Goal: Task Accomplishment & Management: Use online tool/utility

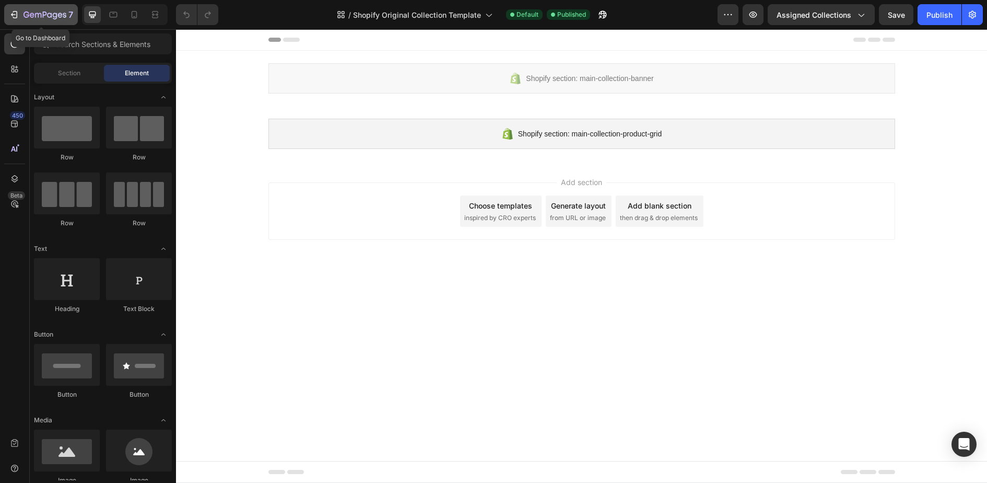
click at [7, 11] on button "7" at bounding box center [41, 14] width 74 height 21
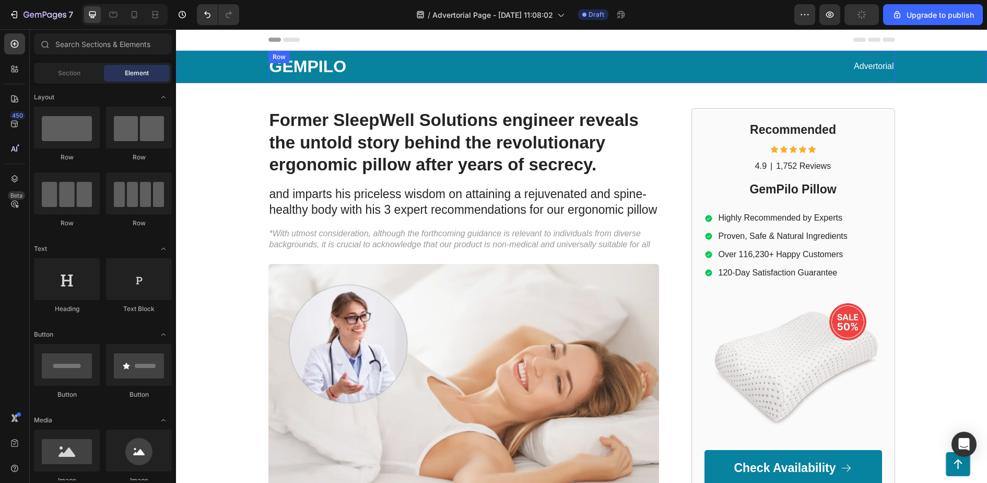
click at [483, 172] on h1 "Former SleepWell Solutions engineer reveals the untold story behind the revolut…" at bounding box center [464, 142] width 391 height 69
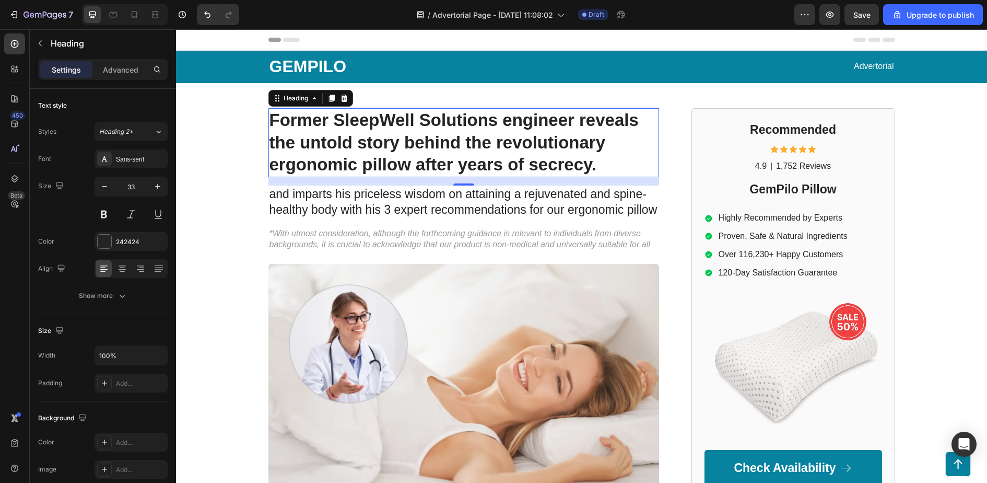
click at [603, 148] on h1 "Former SleepWell Solutions engineer reveals the untold story behind the revolut…" at bounding box center [464, 142] width 391 height 69
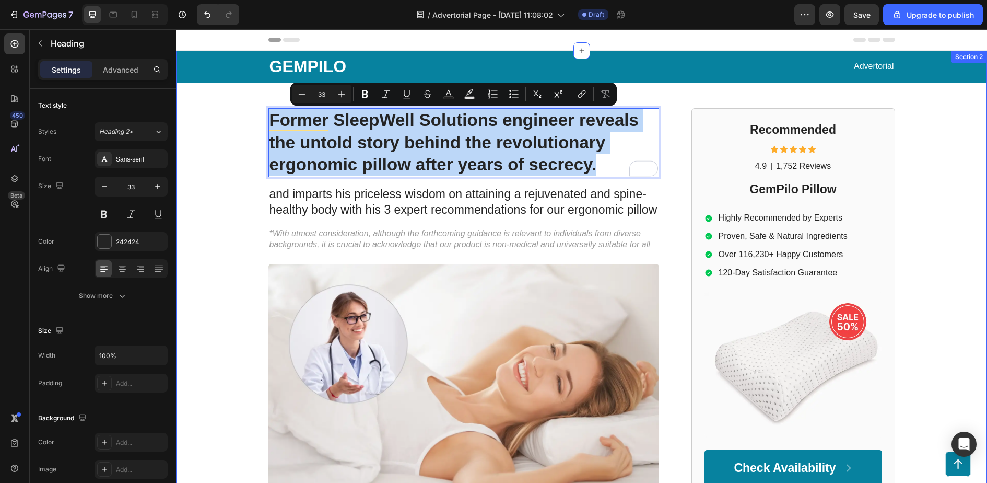
drag, startPoint x: 603, startPoint y: 170, endPoint x: 253, endPoint y: 101, distance: 356.2
click at [253, 101] on div "GEMPILO Text Block Advertorial Text Block Row Row Former SleepWell Solutions en…" at bounding box center [581, 453] width 811 height 805
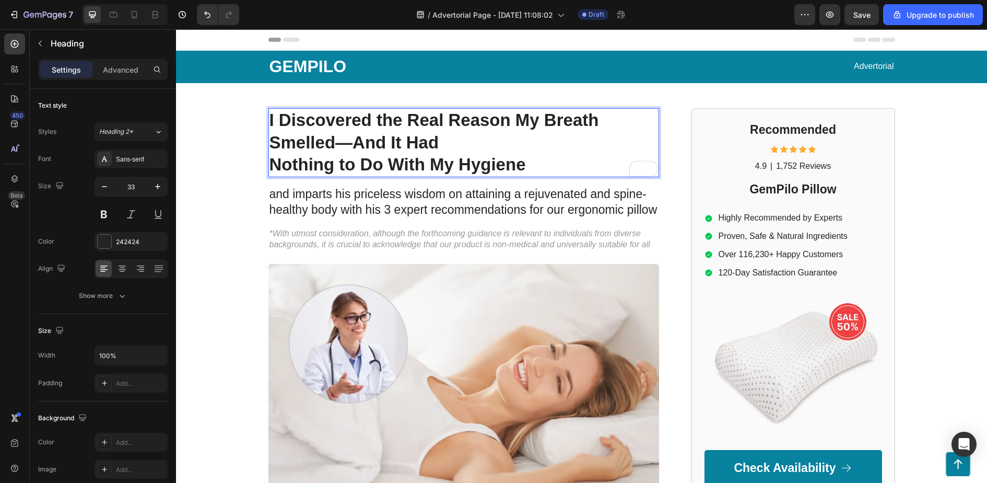
click at [567, 161] on p "Nothing to Do With My Hygiene" at bounding box center [464, 165] width 389 height 22
click at [469, 228] on p "*With utmost consideration, although the forthcoming guidance is relevant to in…" at bounding box center [464, 239] width 389 height 22
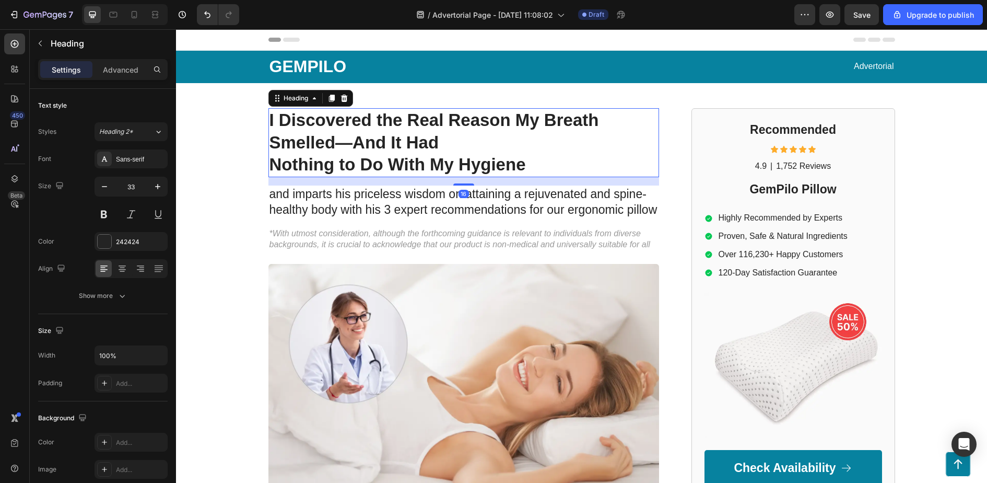
click at [421, 142] on strong "I Discovered the Real Reason My Breath Smelled—And It Had" at bounding box center [435, 131] width 330 height 42
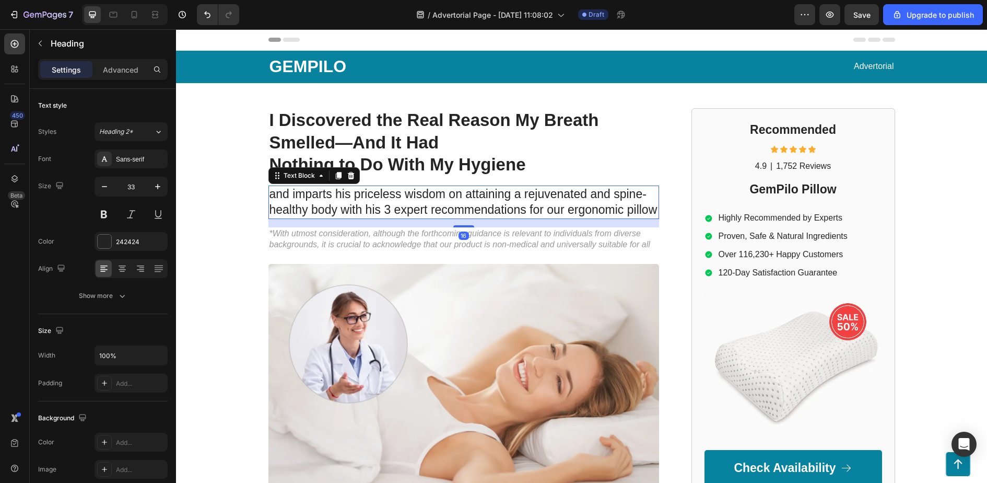
click at [422, 194] on p "and imparts his priceless wisdom on attaining a rejuvenated and spine-healthy b…" at bounding box center [464, 202] width 389 height 31
click at [360, 201] on p "and imparts his priceless wisdom on attaining a rejuvenated and spine-healthy b…" at bounding box center [464, 202] width 389 height 31
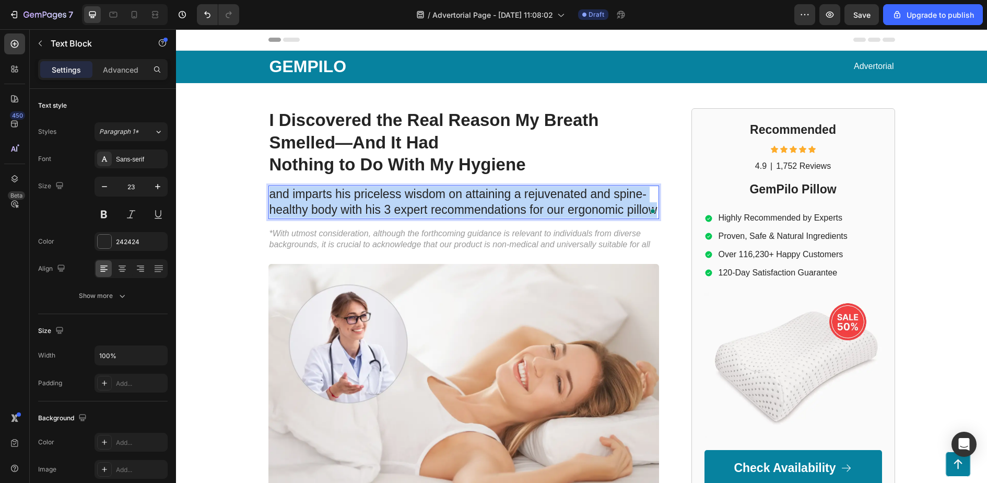
click at [360, 201] on p "and imparts his priceless wisdom on attaining a rejuvenated and spine-healthy b…" at bounding box center [464, 202] width 389 height 31
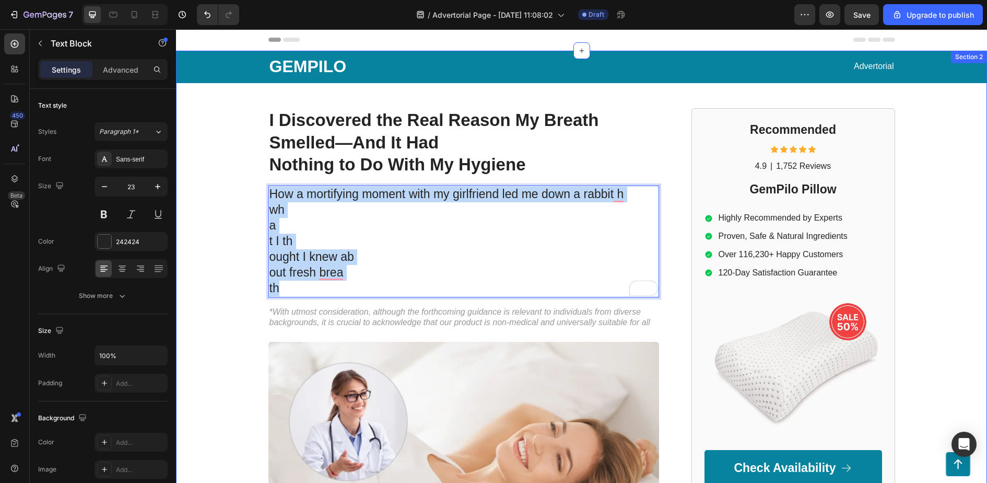
drag, startPoint x: 305, startPoint y: 284, endPoint x: 254, endPoint y: 191, distance: 106.4
click at [254, 191] on div "GEMPILO Text Block Advertorial Text Block Row Row ⁠⁠⁠⁠⁠⁠⁠ I Discovered the Real…" at bounding box center [581, 492] width 811 height 883
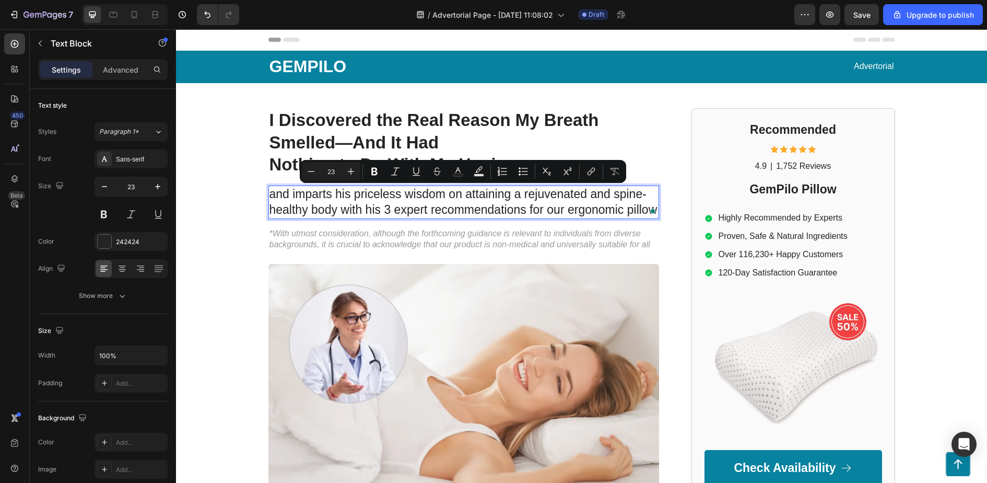
click at [311, 191] on p "and imparts his priceless wisdom on attaining a rejuvenated and spine-healthy b…" at bounding box center [464, 202] width 389 height 31
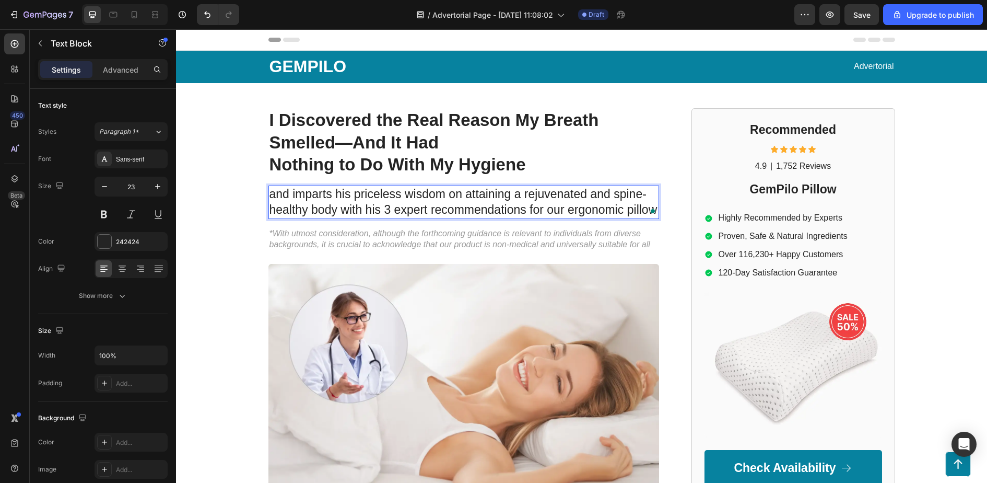
click at [272, 192] on p "and imparts his priceless wisdom on attaining a rejuvenated and spine-healthy b…" at bounding box center [464, 202] width 389 height 31
click at [568, 201] on p "and imparts his priceless wisdom on attaining a rejuvenated and spine-healthy b…" at bounding box center [464, 202] width 389 height 31
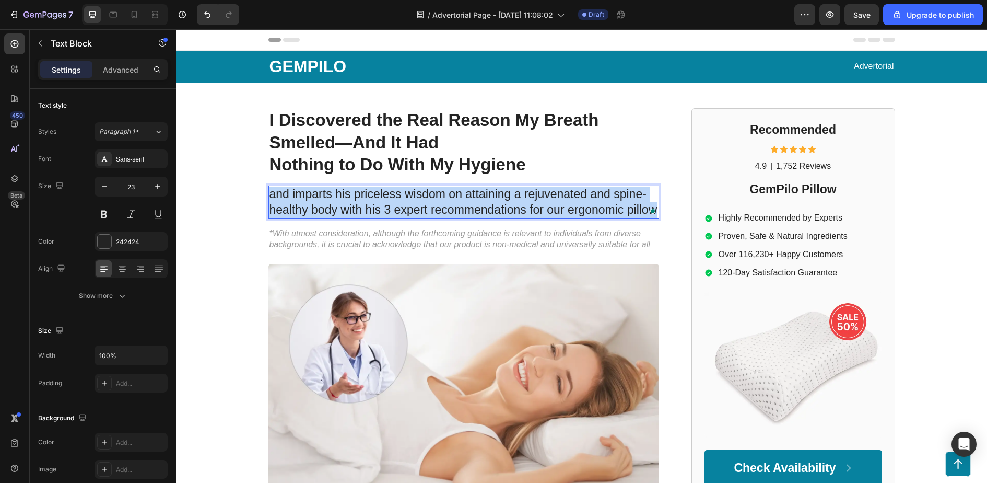
click at [568, 201] on p "and imparts his priceless wisdom on attaining a rejuvenated and spine-healthy b…" at bounding box center [464, 202] width 389 height 31
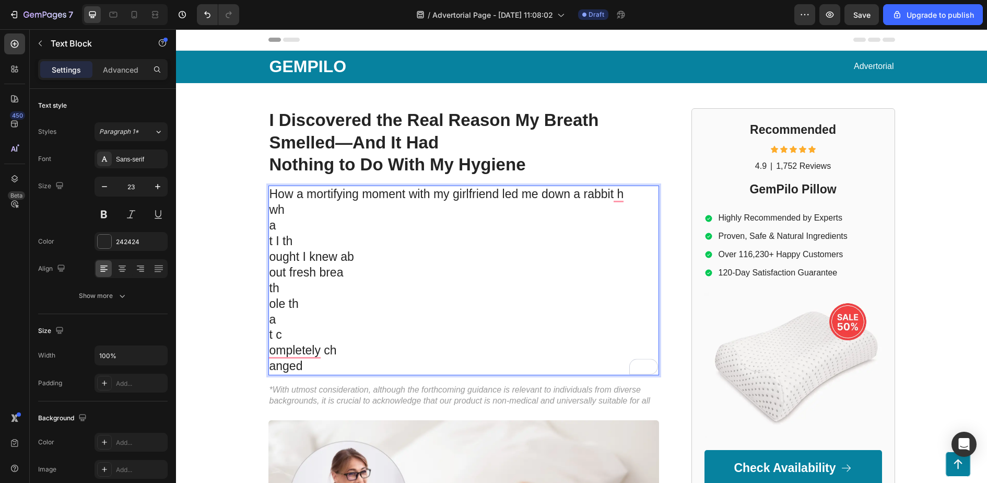
click at [269, 216] on div "How a mortifying moment with my girlfriend led me down a rabbit h wh a t I th o…" at bounding box center [464, 280] width 391 height 190
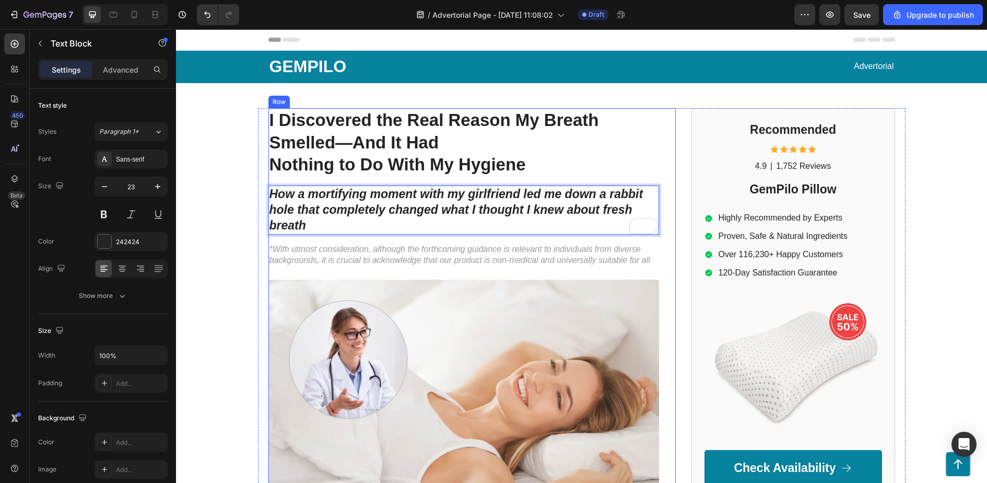
click at [666, 173] on div "⁠⁠⁠⁠⁠⁠⁠ I Discovered the Real Reason My Breath Smelled—And It Had Nothing to Do…" at bounding box center [473, 490] width 408 height 764
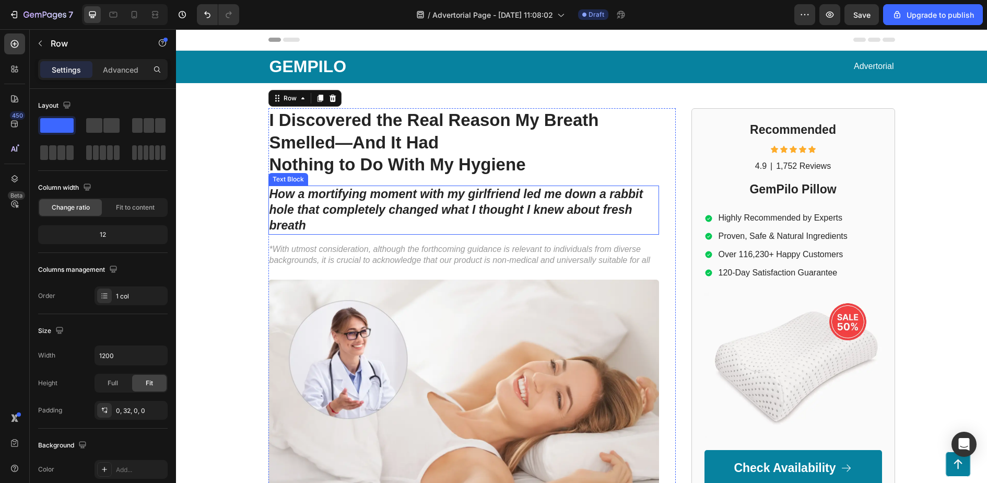
click at [393, 219] on p "How a mortifying moment with my girlfriend led me down a rabbit hole that compl…" at bounding box center [464, 210] width 389 height 47
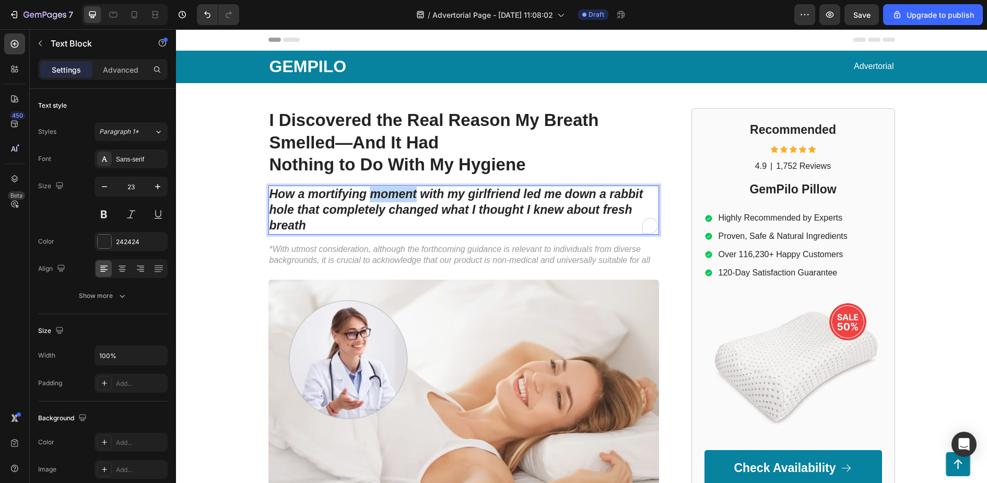
click at [390, 200] on strong "How a mortifying moment with my girlfriend led me down a rabbit hole that compl…" at bounding box center [457, 209] width 374 height 45
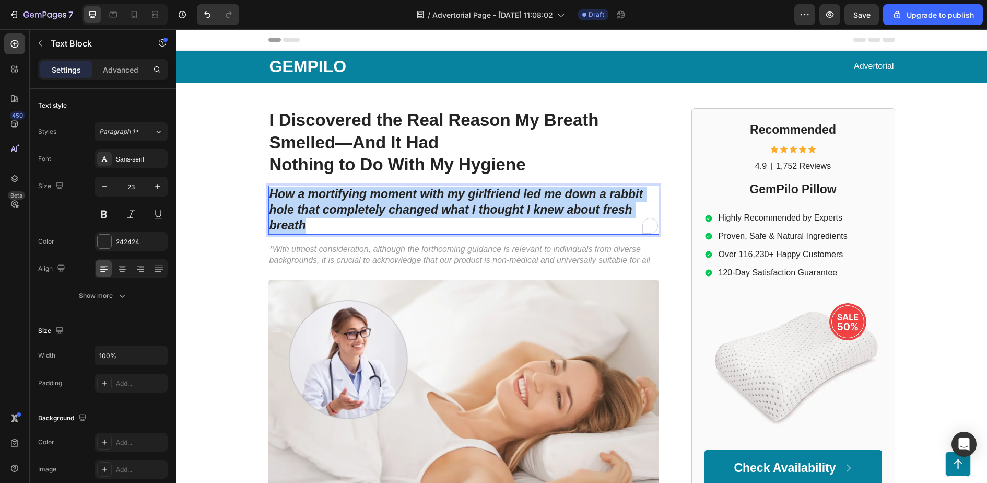
click at [390, 200] on strong "How a mortifying moment with my girlfriend led me down a rabbit hole that compl…" at bounding box center [457, 209] width 374 height 45
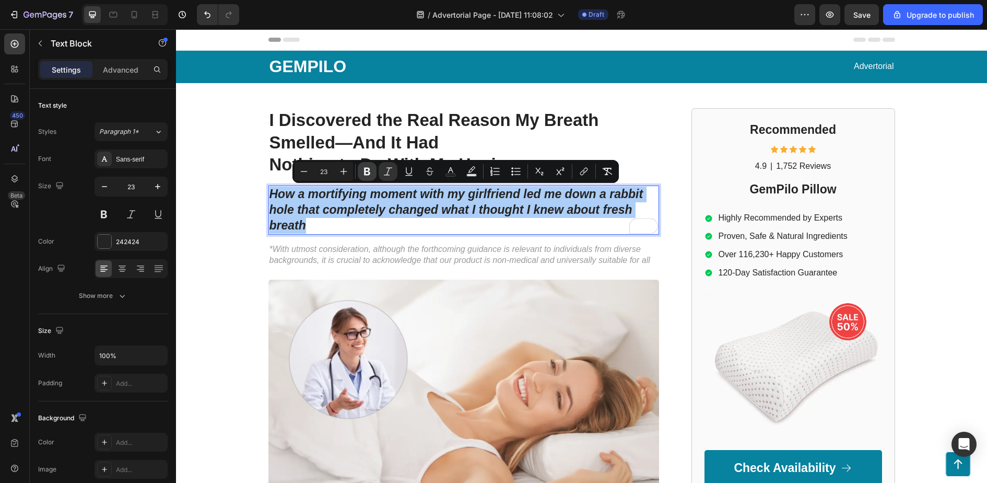
click at [369, 173] on icon "Editor contextual toolbar" at bounding box center [367, 172] width 6 height 8
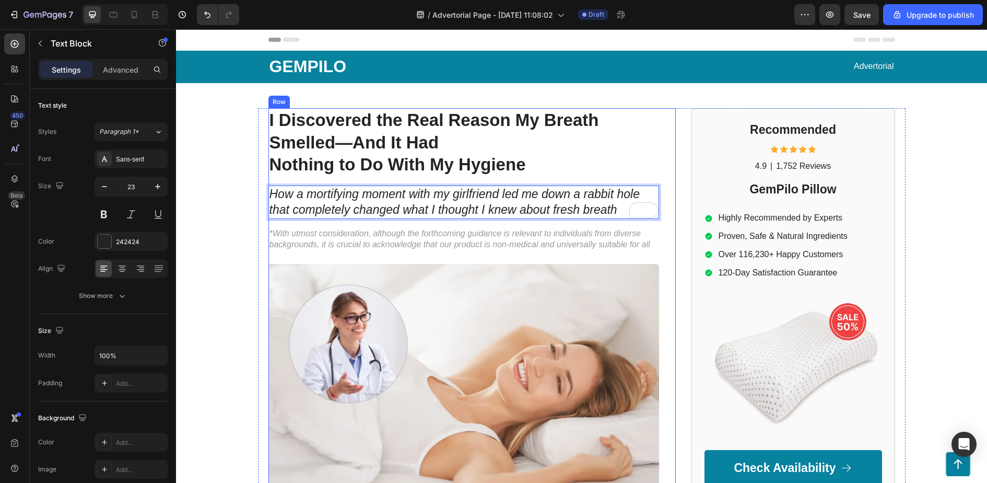
click at [673, 161] on div "⁠⁠⁠⁠⁠⁠⁠ I Discovered the Real Reason My Breath Smelled—And It Had Nothing to Do…" at bounding box center [473, 482] width 408 height 748
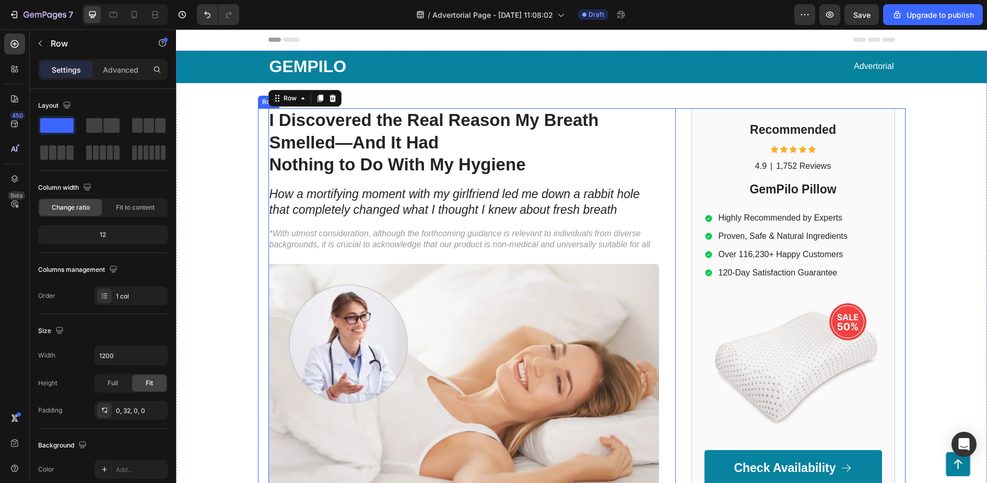
click at [685, 174] on div "⁠⁠⁠⁠⁠⁠⁠ I Discovered the Real Reason My Breath Smelled—And It Had Nothing to Do…" at bounding box center [582, 482] width 648 height 748
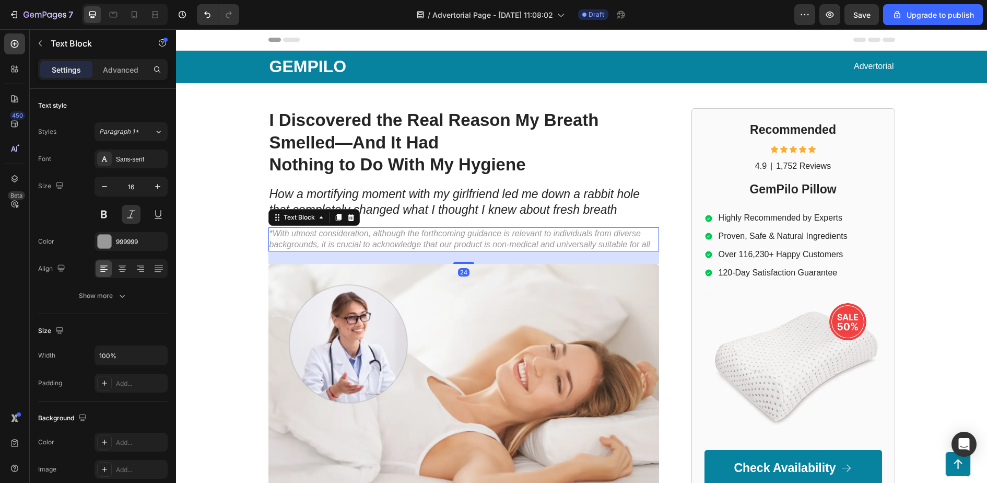
click at [434, 245] on p "*With utmost consideration, although the forthcoming guidance is relevant to in…" at bounding box center [464, 239] width 389 height 22
click at [665, 218] on div "⁠⁠⁠⁠⁠⁠⁠ I Discovered the Real Reason My Breath Smelled—And It Had Nothing to Do…" at bounding box center [473, 482] width 408 height 748
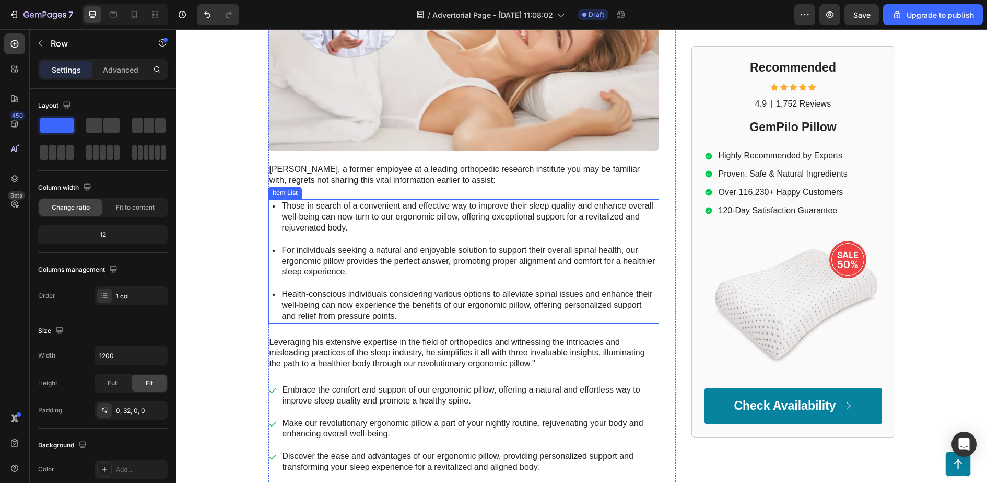
scroll to position [358, 0]
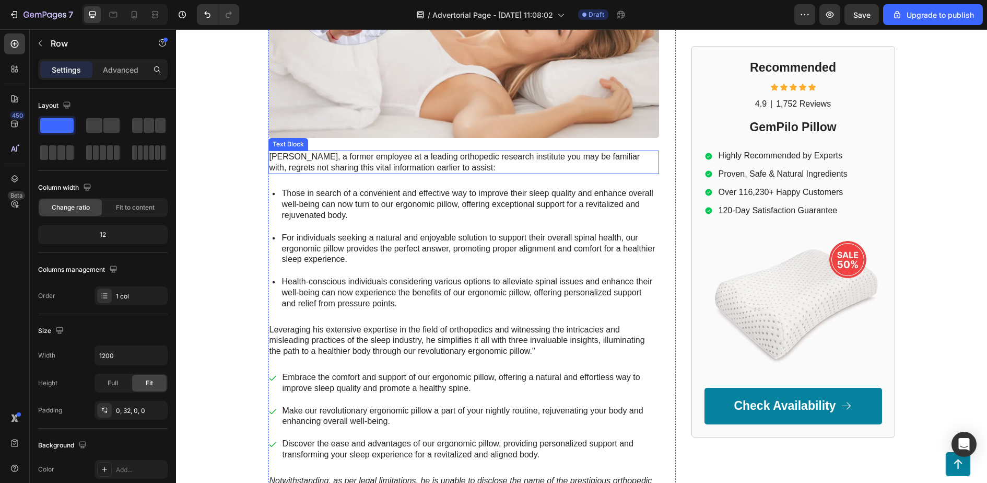
click at [312, 157] on p "Mark Thompson, a former employee at a leading orthopedic research institute you…" at bounding box center [464, 163] width 389 height 22
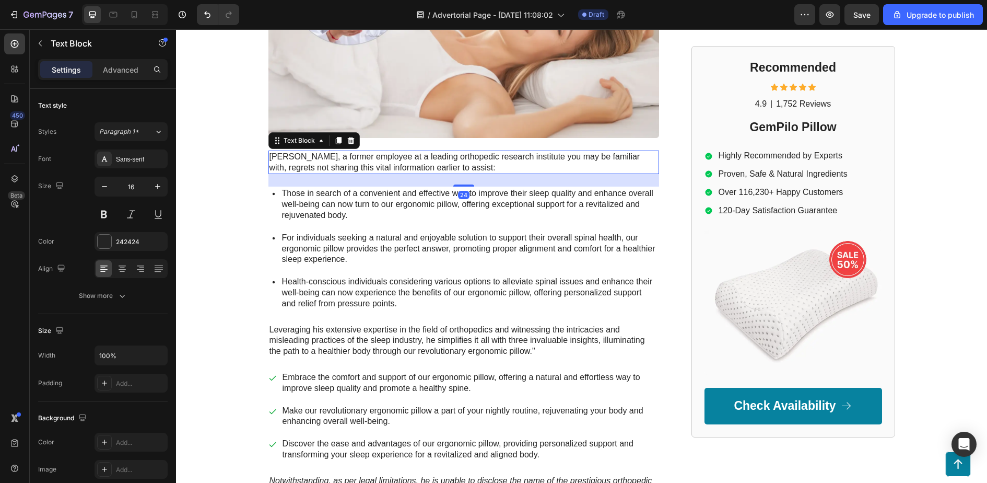
click at [312, 157] on p "Mark Thompson, a former employee at a leading orthopedic research institute you…" at bounding box center [464, 163] width 389 height 22
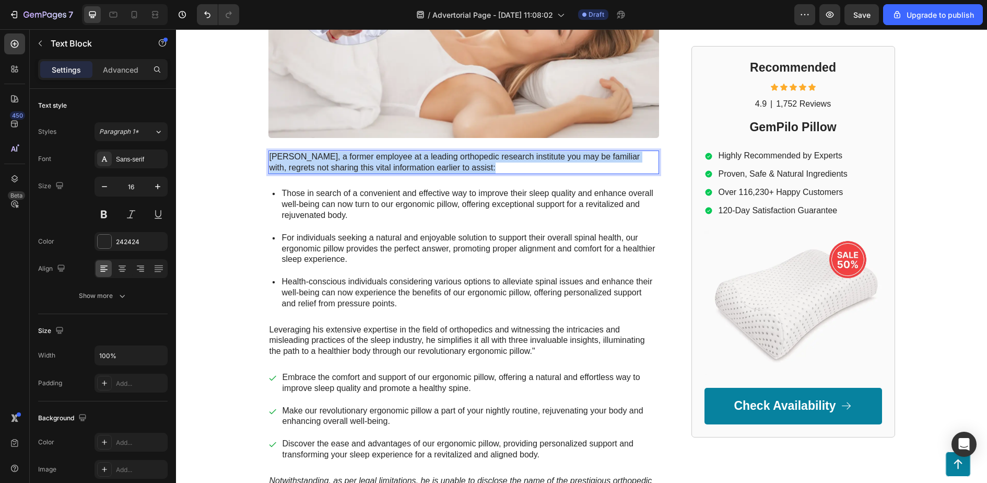
click at [312, 157] on p "Mark Thompson, a former employee at a leading orthopedic research institute you…" at bounding box center [464, 163] width 389 height 22
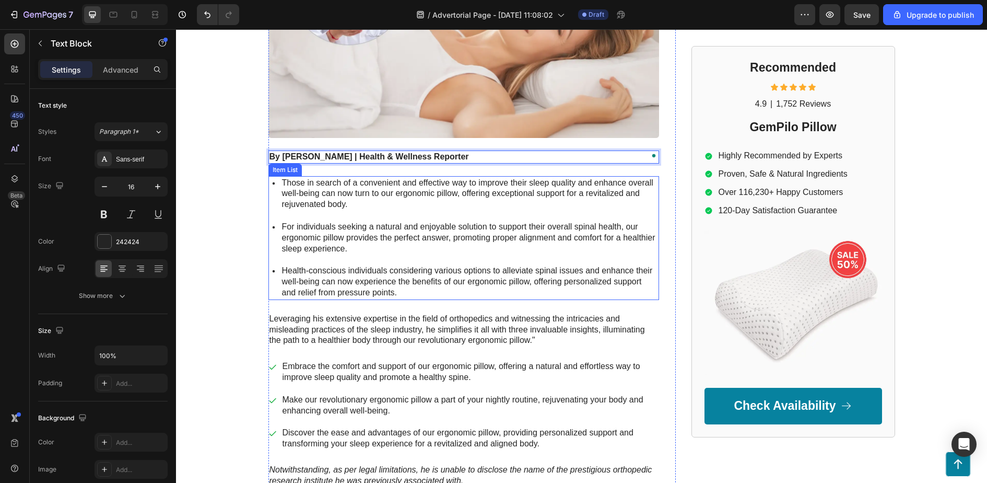
click at [486, 185] on p "Those in search of a convenient and effective way to improve their sleep qualit…" at bounding box center [470, 194] width 376 height 32
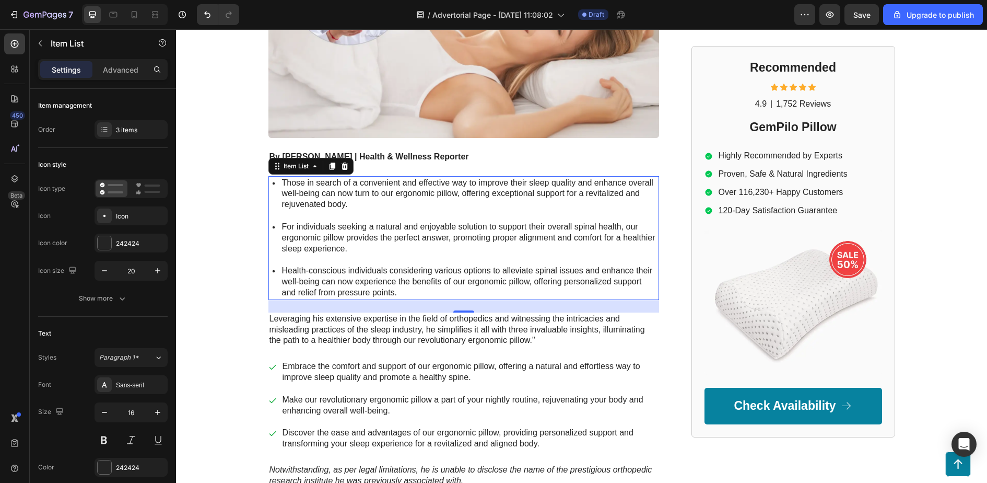
click at [443, 288] on p "Health-conscious individuals considering various options to alleviate spinal is…" at bounding box center [470, 281] width 376 height 32
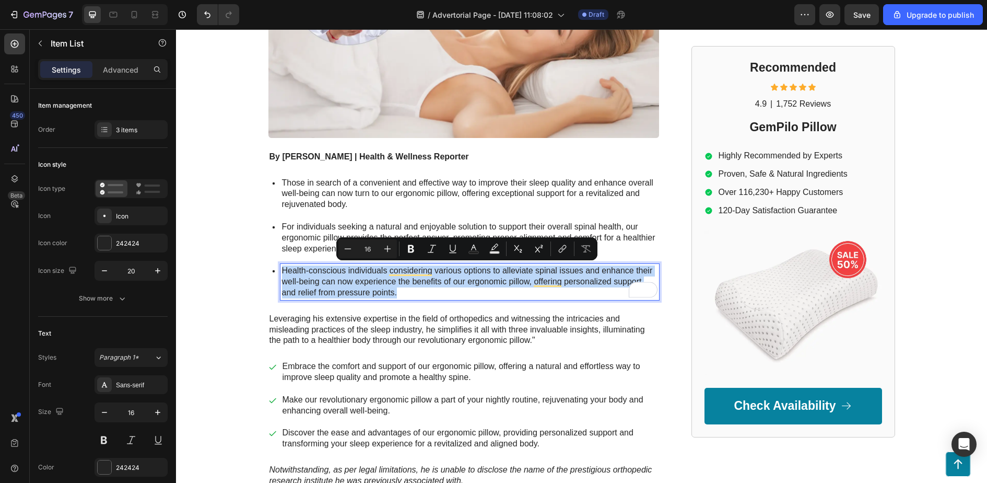
drag, startPoint x: 445, startPoint y: 295, endPoint x: 286, endPoint y: 189, distance: 191.3
click at [286, 189] on div "Those in search of a convenient and effective way to improve their sleep qualit…" at bounding box center [464, 238] width 391 height 124
click at [305, 267] on p "Health-conscious individuals considering various options to alleviate spinal is…" at bounding box center [470, 281] width 376 height 32
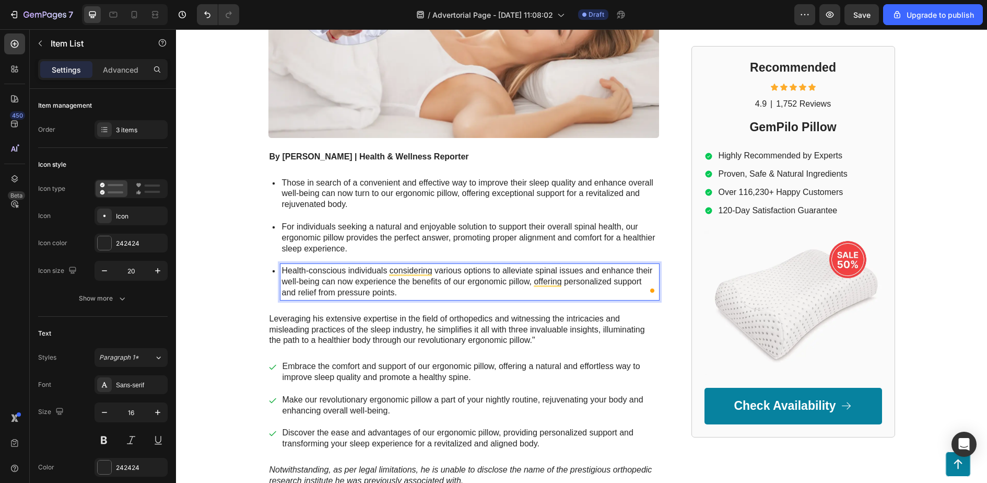
click at [305, 247] on p "For individuals seeking a natural and enjoyable solution to support their overa…" at bounding box center [470, 238] width 376 height 32
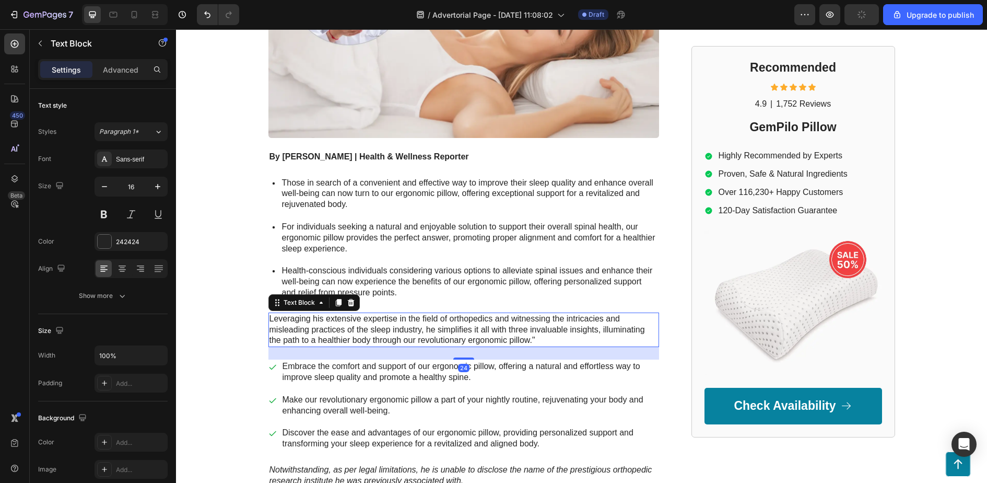
click at [312, 328] on p "Leveraging his extensive expertise in the field of orthopedics and witnessing t…" at bounding box center [464, 329] width 389 height 32
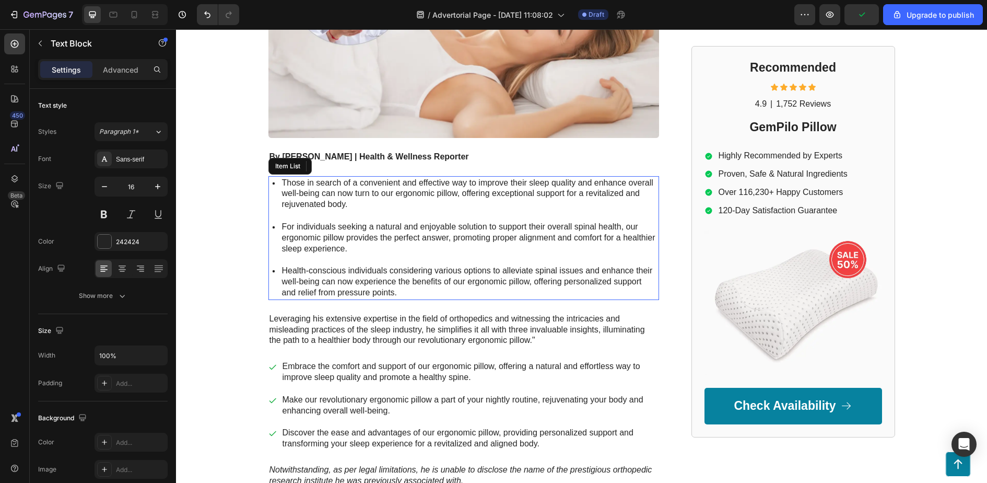
click at [310, 232] on p "For individuals seeking a natural and enjoyable solution to support their overa…" at bounding box center [470, 238] width 376 height 32
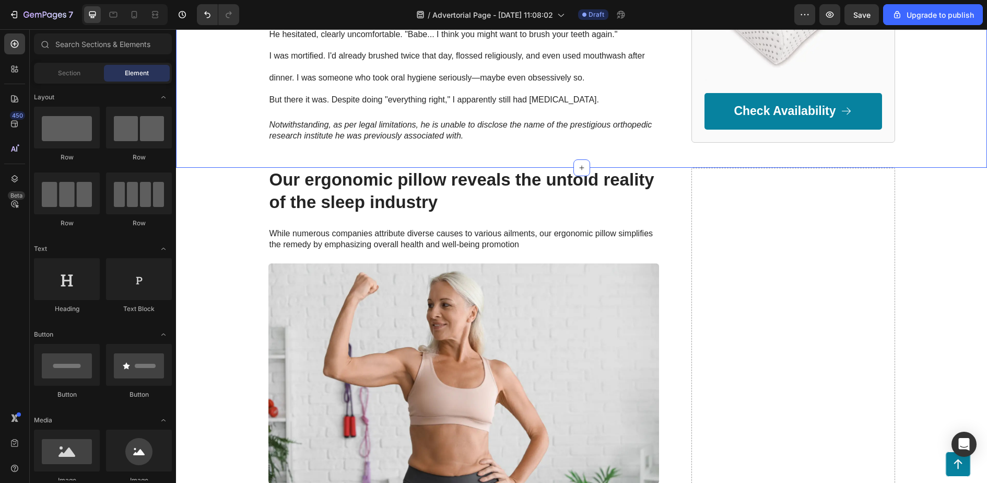
scroll to position [550, 0]
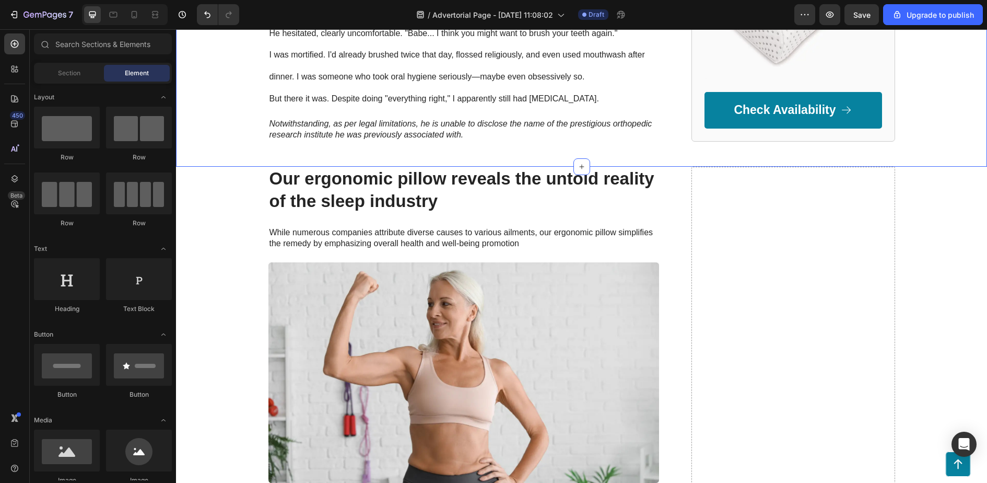
click at [405, 177] on h2 "Our ergonomic pillow reveals the untold reality of the sleep industry" at bounding box center [464, 190] width 391 height 47
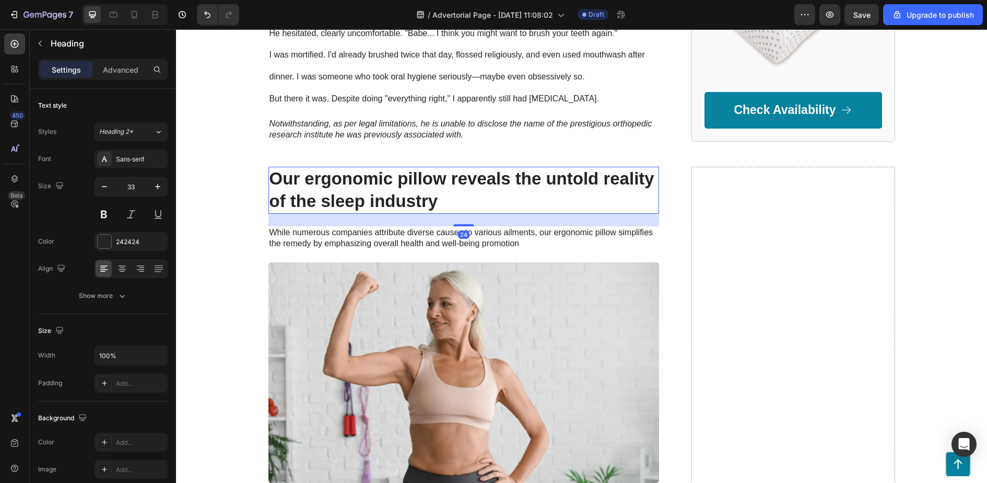
click at [405, 177] on h2 "Our ergonomic pillow reveals the untold reality of the sleep industry" at bounding box center [464, 190] width 391 height 47
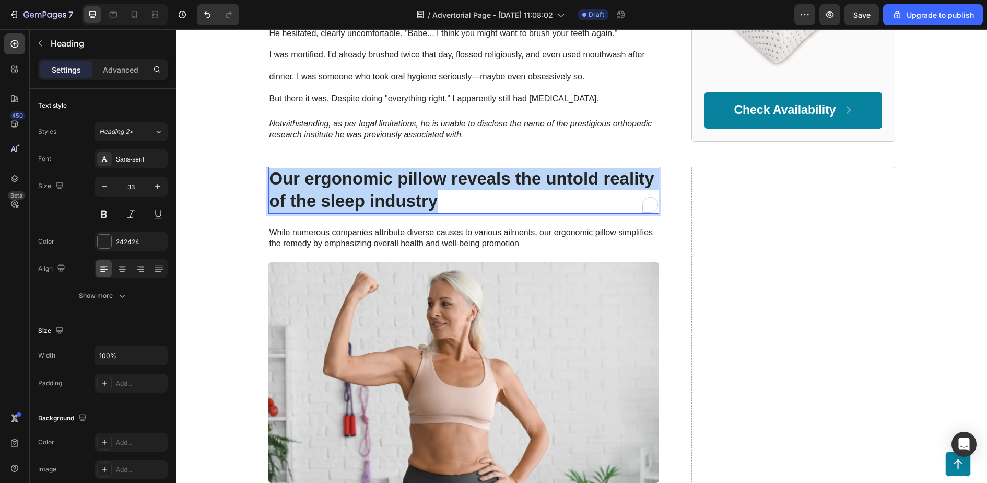
click at [405, 177] on p "Our ergonomic pillow reveals the untold reality of the sleep industry" at bounding box center [464, 190] width 389 height 45
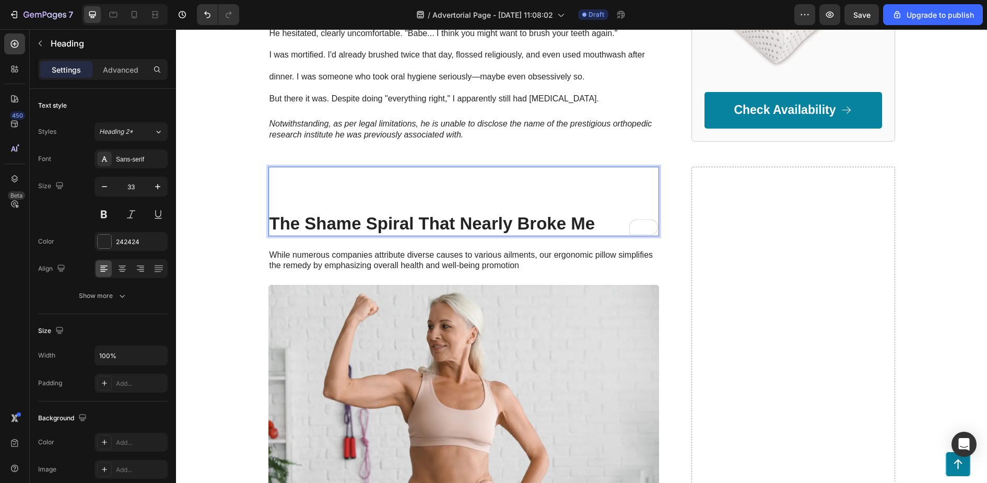
click at [362, 194] on p "Rich Text Editor. Editing area: main" at bounding box center [464, 201] width 389 height 22
click at [273, 219] on p "The Shame Spiral That Nearly Broke Me" at bounding box center [464, 224] width 389 height 22
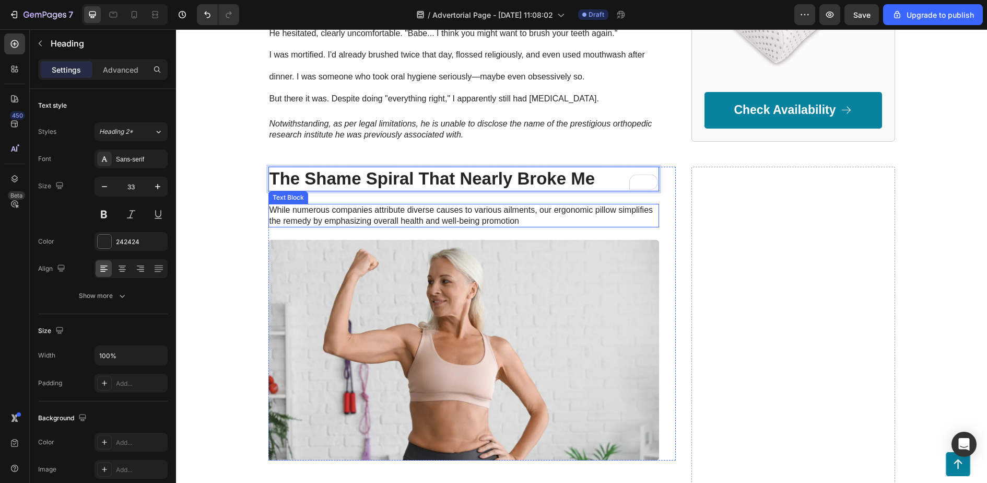
click at [400, 221] on p "While numerous companies attribute diverse causes to various ailments, our ergo…" at bounding box center [464, 216] width 389 height 22
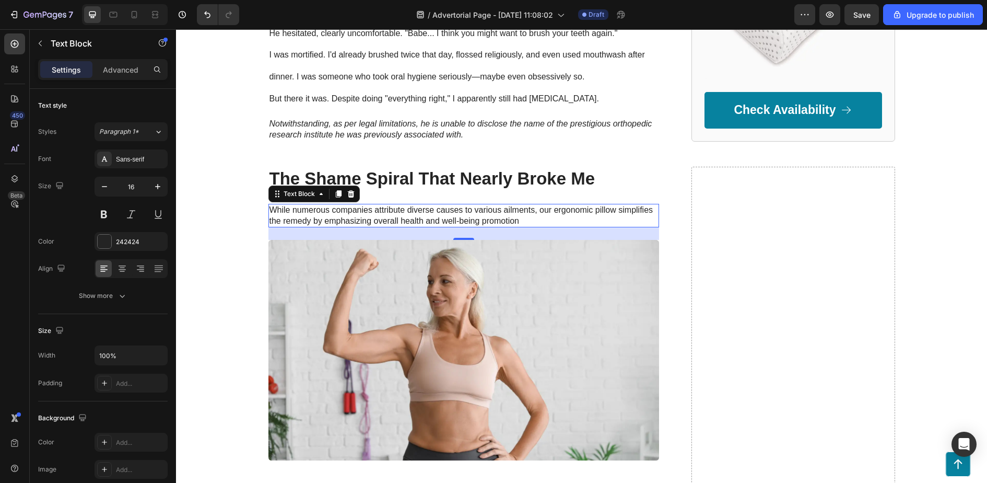
click at [419, 218] on p "While numerous companies attribute diverse causes to various ailments, our ergo…" at bounding box center [464, 216] width 389 height 22
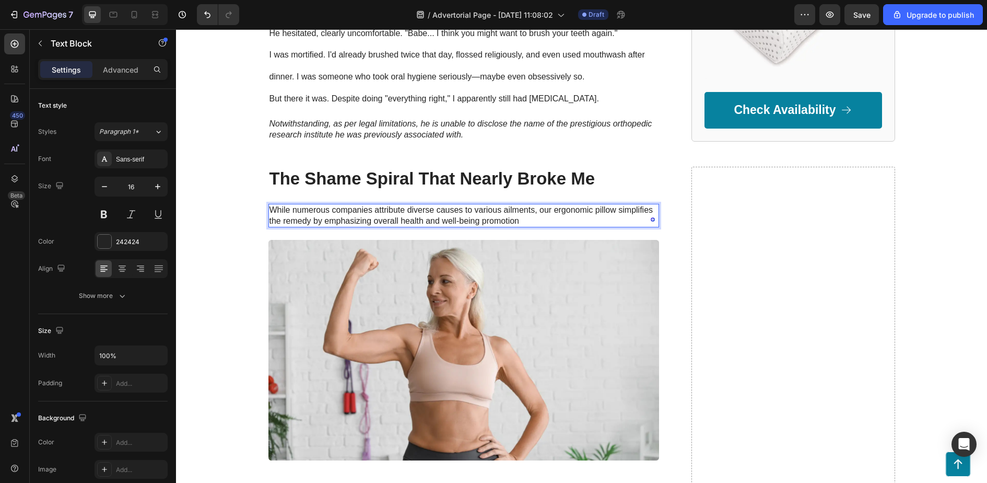
click at [414, 218] on p "While numerous companies attribute diverse causes to various ailments, our ergo…" at bounding box center [464, 216] width 389 height 22
click at [315, 204] on div "While numerous companies attribute diverse causes to various ailments, our ergo…" at bounding box center [464, 216] width 391 height 24
click at [537, 224] on p "While numerous companies attribute diverse causes to various ailments, our ergo…" at bounding box center [464, 216] width 389 height 22
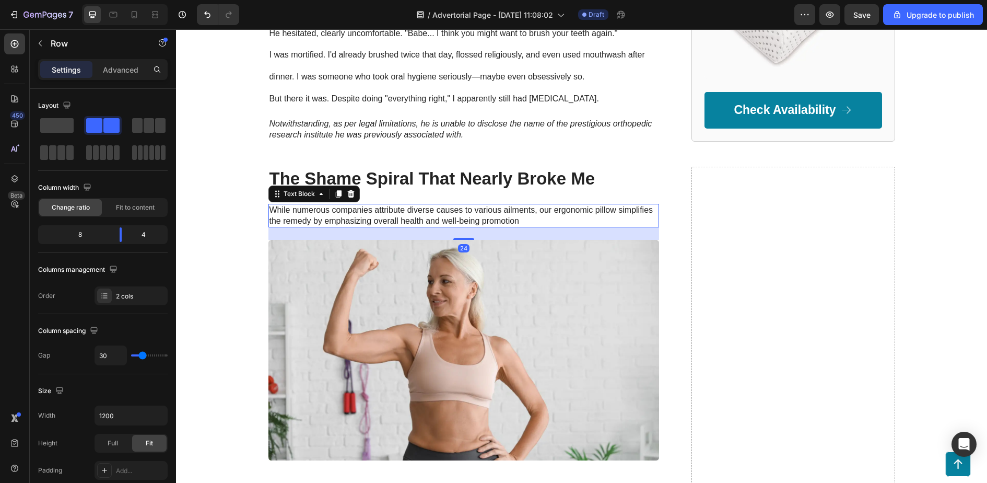
click at [640, 213] on p "While numerous companies attribute diverse causes to various ailments, our ergo…" at bounding box center [464, 216] width 389 height 22
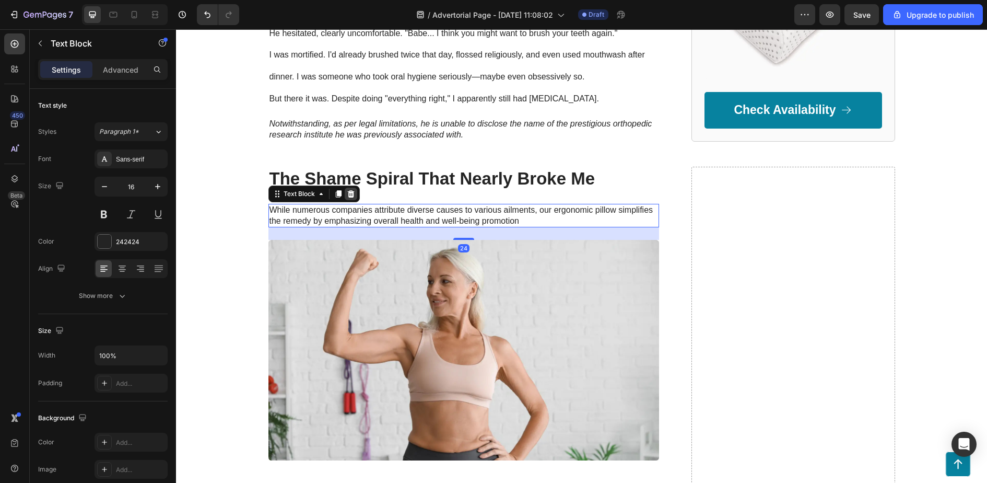
click at [353, 199] on div at bounding box center [351, 194] width 13 height 13
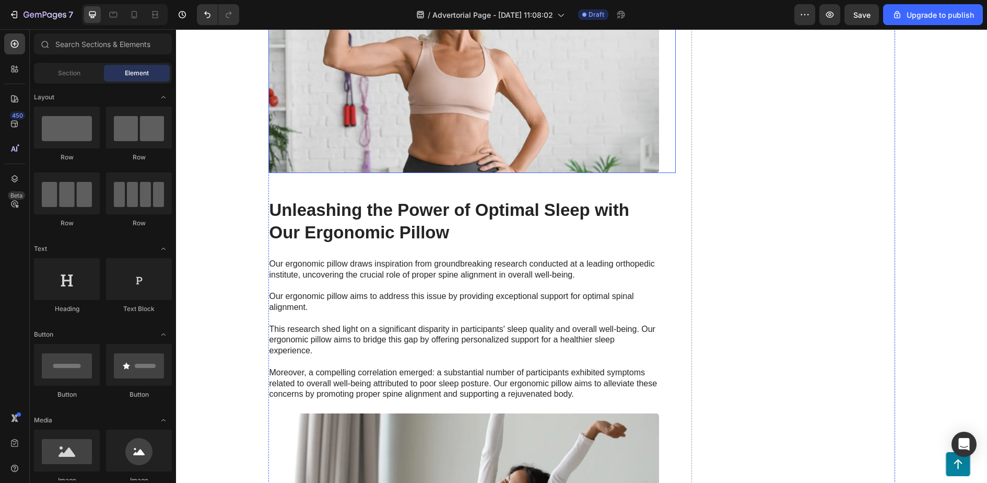
scroll to position [814, 0]
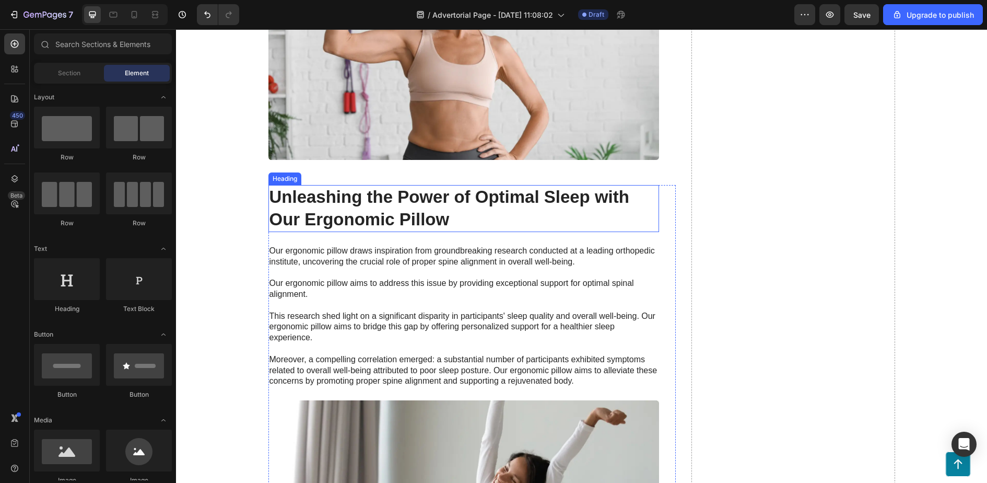
click at [383, 186] on h2 "Unleashing the Power of Optimal Sleep with Our Ergonomic Pillow" at bounding box center [464, 208] width 391 height 47
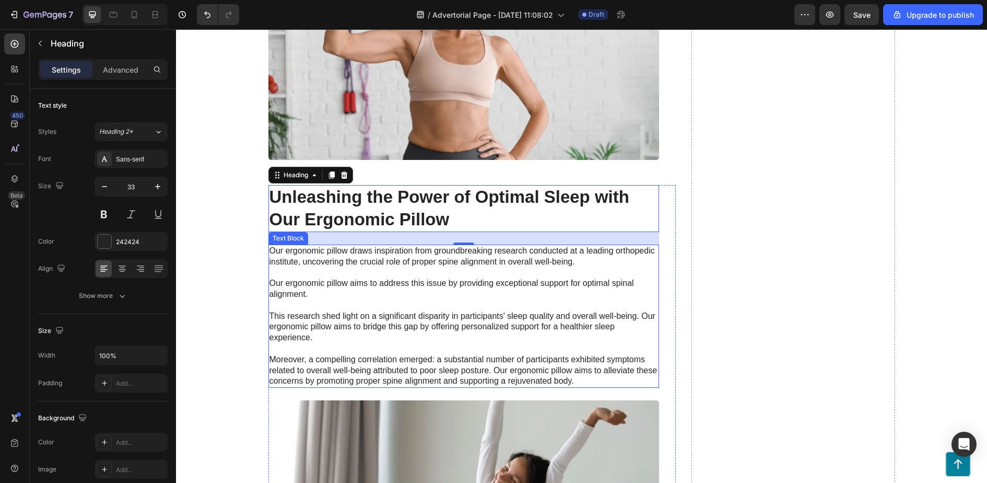
click at [356, 266] on p "Our ergonomic pillow draws inspiration from groundbreaking research conducted a…" at bounding box center [464, 316] width 389 height 141
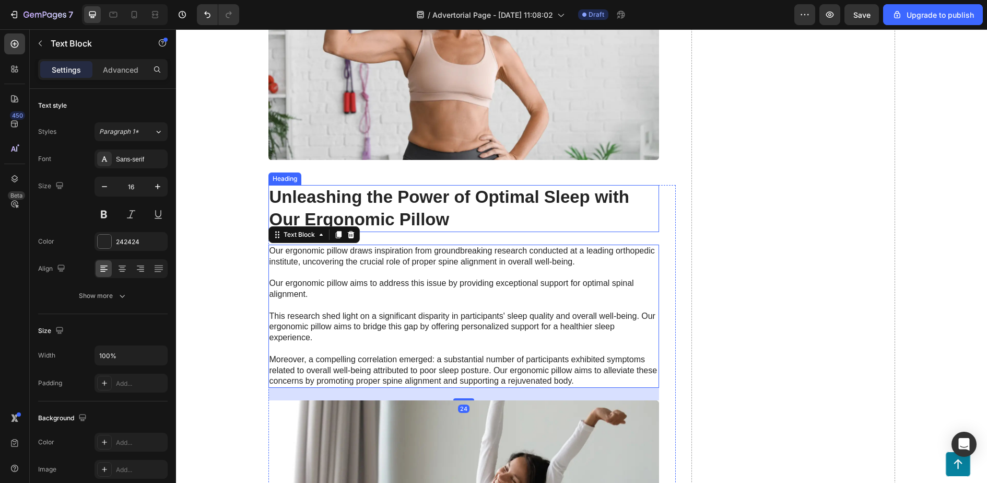
click at [390, 223] on h2 "Unleashing the Power of Optimal Sleep with Our Ergonomic Pillow" at bounding box center [464, 208] width 391 height 47
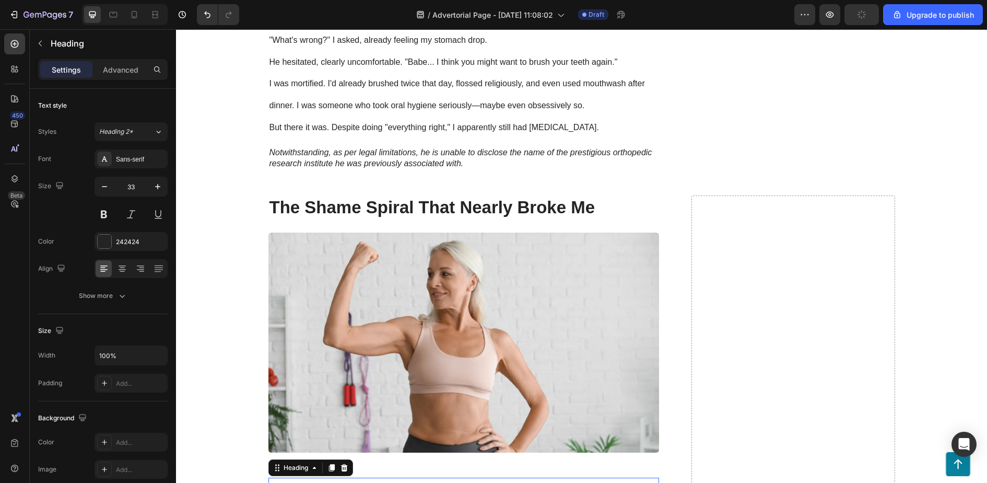
scroll to position [499, 0]
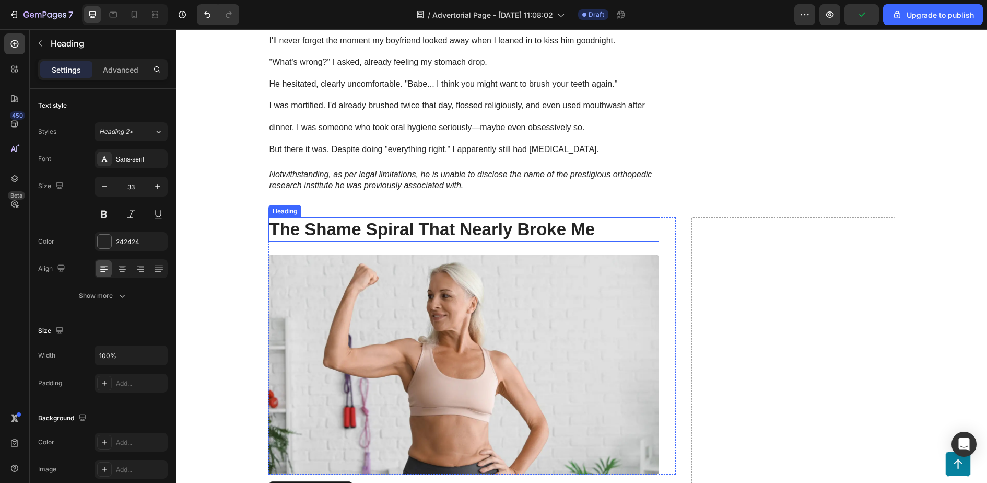
click at [424, 230] on p "The Shame Spiral That Nearly Broke Me" at bounding box center [464, 229] width 389 height 22
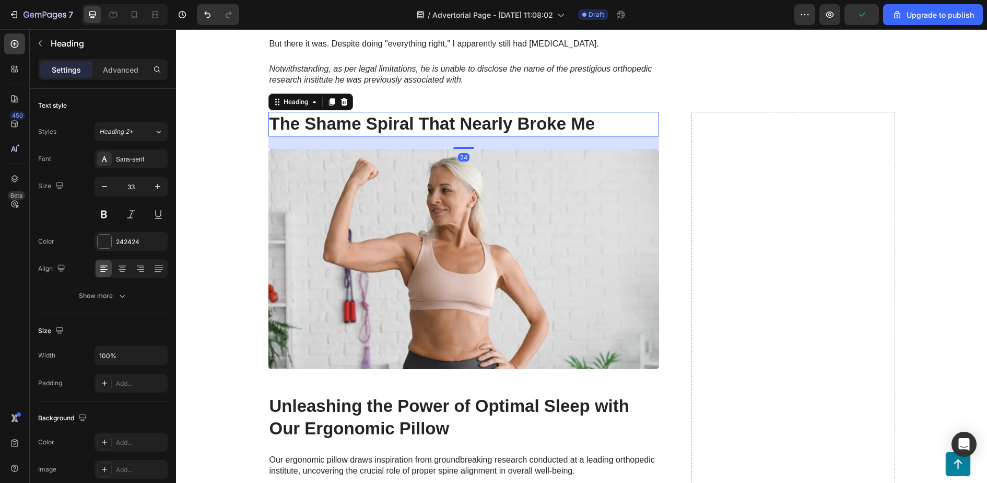
scroll to position [609, 0]
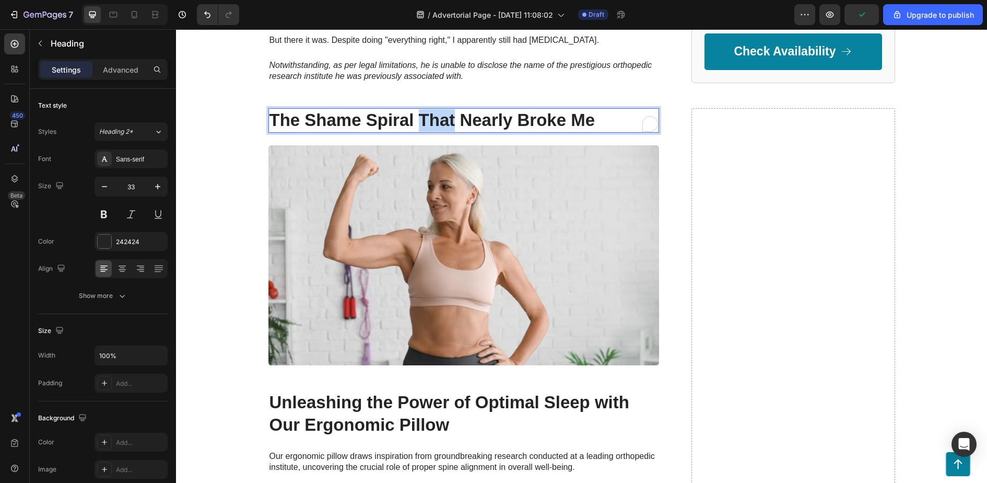
click at [440, 122] on p "The Shame Spiral That Nearly Broke Me" at bounding box center [464, 120] width 389 height 22
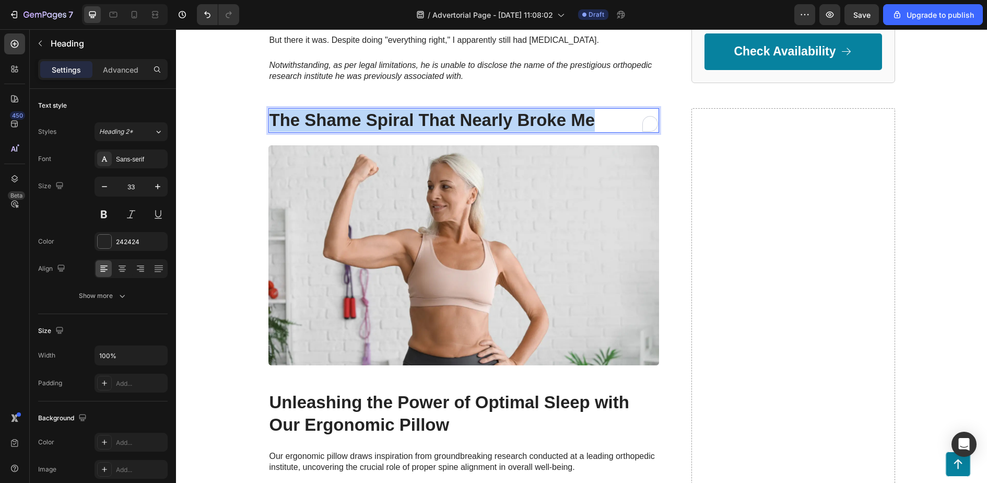
click at [440, 122] on p "The Shame Spiral That Nearly Broke Me" at bounding box center [464, 120] width 389 height 22
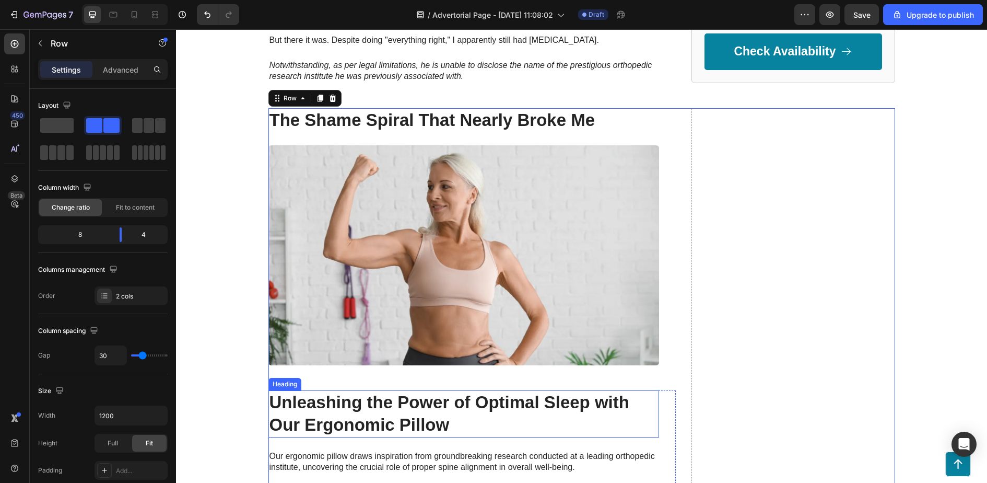
click at [360, 401] on h2 "Unleashing the Power of Optimal Sleep with Our Ergonomic Pillow" at bounding box center [464, 413] width 391 height 47
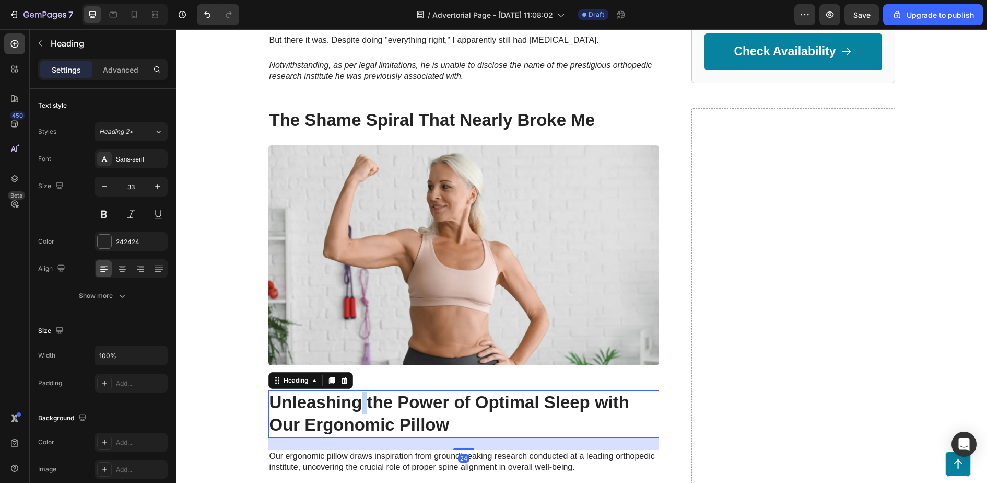
click at [360, 401] on h2 "Unleashing the Power of Optimal Sleep with Our Ergonomic Pillow" at bounding box center [464, 413] width 391 height 47
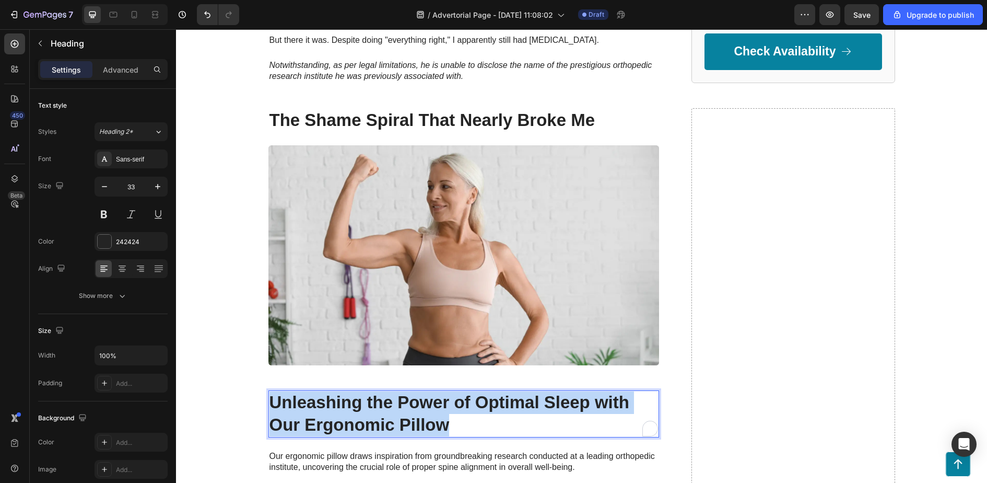
click at [360, 401] on p "Unleashing the Power of Optimal Sleep with Our Ergonomic Pillow" at bounding box center [464, 413] width 389 height 45
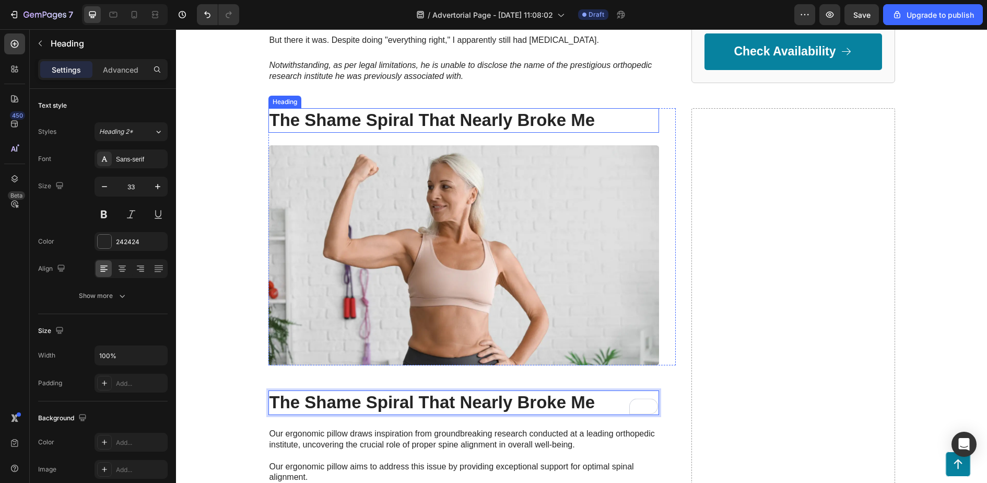
click at [555, 119] on p "The Shame Spiral That Nearly Broke Me" at bounding box center [464, 120] width 389 height 22
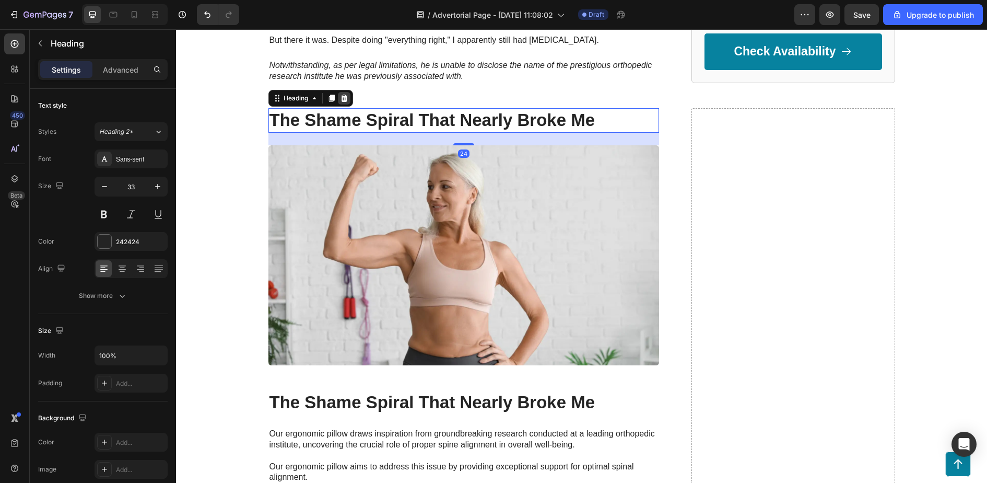
click at [345, 99] on icon at bounding box center [344, 98] width 8 height 8
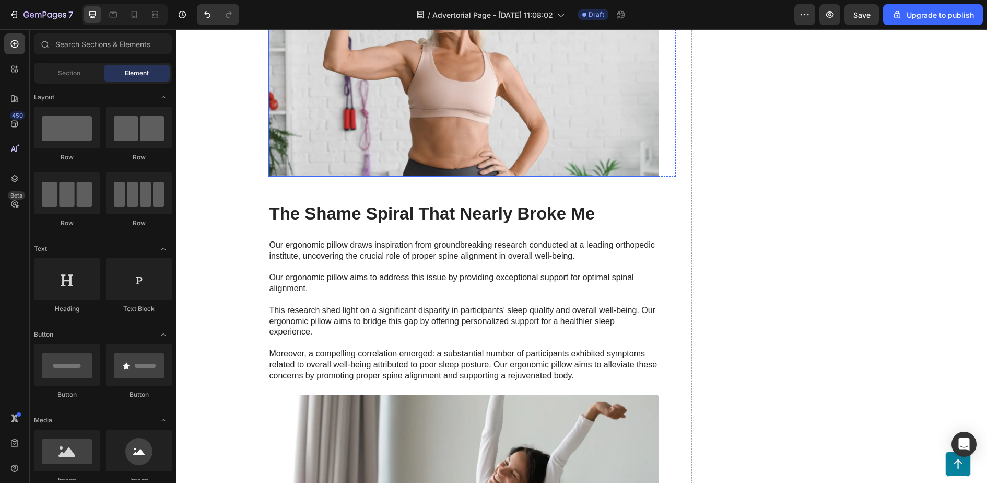
scroll to position [764, 0]
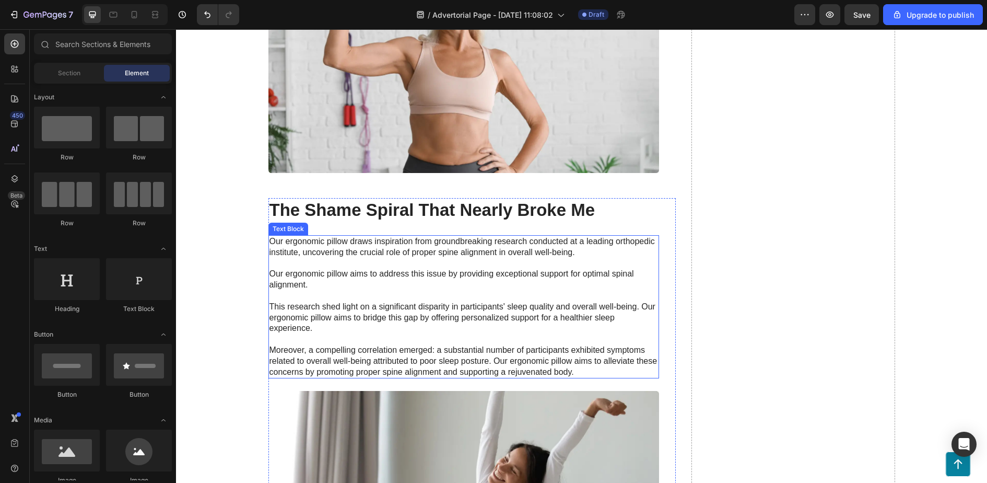
click at [405, 254] on p "Our ergonomic pillow draws inspiration from groundbreaking research conducted a…" at bounding box center [464, 306] width 389 height 141
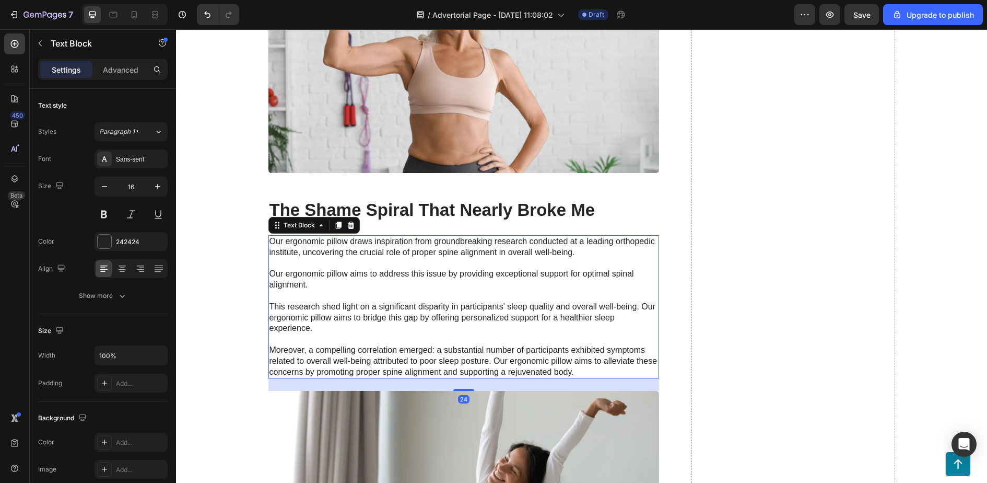
click at [396, 308] on p "Our ergonomic pillow draws inspiration from groundbreaking research conducted a…" at bounding box center [464, 306] width 389 height 141
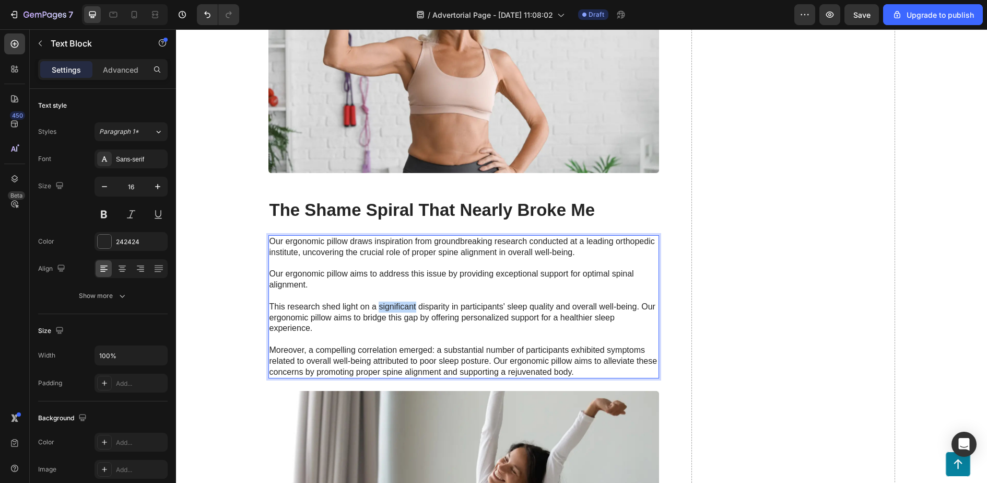
click at [396, 308] on p "Our ergonomic pillow draws inspiration from groundbreaking research conducted a…" at bounding box center [464, 306] width 389 height 141
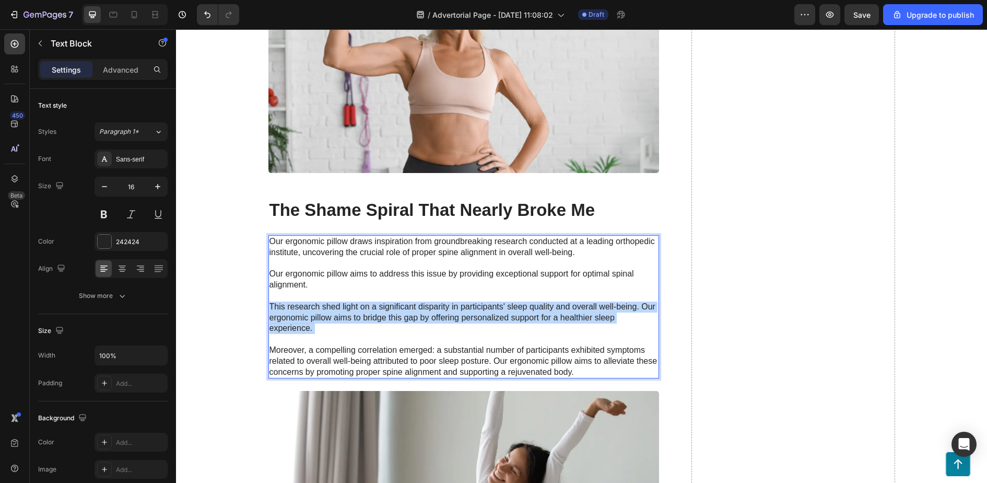
click at [396, 308] on p "Our ergonomic pillow draws inspiration from groundbreaking research conducted a…" at bounding box center [464, 306] width 389 height 141
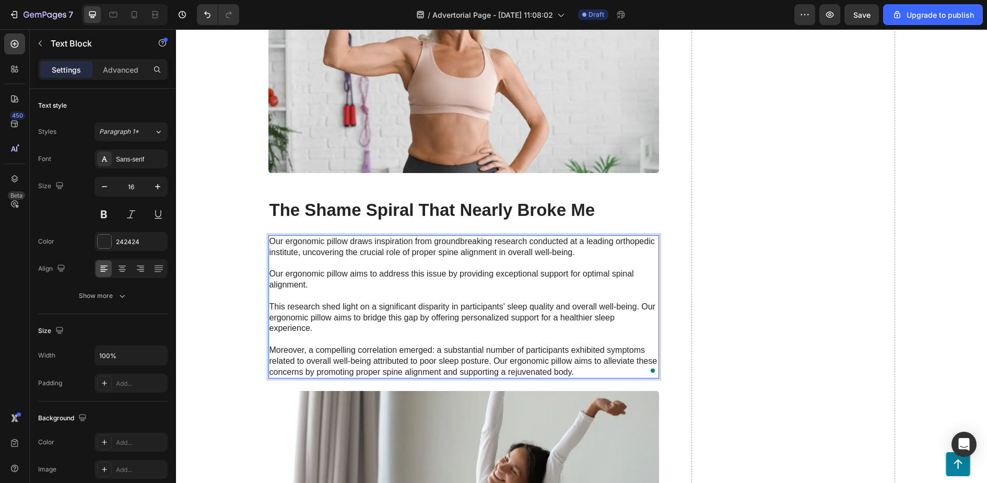
click at [454, 241] on p "Our ergonomic pillow draws inspiration from groundbreaking research conducted a…" at bounding box center [464, 306] width 389 height 141
click at [584, 371] on p "Our ergonomic pillow draws inspiration from groundbreaking research conducted a…" at bounding box center [464, 306] width 389 height 141
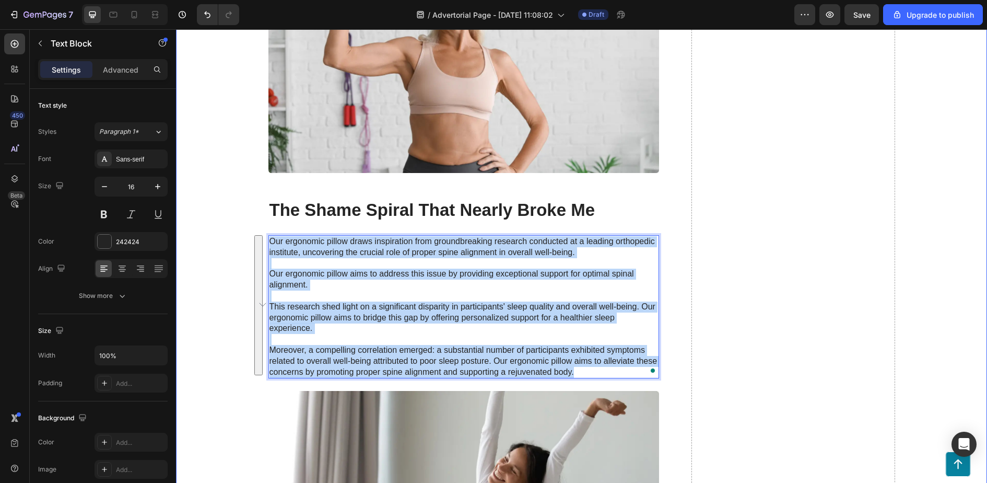
drag, startPoint x: 584, startPoint y: 371, endPoint x: 248, endPoint y: 220, distance: 368.1
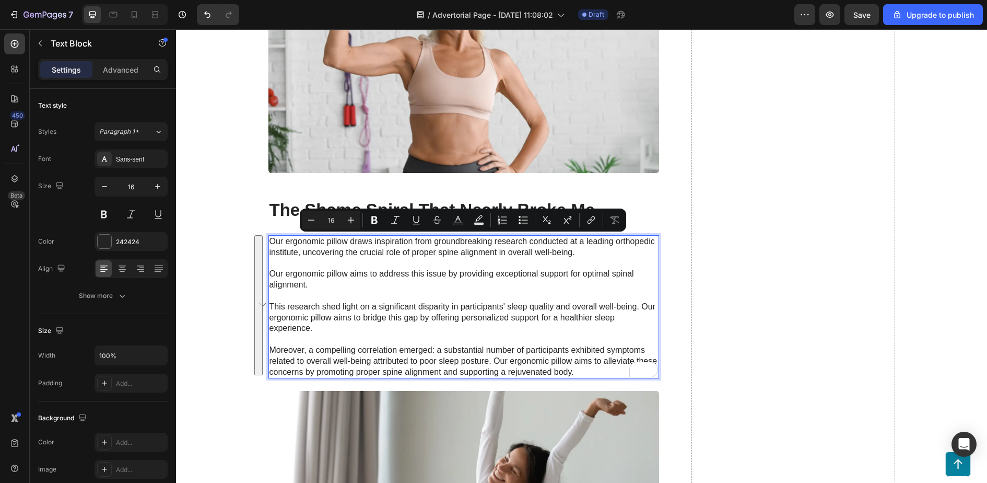
click at [330, 291] on p "Our ergonomic pillow draws inspiration from groundbreaking research conducted a…" at bounding box center [464, 306] width 389 height 141
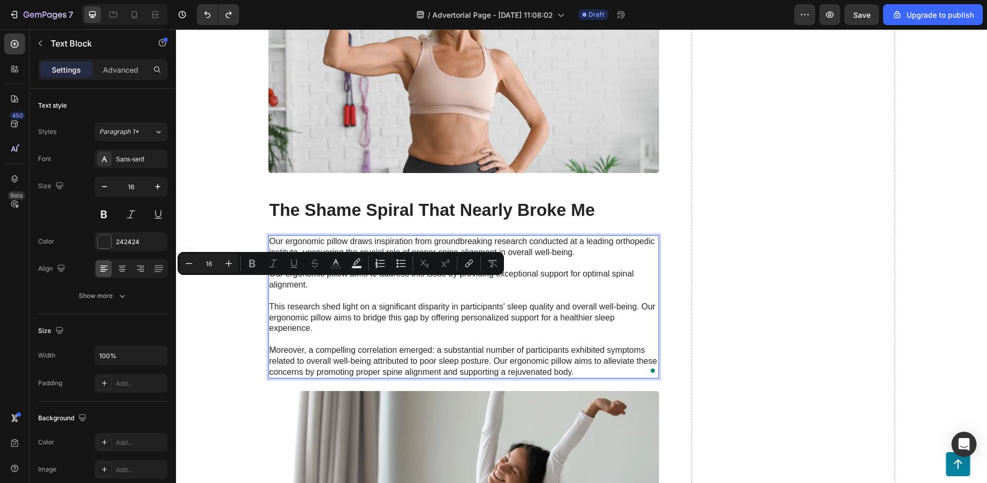
click at [576, 374] on p "Our ergonomic pillow draws inspiration from groundbreaking research conducted a…" at bounding box center [464, 306] width 389 height 141
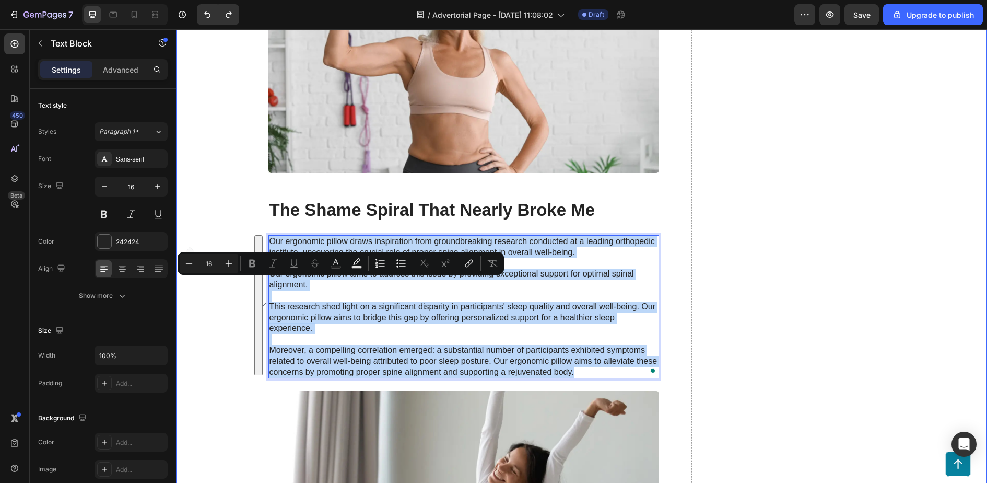
drag, startPoint x: 576, startPoint y: 374, endPoint x: 225, endPoint y: 233, distance: 377.7
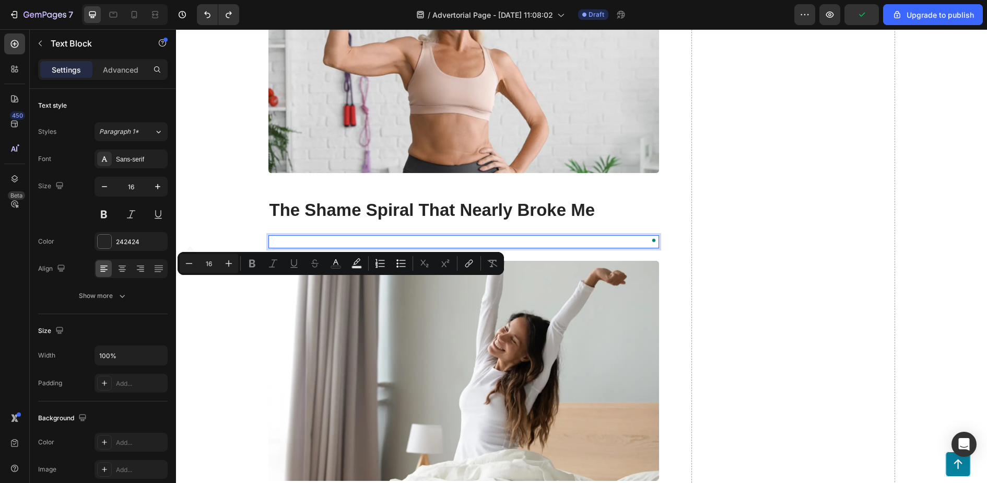
click at [298, 240] on p "Rich Text Editor. Editing area: main" at bounding box center [464, 241] width 389 height 11
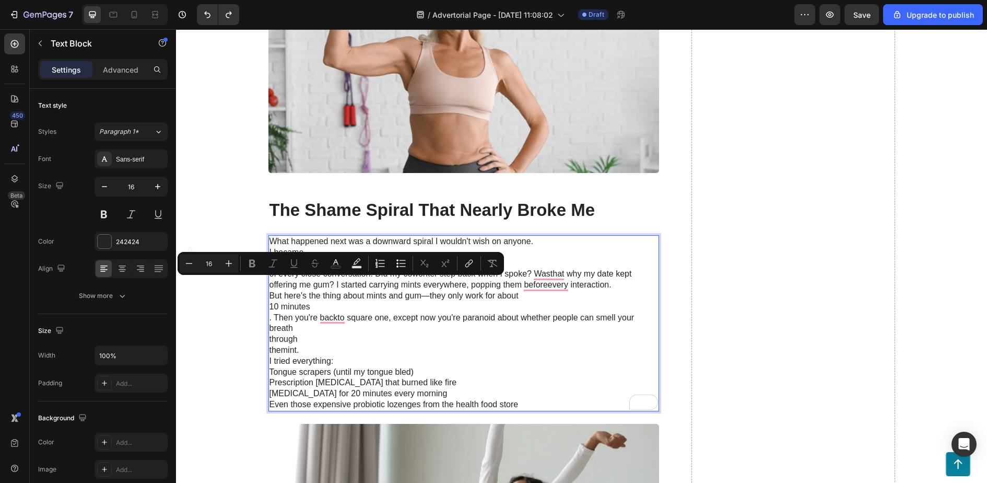
click at [483, 338] on p "through" at bounding box center [464, 339] width 389 height 11
click at [568, 340] on p "through" at bounding box center [464, 339] width 389 height 11
click at [550, 274] on p "of every close conversation. Did my coworker step back when I spoke? Wasthat wh…" at bounding box center [464, 280] width 389 height 22
click at [453, 330] on p ". Then you're backto square one, except now you're paranoid about whether peopl…" at bounding box center [464, 323] width 389 height 22
click at [425, 348] on p "themint." at bounding box center [464, 350] width 389 height 11
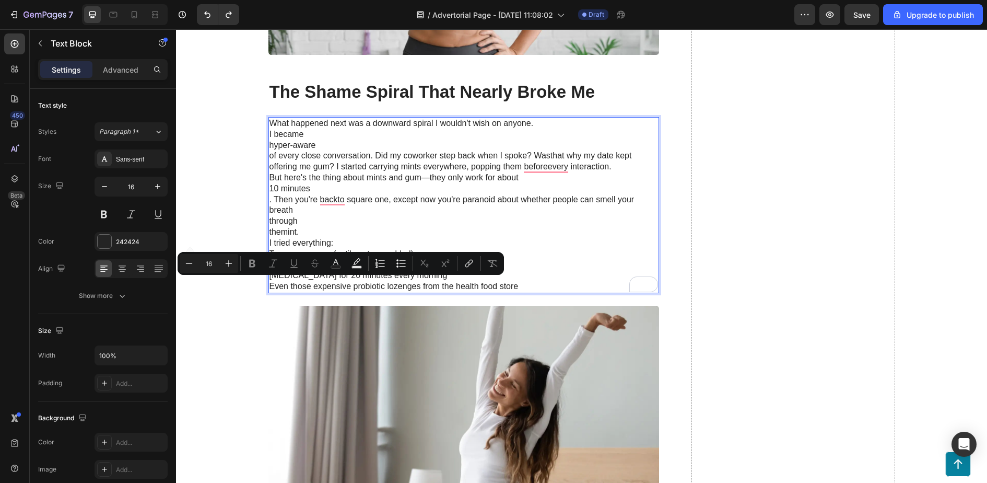
scroll to position [970, 0]
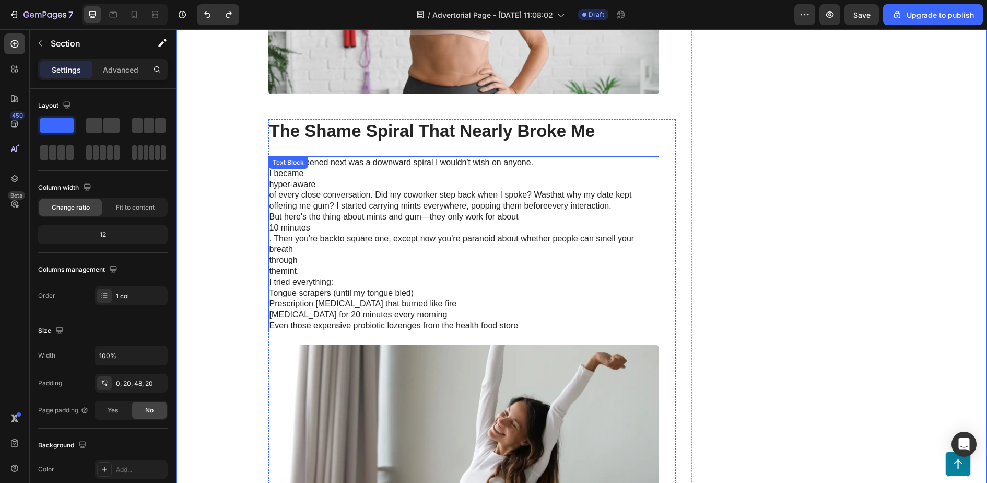
scroll to position [818, 0]
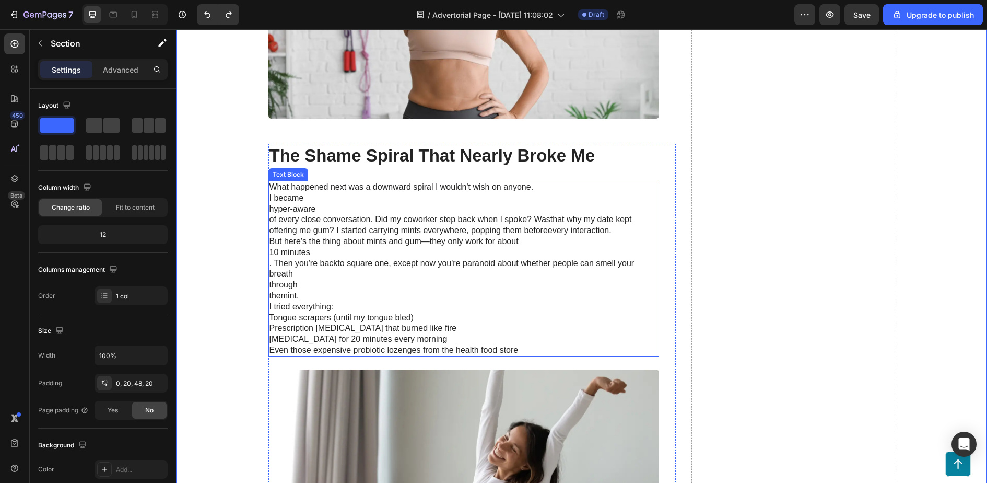
click at [327, 303] on p "I tried everything:" at bounding box center [464, 306] width 389 height 11
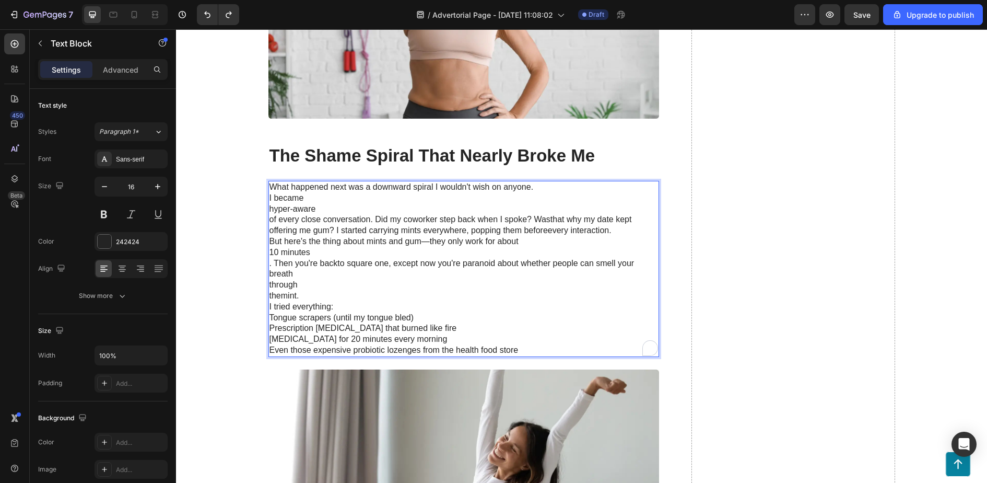
click at [467, 254] on p "10 minutes" at bounding box center [464, 252] width 389 height 11
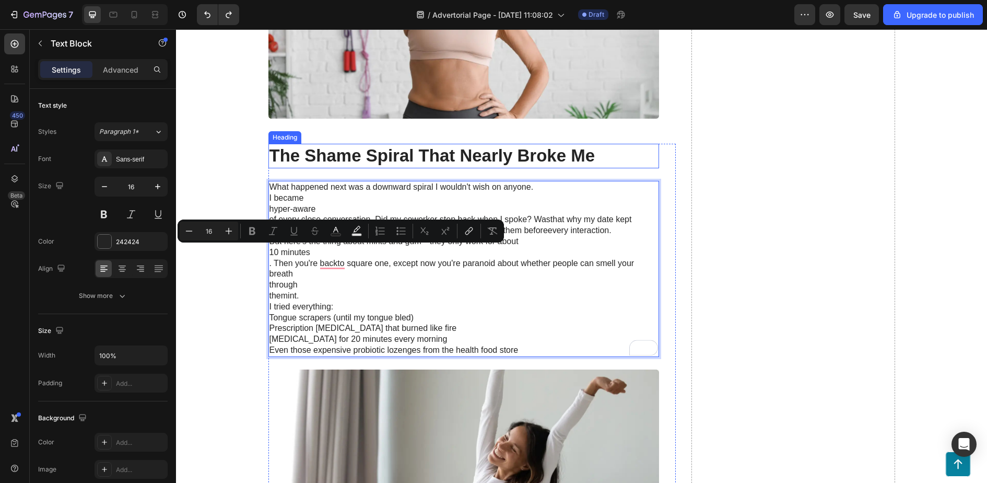
click at [466, 165] on p "The Shame Spiral That Nearly Broke Me" at bounding box center [464, 156] width 389 height 22
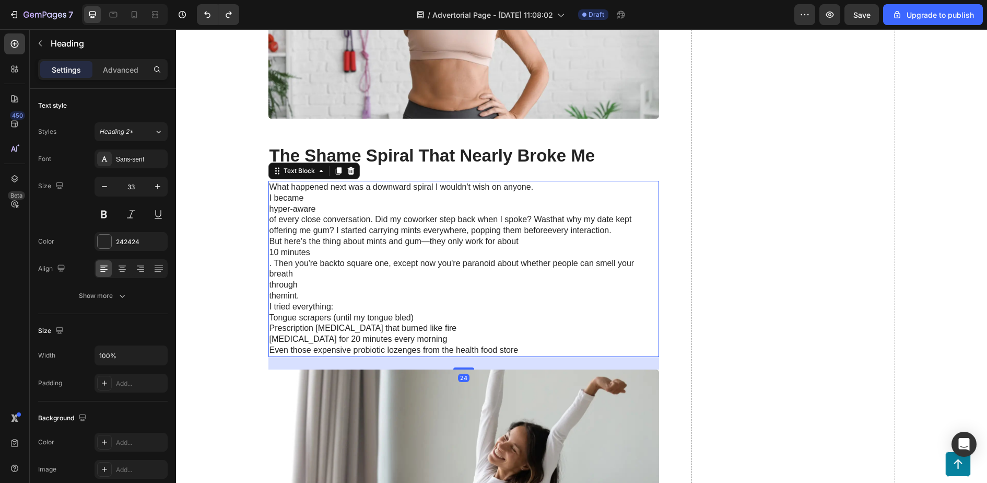
click at [352, 276] on p ". Then you're backto square one, except now you're paranoid about whether peopl…" at bounding box center [464, 269] width 389 height 22
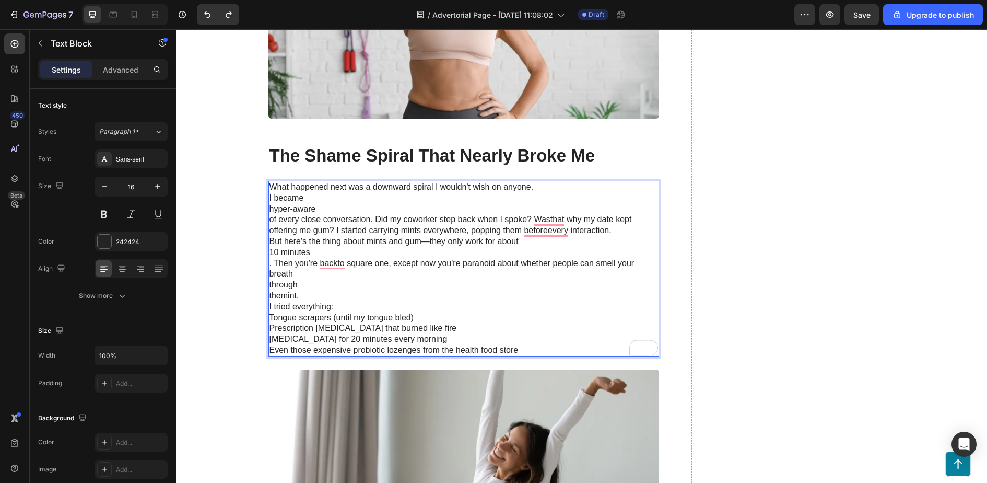
click at [278, 207] on p "hyper-aware" at bounding box center [464, 209] width 389 height 11
click at [270, 201] on p "I became" at bounding box center [464, 198] width 389 height 11
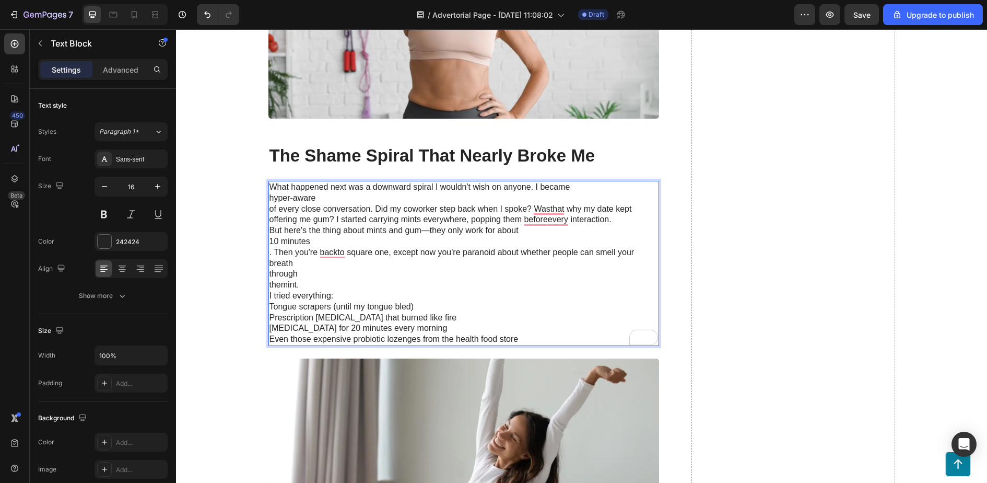
click at [271, 201] on p "hyper-aware" at bounding box center [464, 198] width 389 height 11
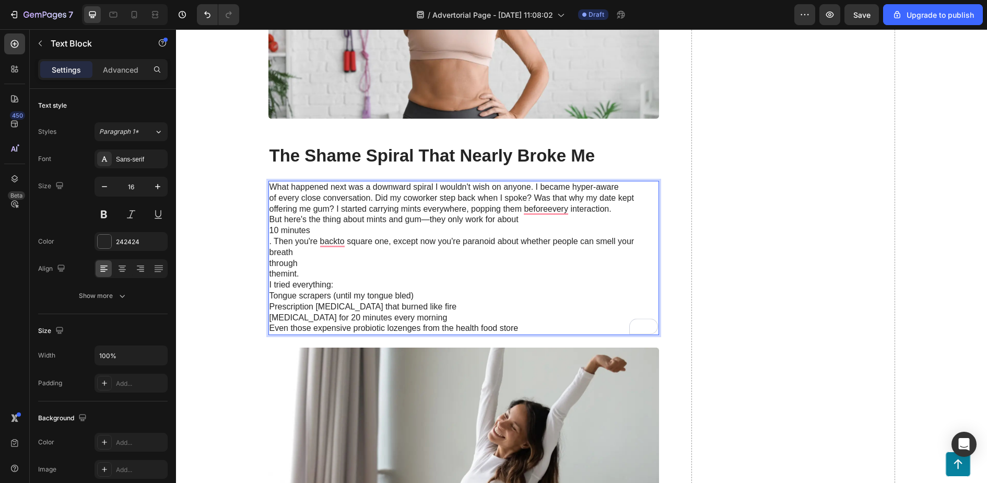
click at [532, 197] on p "of every close conversation. Did my coworker step back when I spoke? Was that w…" at bounding box center [464, 204] width 389 height 22
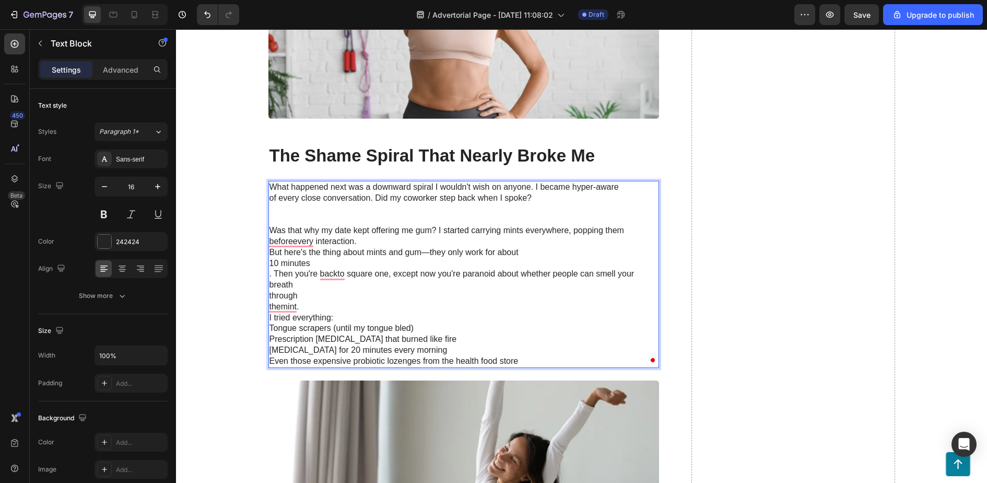
click at [532, 197] on p "of every close conversation. Did my coworker step back when I spoke?" at bounding box center [464, 198] width 389 height 11
click at [269, 252] on div "What happened next was a downward spiral I wouldn't wish on anyone. I became hy…" at bounding box center [464, 274] width 391 height 187
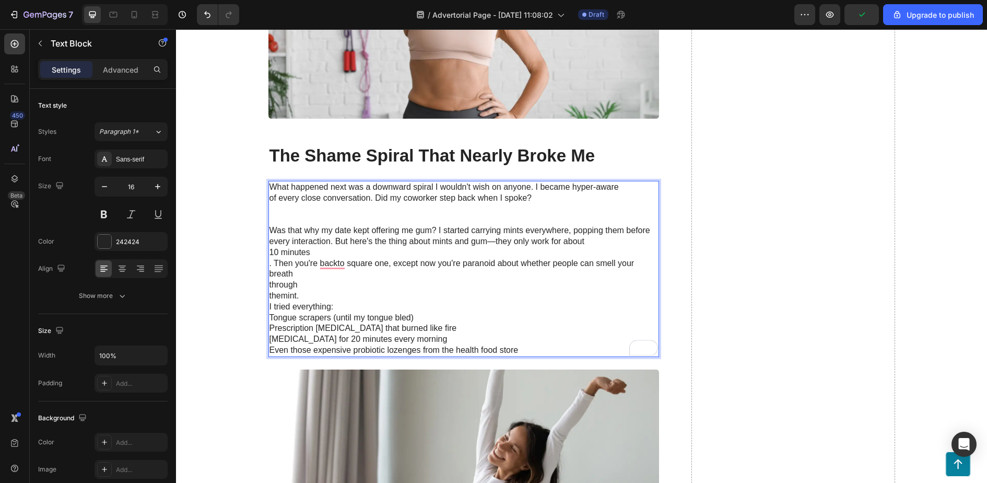
click at [270, 253] on p "10 minutes" at bounding box center [464, 252] width 389 height 11
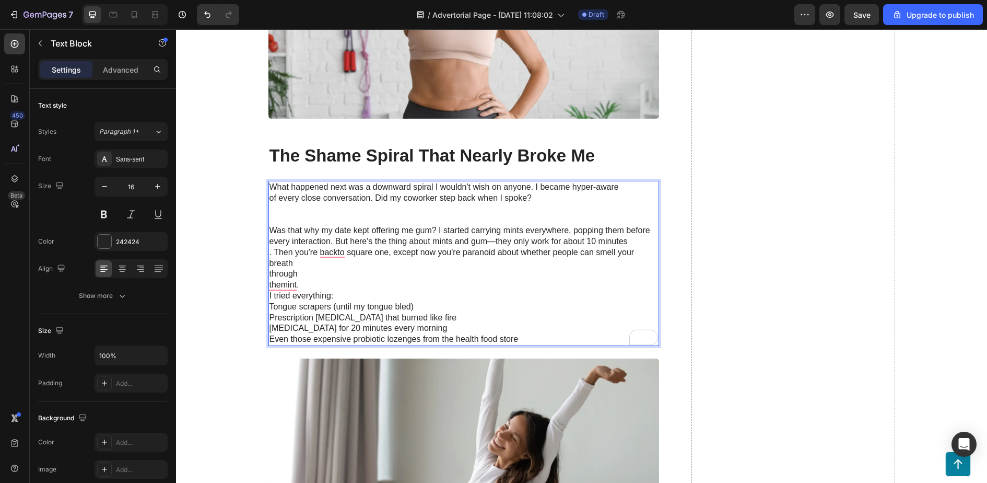
click at [275, 253] on p ". Then you're backto square one, except now you're paranoid about whether peopl…" at bounding box center [464, 258] width 389 height 22
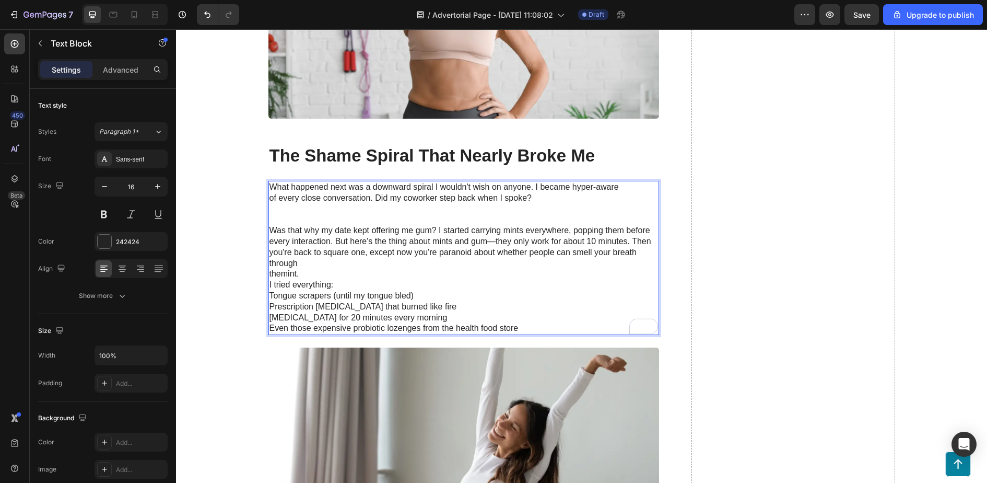
click at [269, 274] on div "What happened next was a downward spiral I wouldn't wish on anyone. I became hy…" at bounding box center [464, 258] width 391 height 154
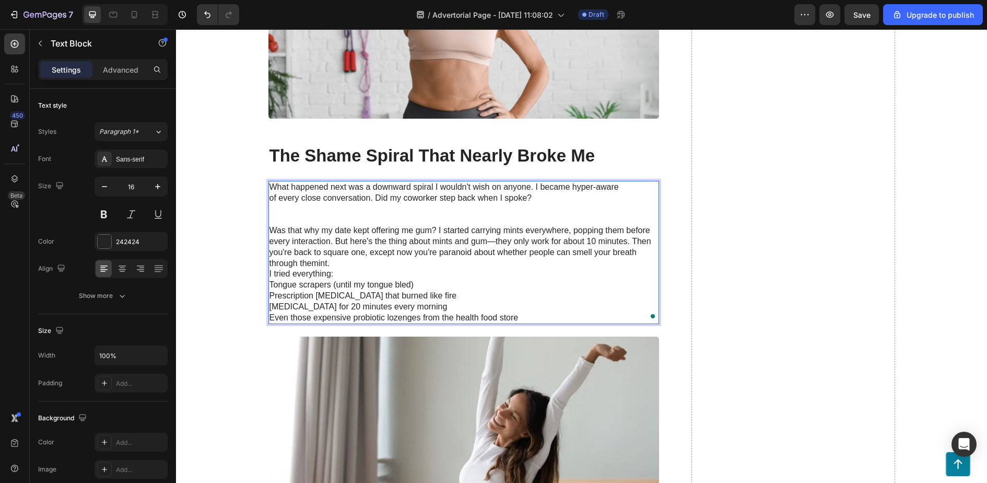
click at [270, 274] on p "I tried everything:" at bounding box center [464, 274] width 389 height 11
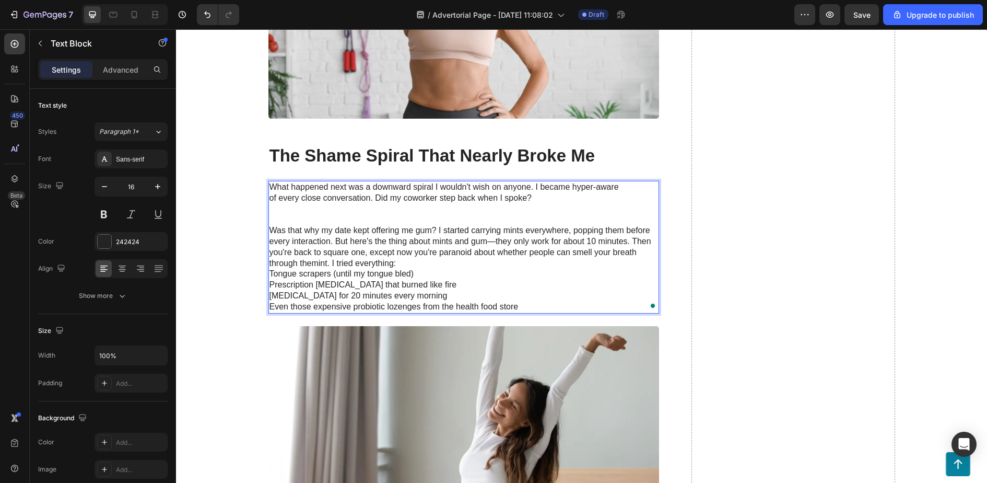
click at [271, 276] on p "Tongue scrapers (until my tongue bled)" at bounding box center [464, 274] width 389 height 11
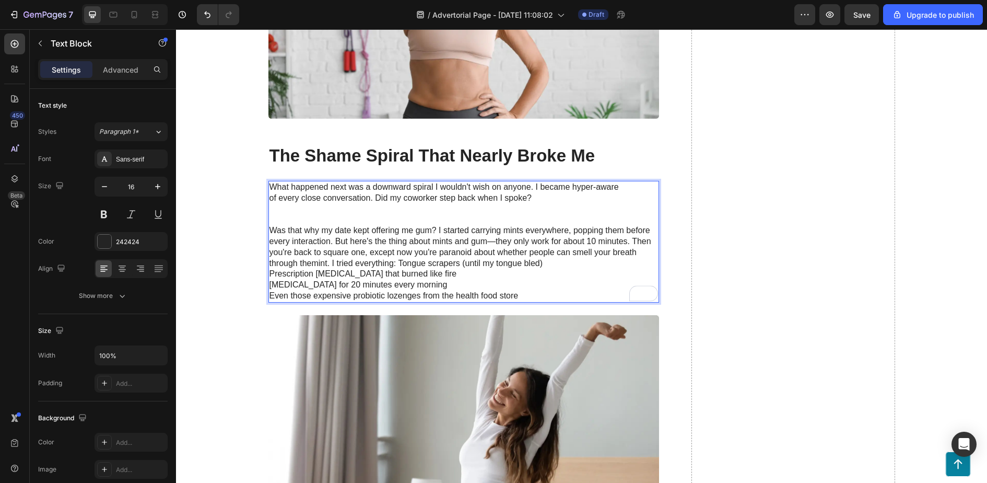
click at [270, 275] on p "Prescription [MEDICAL_DATA] that burned like fire" at bounding box center [464, 274] width 389 height 11
click at [270, 288] on p "[MEDICAL_DATA] for 20 minutes every morning" at bounding box center [464, 285] width 389 height 11
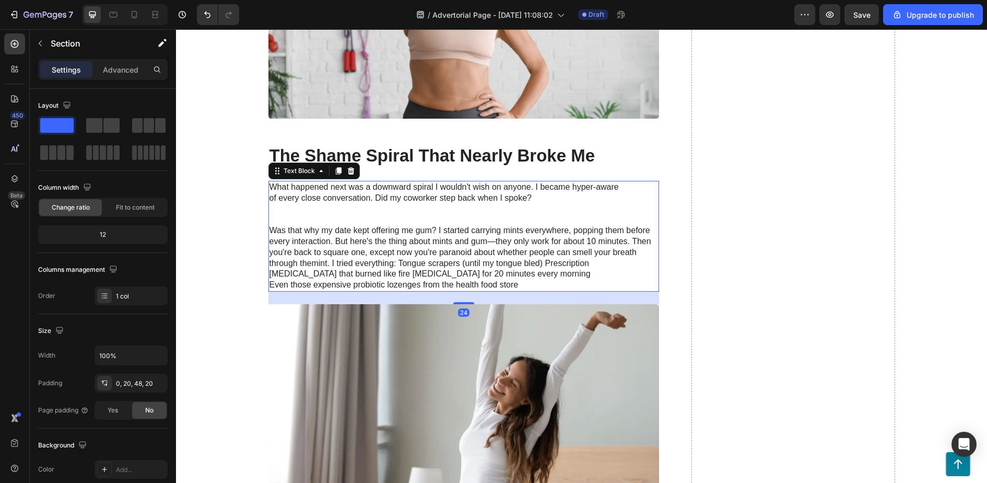
click at [272, 284] on p "Even those expensive probiotic lozenges from the health food store" at bounding box center [464, 285] width 389 height 11
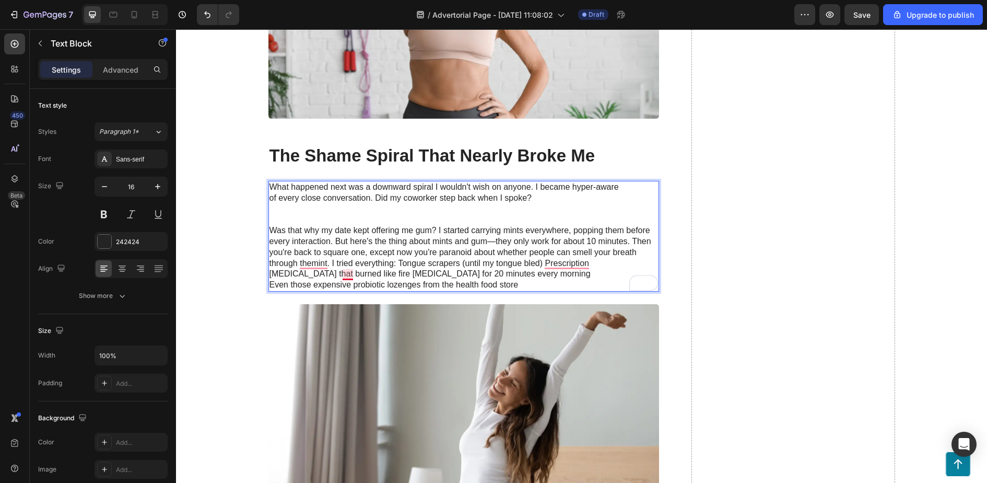
click at [348, 278] on p "through themint. I tried everything: Tongue scrapers (until my tongue bled) Pre…" at bounding box center [464, 269] width 389 height 22
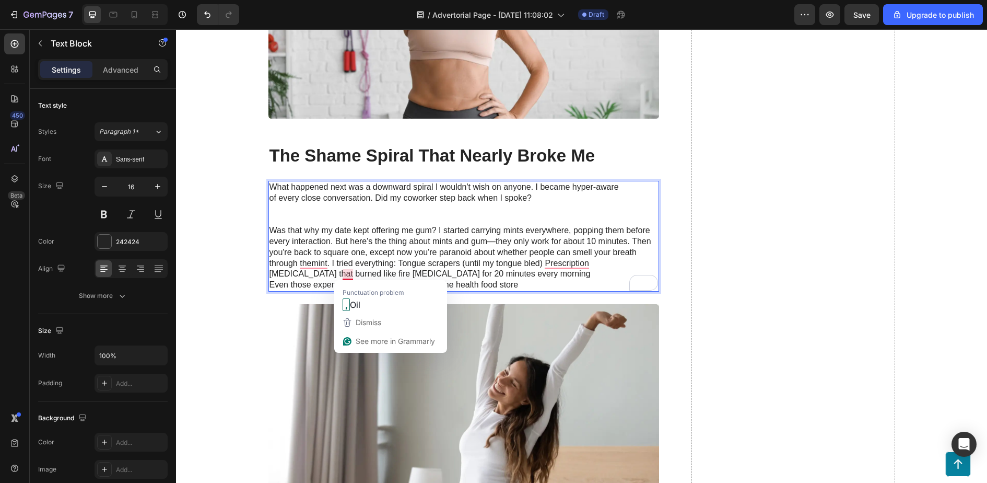
click at [270, 286] on p "Even those expensive probiotic lozenges from the health food store" at bounding box center [464, 285] width 389 height 11
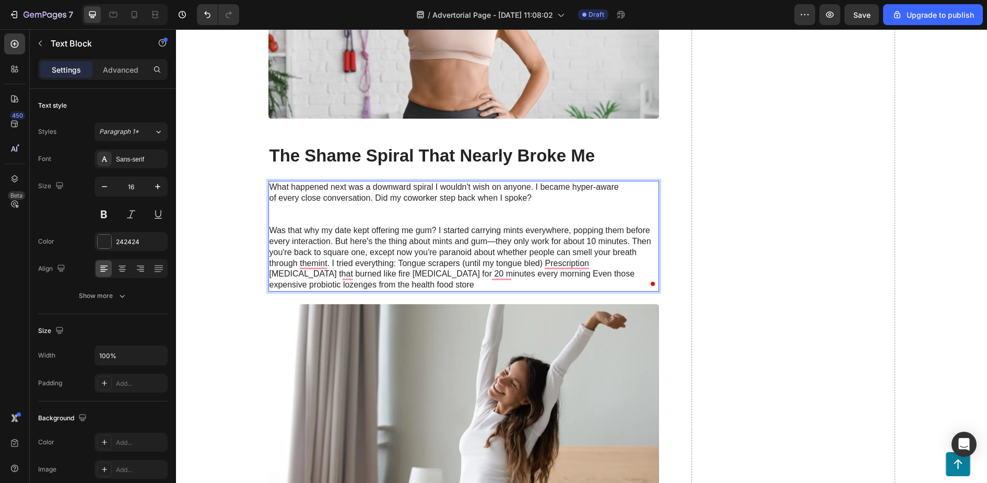
click at [332, 262] on p "through themint. I tried everything: Tongue scrapers (until my tongue bled) Pre…" at bounding box center [464, 274] width 389 height 32
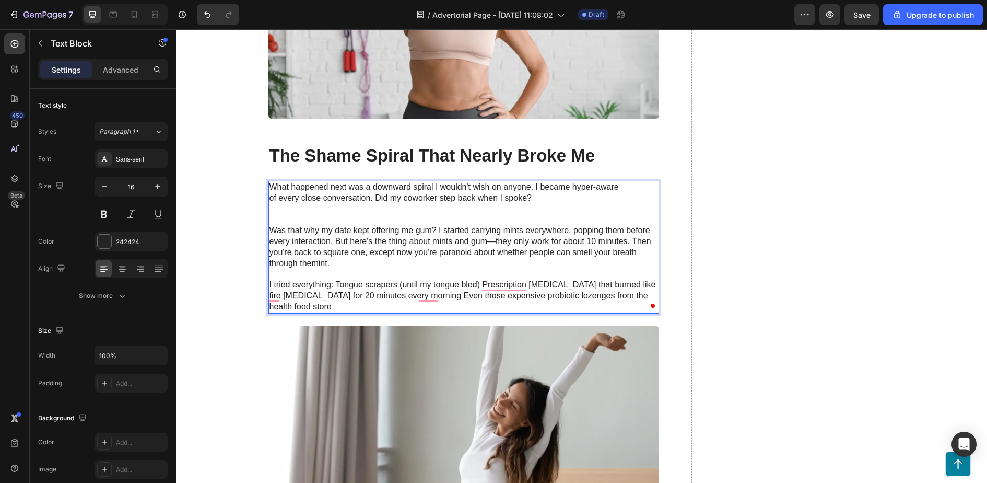
click at [336, 282] on p "I tried everything: Tongue scrapers (until my tongue bled) Prescription mouthwa…" at bounding box center [464, 296] width 389 height 32
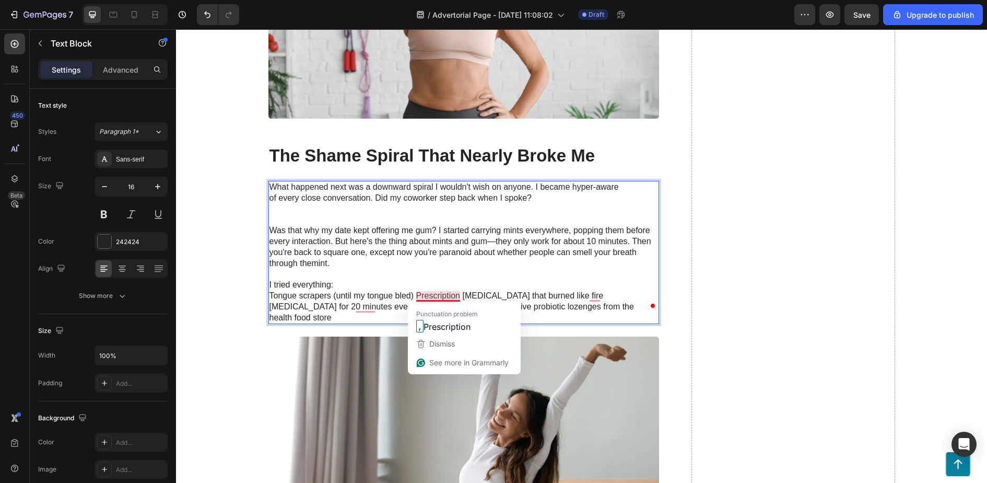
click at [417, 295] on p "Tongue scrapers (until my tongue bled) Prescription mouthwashes that burned lik…" at bounding box center [464, 306] width 389 height 32
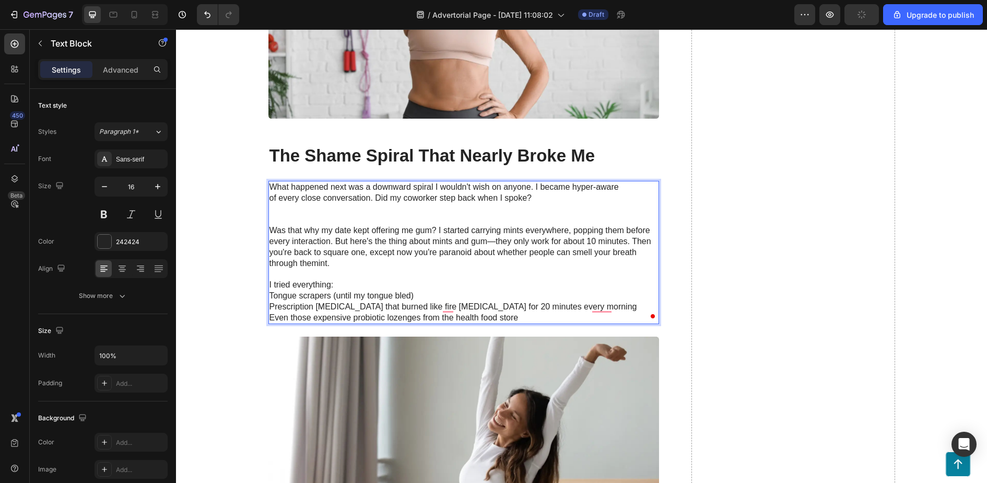
click at [417, 295] on p "Tongue scrapers (until my tongue bled)" at bounding box center [464, 295] width 389 height 11
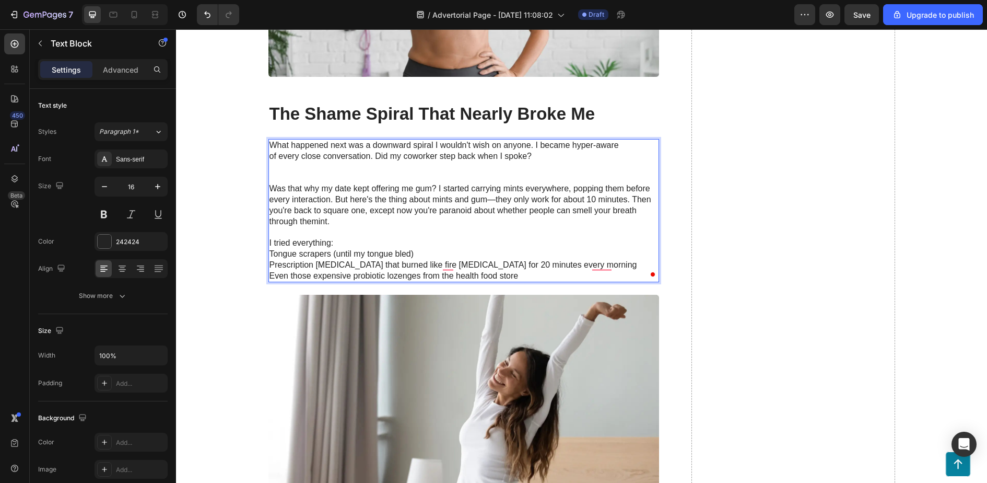
scroll to position [861, 0]
click at [445, 263] on p "Prescription mouthwashes that burned like fire Oil pulling for 20 minutes every…" at bounding box center [464, 270] width 389 height 22
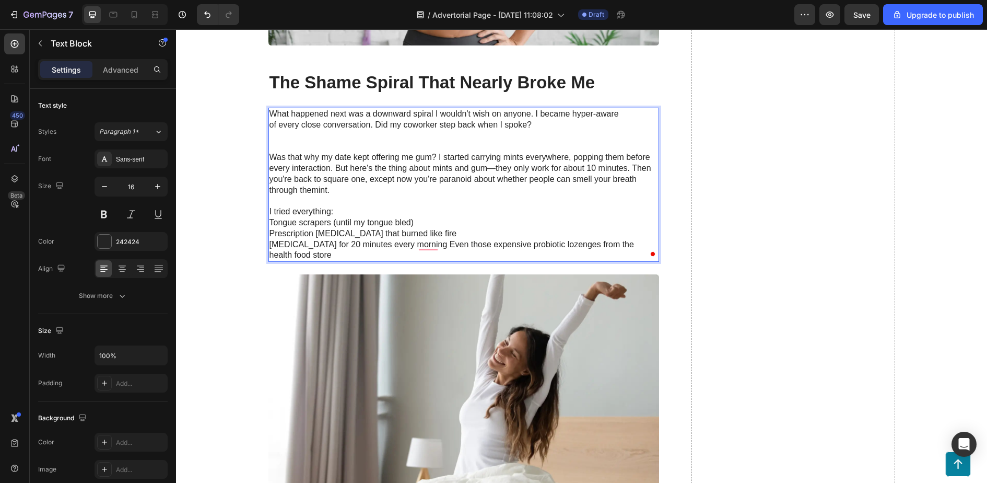
scroll to position [892, 0]
click at [417, 244] on p "Oil pulling for 20 minutes every morning Even those expensive probiotic lozenge…" at bounding box center [464, 250] width 389 height 22
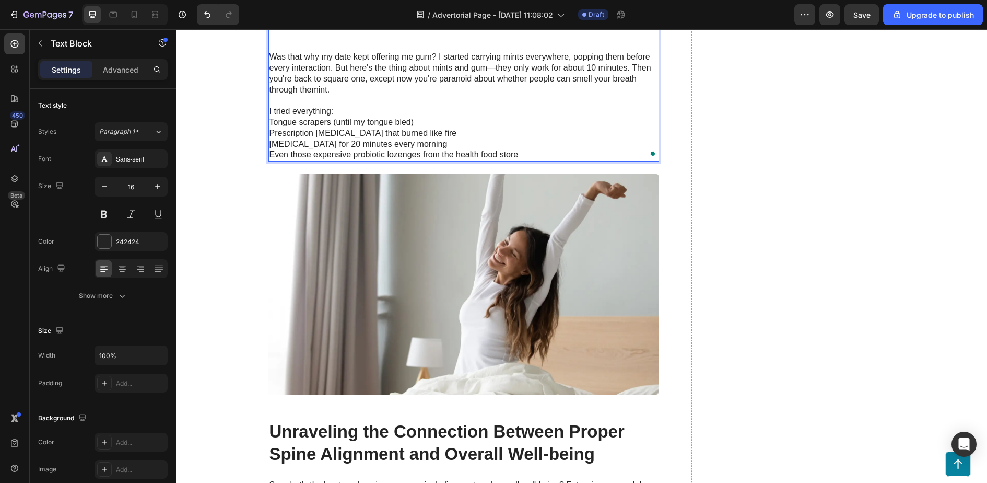
scroll to position [993, 0]
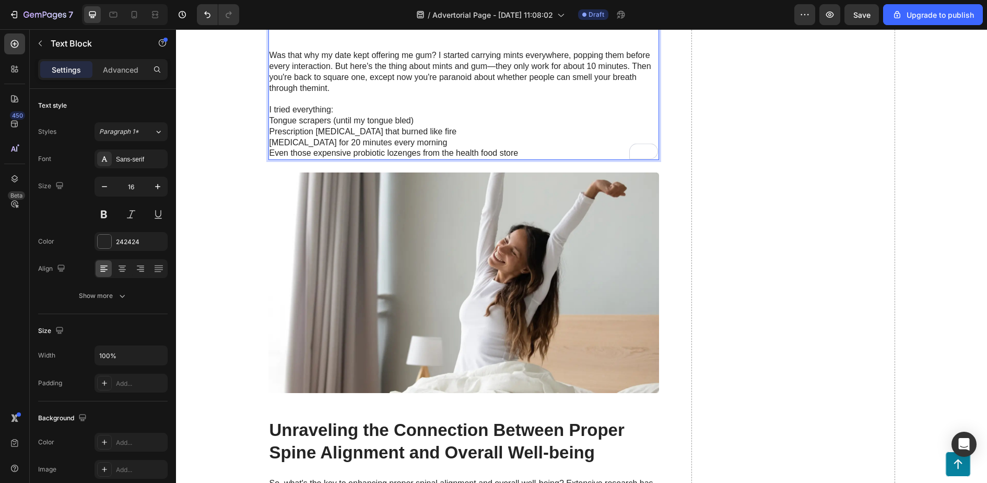
click at [435, 126] on p "Prescription [MEDICAL_DATA] that burned like fire" at bounding box center [464, 131] width 389 height 11
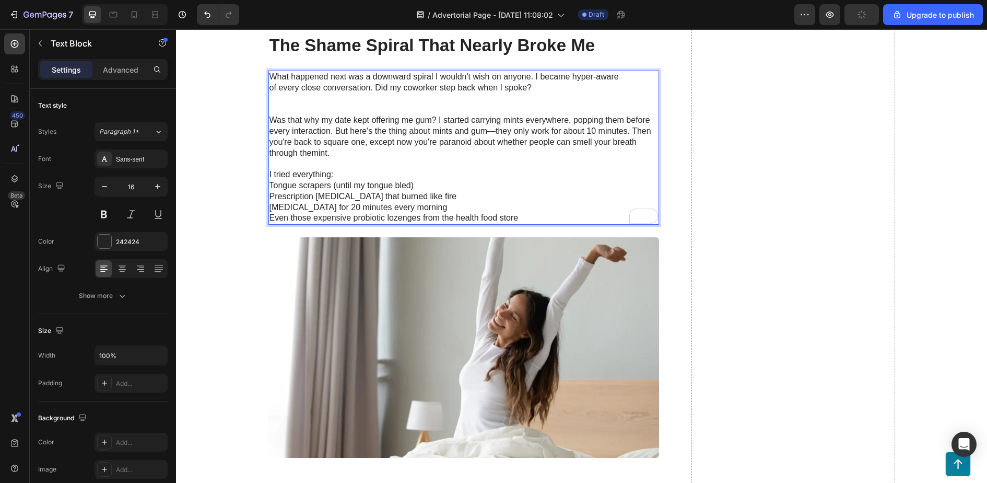
scroll to position [902, 0]
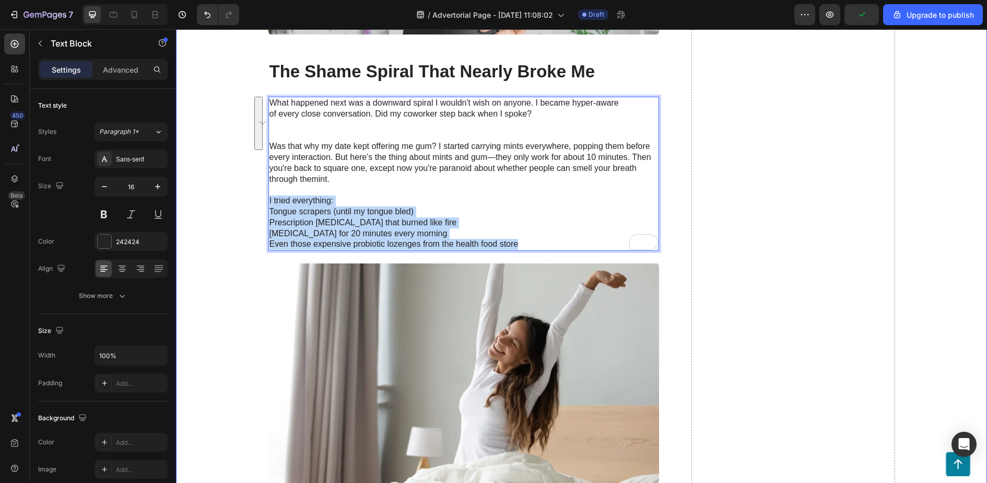
drag, startPoint x: 524, startPoint y: 248, endPoint x: 263, endPoint y: 196, distance: 265.3
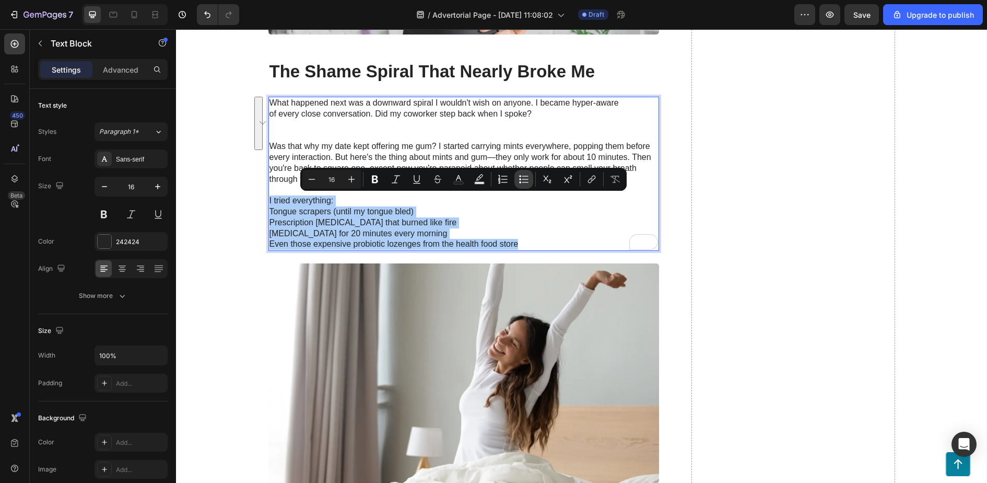
click at [524, 179] on icon "Editor contextual toolbar" at bounding box center [524, 179] width 10 height 10
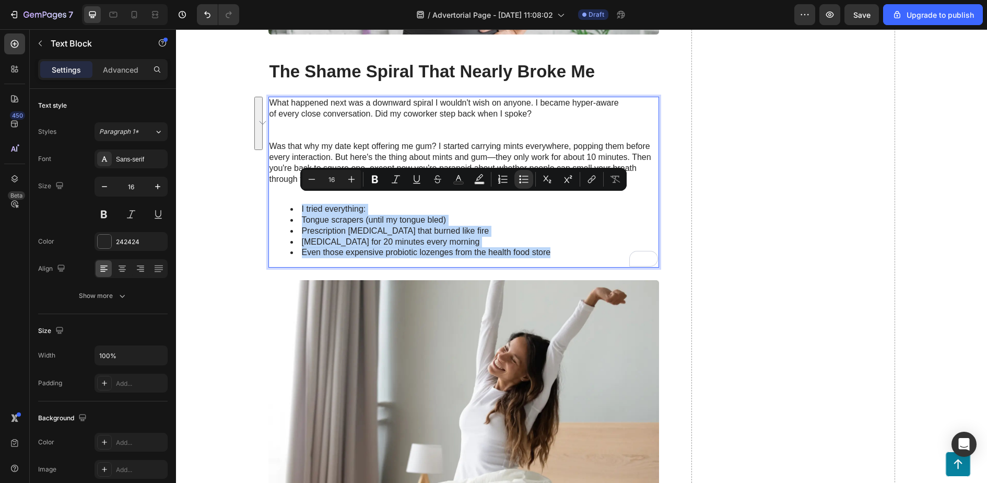
click at [406, 222] on li "Tongue scrapers (until my tongue bled)" at bounding box center [474, 220] width 368 height 11
click at [399, 203] on div "What happened next was a downward spiral I wouldn't wish on anyone. I became hy…" at bounding box center [464, 182] width 391 height 171
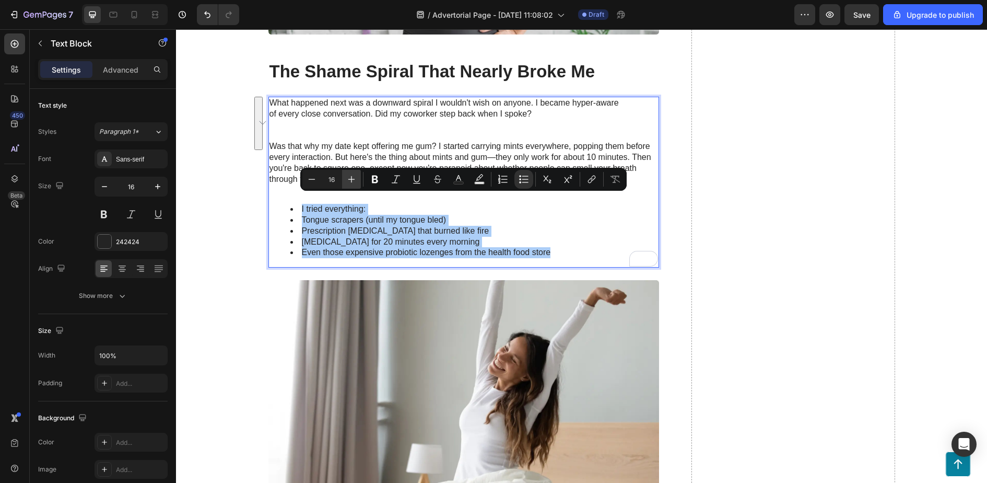
click at [356, 180] on icon "Editor contextual toolbar" at bounding box center [351, 179] width 10 height 10
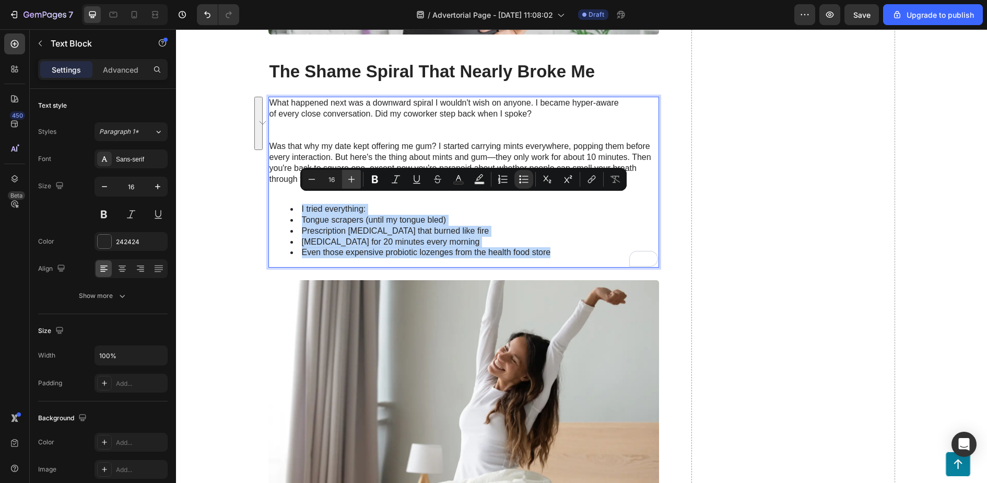
type input "17"
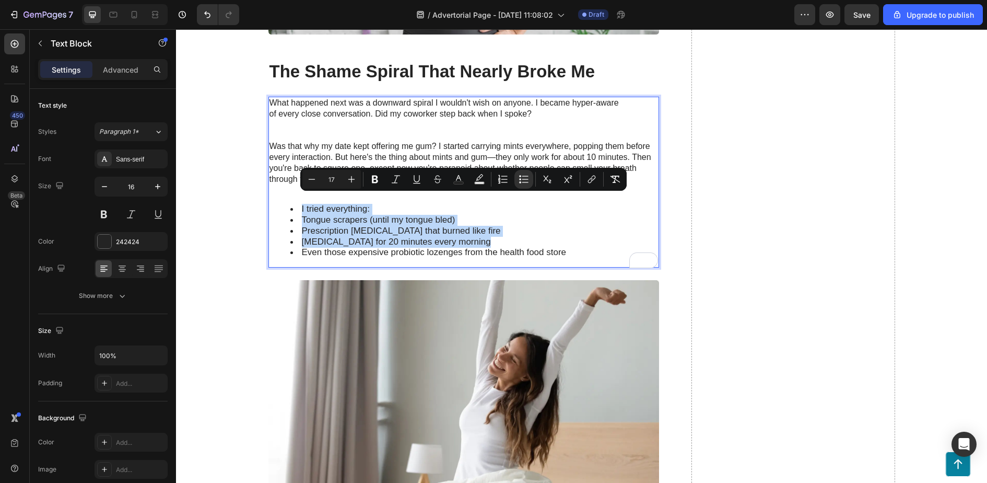
click at [461, 222] on li "Tongue scrapers (until my tongue bled)" at bounding box center [474, 220] width 368 height 11
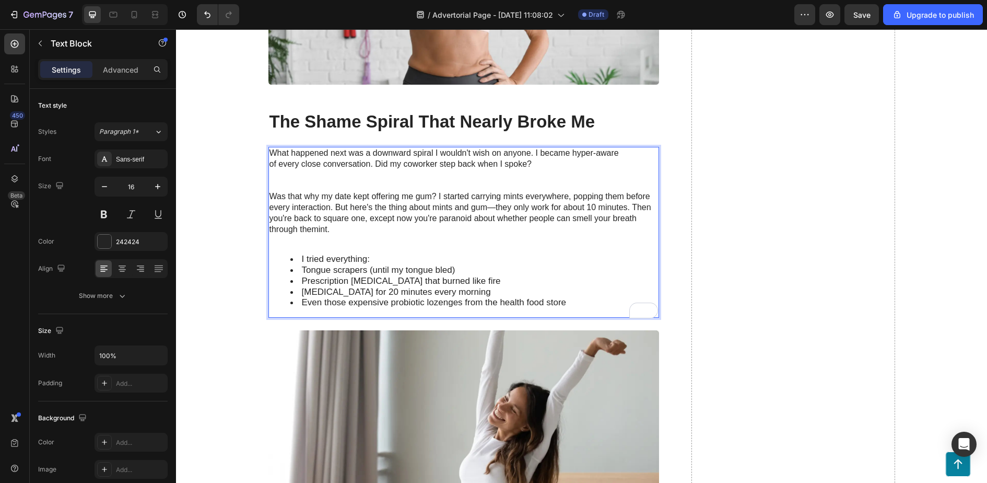
scroll to position [823, 0]
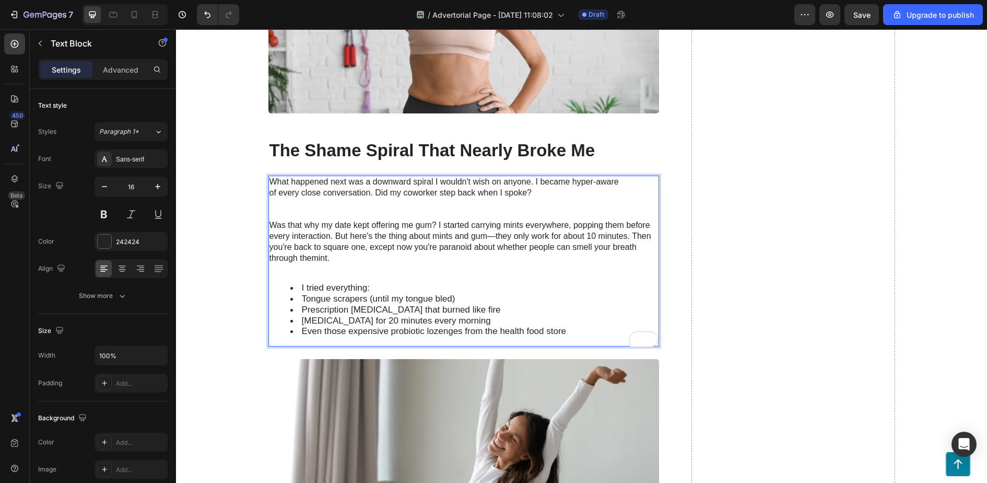
click at [274, 220] on p "Was that why my date kept offering me gum? I started carrying mints everywhere,…" at bounding box center [464, 236] width 389 height 32
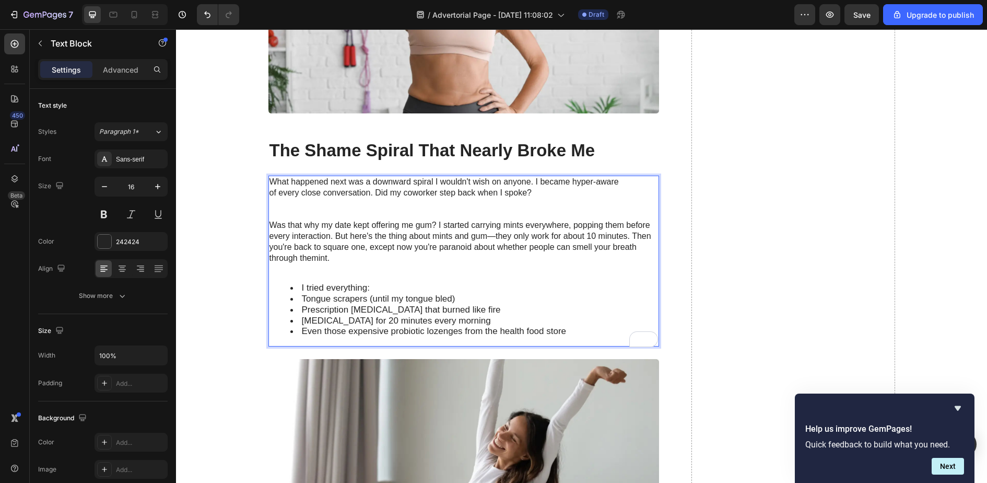
click at [536, 183] on p "What happened next was a downward spiral I wouldn't wish on anyone. I became hy…" at bounding box center [464, 182] width 389 height 11
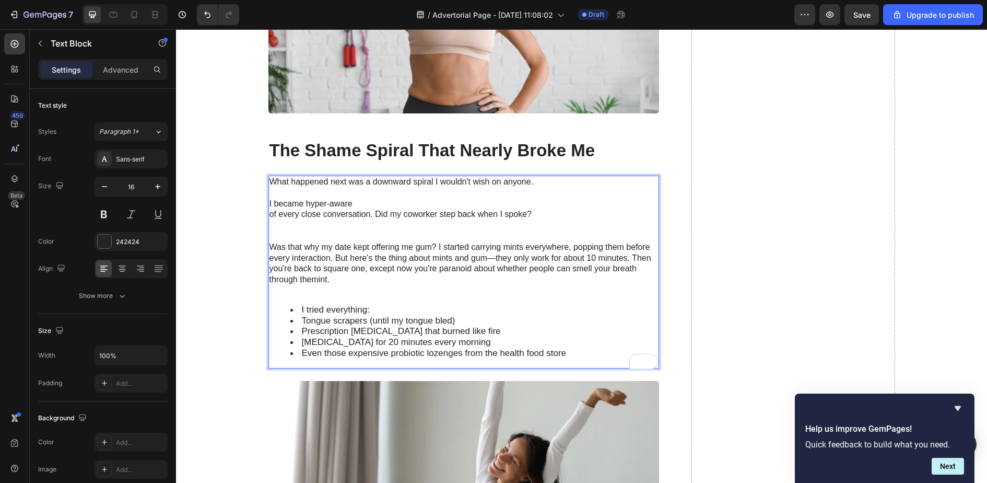
click at [271, 215] on p "of every close conversation. Did my coworker step back when I spoke?" at bounding box center [464, 214] width 389 height 11
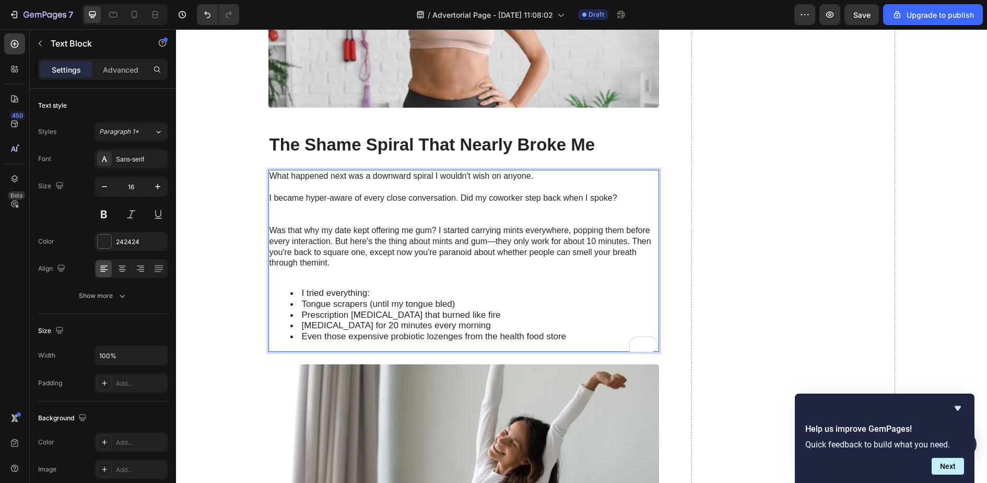
scroll to position [818, 0]
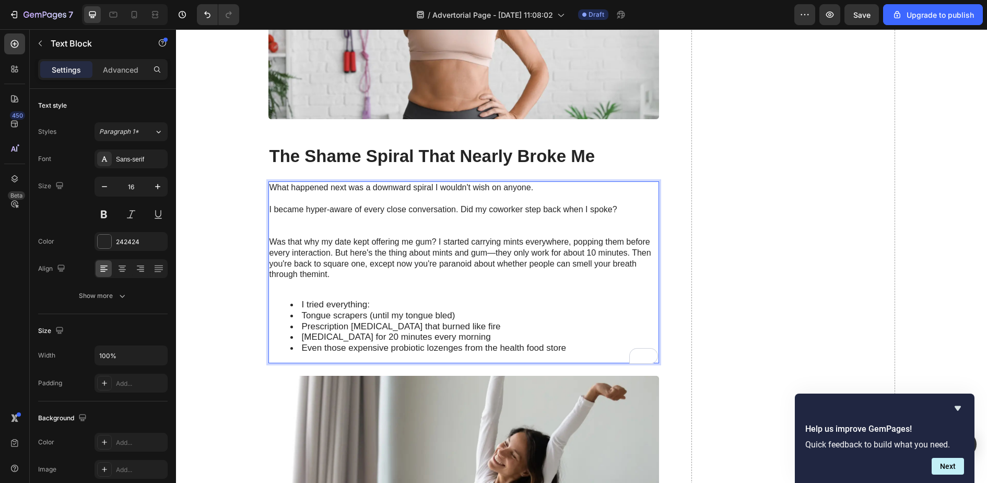
click at [332, 252] on p "Was that why my date kept offering me gum? I started carrying mints everywhere,…" at bounding box center [464, 253] width 389 height 32
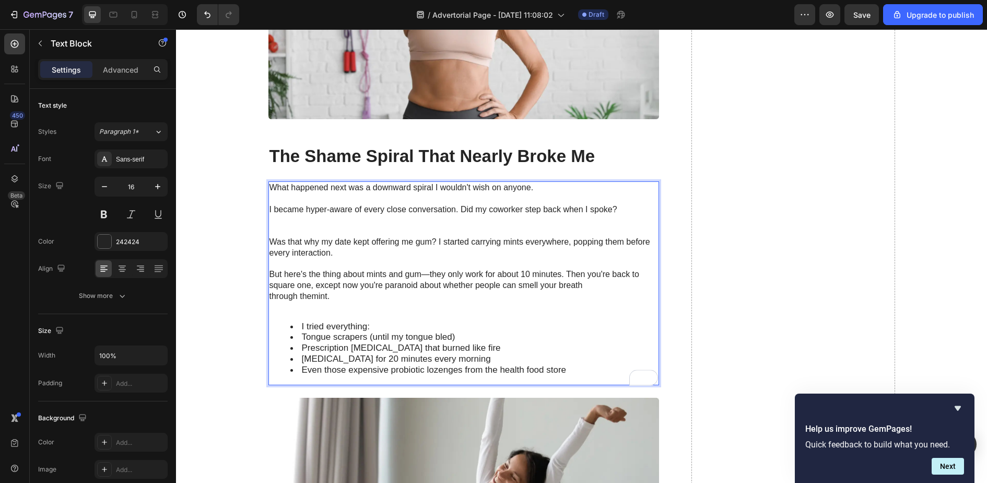
click at [270, 242] on p "Was that why my date kept offering me gum? I started carrying mints everywhere,…" at bounding box center [464, 248] width 389 height 22
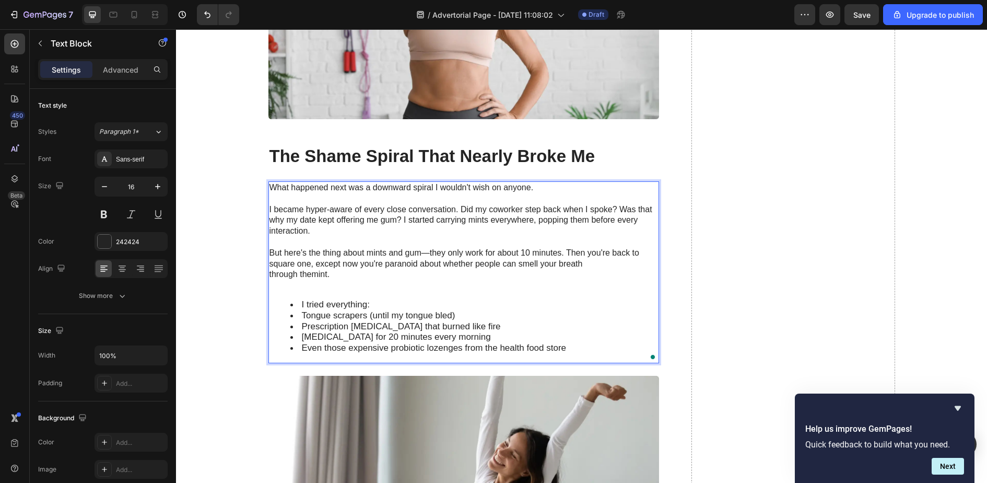
click at [313, 243] on p "To enrich screen reader interactions, please activate Accessibility in Grammarl…" at bounding box center [464, 242] width 389 height 11
click at [273, 251] on p "But here's the thing about mints and gum—they only work for about 10 minutes. T…" at bounding box center [464, 259] width 389 height 22
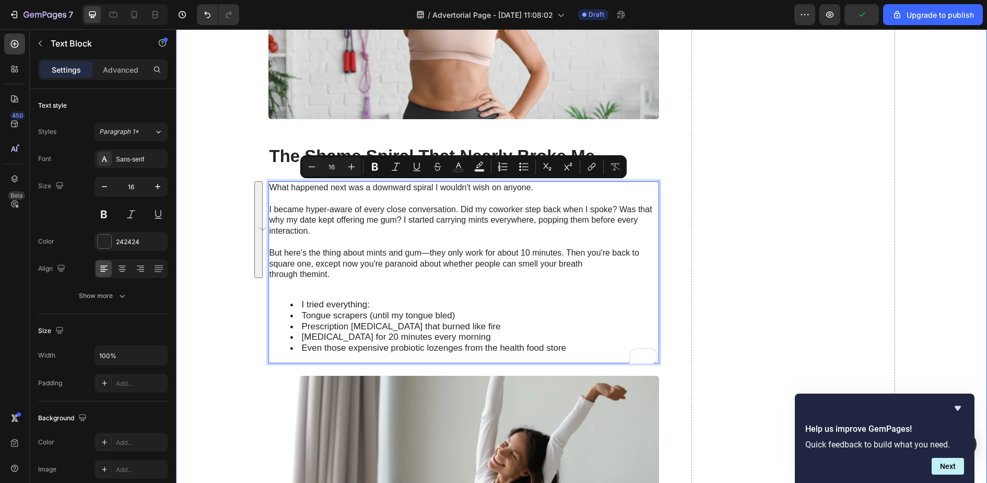
drag, startPoint x: 352, startPoint y: 276, endPoint x: 254, endPoint y: 164, distance: 148.9
click at [541, 244] on p "To enrich screen reader interactions, please activate Accessibility in Grammarl…" at bounding box center [464, 242] width 389 height 11
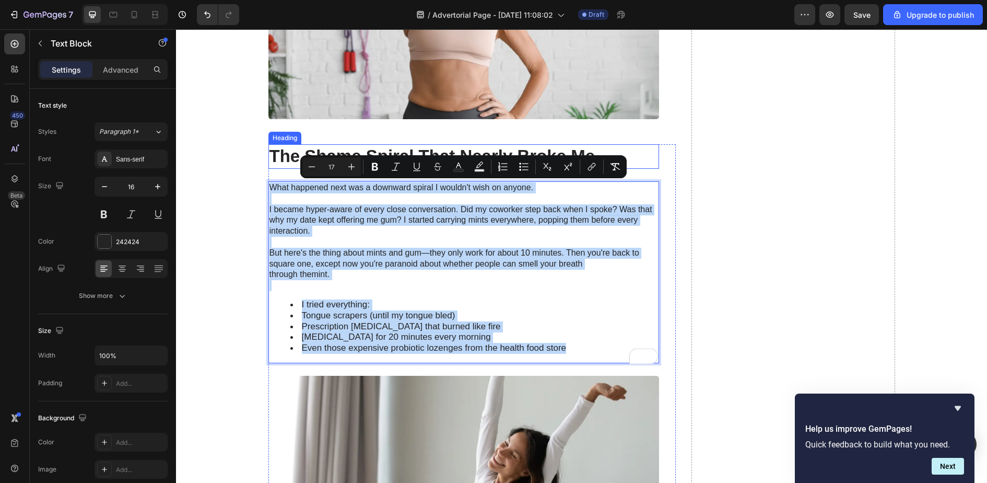
drag, startPoint x: 573, startPoint y: 357, endPoint x: 200, endPoint y: 83, distance: 463.5
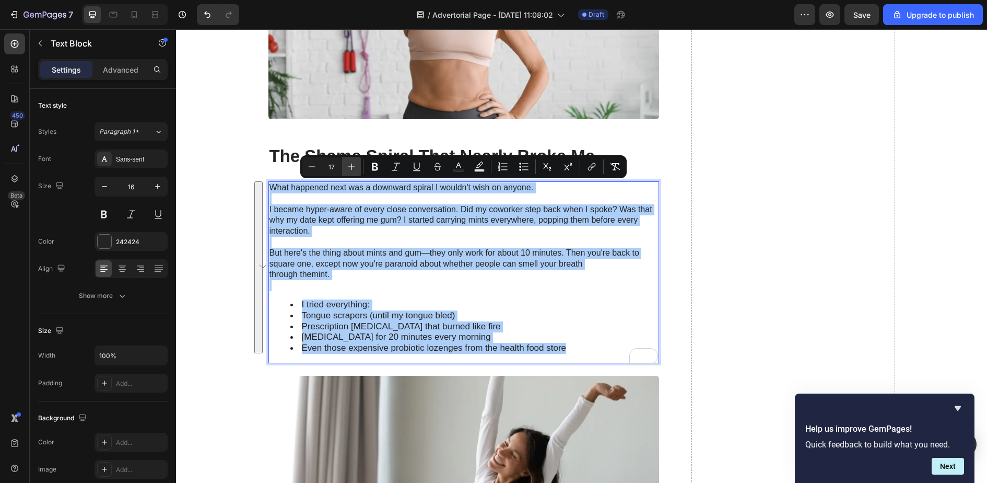
click at [354, 169] on icon "Editor contextual toolbar" at bounding box center [351, 166] width 10 height 10
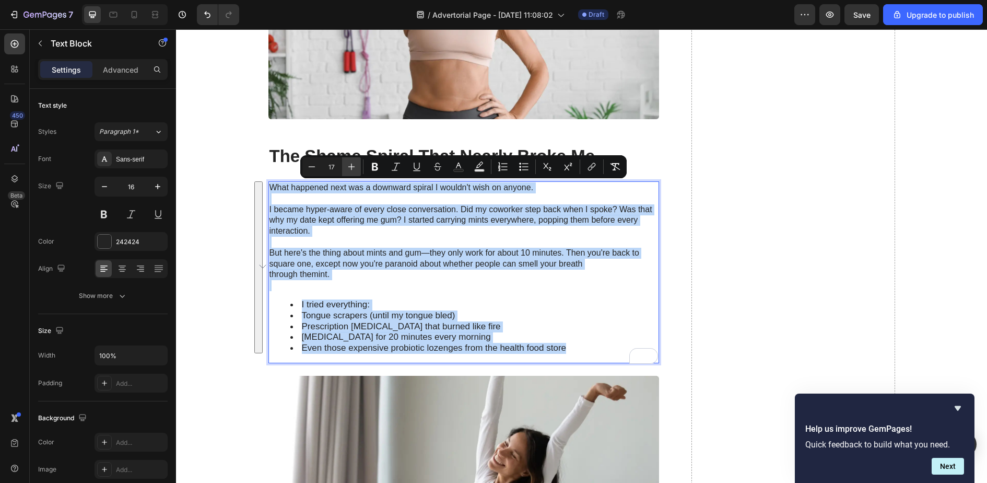
type input "18"
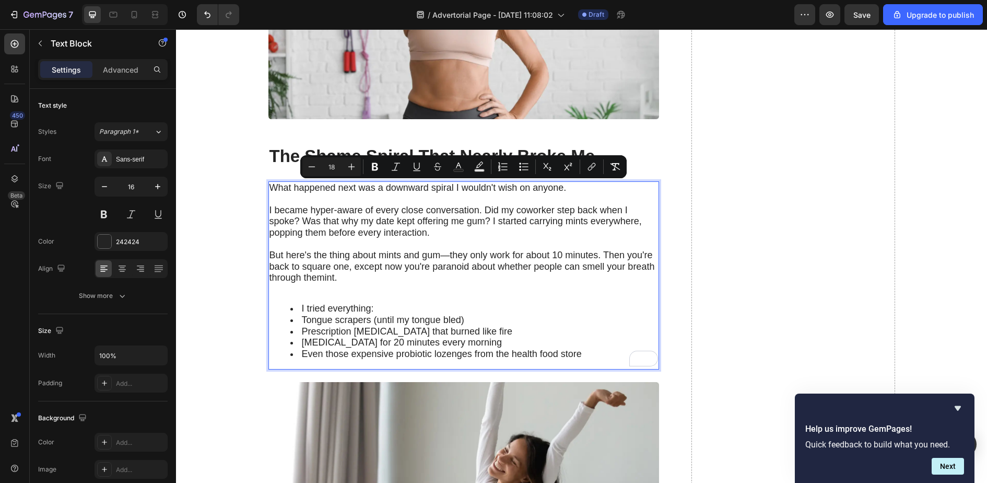
click at [495, 305] on li "I tried everything:" at bounding box center [474, 308] width 368 height 11
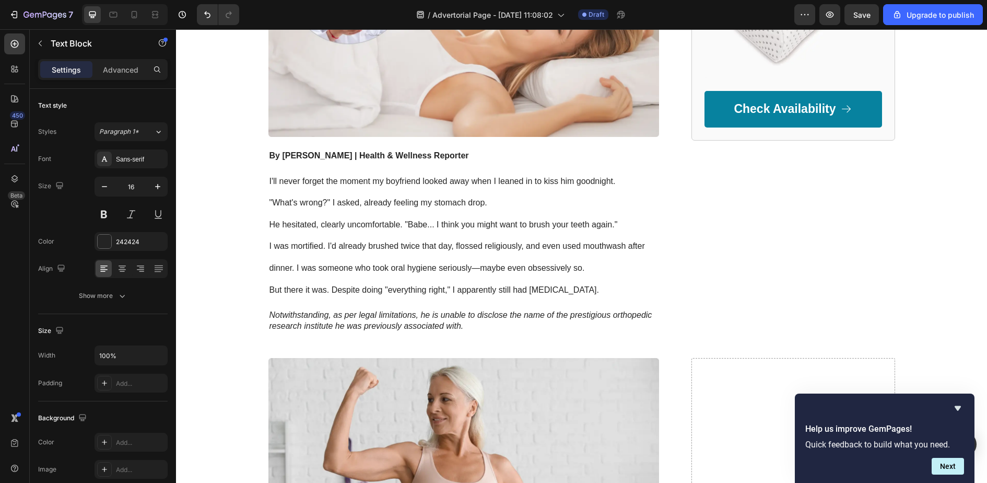
scroll to position [286, 0]
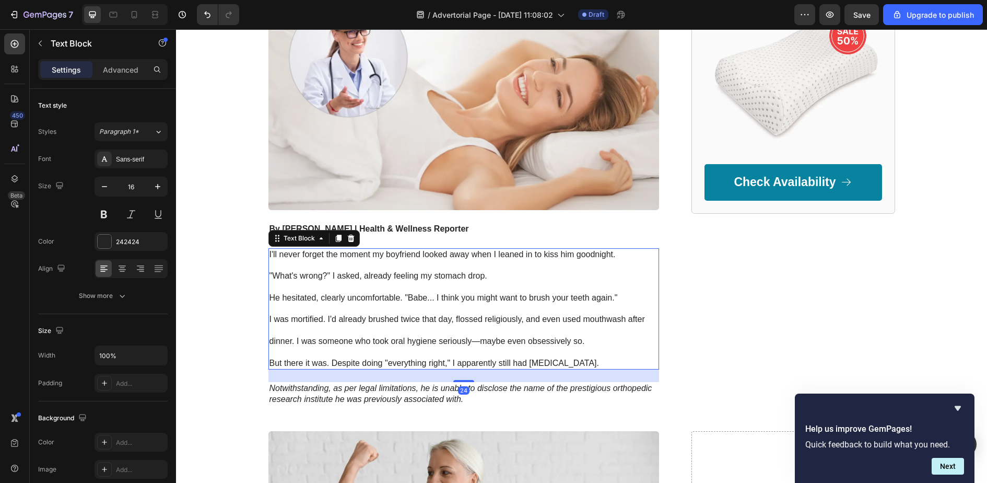
click at [359, 310] on p at bounding box center [464, 309] width 389 height 11
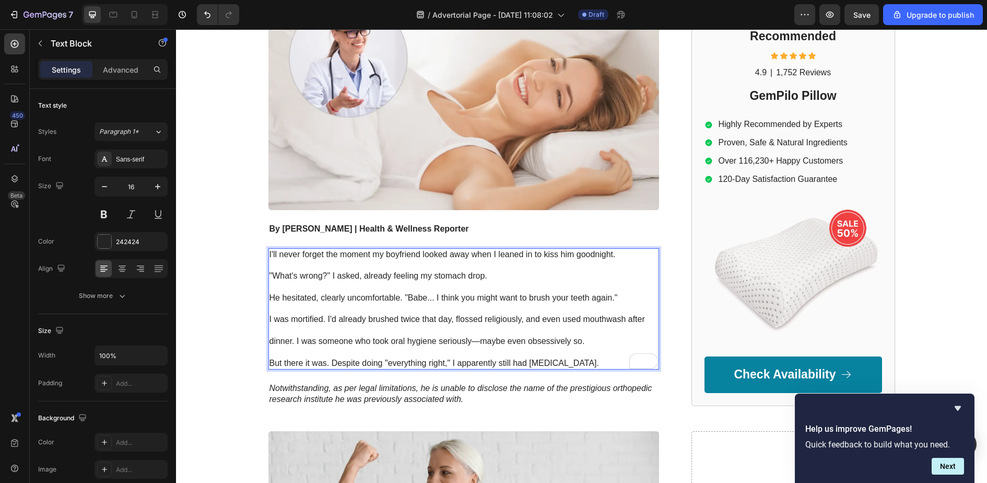
click at [438, 353] on p "To enrich screen reader interactions, please activate Accessibility in Grammarl…" at bounding box center [464, 352] width 389 height 11
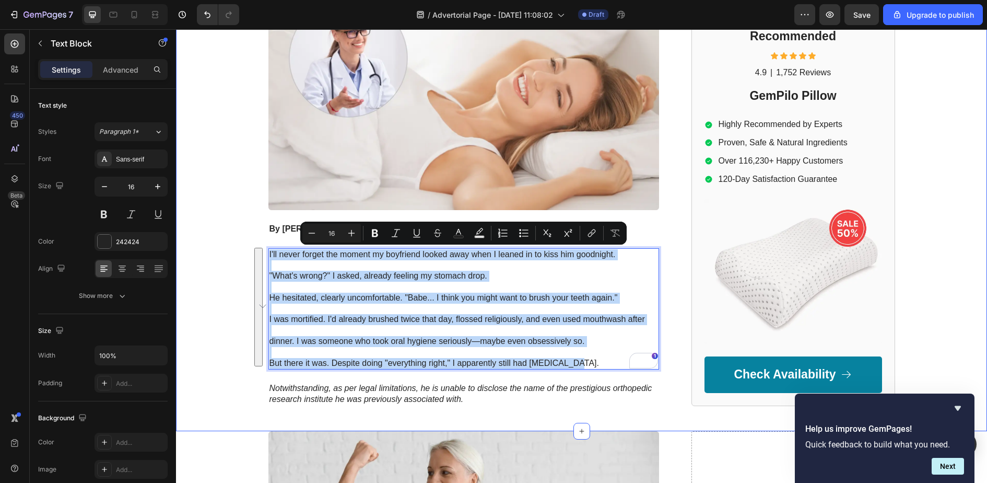
drag, startPoint x: 594, startPoint y: 359, endPoint x: 230, endPoint y: 215, distance: 390.5
click at [231, 215] on div "GEMPILO Text Block Advertorial Text Block Row Row I Discovered the Real Reason …" at bounding box center [581, 85] width 811 height 641
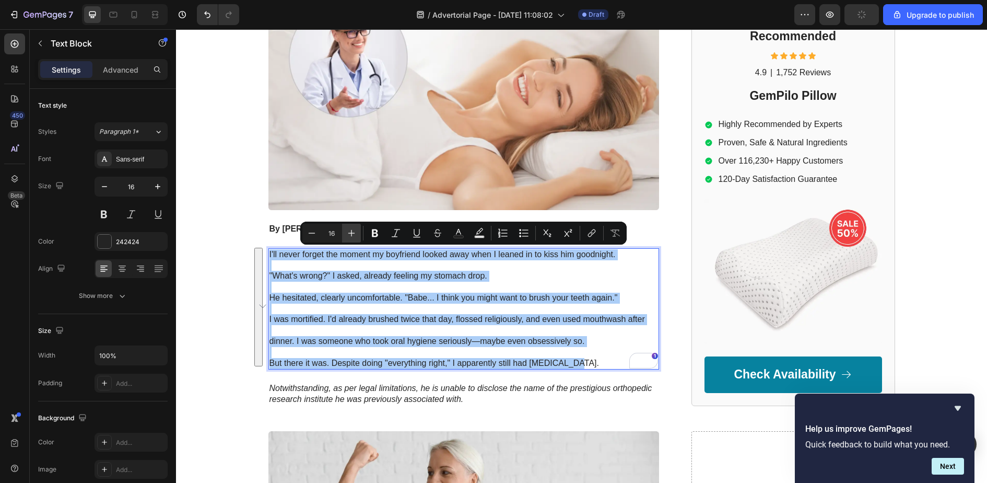
click at [352, 228] on icon "Editor contextual toolbar" at bounding box center [351, 233] width 10 height 10
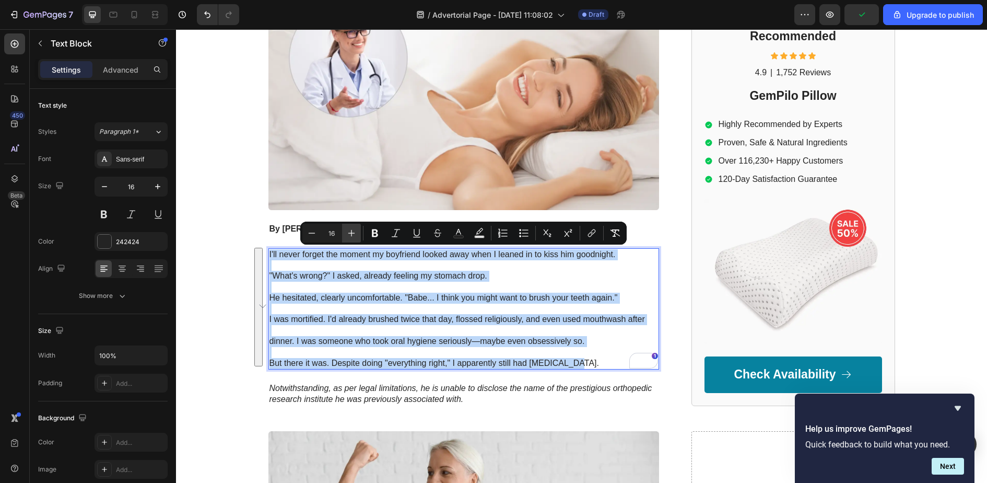
type input "17"
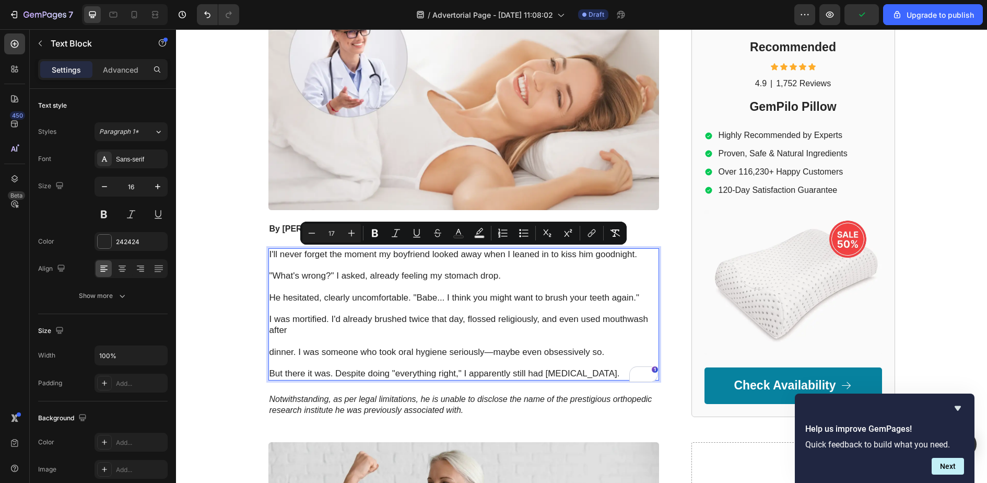
click at [397, 316] on span "I was mortified. I'd already brushed twice that day, flossed religiously, and e…" at bounding box center [459, 324] width 379 height 21
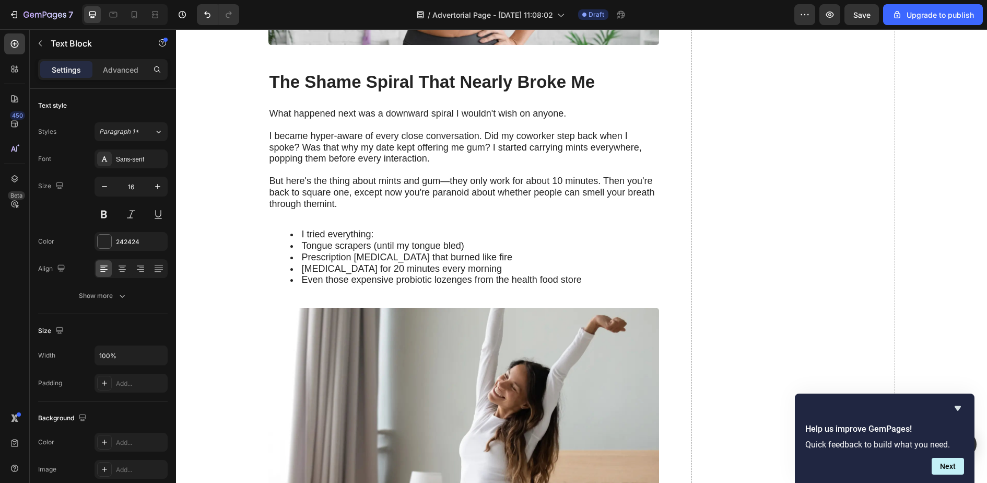
scroll to position [908, 0]
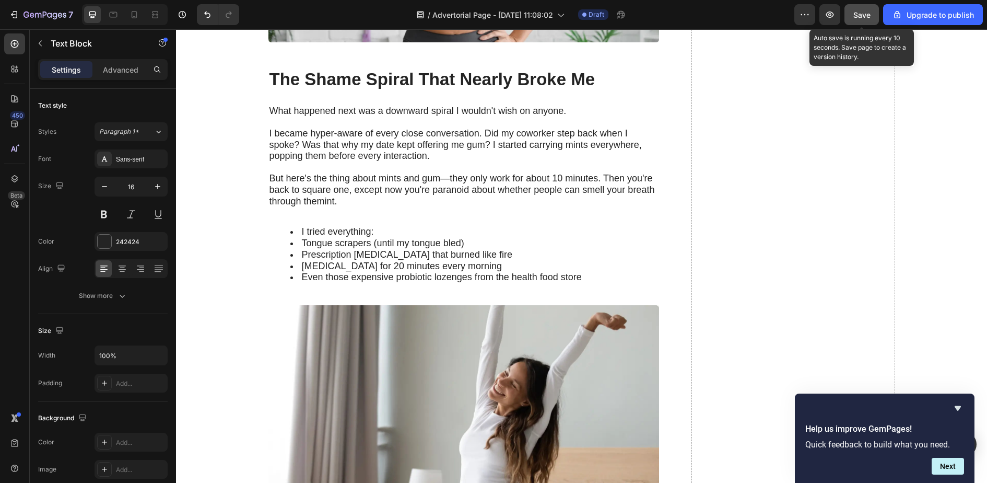
click at [869, 16] on span "Save" at bounding box center [862, 14] width 17 height 9
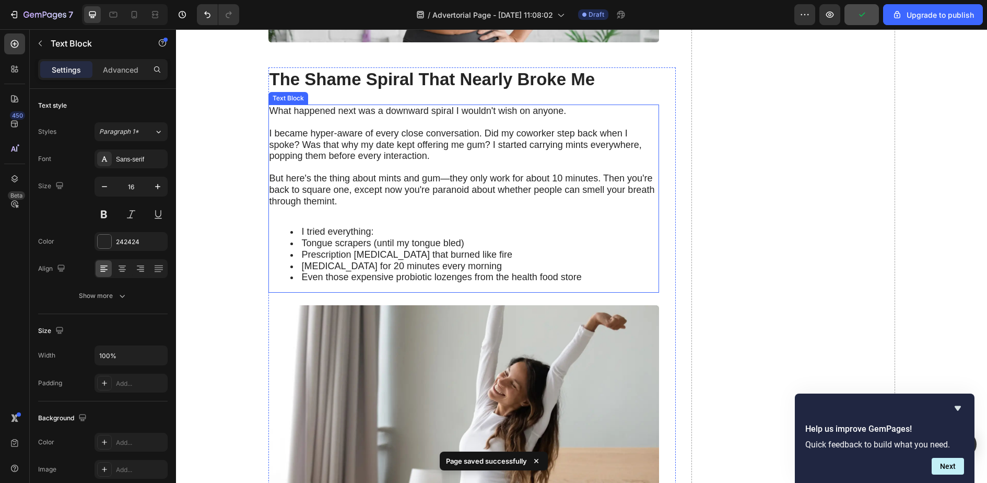
click at [379, 182] on span "But here's the thing about mints and gum—they only work for about 10 minutes. T…" at bounding box center [463, 184] width 386 height 22
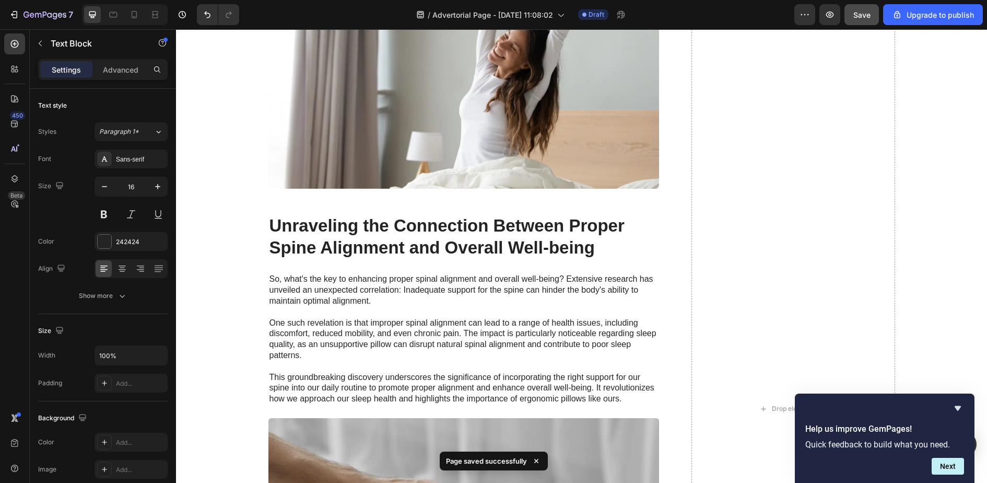
scroll to position [1245, 0]
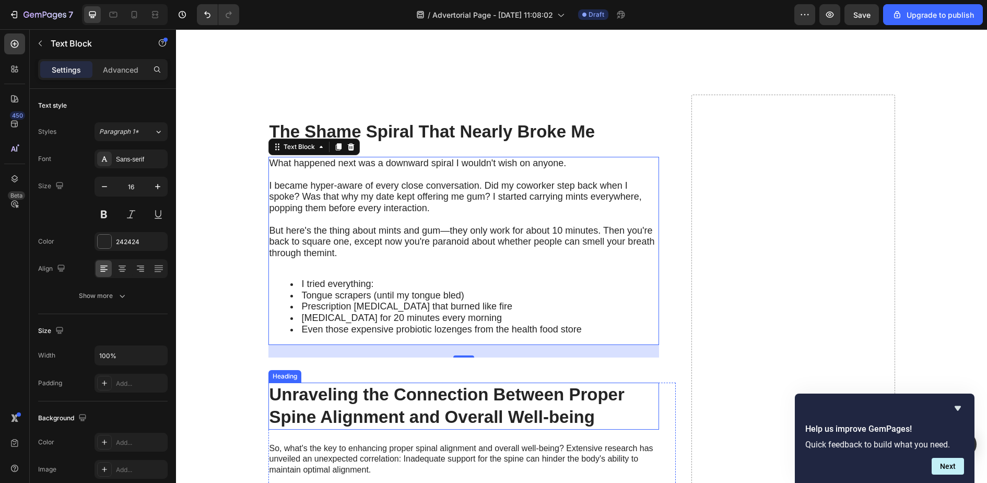
scroll to position [531, 0]
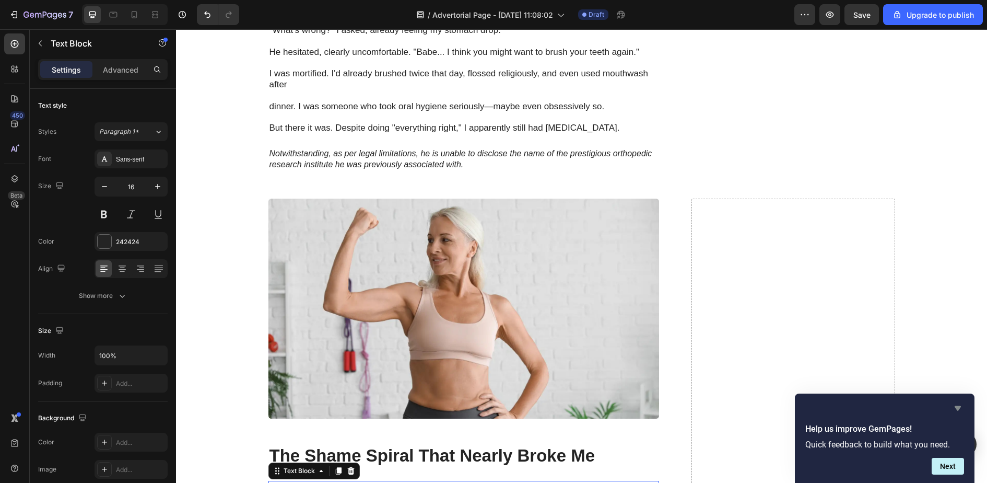
click at [956, 408] on icon "Hide survey" at bounding box center [958, 408] width 6 height 5
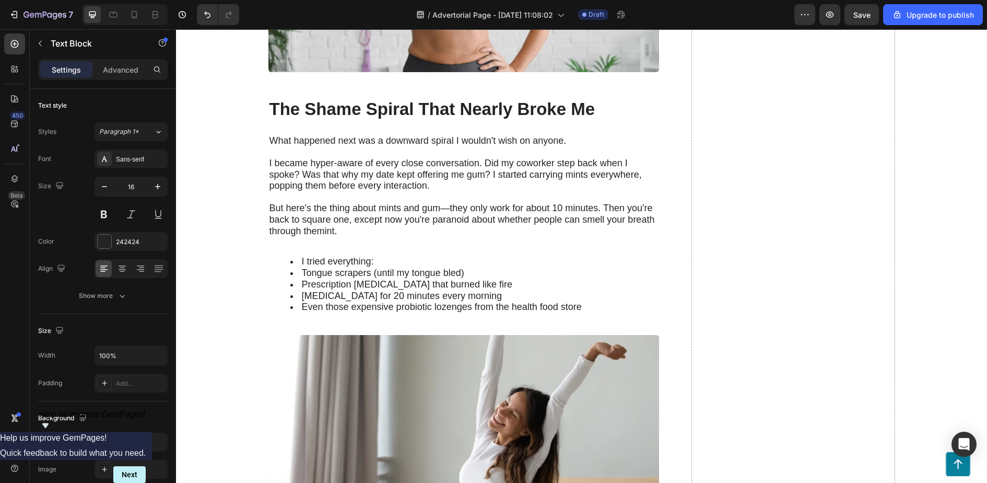
scroll to position [879, 0]
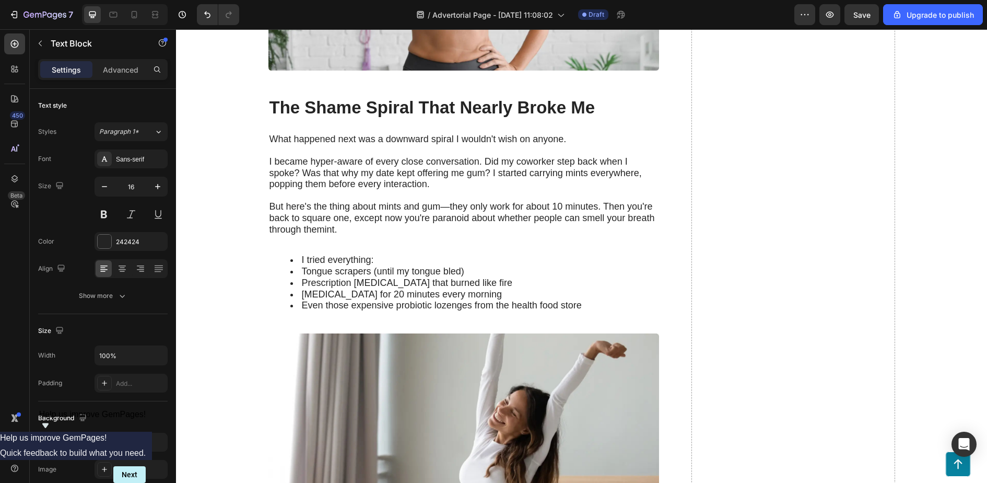
click at [412, 201] on span "But here's the thing about mints and gum—they only work for about 10 minutes. T…" at bounding box center [463, 212] width 386 height 22
click at [511, 225] on p "through themint." at bounding box center [464, 229] width 389 height 11
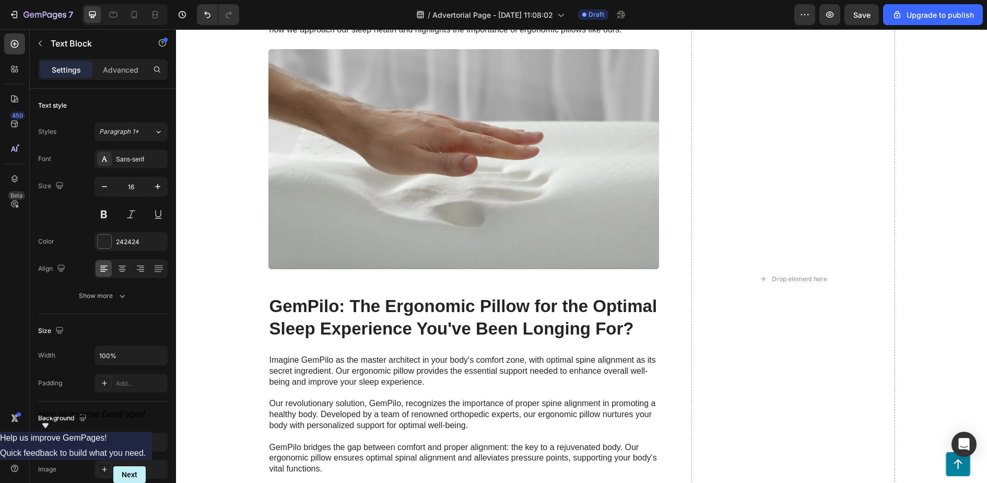
scroll to position [1696, 0]
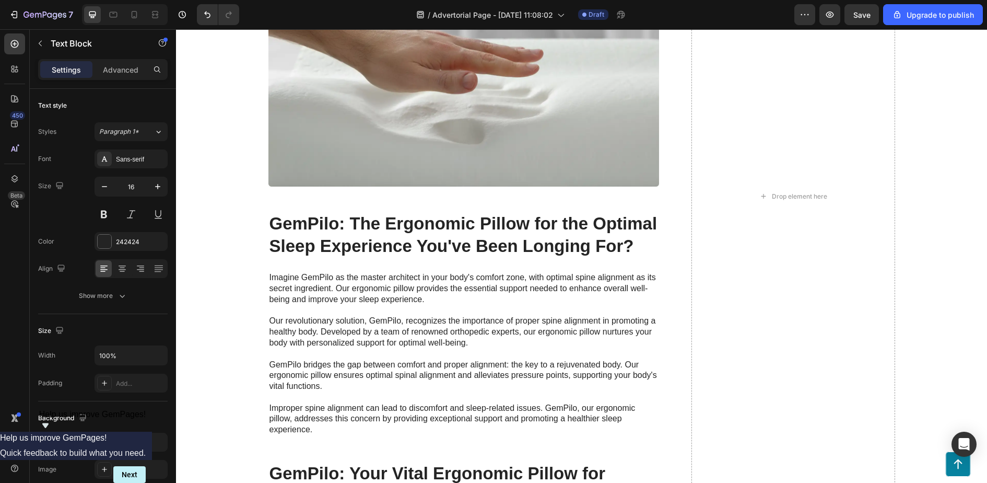
click at [145, 12] on div at bounding box center [125, 14] width 86 height 21
click at [139, 12] on div at bounding box center [134, 14] width 17 height 17
type input "14"
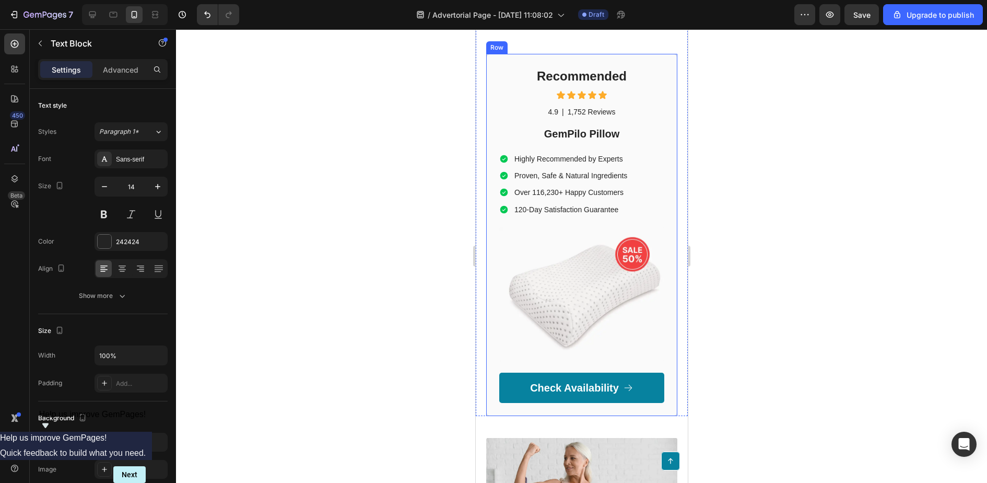
scroll to position [633, 0]
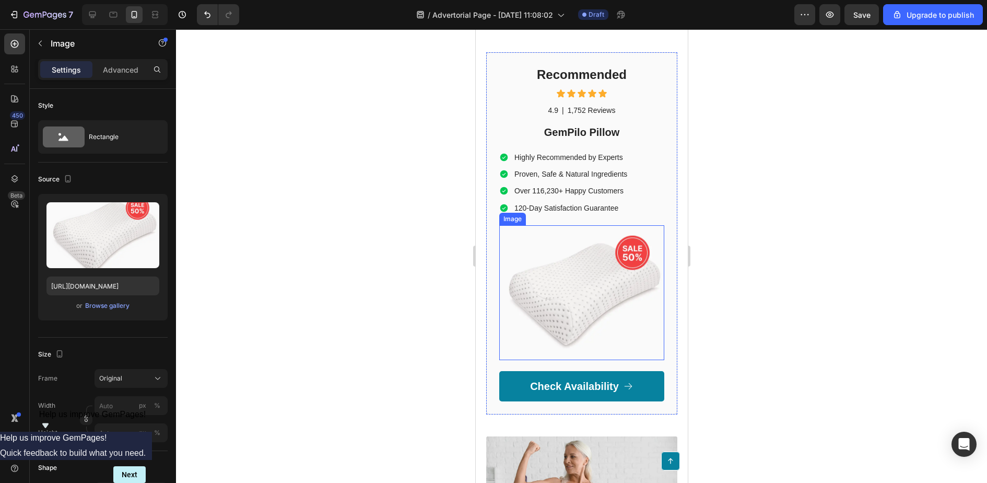
click at [583, 299] on img at bounding box center [581, 292] width 165 height 135
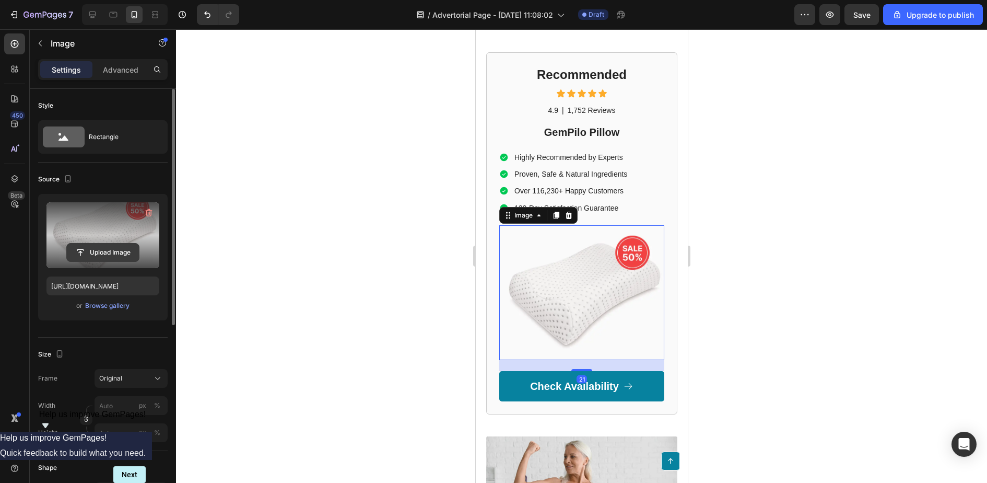
click at [110, 250] on input "file" at bounding box center [103, 252] width 72 height 18
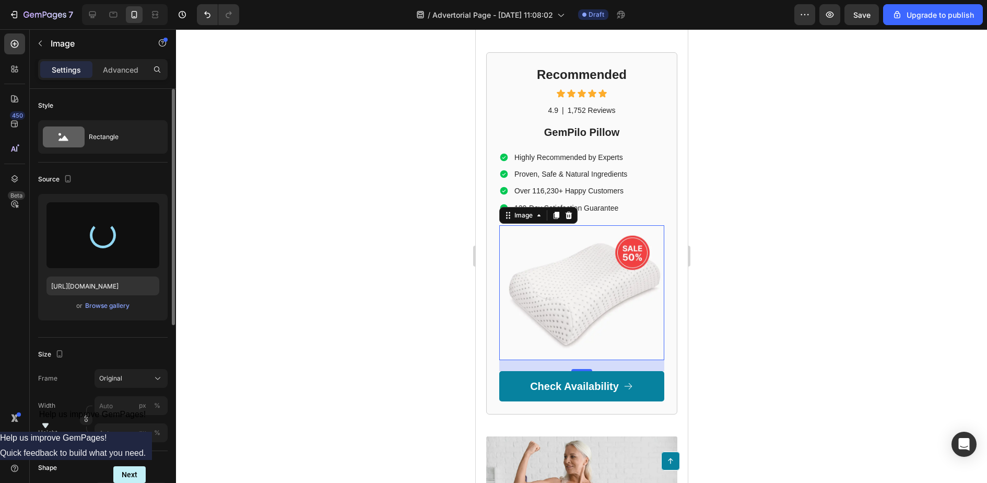
type input "https://cdn.shopify.com/s/files/1/0765/9038/3330/files/gempages_583834389721383…"
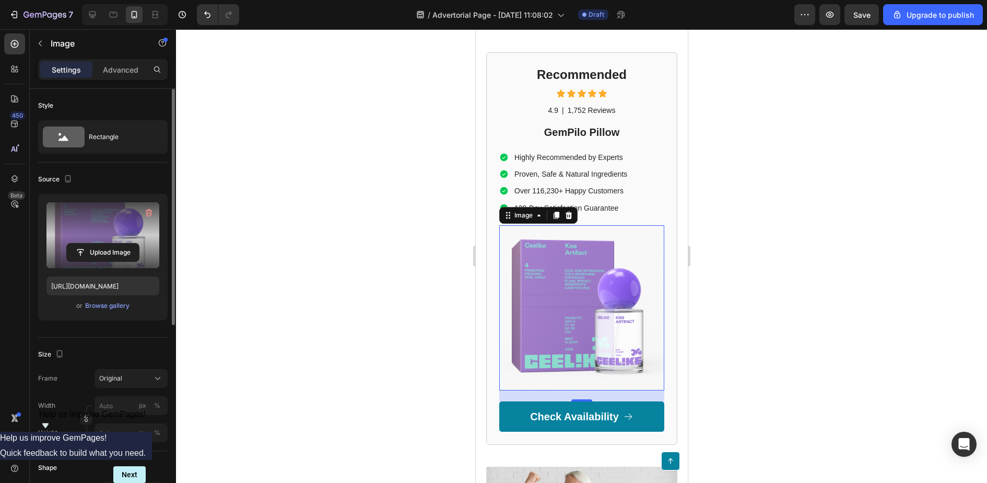
click at [738, 144] on div at bounding box center [581, 256] width 811 height 454
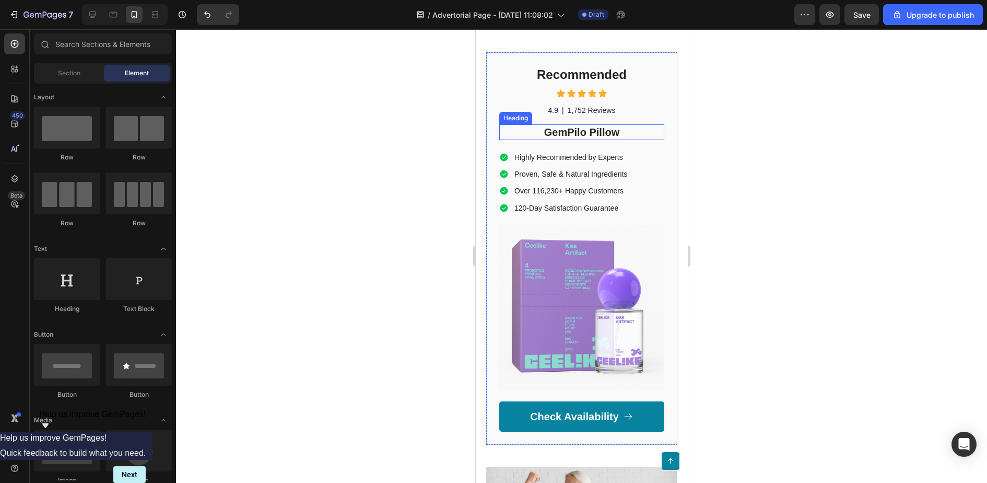
click at [579, 140] on h2 "GemPilo Pillow" at bounding box center [581, 132] width 165 height 16
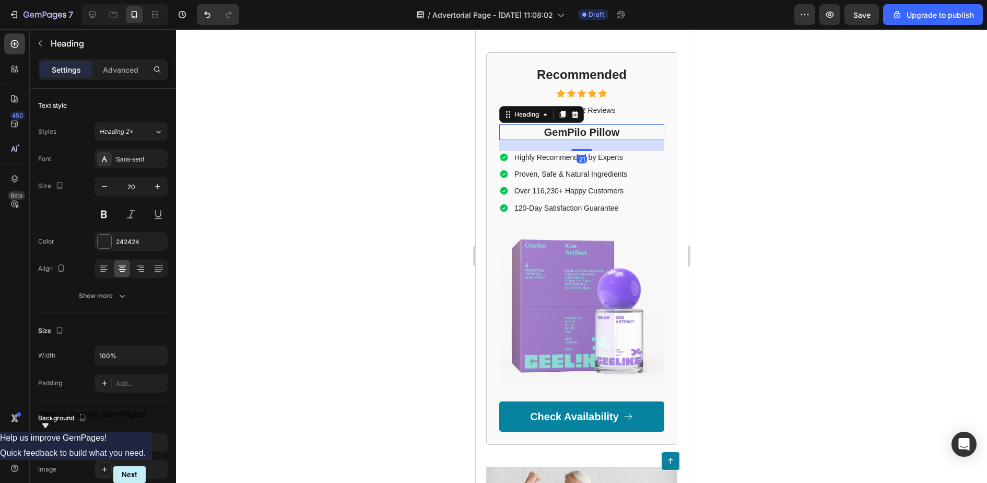
click at [579, 140] on h2 "GemPilo Pillow" at bounding box center [581, 132] width 165 height 16
click at [579, 139] on p "GemPilo Pillow" at bounding box center [581, 132] width 163 height 14
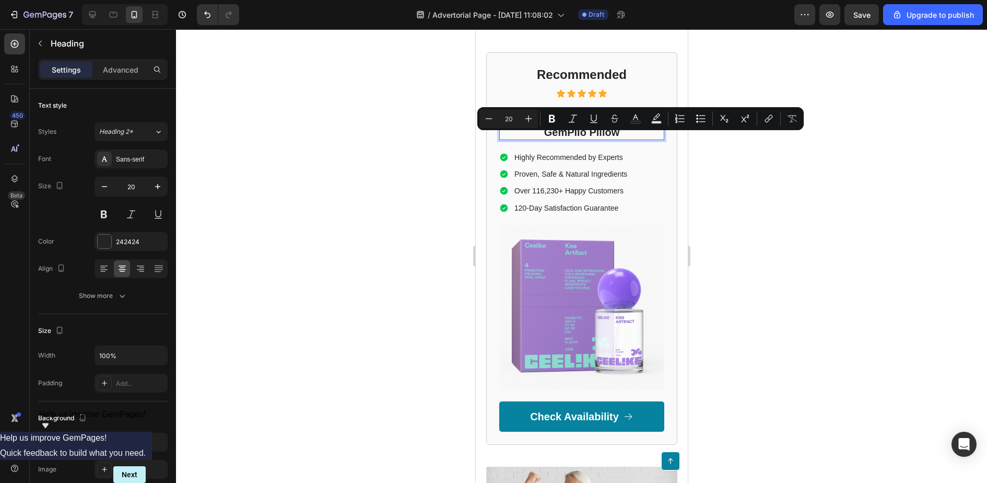
click at [597, 139] on p "GemPilo Pillow" at bounding box center [581, 132] width 163 height 14
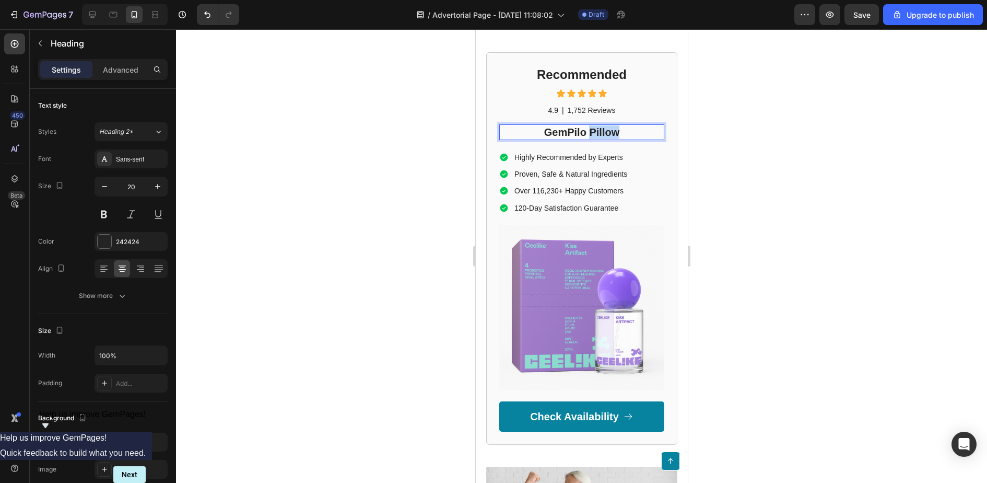
click at [597, 139] on p "GemPilo Pillow" at bounding box center [581, 132] width 163 height 14
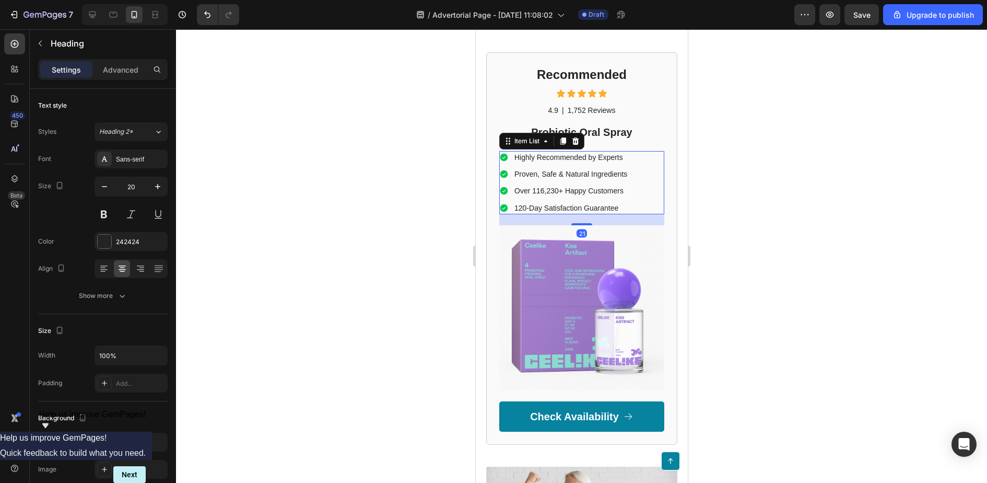
click at [603, 162] on p "Highly Recommended by Experts" at bounding box center [570, 157] width 113 height 9
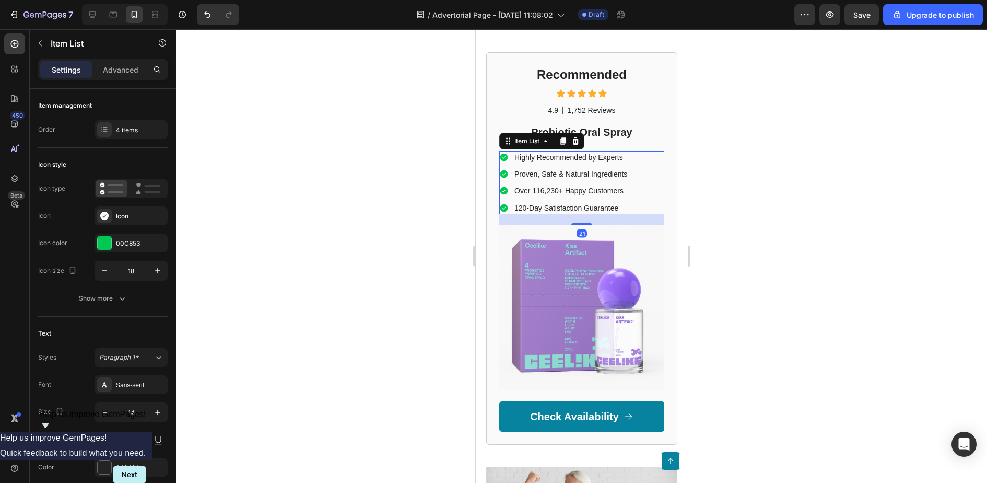
click at [595, 188] on div "Highly Recommended by Experts Proven, Safe & Natural Ingredients Over 116,230+ …" at bounding box center [564, 182] width 130 height 63
click at [752, 172] on div at bounding box center [581, 256] width 811 height 454
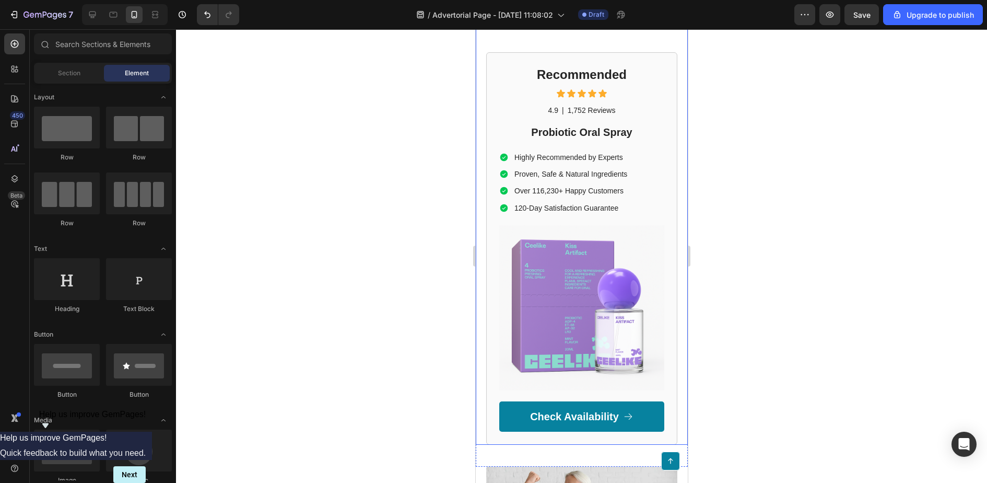
click at [395, 187] on div at bounding box center [581, 256] width 811 height 454
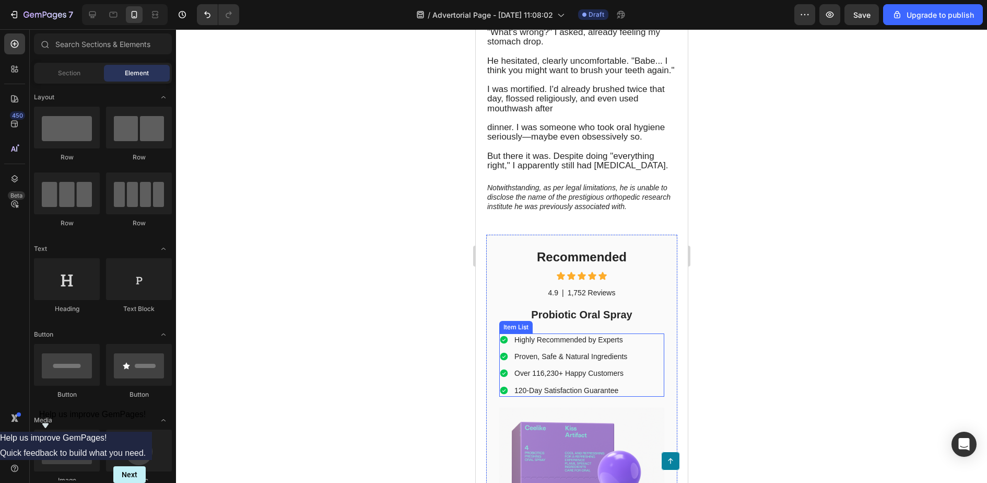
scroll to position [427, 0]
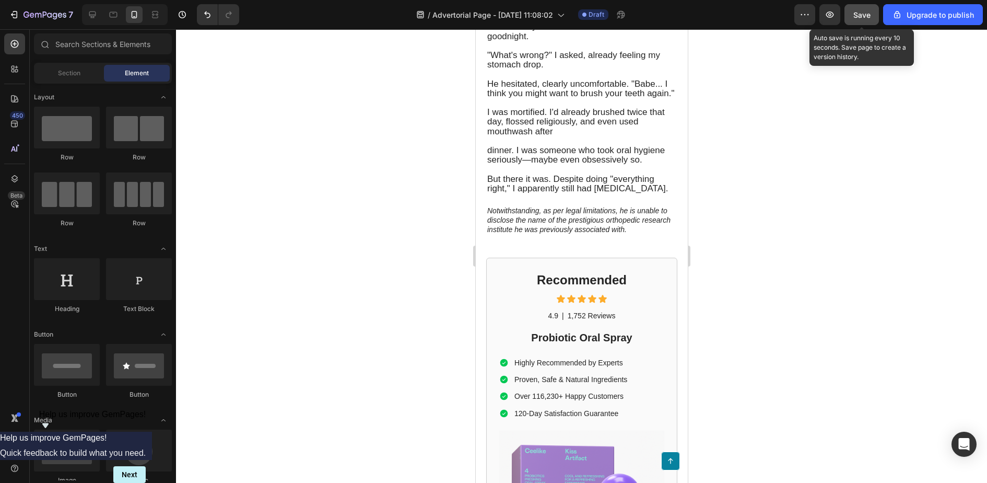
click at [864, 18] on span "Save" at bounding box center [862, 14] width 17 height 9
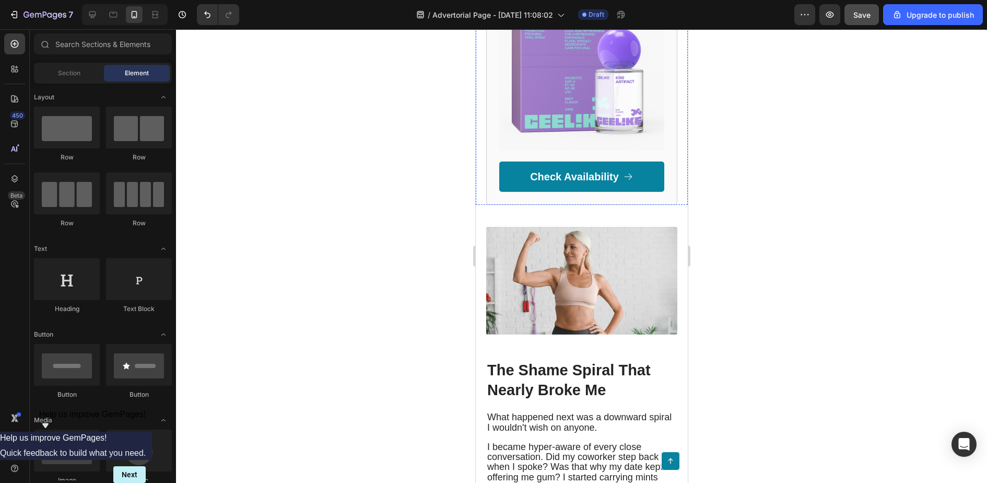
scroll to position [937, 0]
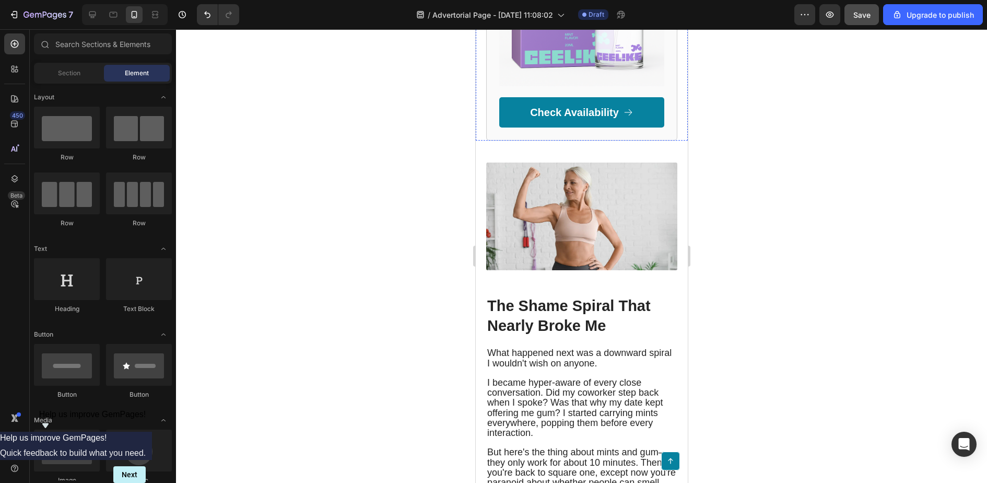
click at [637, 224] on img at bounding box center [581, 216] width 191 height 108
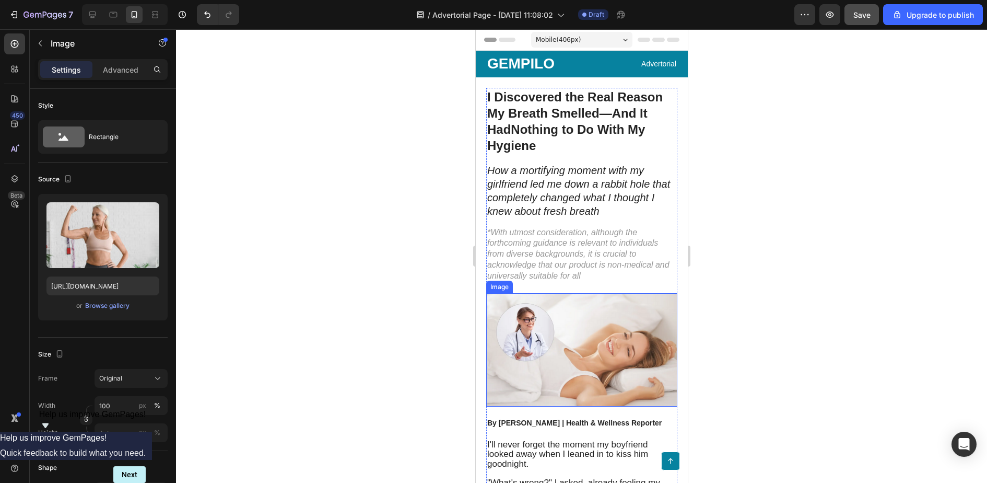
scroll to position [88, 0]
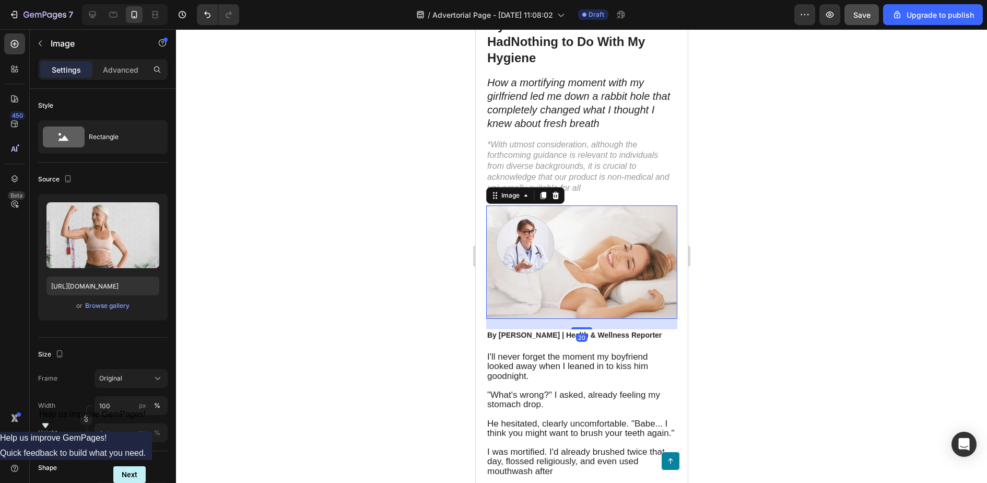
click at [597, 254] on img at bounding box center [581, 261] width 191 height 113
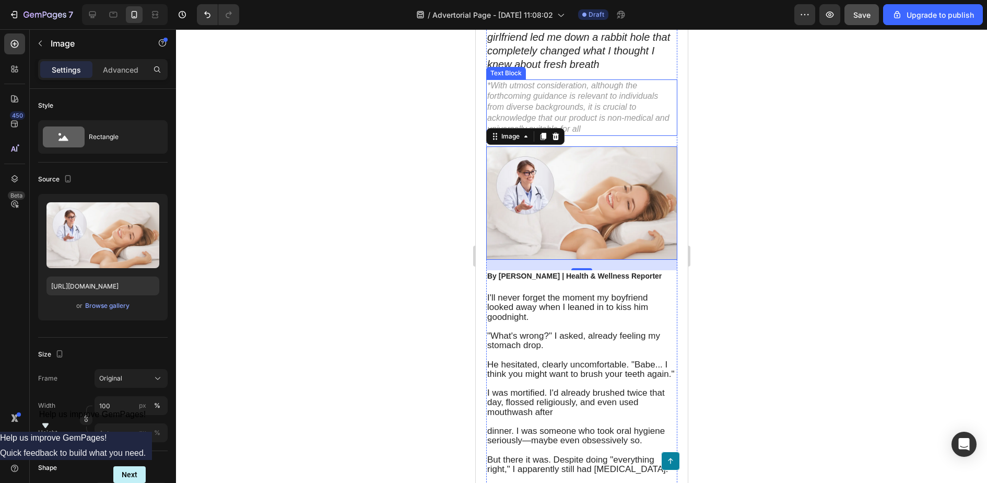
scroll to position [148, 0]
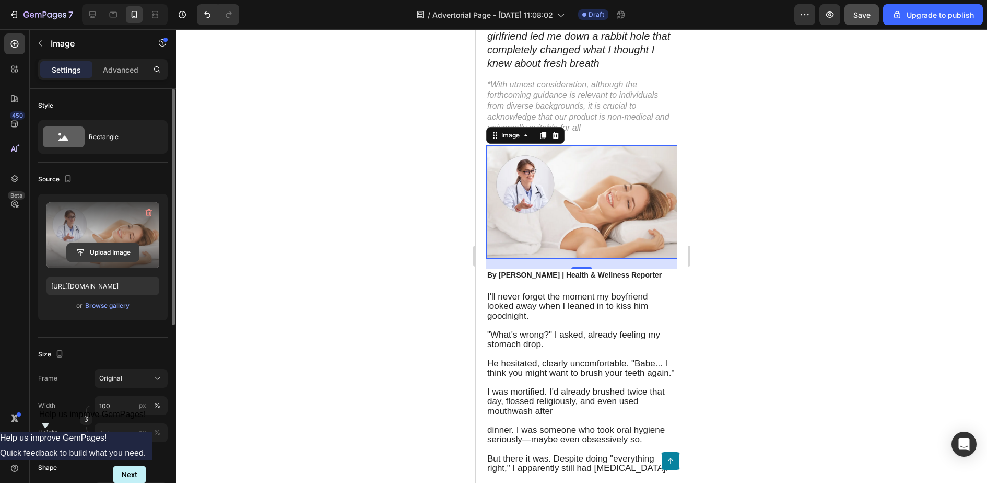
click at [113, 248] on input "file" at bounding box center [103, 252] width 72 height 18
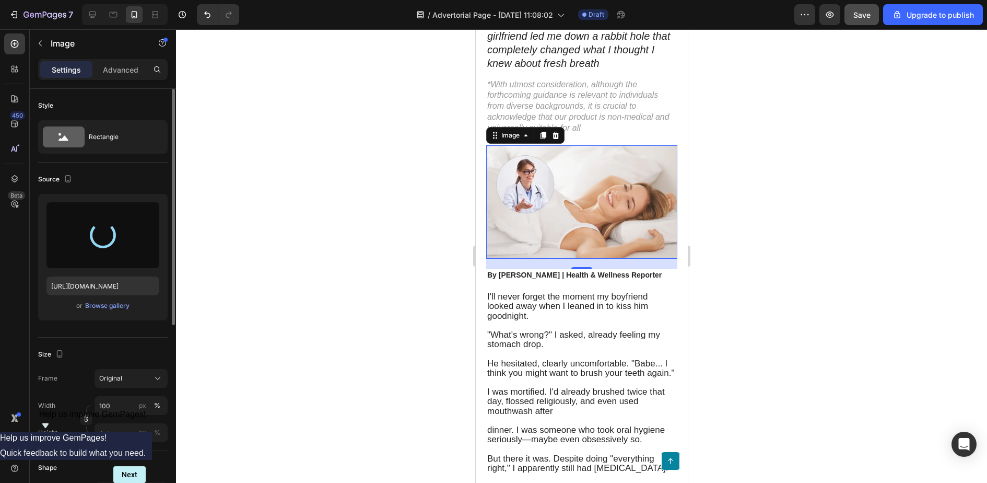
type input "https://cdn.shopify.com/s/files/1/0765/9038/3330/files/gempages_583834389721383…"
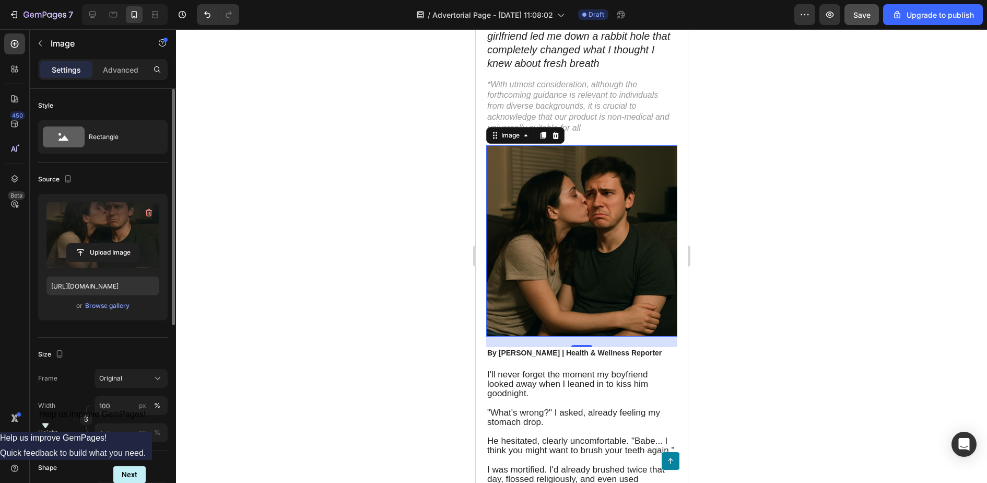
click at [795, 191] on div at bounding box center [581, 256] width 811 height 454
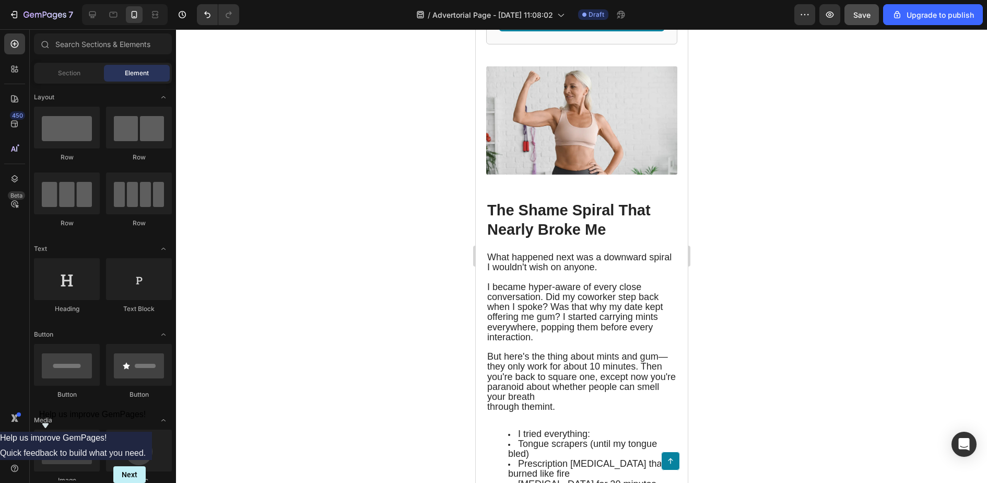
scroll to position [1127, 0]
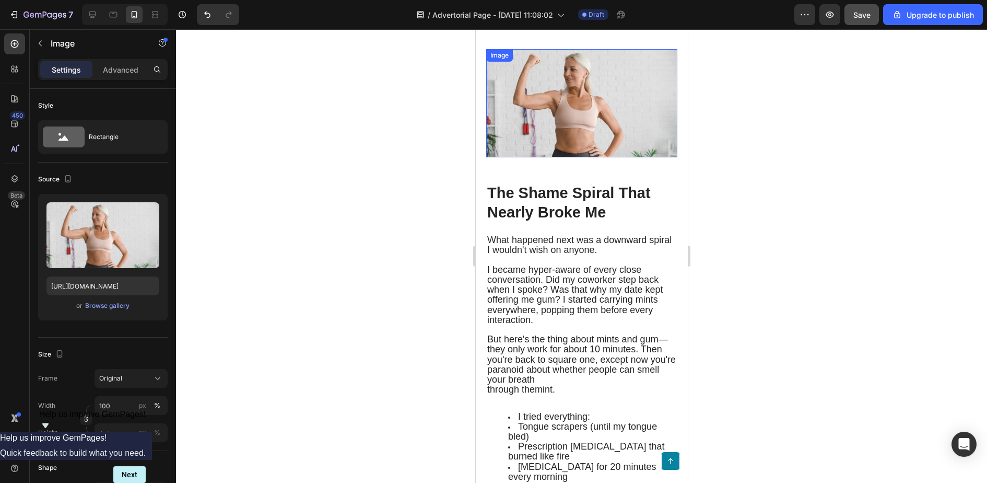
click at [587, 137] on img at bounding box center [581, 103] width 191 height 108
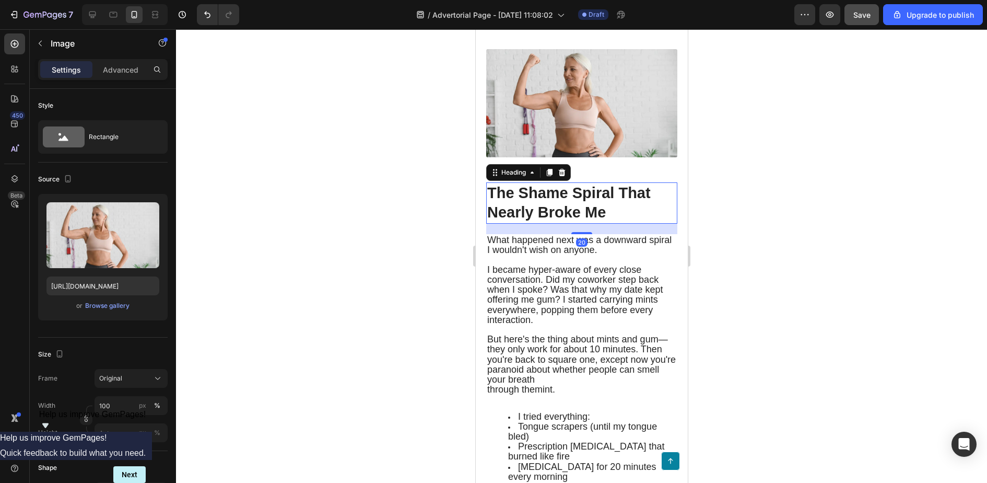
click at [576, 224] on h2 "The Shame Spiral That Nearly Broke Me" at bounding box center [581, 202] width 191 height 41
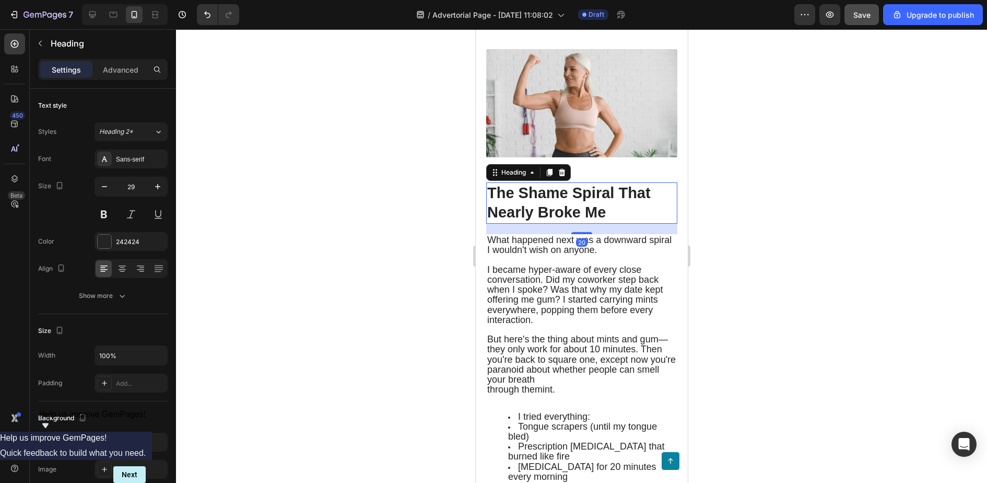
click at [596, 291] on span "I became hyper-aware of every close conversation. Did my coworker step back whe…" at bounding box center [575, 294] width 176 height 61
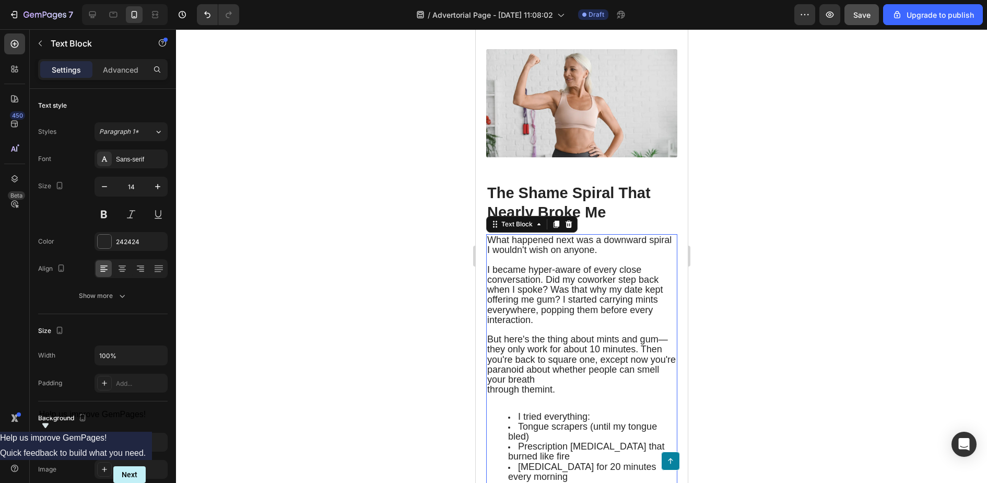
click at [750, 258] on div at bounding box center [581, 256] width 811 height 454
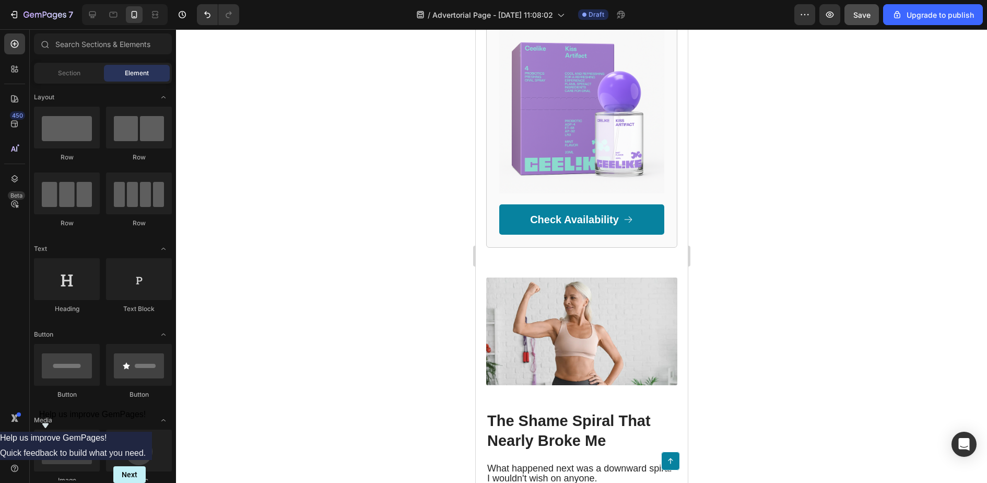
scroll to position [0, 0]
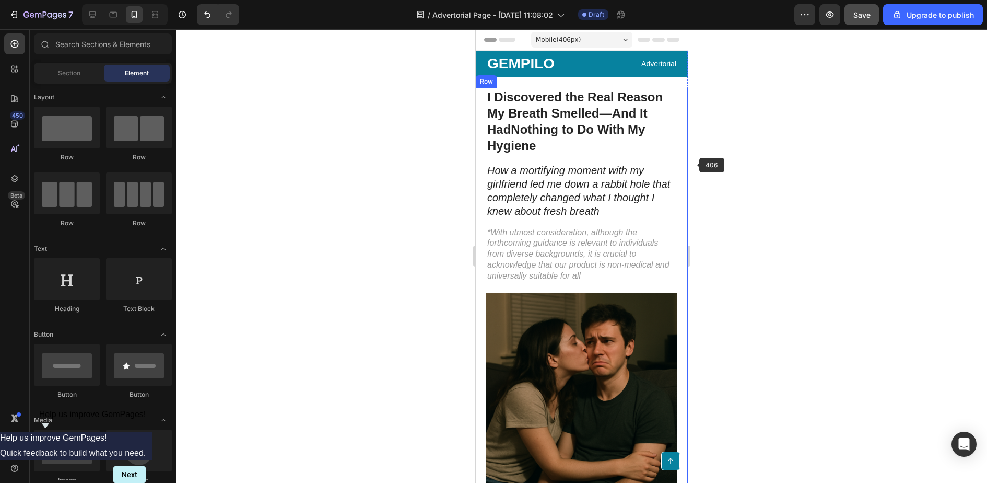
click at [718, 179] on div at bounding box center [581, 256] width 811 height 454
click at [582, 63] on div "GEMPILO Text Block Advertorial Text Block Row" at bounding box center [581, 64] width 191 height 27
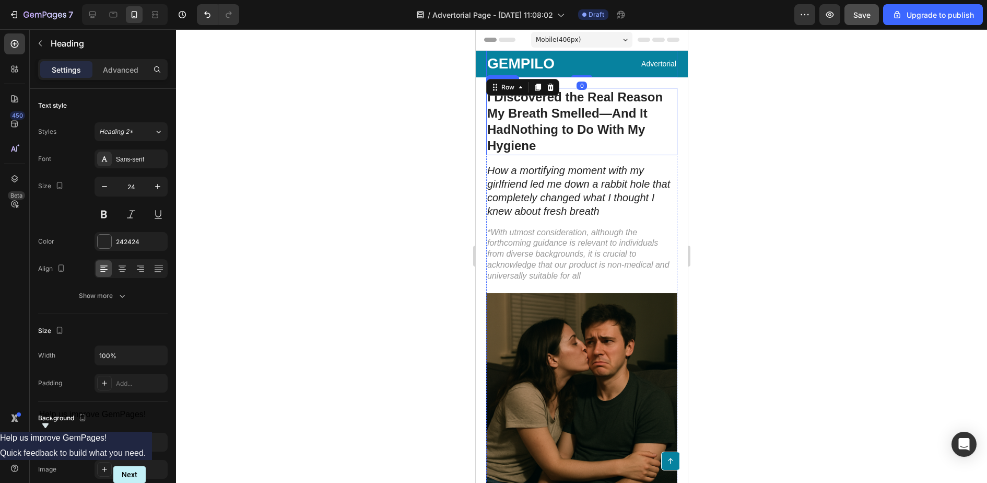
click at [636, 90] on strong "I Discovered the Real Reason My Breath Smelled—And It Had" at bounding box center [575, 113] width 176 height 46
click at [583, 181] on icon "How a mortifying moment with my girlfriend led me down a rabbit hole that compl…" at bounding box center [578, 191] width 183 height 52
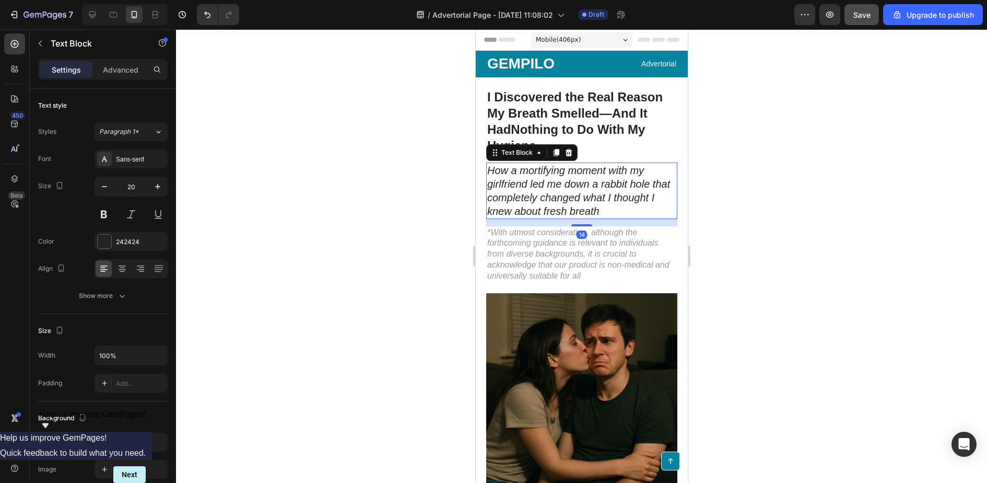
click at [734, 176] on div at bounding box center [581, 256] width 811 height 454
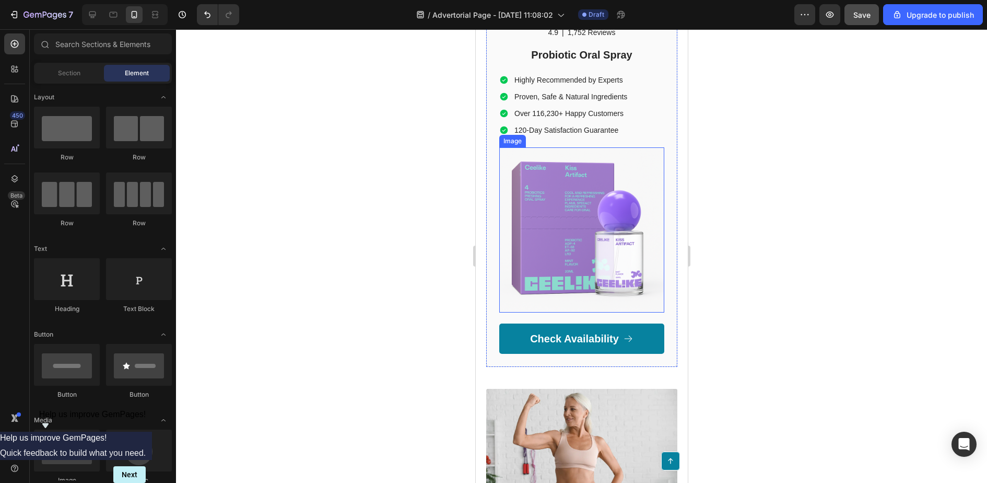
scroll to position [796, 0]
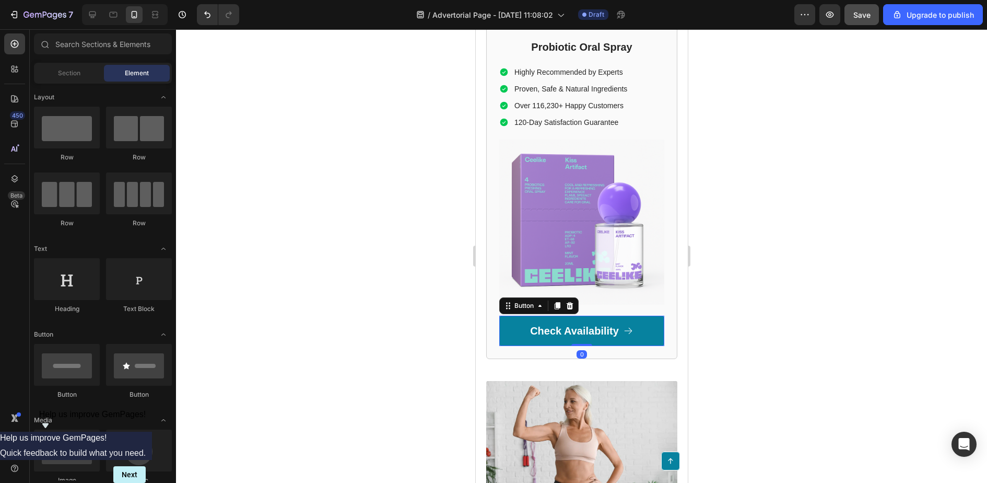
click at [592, 345] on link "Check Availability" at bounding box center [581, 331] width 165 height 30
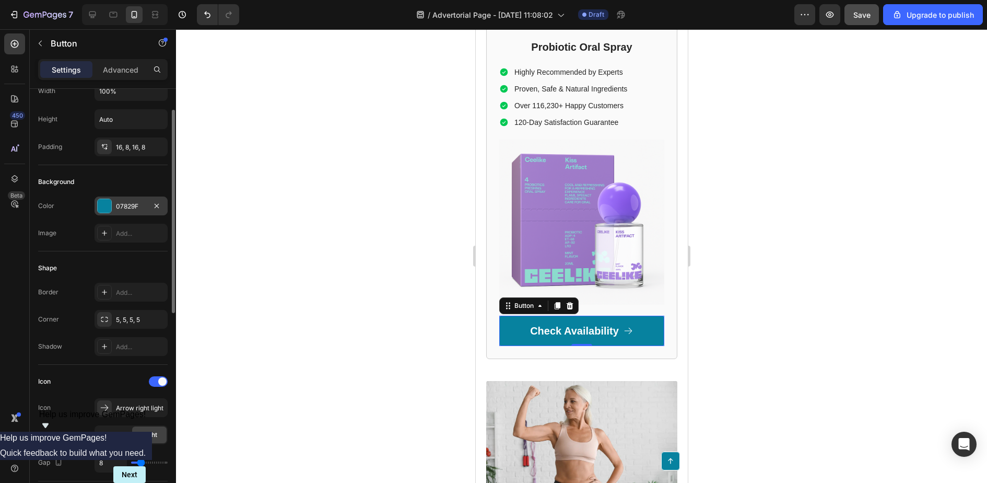
scroll to position [61, 0]
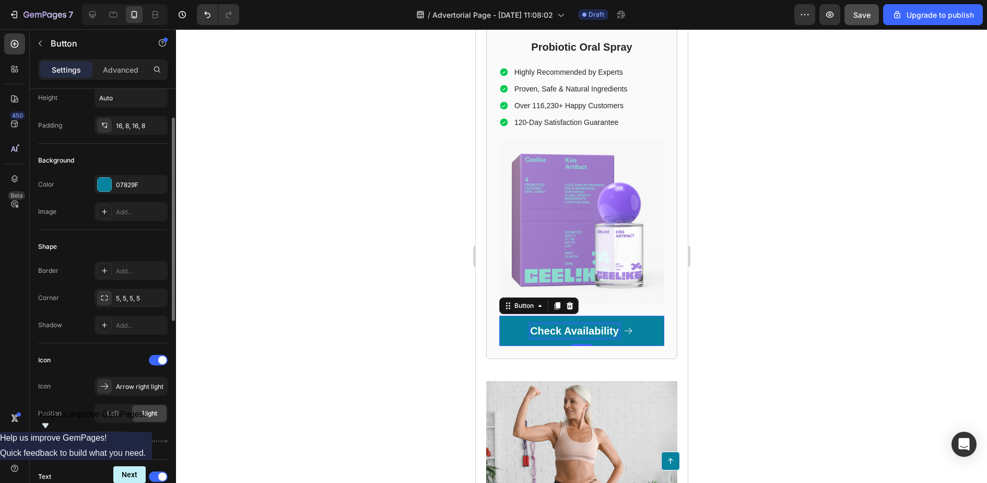
click at [549, 335] on p "Check Availability" at bounding box center [574, 331] width 89 height 14
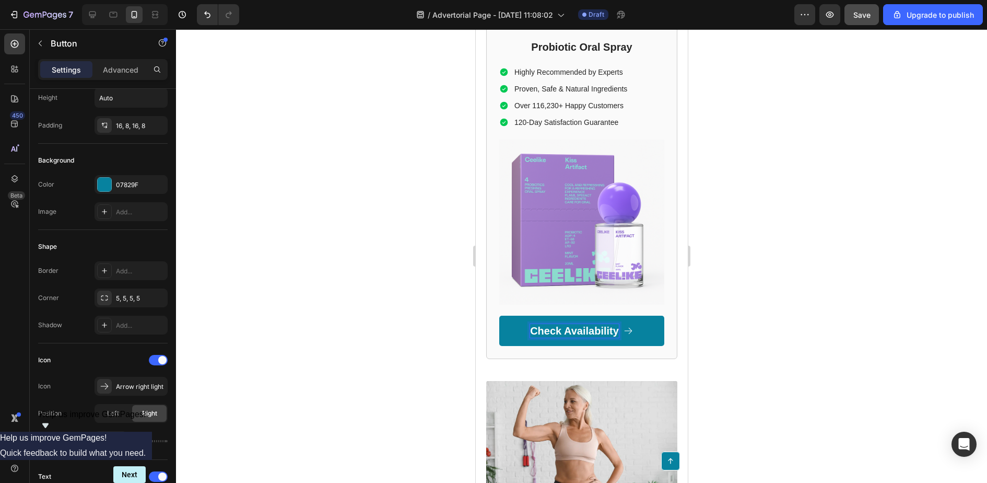
click at [575, 346] on link "Check Availability" at bounding box center [581, 331] width 165 height 30
click at [525, 310] on div "Button" at bounding box center [524, 305] width 24 height 9
click at [527, 310] on div "Button" at bounding box center [524, 305] width 24 height 9
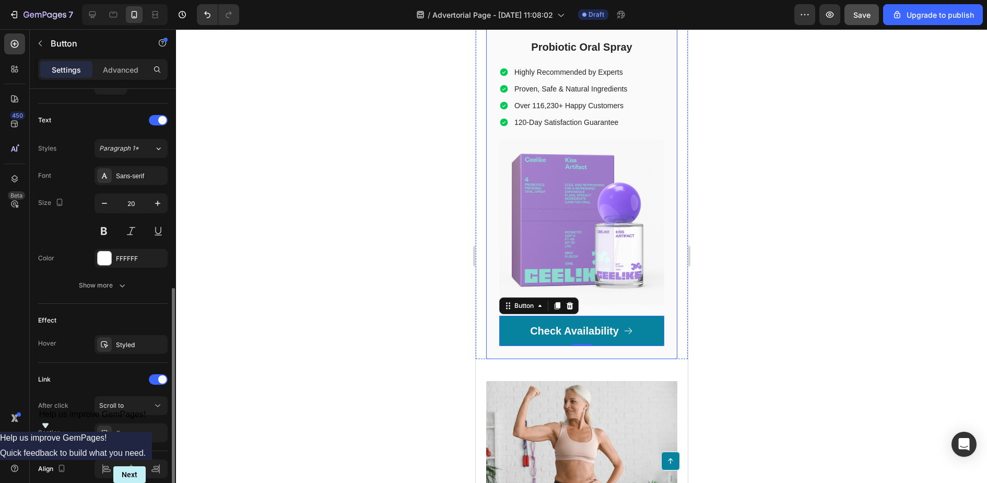
scroll to position [418, 0]
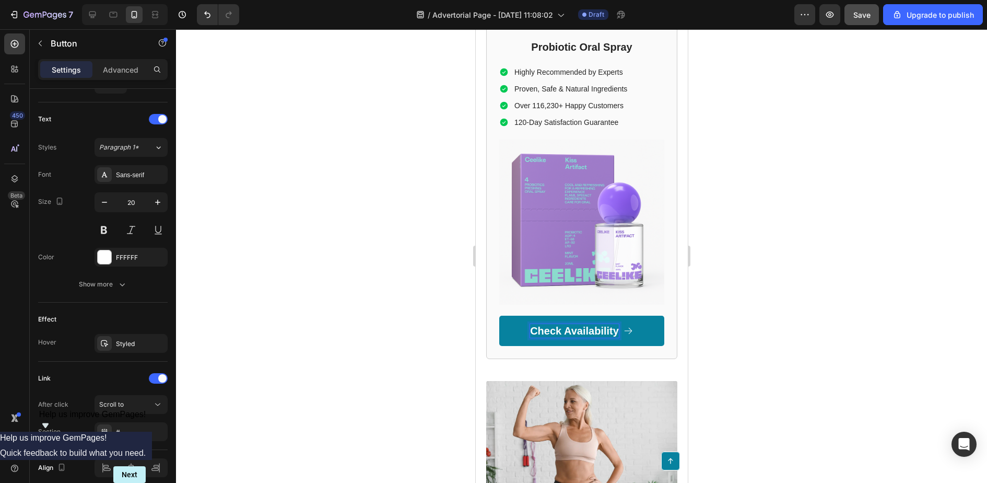
click at [613, 338] on p "Check Availability" at bounding box center [574, 331] width 89 height 14
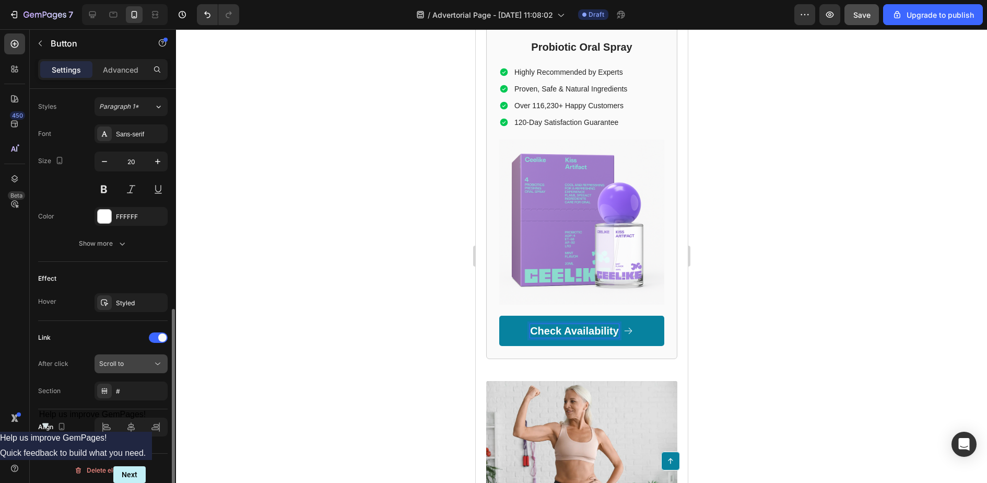
click at [130, 361] on div "Scroll to" at bounding box center [125, 363] width 53 height 9
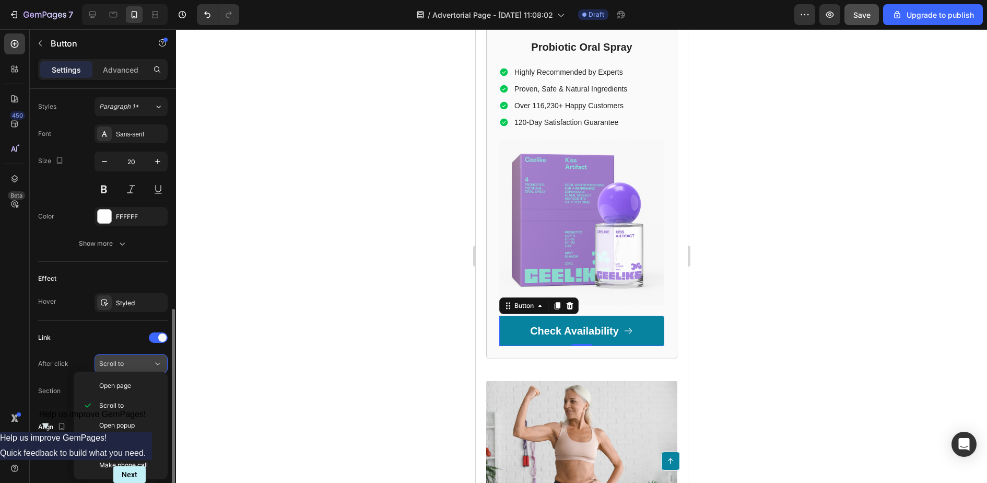
click at [130, 361] on div "Scroll to" at bounding box center [125, 363] width 53 height 9
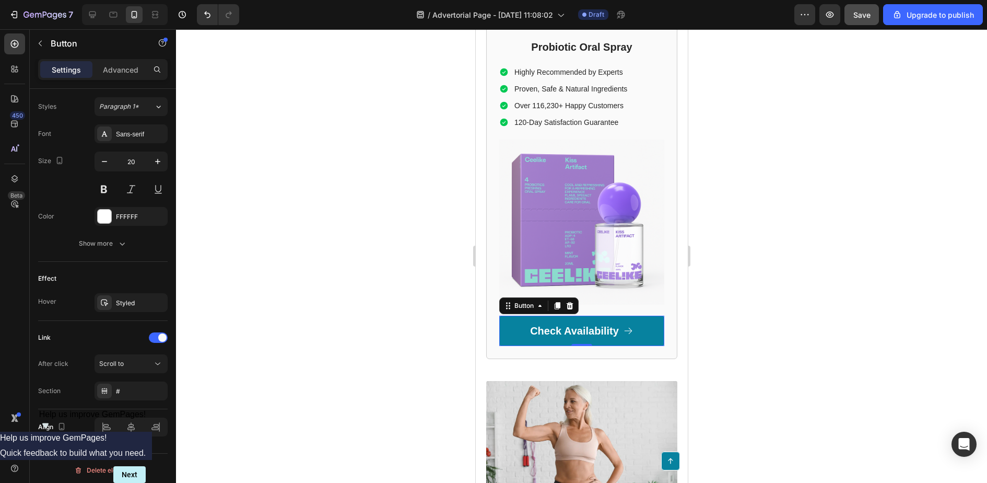
click at [522, 335] on link "Check Availability" at bounding box center [581, 331] width 165 height 30
click at [136, 390] on div "#" at bounding box center [131, 391] width 30 height 9
click at [115, 359] on span "Scroll to" at bounding box center [111, 363] width 25 height 9
click at [118, 390] on span "Open page" at bounding box center [115, 385] width 32 height 9
click at [139, 392] on div "Add..." at bounding box center [140, 391] width 49 height 9
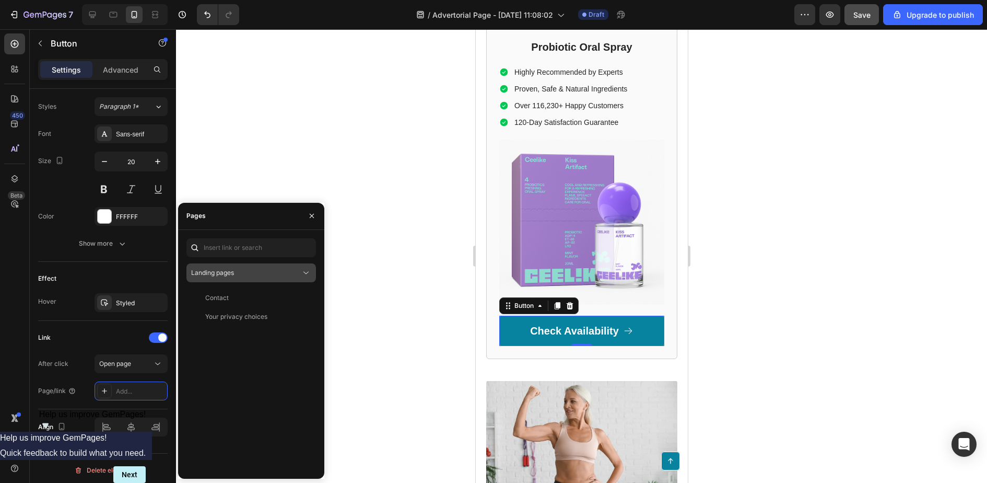
click at [239, 271] on div "Landing pages" at bounding box center [246, 272] width 110 height 9
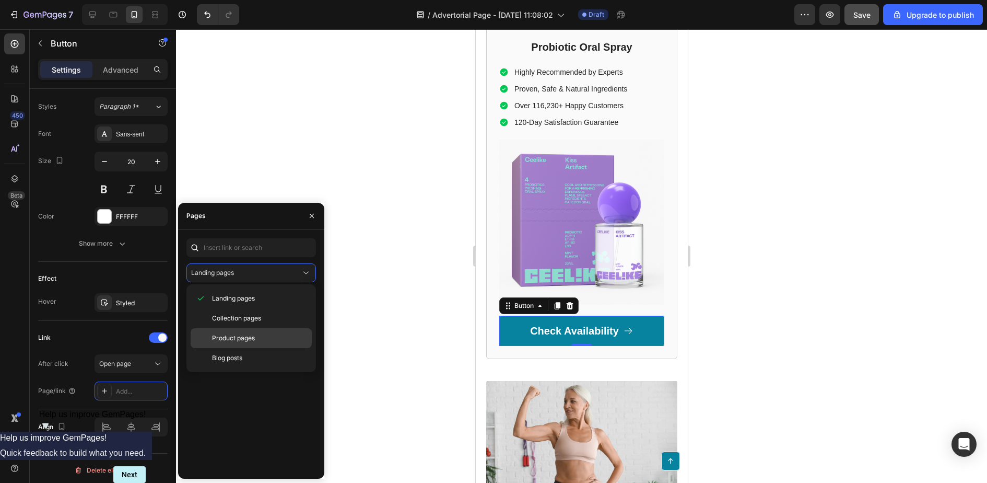
click at [252, 336] on span "Product pages" at bounding box center [233, 337] width 43 height 9
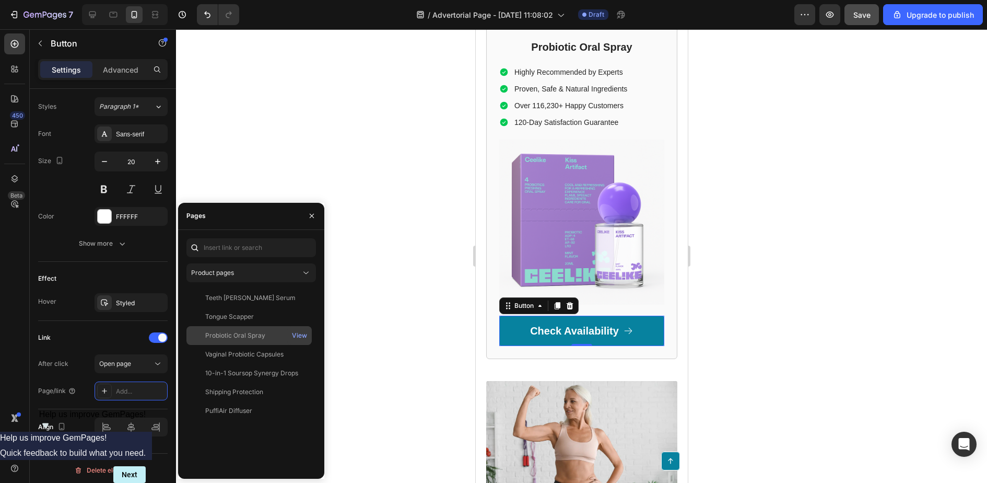
click at [248, 339] on div "Probiotic Oral Spray" at bounding box center [235, 335] width 60 height 9
click at [303, 211] on div at bounding box center [311, 216] width 25 height 27
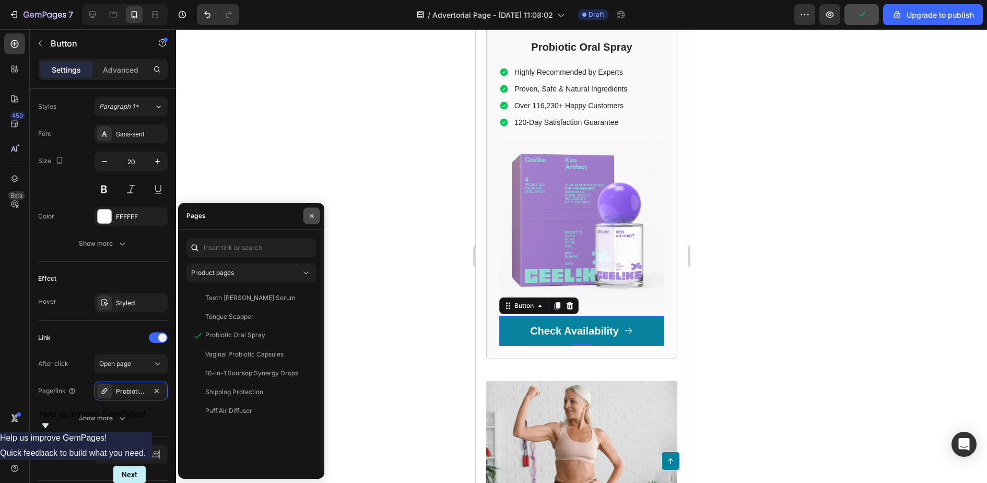
click at [317, 214] on button "button" at bounding box center [312, 215] width 17 height 17
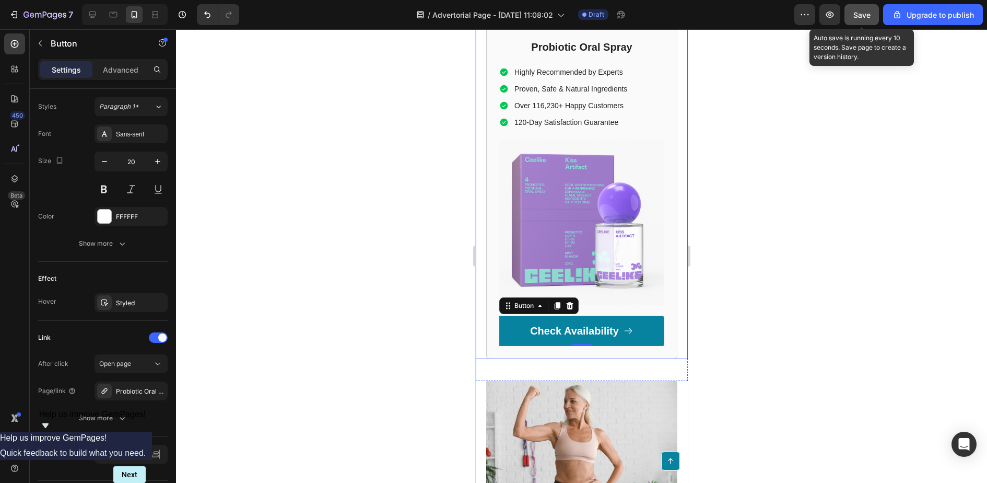
click at [854, 18] on span "Save" at bounding box center [862, 14] width 17 height 9
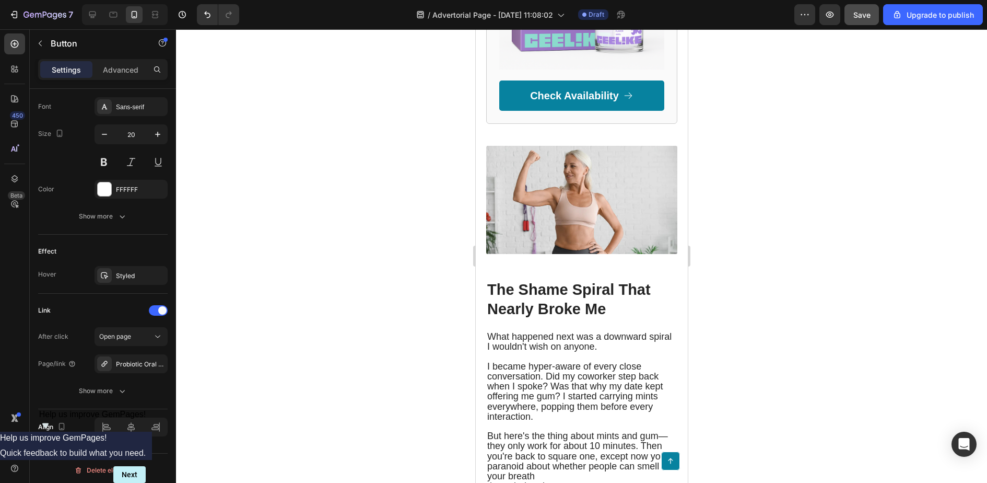
scroll to position [1132, 0]
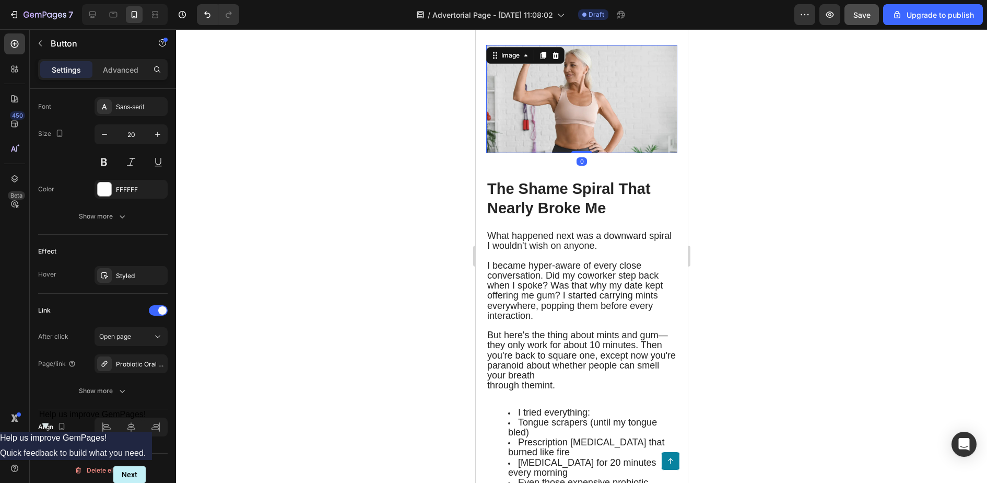
click at [584, 140] on img at bounding box center [581, 99] width 191 height 108
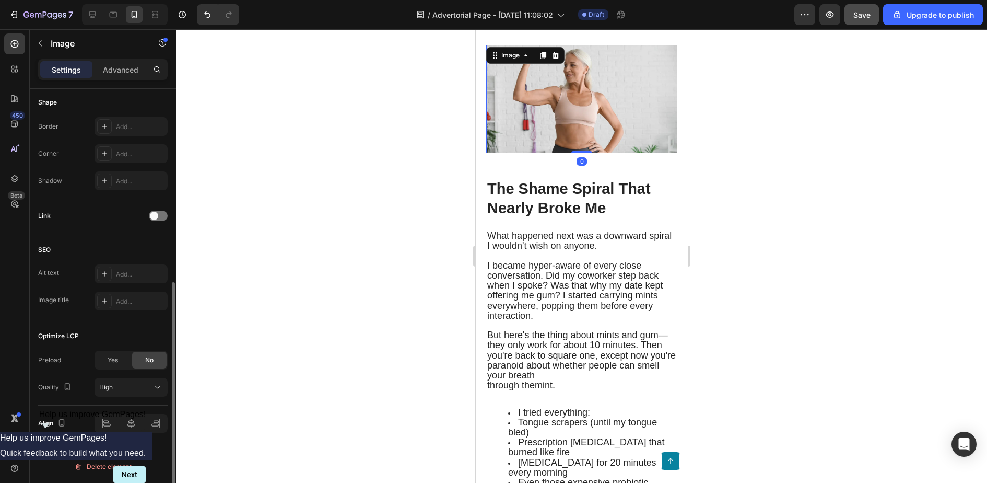
scroll to position [0, 0]
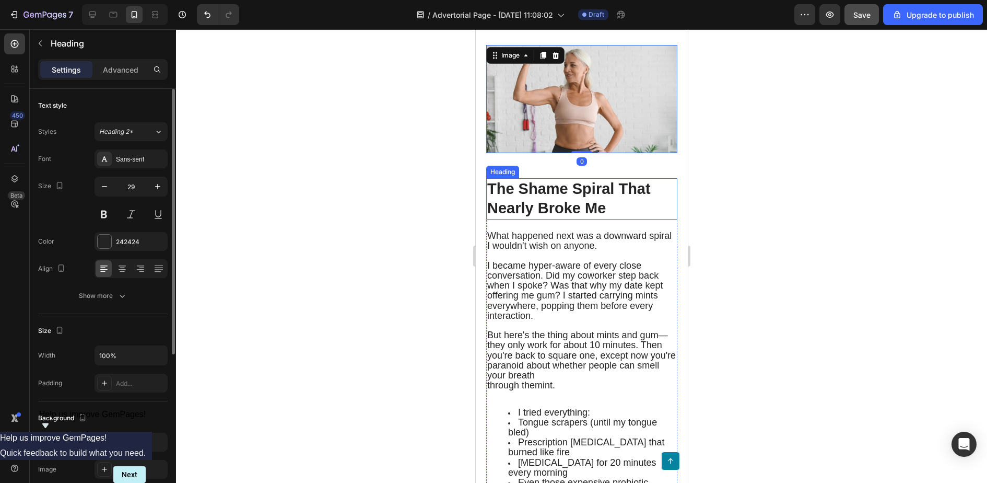
click at [578, 197] on h2 "The Shame Spiral That Nearly Broke Me" at bounding box center [581, 198] width 191 height 41
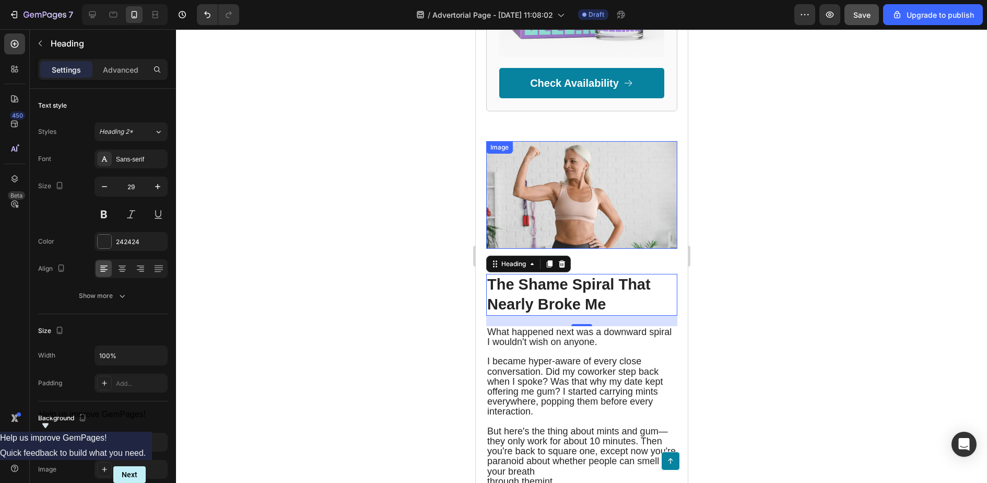
scroll to position [1028, 0]
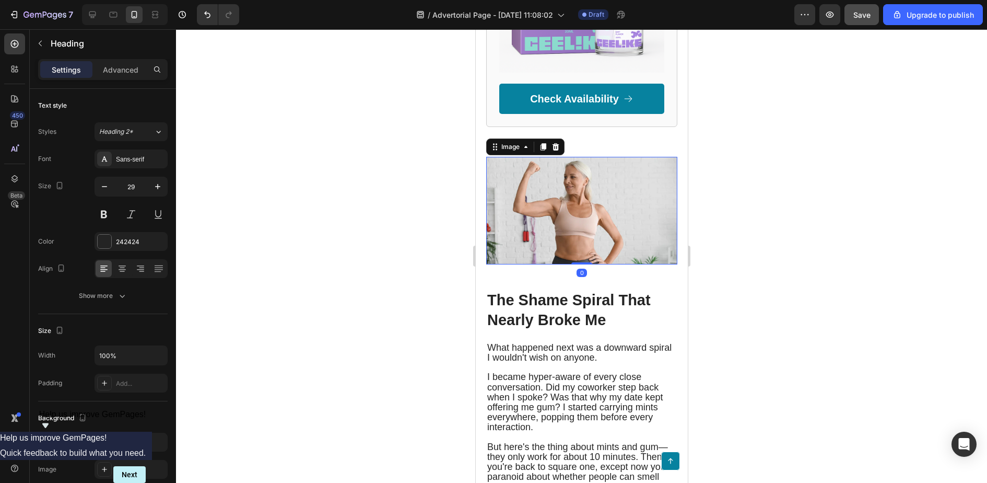
click at [585, 216] on img at bounding box center [581, 211] width 191 height 108
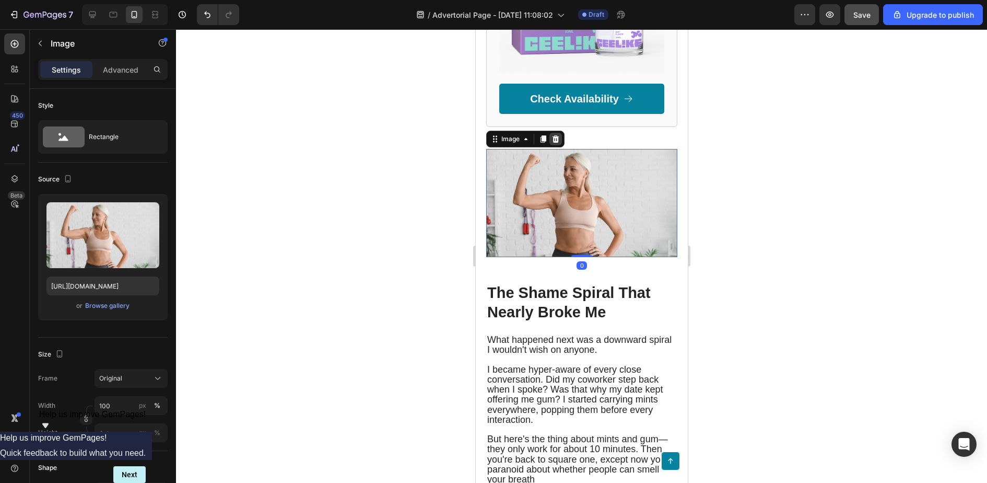
click at [554, 143] on icon at bounding box center [555, 139] width 8 height 8
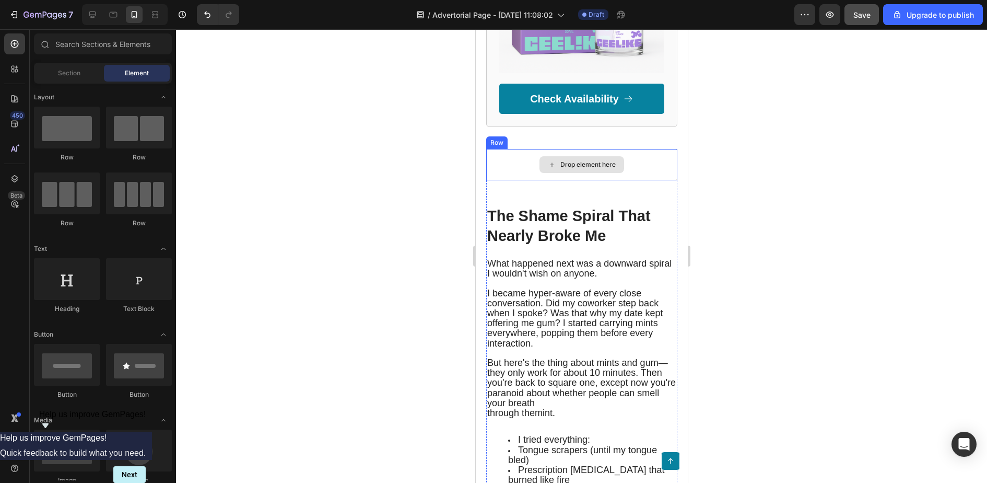
click at [595, 180] on div "Drop element here" at bounding box center [581, 164] width 191 height 31
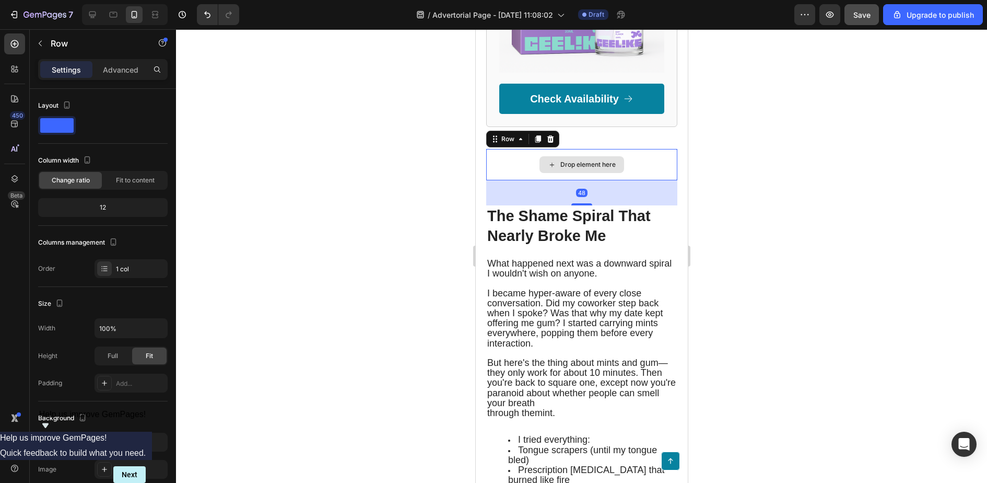
click at [666, 173] on div "Drop element here" at bounding box center [581, 164] width 191 height 31
click at [550, 142] on icon at bounding box center [550, 139] width 8 height 8
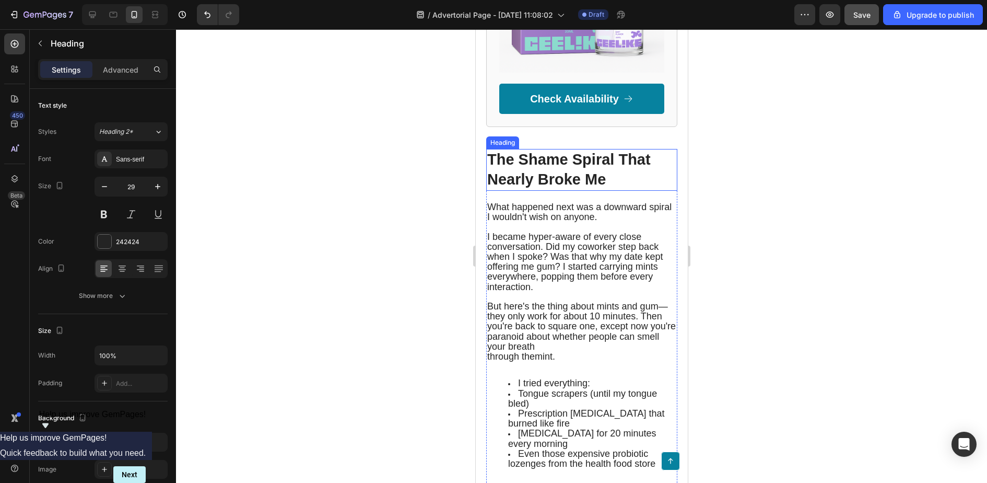
click at [582, 182] on h2 "The Shame Spiral That Nearly Broke Me" at bounding box center [581, 169] width 191 height 41
click at [523, 161] on h2 "The Shame Spiral That Nearly Broke Me" at bounding box center [581, 169] width 191 height 41
click at [523, 161] on p "The Shame Spiral That Nearly Broke Me" at bounding box center [581, 169] width 189 height 39
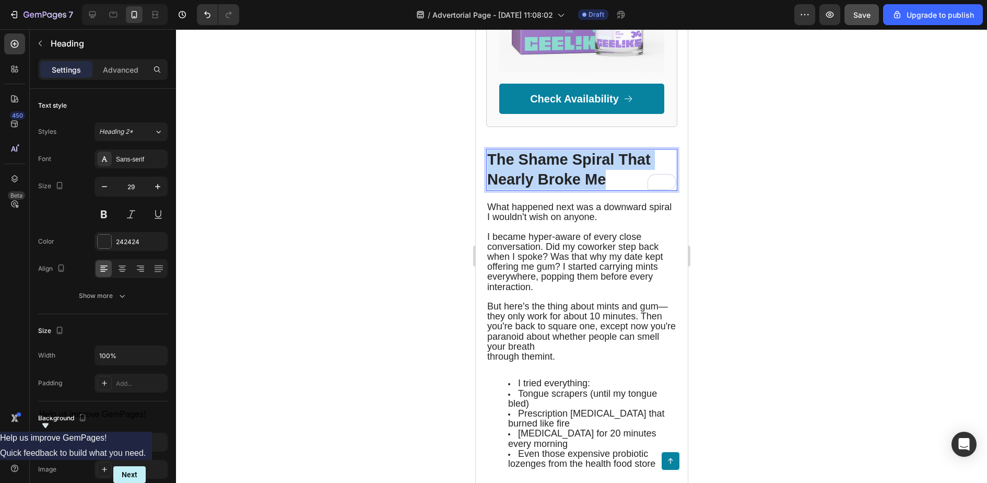
click at [523, 161] on p "The Shame Spiral That Nearly Broke Me" at bounding box center [581, 169] width 189 height 39
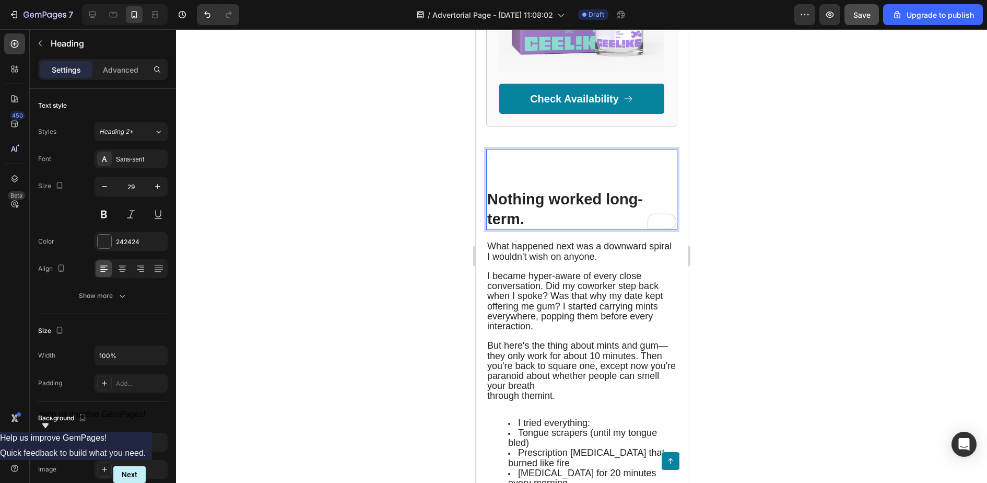
click at [489, 205] on p "Nothing worked long-term." at bounding box center [581, 209] width 189 height 39
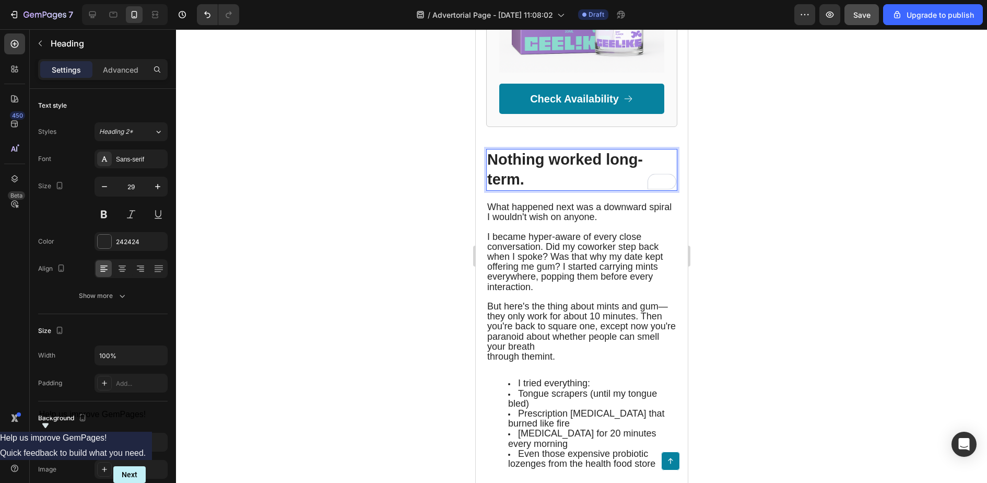
click at [527, 177] on p "Nothing worked long-term." at bounding box center [581, 169] width 189 height 39
click at [527, 182] on p "Nothing worked long-term." at bounding box center [581, 169] width 189 height 39
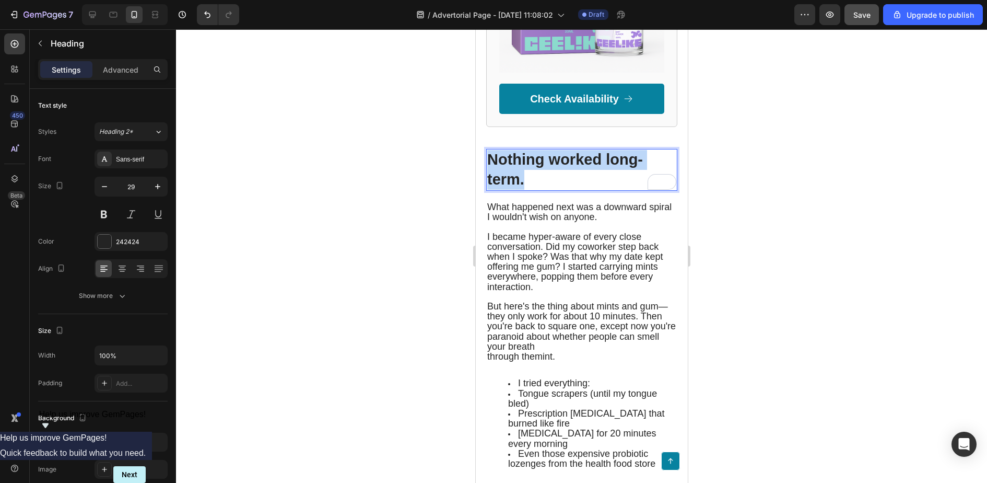
click at [527, 182] on p "Nothing worked long-term." at bounding box center [581, 169] width 189 height 39
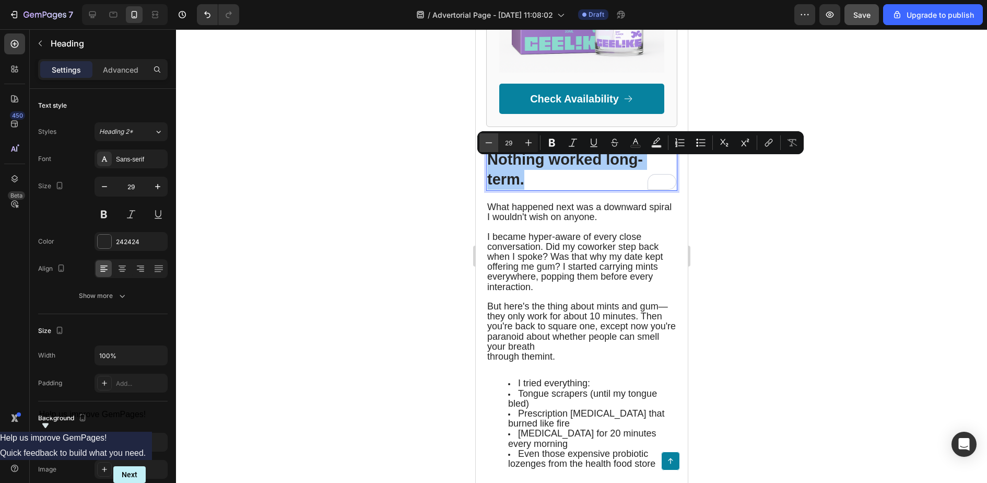
click at [484, 145] on icon "Editor contextual toolbar" at bounding box center [489, 142] width 10 height 10
type input "28"
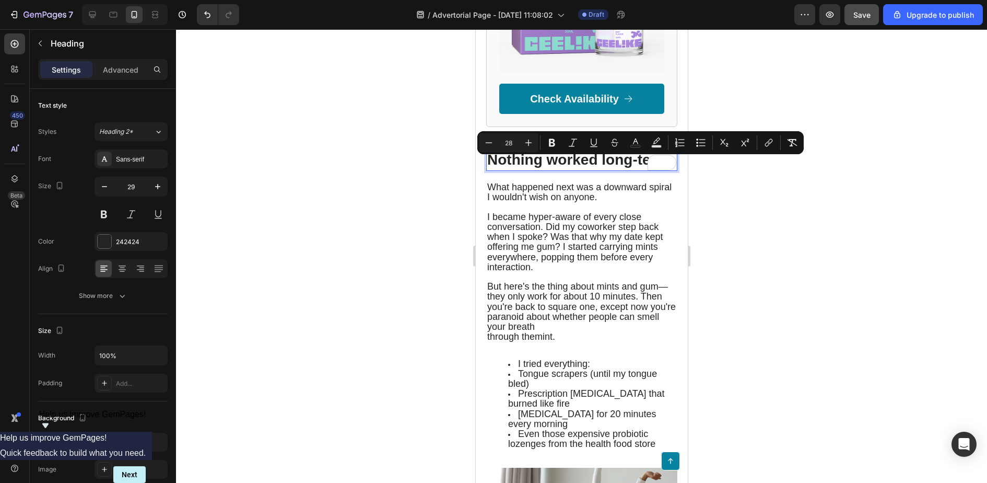
click at [889, 214] on div at bounding box center [581, 256] width 811 height 454
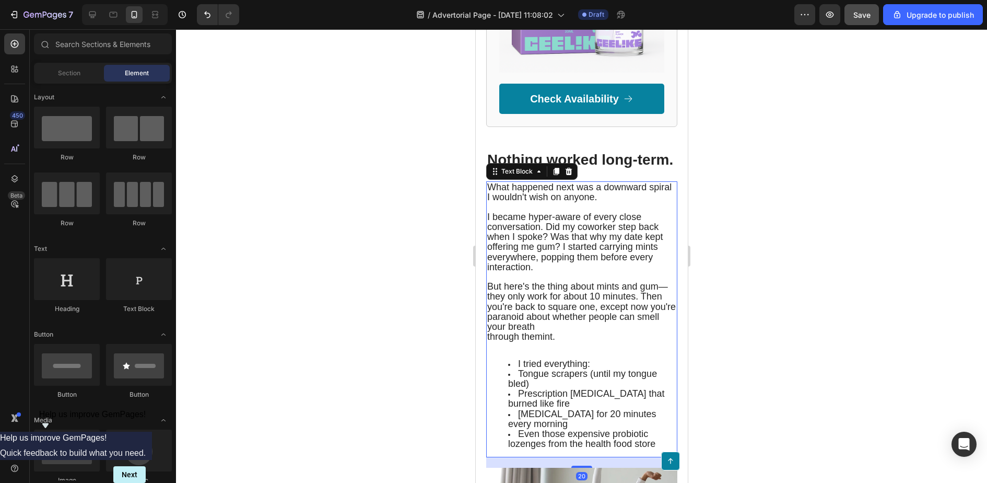
click at [577, 202] on span "What happened next was a downward spiral I wouldn't wish on anyone." at bounding box center [579, 192] width 184 height 20
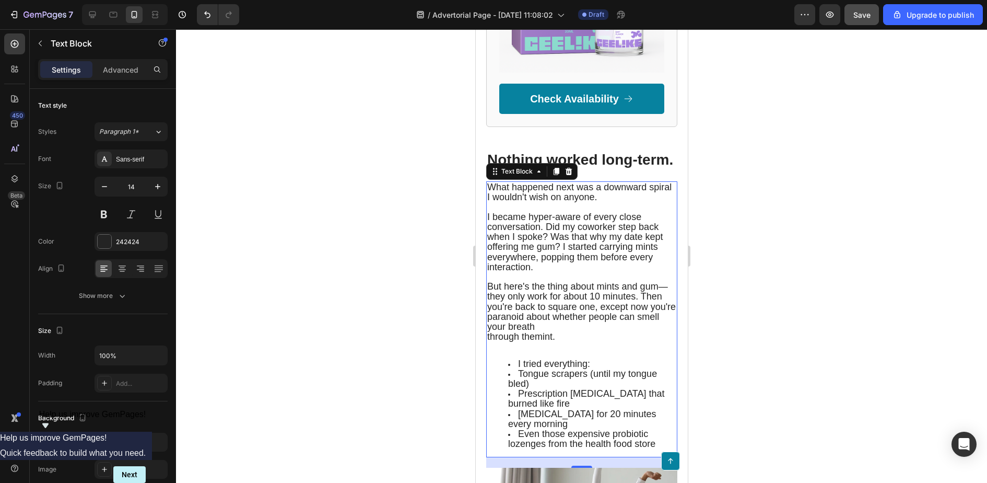
click at [551, 212] on p "Rich Text Editor. Editing area: main" at bounding box center [581, 207] width 189 height 9
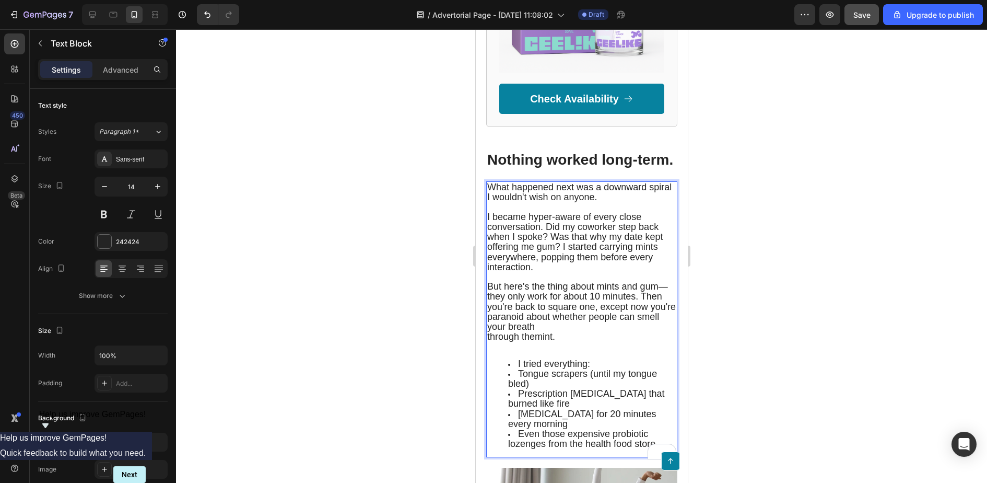
click at [561, 197] on span "What happened next was a downward spiral I wouldn't wish on anyone." at bounding box center [579, 192] width 184 height 20
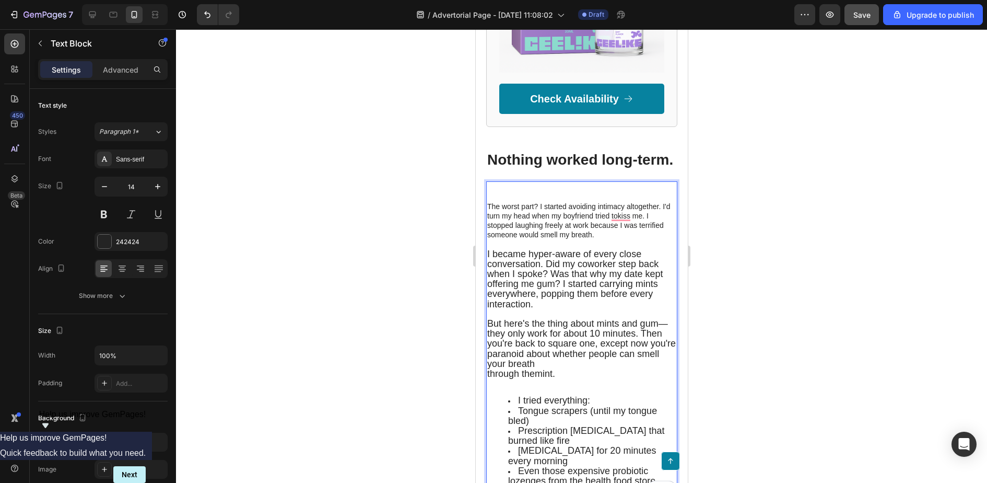
click at [557, 225] on p "The worst part? I started avoiding intimacy altogether. I'd turn my head when m…" at bounding box center [581, 221] width 189 height 38
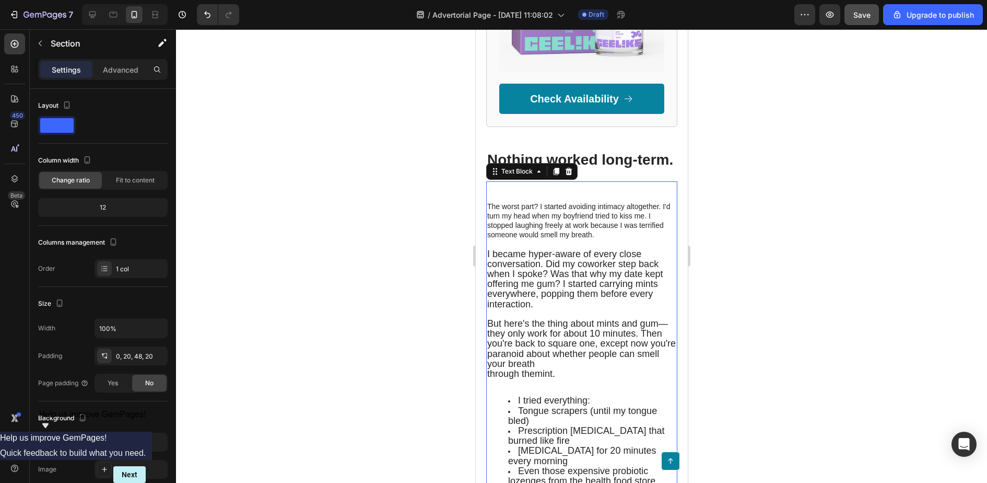
click at [489, 213] on p "The worst part? I started avoiding intimacy altogether. I'd turn my head when m…" at bounding box center [581, 221] width 189 height 38
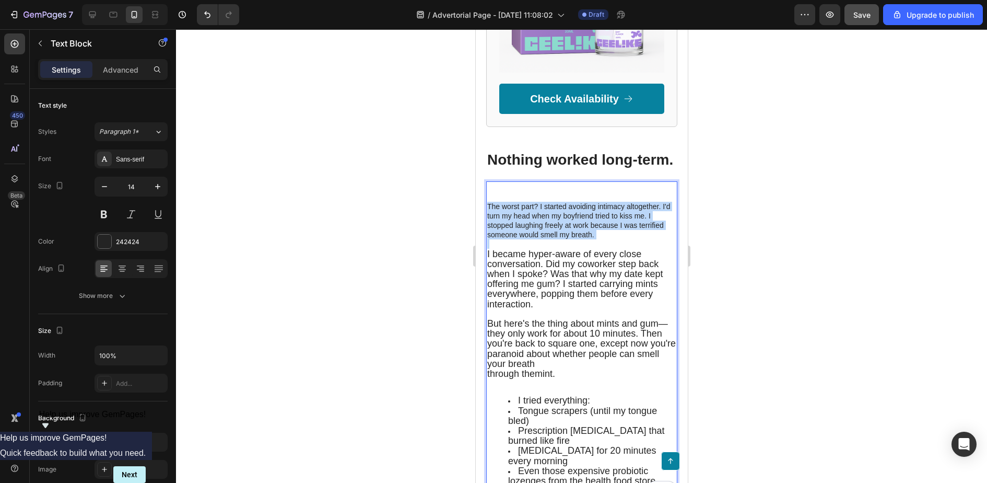
click at [489, 213] on p "The worst part? I started avoiding intimacy altogether. I'd turn my head when m…" at bounding box center [581, 221] width 189 height 38
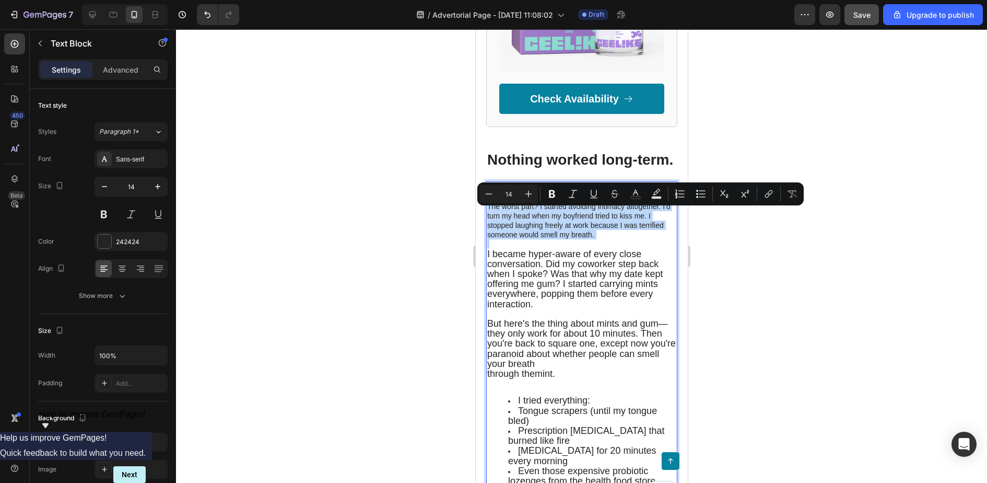
click at [489, 213] on p "The worst part? I started avoiding intimacy altogether. I'd turn my head when m…" at bounding box center [581, 221] width 189 height 38
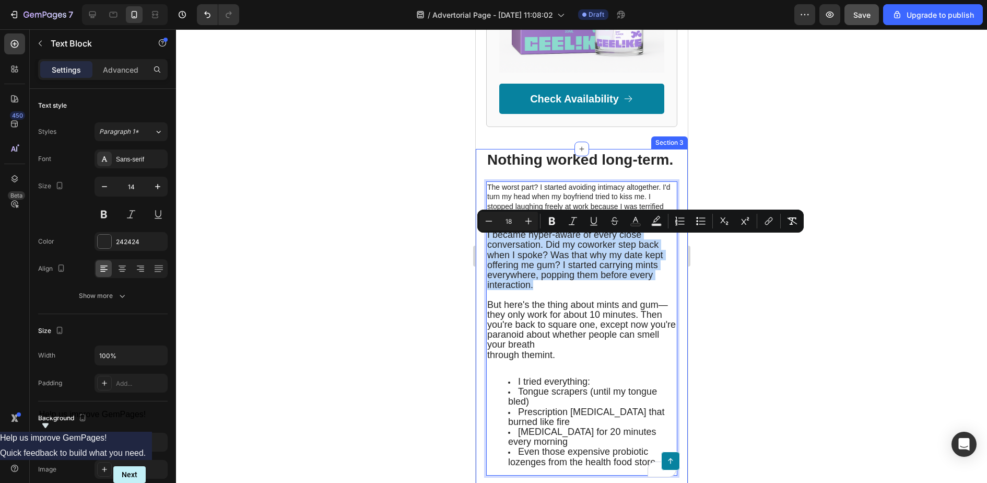
drag, startPoint x: 543, startPoint y: 297, endPoint x: 485, endPoint y: 246, distance: 78.1
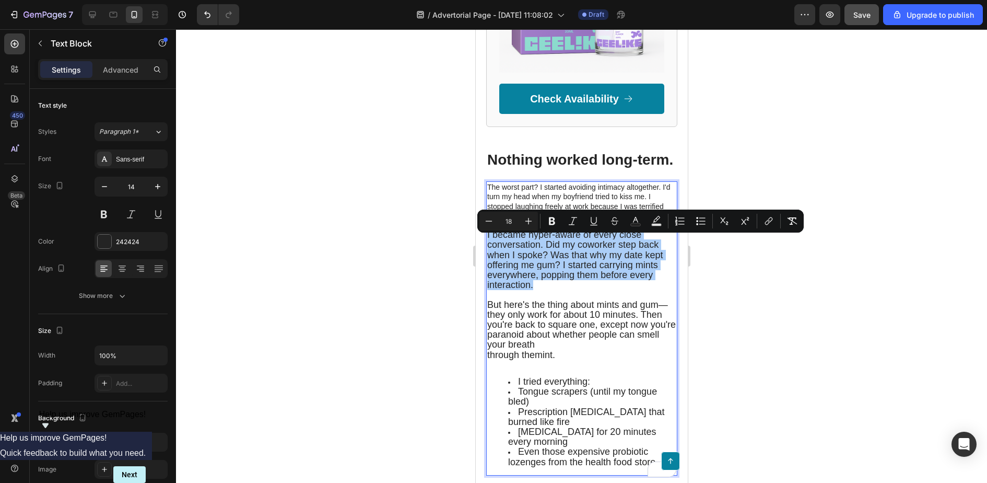
click at [796, 264] on div at bounding box center [581, 256] width 811 height 454
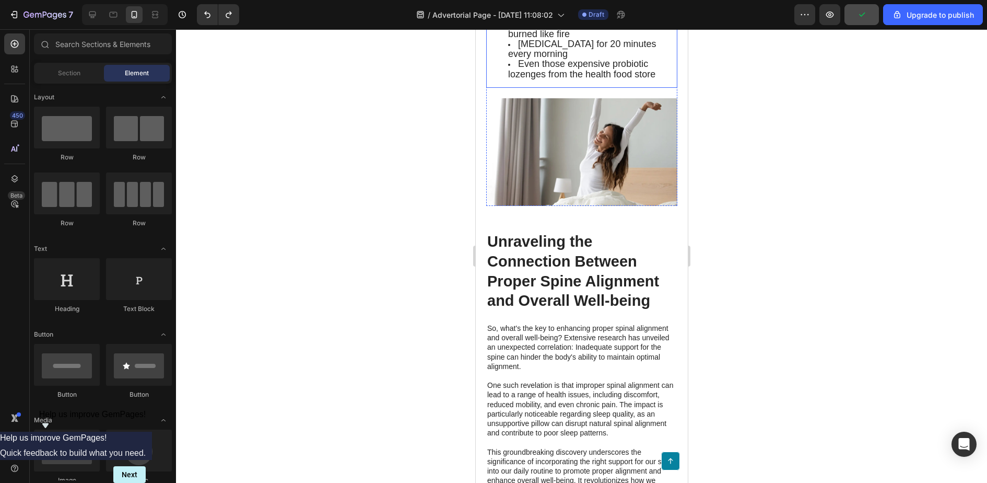
scroll to position [1446, 0]
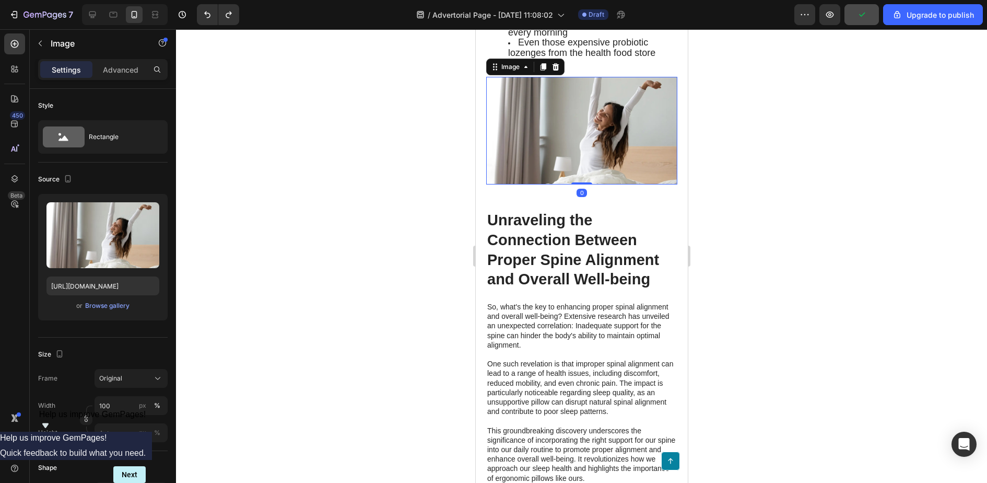
click at [568, 158] on img at bounding box center [581, 131] width 191 height 108
click at [569, 247] on h2 "Unraveling the Connection Between Proper Spine Alignment and Overall Well-being" at bounding box center [581, 250] width 191 height 81
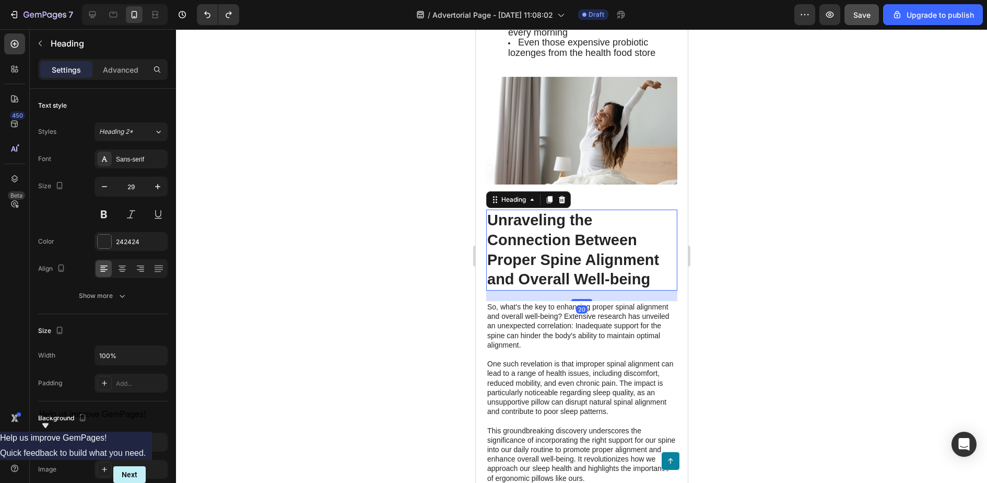
click at [551, 257] on h2 "Unraveling the Connection Between Proper Spine Alignment and Overall Well-being" at bounding box center [581, 250] width 191 height 81
click at [551, 257] on p "Unraveling the Connection Between Proper Spine Alignment and Overall Well-being" at bounding box center [581, 250] width 189 height 79
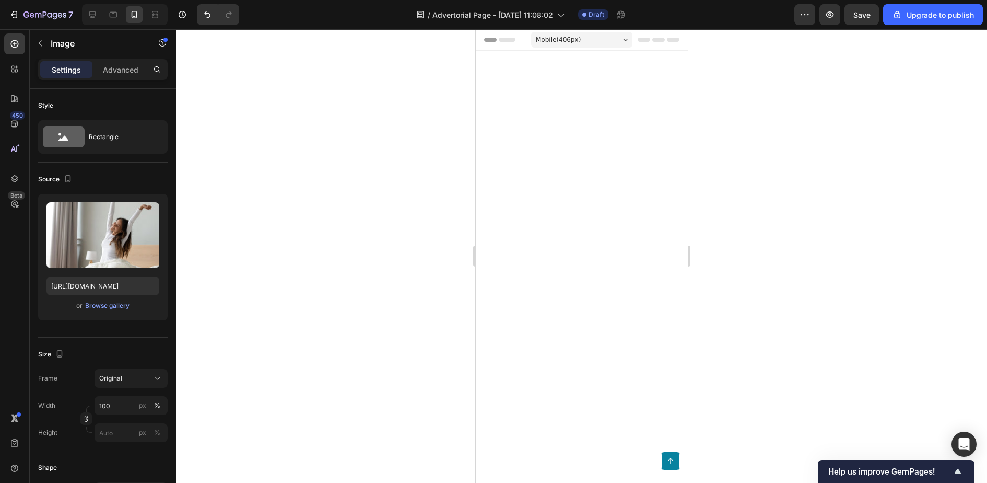
scroll to position [1371, 0]
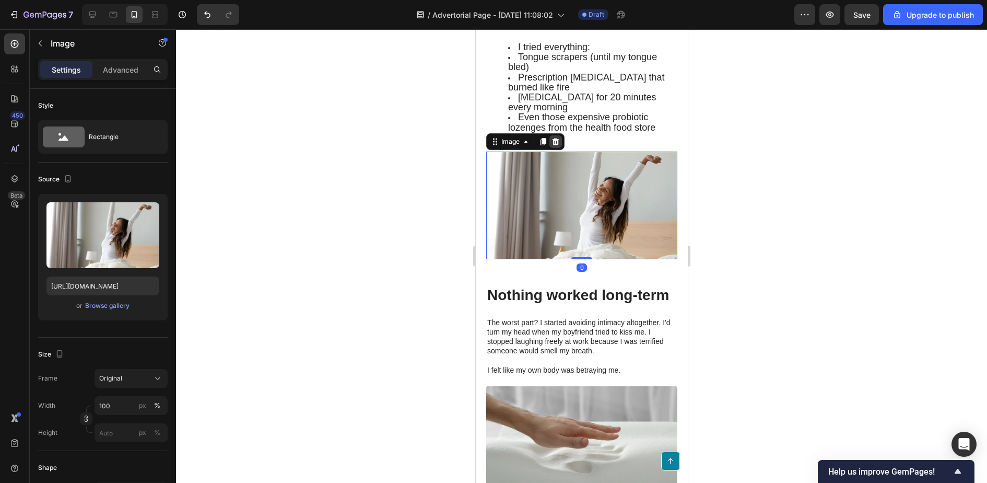
click at [556, 145] on icon at bounding box center [555, 141] width 8 height 8
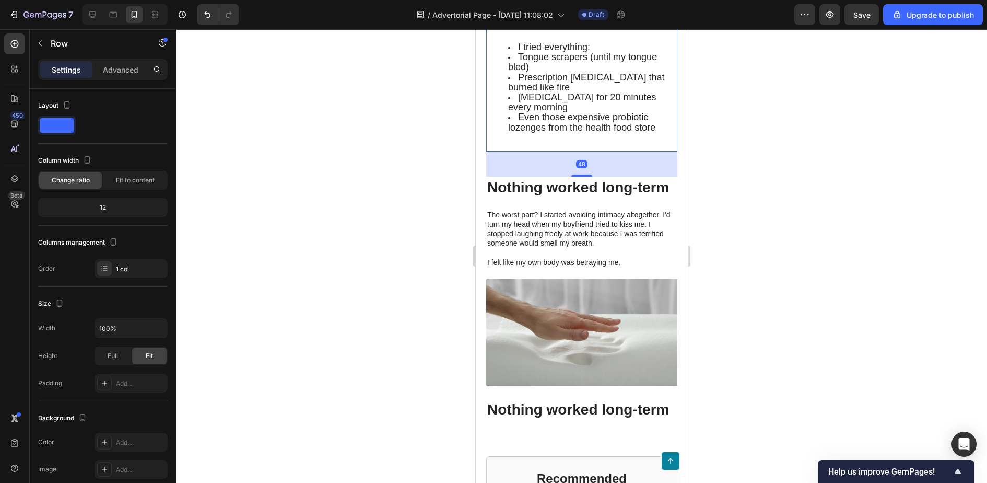
click at [596, 172] on div "48" at bounding box center [581, 164] width 191 height 25
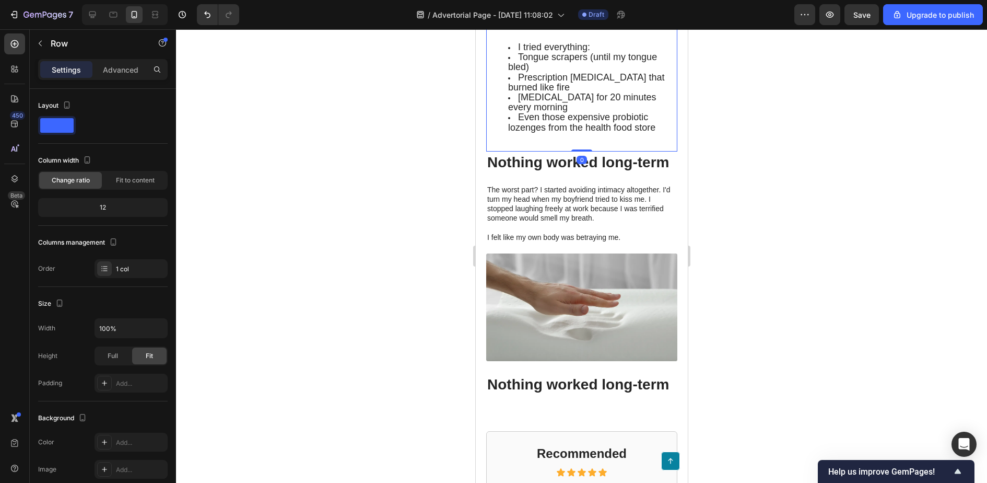
drag, startPoint x: 586, startPoint y: 178, endPoint x: 580, endPoint y: 142, distance: 37.1
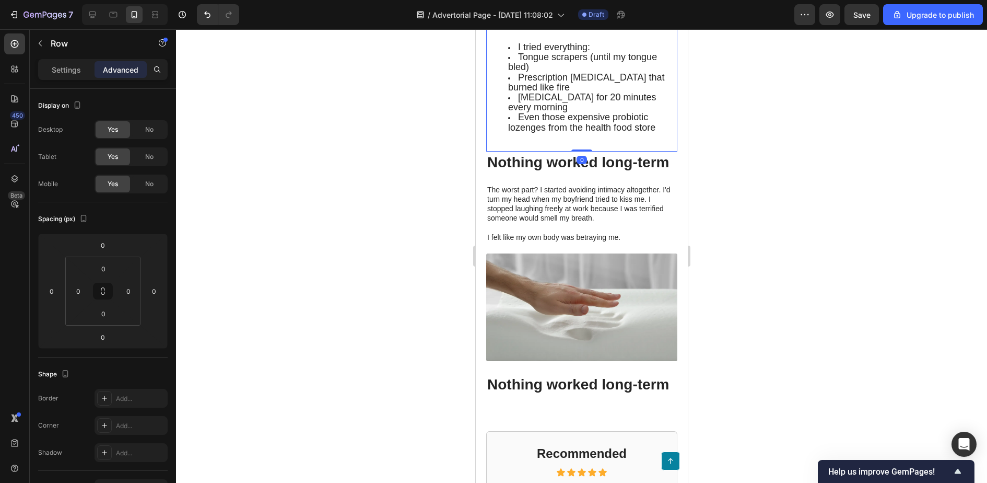
click at [760, 178] on div at bounding box center [581, 256] width 811 height 454
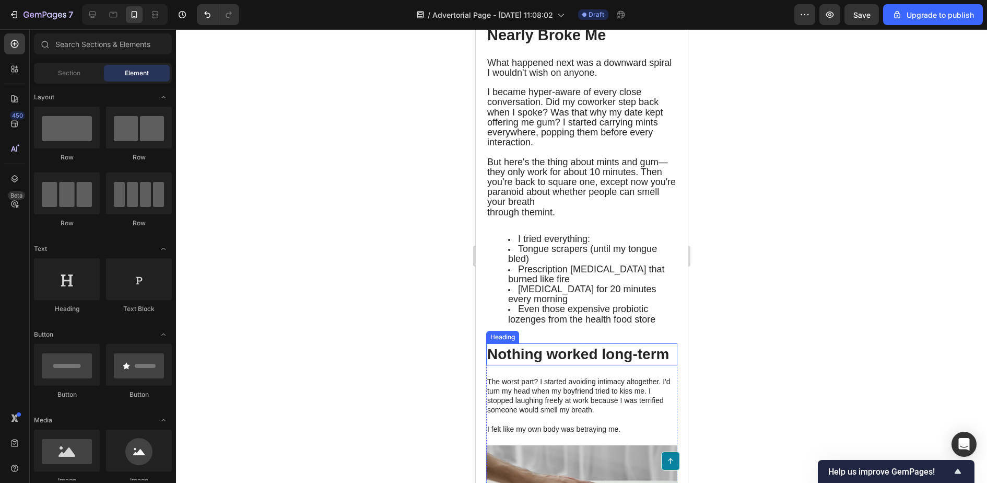
scroll to position [1173, 0]
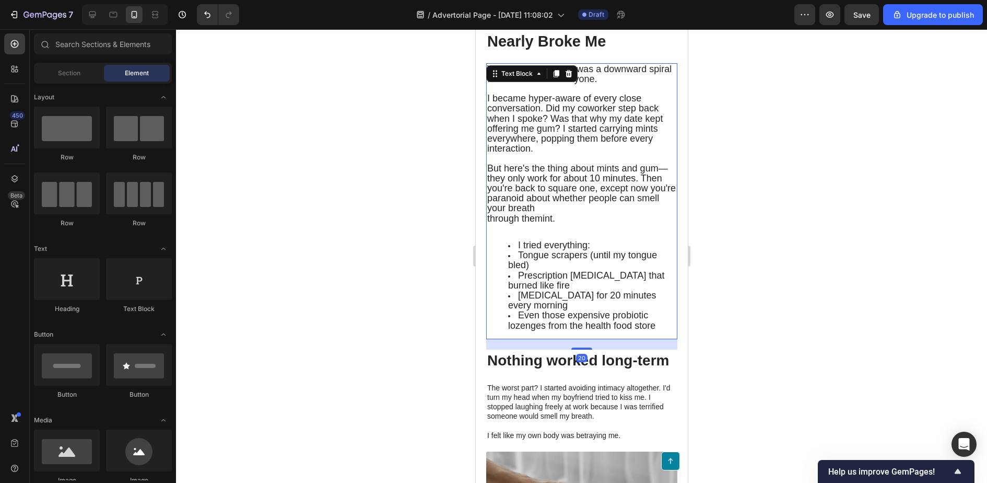
click at [550, 240] on div "What happened next was a downward spiral I wouldn't wish on anyone. I became hy…" at bounding box center [581, 201] width 191 height 276
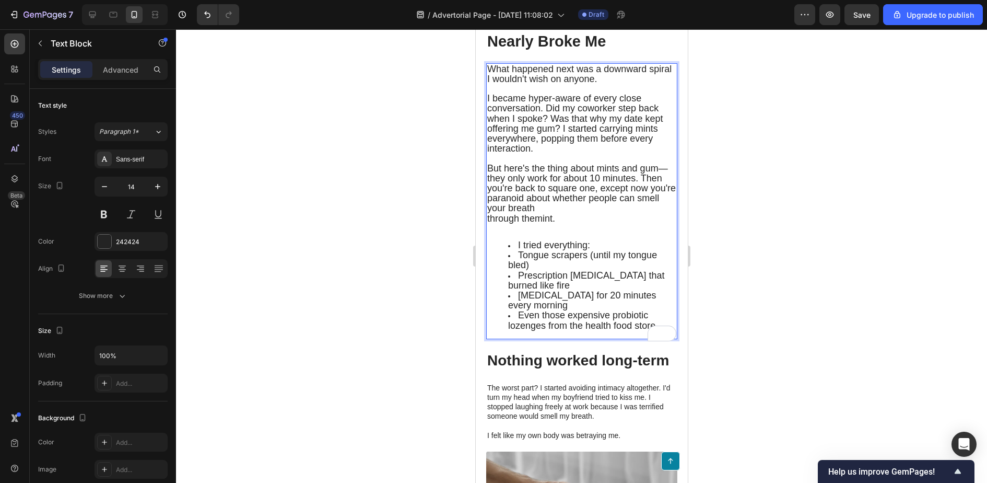
click at [605, 243] on li "I tried everything:" at bounding box center [592, 245] width 168 height 10
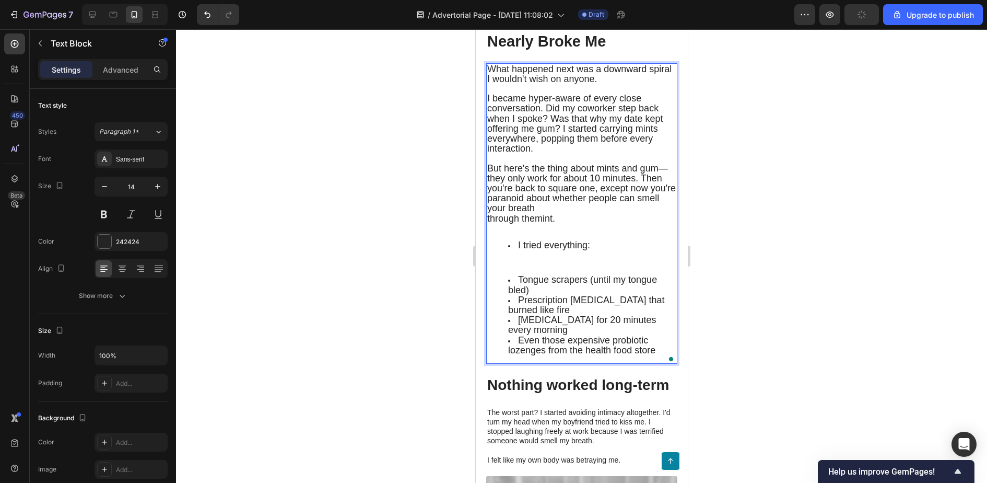
click at [541, 289] on li "Tongue scrapers (until my tongue bled)" at bounding box center [592, 285] width 168 height 20
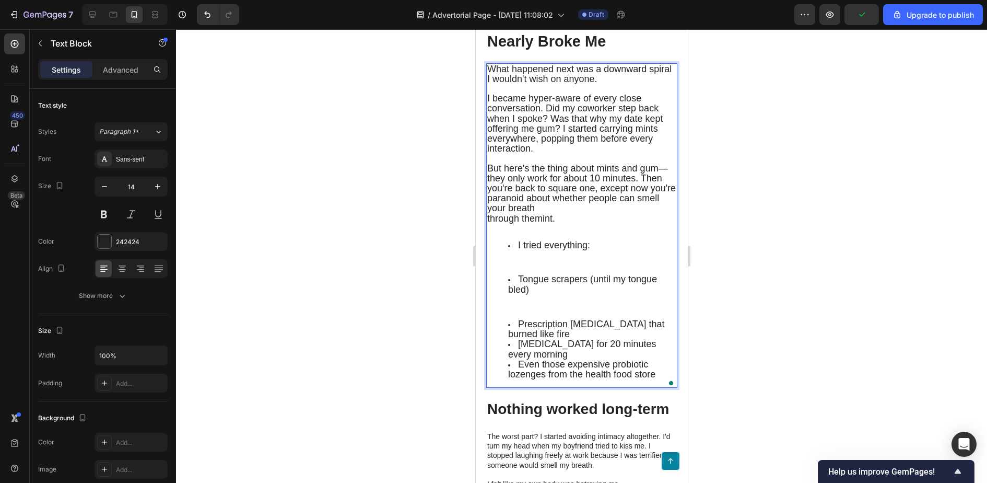
click at [574, 335] on li "Prescription [MEDICAL_DATA] that burned like fire" at bounding box center [592, 329] width 168 height 20
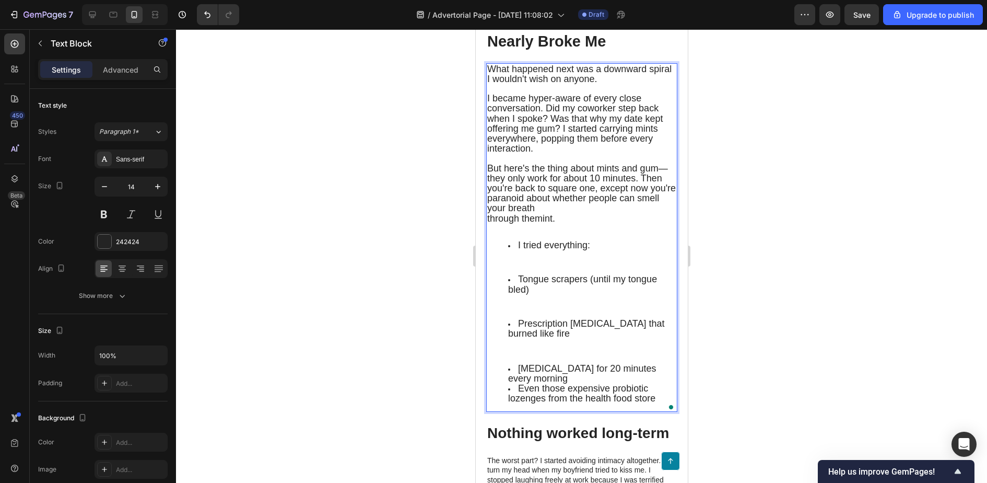
click at [560, 386] on span "Even those expensive probiotic lozenges from the health food store" at bounding box center [581, 393] width 147 height 20
click at [548, 382] on li "[MEDICAL_DATA] for 20 minutes every morning" at bounding box center [592, 373] width 168 height 20
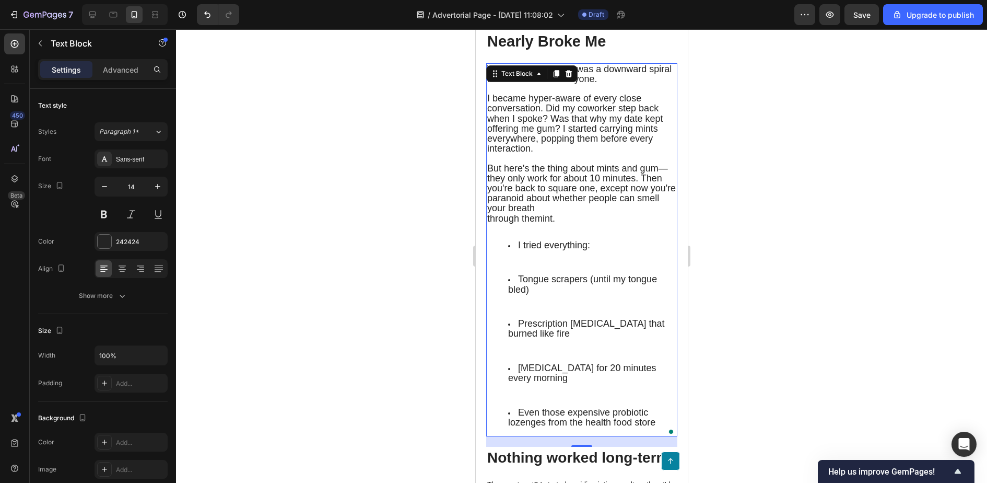
click at [809, 256] on div at bounding box center [581, 256] width 811 height 454
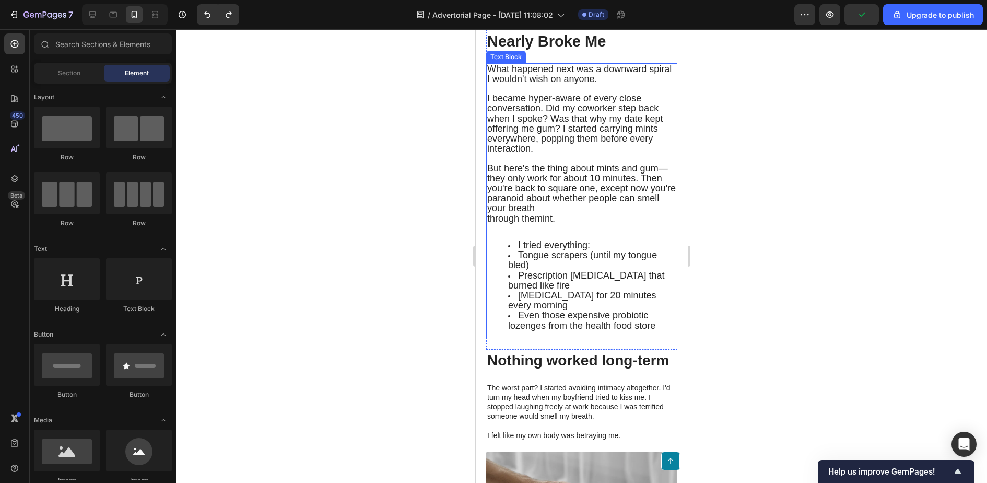
click at [655, 245] on li "I tried everything:" at bounding box center [592, 245] width 168 height 10
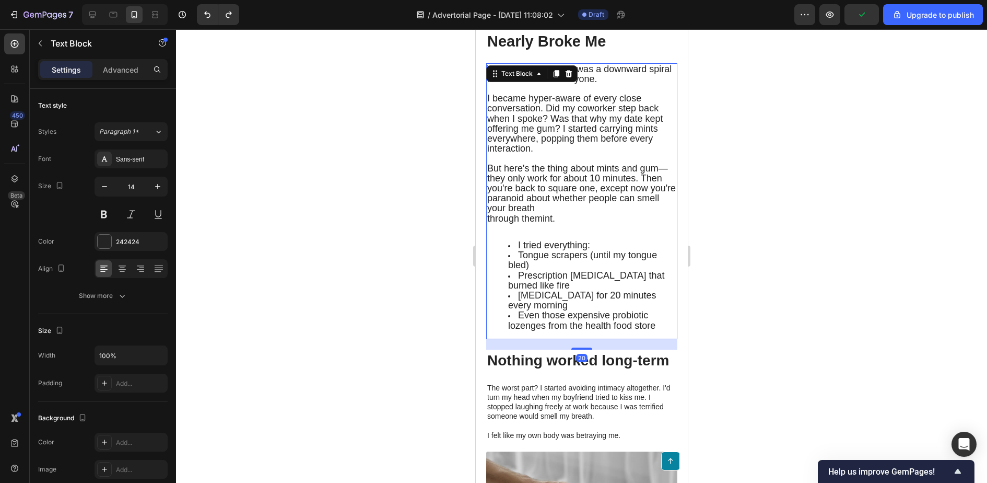
click at [516, 237] on div "What happened next was a downward spiral I wouldn't wish on anyone. I became hy…" at bounding box center [581, 201] width 191 height 276
click at [814, 285] on div at bounding box center [581, 256] width 811 height 454
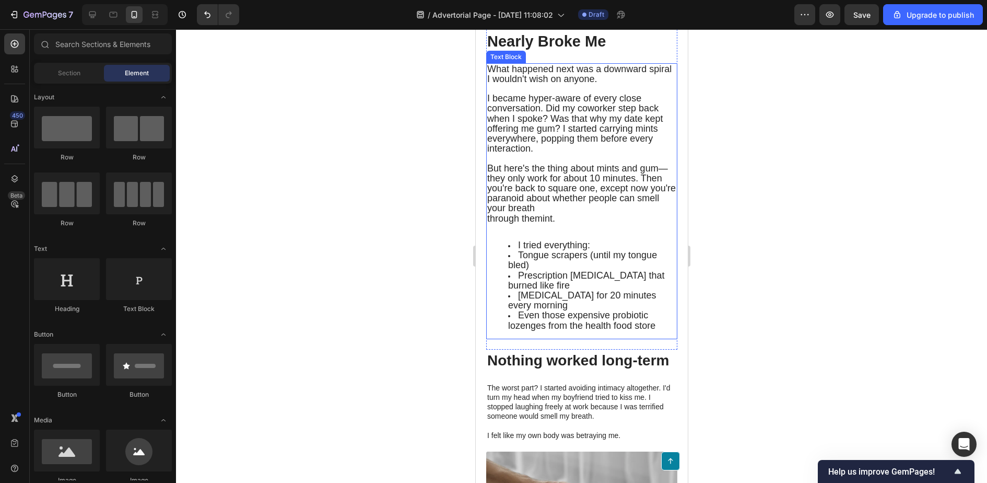
scroll to position [1092, 0]
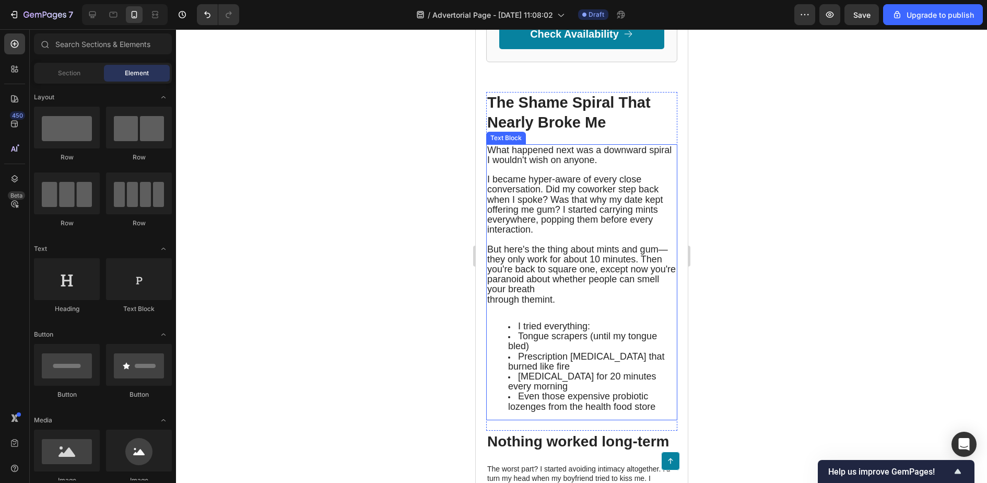
click at [590, 271] on span "But here's the thing about mints and gum—they only work for about 10 minutes. T…" at bounding box center [581, 269] width 189 height 51
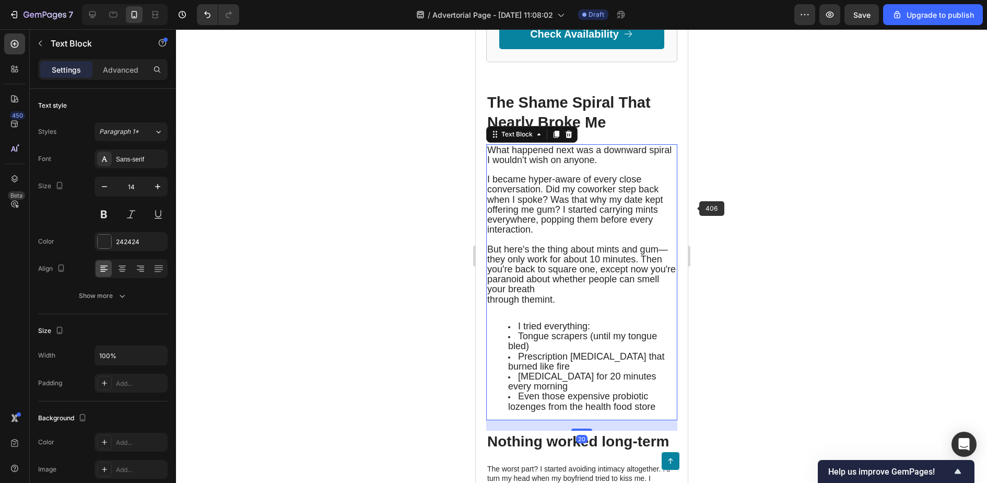
click at [894, 179] on div at bounding box center [581, 256] width 811 height 454
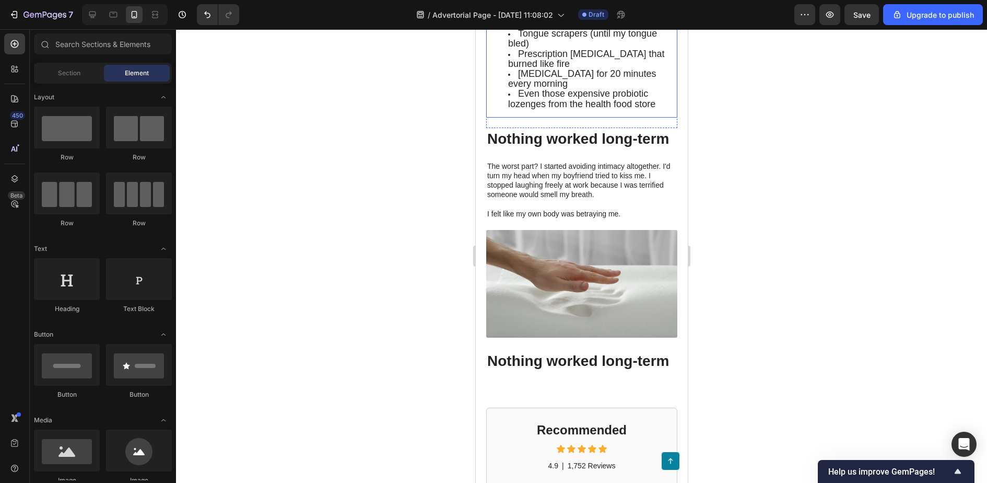
scroll to position [1396, 0]
click at [563, 199] on p "The worst part? I started avoiding intimacy altogether. I'd turn my head when m…" at bounding box center [581, 180] width 189 height 38
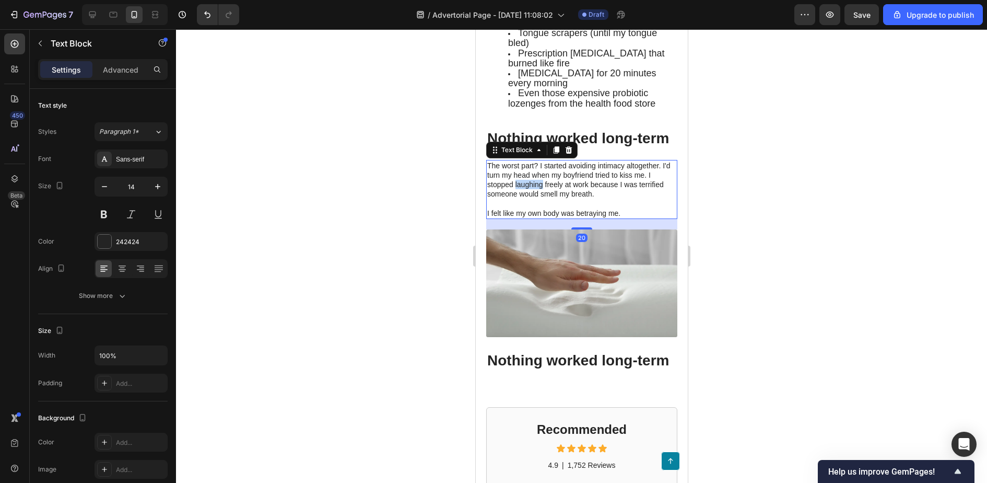
click at [537, 191] on p "The worst part? I started avoiding intimacy altogether. I'd turn my head when m…" at bounding box center [581, 180] width 189 height 38
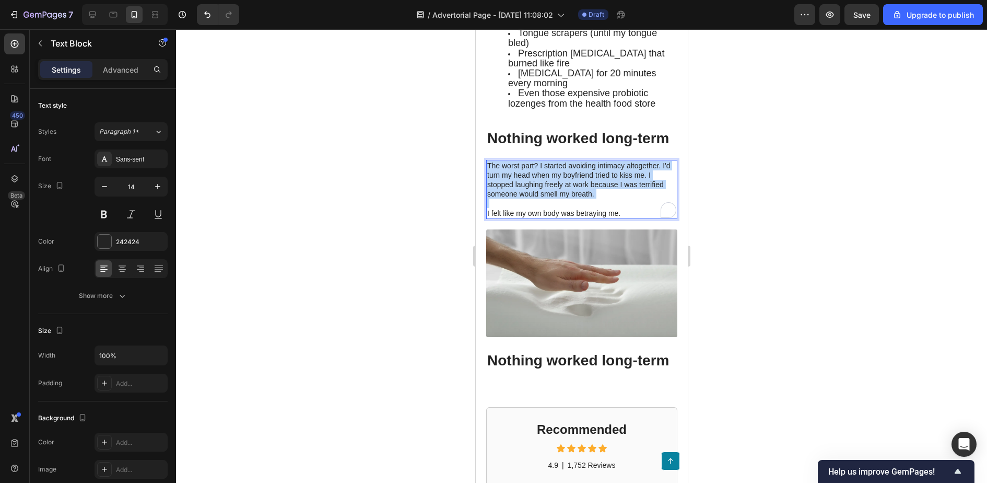
click at [537, 191] on p "The worst part? I started avoiding intimacy altogether. I'd turn my head when m…" at bounding box center [581, 180] width 189 height 38
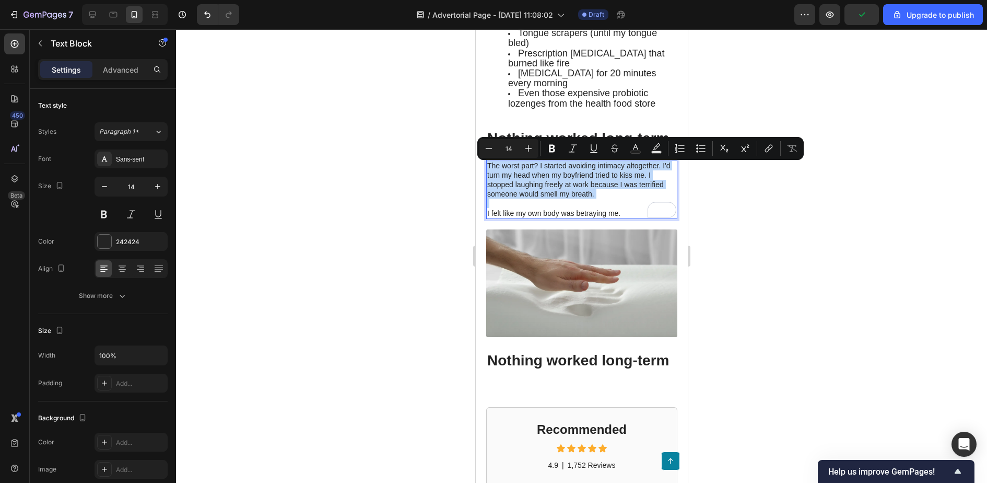
click at [613, 207] on p "To enrich screen reader interactions, please activate Accessibility in Grammarl…" at bounding box center [581, 203] width 189 height 9
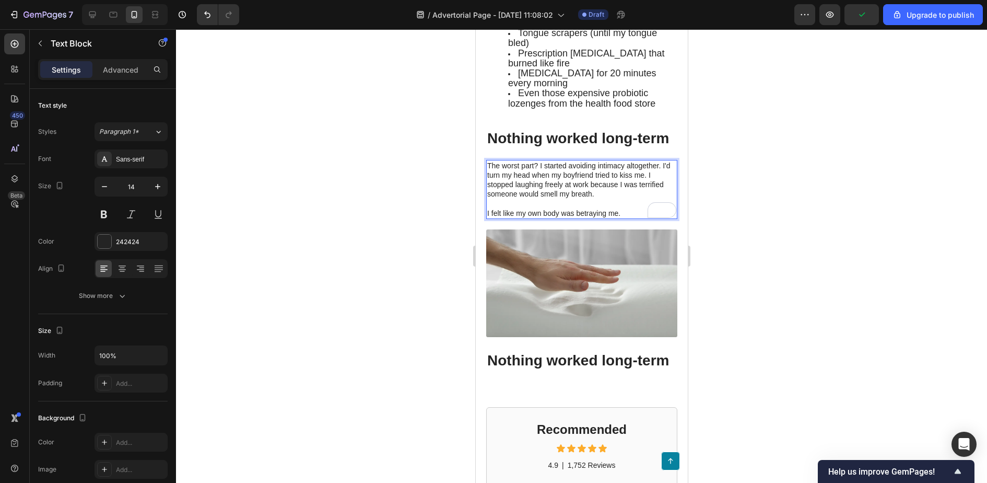
click at [618, 214] on p "I felt like my own body was betraying me." at bounding box center [581, 212] width 189 height 9
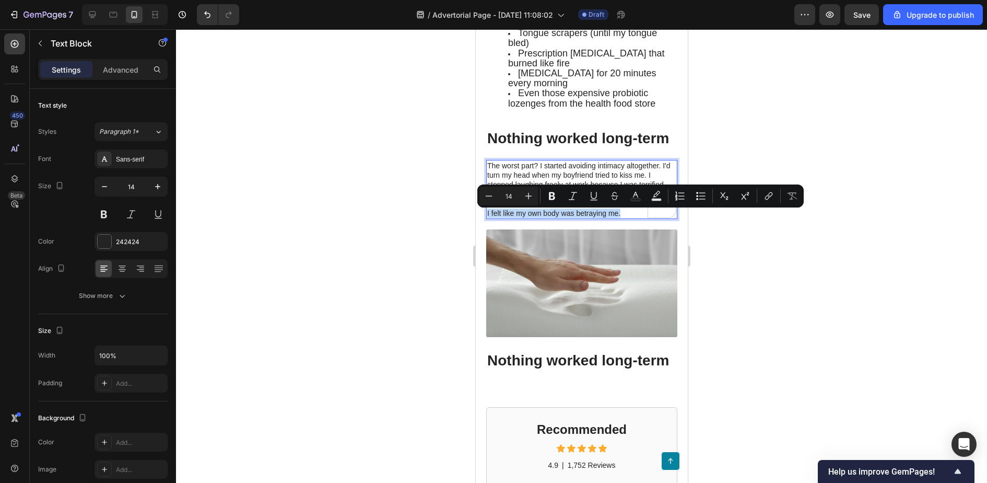
click at [618, 214] on p "I felt like my own body was betraying me." at bounding box center [581, 212] width 189 height 9
click at [625, 214] on p "I felt like my own body was betraying me." at bounding box center [581, 212] width 189 height 9
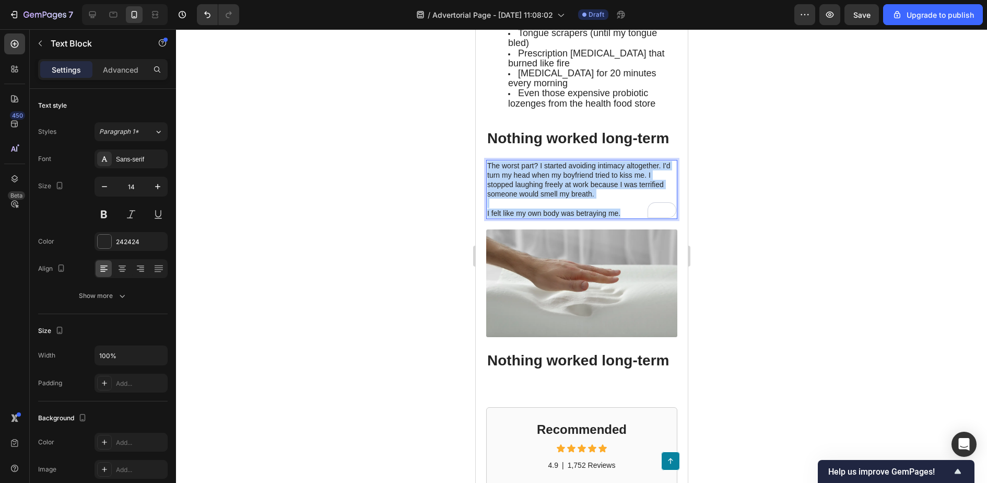
drag, startPoint x: 625, startPoint y: 214, endPoint x: 466, endPoint y: 165, distance: 166.6
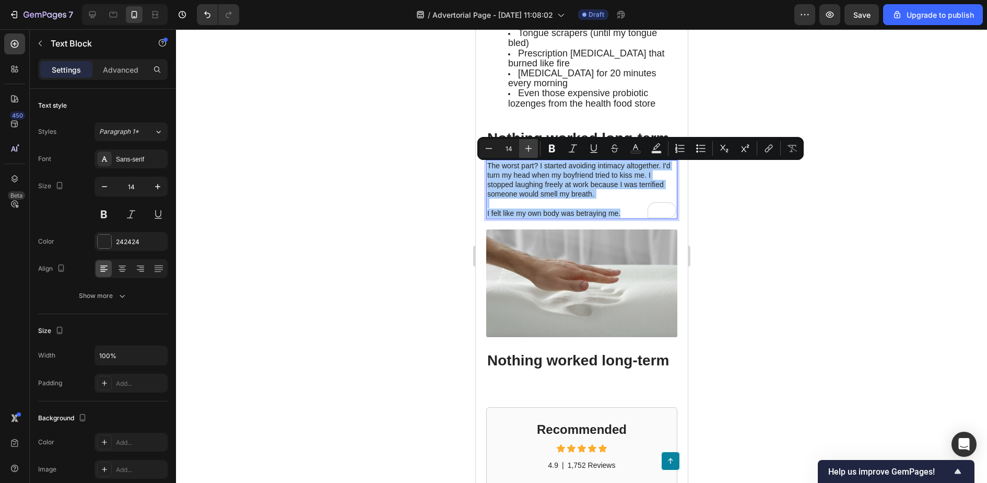
click at [524, 150] on icon "Editor contextual toolbar" at bounding box center [529, 148] width 10 height 10
type input "15"
click at [795, 253] on div at bounding box center [581, 256] width 811 height 454
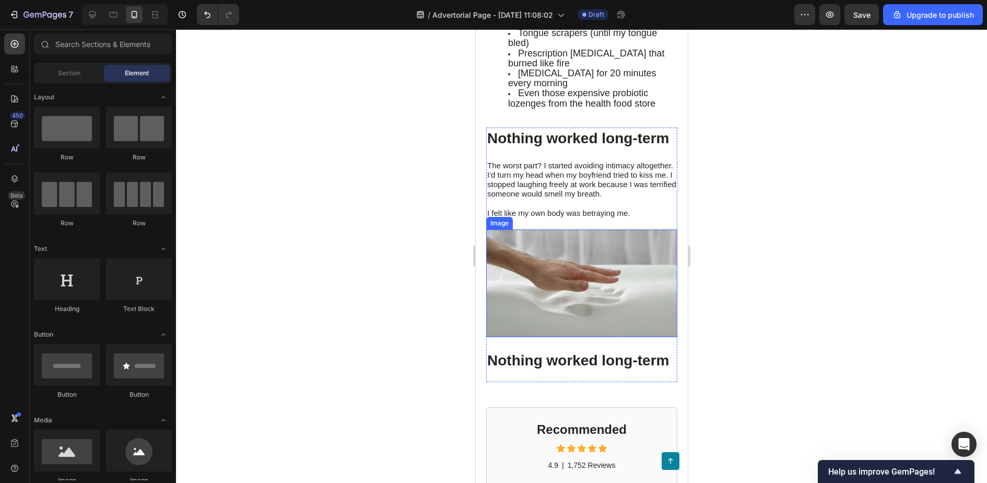
click at [550, 299] on img at bounding box center [581, 283] width 191 height 108
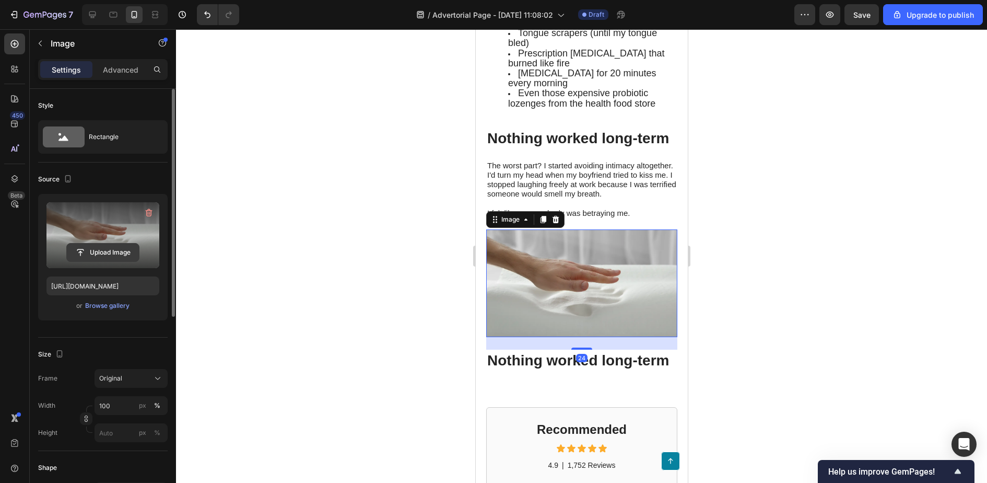
click at [102, 251] on input "file" at bounding box center [103, 252] width 72 height 18
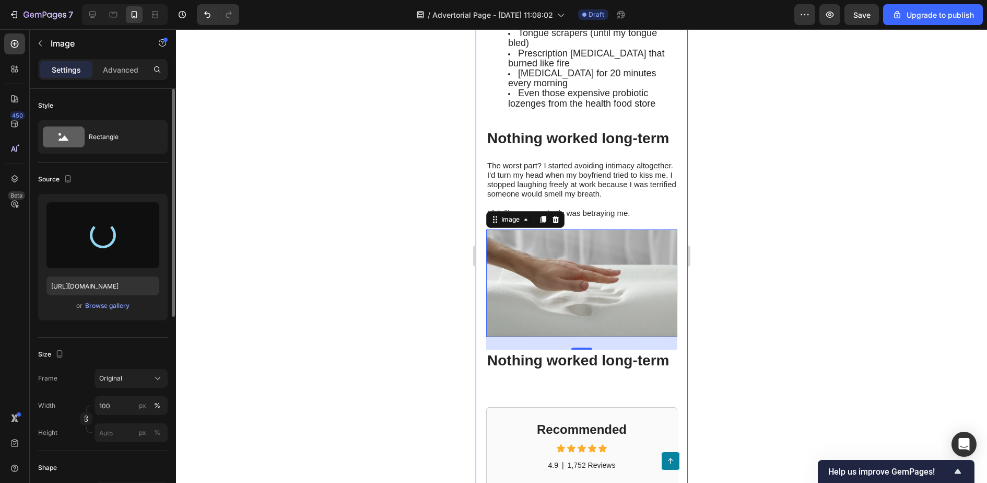
type input "https://cdn.shopify.com/s/files/1/0765/9038/3330/files/gempages_583834389721383…"
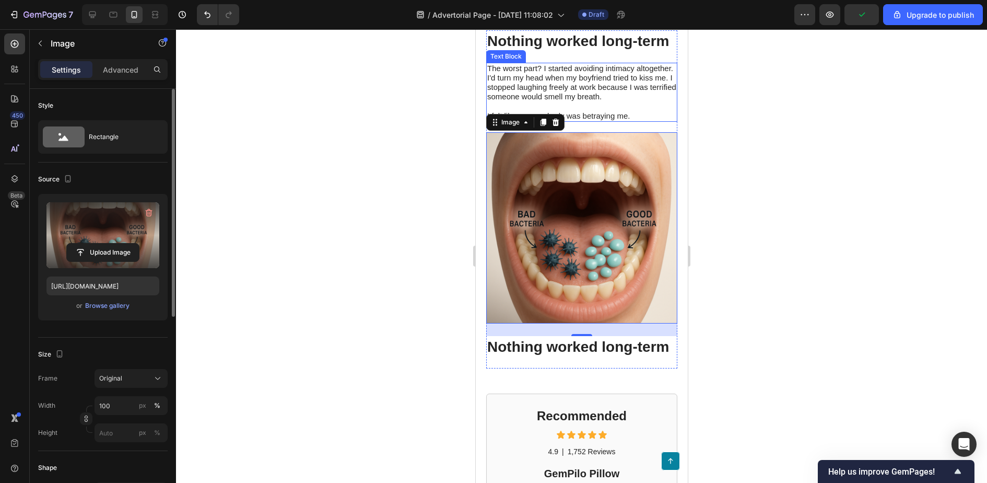
scroll to position [1494, 0]
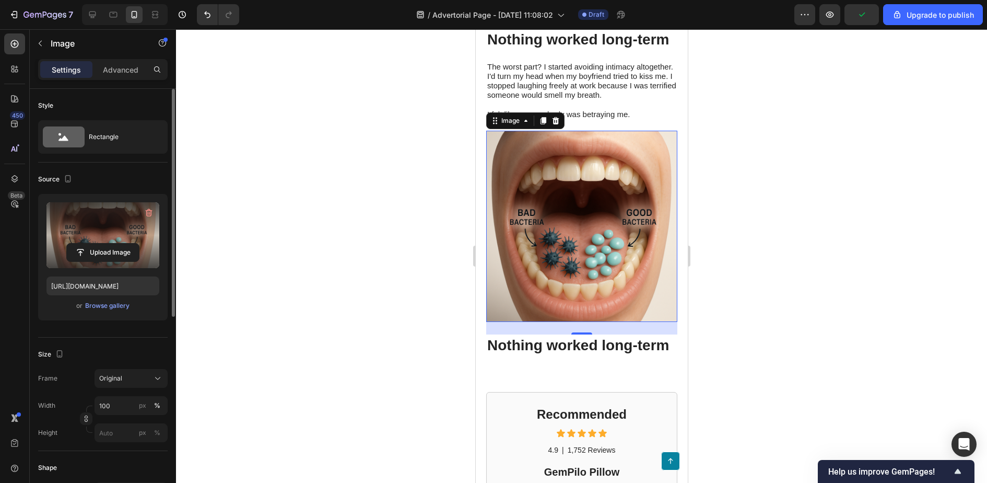
click at [730, 184] on div at bounding box center [581, 256] width 811 height 454
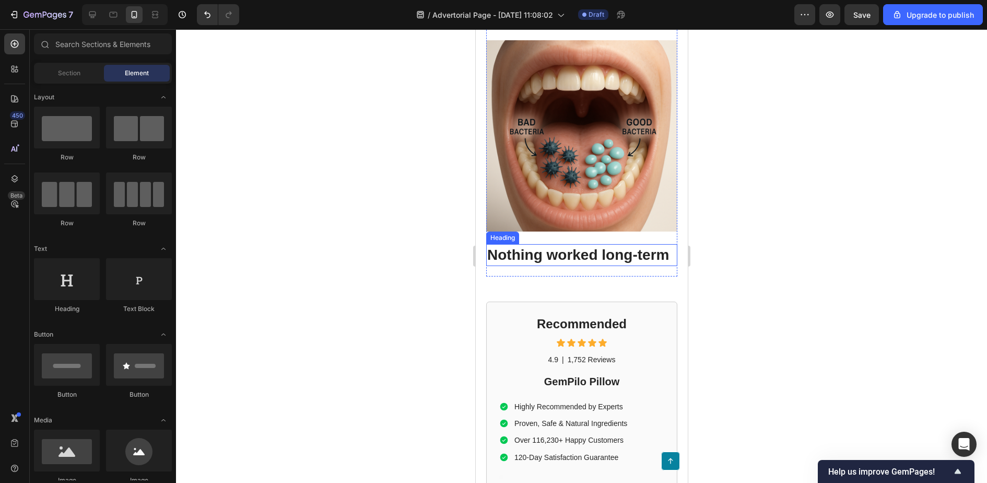
click at [565, 258] on span "Nothing worked long-term" at bounding box center [578, 255] width 182 height 16
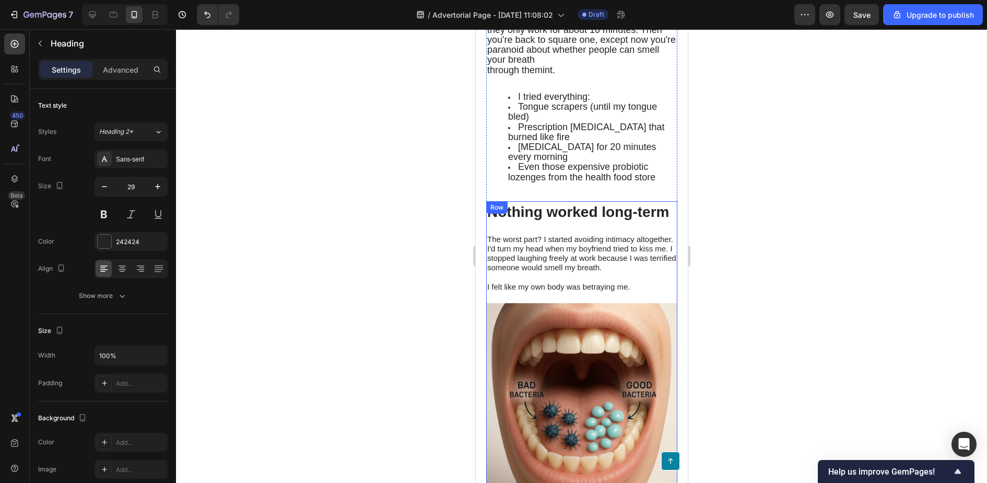
scroll to position [1361, 0]
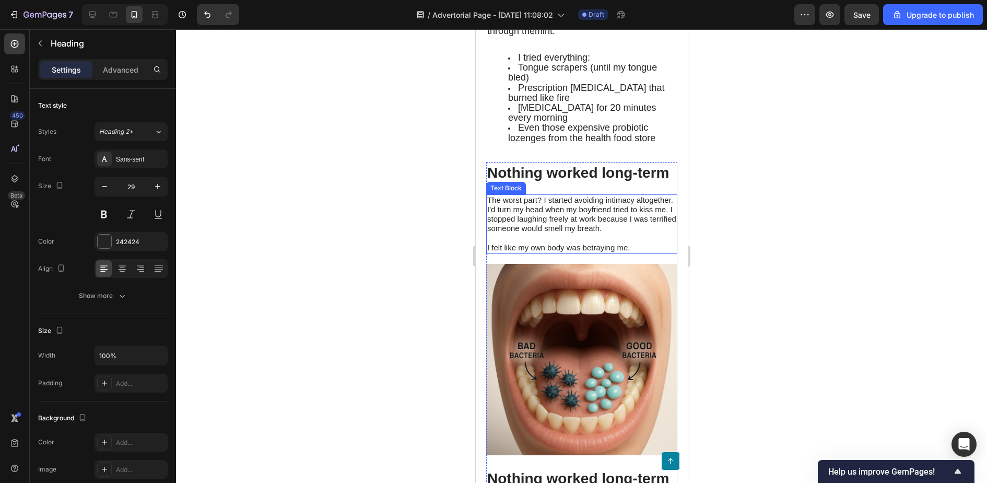
click at [583, 233] on span "The worst part? I started avoiding intimacy altogether. I'd turn my head when m…" at bounding box center [581, 214] width 189 height 38
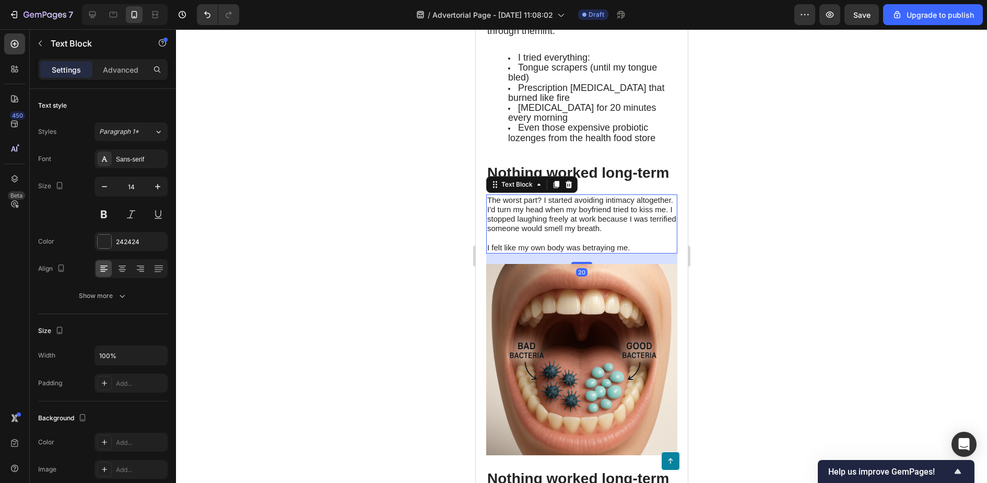
click at [614, 217] on span "The worst part? I started avoiding intimacy altogether. I'd turn my head when m…" at bounding box center [581, 214] width 189 height 38
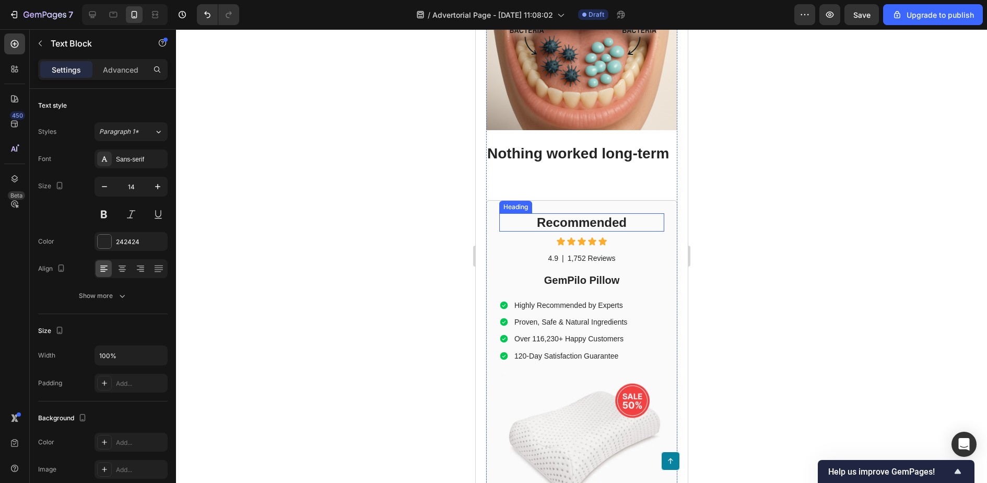
scroll to position [1688, 0]
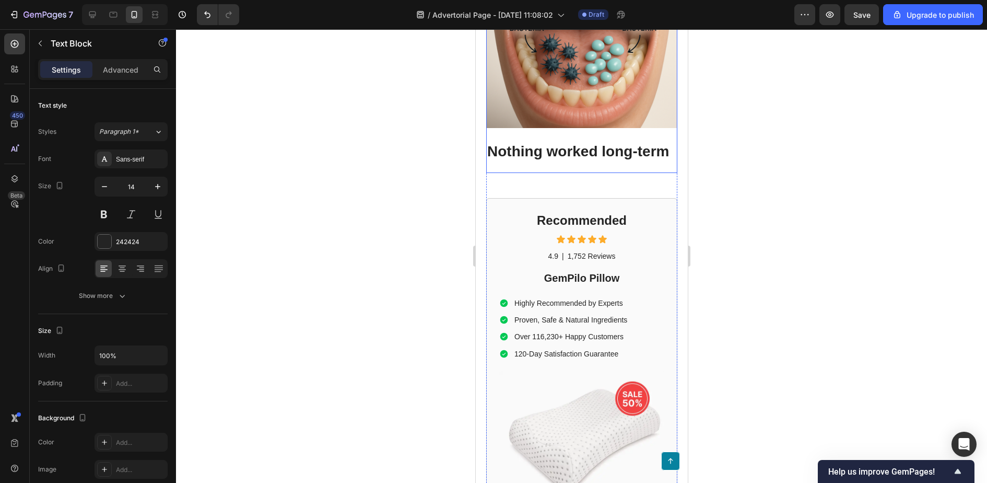
click at [573, 173] on div "Nothing worked long-term Heading The worst part? I started avoiding intimacy al…" at bounding box center [581, 4] width 191 height 338
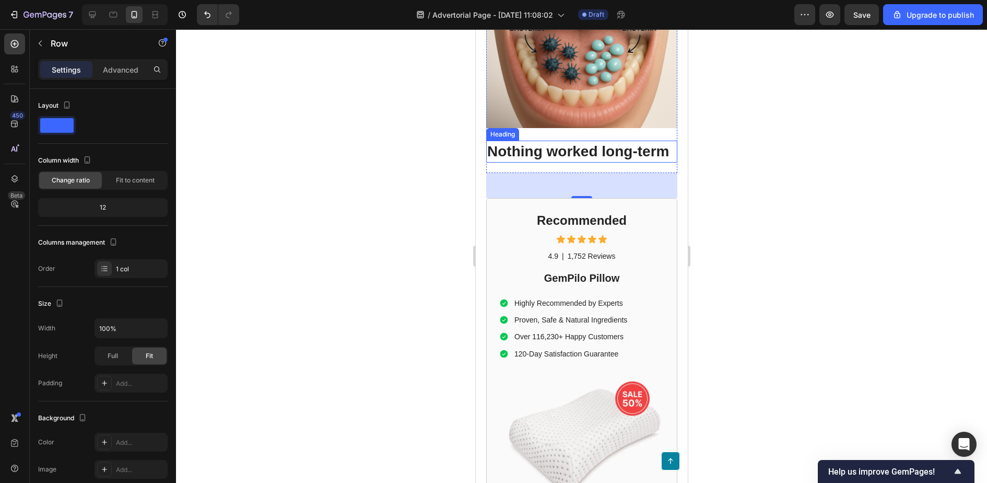
click at [546, 146] on span "Nothing worked long-term" at bounding box center [578, 151] width 182 height 16
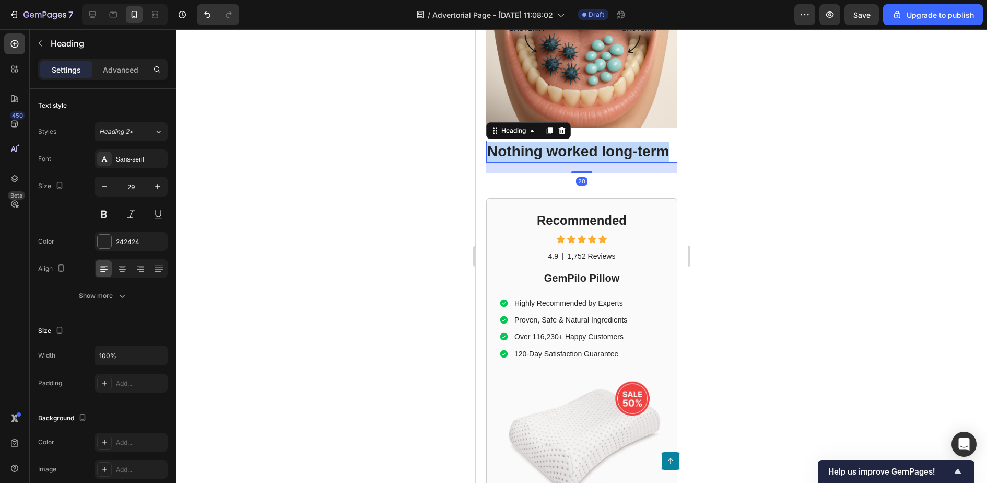
click at [546, 146] on span "Nothing worked long-term" at bounding box center [578, 151] width 182 height 16
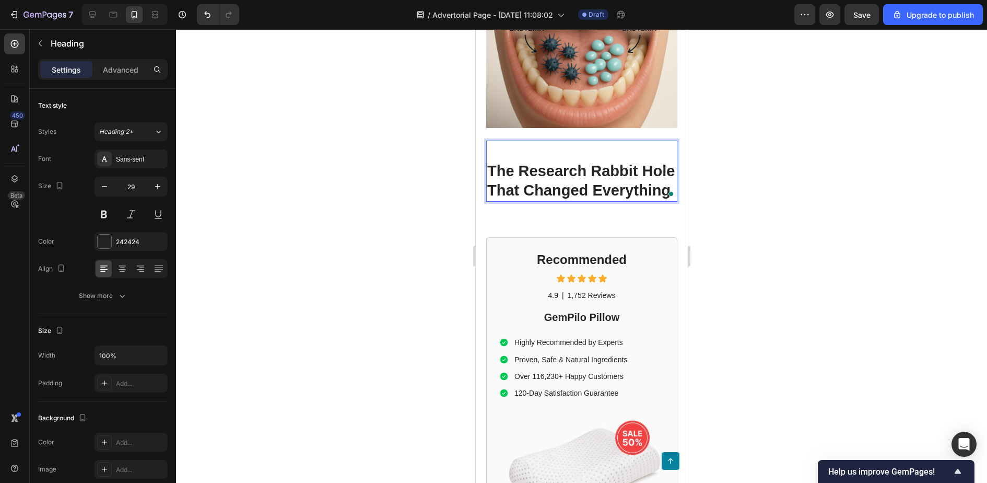
click at [530, 185] on p "The Research Rabbit Hole That Changed Everything" at bounding box center [581, 180] width 189 height 39
click at [786, 220] on div at bounding box center [581, 256] width 811 height 454
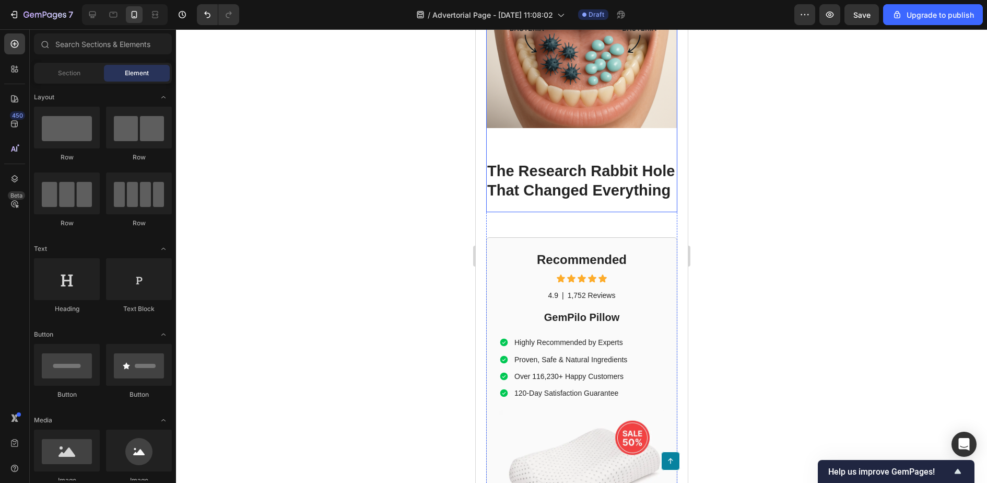
click at [620, 212] on div "Nothing worked long-term Heading The worst part? I started avoiding intimacy al…" at bounding box center [581, 23] width 191 height 377
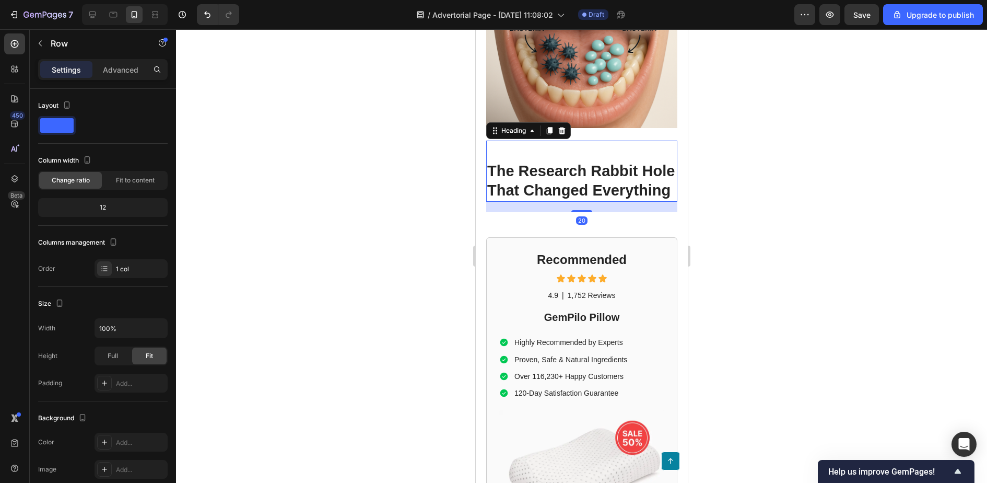
click at [574, 181] on p "⁠⁠⁠⁠⁠⁠⁠ The Research Rabbit Hole That Changed Everything" at bounding box center [581, 171] width 189 height 59
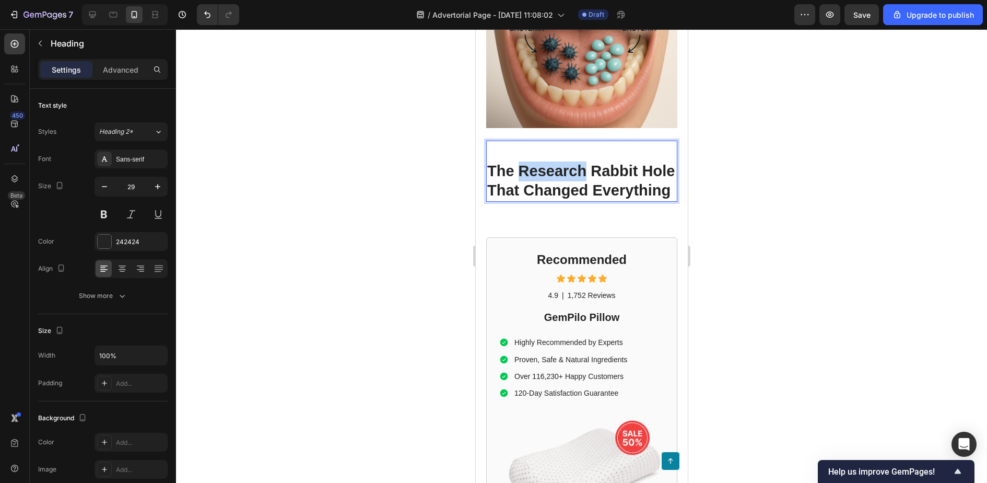
click at [562, 169] on p "⁠⁠⁠⁠⁠⁠⁠ The Research Rabbit Hole That Changed Everything" at bounding box center [581, 171] width 189 height 59
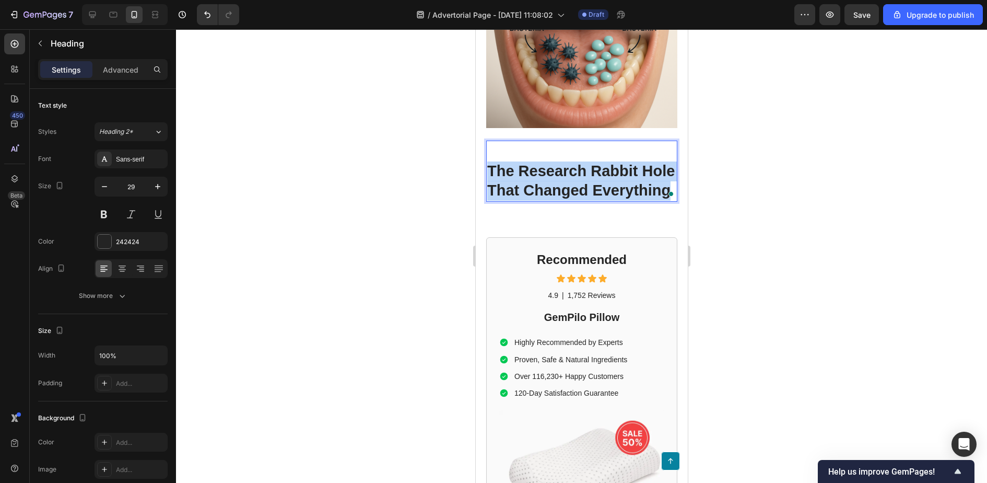
click at [562, 169] on p "The Research Rabbit Hole That Changed Everything" at bounding box center [581, 171] width 189 height 59
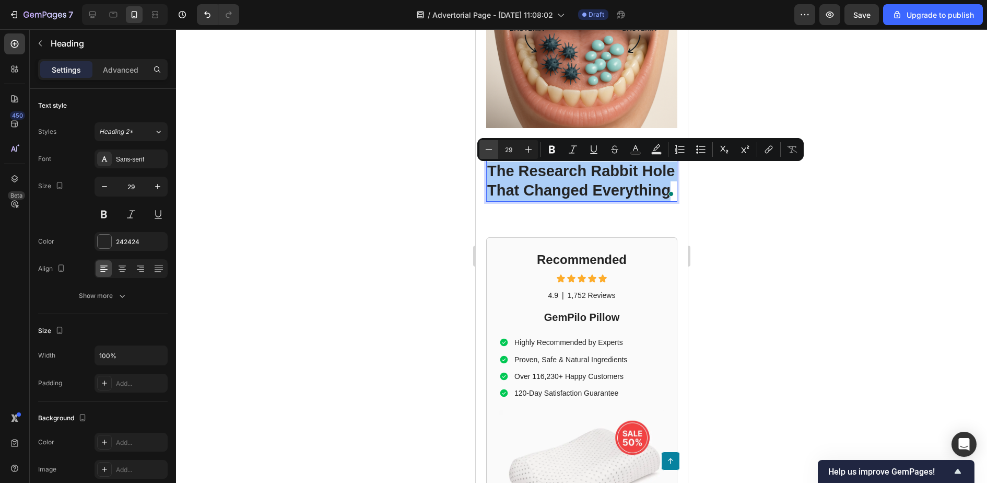
click at [493, 151] on icon "Editor contextual toolbar" at bounding box center [489, 149] width 10 height 10
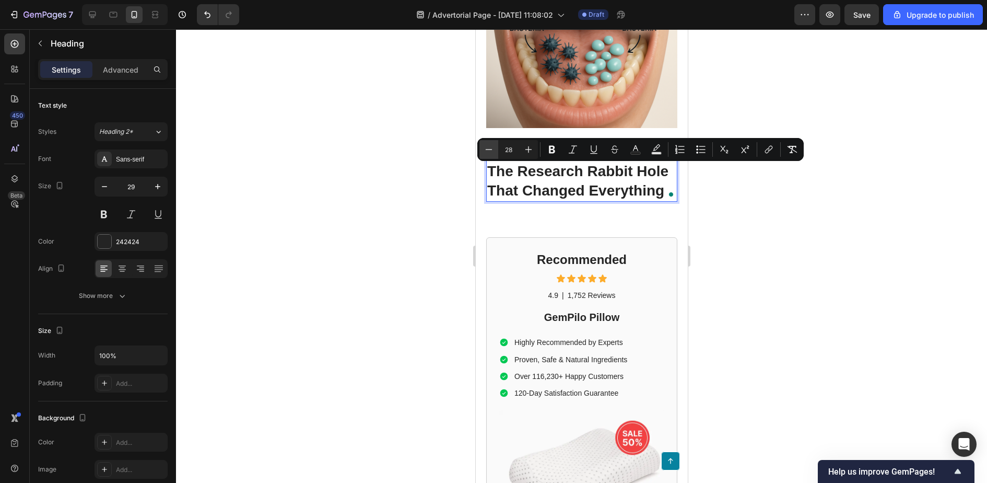
click at [492, 151] on icon "Editor contextual toolbar" at bounding box center [489, 149] width 10 height 10
type input "24"
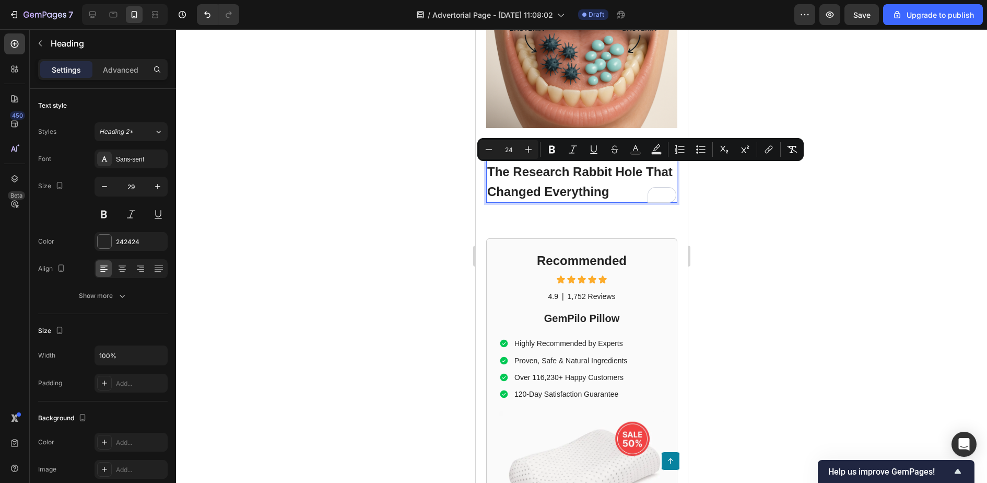
click at [824, 226] on div at bounding box center [581, 256] width 811 height 454
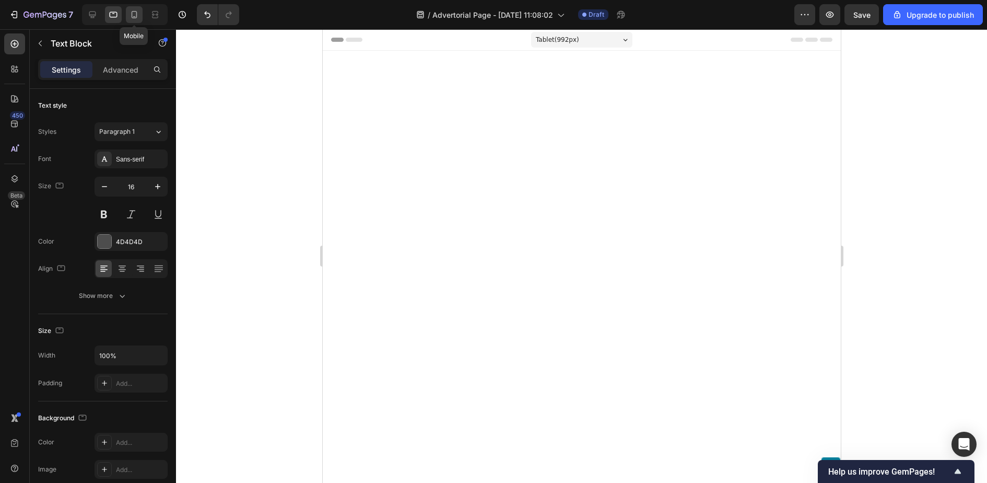
scroll to position [1264, 0]
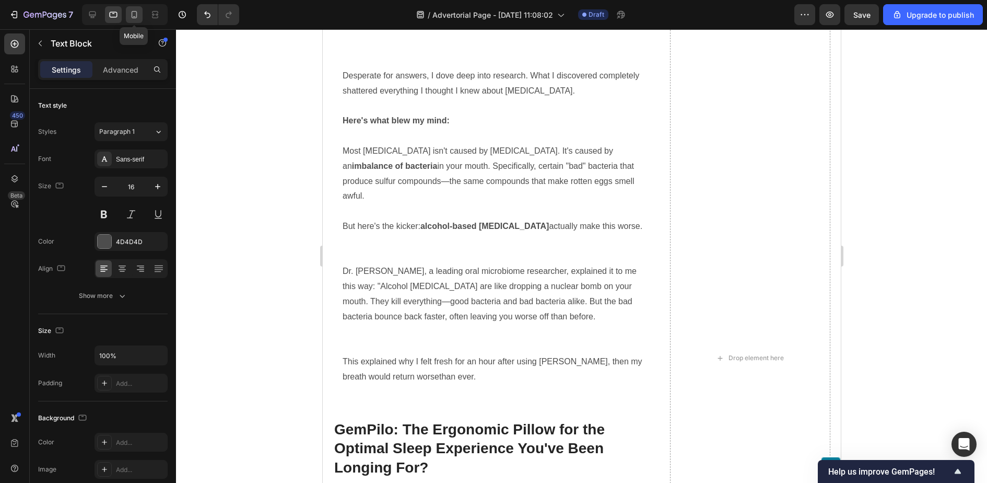
click at [134, 15] on icon at bounding box center [134, 14] width 10 height 10
type input "17"
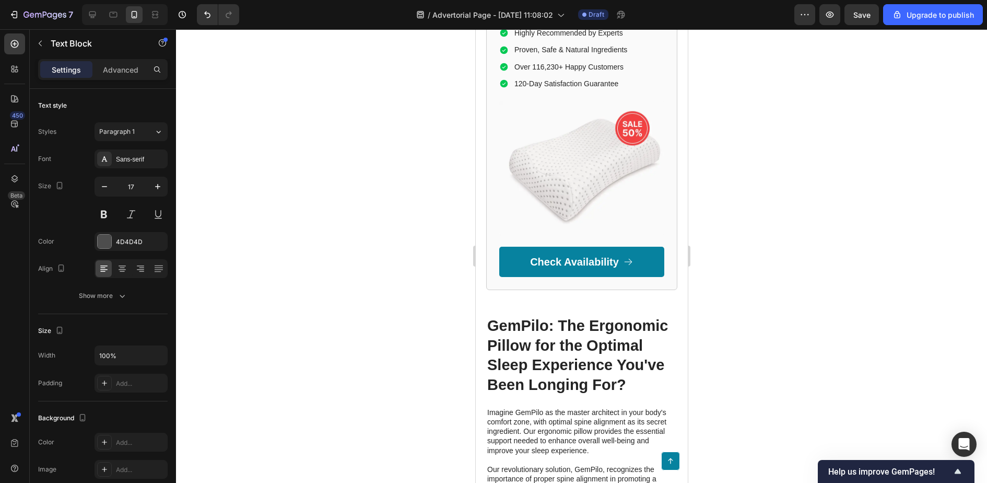
scroll to position [1994, 0]
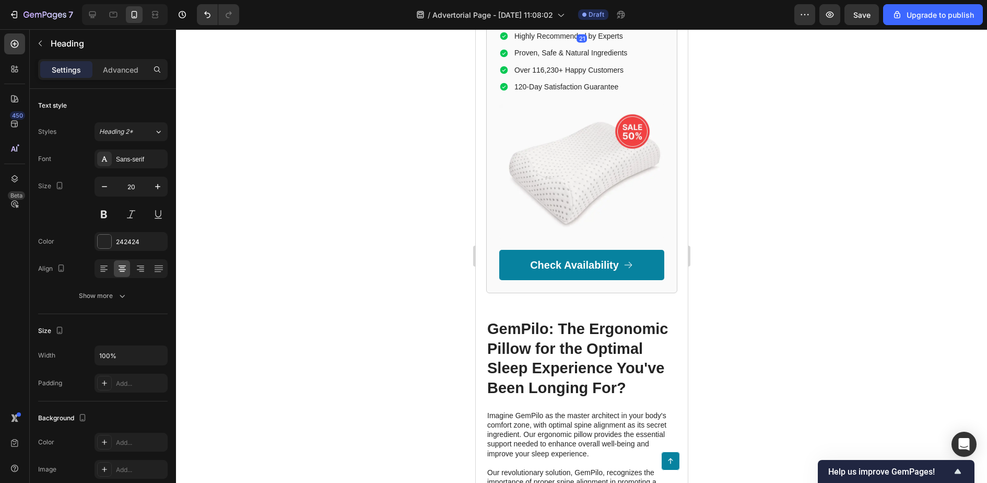
click at [654, 19] on h2 "GemPilo Pillow" at bounding box center [581, 11] width 165 height 16
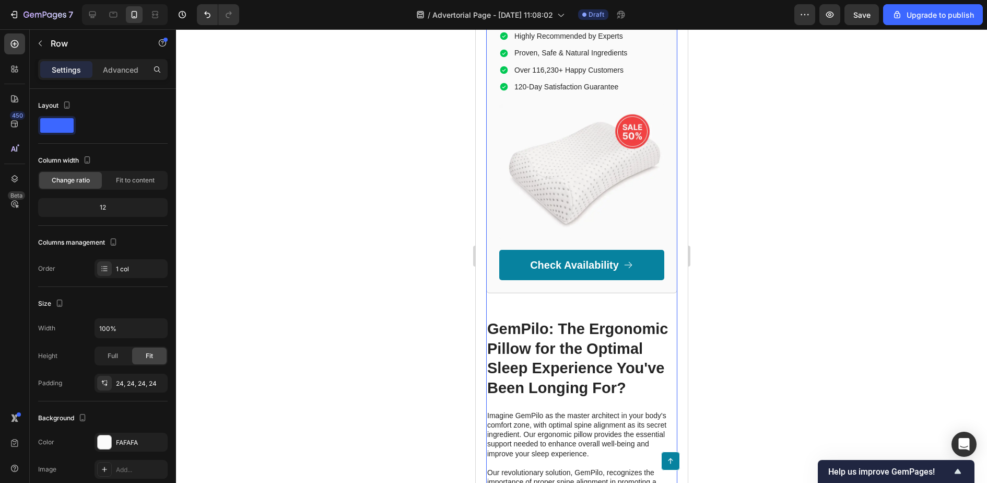
click at [675, 102] on div "Recommended Heading Icon Icon Icon Icon Icon Icon List 4.9 Text Block | Text Bl…" at bounding box center [581, 112] width 191 height 362
click at [665, 100] on div "Recommended Heading Icon Icon Icon Icon Icon Icon List 4.9 Text Block | Text Bl…" at bounding box center [581, 112] width 191 height 362
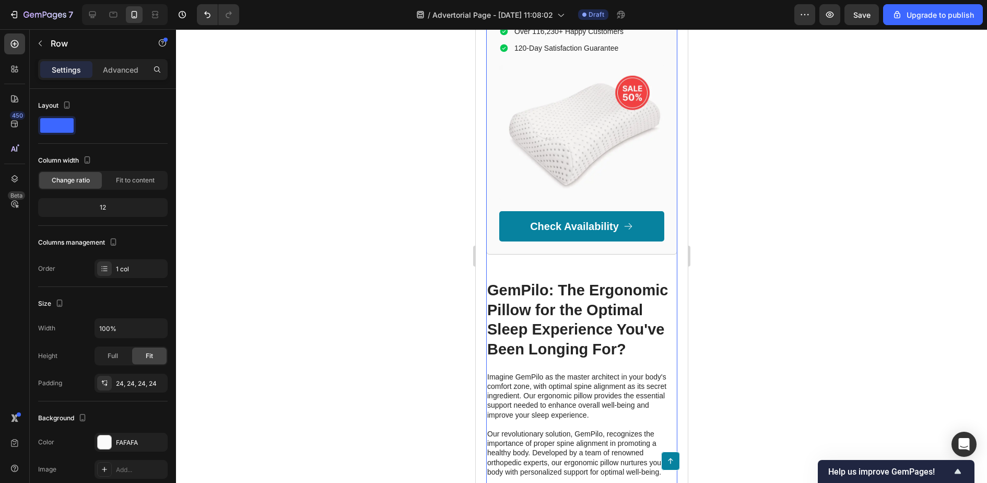
scroll to position [2066, 0]
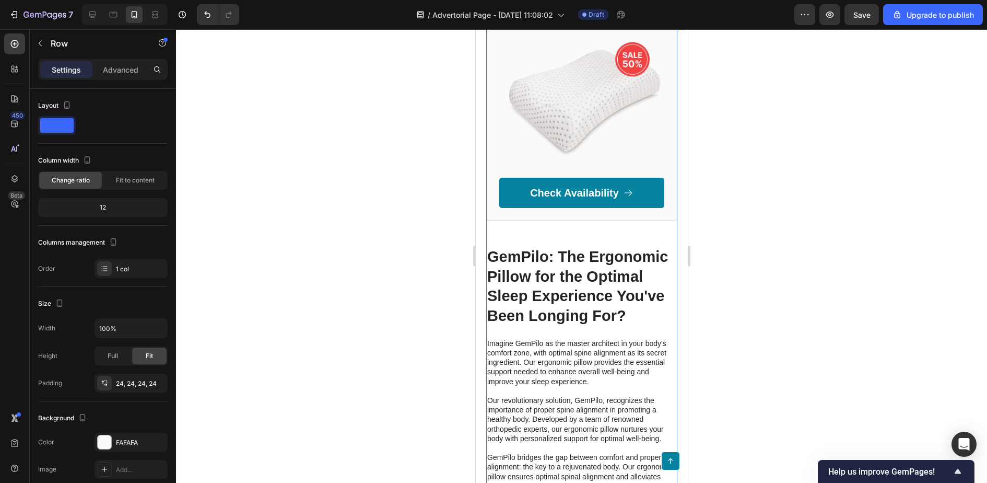
click at [669, 56] on div "Recommended Heading Icon Icon Icon Icon Icon Icon List 4.9 Text Block | Text Bl…" at bounding box center [581, 40] width 191 height 362
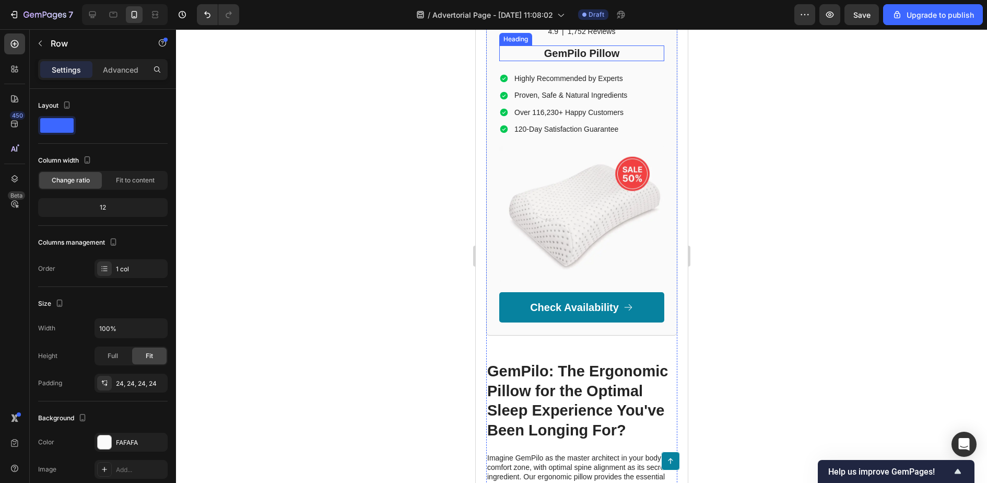
scroll to position [1943, 0]
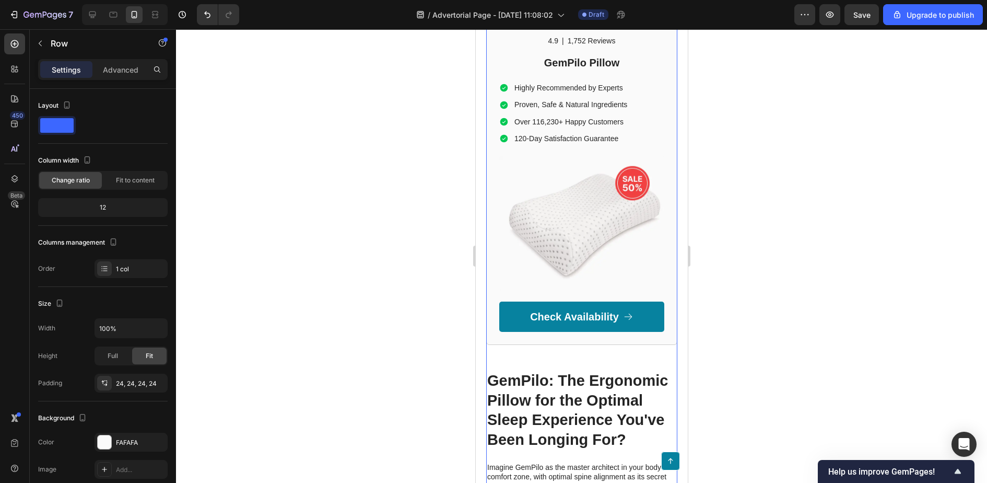
click at [496, 193] on div "Recommended Heading Icon Icon Icon Icon Icon Icon List 4.9 Text Block | Text Bl…" at bounding box center [581, 164] width 191 height 362
click at [511, 211] on div "Recommended Heading Icon Icon Icon Icon Icon Icon List 4.9 Text Block | Text Bl…" at bounding box center [581, 164] width 165 height 336
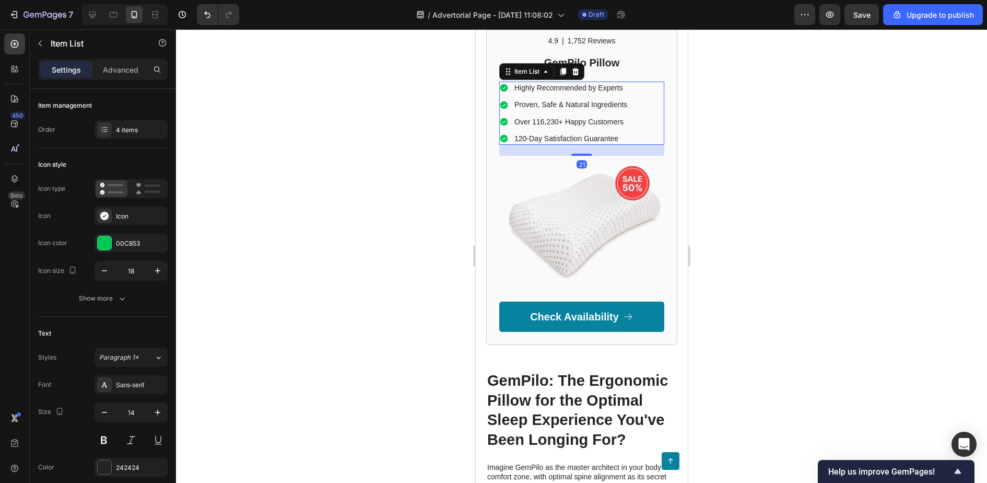
click at [657, 145] on div "Highly Recommended by Experts Proven, Safe & Natural Ingredients Over 116,230+ …" at bounding box center [581, 113] width 165 height 63
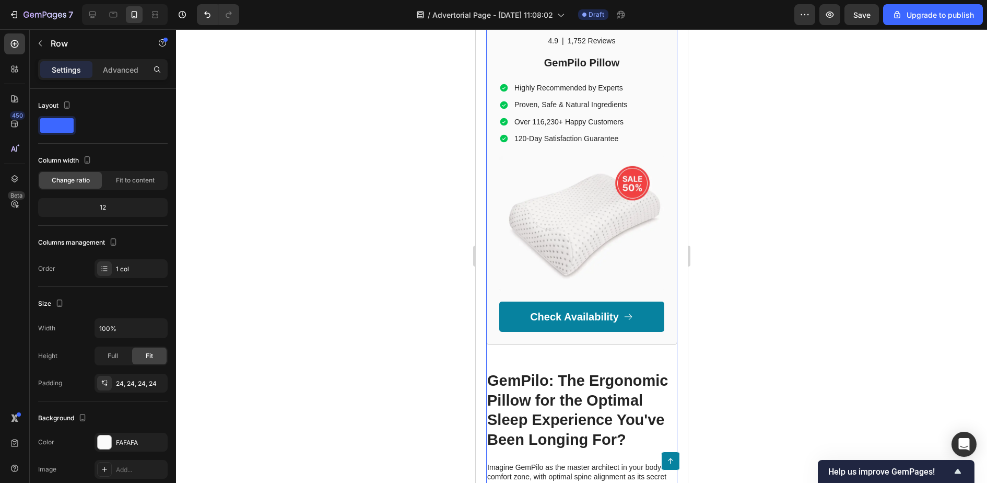
click at [668, 293] on div "Recommended Heading Icon Icon Icon Icon Icon Icon List 4.9 Text Block | Text Bl…" at bounding box center [581, 164] width 191 height 362
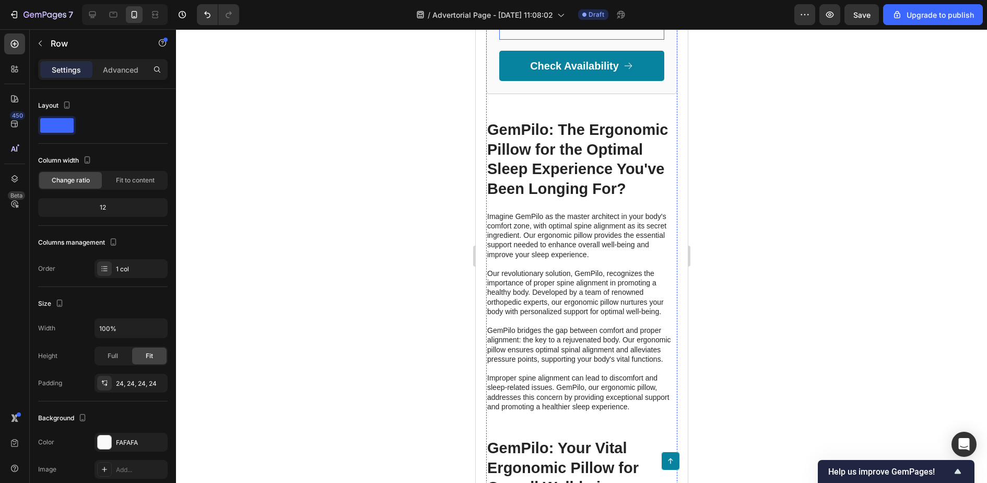
scroll to position [2176, 0]
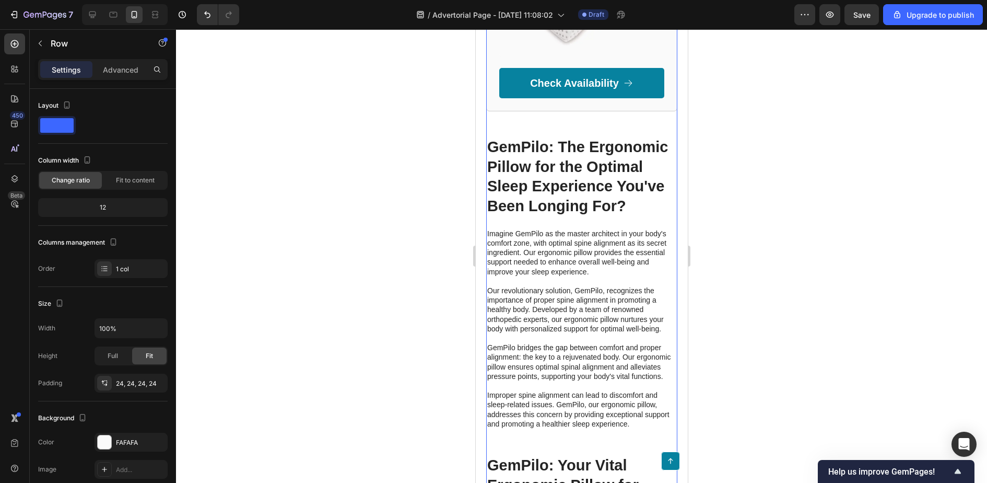
click at [636, 98] on link "Check Availability" at bounding box center [581, 83] width 165 height 30
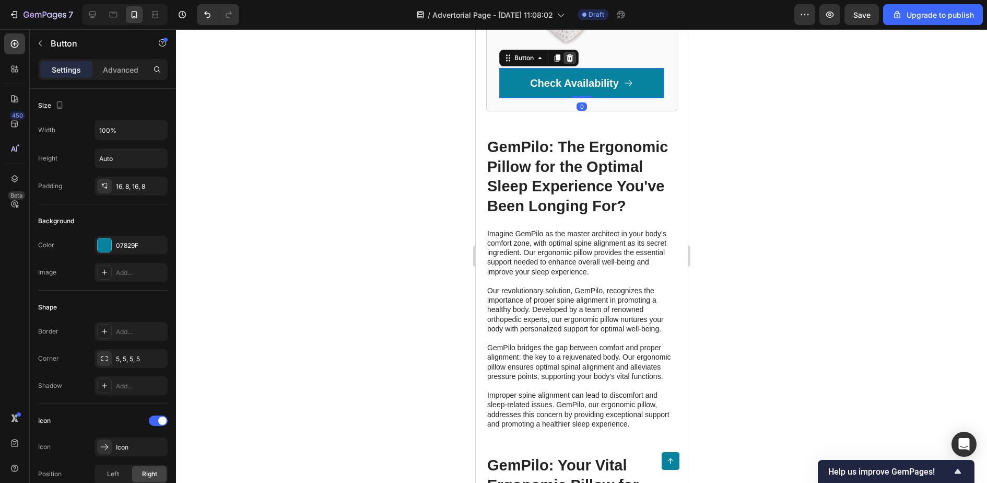
click at [570, 62] on icon at bounding box center [569, 58] width 8 height 8
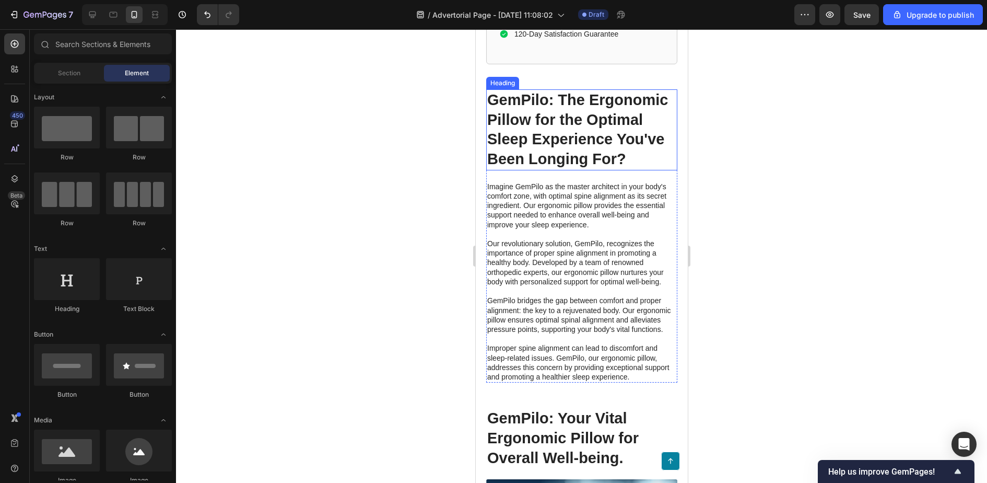
scroll to position [2046, 0]
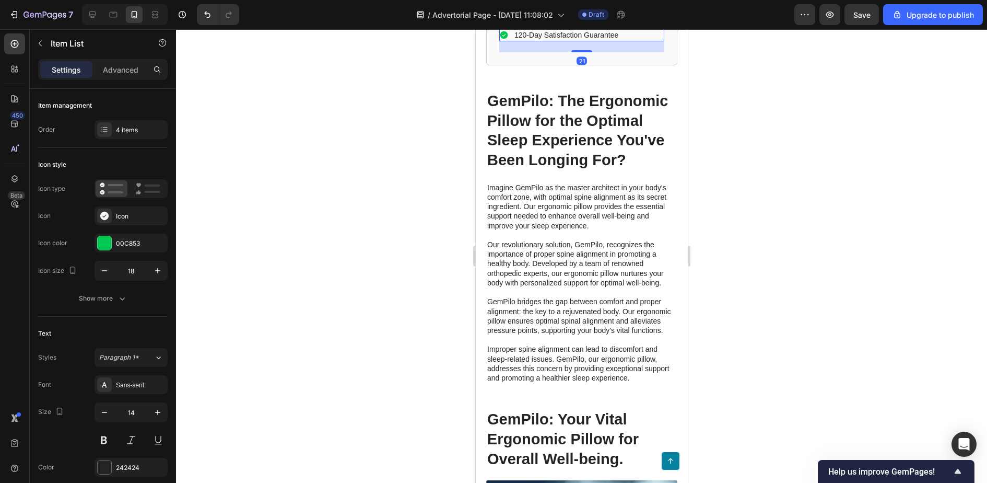
click at [590, 41] on div "Highly Recommended by Experts Proven, Safe & Natural Ingredients Over 116,230+ …" at bounding box center [564, 9] width 130 height 63
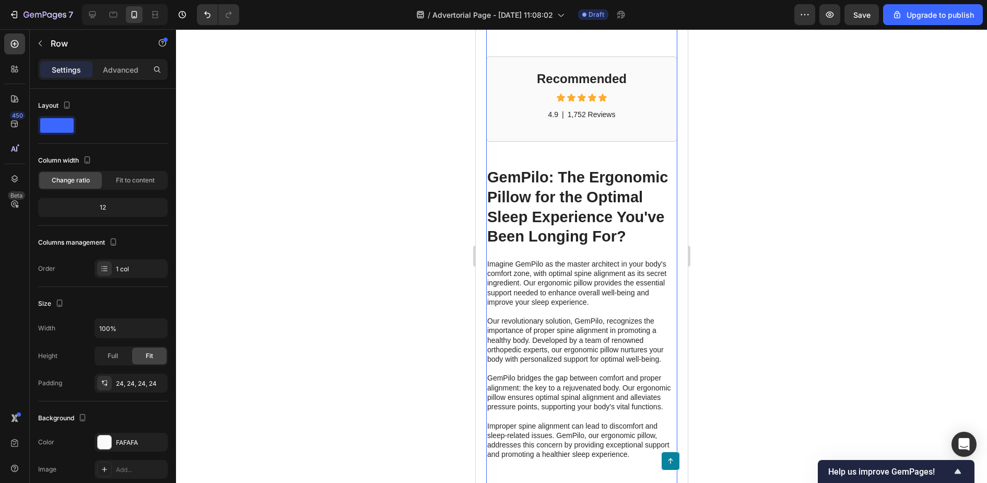
scroll to position [1864, 0]
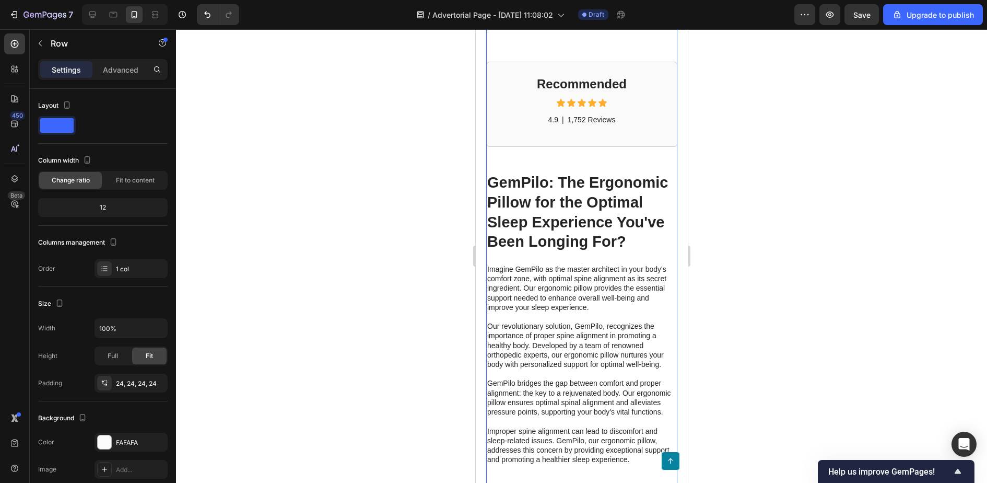
click at [637, 147] on div "Recommended Heading Icon Icon Icon Icon Icon Icon List 4.9 Text Block | Text Bl…" at bounding box center [581, 104] width 191 height 85
click at [603, 134] on div "Recommended Heading Icon Icon Icon Icon Icon Icon List 4.9 Text Block | Text Bl…" at bounding box center [581, 104] width 165 height 59
click at [580, 134] on div "Recommended Heading Icon Icon Icon Icon Icon Icon List 4.9 Text Block | Text Bl…" at bounding box center [581, 104] width 165 height 59
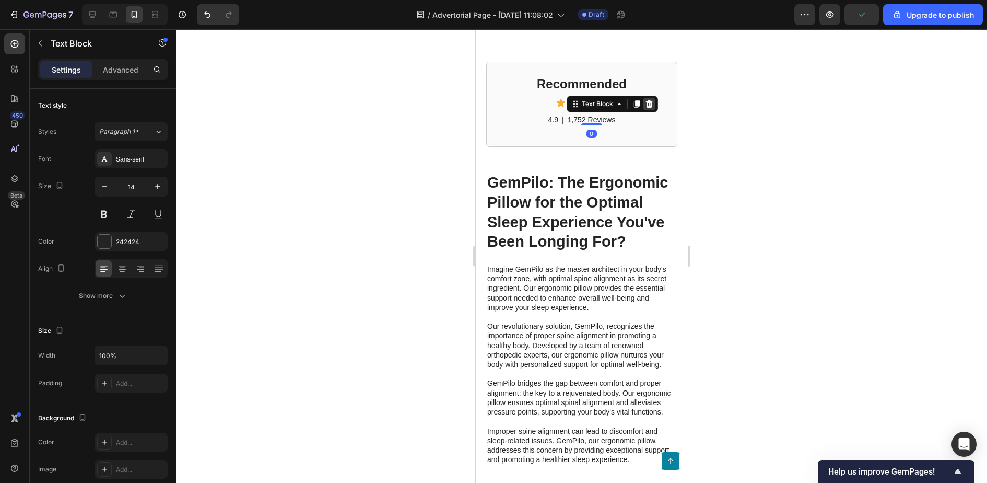
click at [652, 110] on div at bounding box center [649, 104] width 13 height 13
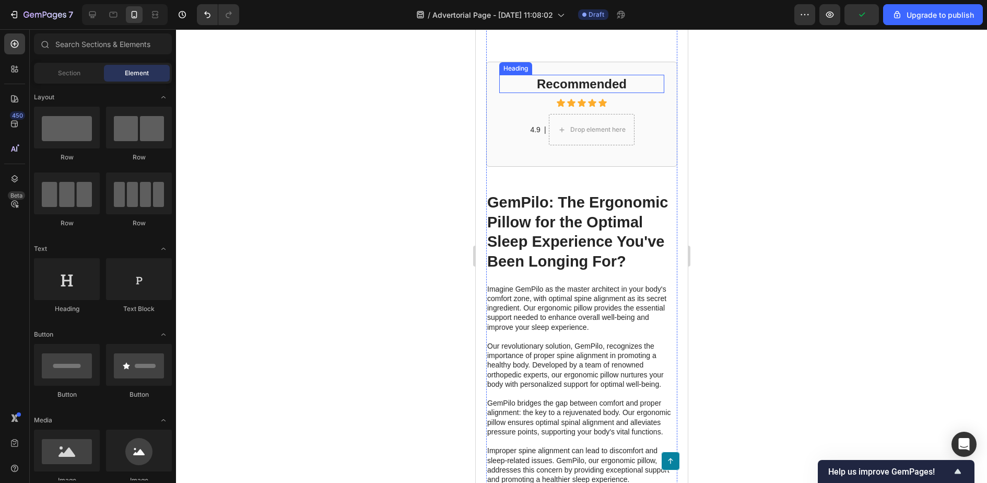
click at [579, 92] on p "Recommended" at bounding box center [581, 84] width 163 height 16
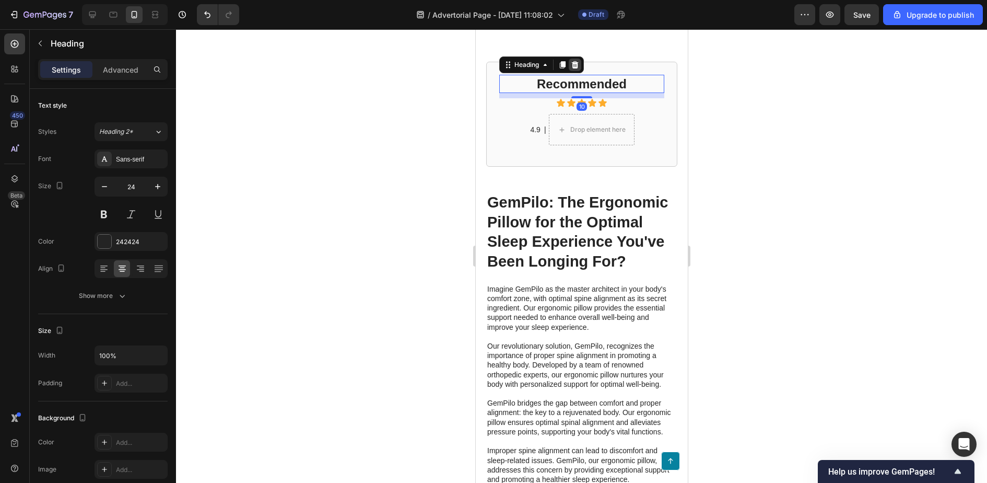
click at [577, 68] on icon at bounding box center [575, 64] width 7 height 7
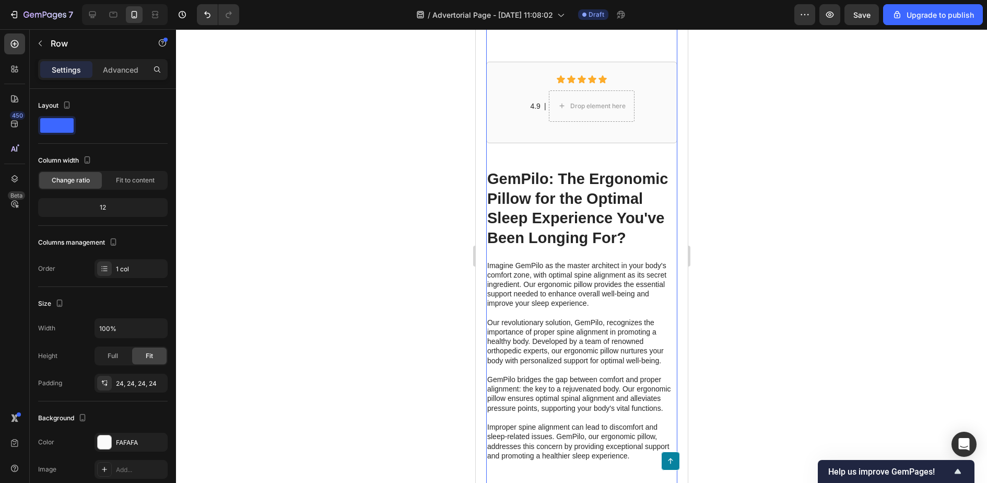
click at [529, 130] on div "Icon Icon Icon Icon Icon Icon List 4.9 Text Block | Text Block Drop element her…" at bounding box center [581, 102] width 165 height 55
click at [542, 122] on div "4.9 Text Block | Text Block Drop element here Row" at bounding box center [581, 105] width 165 height 31
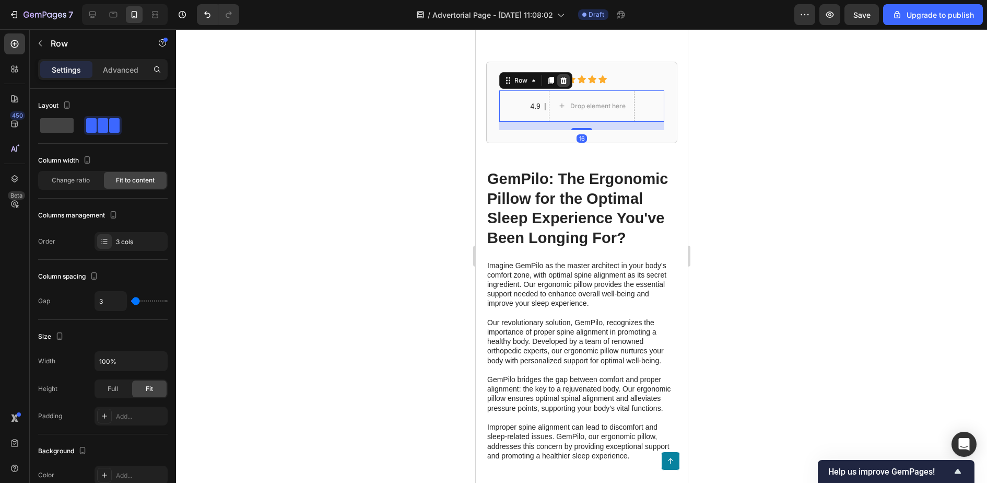
click at [566, 85] on icon at bounding box center [563, 80] width 8 height 8
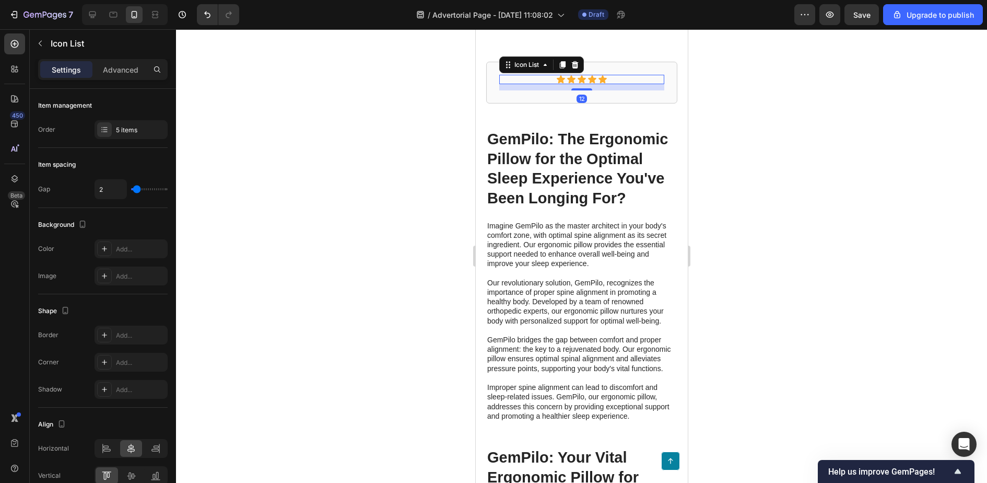
click at [576, 84] on div "Icon Icon Icon Icon Icon" at bounding box center [581, 79] width 165 height 9
click at [577, 68] on icon at bounding box center [575, 64] width 7 height 7
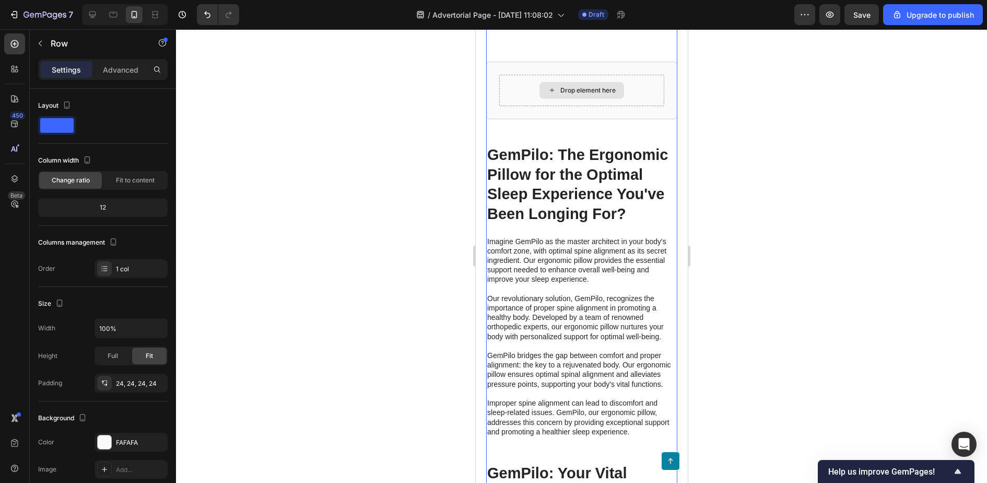
click at [520, 106] on div "Drop element here" at bounding box center [581, 90] width 165 height 31
click at [509, 119] on div "Drop element here Row 48" at bounding box center [581, 90] width 191 height 57
click at [507, 119] on div "Drop element here Row 48" at bounding box center [581, 90] width 191 height 57
click at [518, 106] on div "Drop element here" at bounding box center [581, 90] width 165 height 31
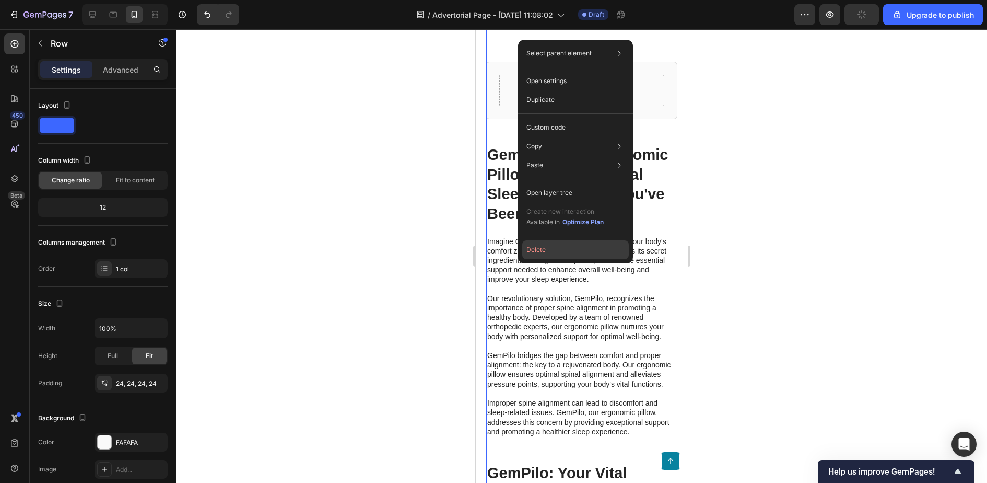
click at [550, 250] on button "Delete" at bounding box center [575, 249] width 107 height 19
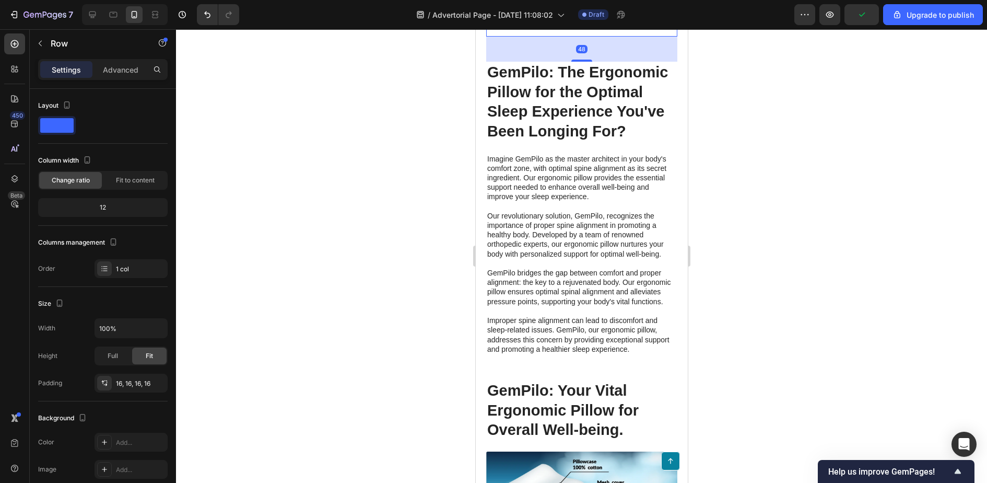
drag, startPoint x: 582, startPoint y: 220, endPoint x: 582, endPoint y: 194, distance: 26.1
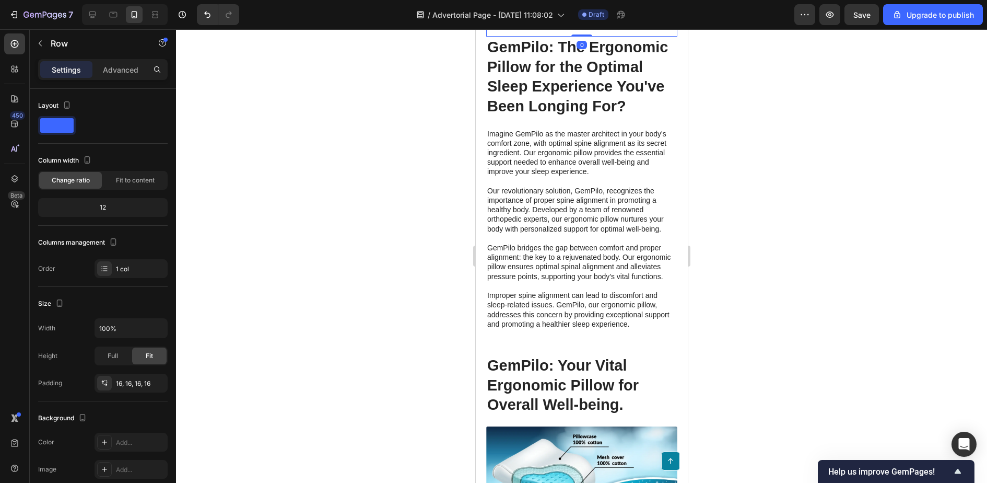
drag, startPoint x: 581, startPoint y: 224, endPoint x: 576, endPoint y: 181, distance: 43.7
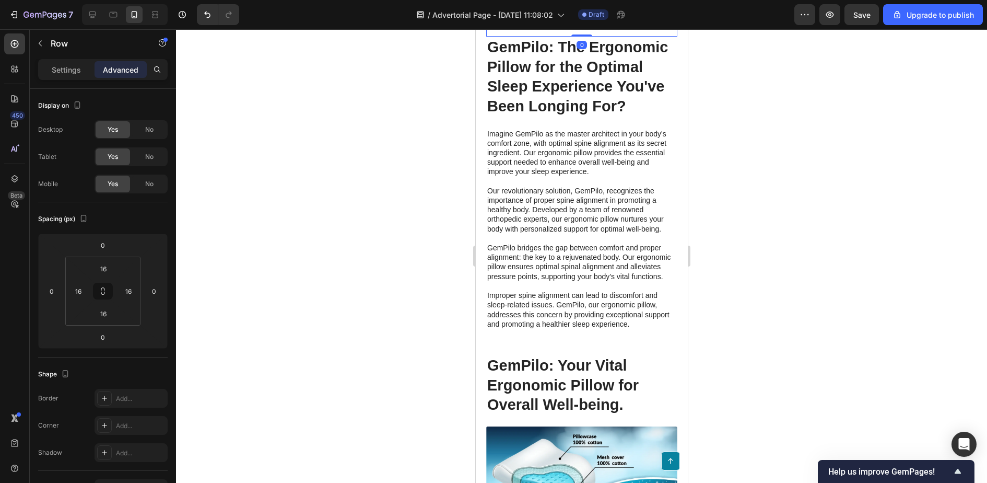
click at [780, 220] on div at bounding box center [581, 256] width 811 height 454
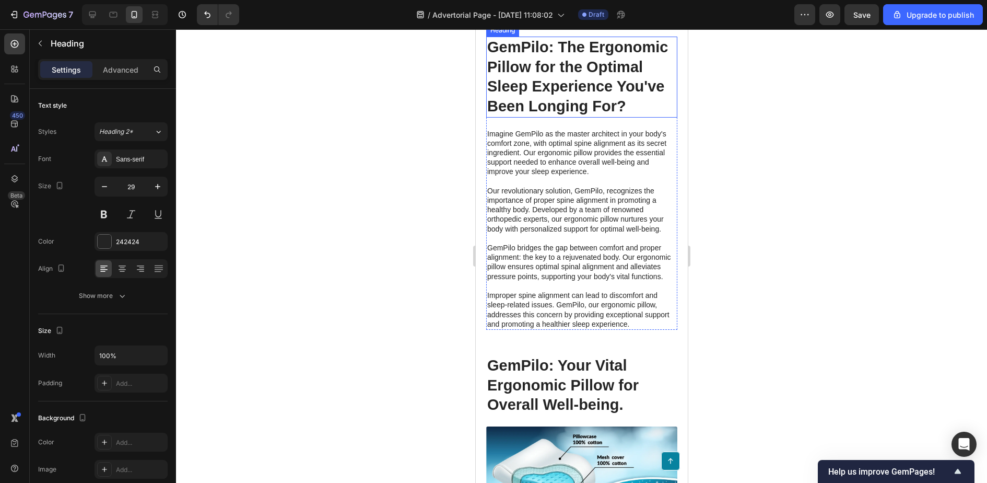
click at [610, 118] on h2 "GemPilo: The Ergonomic Pillow for the Optimal Sleep Experience You've Been Long…" at bounding box center [581, 77] width 191 height 81
click at [625, 118] on h2 "GemPilo: The Ergonomic Pillow for the Optimal Sleep Experience You've Been Long…" at bounding box center [581, 77] width 191 height 81
click at [625, 117] on p "GemPilo: The Ergonomic Pillow for the Optimal Sleep Experience You've Been Long…" at bounding box center [581, 77] width 189 height 79
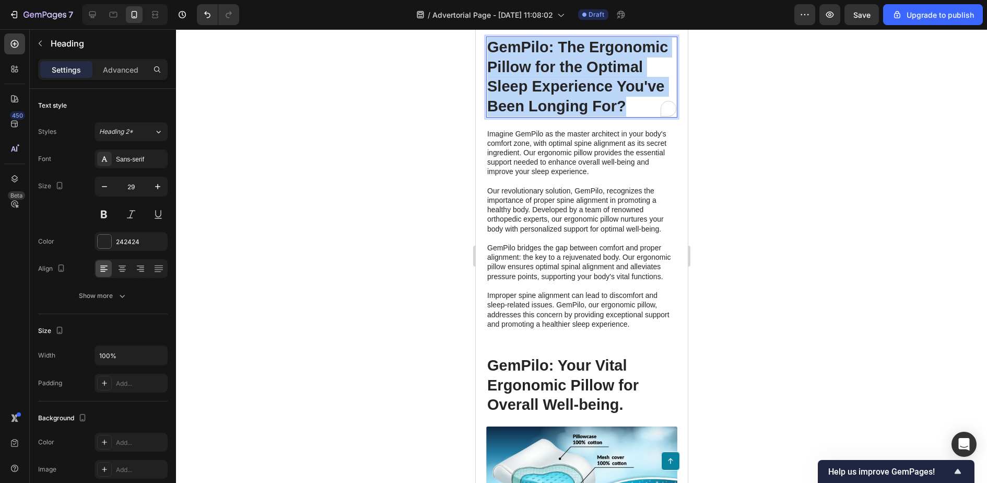
click at [625, 117] on p "GemPilo: The Ergonomic Pillow for the Optimal Sleep Experience You've Been Long…" at bounding box center [581, 77] width 189 height 79
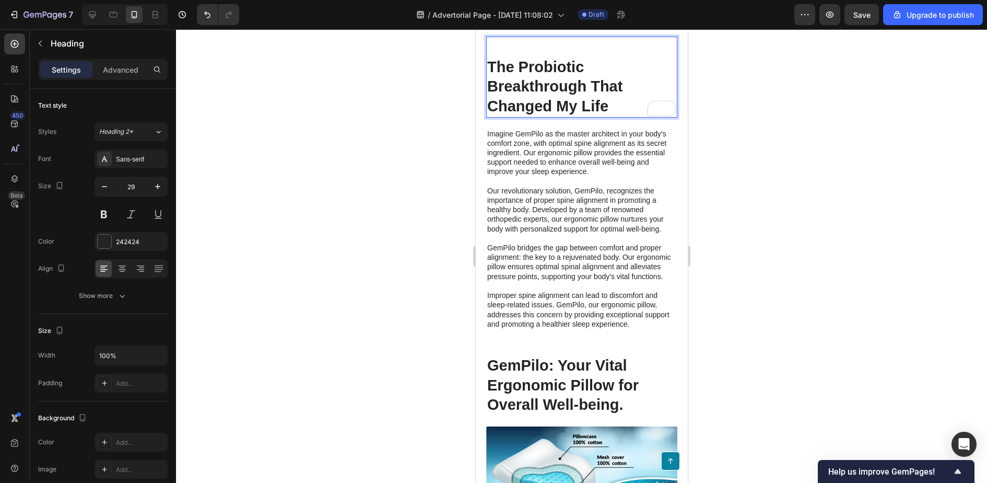
click at [489, 117] on p "The Probiotic Breakthrough That Changed My Life" at bounding box center [581, 86] width 189 height 59
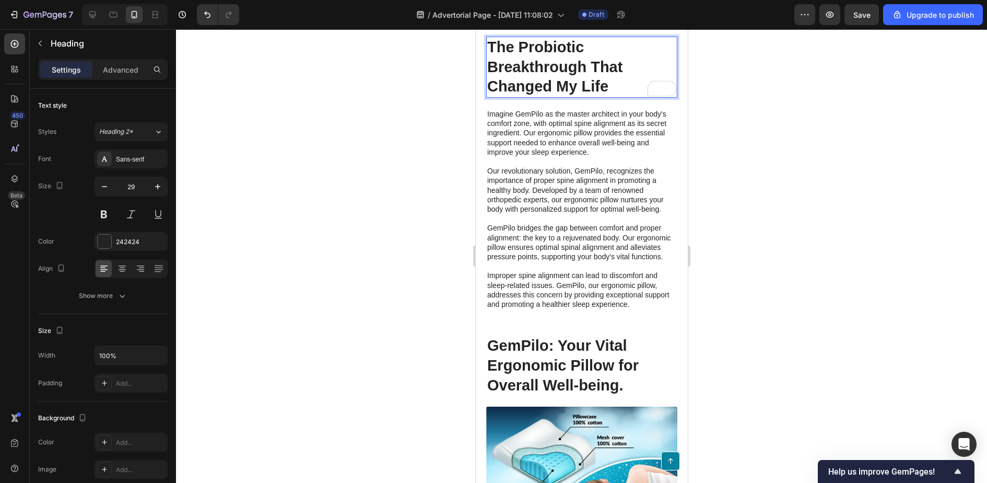
click at [516, 97] on p "The Probiotic Breakthrough That Changed My Life" at bounding box center [581, 67] width 189 height 59
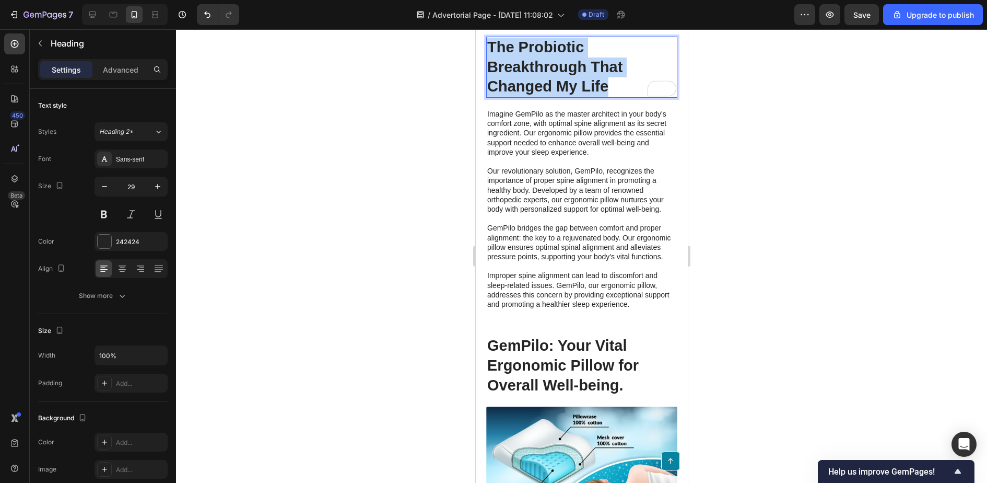
click at [516, 97] on p "The Probiotic Breakthrough That Changed My Life" at bounding box center [581, 67] width 189 height 59
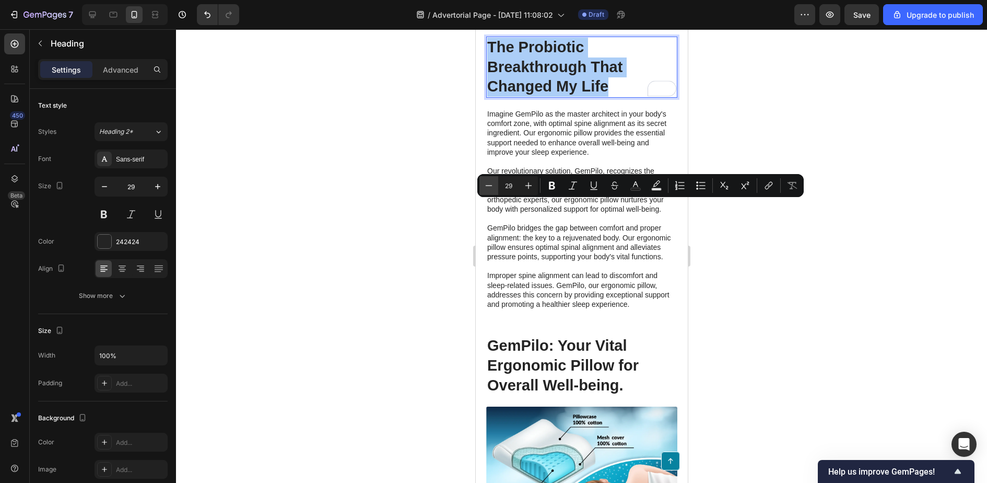
click at [491, 187] on icon "Editor contextual toolbar" at bounding box center [489, 185] width 10 height 10
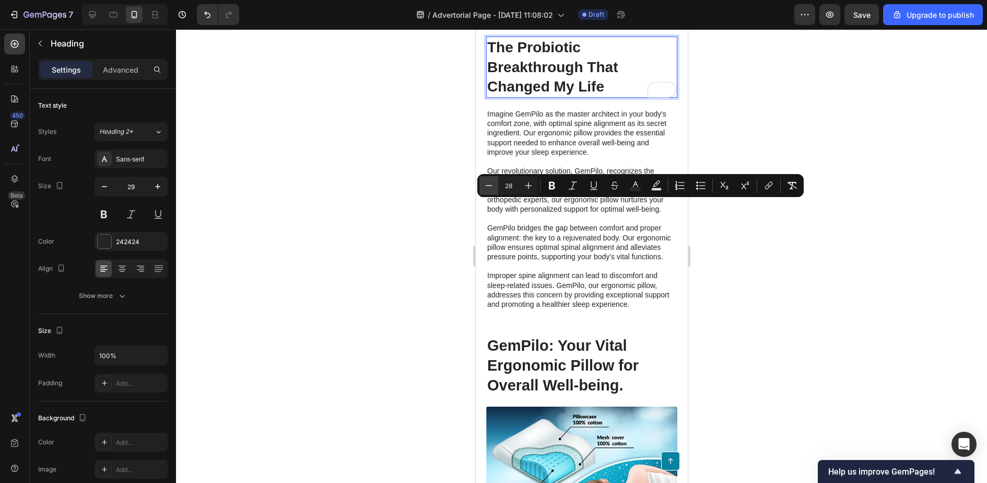
click at [491, 187] on icon "Editor contextual toolbar" at bounding box center [489, 185] width 10 height 10
type input "27"
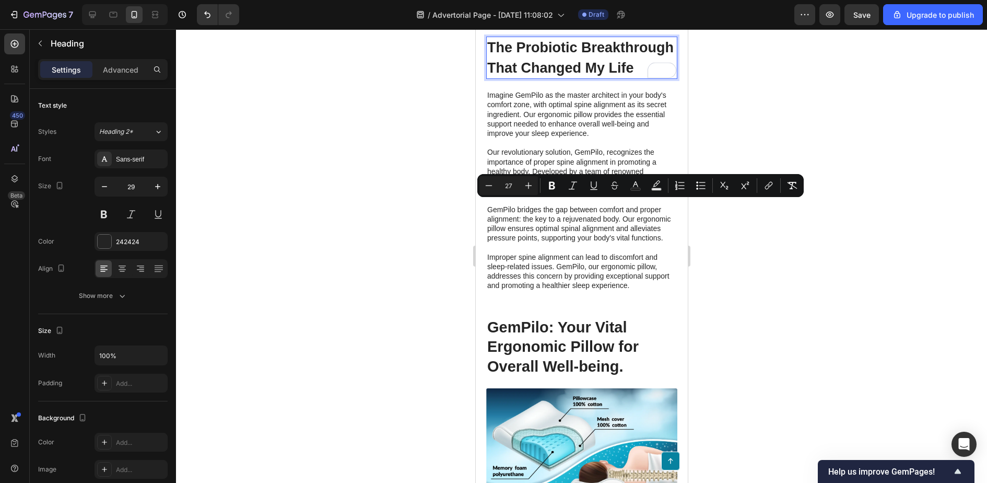
click at [619, 76] on span "The Probiotic Breakthrough That Changed My Life" at bounding box center [580, 58] width 187 height 36
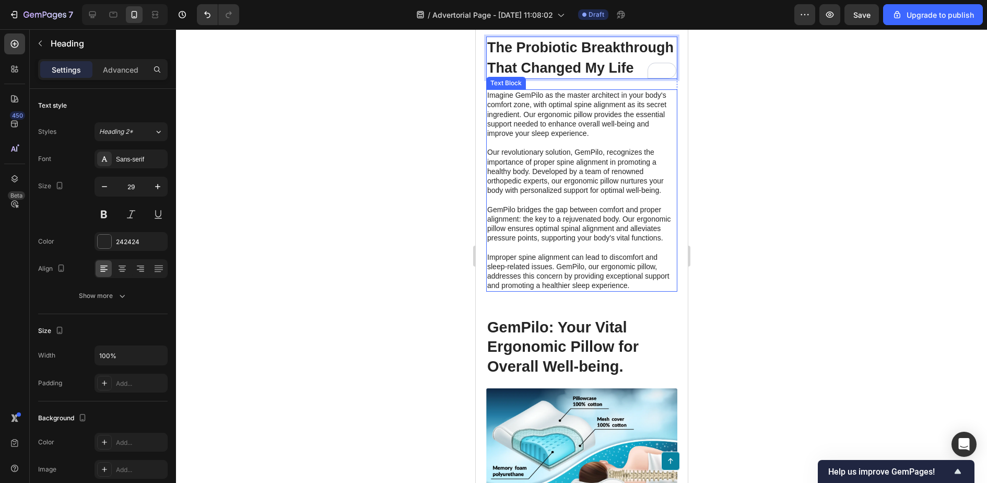
click at [576, 263] on p "Imagine GemPilo as the master architect in your body's comfort zone, with optim…" at bounding box center [581, 190] width 189 height 200
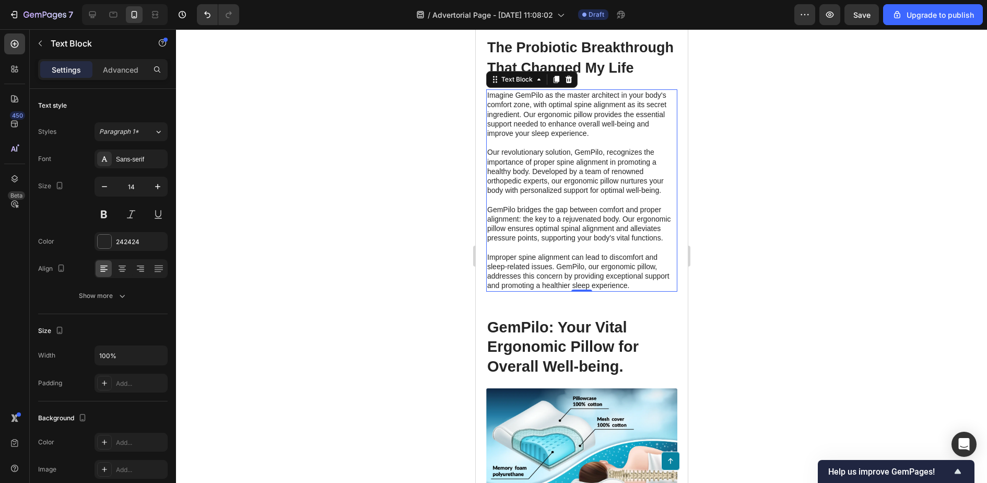
click at [543, 287] on p "Imagine GemPilo as the master architect in your body's comfort zone, with optim…" at bounding box center [581, 190] width 189 height 200
click at [601, 290] on p "Imagine GemPilo as the master architect in your body's comfort zone, with optim…" at bounding box center [581, 190] width 189 height 200
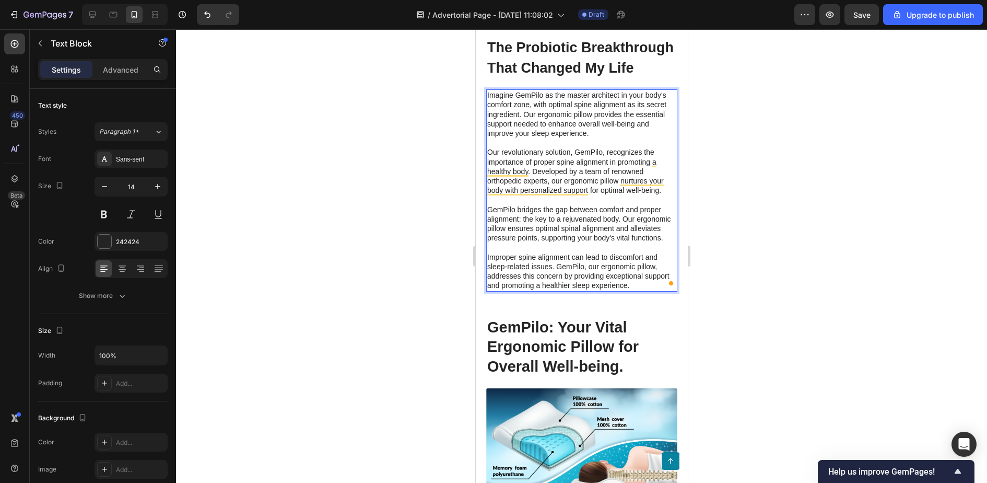
click at [588, 290] on p "Imagine GemPilo as the master architect in your body's comfort zone, with optim…" at bounding box center [581, 190] width 189 height 200
drag, startPoint x: 588, startPoint y: 299, endPoint x: 466, endPoint y: 251, distance: 130.9
click at [475, 251] on html "Mobile ( 406 px) iPhone 13 Mini iPhone 13 Pro iPhone 11 Pro Max iPhone 15 Pro M…" at bounding box center [581, 298] width 212 height 4264
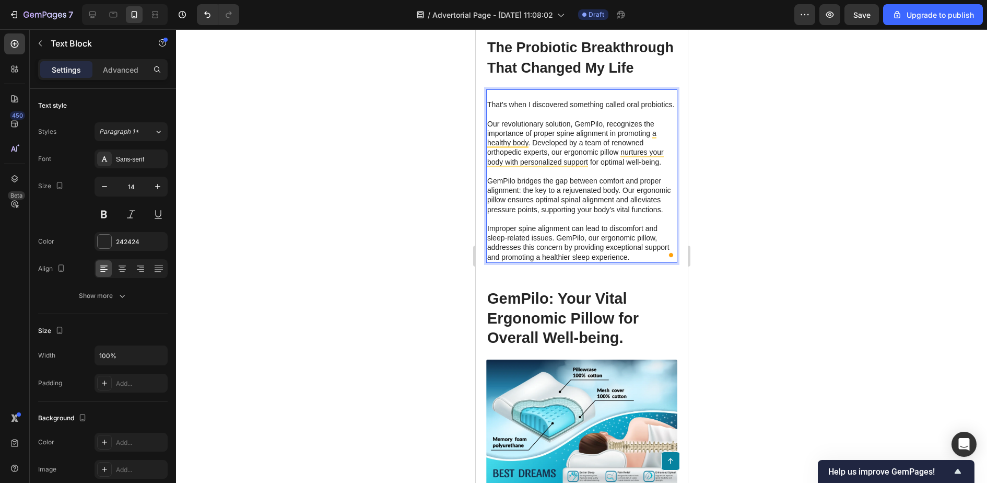
click at [487, 261] on p "That's when I discovered something called oral probiotics. Our revolutionary so…" at bounding box center [581, 180] width 189 height 161
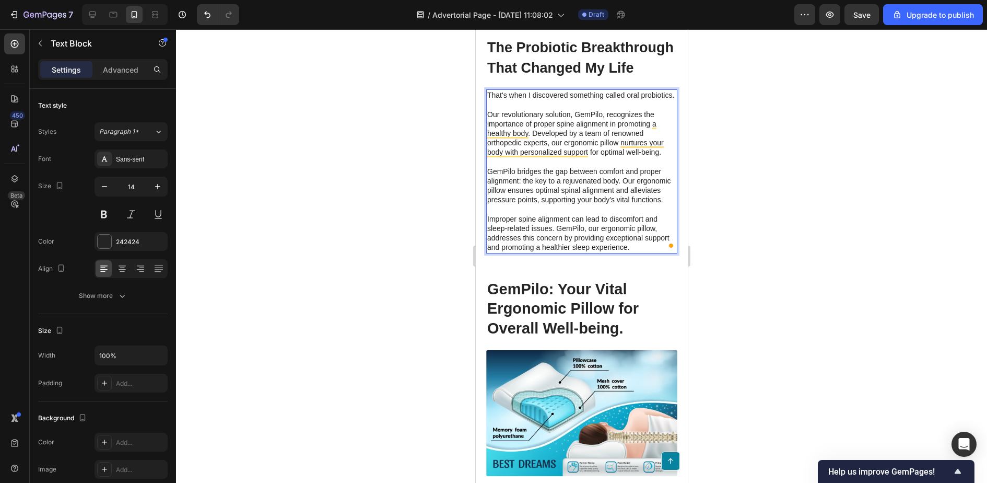
click at [510, 252] on p "That's when I discovered something called oral probiotics. Our revolutionary so…" at bounding box center [581, 170] width 189 height 161
click at [658, 252] on p "That's when I discovered something called oral probiotics. Our revolutionary so…" at bounding box center [581, 170] width 189 height 161
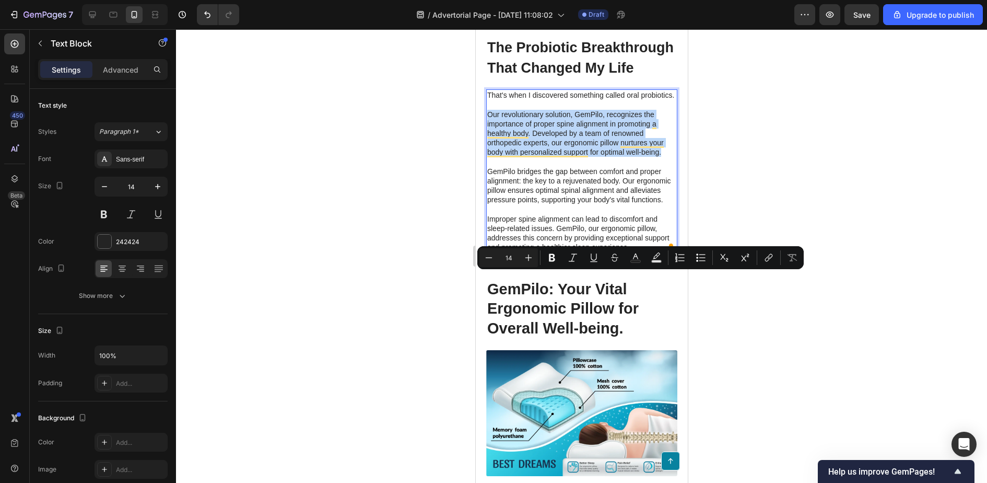
drag, startPoint x: 658, startPoint y: 316, endPoint x: 491, endPoint y: 279, distance: 171.8
click at [491, 252] on p "That's when I discovered something called oral probiotics. Our revolutionary so…" at bounding box center [581, 170] width 189 height 161
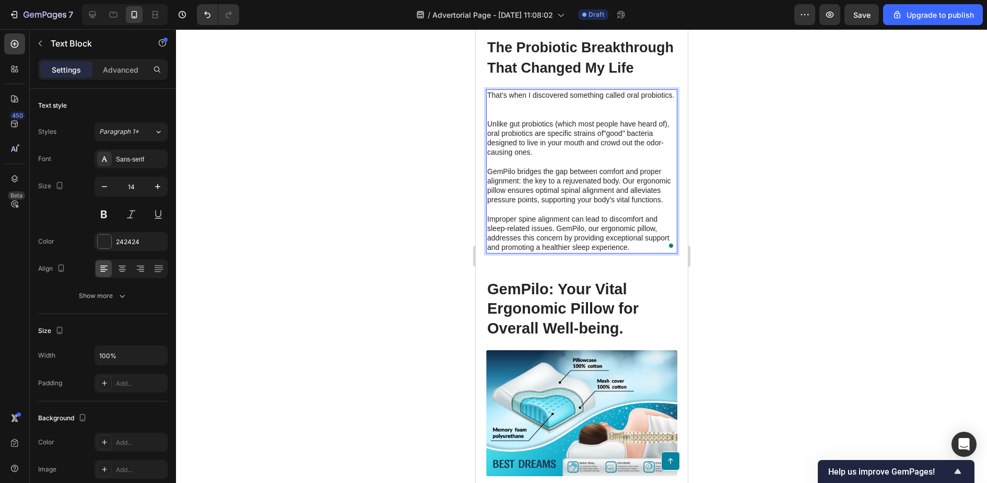
scroll to position [1910, 0]
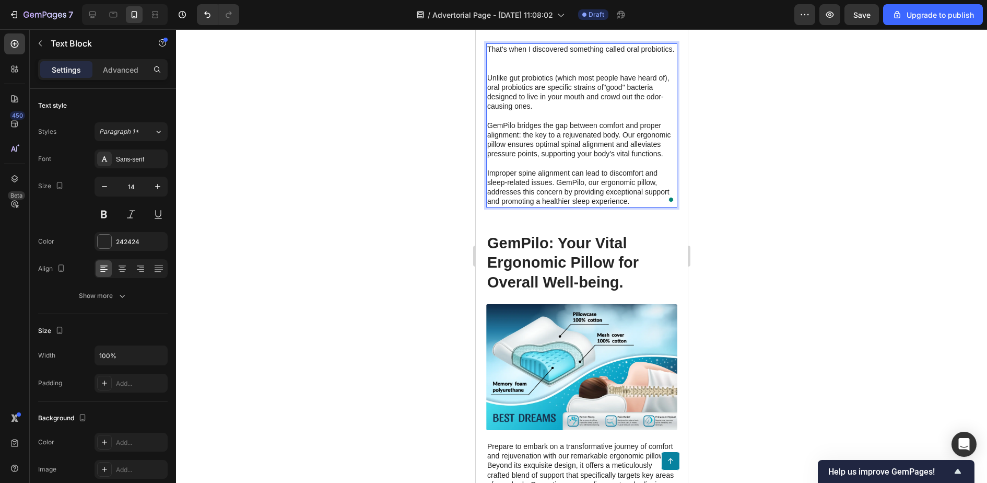
click at [541, 206] on p "Unlike gut probiotics (which most people have heard of), oral probiotics are sp…" at bounding box center [581, 139] width 189 height 133
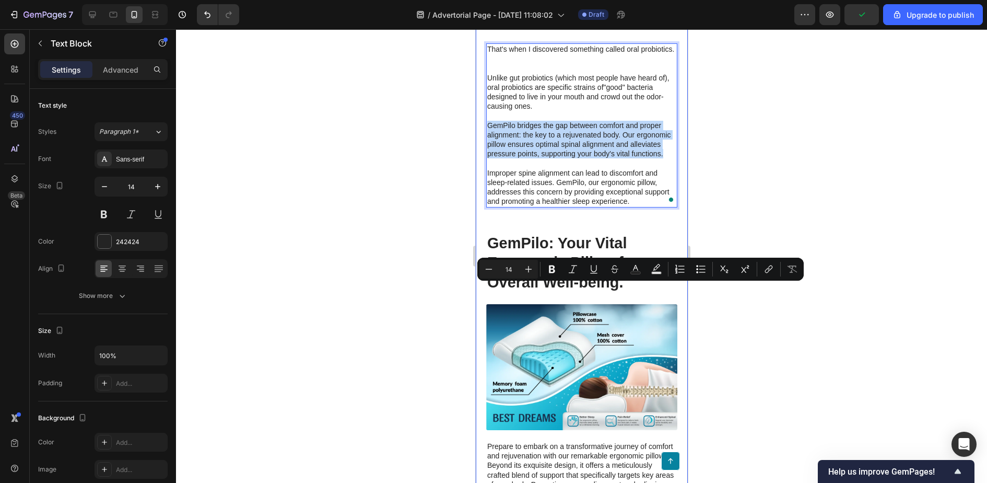
drag, startPoint x: 662, startPoint y: 319, endPoint x: 483, endPoint y: 290, distance: 181.5
click at [483, 290] on div "The Shame Spiral That Nearly Broke Me Heading What happened next was a downward…" at bounding box center [581, 45] width 212 height 2253
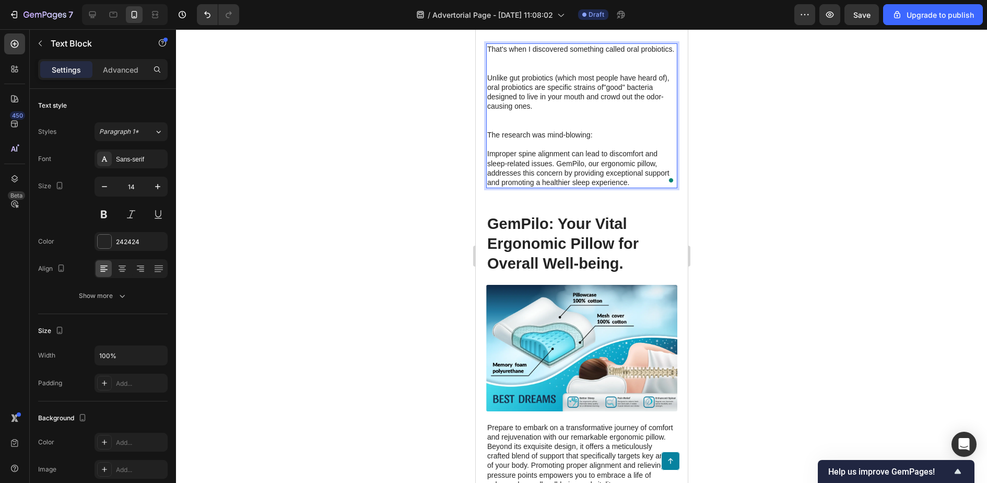
click at [494, 130] on p "Unlike gut probiotics (which most people have heard of), oral probiotics are sp…" at bounding box center [581, 101] width 189 height 57
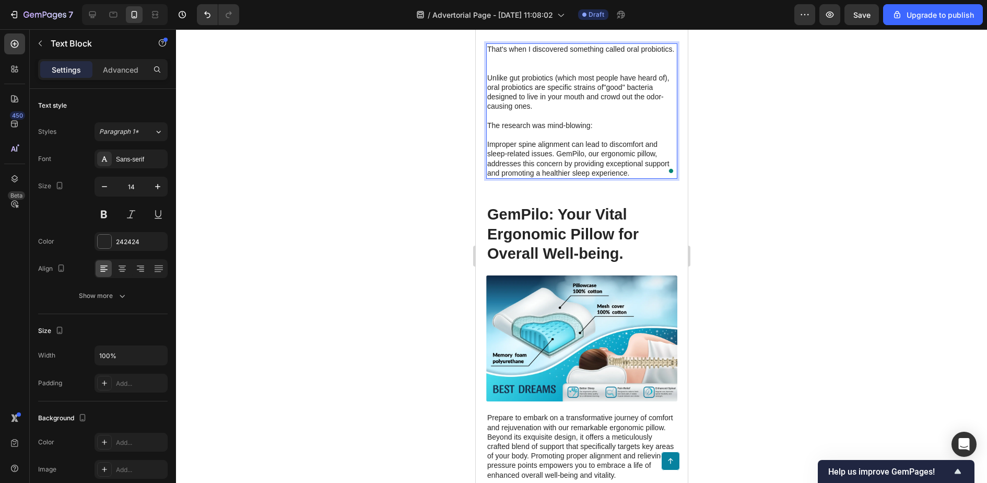
drag, startPoint x: 595, startPoint y: 286, endPoint x: 470, endPoint y: 283, distance: 124.9
click at [475, 283] on html "Mobile ( 406 px) iPhone 13 Mini iPhone 13 Pro iPhone 11 Pro Max iPhone 15 Pro M…" at bounding box center [581, 219] width 212 height 4198
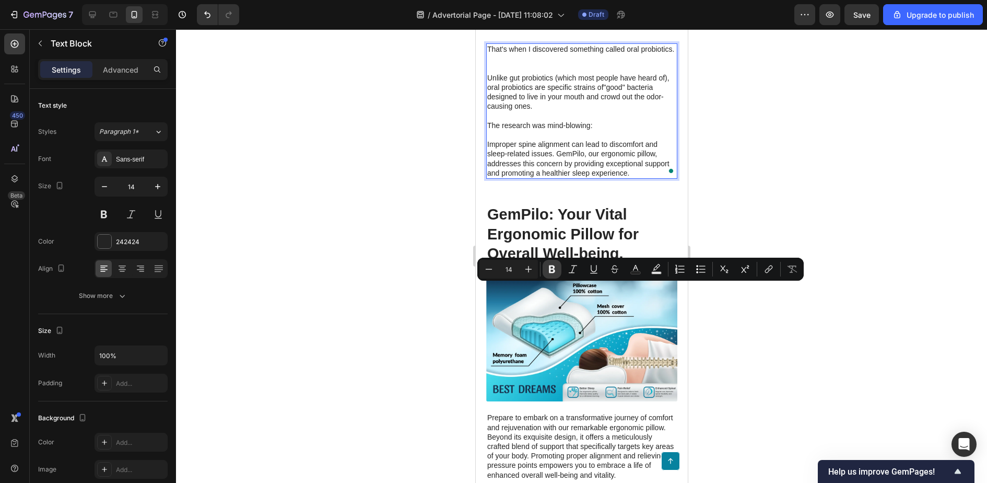
click at [553, 270] on icon "Editor contextual toolbar" at bounding box center [552, 269] width 6 height 8
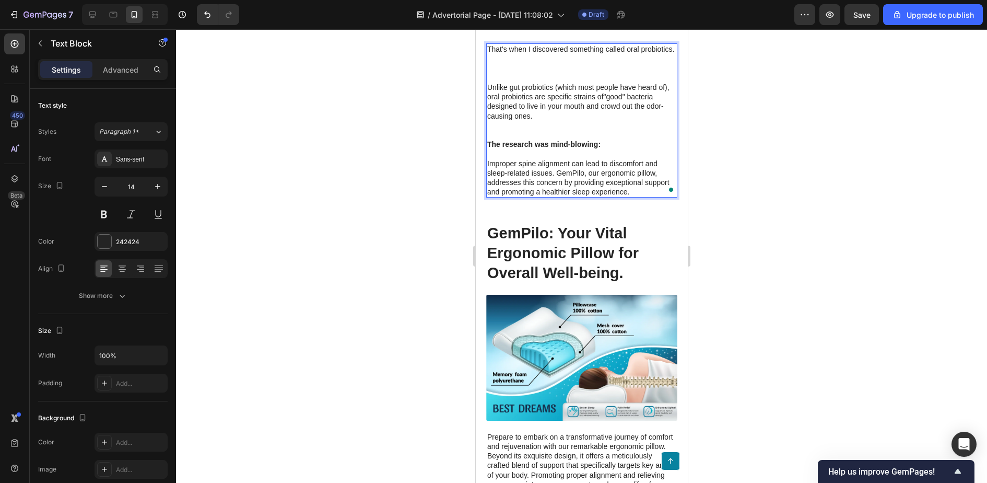
click at [595, 139] on p "Unlike gut probiotics (which most people have heard of), oral probiotics are sp…" at bounding box center [581, 111] width 189 height 57
click at [613, 196] on p "The research was mind-blowing: Improper spine alignment can lead to discomfort …" at bounding box center [581, 167] width 189 height 57
click at [556, 196] on p "The research was mind-blowing: ⁠⁠⁠⁠⁠⁠⁠ Improper spine alignment can lead to dis…" at bounding box center [581, 167] width 189 height 57
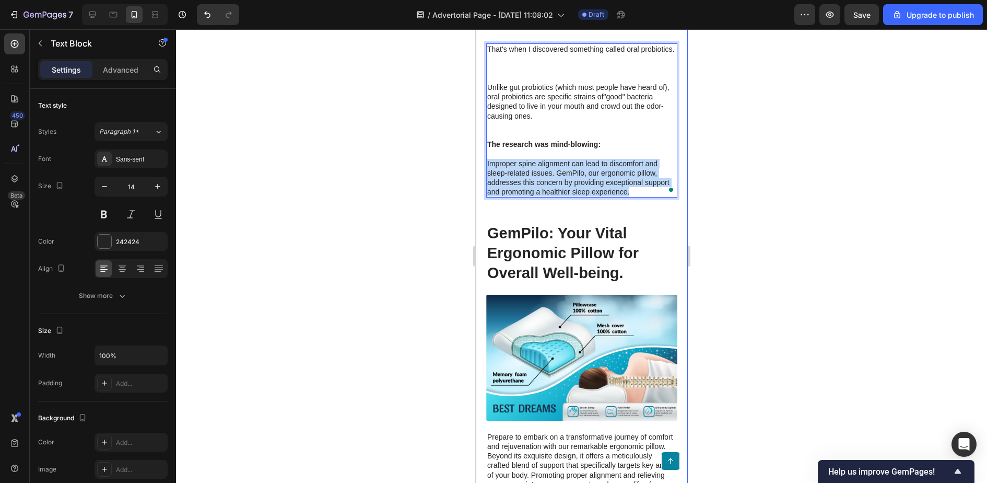
drag, startPoint x: 631, startPoint y: 354, endPoint x: 481, endPoint y: 325, distance: 153.3
click at [481, 325] on div "The Shame Spiral That Nearly Broke Me Heading What happened next was a downward…" at bounding box center [581, 40] width 212 height 2243
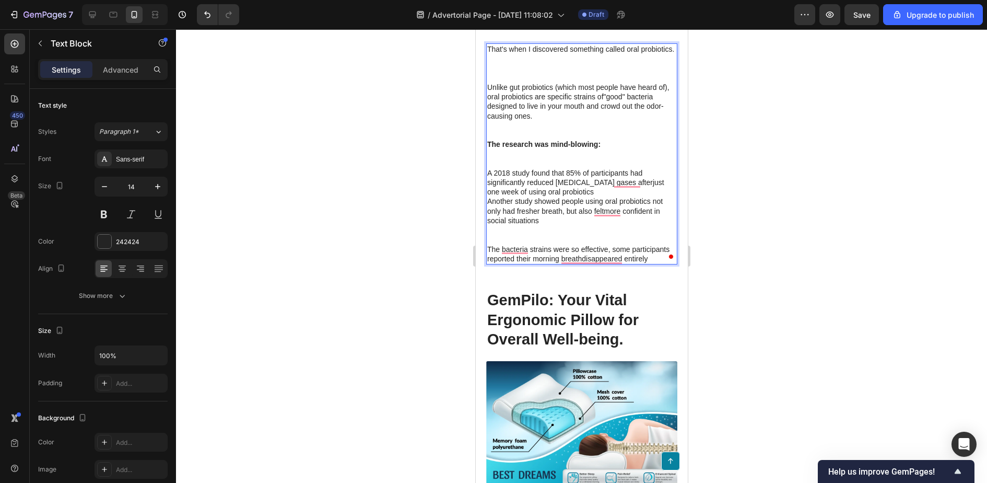
click at [564, 197] on p "A 2018 study found that 85% of participants had significantly reduced bad breat…" at bounding box center [581, 182] width 189 height 29
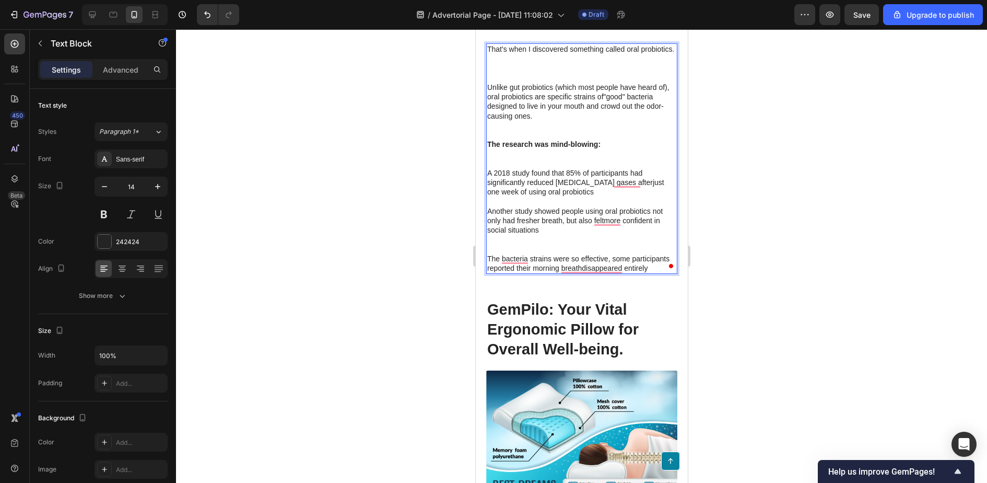
click at [564, 197] on p "A 2018 study found that 85% of participants had significantly reduced bad breat…" at bounding box center [581, 182] width 189 height 29
click at [542, 168] on p "The research was mind-blowing:" at bounding box center [581, 153] width 189 height 29
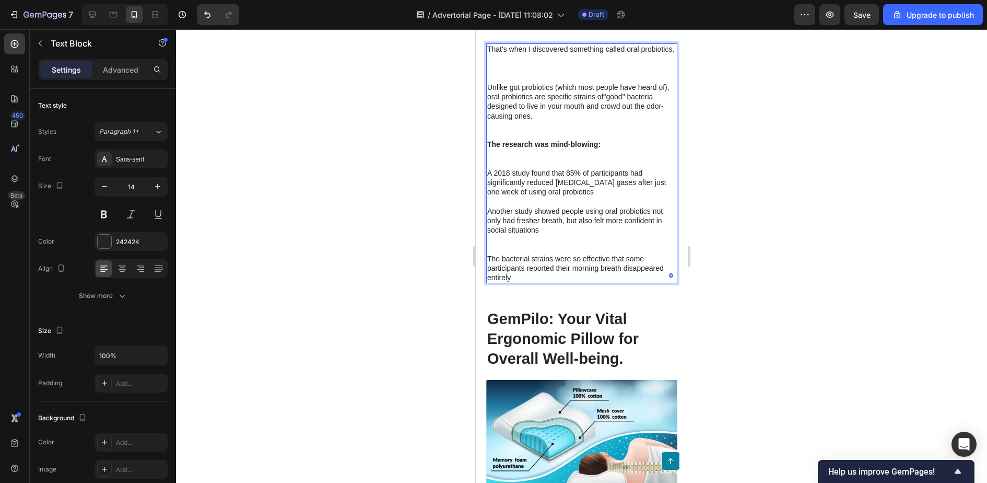
click at [621, 244] on p "Rich Text Editor. Editing area: main" at bounding box center [581, 239] width 189 height 9
click at [525, 283] on p "The bacterial strains were so effective that some participants reported their m…" at bounding box center [581, 268] width 189 height 29
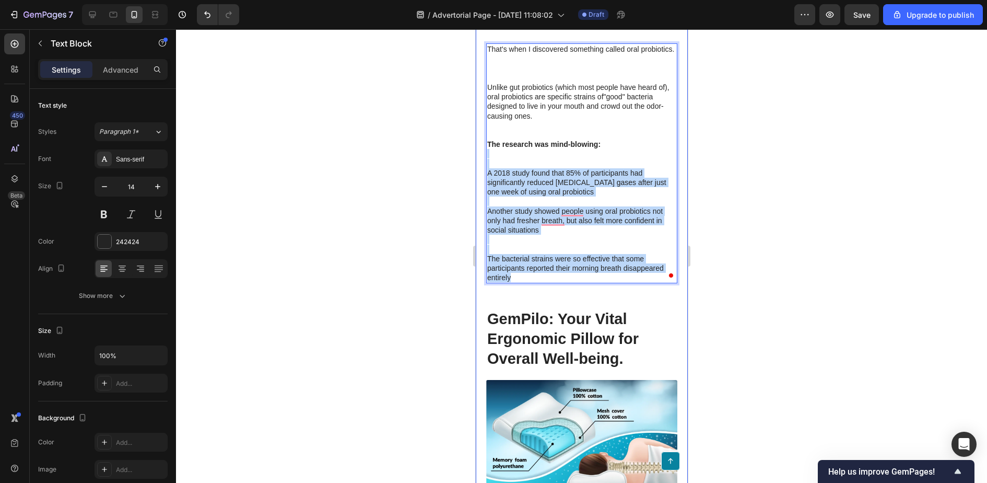
drag, startPoint x: 525, startPoint y: 442, endPoint x: 487, endPoint y: 331, distance: 117.0
click at [485, 331] on div "The Shame Spiral That Nearly Broke Me Heading What happened next was a downward…" at bounding box center [581, 83] width 212 height 2329
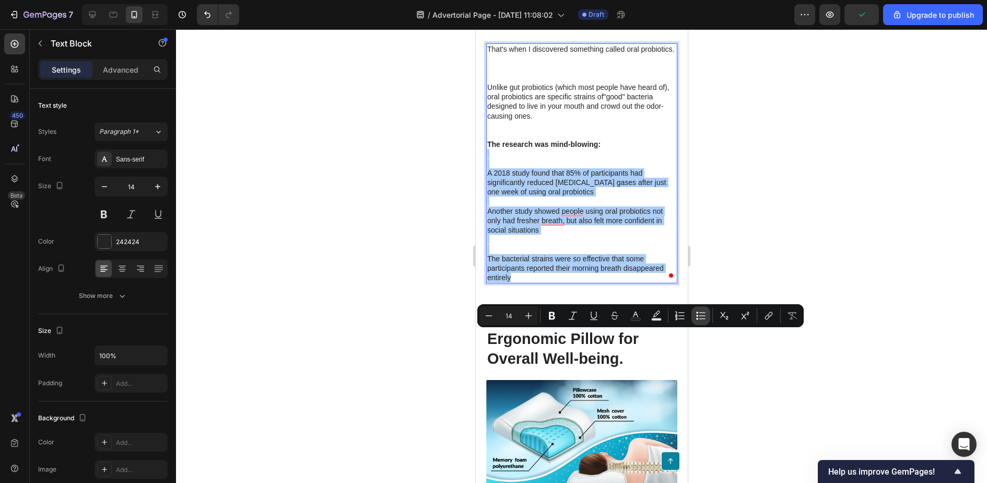
click at [703, 320] on icon "Editor contextual toolbar" at bounding box center [701, 315] width 10 height 10
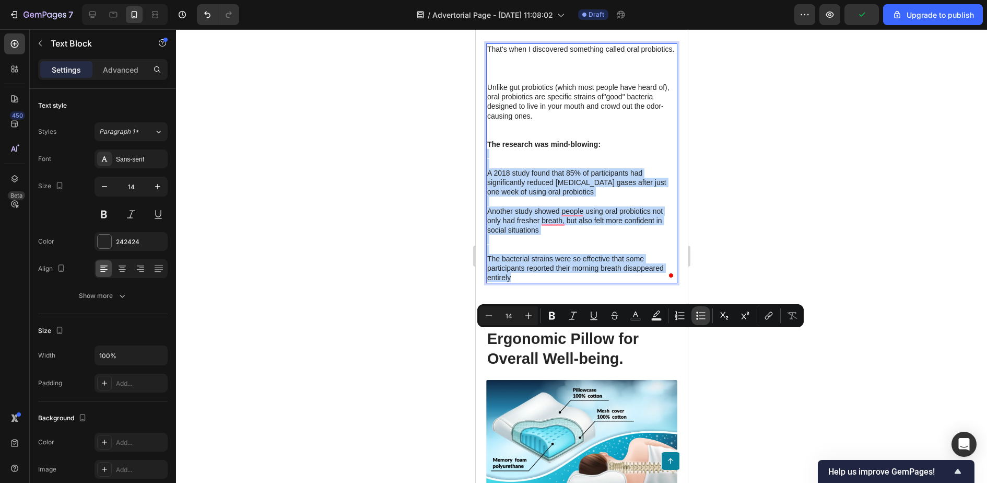
type input "14"
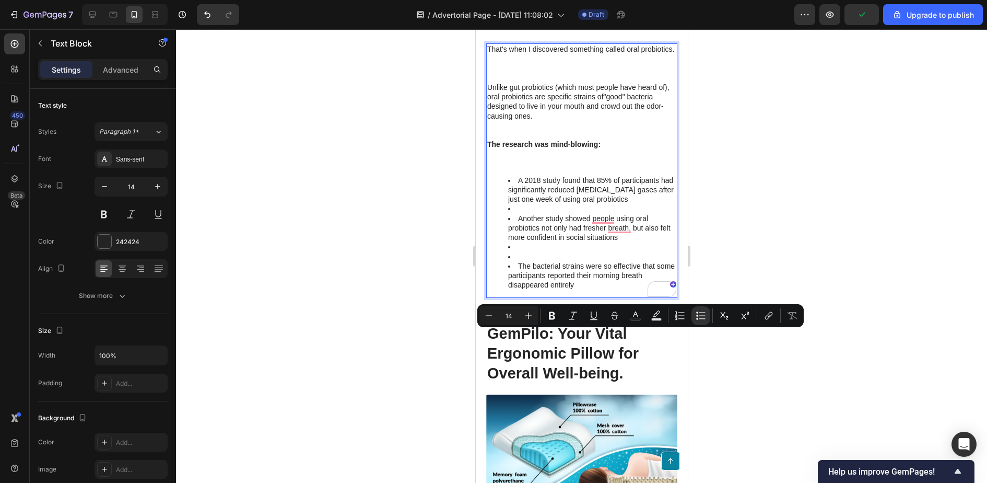
click at [536, 251] on li "Rich Text Editor. Editing area: main" at bounding box center [592, 246] width 168 height 9
click at [517, 261] on li "Rich Text Editor. Editing area: main" at bounding box center [592, 256] width 168 height 9
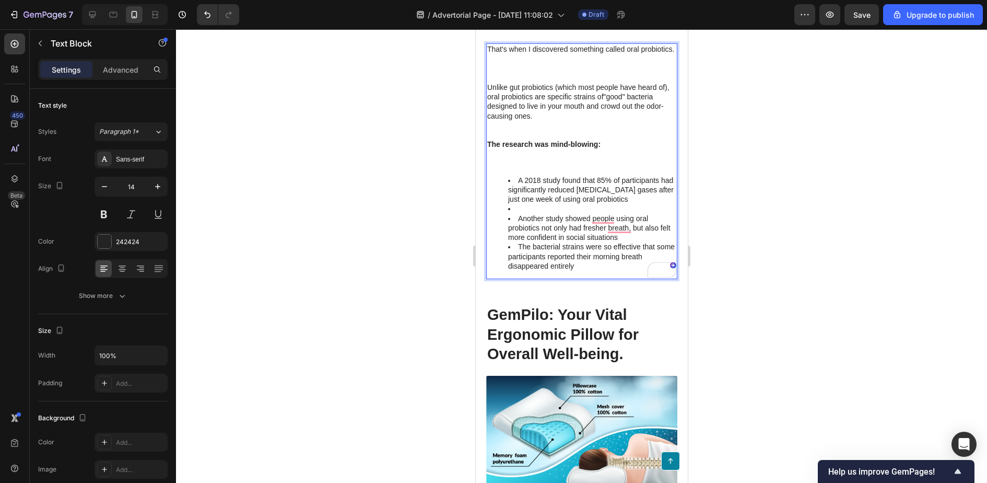
click at [525, 213] on li "Rich Text Editor. Editing area: main" at bounding box center [592, 208] width 168 height 9
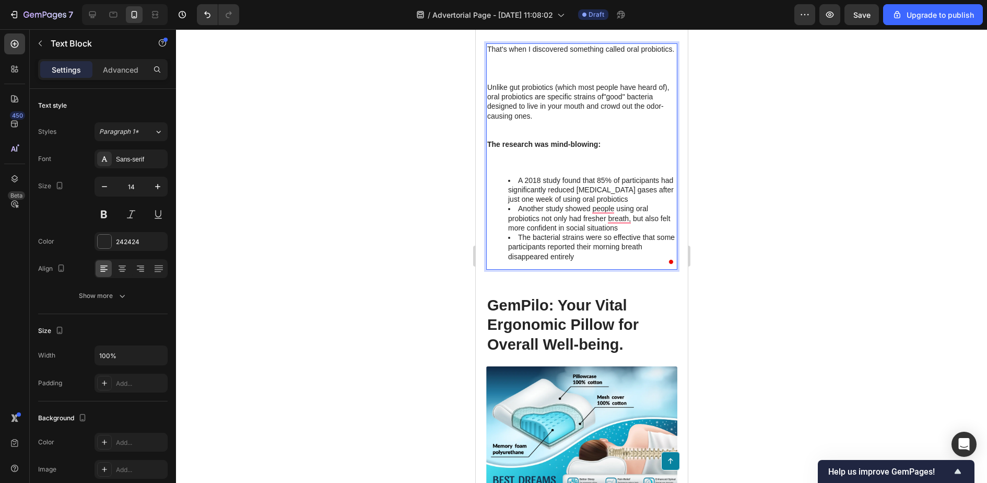
click at [497, 261] on ul "A 2018 study found that 85% of participants had significantly reduced bad breat…" at bounding box center [581, 219] width 189 height 86
click at [543, 232] on li "Another study showed people using oral probiotics not only had fresher breath, …" at bounding box center [592, 218] width 168 height 29
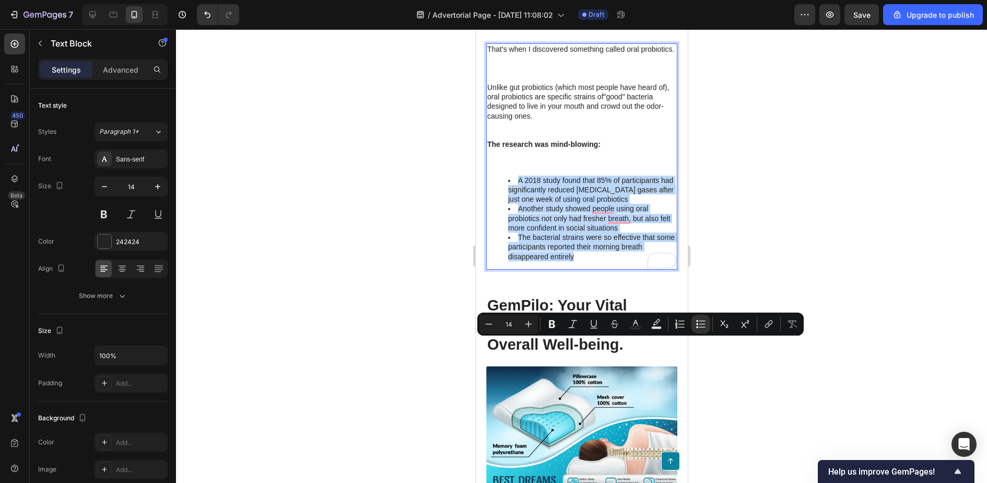
drag, startPoint x: 588, startPoint y: 425, endPoint x: 505, endPoint y: 339, distance: 120.1
click at [504, 269] on div "That's when I discovered something called oral probiotics. Unlike gut probiotic…" at bounding box center [581, 156] width 191 height 226
click at [591, 232] on li "Another study showed people using oral probiotics not only had fresher breath, …" at bounding box center [592, 218] width 168 height 29
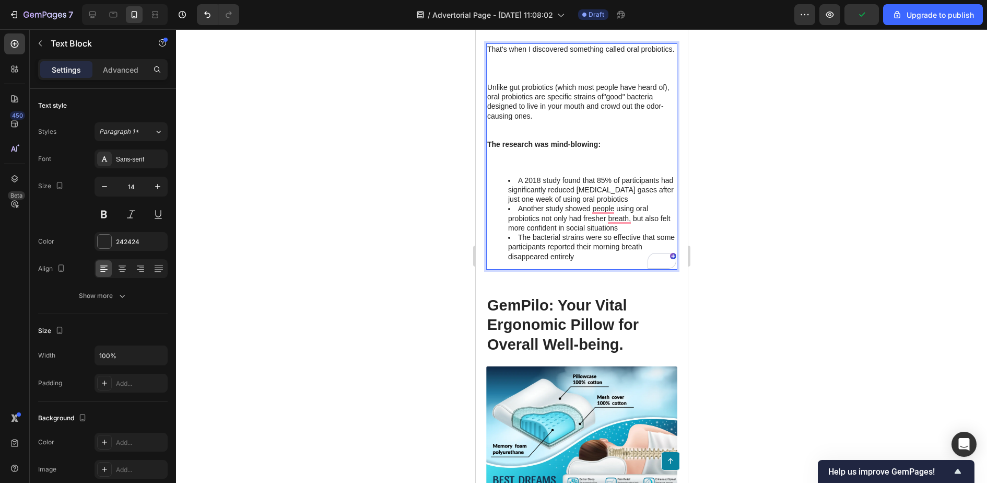
click at [623, 204] on li "A 2018 study found that 85% of participants had significantly reduced [MEDICAL_…" at bounding box center [592, 190] width 168 height 29
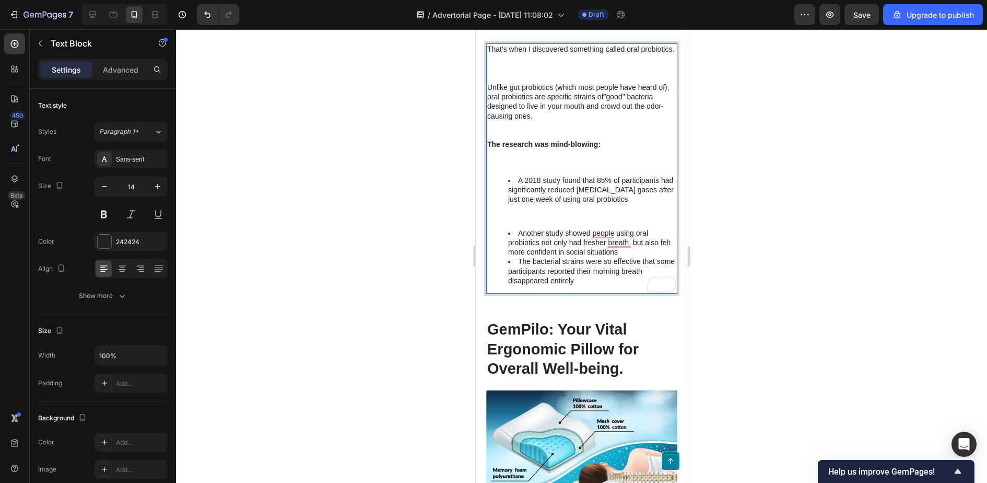
click at [634, 257] on li "Another study showed people using oral probiotics not only had fresher breath, …" at bounding box center [592, 242] width 168 height 29
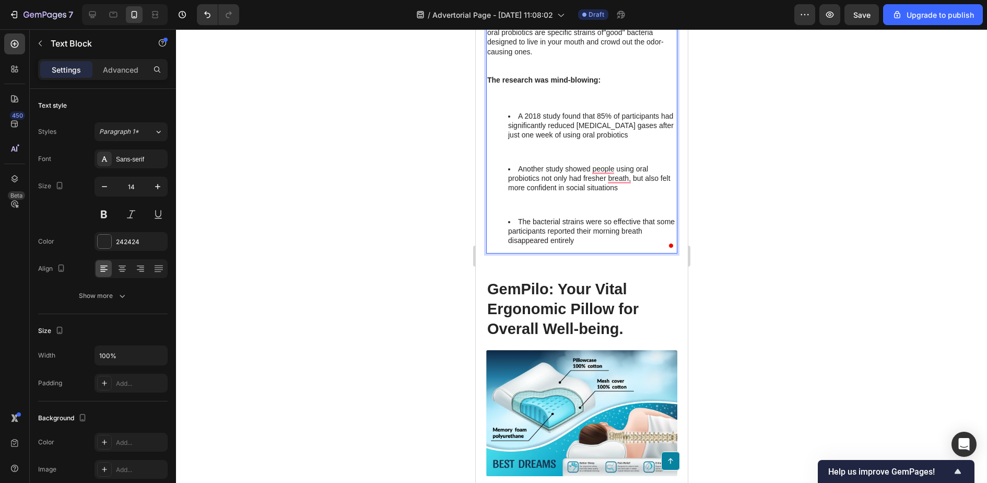
scroll to position [1981, 0]
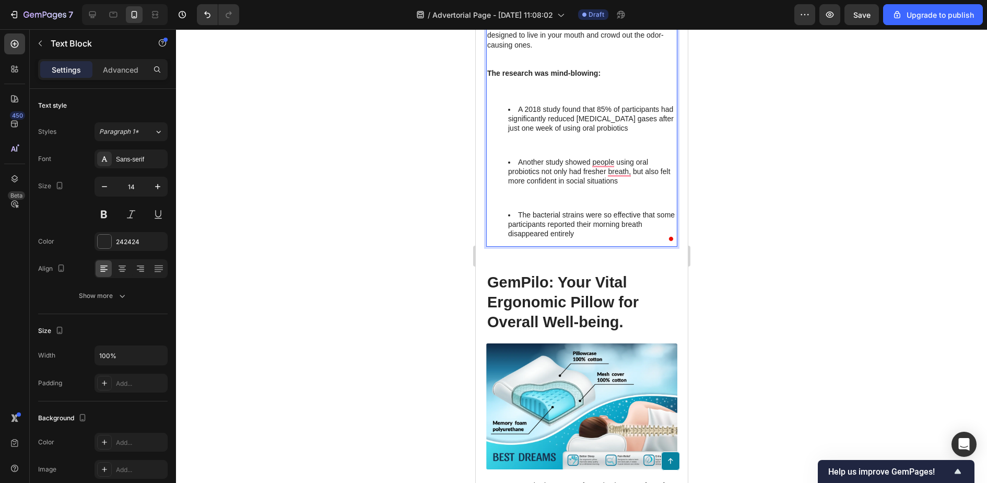
click at [577, 239] on li "The bacterial strains were so effective that some participants reported their m…" at bounding box center [592, 224] width 168 height 29
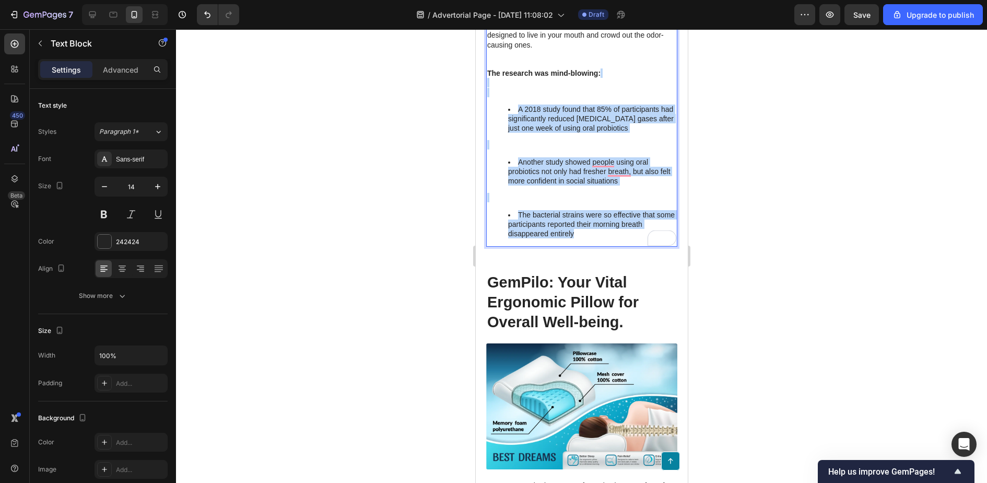
drag, startPoint x: 577, startPoint y: 398, endPoint x: 507, endPoint y: 249, distance: 164.5
click at [507, 247] on div "That's when I discovered something called oral probiotics. Unlike gut probiotic…" at bounding box center [581, 109] width 191 height 274
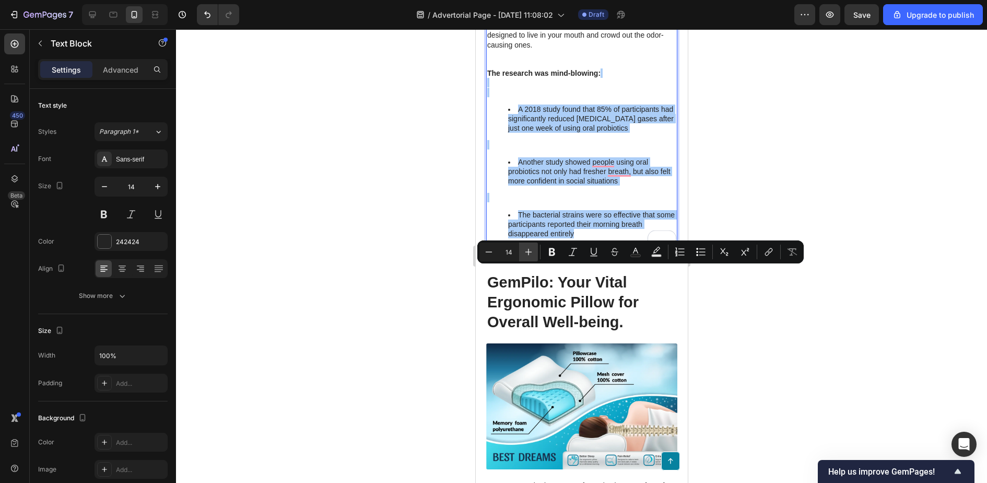
click at [537, 255] on button "Plus" at bounding box center [528, 251] width 19 height 19
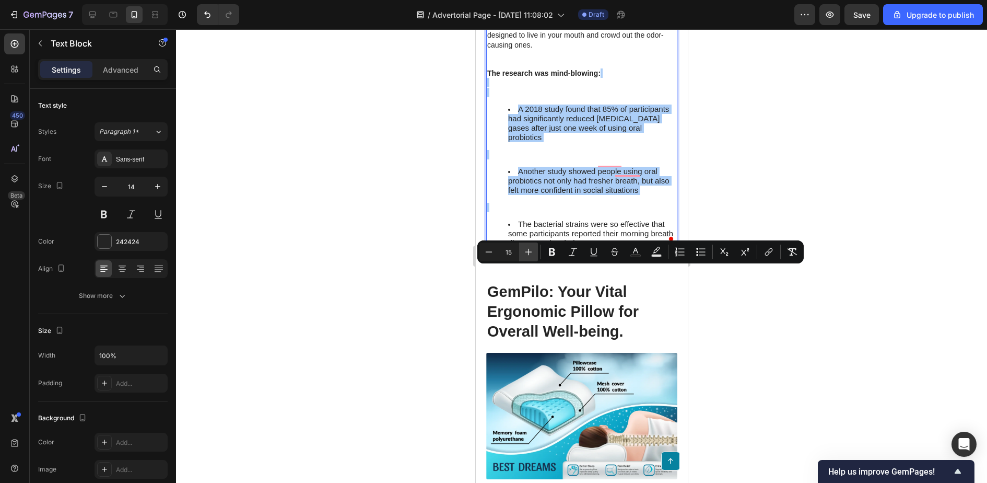
click at [537, 255] on button "Plus" at bounding box center [528, 251] width 19 height 19
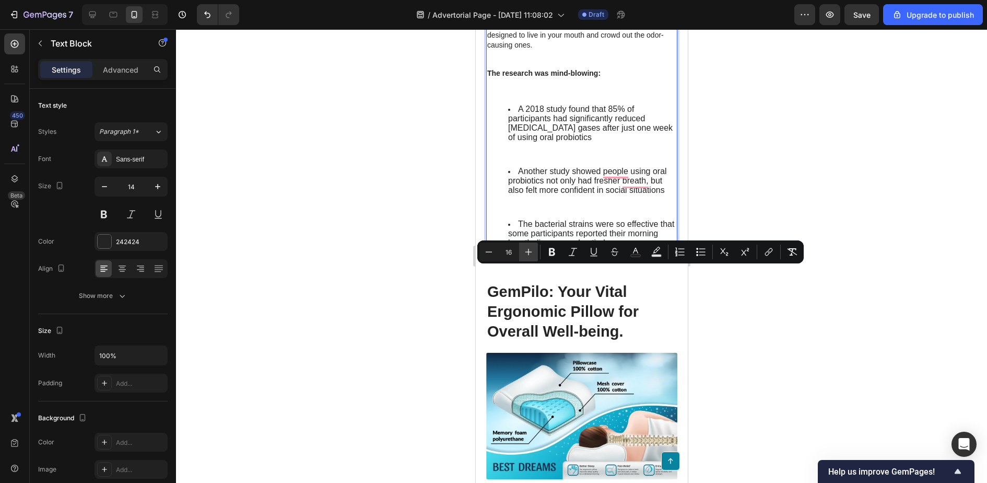
click at [537, 255] on button "Plus" at bounding box center [528, 251] width 19 height 19
type input "17"
click at [538, 143] on span "A 2018 study found that 85% of participants had significantly reduced [MEDICAL_…" at bounding box center [584, 123] width 152 height 39
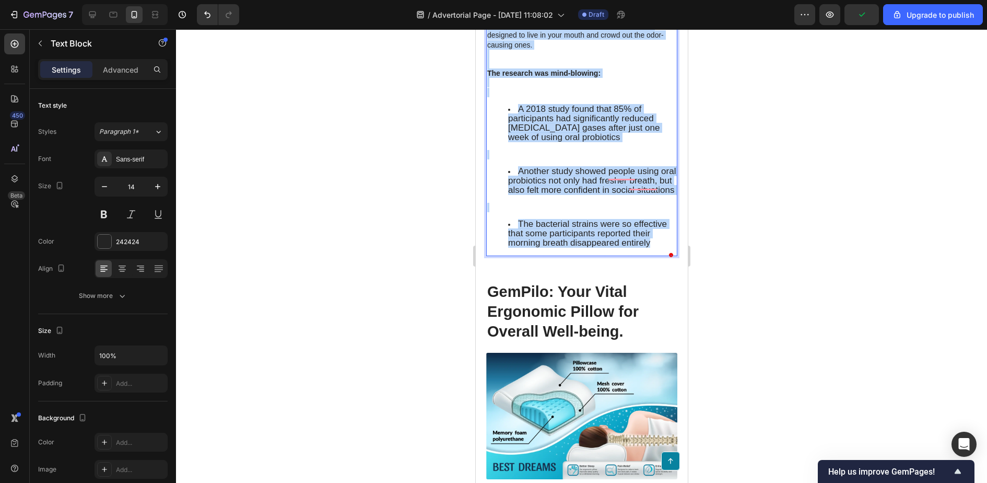
drag, startPoint x: 657, startPoint y: 422, endPoint x: 486, endPoint y: 114, distance: 351.7
click at [486, 114] on div "⁠⁠⁠⁠⁠⁠⁠ The Probiotic Breakthrough That Changed My Life Heading That's when I d…" at bounding box center [581, 88] width 191 height 336
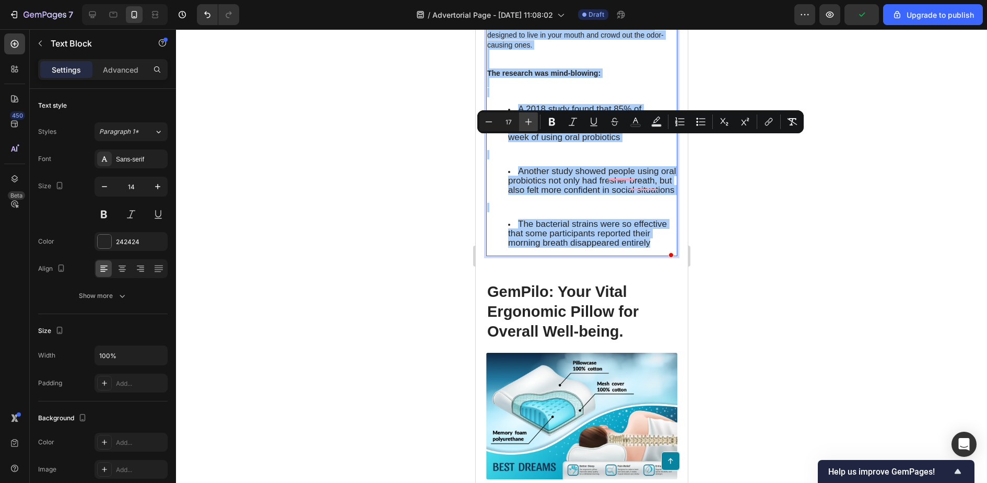
click at [533, 125] on icon "Editor contextual toolbar" at bounding box center [529, 122] width 10 height 10
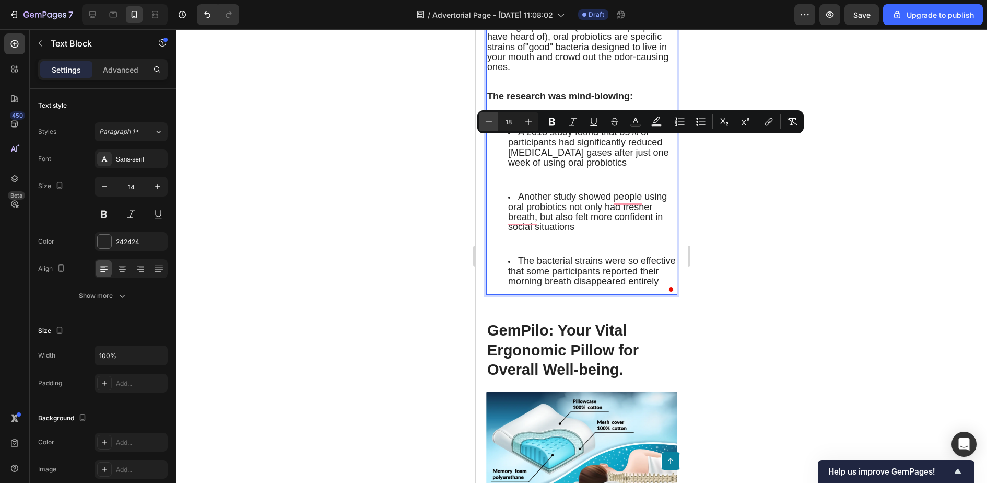
click at [489, 121] on icon "Editor contextual toolbar" at bounding box center [489, 121] width 7 height 1
type input "17"
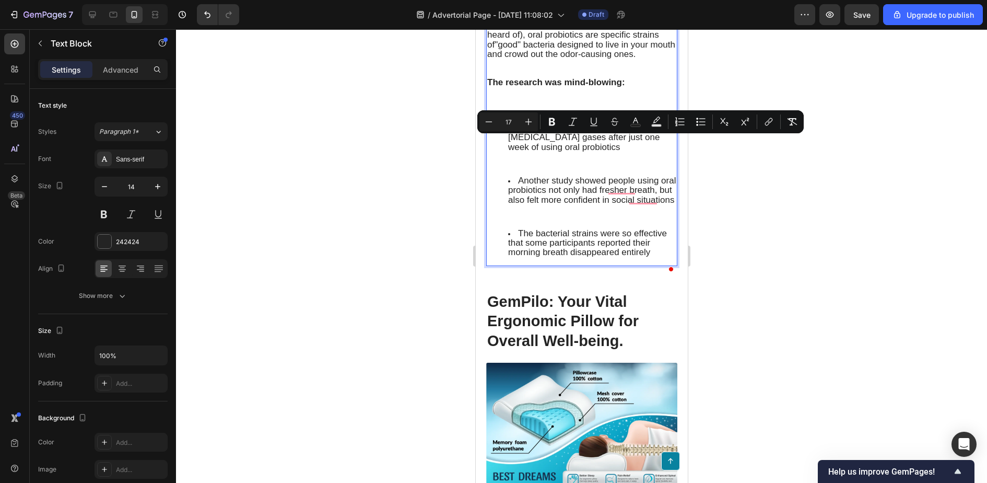
click at [595, 59] on span "Unlike gut probiotics (which most people have heard of), oral probiotics are sp…" at bounding box center [581, 39] width 188 height 39
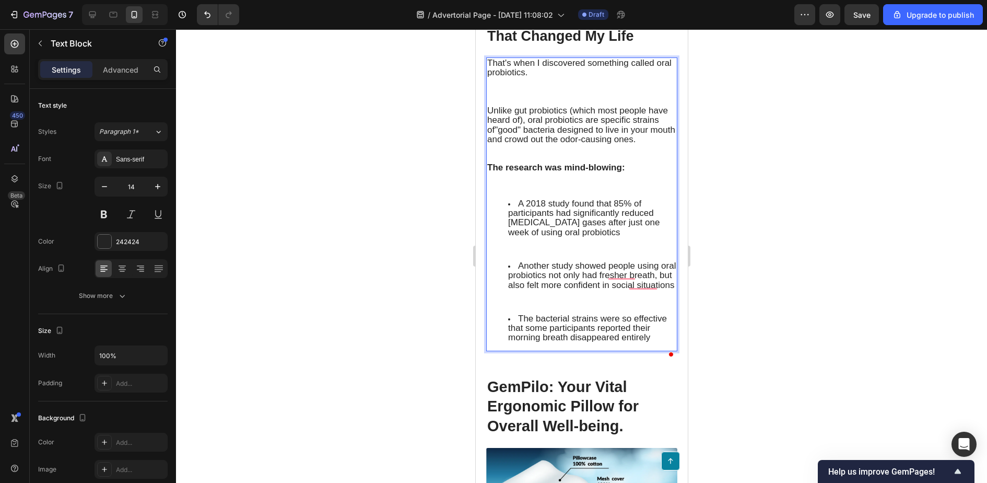
scroll to position [1890, 0]
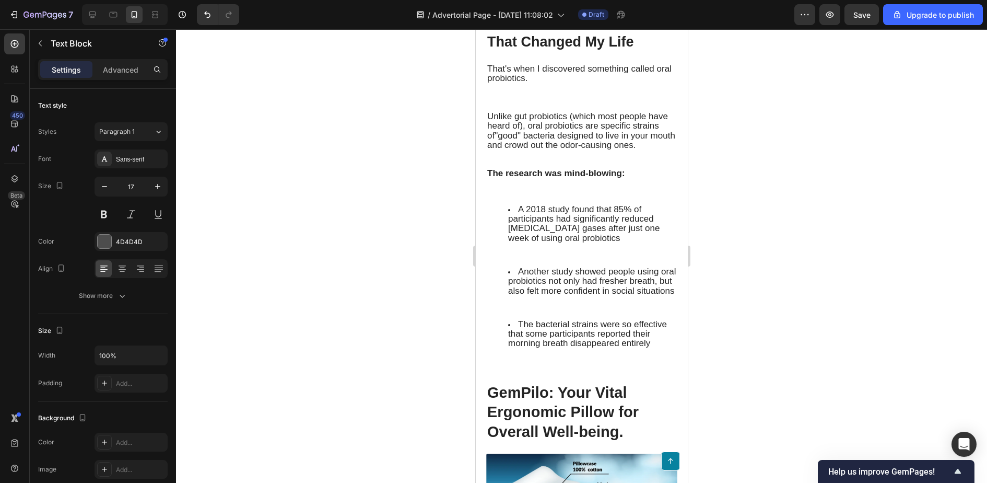
click at [553, 150] on span "Unlike gut probiotics (which most people have heard of), oral probiotics are sp…" at bounding box center [581, 130] width 188 height 39
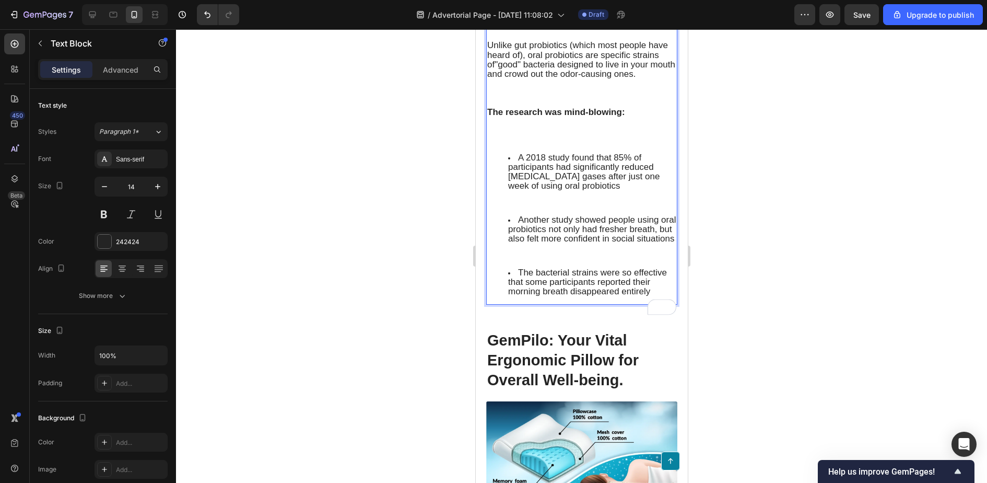
scroll to position [2017, 0]
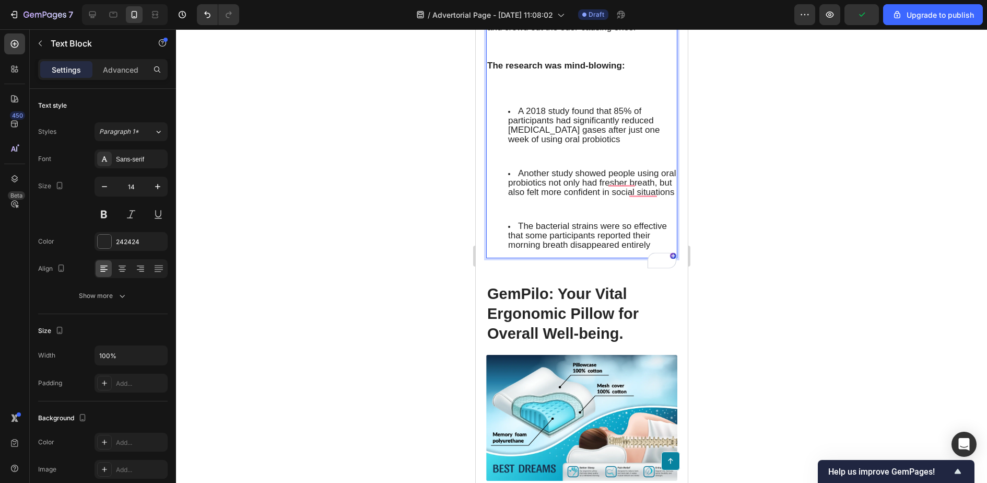
click at [637, 258] on div "That's when I discovered something called oral probiotics. Unlike gut probiotic…" at bounding box center [581, 97] width 191 height 322
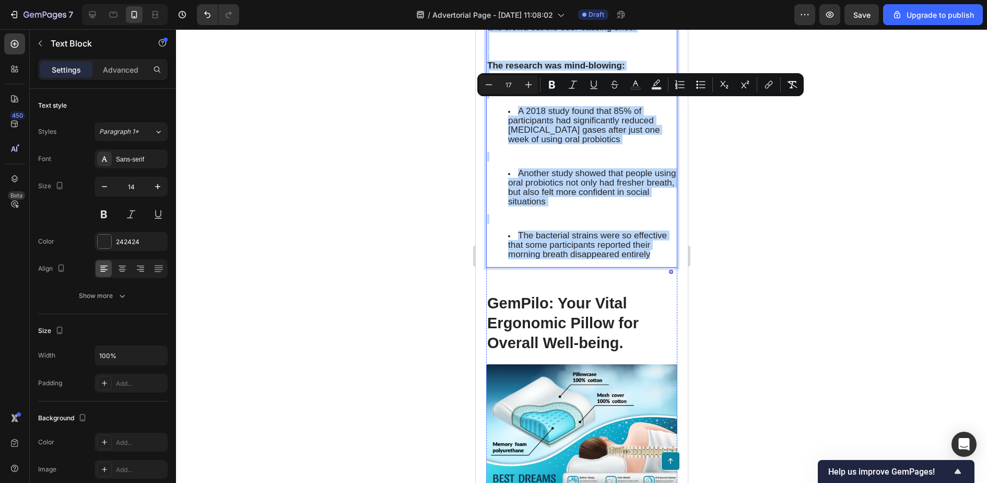
drag, startPoint x: 650, startPoint y: 435, endPoint x: 489, endPoint y: 98, distance: 373.7
click at [489, 98] on div "⁠⁠⁠⁠⁠⁠⁠ The Probiotic Breakthrough That Changed My Life Heading That's when I d…" at bounding box center [581, 75] width 191 height 385
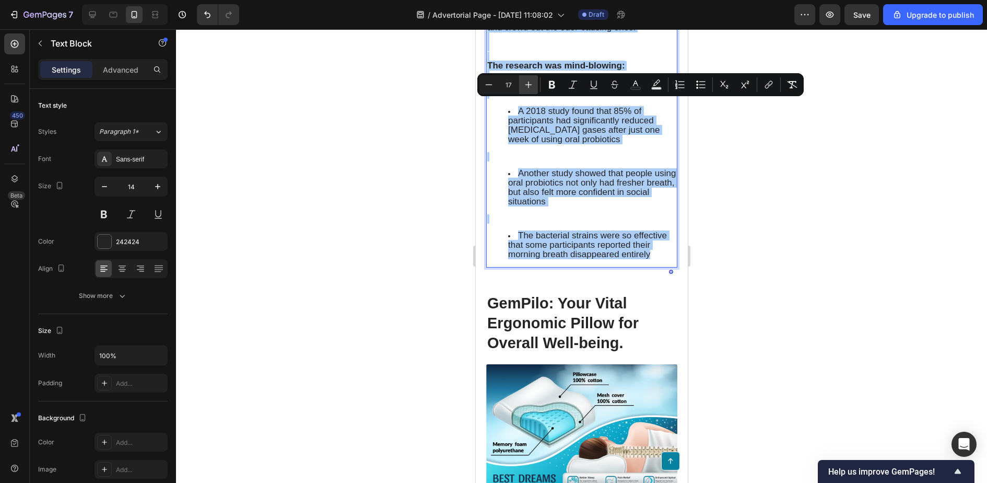
click at [529, 85] on icon "Editor contextual toolbar" at bounding box center [529, 84] width 10 height 10
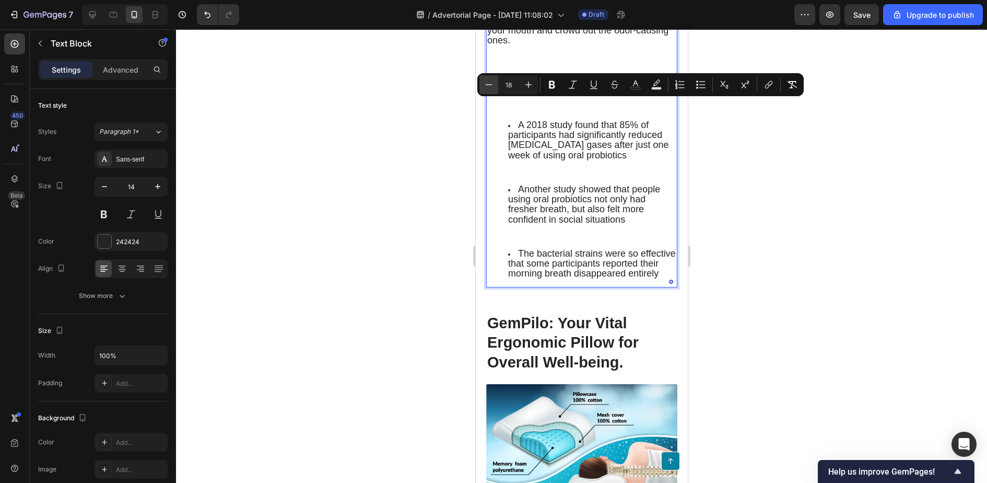
click at [490, 84] on icon "Editor contextual toolbar" at bounding box center [489, 84] width 7 height 1
type input "17"
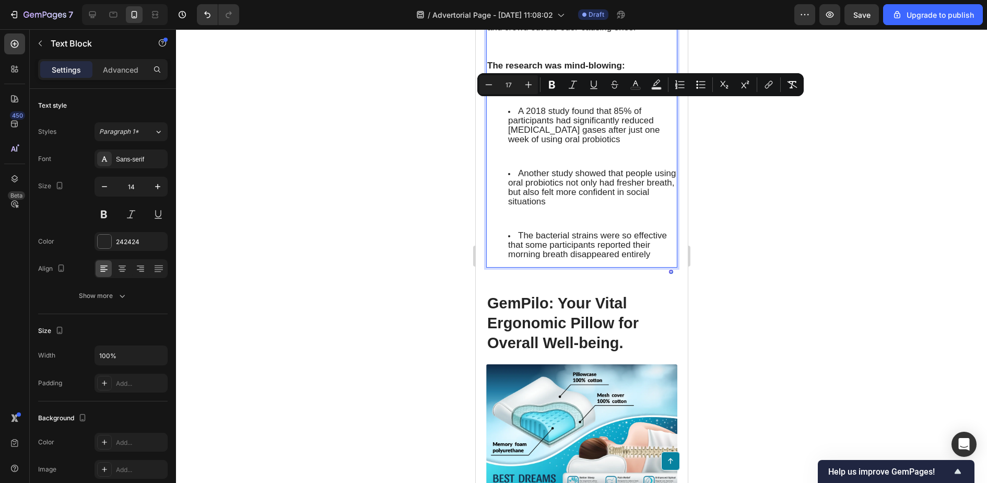
click at [630, 161] on p "Rich Text Editor. Editing area: main" at bounding box center [581, 156] width 189 height 9
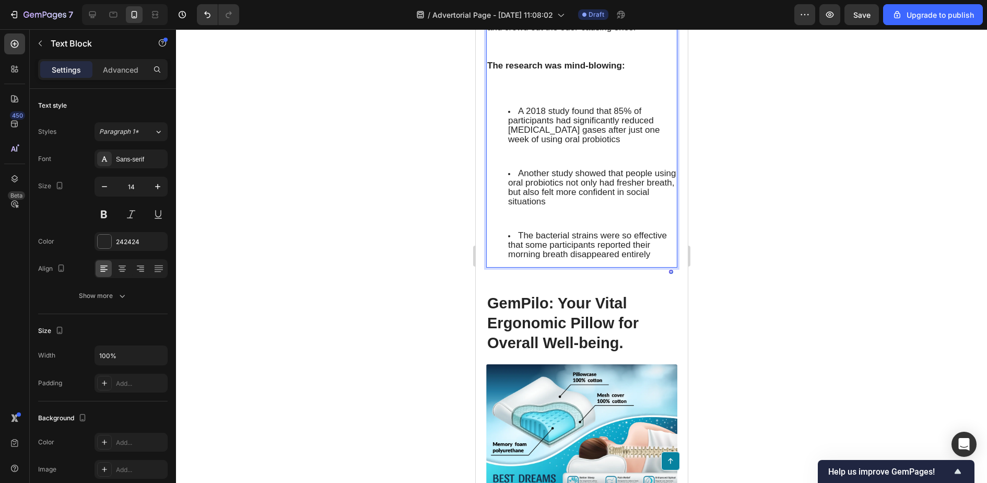
click at [562, 161] on p "Rich Text Editor. Editing area: main" at bounding box center [581, 156] width 189 height 9
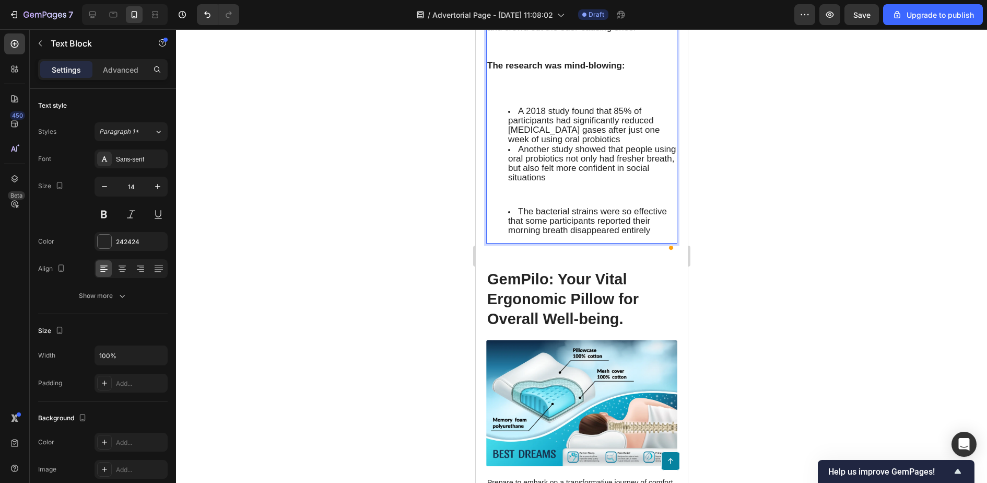
click at [494, 199] on p "Rich Text Editor. Editing area: main" at bounding box center [581, 194] width 189 height 9
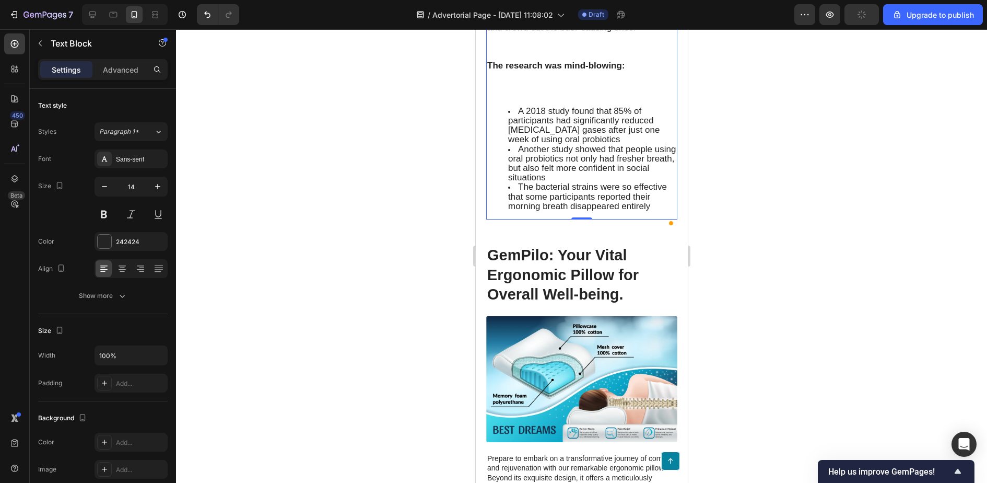
click at [805, 237] on div at bounding box center [581, 256] width 811 height 454
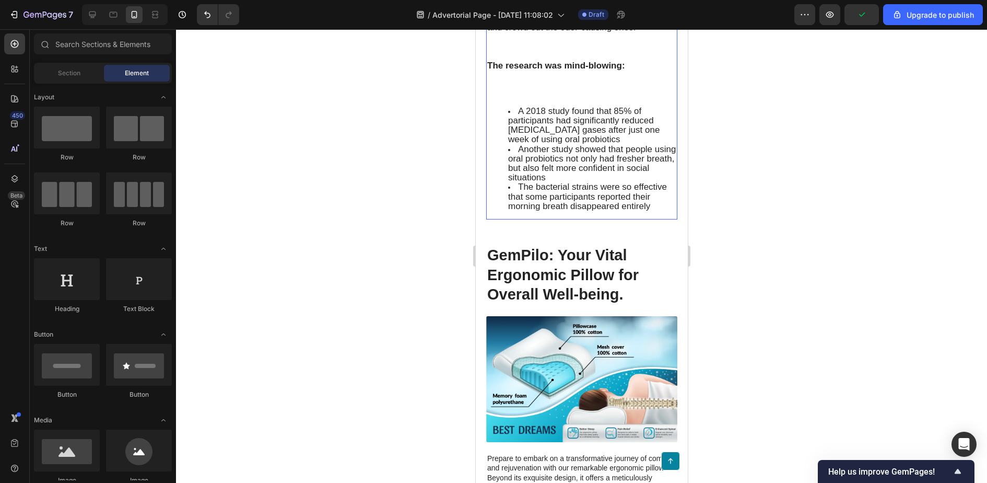
click at [536, 99] on p "The research was mind-blowing:" at bounding box center [581, 80] width 189 height 38
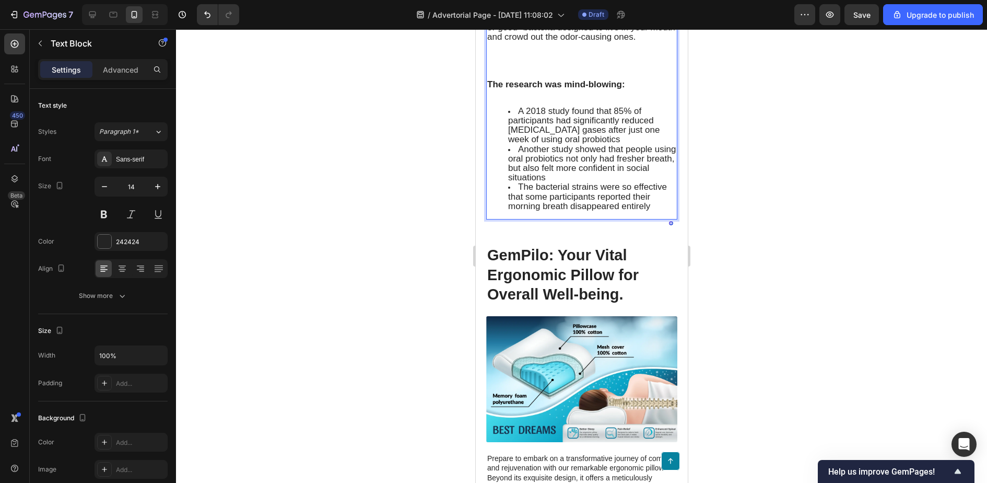
click at [508, 80] on p "Unlike gut probiotics (which most people have heard of), oral probiotics are sp…" at bounding box center [581, 42] width 189 height 76
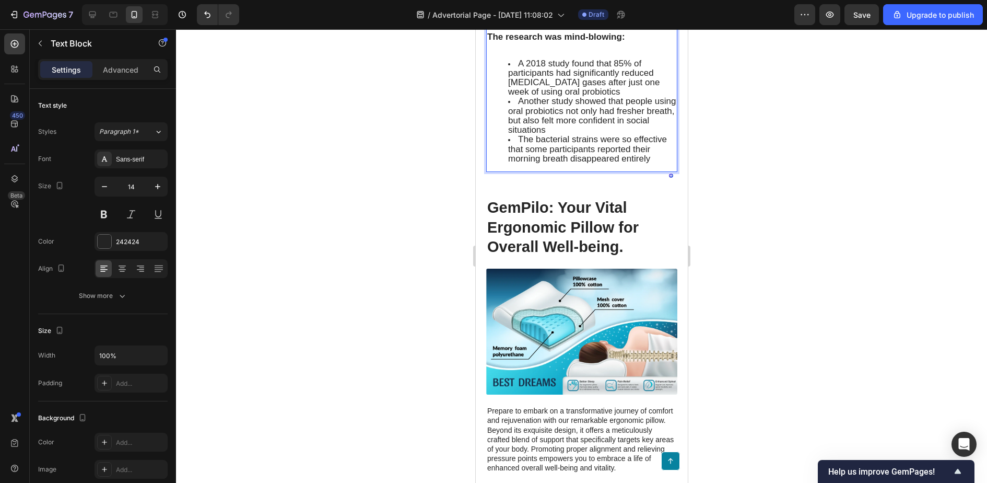
click at [643, 32] on p "Unlike gut probiotics (which most people have heard of), oral probiotics are sp…" at bounding box center [581, 3] width 189 height 57
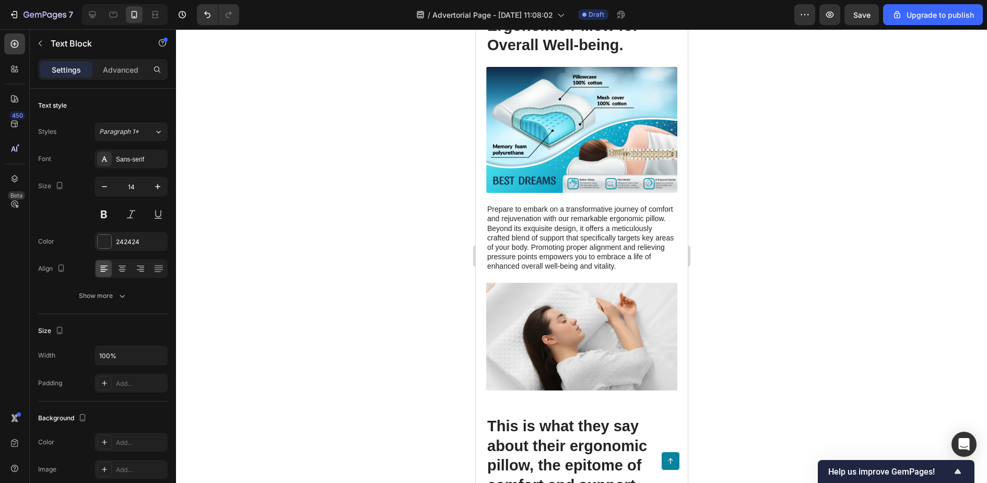
scroll to position [2226, 0]
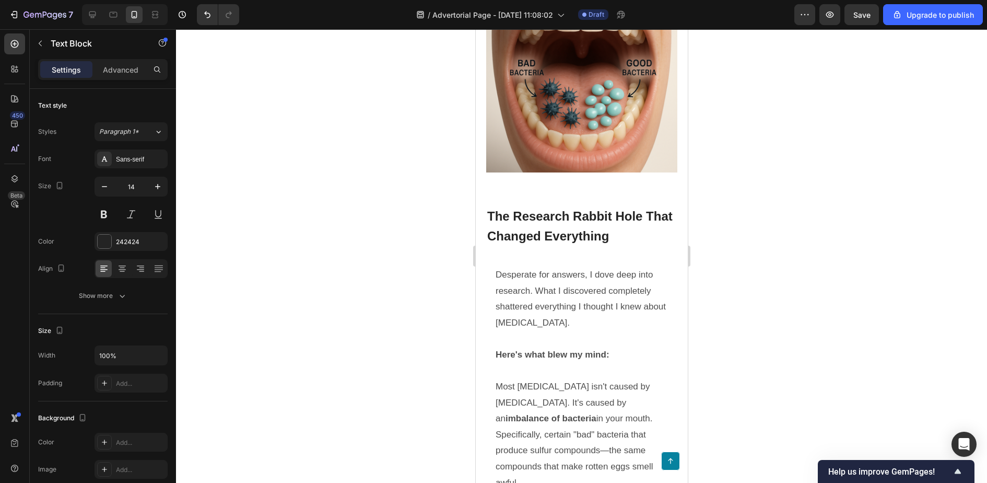
scroll to position [1634, 0]
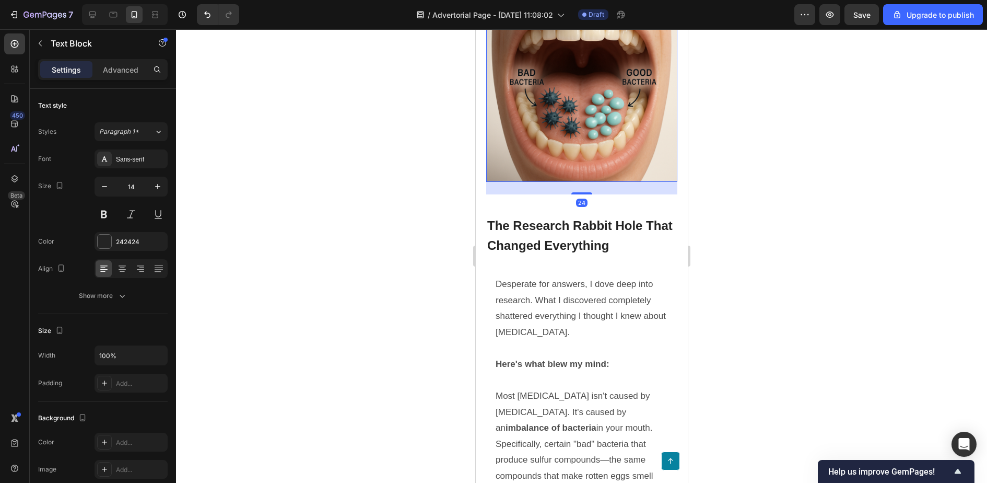
click at [575, 111] on img at bounding box center [581, 86] width 191 height 191
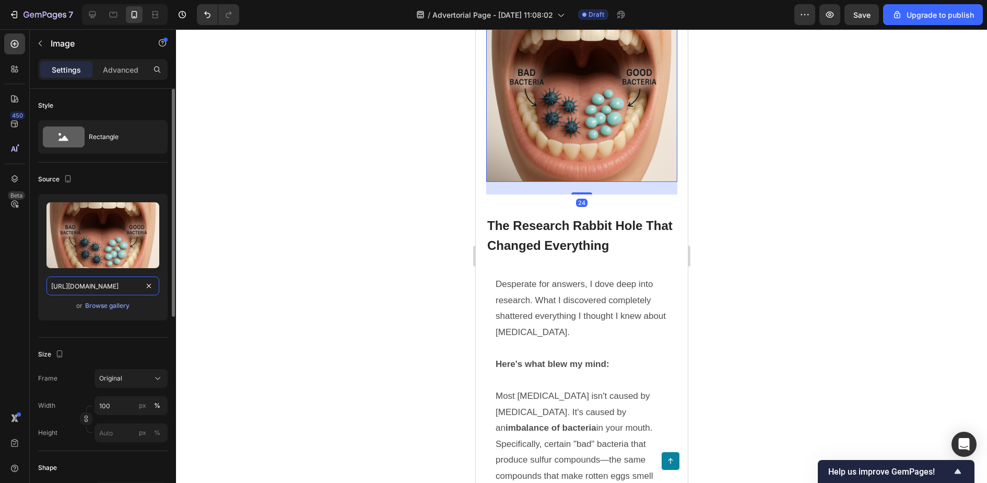
click at [124, 285] on input "[URL][DOMAIN_NAME]" at bounding box center [102, 285] width 113 height 19
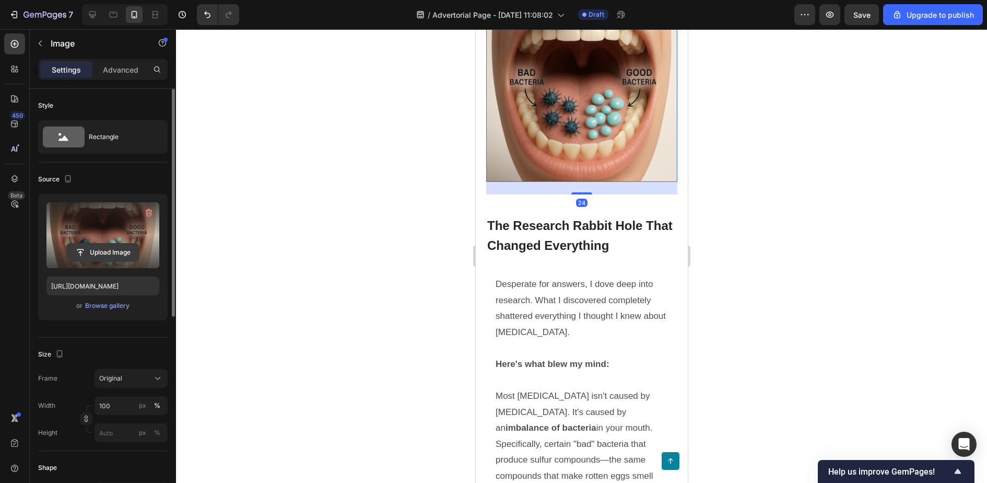
click at [117, 248] on input "file" at bounding box center [103, 252] width 72 height 18
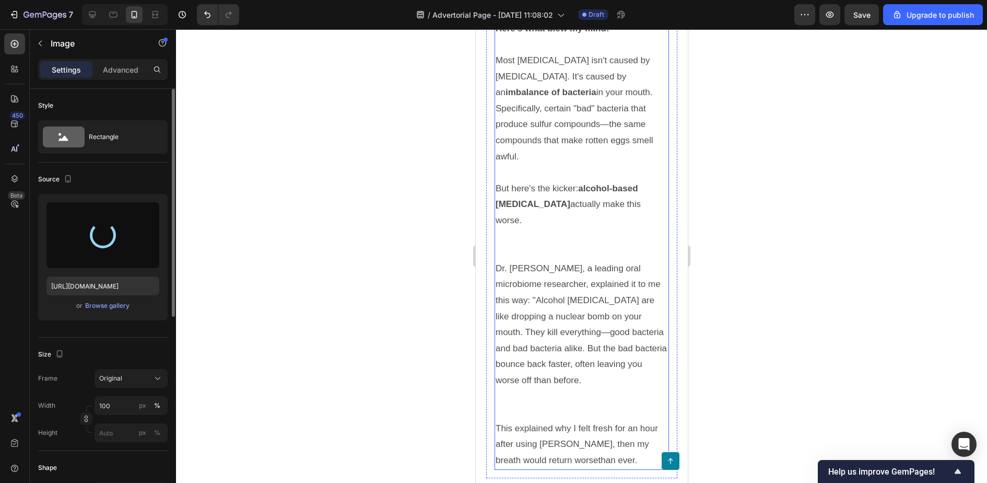
scroll to position [1996, 0]
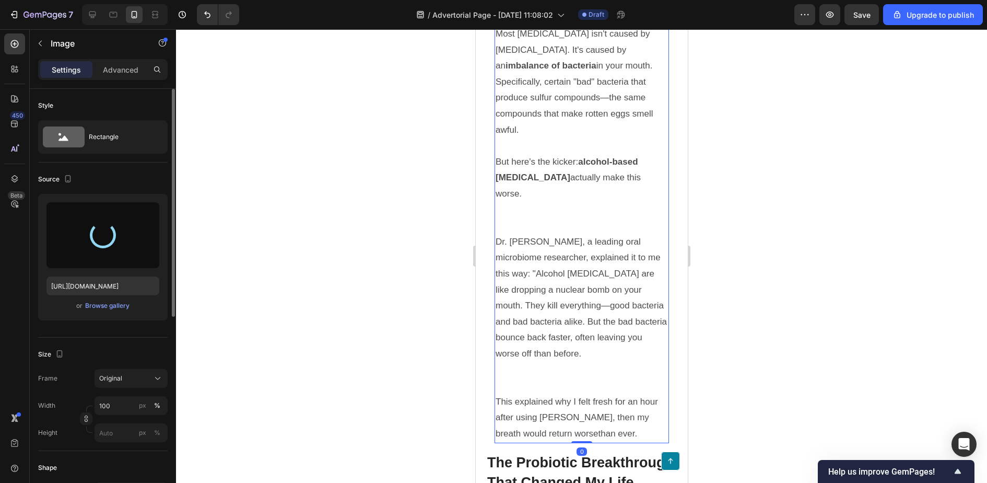
click at [552, 202] on p at bounding box center [581, 210] width 172 height 16
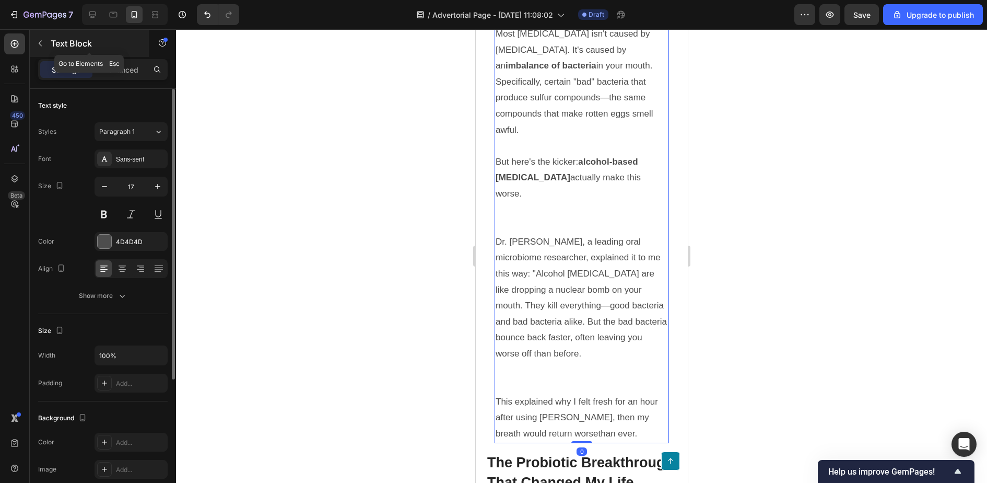
click at [32, 38] on button "button" at bounding box center [40, 43] width 17 height 17
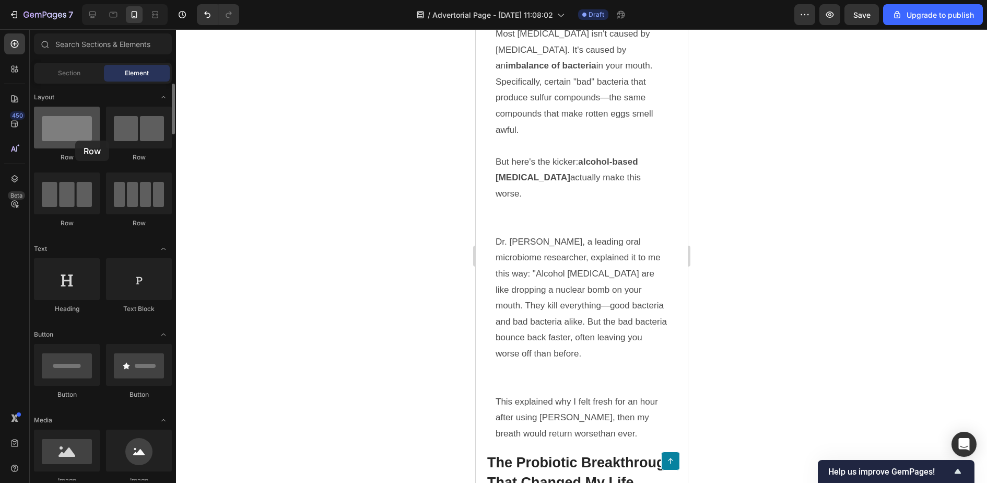
drag, startPoint x: 68, startPoint y: 140, endPoint x: 75, endPoint y: 141, distance: 7.3
click at [75, 141] on div at bounding box center [67, 128] width 66 height 42
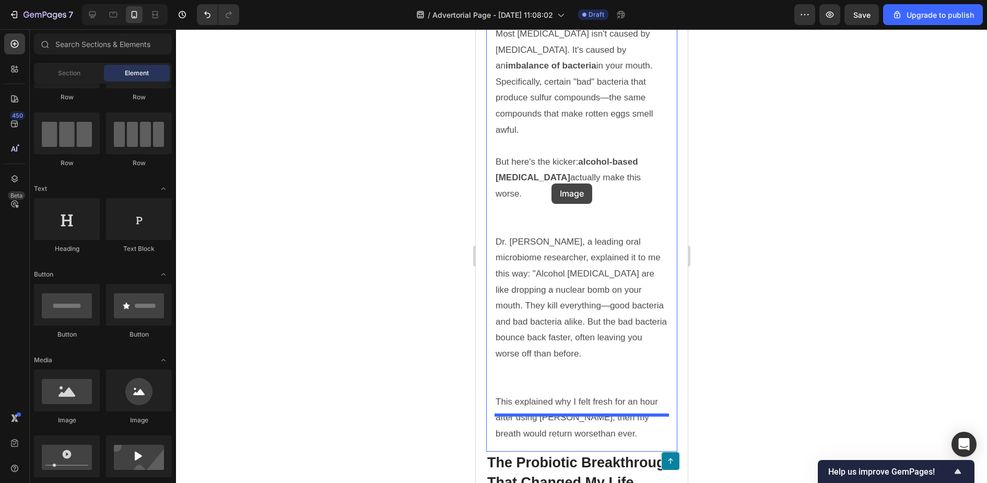
drag, startPoint x: 559, startPoint y: 417, endPoint x: 552, endPoint y: 183, distance: 234.2
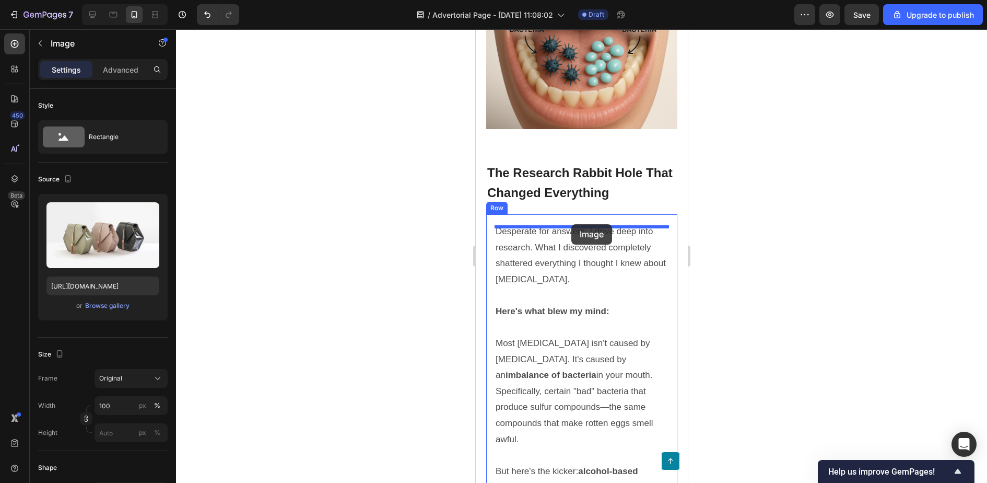
scroll to position [1653, 0]
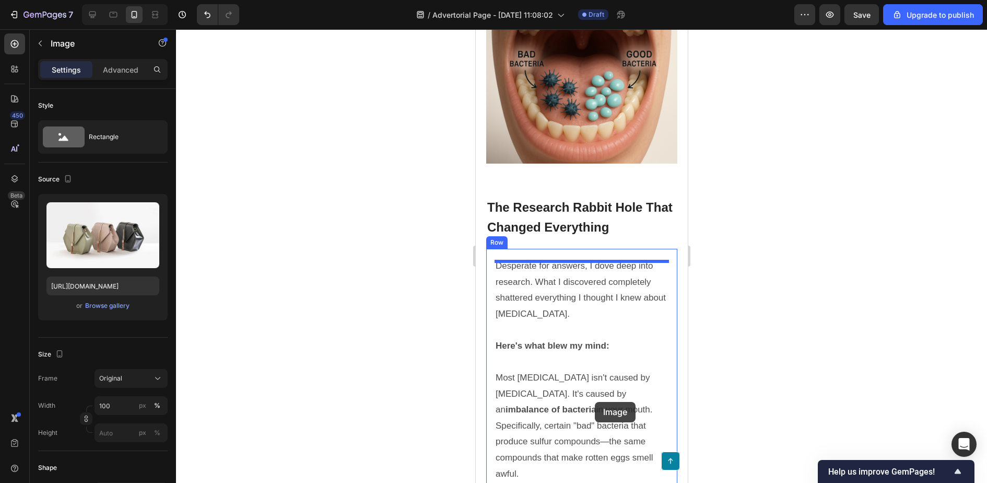
drag, startPoint x: 588, startPoint y: 315, endPoint x: 594, endPoint y: 391, distance: 76.0
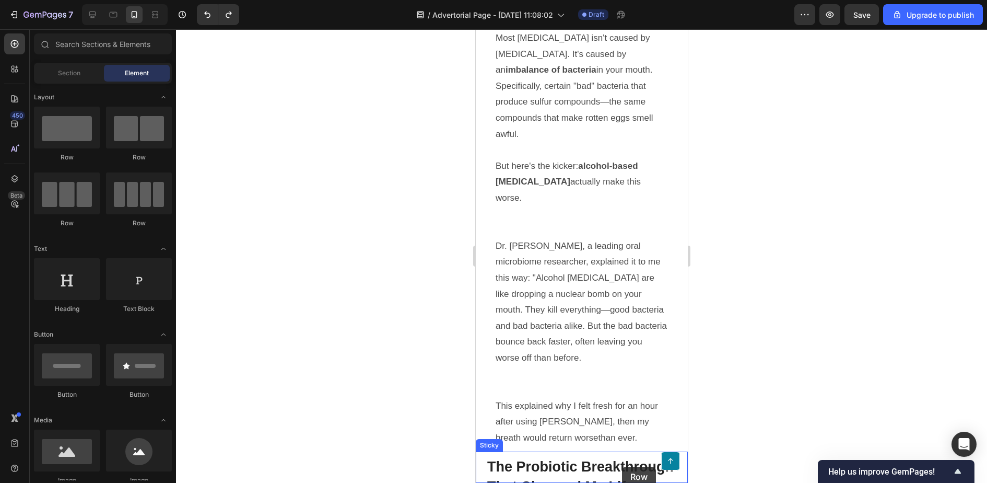
scroll to position [2013, 0]
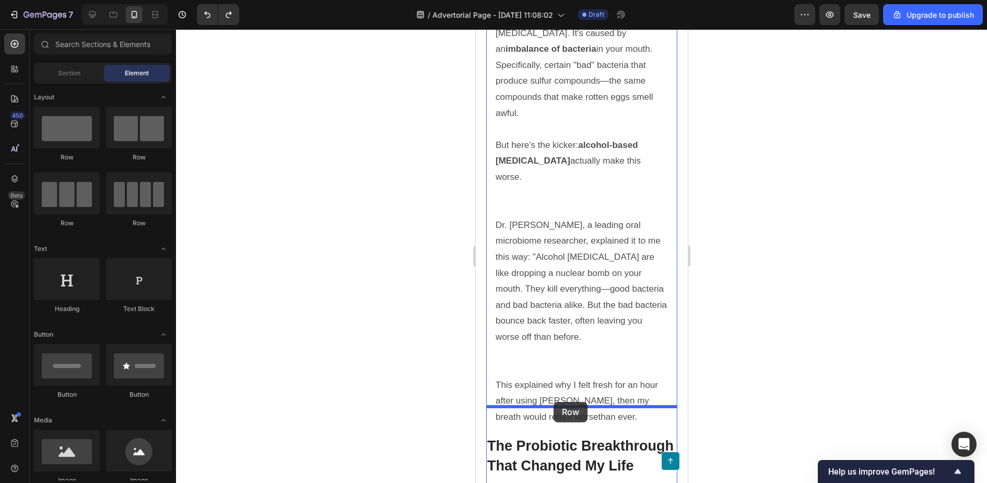
drag, startPoint x: 538, startPoint y: 159, endPoint x: 554, endPoint y: 402, distance: 242.9
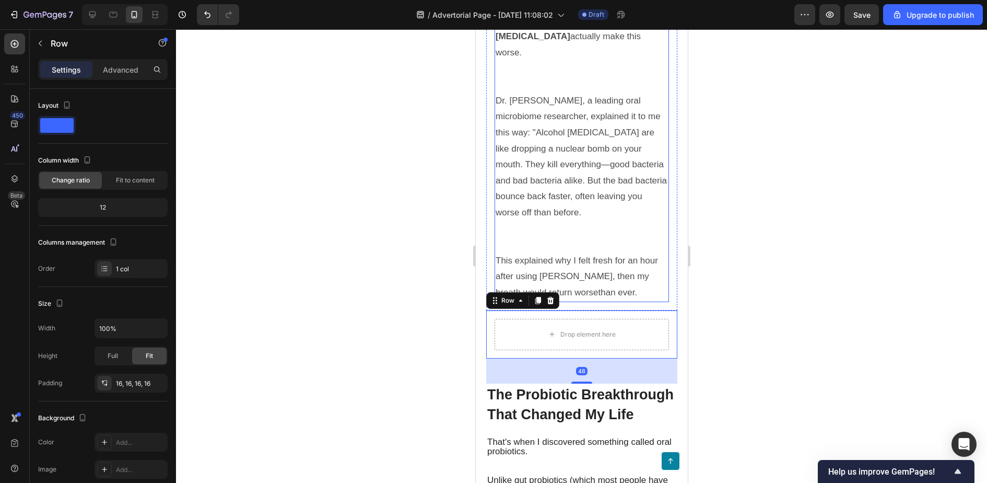
scroll to position [2142, 0]
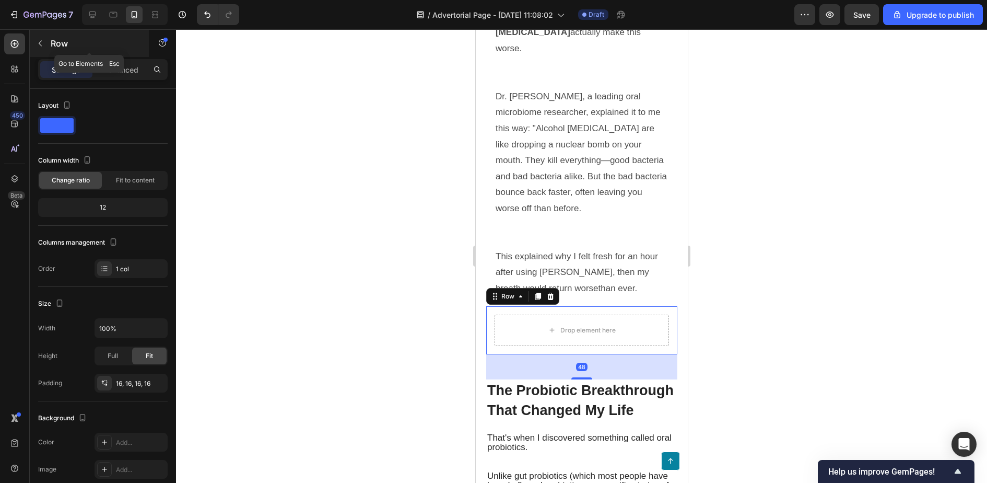
click at [46, 47] on button "button" at bounding box center [40, 43] width 17 height 17
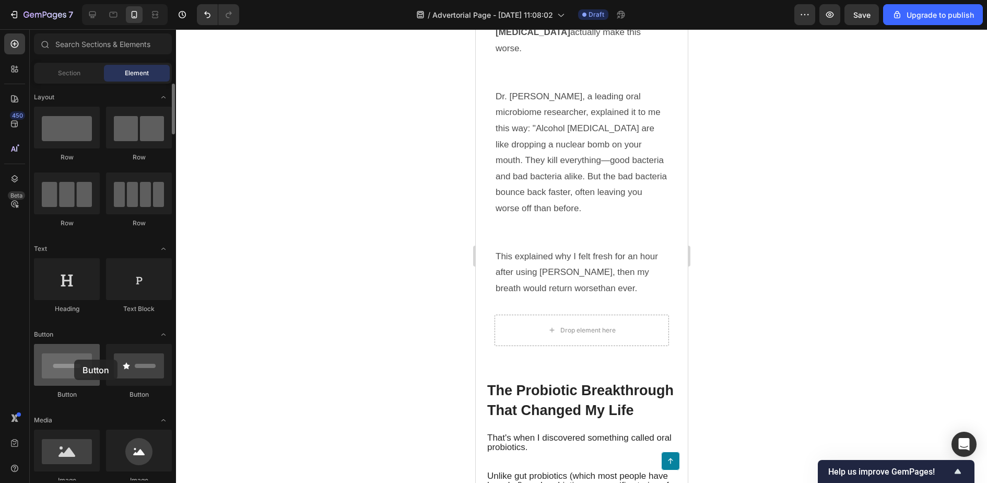
drag, startPoint x: 68, startPoint y: 364, endPoint x: 73, endPoint y: 361, distance: 5.6
click at [73, 361] on div at bounding box center [67, 365] width 66 height 42
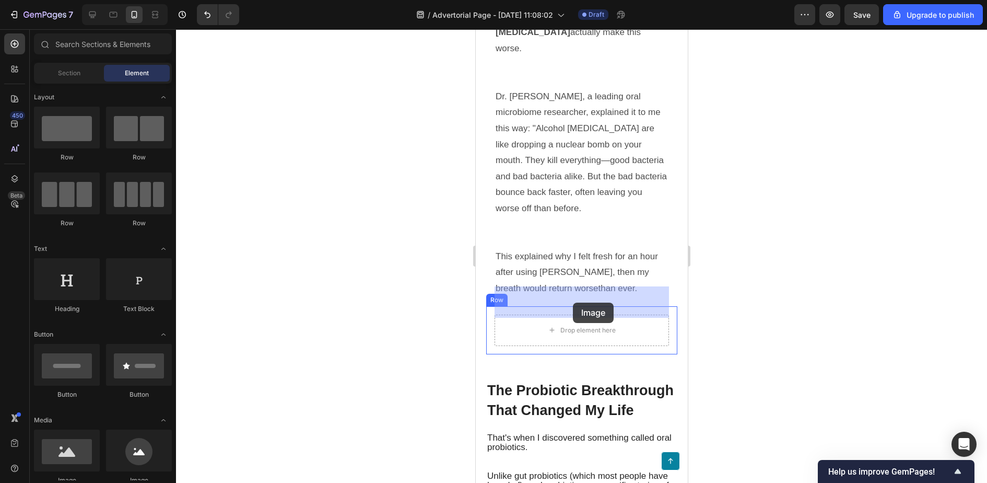
drag, startPoint x: 543, startPoint y: 486, endPoint x: 573, endPoint y: 303, distance: 185.9
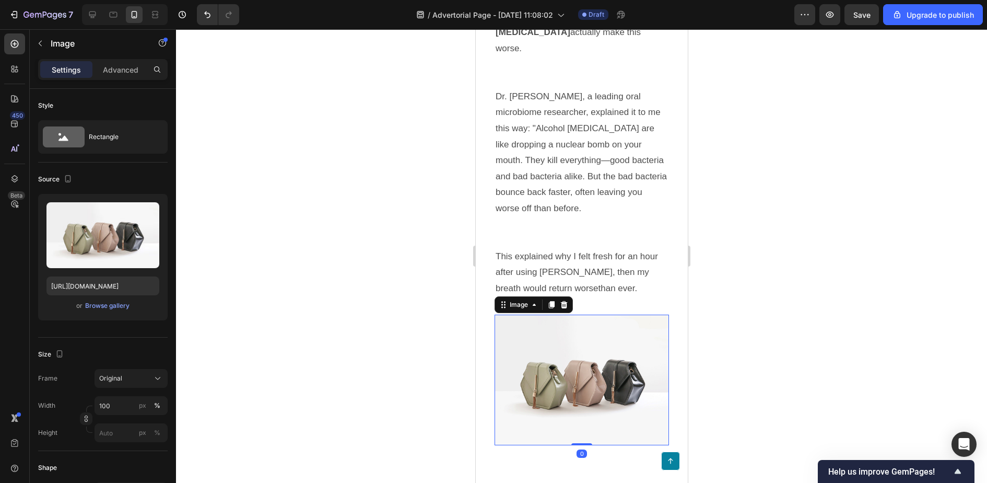
click at [575, 331] on img at bounding box center [581, 380] width 175 height 131
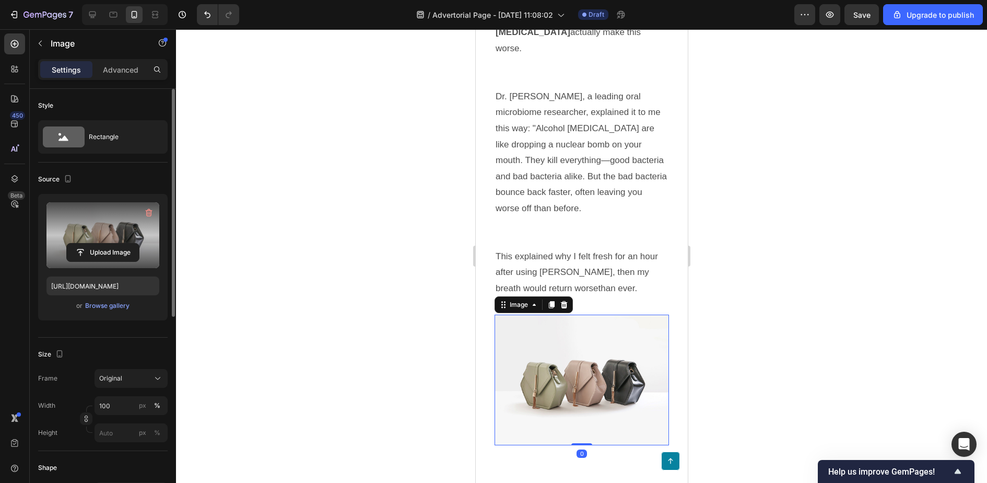
click at [104, 232] on label at bounding box center [102, 235] width 113 height 66
click at [104, 243] on input "file" at bounding box center [103, 252] width 72 height 18
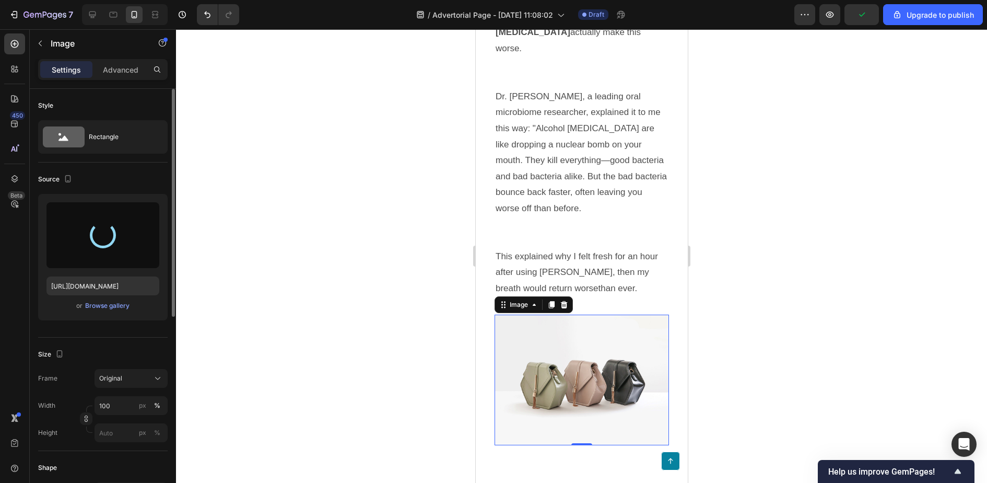
type input "https://cdn.shopify.com/s/files/1/0765/9038/3330/files/gempages_583834389721383…"
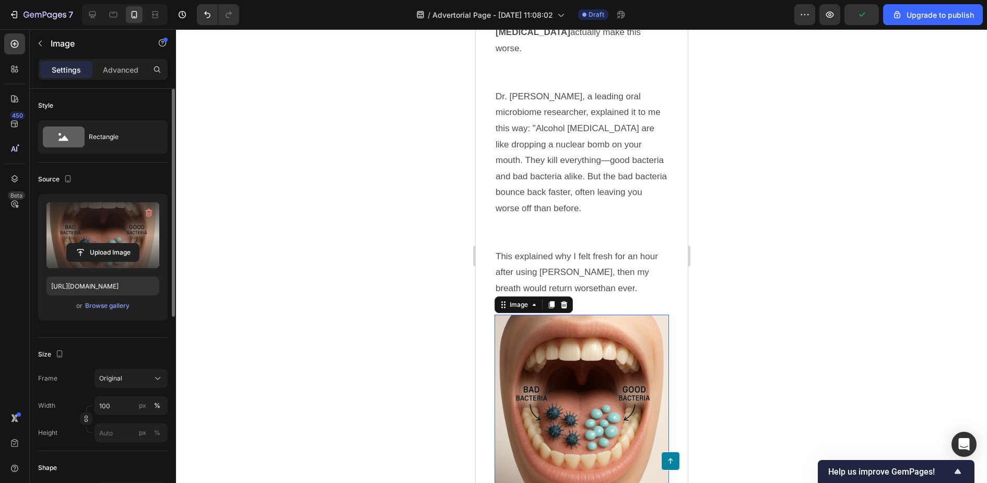
click at [898, 154] on div at bounding box center [581, 256] width 811 height 454
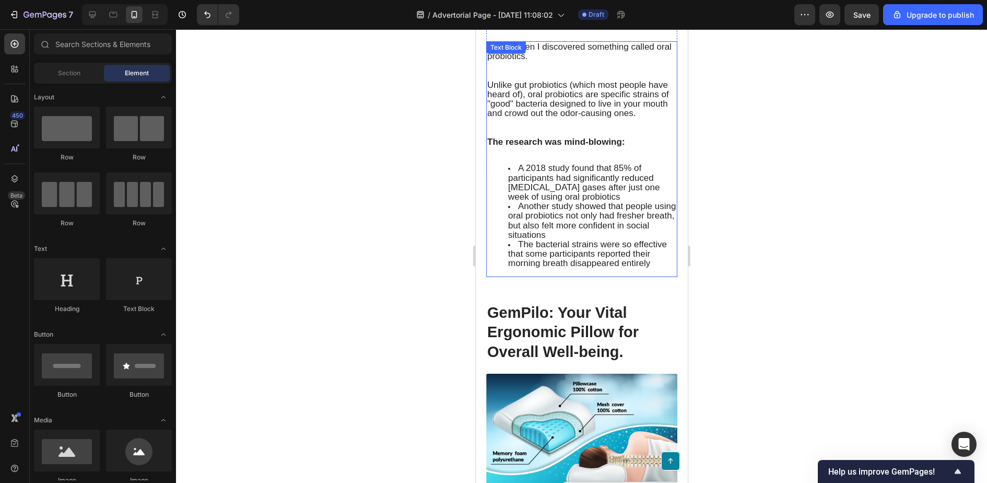
scroll to position [2722, 0]
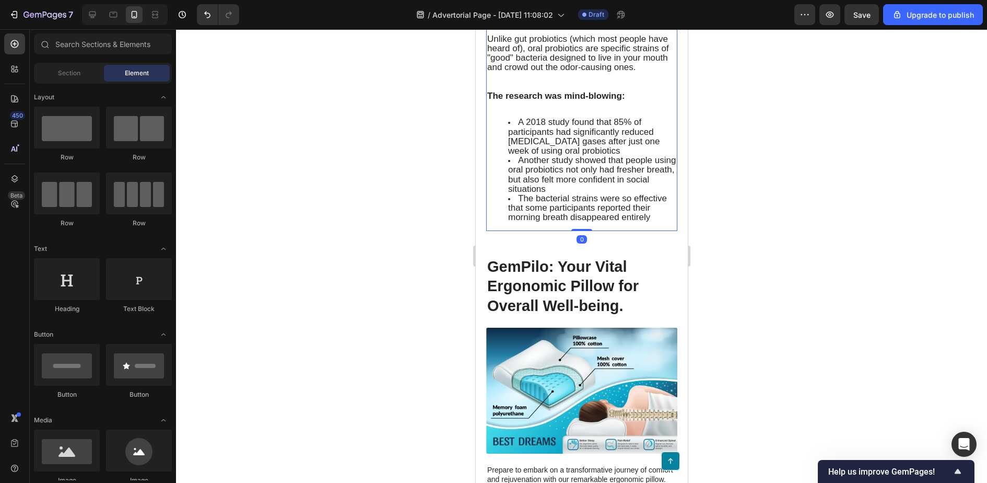
click at [671, 209] on div "That's when I discovered something called oral probiotics. Unlike gut probiotic…" at bounding box center [581, 113] width 191 height 236
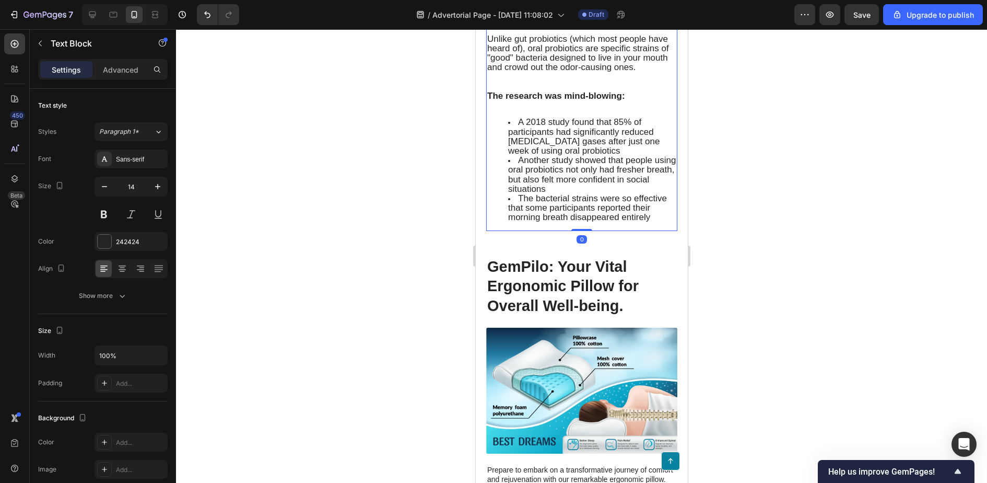
click at [658, 204] on li "The bacterial strains were so effective that some participants reported their m…" at bounding box center [592, 208] width 168 height 29
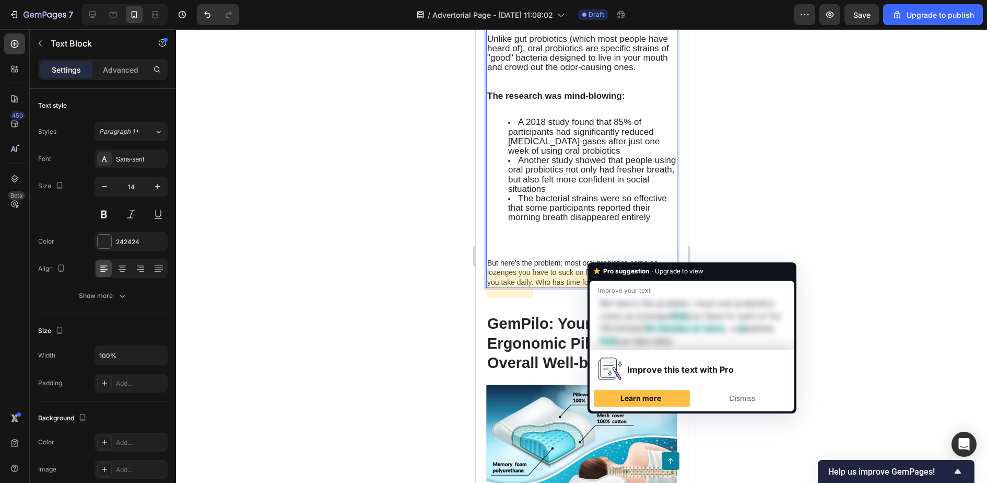
click at [617, 258] on p "But here's the problem: most oral probiotics come as lozenges you have to suck …" at bounding box center [581, 272] width 189 height 29
click at [547, 258] on p "But here's the problem: most oral probiotics come as lozenges you have to suck …" at bounding box center [581, 272] width 189 height 29
click at [536, 258] on p "But here's the problem: most oral probiotics come as lozenges you have to suck …" at bounding box center [581, 272] width 189 height 29
click at [536, 249] on p "To enrich screen reader interactions, please activate Accessibility in Grammarl…" at bounding box center [581, 253] width 189 height 9
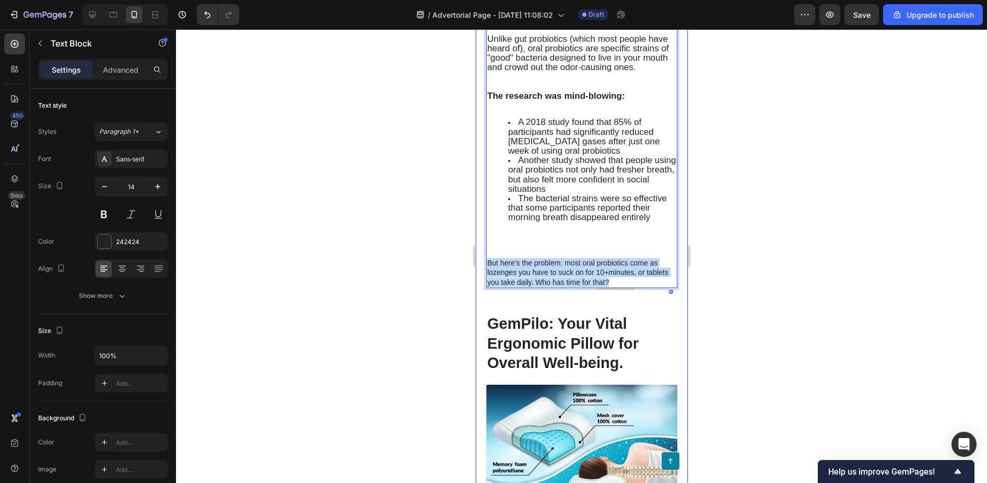
drag, startPoint x: 613, startPoint y: 266, endPoint x: 478, endPoint y: 246, distance: 136.3
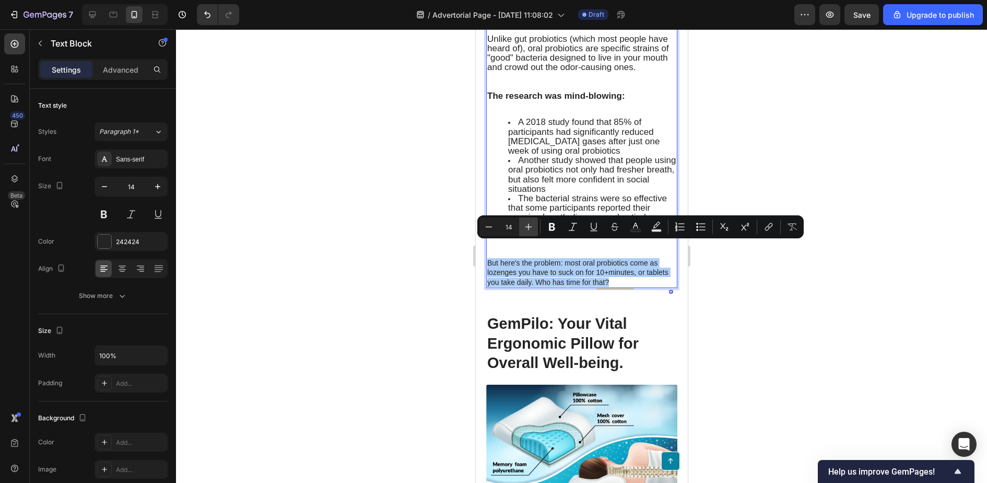
click at [530, 227] on icon "Editor contextual toolbar" at bounding box center [529, 227] width 10 height 10
type input "17"
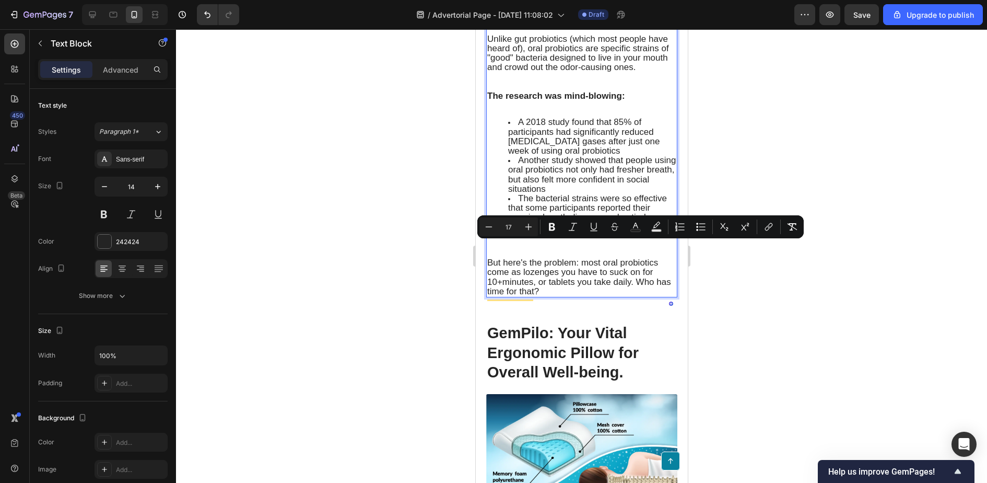
click at [579, 271] on span "But here's the problem: most oral probiotics come as lozenges you have to suck …" at bounding box center [579, 277] width 184 height 39
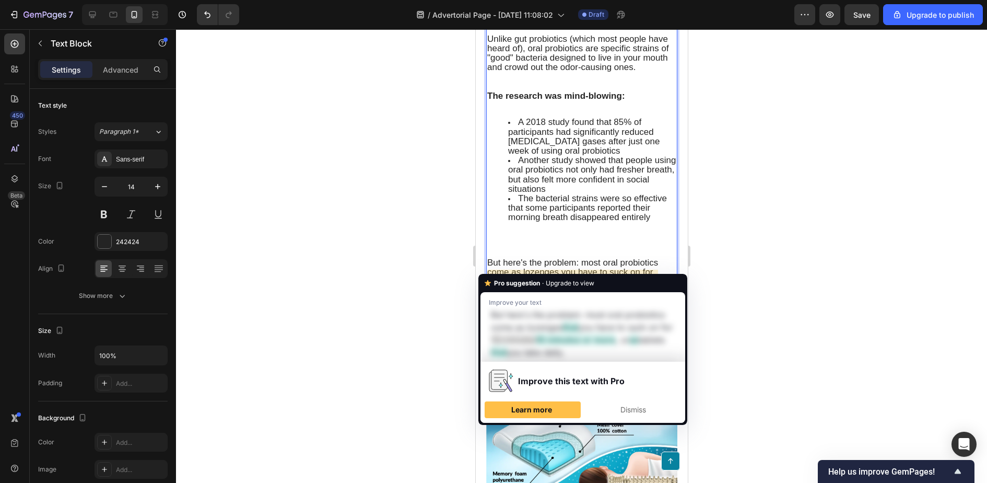
click at [503, 268] on span "But here's the problem: most oral probiotics come as lozenges you have to suck …" at bounding box center [579, 277] width 184 height 39
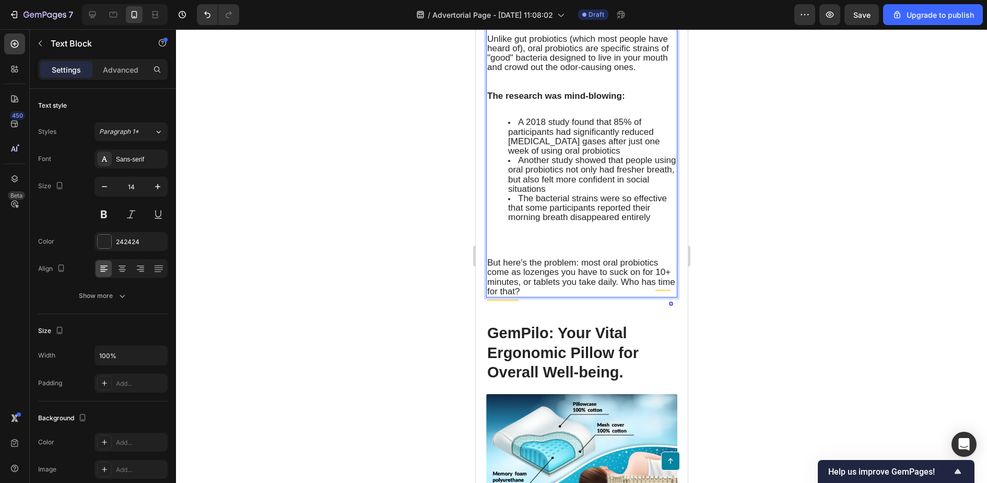
click at [544, 280] on p "But here's the problem: most oral probiotics come as lozenges you have to suck …" at bounding box center [581, 277] width 189 height 38
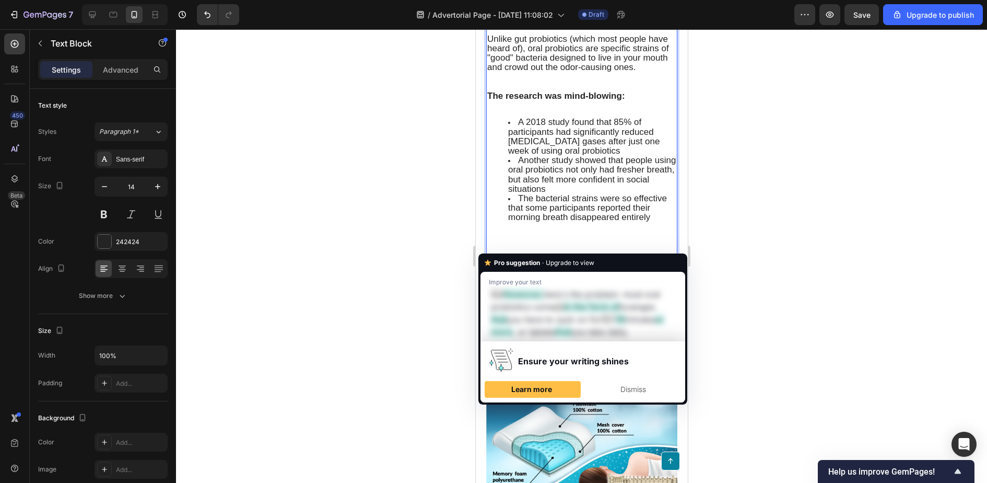
click at [613, 193] on span "The bacterial strains were so effective that some participants reported their m…" at bounding box center [587, 207] width 159 height 29
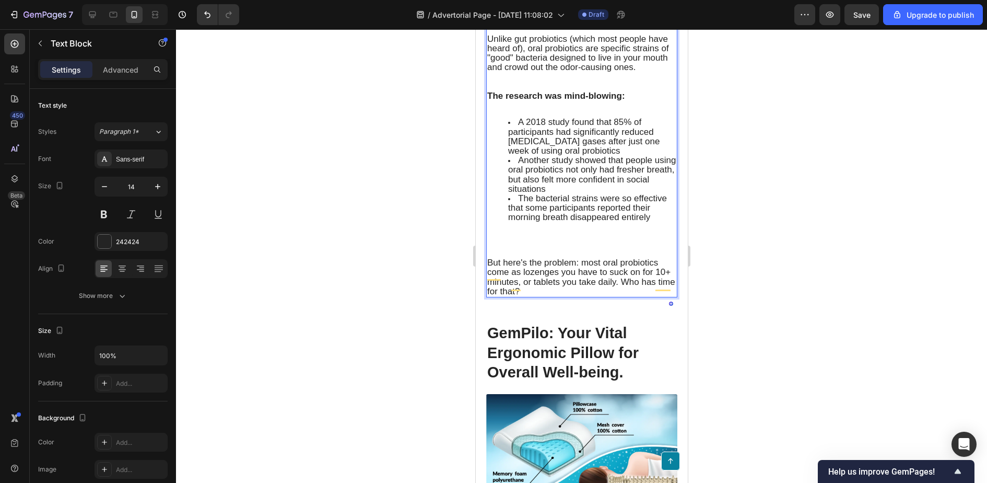
click at [509, 239] on p "Rich Text Editor. Editing area: main" at bounding box center [581, 243] width 189 height 9
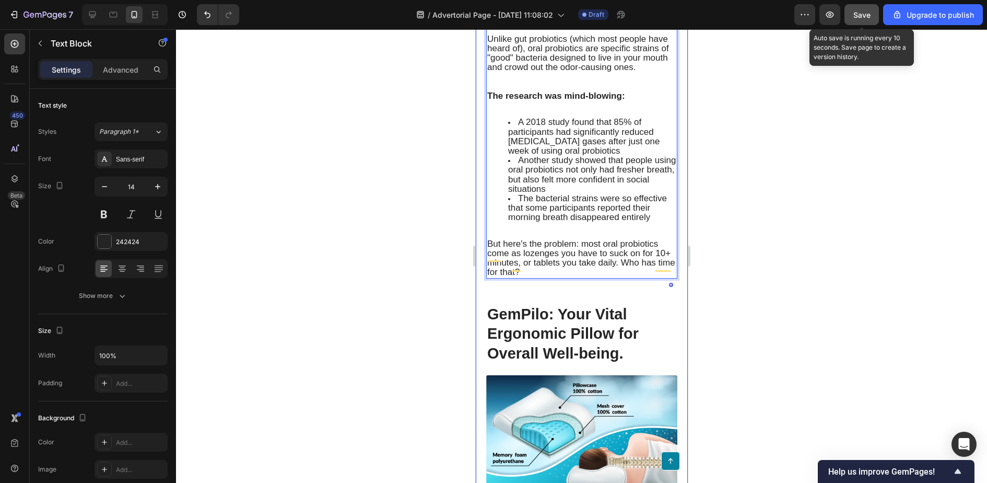
click at [864, 17] on span "Save" at bounding box center [862, 14] width 17 height 9
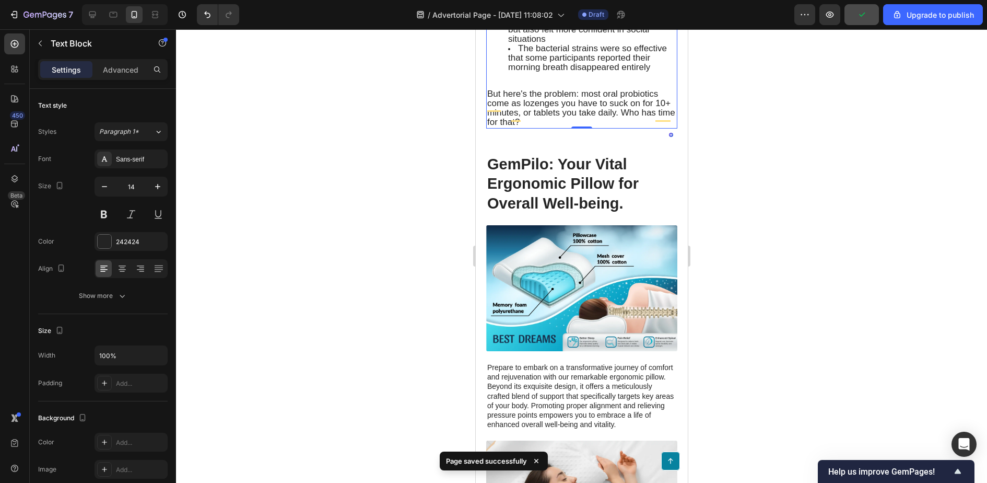
scroll to position [2873, 0]
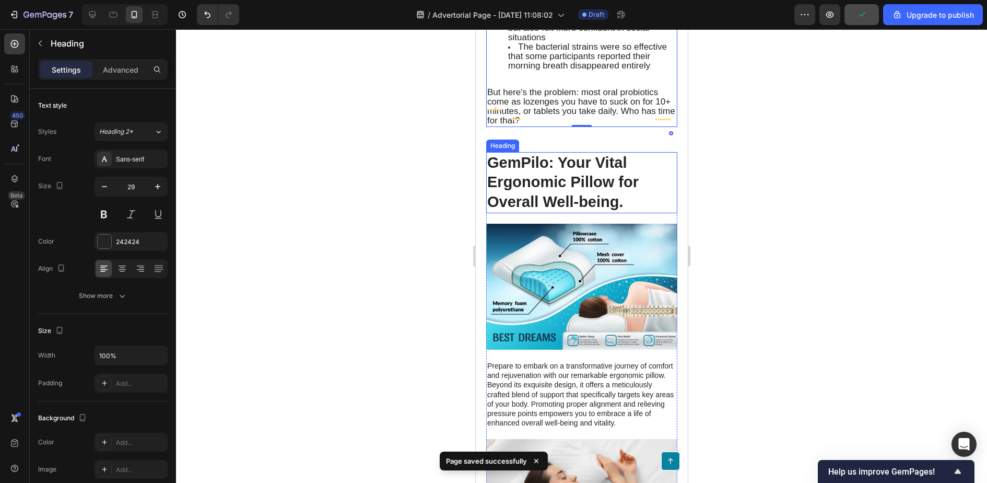
click at [584, 156] on h2 "GemPilo: Your Vital Ergonomic Pillow for Overall Well-being." at bounding box center [581, 182] width 191 height 61
click at [575, 164] on h2 "GemPilo: Your Vital Ergonomic Pillow for Overall Well-being." at bounding box center [581, 182] width 191 height 61
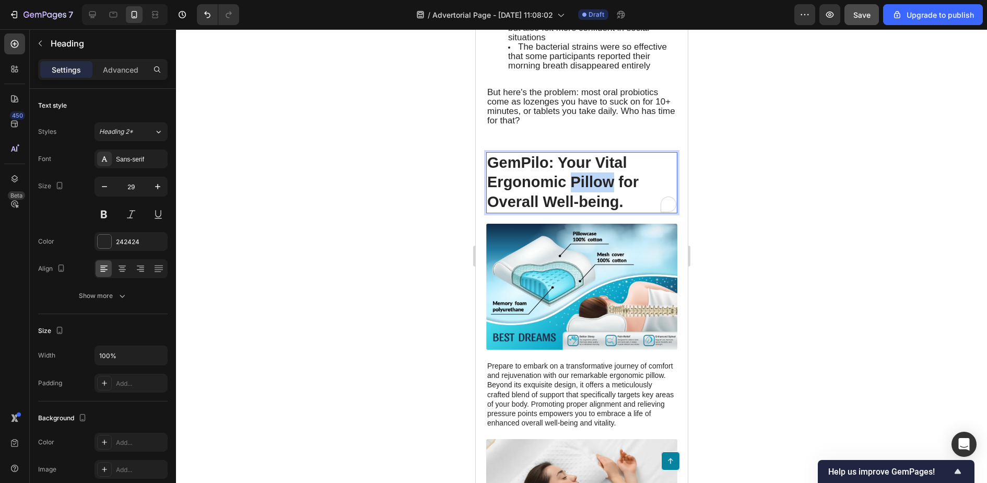
click at [575, 164] on p "GemPilo: Your Vital Ergonomic Pillow for Overall Well-being." at bounding box center [581, 182] width 189 height 59
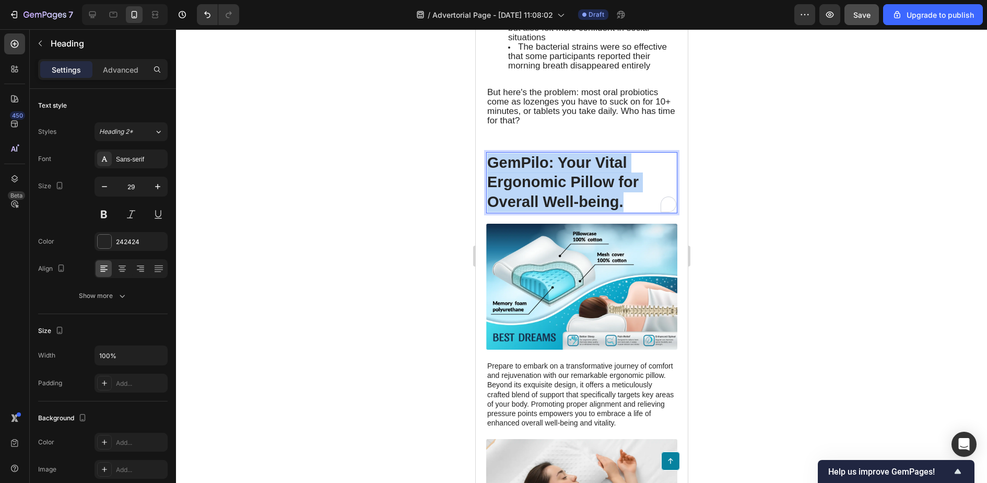
click at [575, 164] on p "GemPilo: Your Vital Ergonomic Pillow for Overall Well-being." at bounding box center [581, 182] width 189 height 59
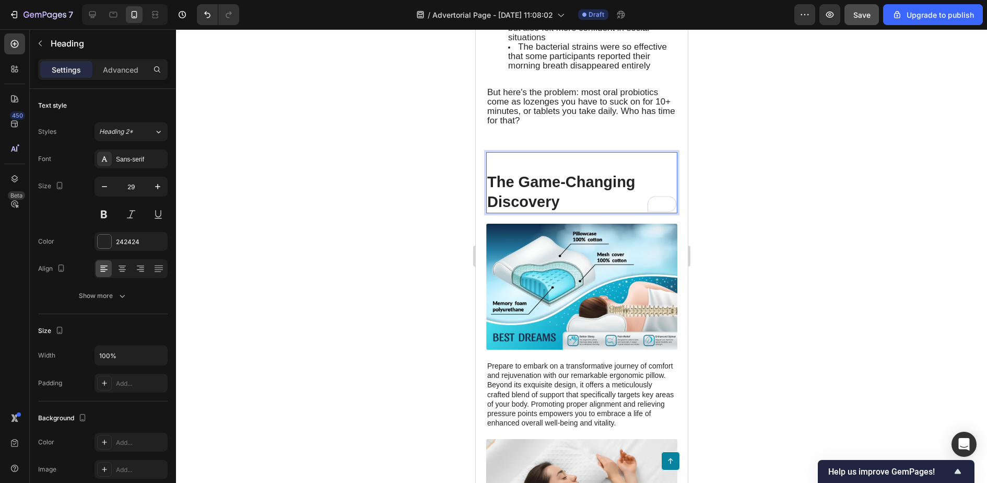
click at [494, 172] on p "The Game-Changing Discovery" at bounding box center [581, 191] width 189 height 39
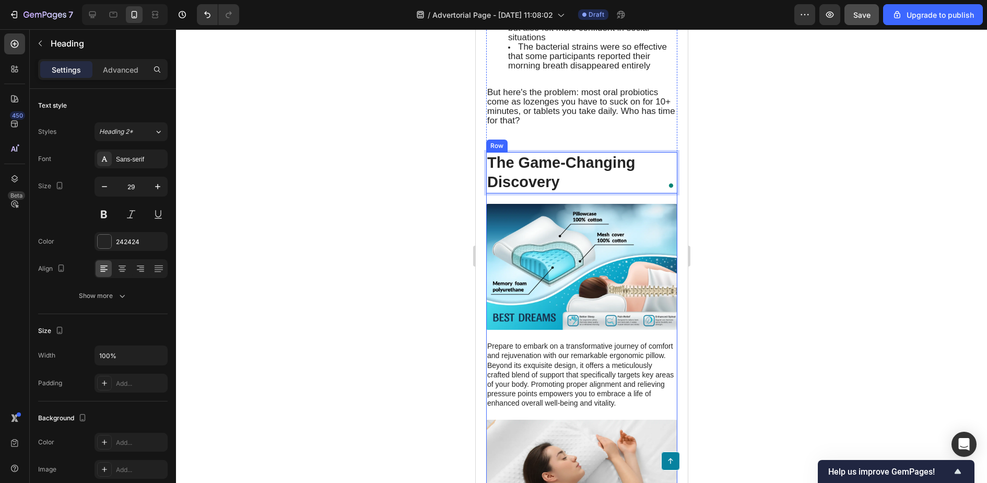
click at [566, 182] on div "The Game-Changing Discovery Heading 20 Image Prepare to embark on a transformat…" at bounding box center [581, 339] width 191 height 375
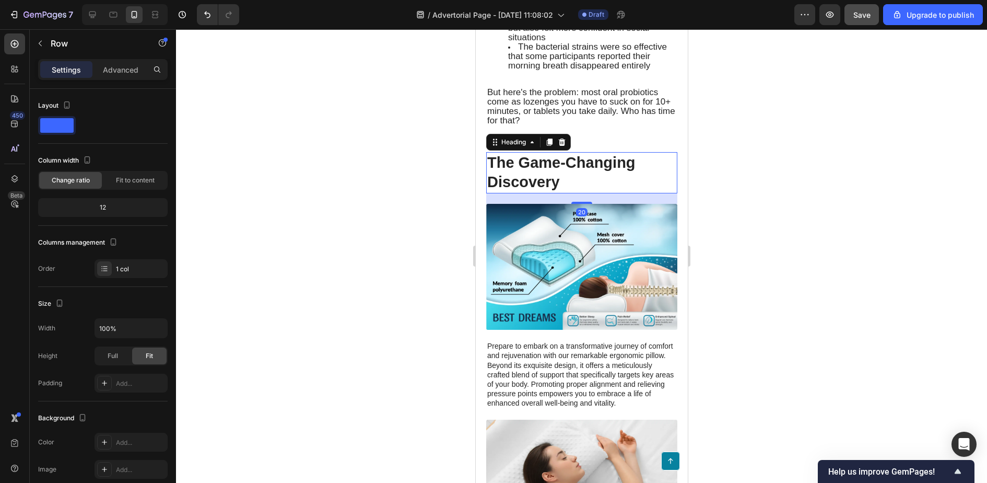
click at [566, 176] on p "The Game-Changing Discovery" at bounding box center [581, 172] width 189 height 39
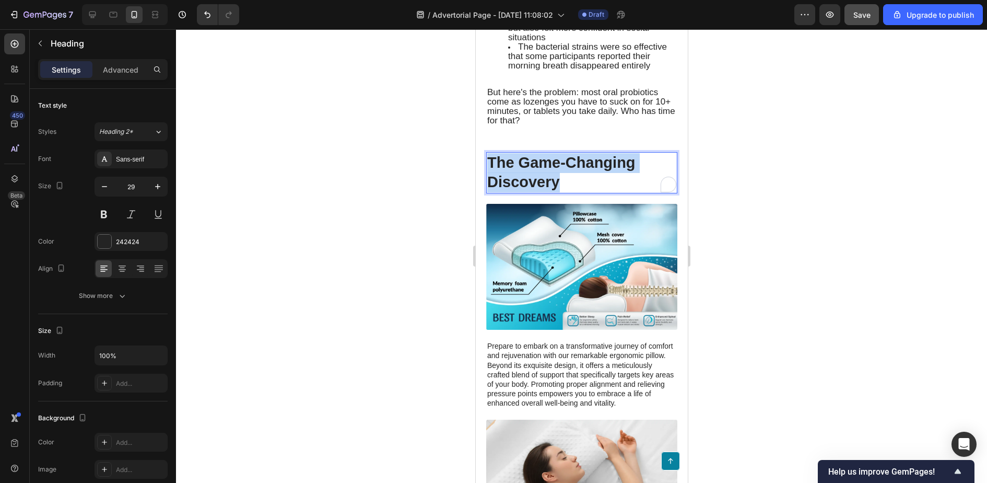
click at [566, 176] on p "The Game-Changing Discovery" at bounding box center [581, 172] width 189 height 39
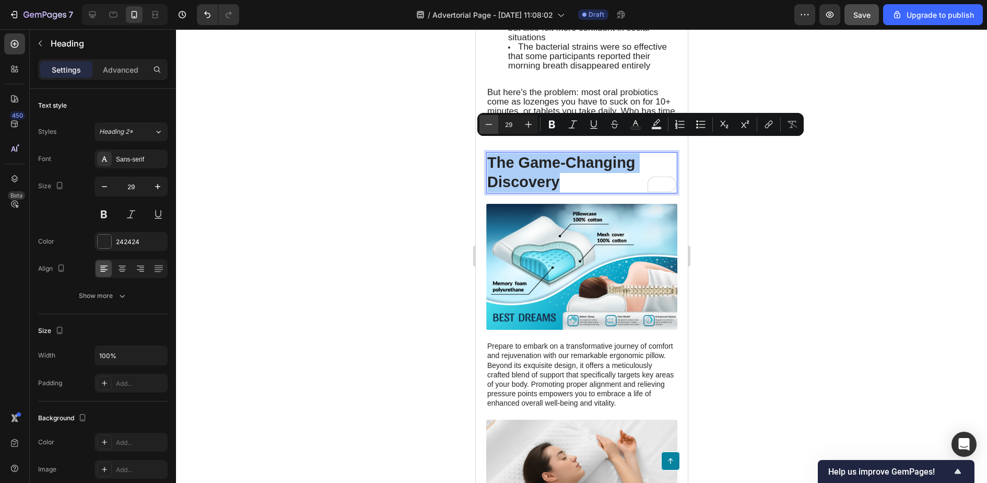
click at [491, 127] on icon "Editor contextual toolbar" at bounding box center [489, 124] width 10 height 10
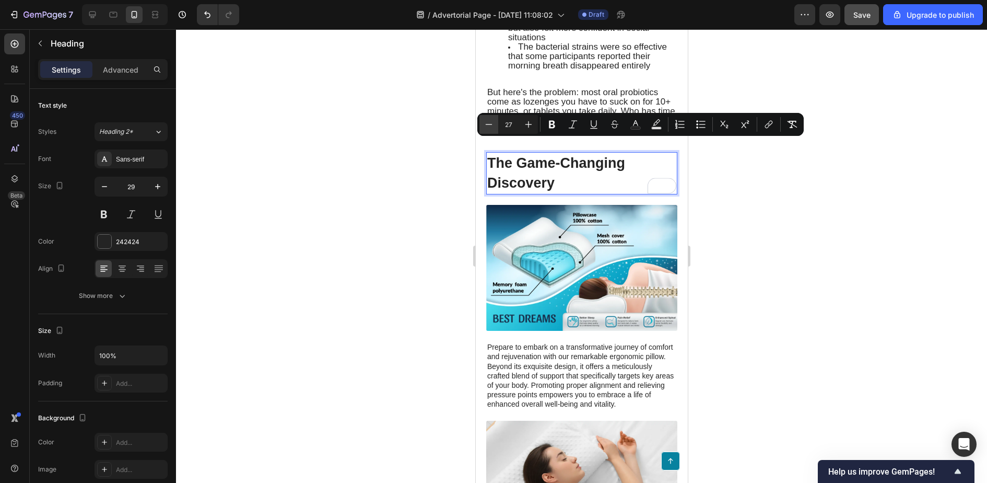
click at [491, 127] on icon "Editor contextual toolbar" at bounding box center [489, 124] width 10 height 10
type input "24"
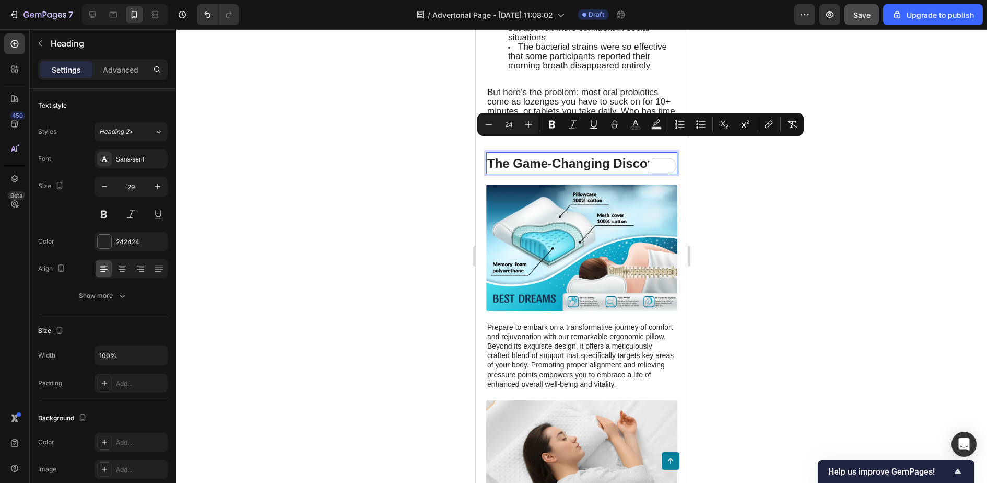
click at [825, 245] on div at bounding box center [581, 256] width 811 height 454
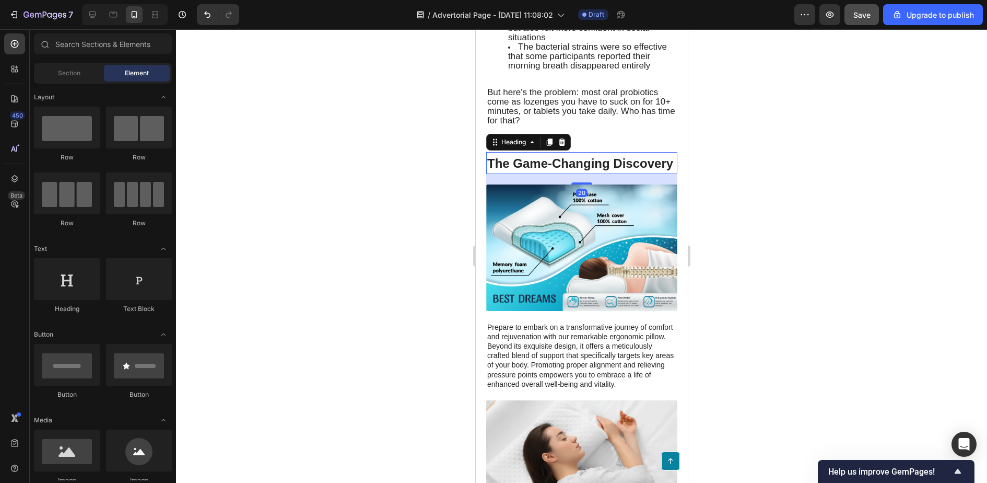
click at [639, 160] on h2 "⁠⁠⁠⁠⁠⁠⁠ The Game-Changing Discovery" at bounding box center [581, 163] width 191 height 22
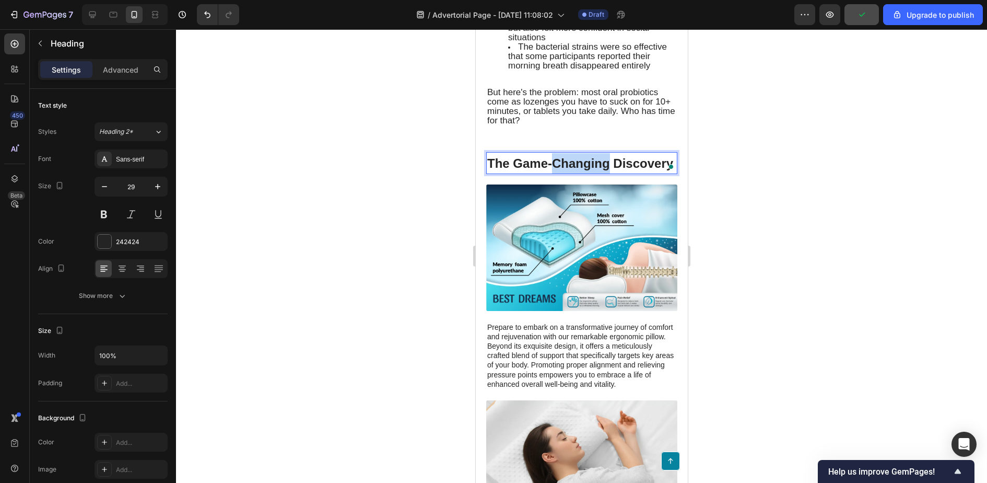
click at [606, 156] on span "The Game-Changing Discovery" at bounding box center [580, 163] width 186 height 14
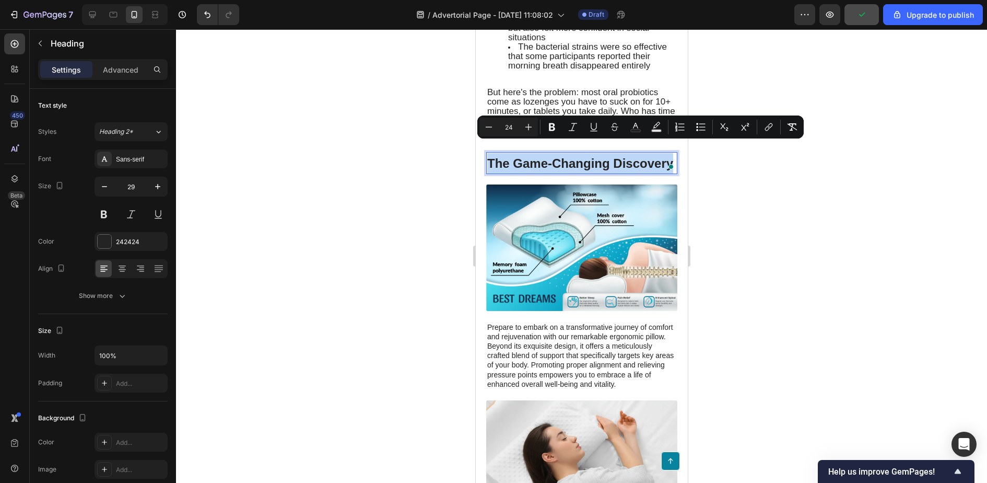
click at [606, 156] on span "The Game-Changing Discovery" at bounding box center [580, 163] width 186 height 14
click at [527, 128] on icon "Editor contextual toolbar" at bounding box center [529, 127] width 10 height 10
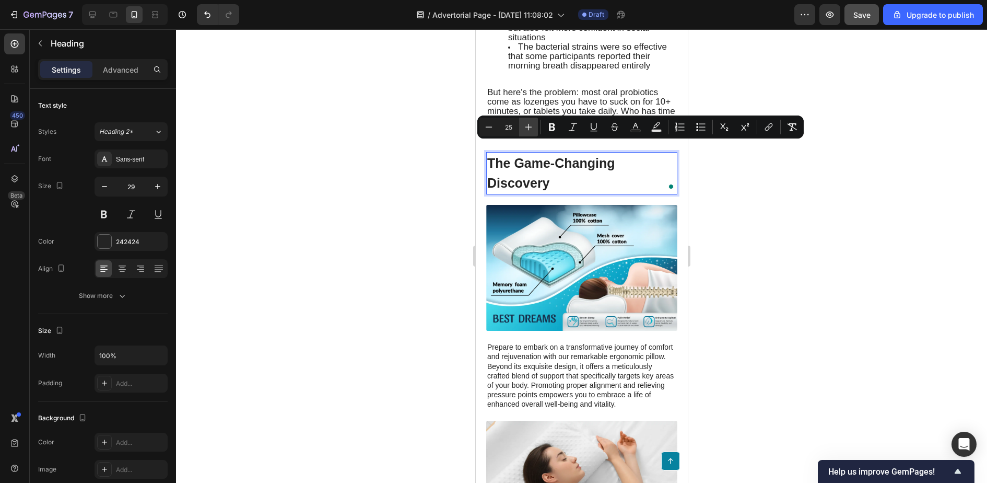
click at [531, 129] on icon "Editor contextual toolbar" at bounding box center [529, 127] width 10 height 10
type input "26"
click at [789, 208] on div at bounding box center [581, 256] width 811 height 454
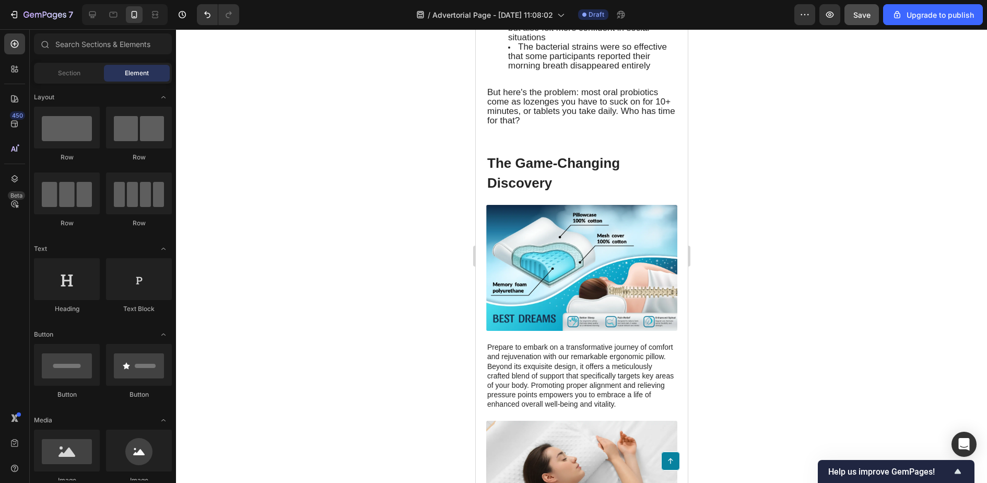
click at [768, 201] on div at bounding box center [581, 256] width 811 height 454
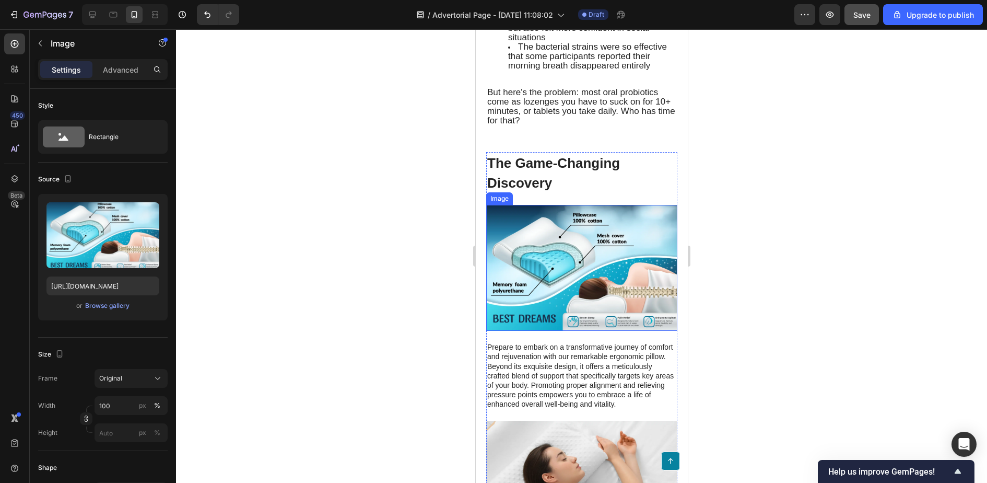
click at [614, 285] on img at bounding box center [581, 268] width 191 height 126
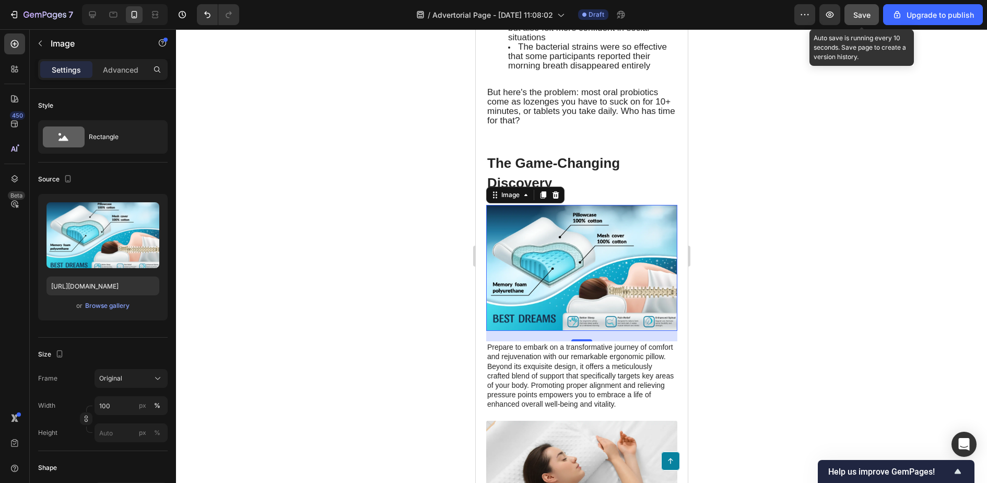
click at [855, 15] on span "Save" at bounding box center [862, 14] width 17 height 9
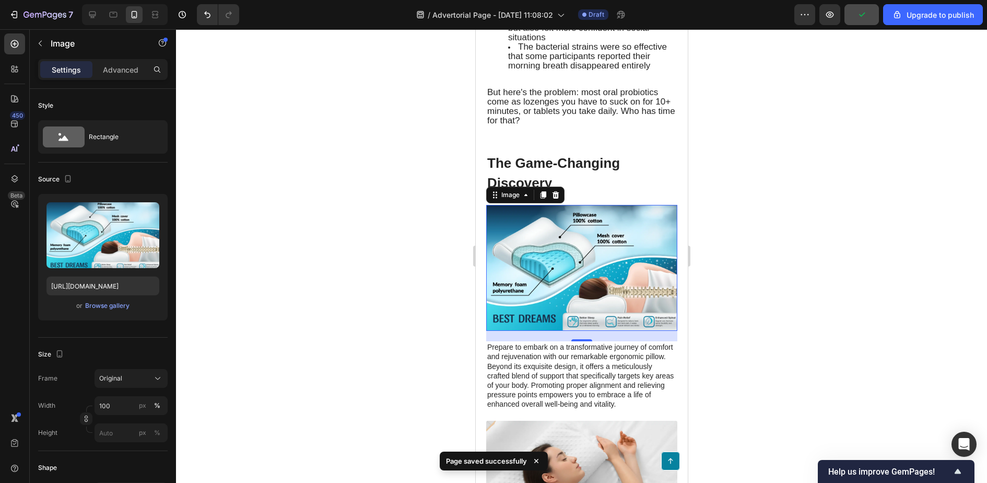
click at [732, 183] on div at bounding box center [581, 256] width 811 height 454
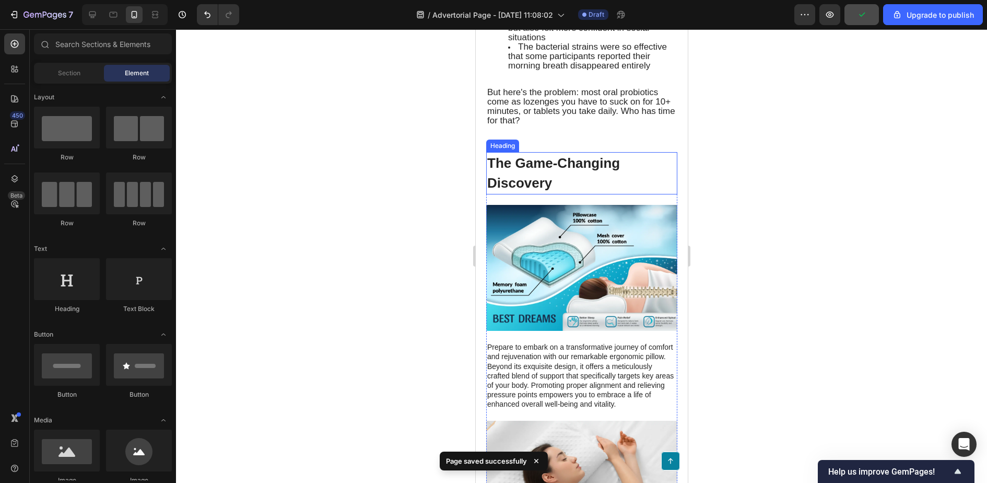
scroll to position [2931, 0]
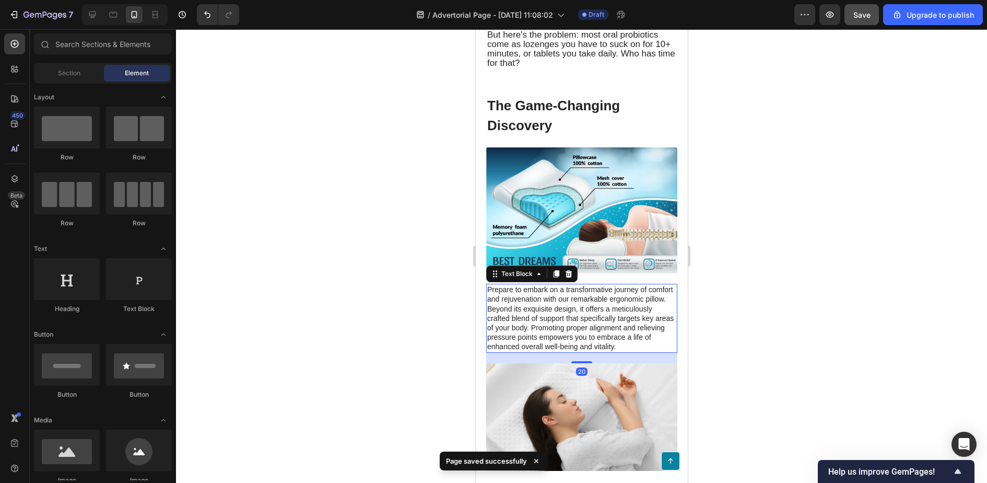
click at [555, 288] on p "Prepare to embark on a transformative journey of comfort and rejuvenation with …" at bounding box center [581, 318] width 189 height 66
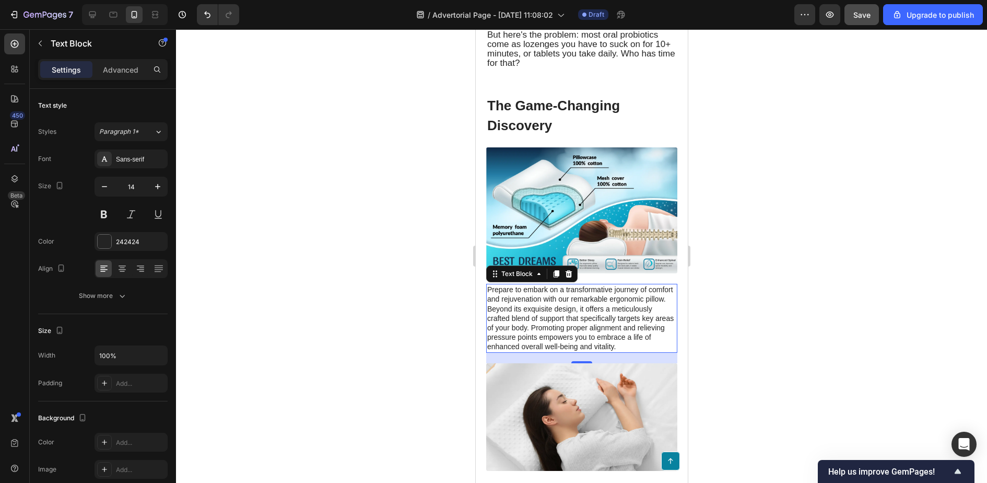
click at [552, 294] on p "Prepare to embark on a transformative journey of comfort and rejuvenation with …" at bounding box center [581, 318] width 189 height 66
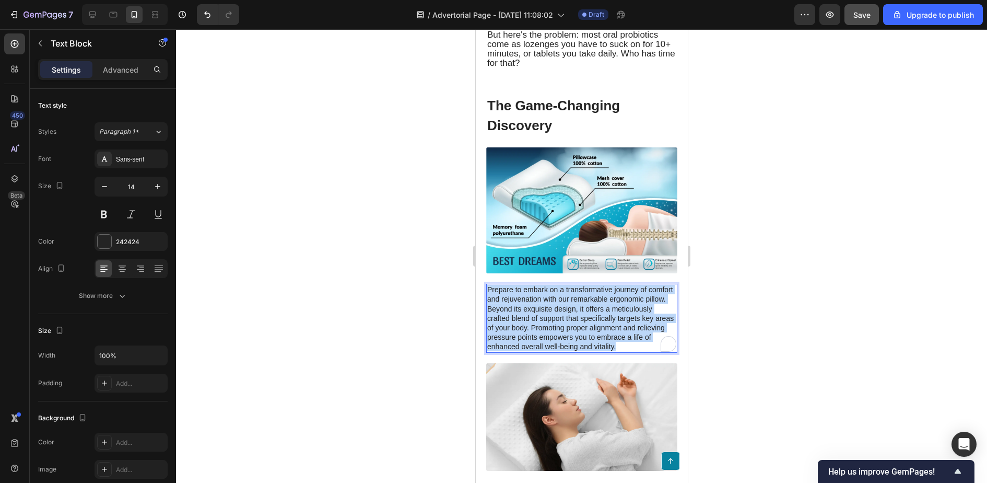
click at [552, 294] on p "Prepare to embark on a transformative journey of comfort and rejuvenation with …" at bounding box center [581, 318] width 189 height 66
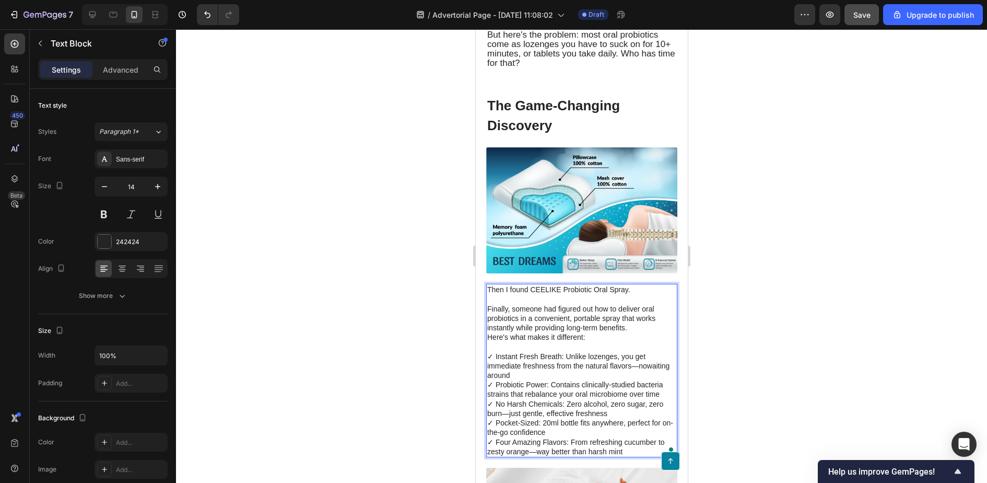
click at [528, 360] on p "✓ Instant Fresh Breath: Unlike lozenges, you get immediate freshness from the n…" at bounding box center [581, 366] width 189 height 29
click at [611, 437] on p "✓ Four Amazing Flavors: From refreshing cucumber to zesty orange—way better tha…" at bounding box center [581, 446] width 189 height 19
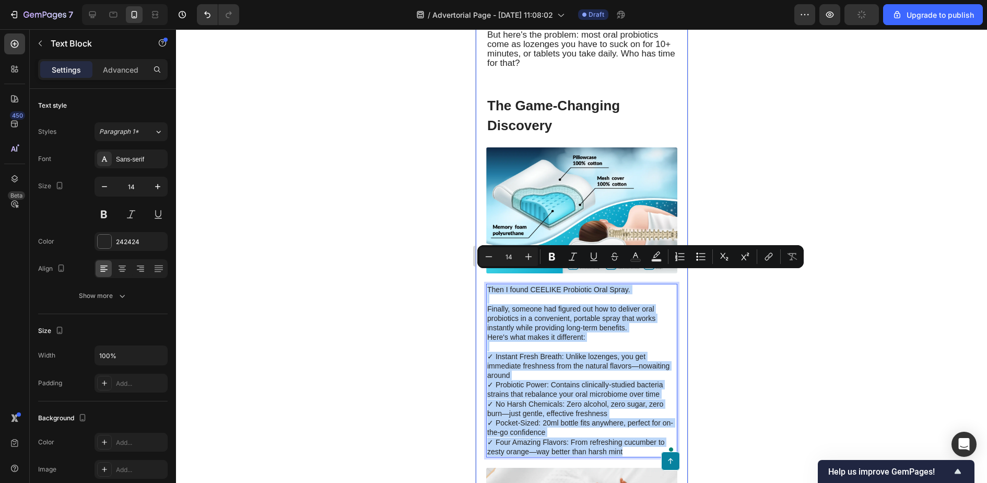
drag, startPoint x: 638, startPoint y: 435, endPoint x: 483, endPoint y: 274, distance: 223.9
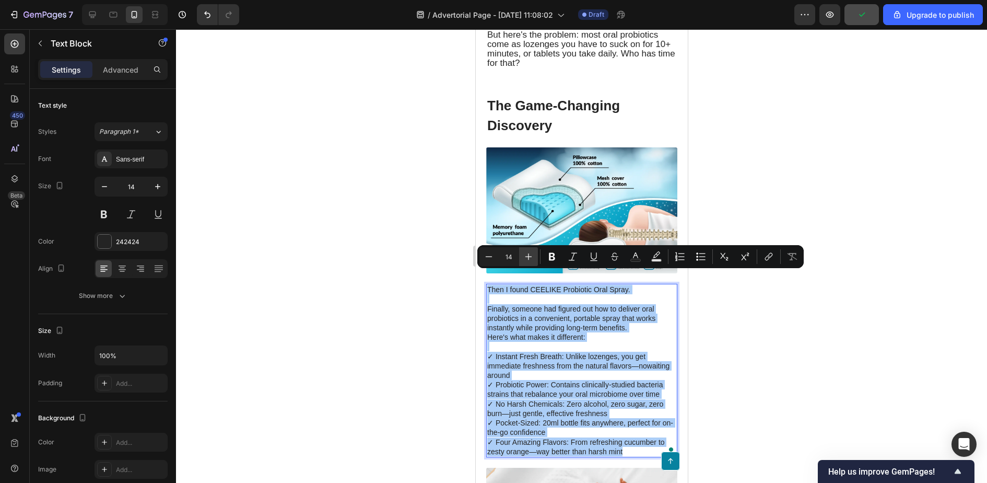
click at [524, 258] on icon "Editor contextual toolbar" at bounding box center [529, 256] width 10 height 10
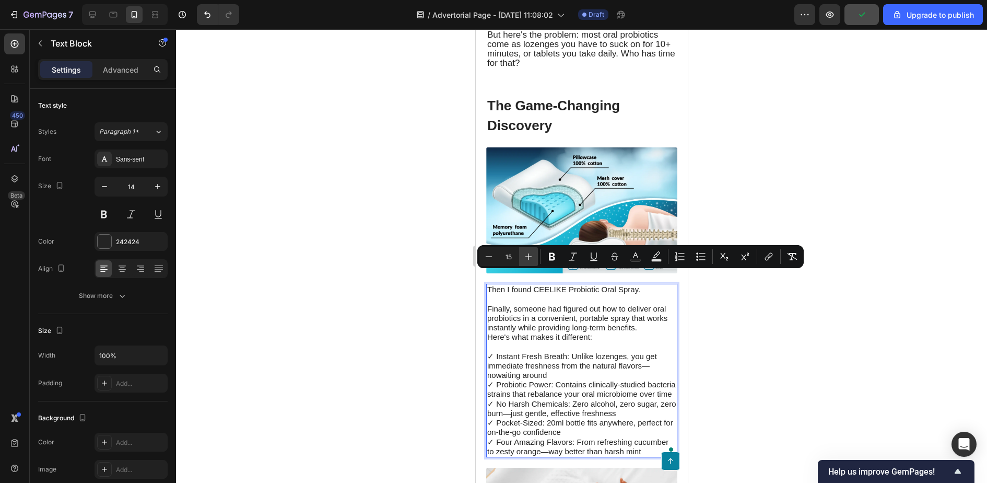
click at [524, 258] on icon "Editor contextual toolbar" at bounding box center [529, 256] width 10 height 10
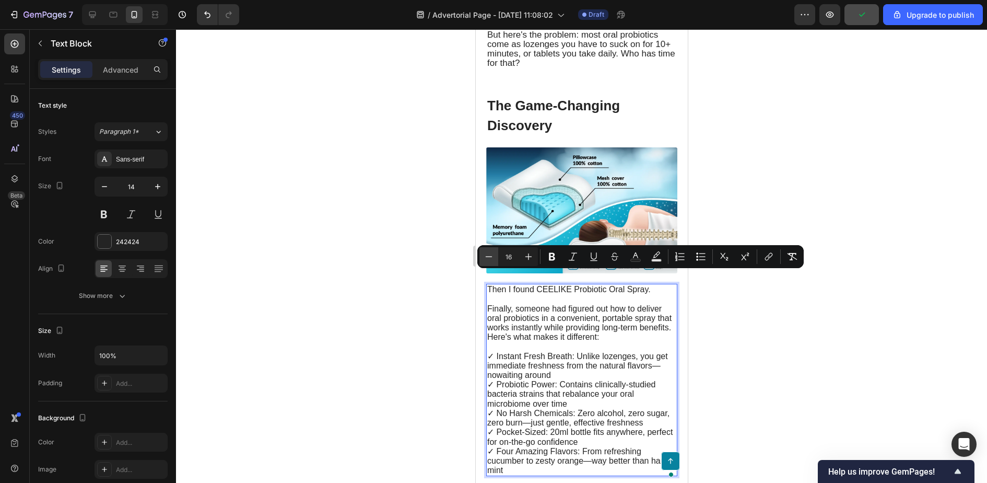
click at [491, 254] on icon "Editor contextual toolbar" at bounding box center [489, 256] width 10 height 10
type input "15"
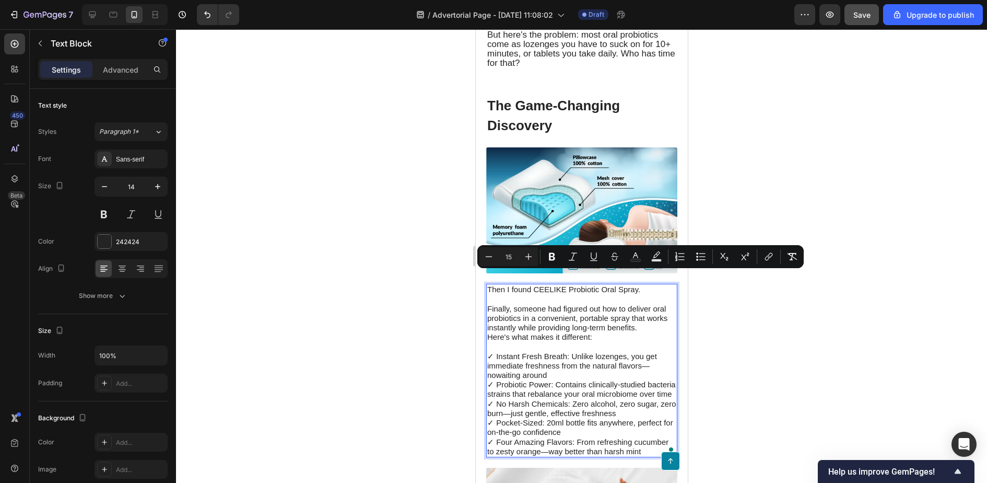
click at [553, 308] on span "Finally, someone had figured out how to deliver oral probiotics in a convenient…" at bounding box center [577, 318] width 180 height 28
click at [777, 329] on div at bounding box center [581, 256] width 811 height 454
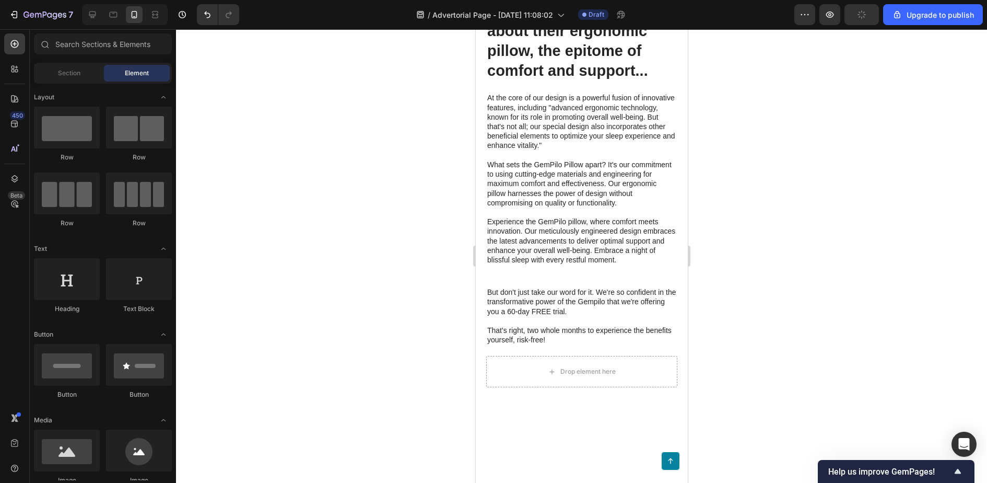
scroll to position [2931, 0]
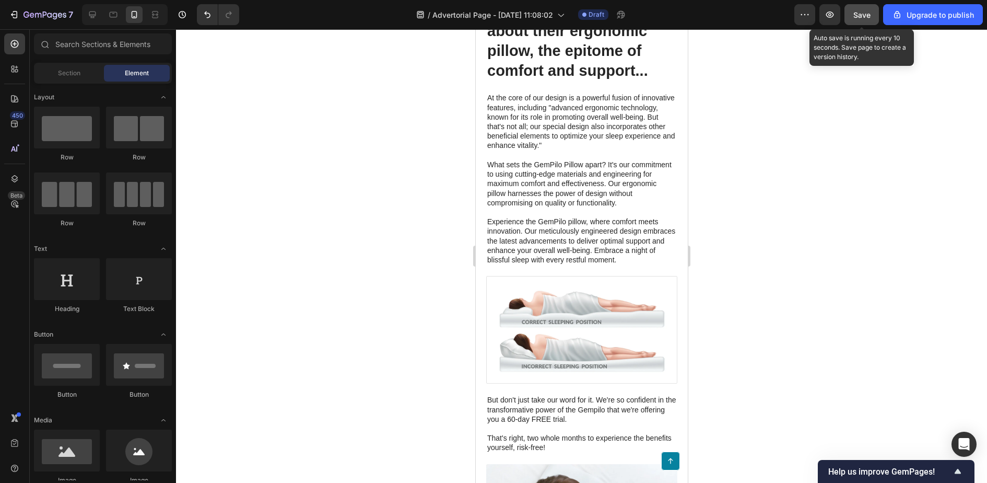
click at [866, 15] on span "Save" at bounding box center [862, 14] width 17 height 9
click at [808, 104] on div at bounding box center [581, 256] width 811 height 454
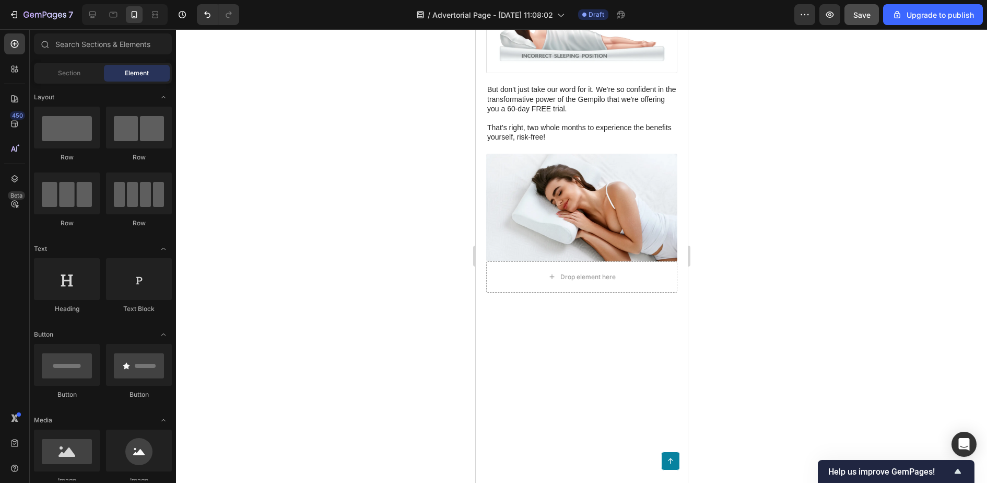
scroll to position [3249, 0]
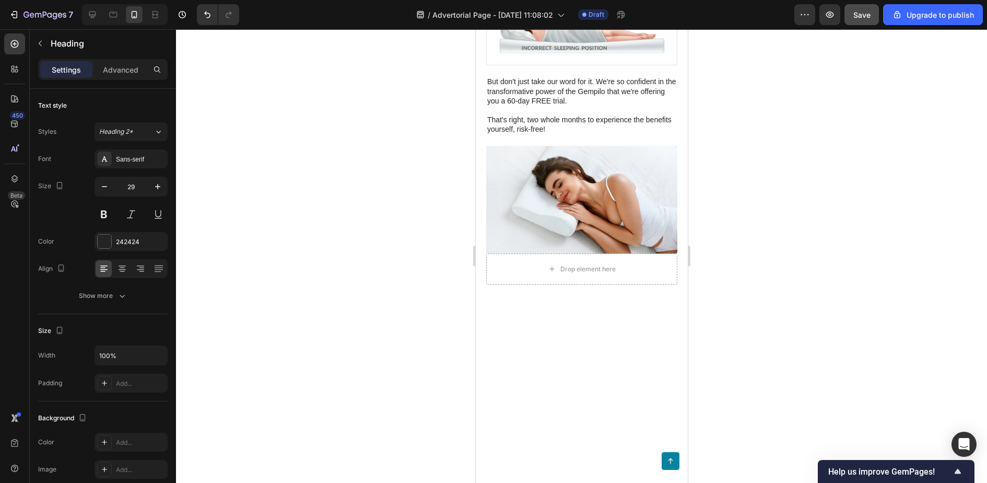
scroll to position [3291, 0]
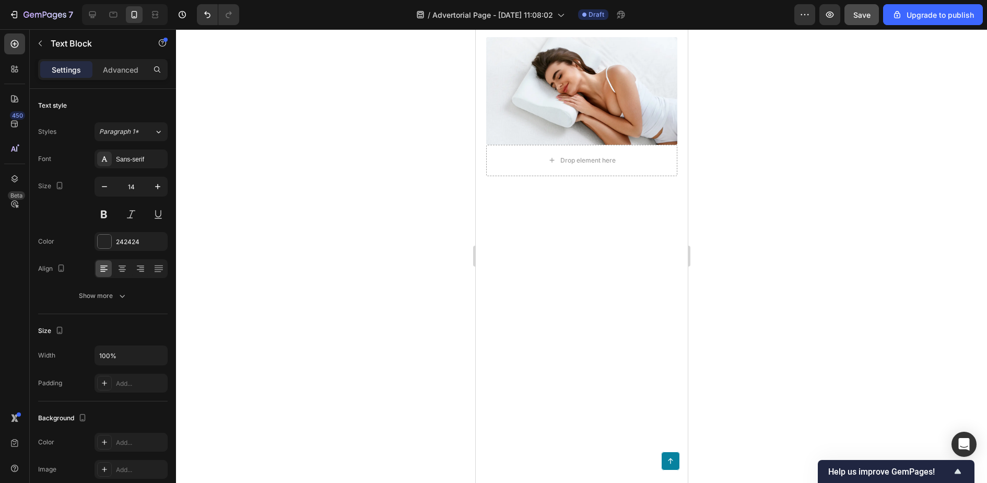
scroll to position [3358, 0]
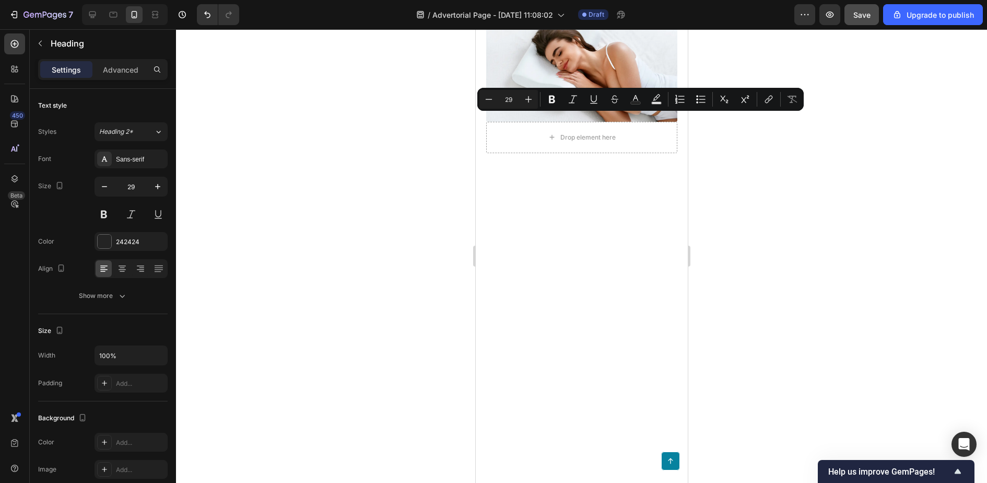
scroll to position [3370, 0]
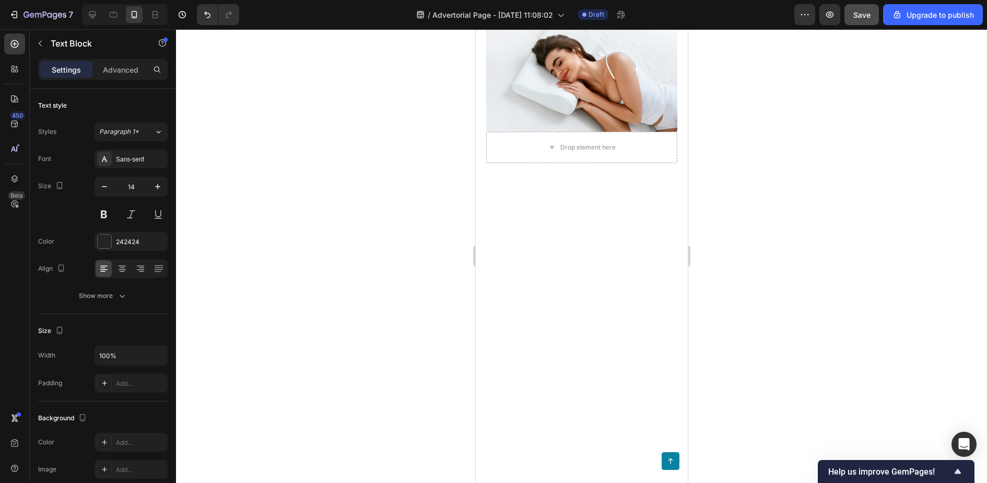
drag, startPoint x: 621, startPoint y: 411, endPoint x: 475, endPoint y: 231, distance: 231.0
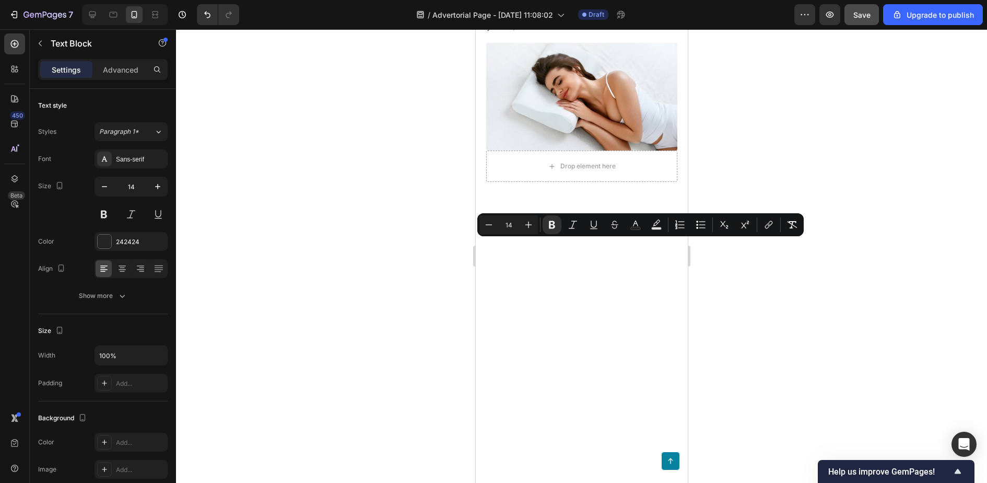
drag, startPoint x: 598, startPoint y: 245, endPoint x: 442, endPoint y: 227, distance: 156.8
copy strong "Real Results From Real People"
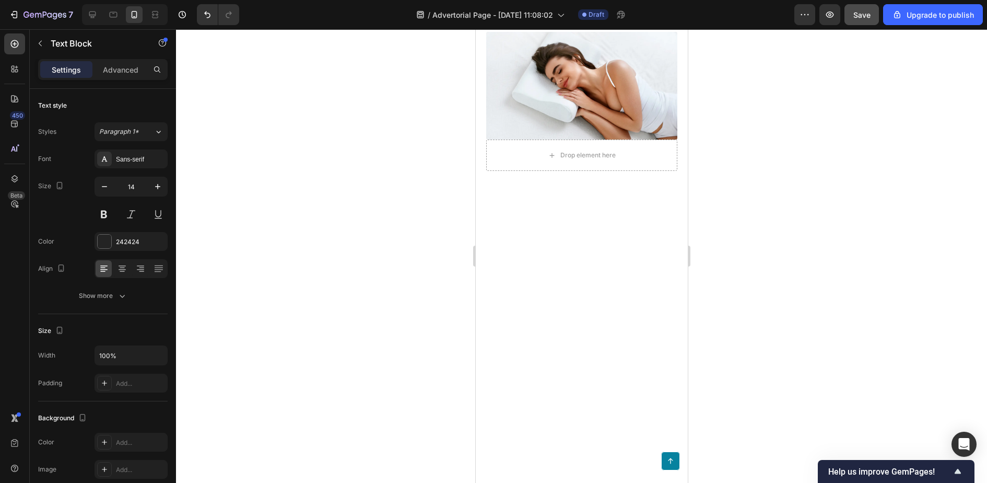
drag, startPoint x: 595, startPoint y: 210, endPoint x: 498, endPoint y: 203, distance: 97.4
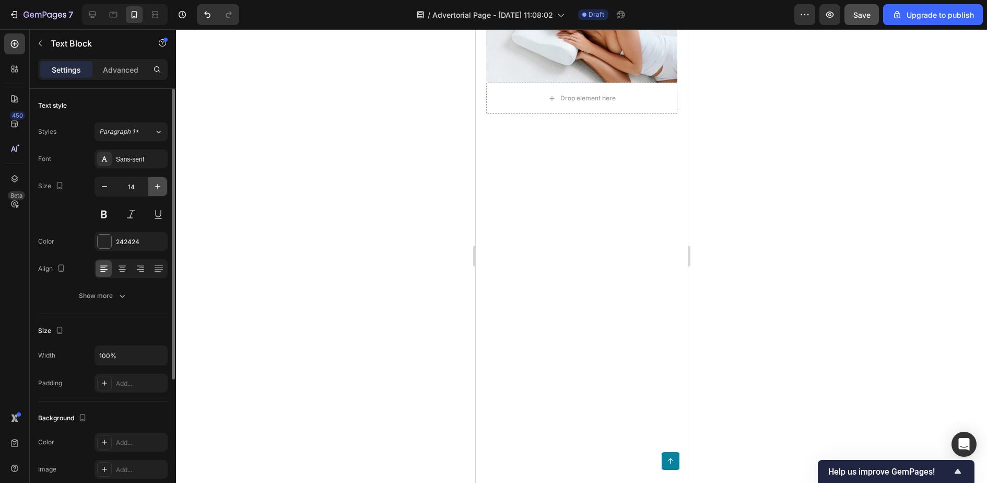
click at [154, 185] on icon "button" at bounding box center [158, 186] width 10 height 10
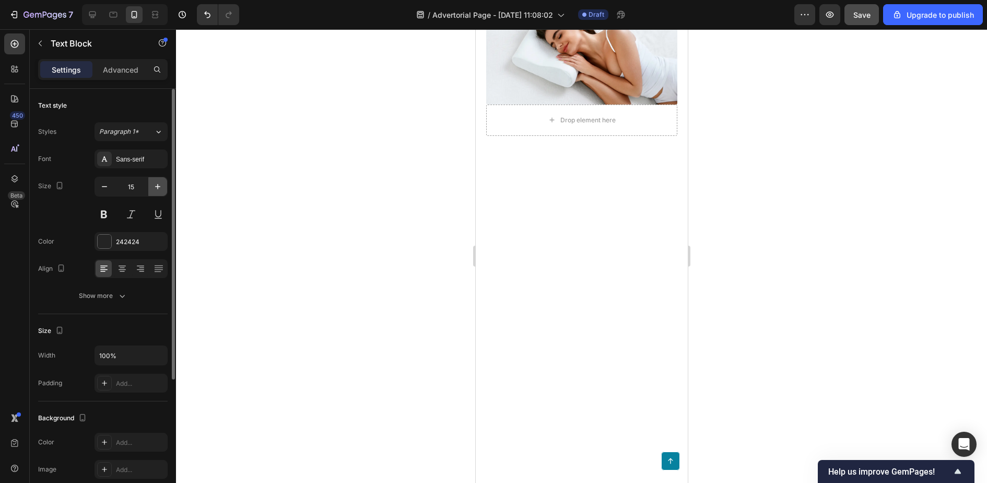
click at [154, 185] on icon "button" at bounding box center [158, 186] width 10 height 10
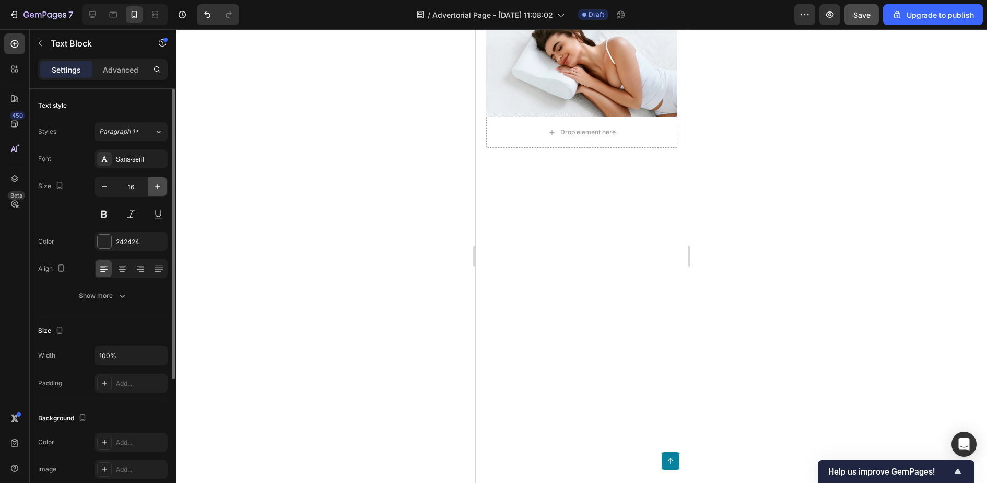
click at [154, 185] on icon "button" at bounding box center [158, 186] width 10 height 10
type input "17"
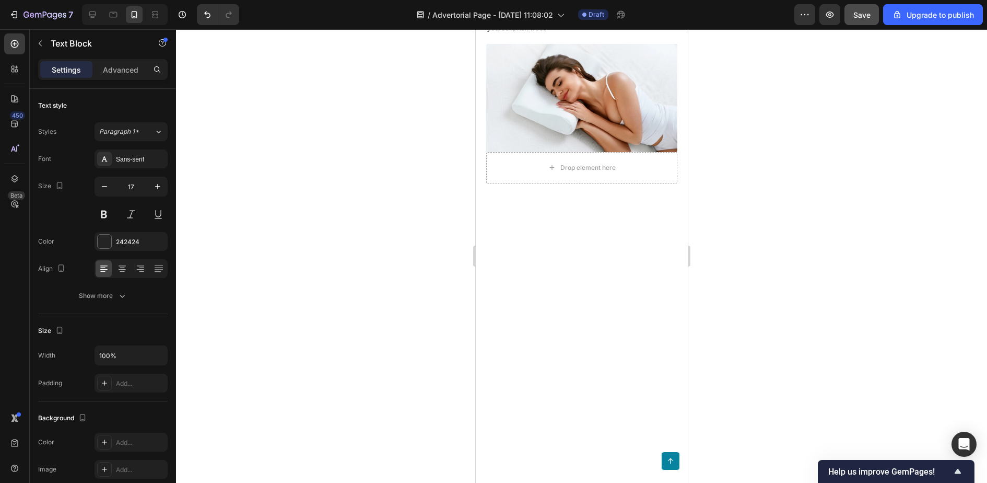
click at [798, 232] on div at bounding box center [581, 256] width 811 height 454
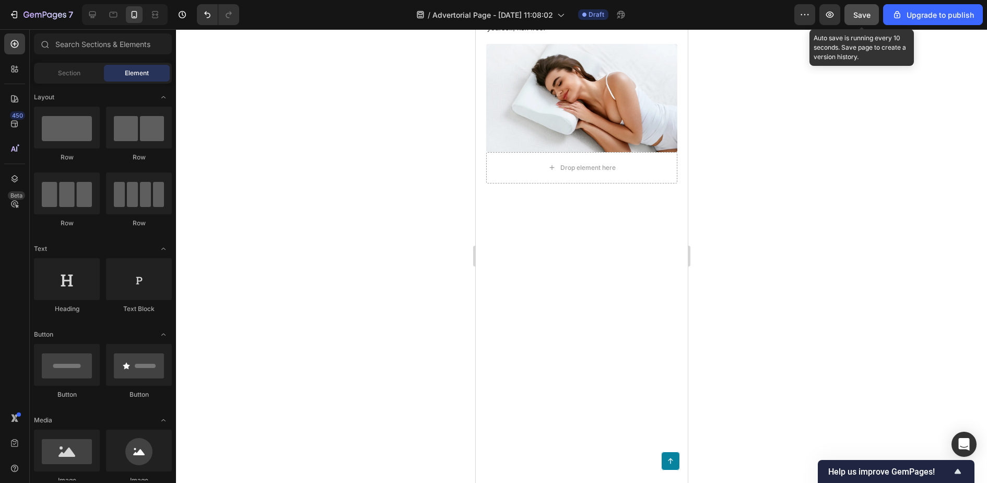
click at [870, 9] on div "Save" at bounding box center [862, 14] width 17 height 11
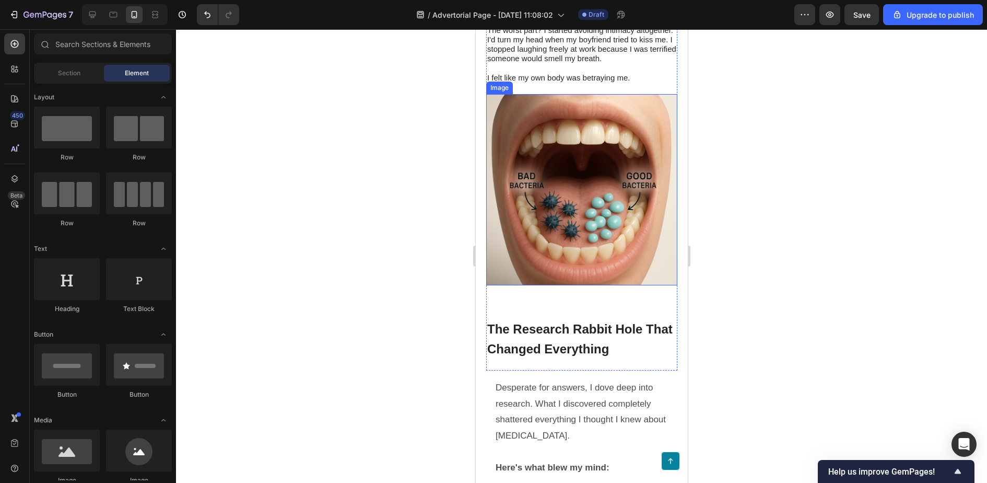
scroll to position [1537, 0]
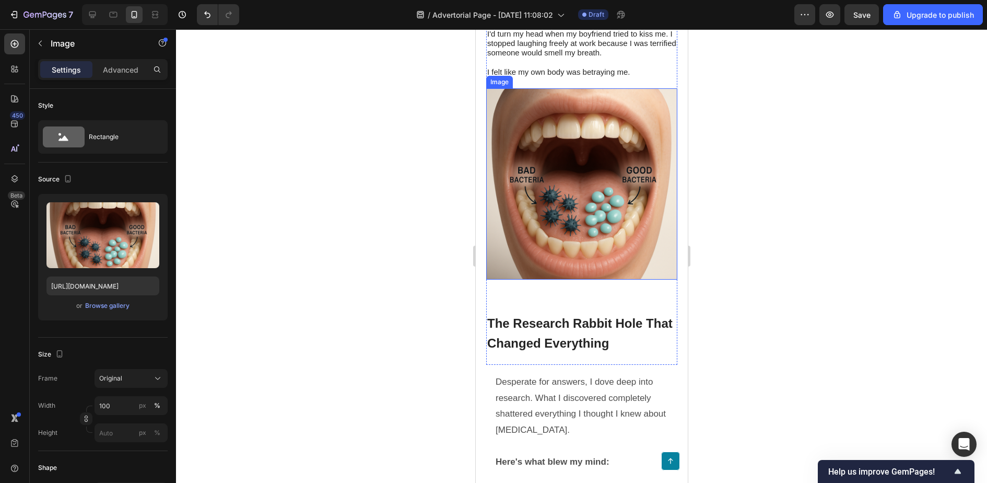
click at [621, 246] on img at bounding box center [581, 183] width 191 height 191
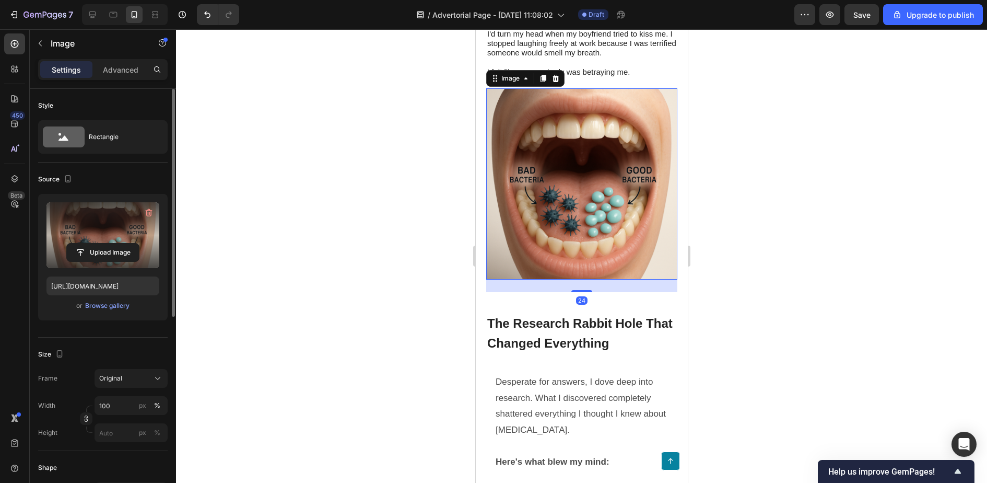
click at [108, 226] on label at bounding box center [102, 235] width 113 height 66
click at [108, 243] on input "file" at bounding box center [103, 252] width 72 height 18
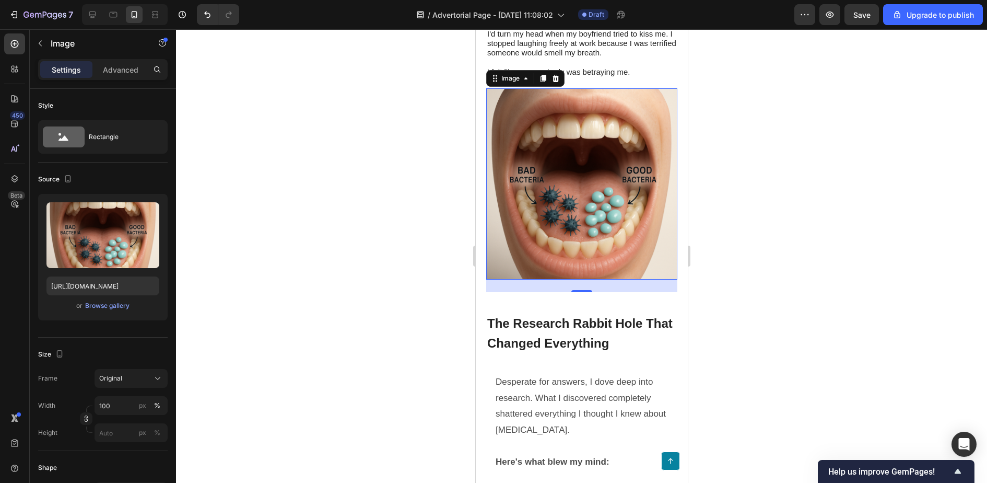
type input "[URL][DOMAIN_NAME]"
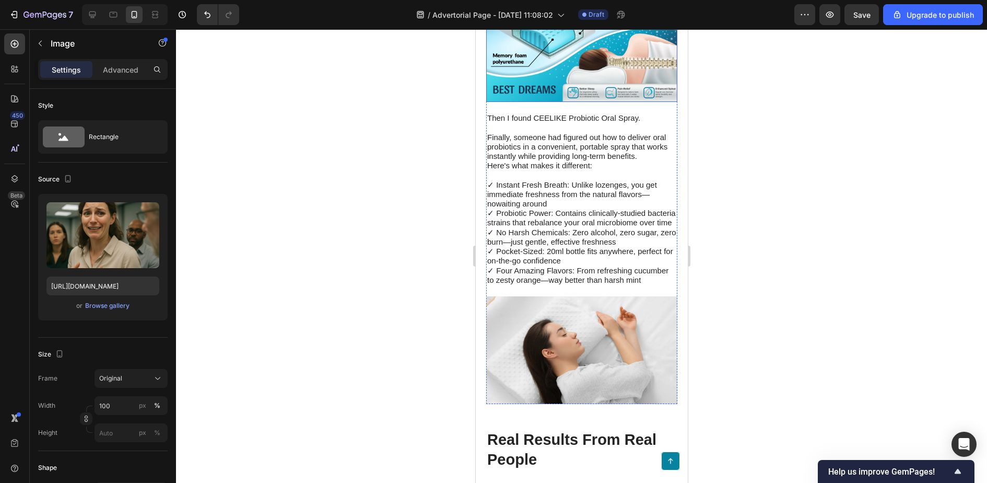
scroll to position [2900, 0]
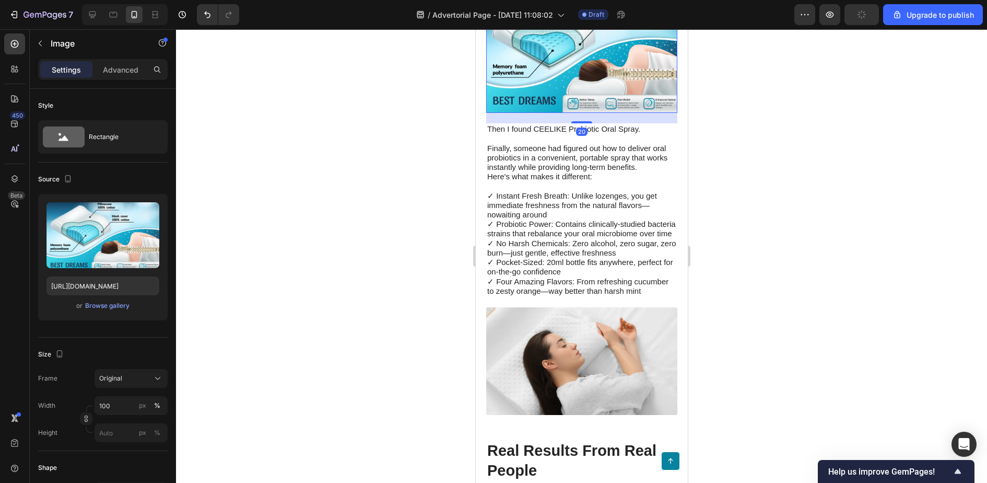
click at [583, 113] on img at bounding box center [581, 50] width 191 height 126
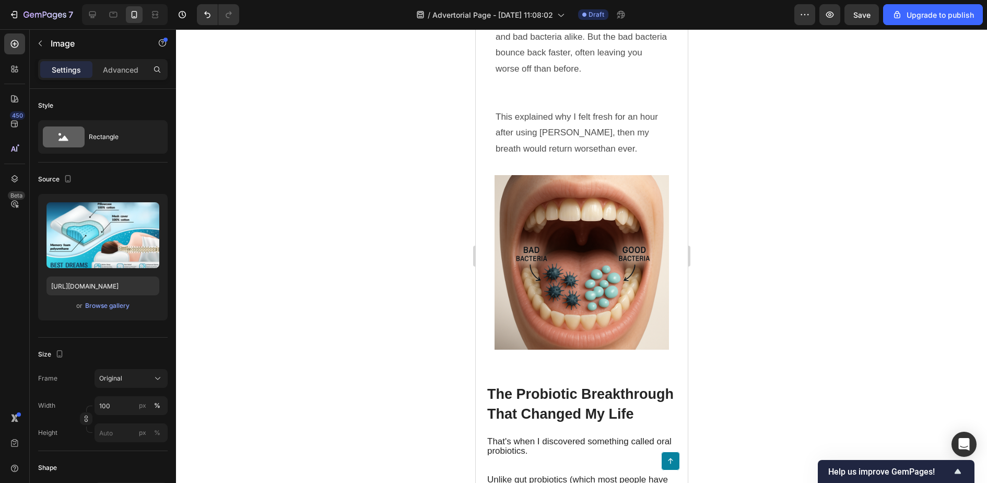
scroll to position [2282, 0]
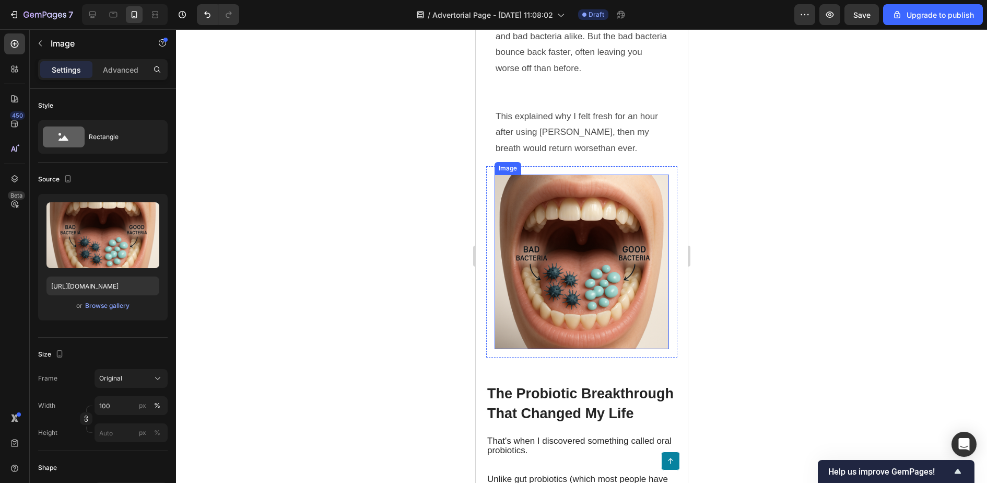
click at [655, 292] on img at bounding box center [581, 262] width 175 height 175
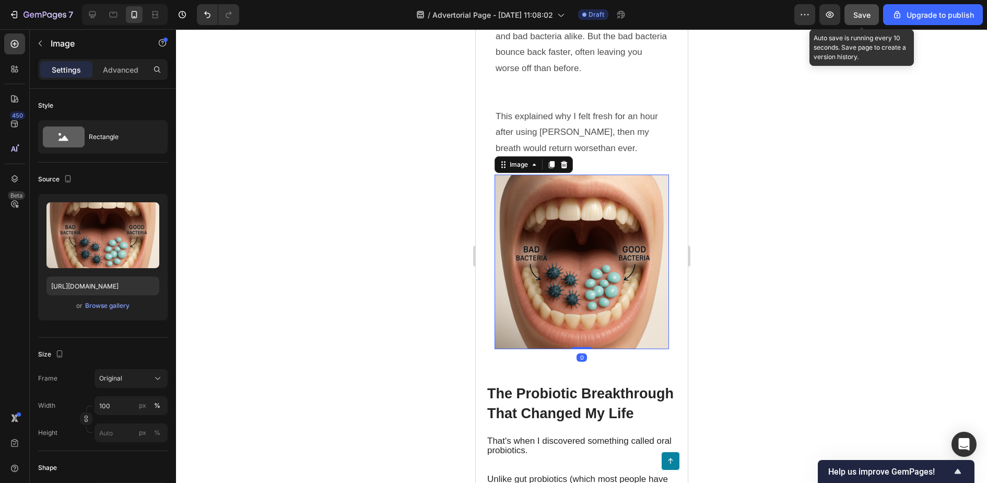
click at [861, 17] on span "Save" at bounding box center [862, 14] width 17 height 9
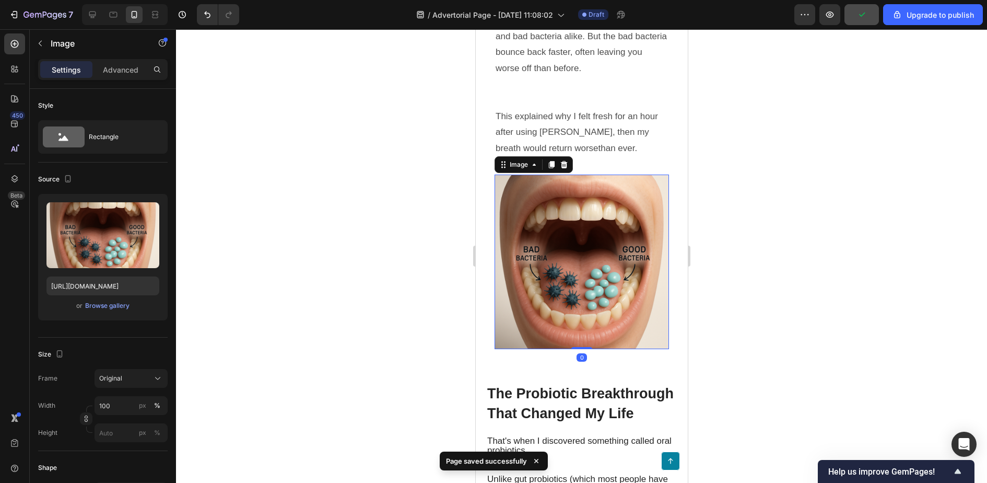
click at [768, 154] on div at bounding box center [581, 256] width 811 height 454
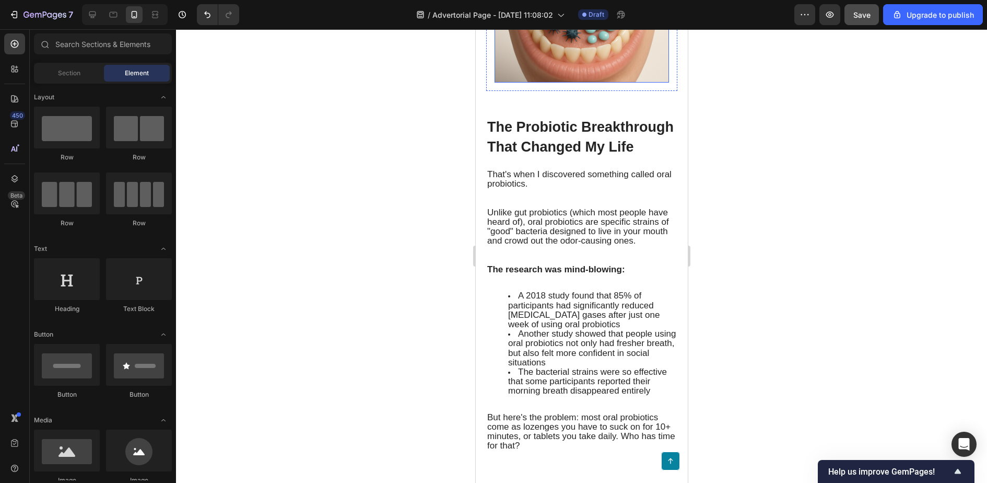
scroll to position [2550, 0]
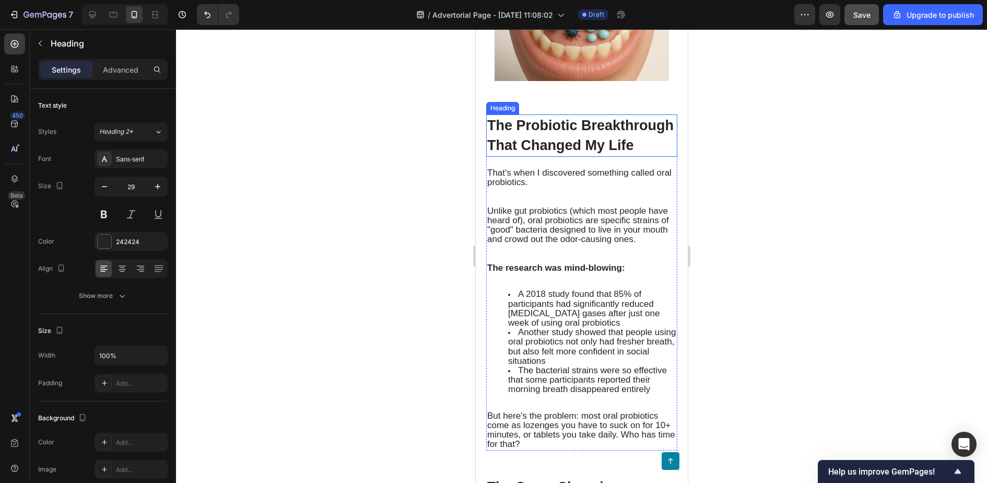
click at [556, 121] on span "The Probiotic Breakthrough That Changed My Life" at bounding box center [580, 136] width 187 height 36
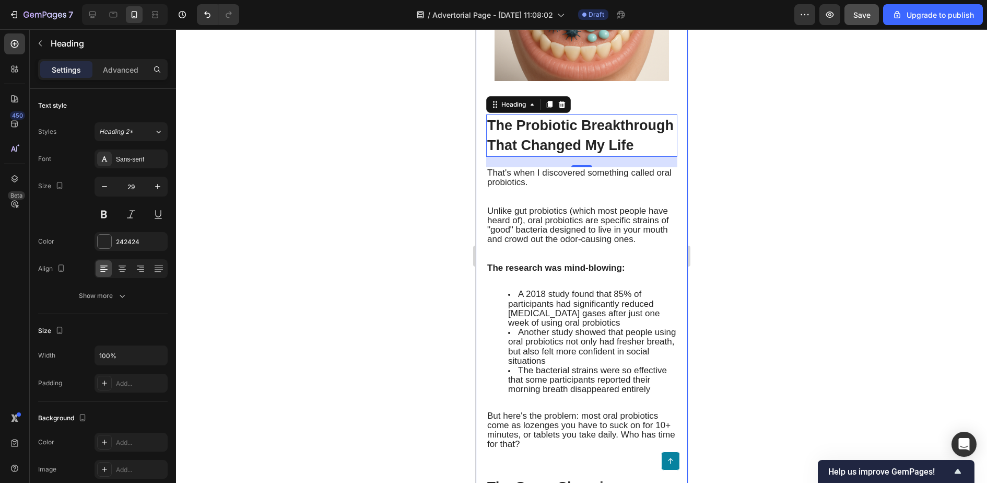
click at [811, 245] on div at bounding box center [581, 256] width 811 height 454
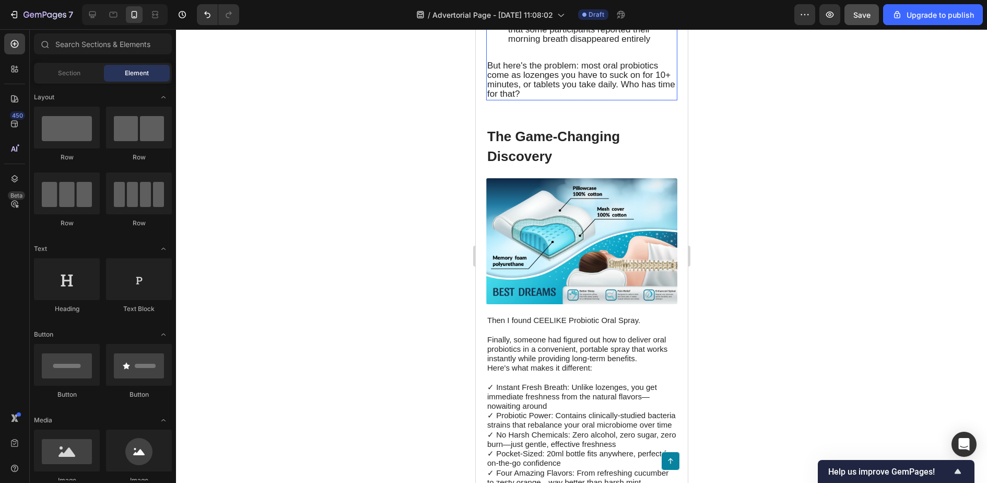
scroll to position [2903, 0]
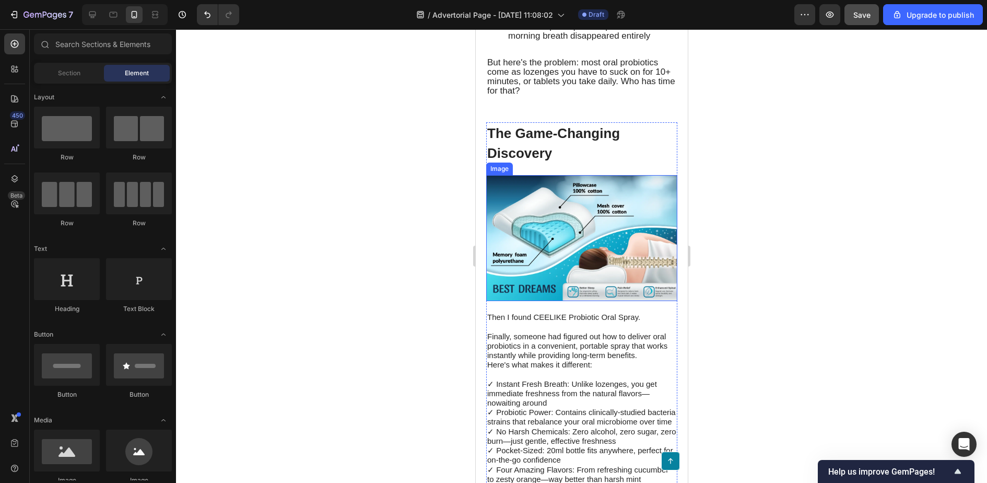
click at [552, 177] on img at bounding box center [581, 238] width 191 height 126
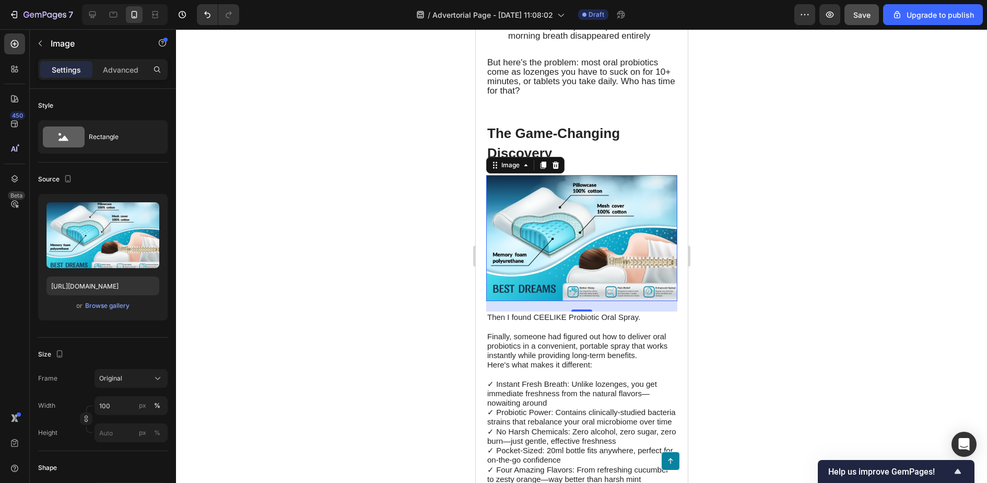
click at [620, 227] on img at bounding box center [581, 238] width 191 height 126
click at [91, 13] on icon at bounding box center [92, 14] width 10 height 10
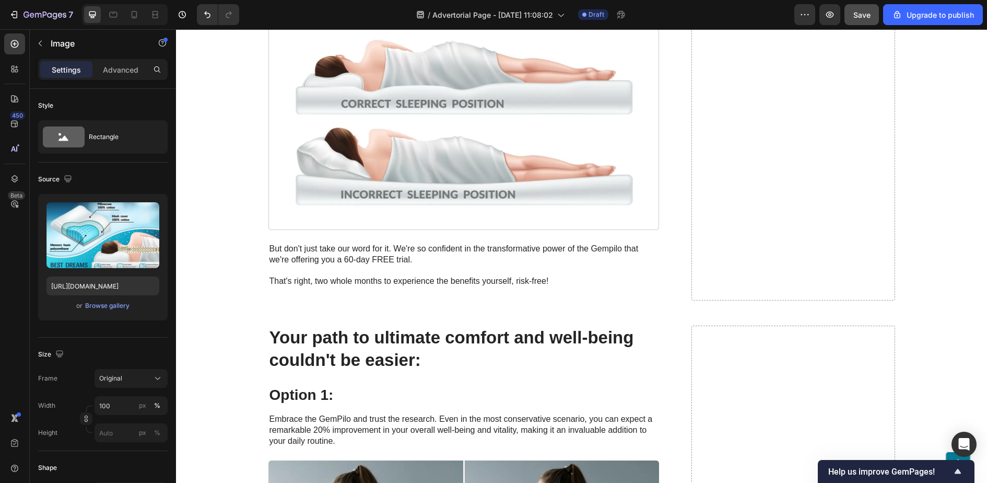
scroll to position [3694, 0]
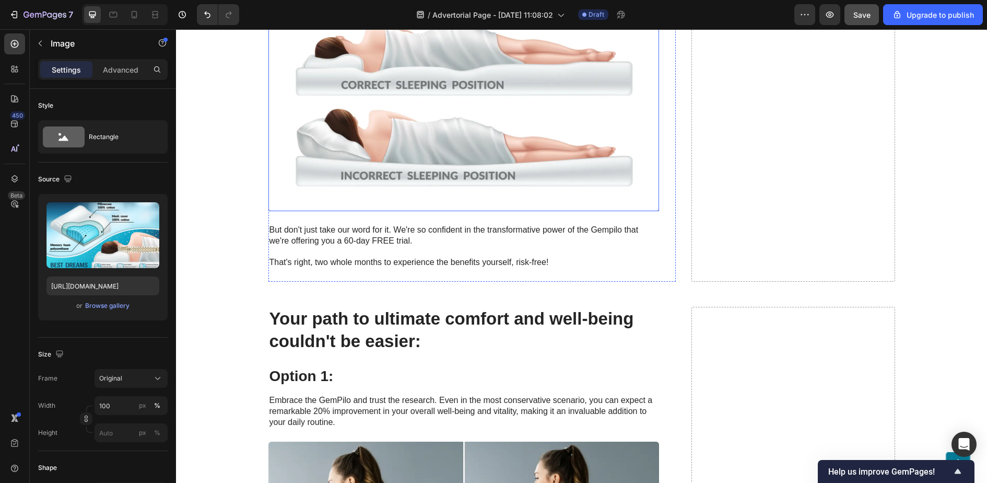
click at [408, 156] on img at bounding box center [464, 101] width 391 height 220
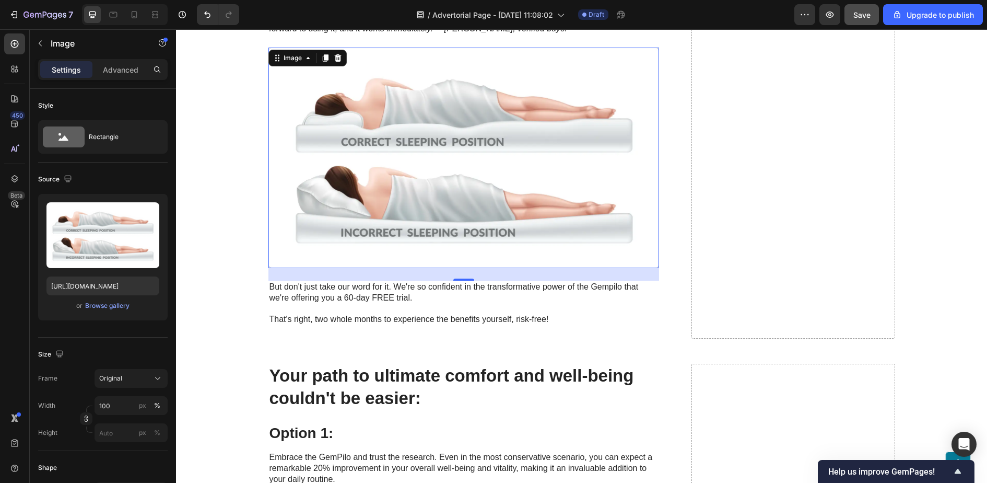
scroll to position [3640, 0]
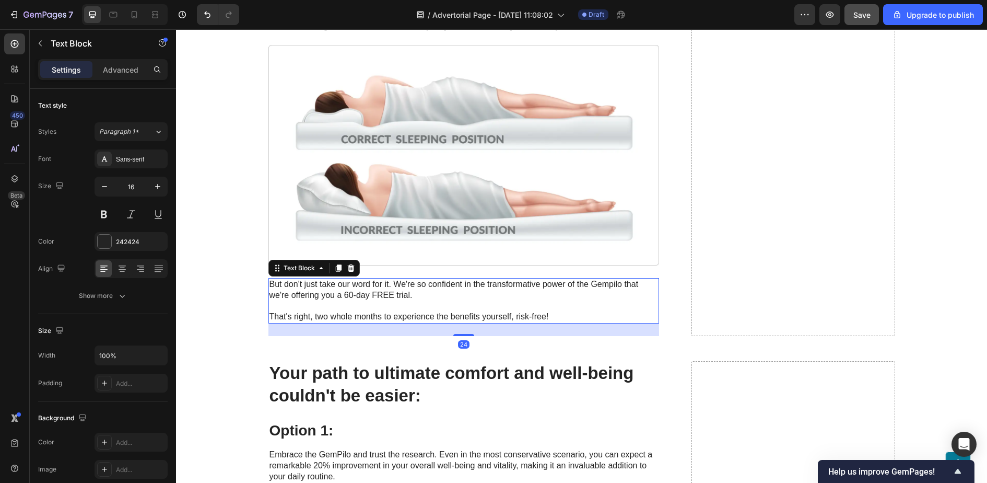
click at [357, 296] on p "But don't just take our word for it. We're so confident in the transformative p…" at bounding box center [464, 300] width 389 height 43
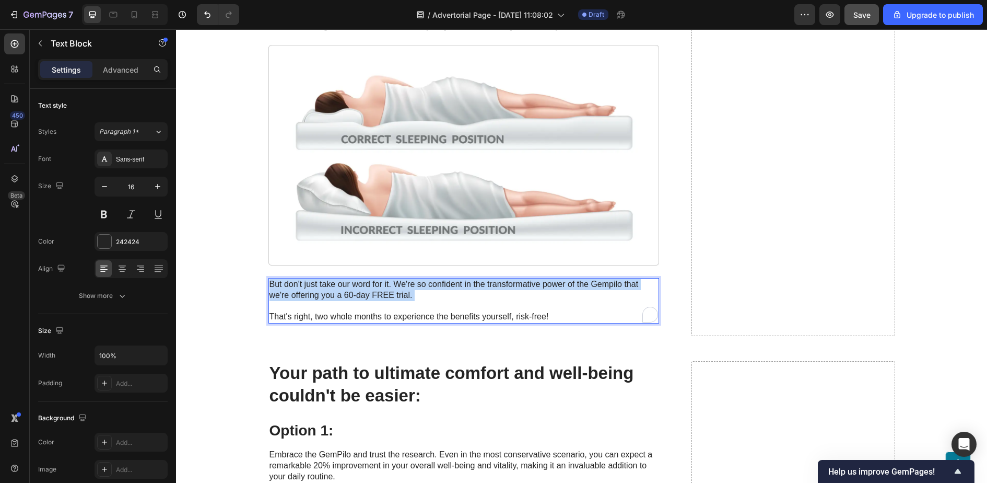
click at [357, 296] on p "But don't just take our word for it. We're so confident in the transformative p…" at bounding box center [464, 300] width 389 height 43
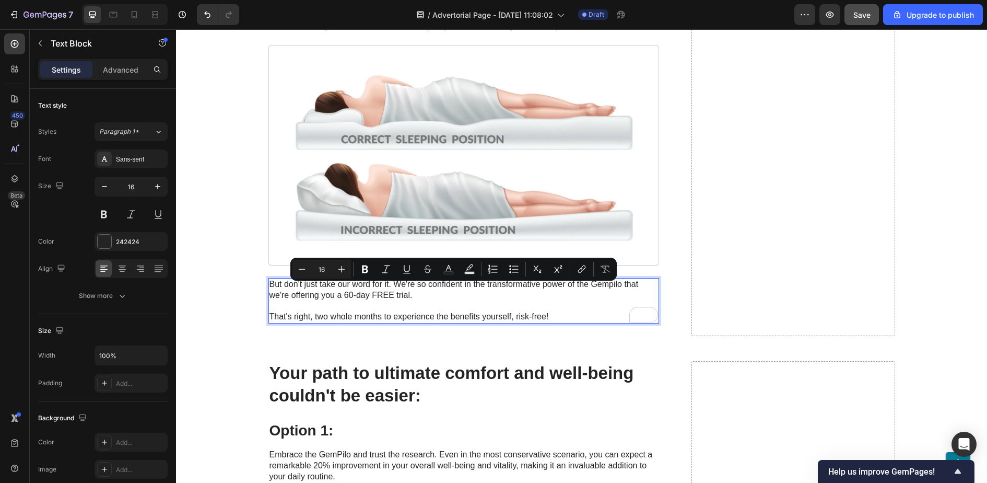
click at [532, 322] on p "But don't just take our word for it. We're so confident in the transformative p…" at bounding box center [464, 300] width 389 height 43
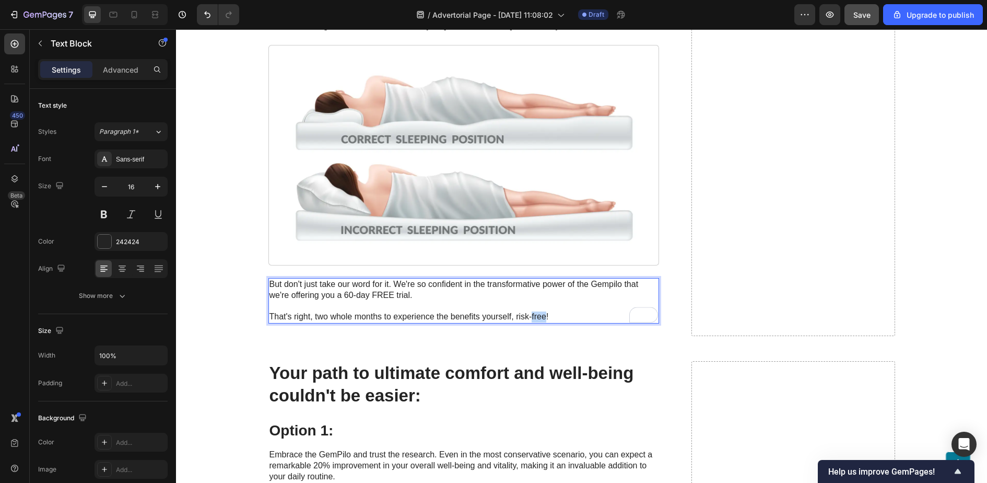
click at [532, 322] on p "But don't just take our word for it. We're so confident in the transformative p…" at bounding box center [464, 300] width 389 height 43
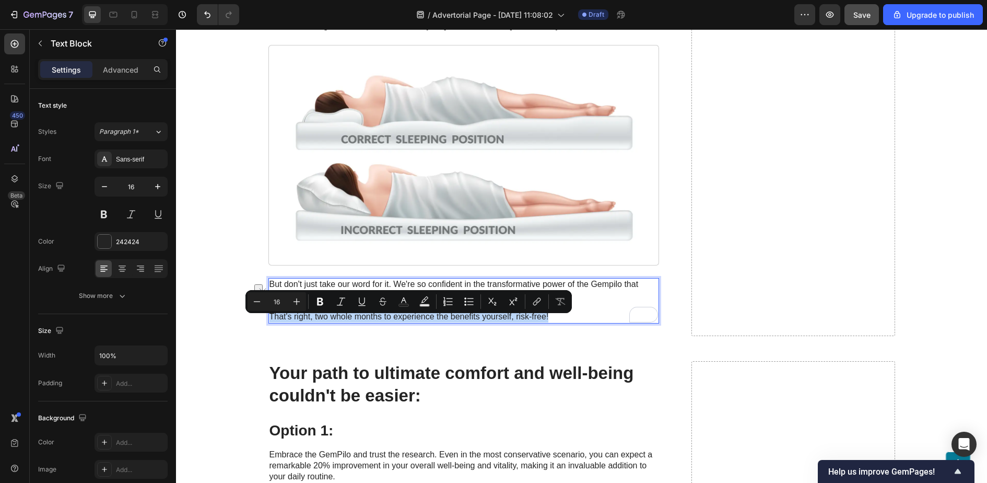
click at [532, 322] on p "But don't just take our word for it. We're so confident in the transformative p…" at bounding box center [464, 300] width 389 height 43
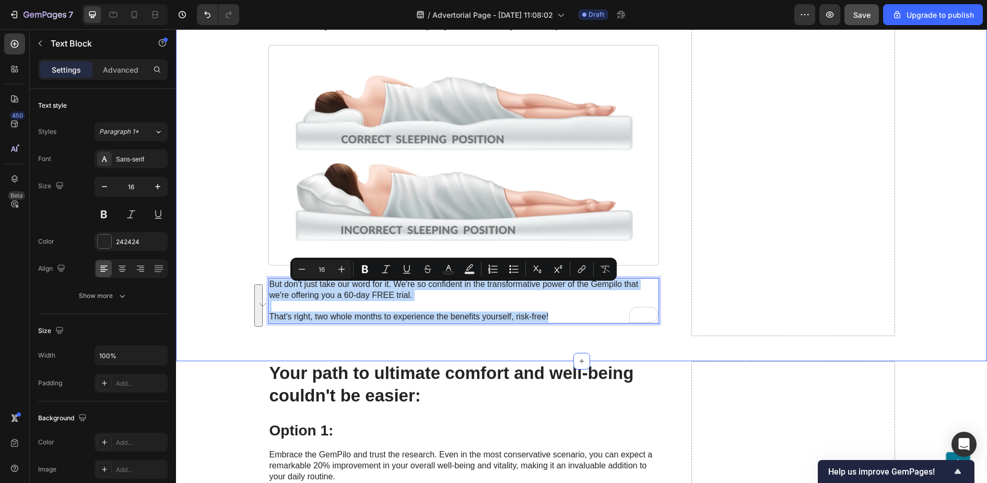
drag, startPoint x: 557, startPoint y: 322, endPoint x: 223, endPoint y: 293, distance: 335.7
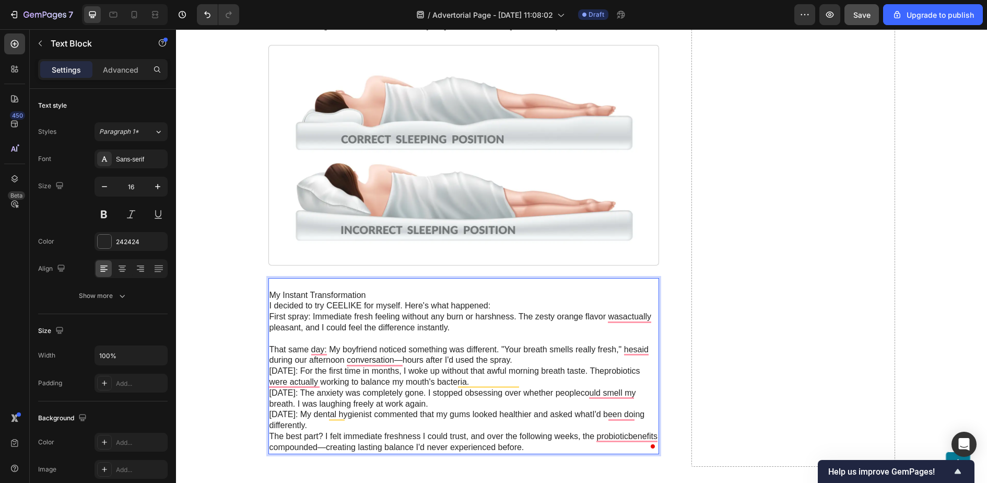
click at [269, 298] on div "My Instant Transformation I decided to try CEELIKE for myself. Here's what happ…" at bounding box center [464, 366] width 391 height 176
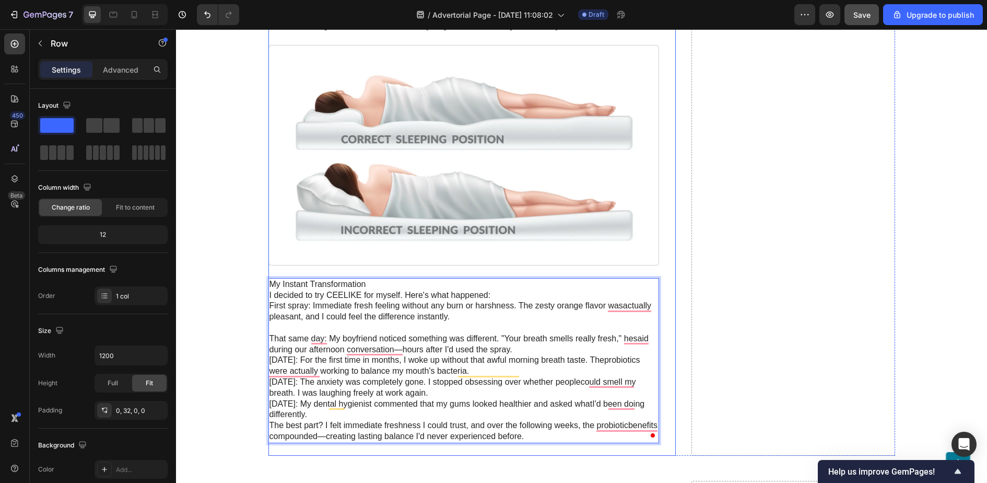
click at [370, 280] on div "Real Results From Real People Heading "I sprayed it once and immediately felt t…" at bounding box center [464, 159] width 391 height 592
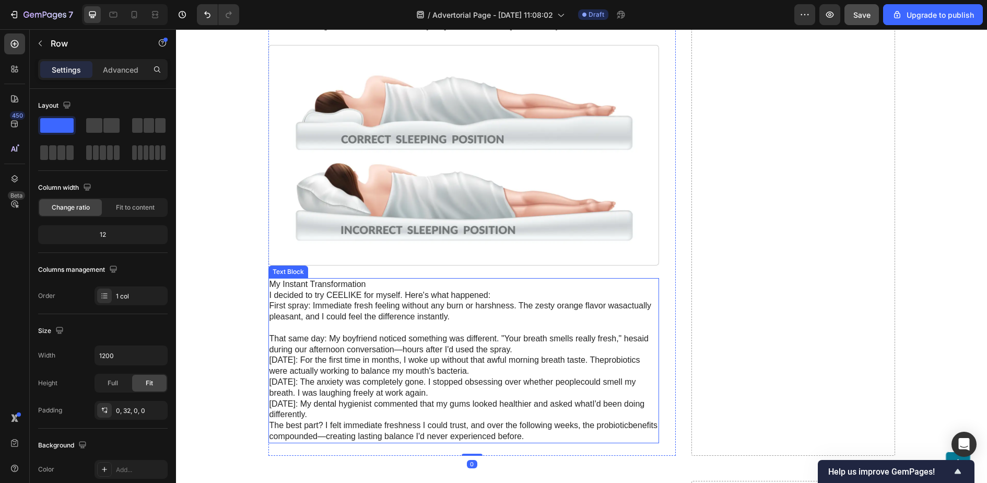
click at [370, 286] on p "My Instant Transformation" at bounding box center [464, 284] width 389 height 11
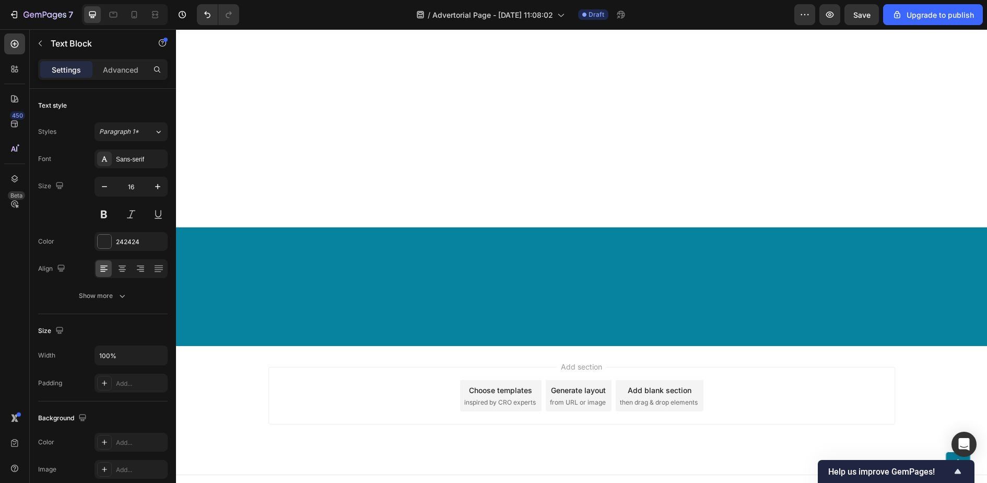
scroll to position [3732, 0]
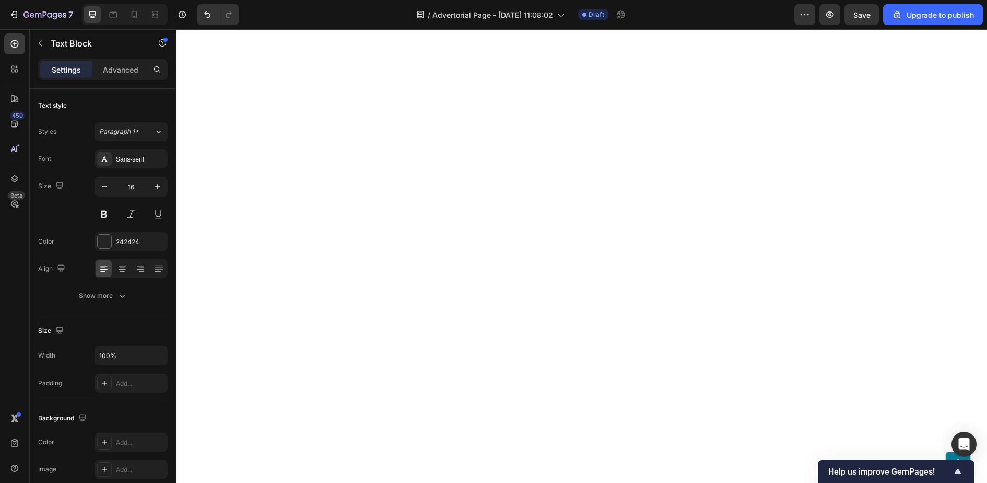
scroll to position [3024, 0]
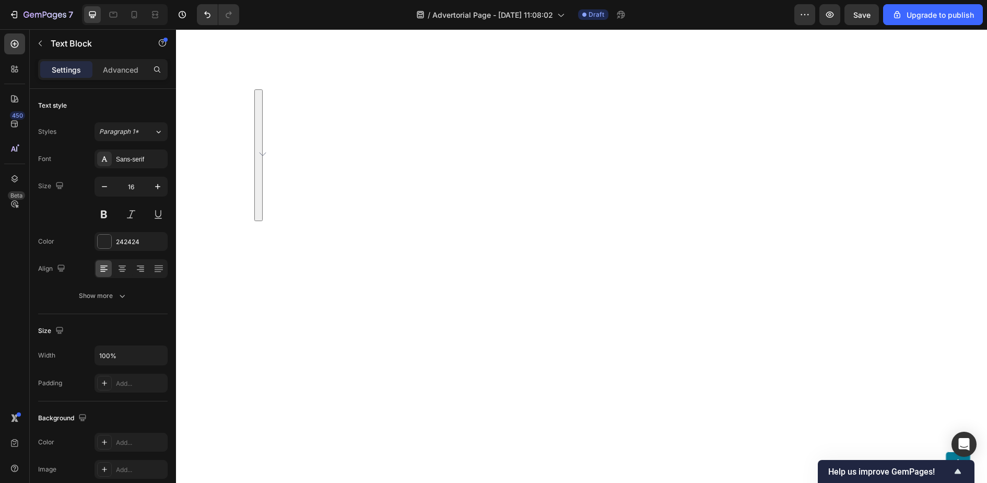
drag, startPoint x: 610, startPoint y: 216, endPoint x: 264, endPoint y: 91, distance: 368.2
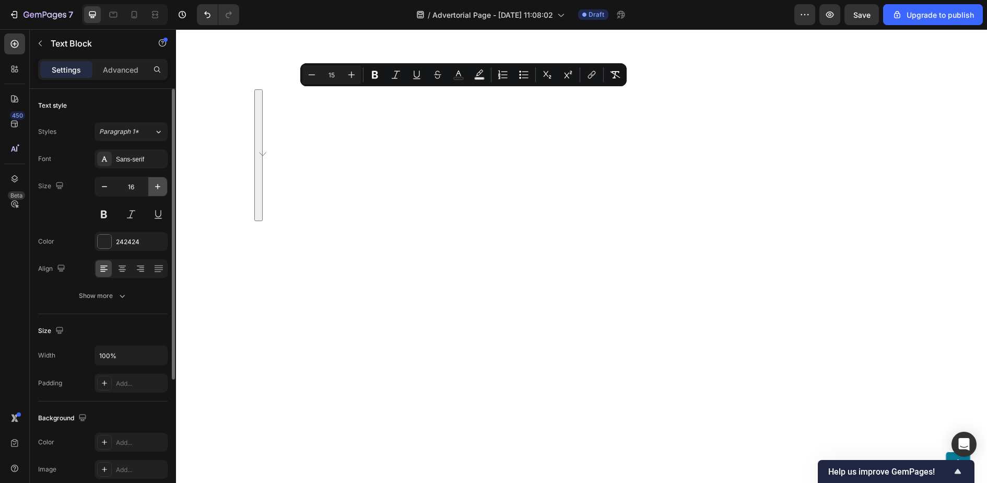
click at [159, 184] on icon "button" at bounding box center [158, 186] width 10 height 10
type input "17"
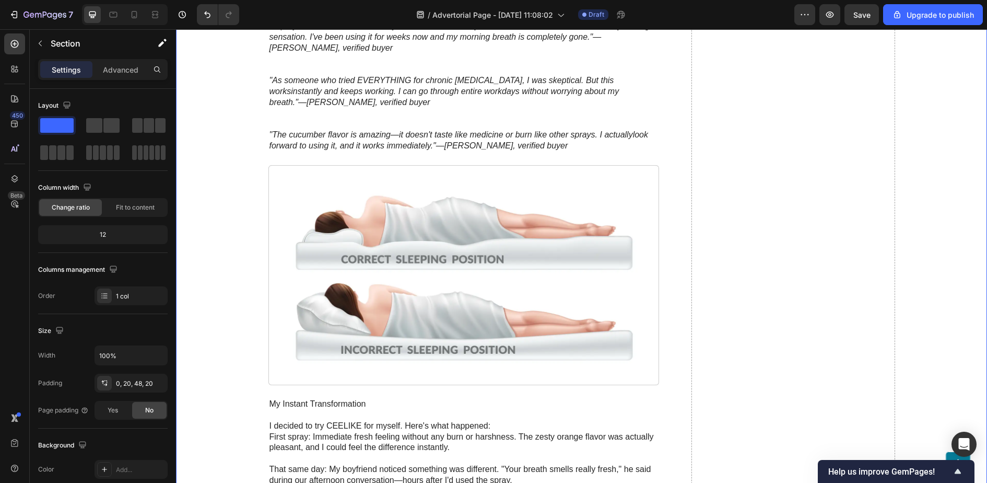
scroll to position [2504, 0]
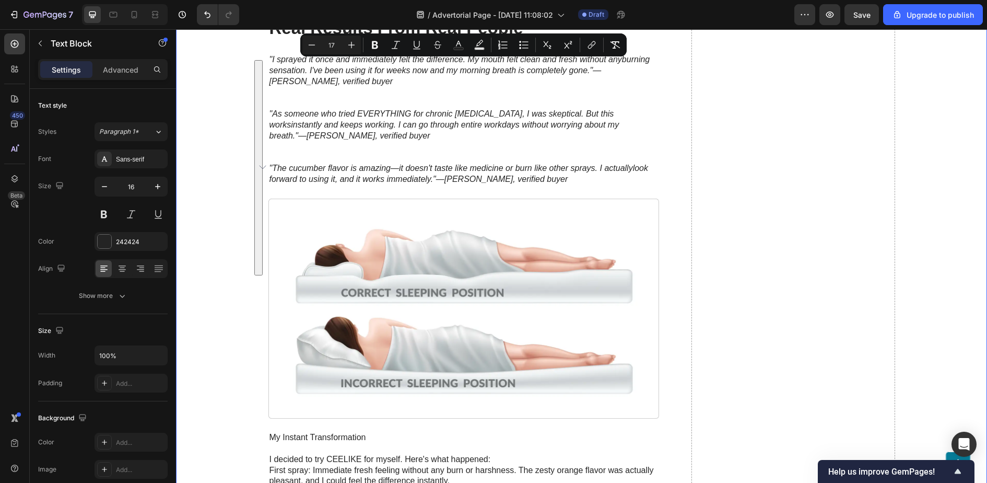
drag, startPoint x: 499, startPoint y: 267, endPoint x: 261, endPoint y: 61, distance: 314.9
click at [158, 182] on icon "button" at bounding box center [158, 186] width 10 height 10
type input "17"
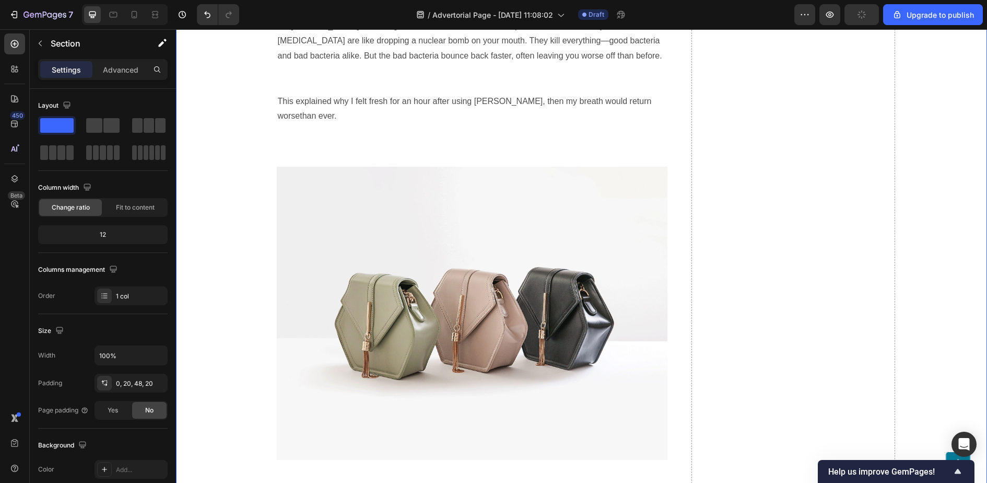
scroll to position [1821, 0]
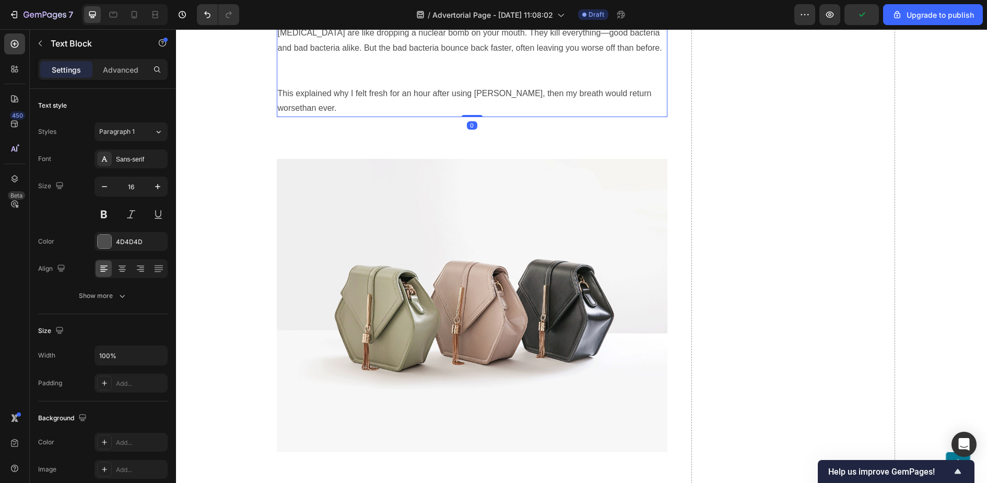
click at [303, 56] on p "Dr. [PERSON_NAME], a leading oral microbiome researcher, explained it to me thi…" at bounding box center [472, 33] width 389 height 45
click at [358, 117] on p "This explained why I felt fresh for an hour after using [PERSON_NAME], then my …" at bounding box center [472, 101] width 389 height 30
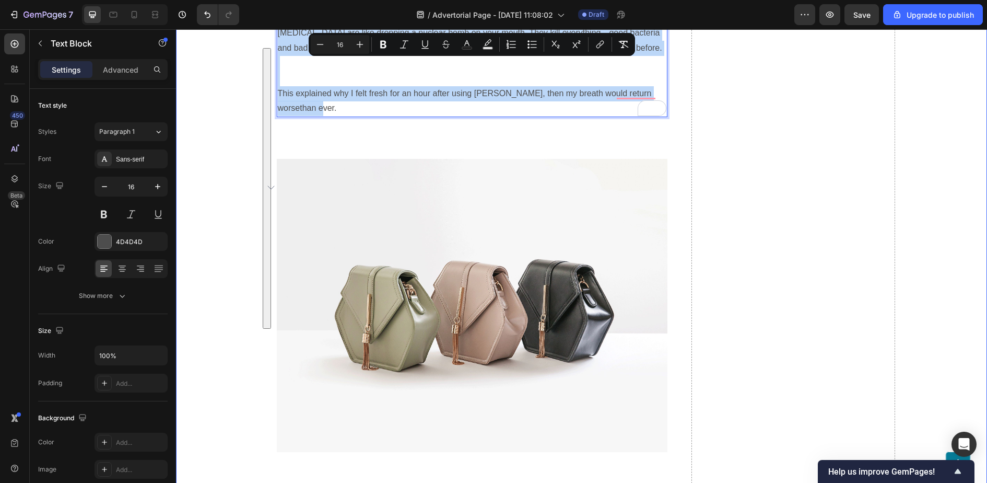
drag, startPoint x: 331, startPoint y: 324, endPoint x: 269, endPoint y: 52, distance: 279.3
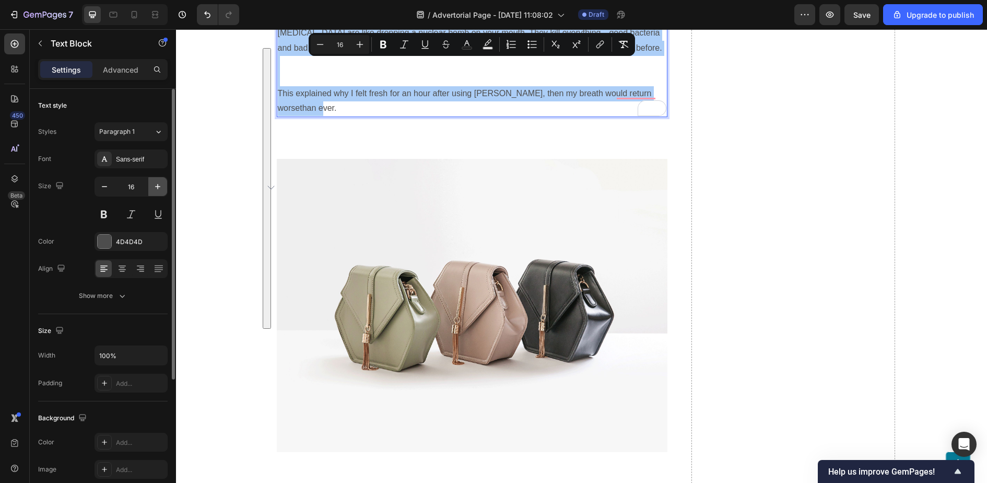
click at [165, 187] on button "button" at bounding box center [157, 186] width 19 height 19
type input "17"
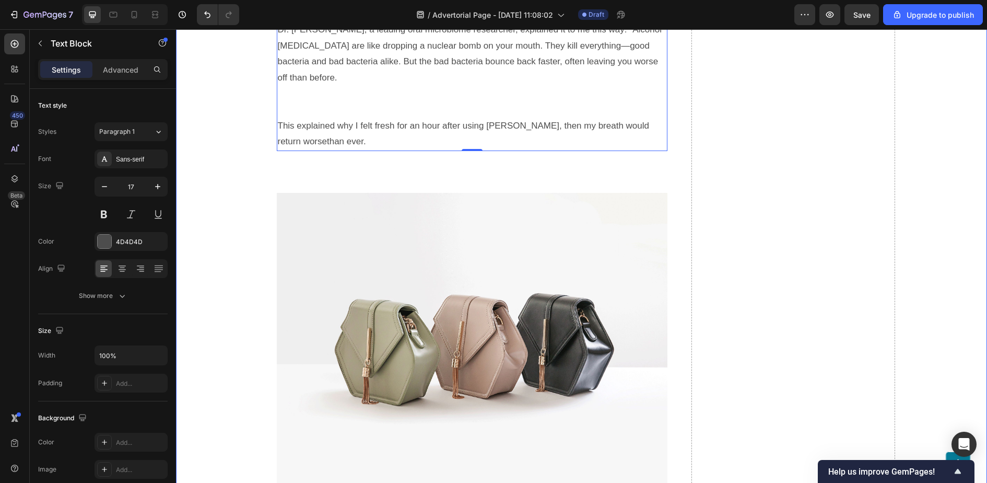
click at [301, 22] on p "Rich Text Editor. Editing area: main" at bounding box center [472, 14] width 389 height 16
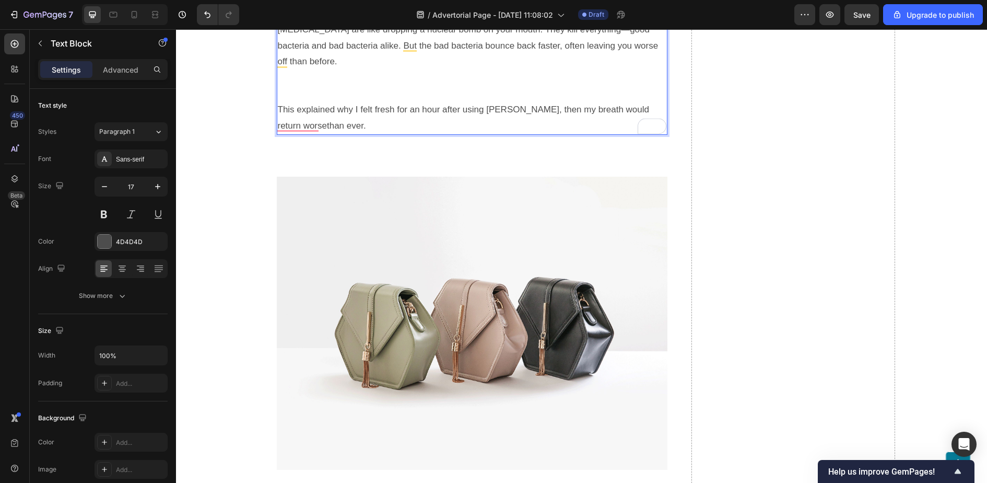
click at [299, 102] on p "To enrich screen reader interactions, please activate Accessibility in Grammarl…" at bounding box center [472, 94] width 389 height 16
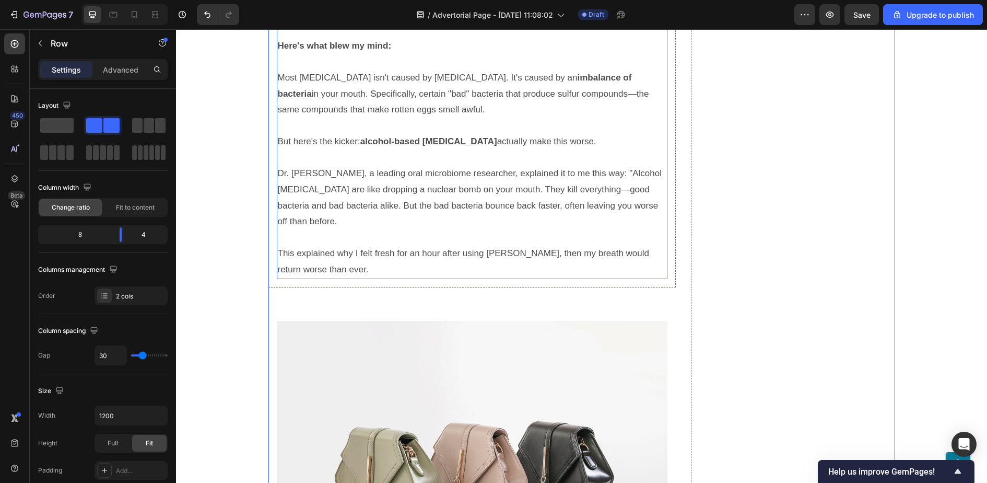
scroll to position [1503, 0]
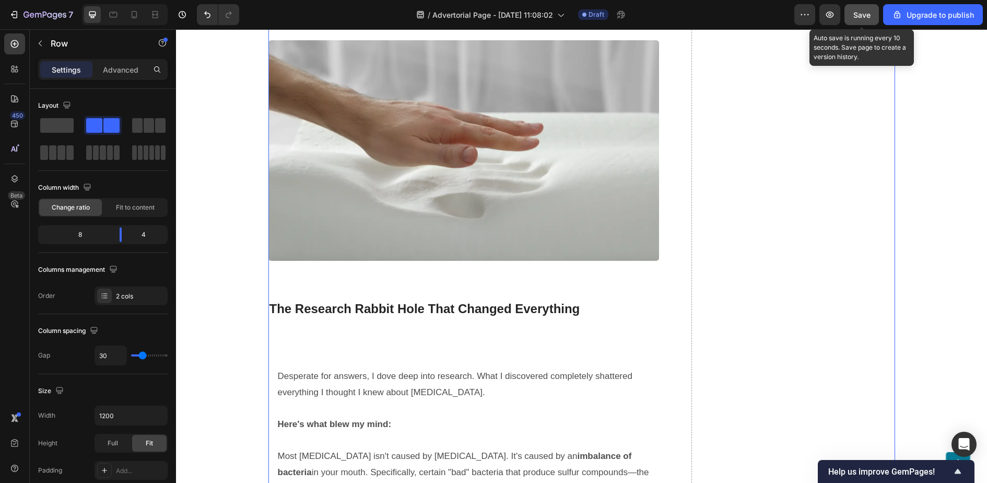
click at [864, 19] on div "Save" at bounding box center [862, 14] width 17 height 11
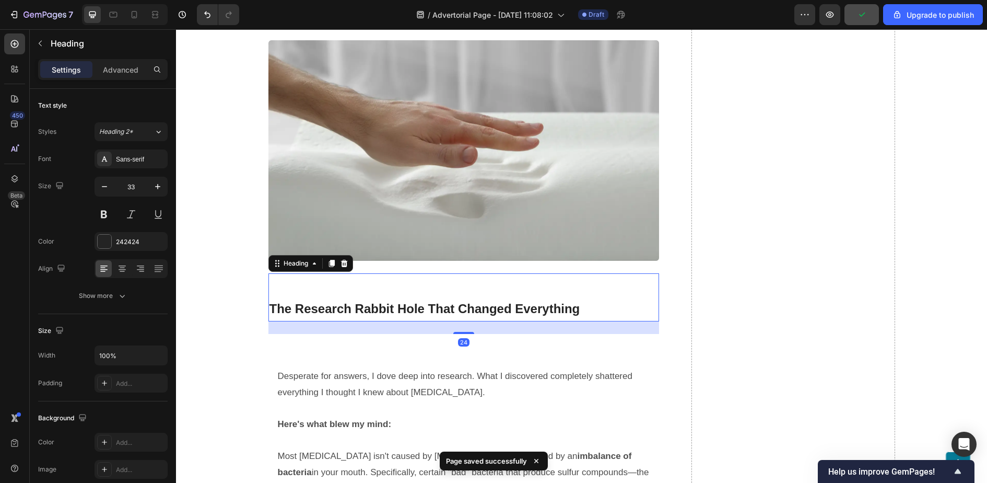
click at [352, 316] on h2 "The Research Rabbit Hole That Changed Everything" at bounding box center [464, 297] width 391 height 49
click at [438, 330] on div "24" at bounding box center [464, 327] width 391 height 13
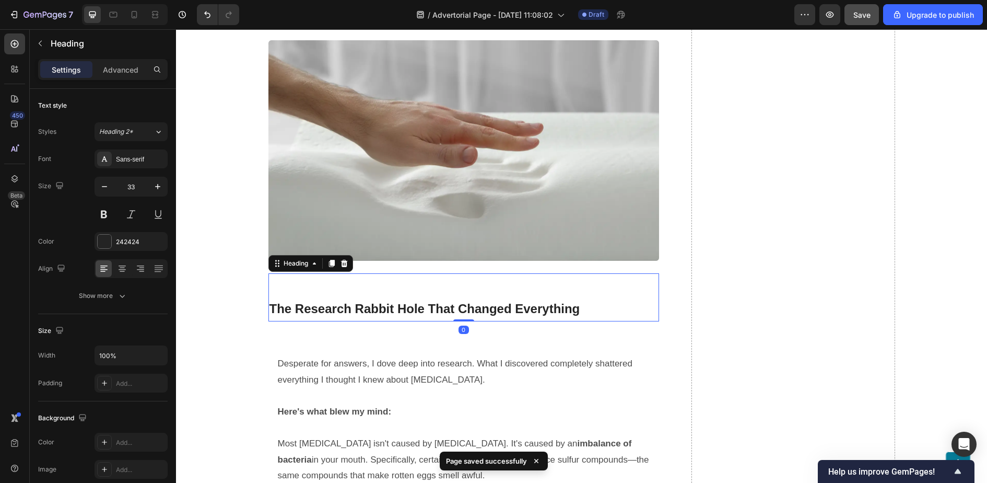
drag, startPoint x: 467, startPoint y: 329, endPoint x: 466, endPoint y: 305, distance: 24.1
click at [466, 306] on div "The Research Rabbit Hole That Changed Everything Heading 0" at bounding box center [464, 297] width 391 height 49
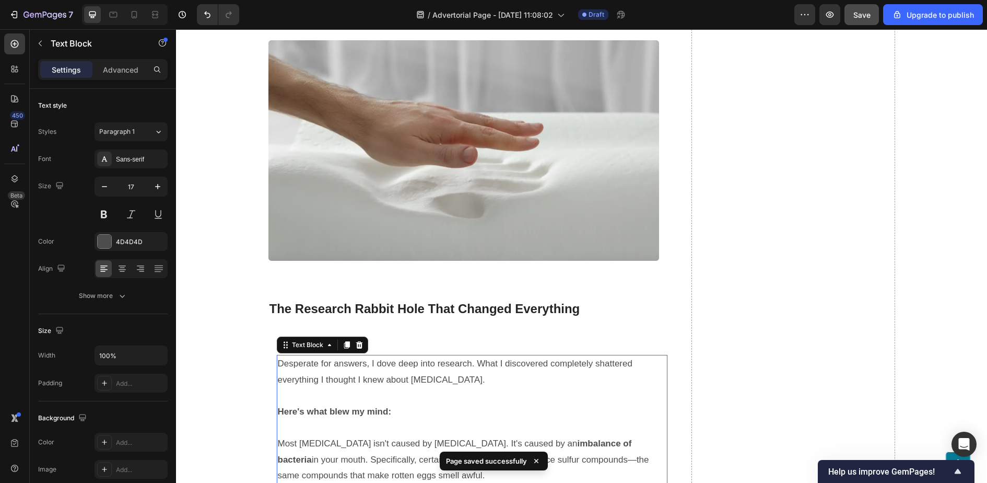
click at [345, 361] on p "Desperate for answers, I dove deep into research. What I discovered completely …" at bounding box center [472, 372] width 389 height 32
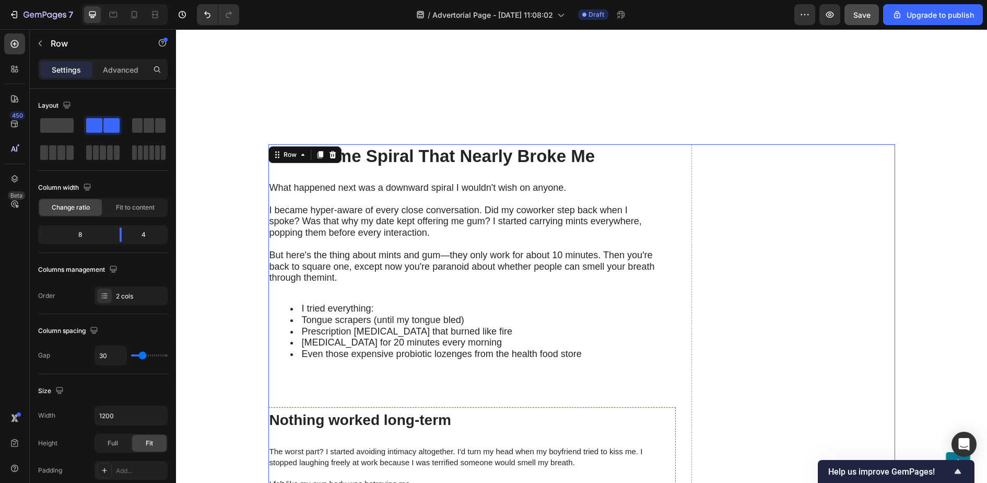
scroll to position [1027, 0]
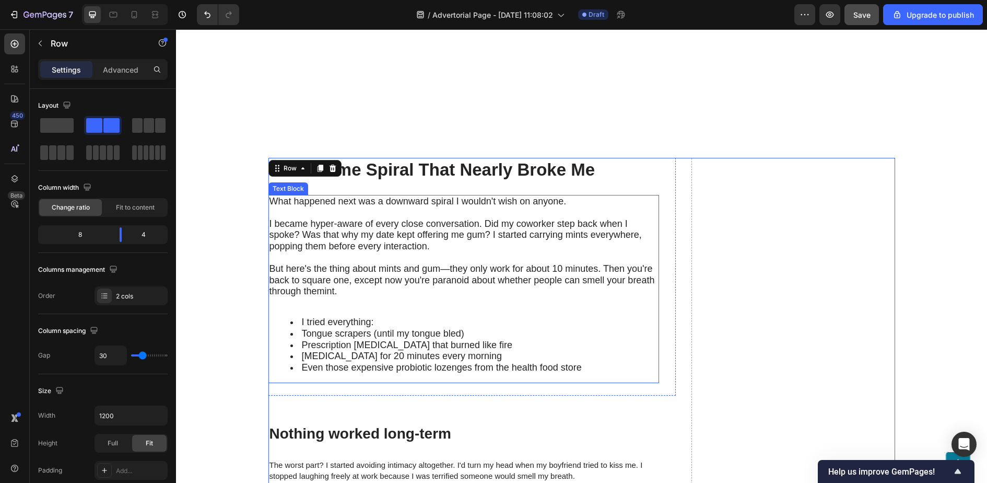
click at [372, 318] on span "I tried everything:" at bounding box center [338, 322] width 72 height 10
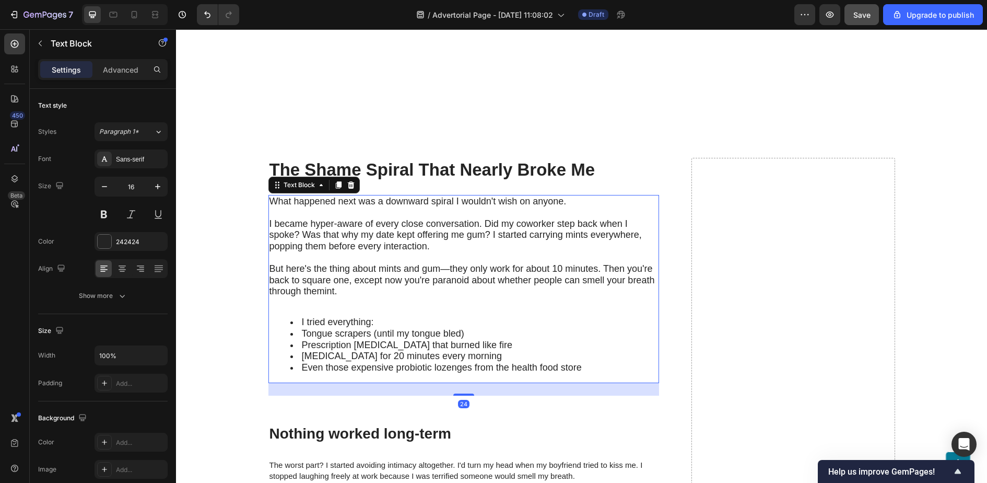
click at [381, 230] on span "I became hyper-aware of every close conversation. Did my coworker step back whe…" at bounding box center [456, 234] width 373 height 33
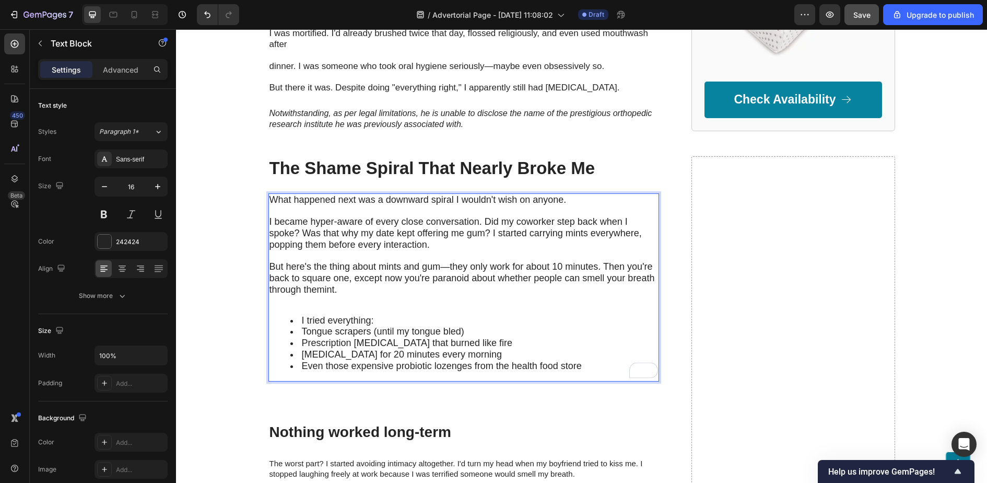
scroll to position [610, 0]
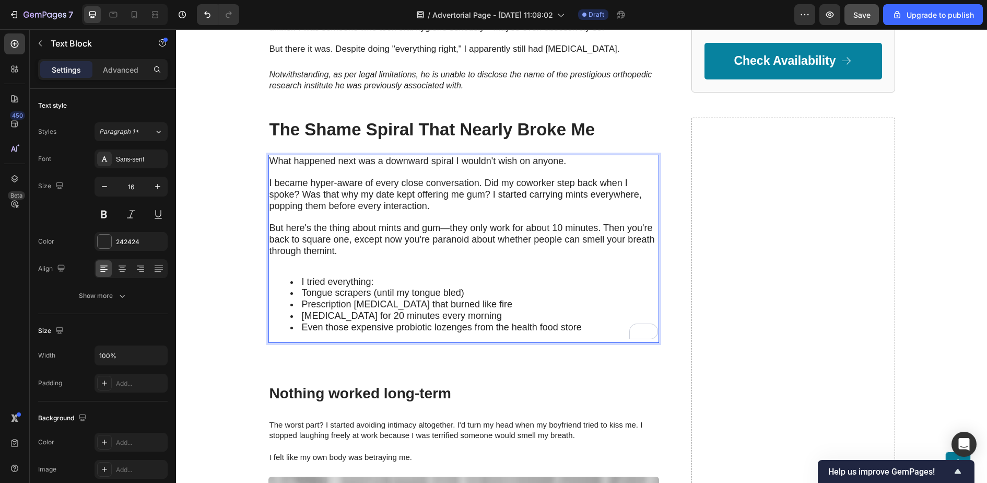
click at [423, 238] on span "But here's the thing about mints and gum—they only work for about 10 minutes. T…" at bounding box center [463, 234] width 386 height 22
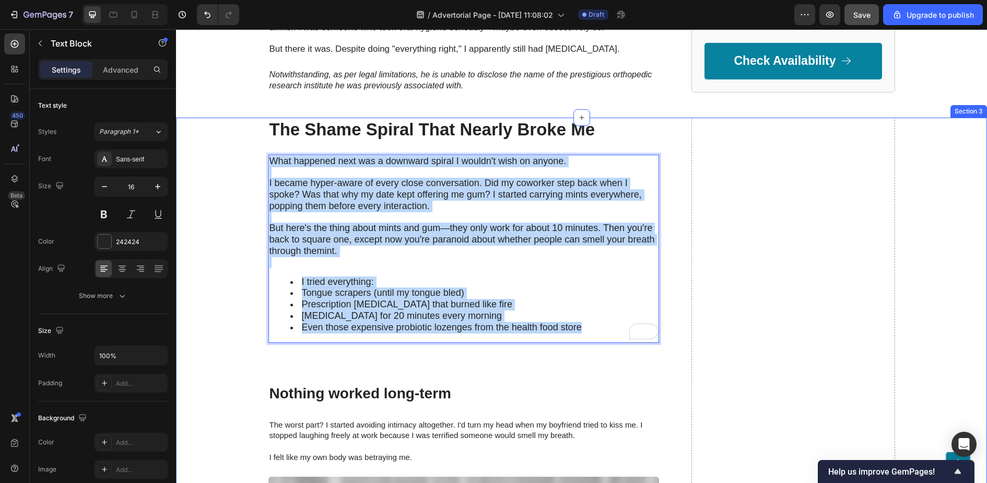
drag, startPoint x: 586, startPoint y: 324, endPoint x: 254, endPoint y: 152, distance: 373.4
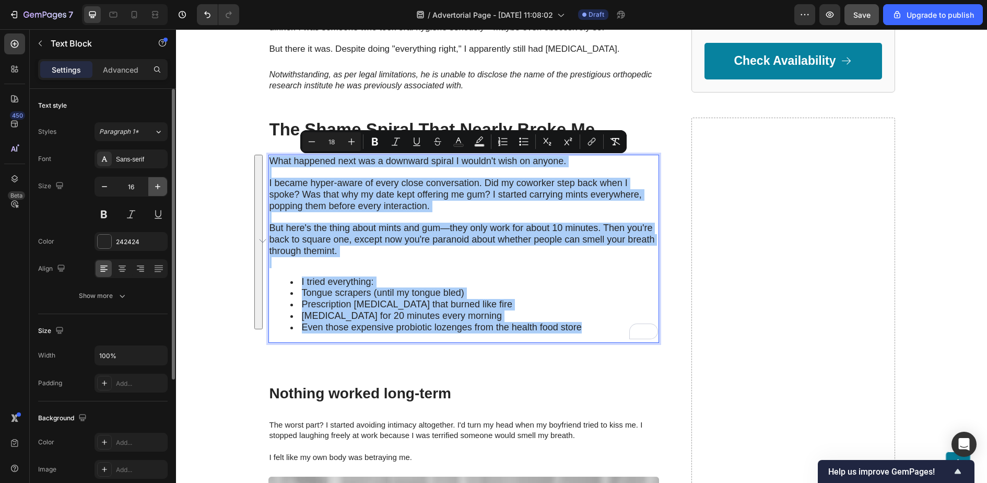
click at [157, 188] on icon "button" at bounding box center [158, 186] width 10 height 10
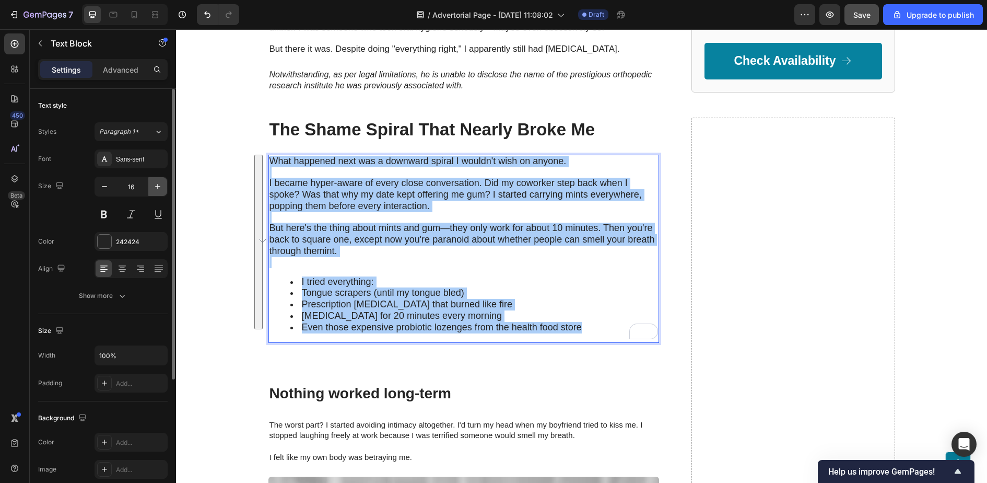
type input "17"
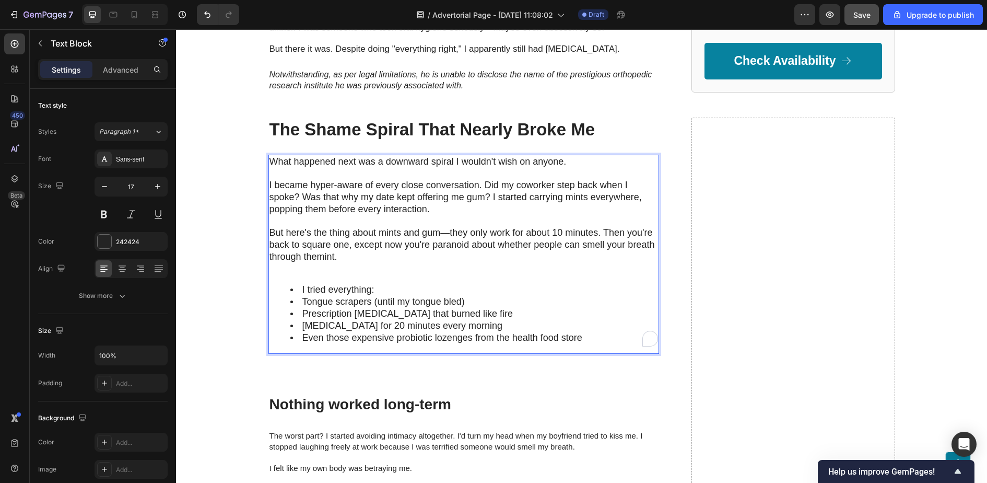
click at [325, 231] on span "But here's the thing about mints and gum—they only work for about 10 minutes. T…" at bounding box center [463, 238] width 386 height 22
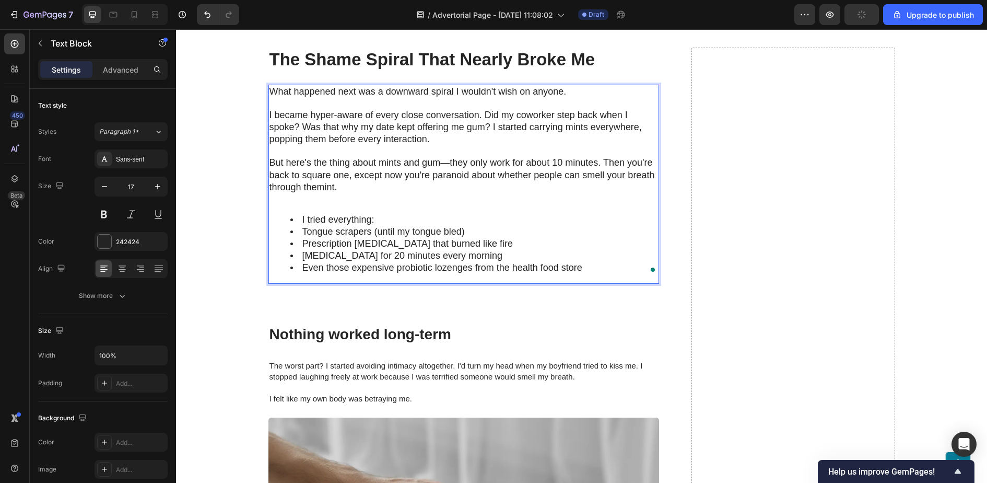
scroll to position [713, 0]
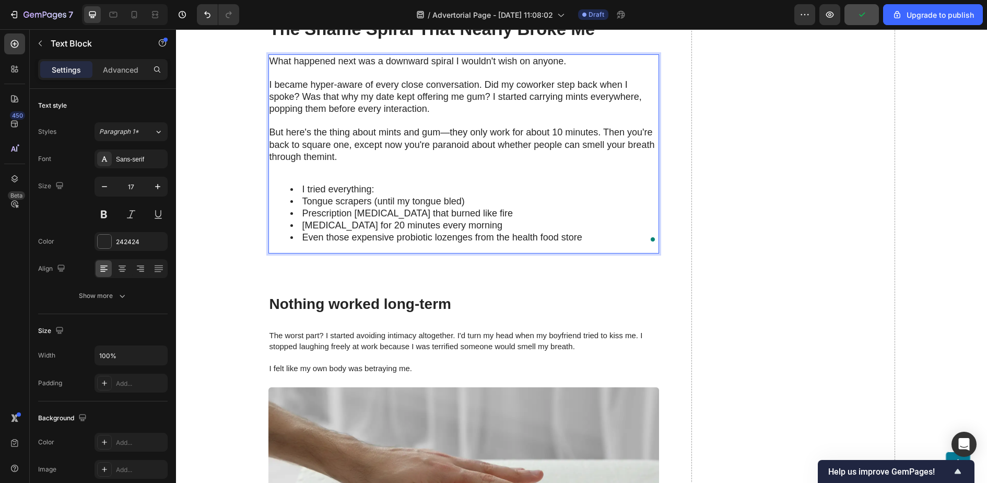
click at [408, 319] on div "Nothing worked long-term Heading The worst part? I started avoiding intimacy al…" at bounding box center [464, 479] width 391 height 377
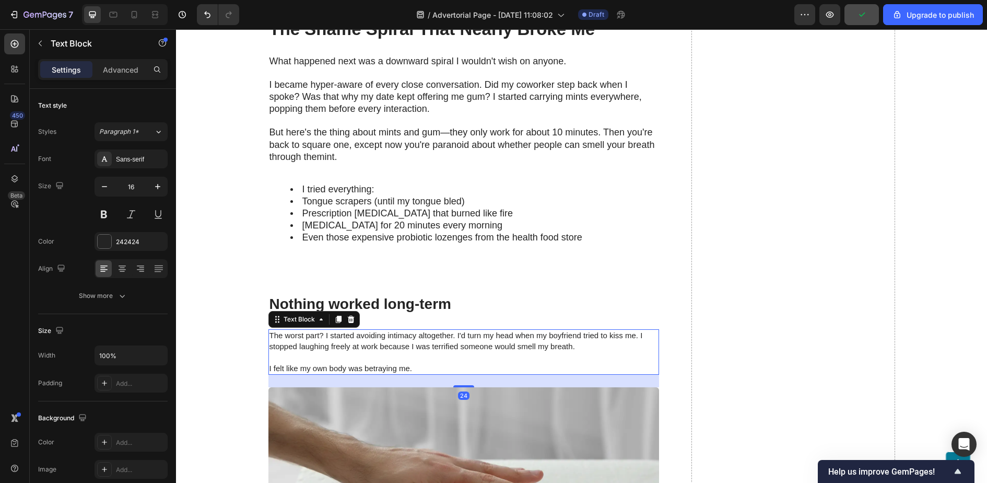
click at [411, 354] on p at bounding box center [464, 357] width 389 height 11
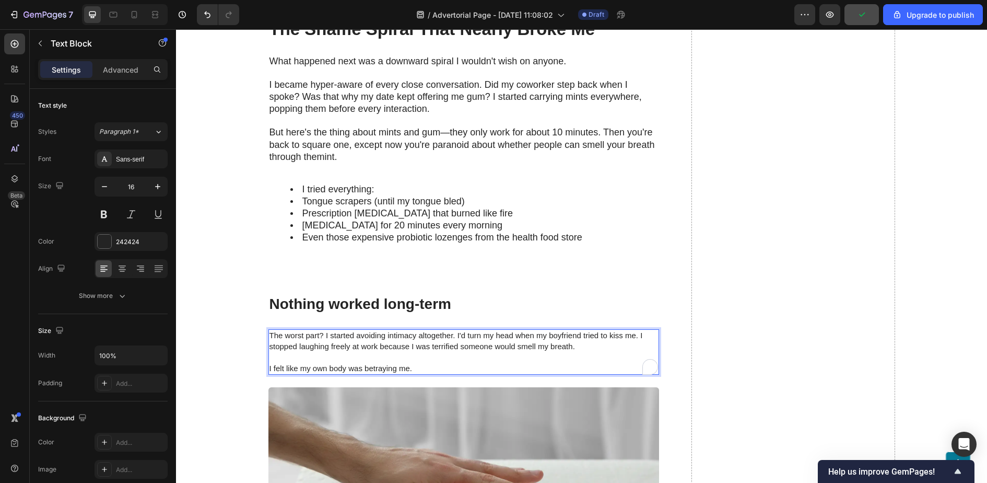
click at [418, 356] on p "To enrich screen reader interactions, please activate Accessibility in Grammarl…" at bounding box center [464, 357] width 389 height 11
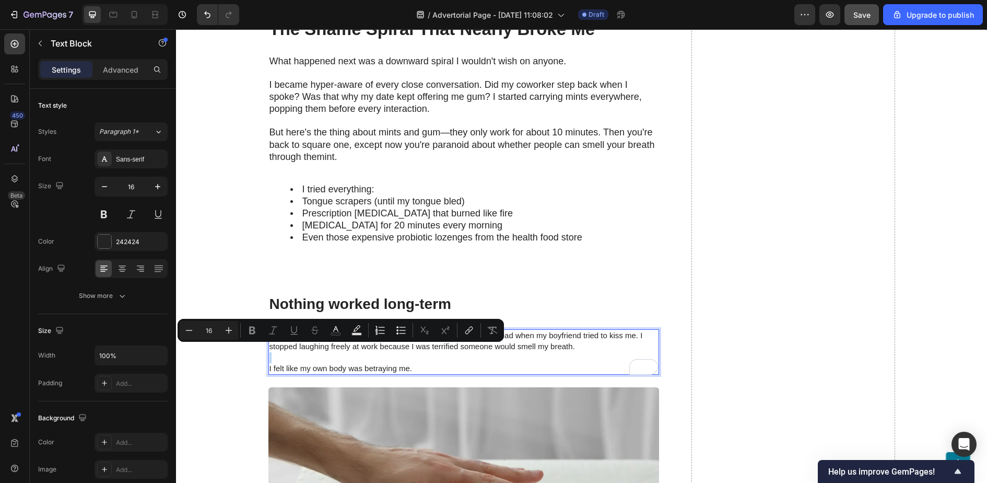
click at [418, 356] on p "Rich Text Editor. Editing area: main" at bounding box center [464, 357] width 389 height 11
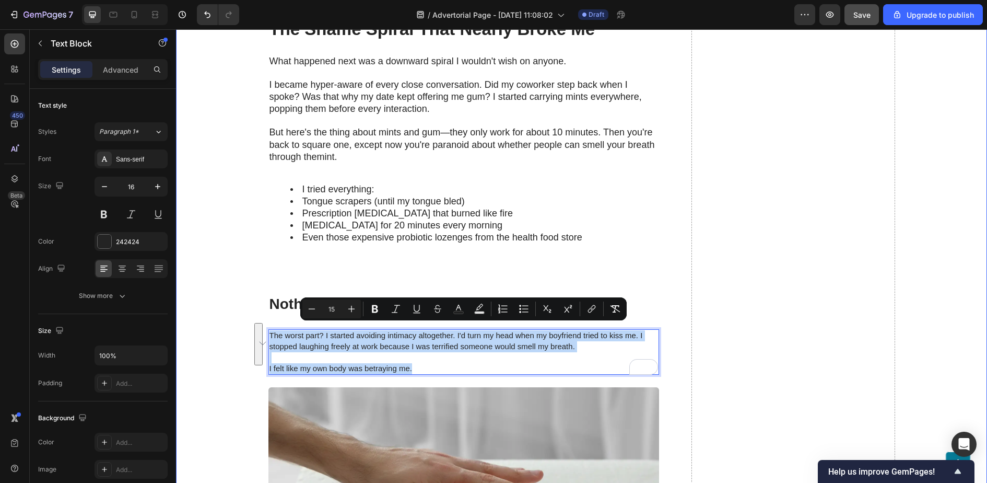
drag, startPoint x: 417, startPoint y: 364, endPoint x: 261, endPoint y: 312, distance: 164.9
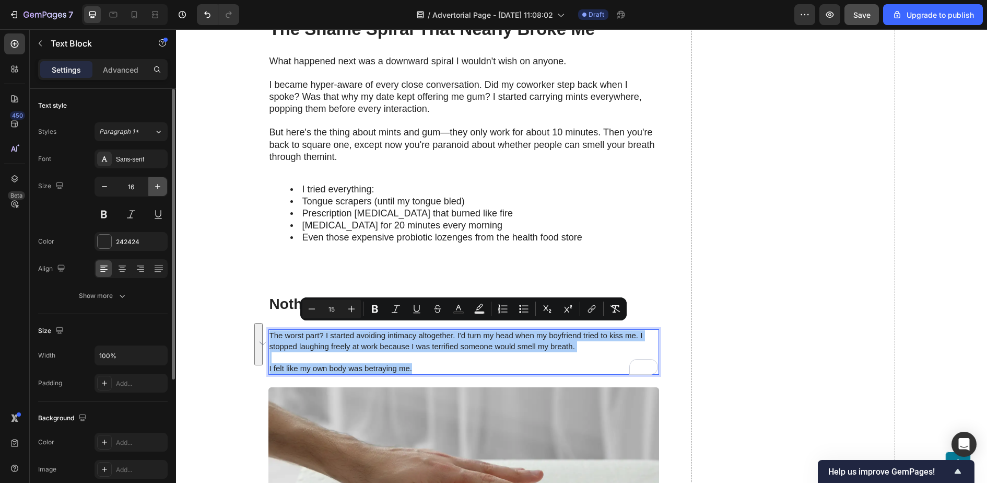
click at [157, 184] on icon "button" at bounding box center [158, 186] width 10 height 10
type input "17"
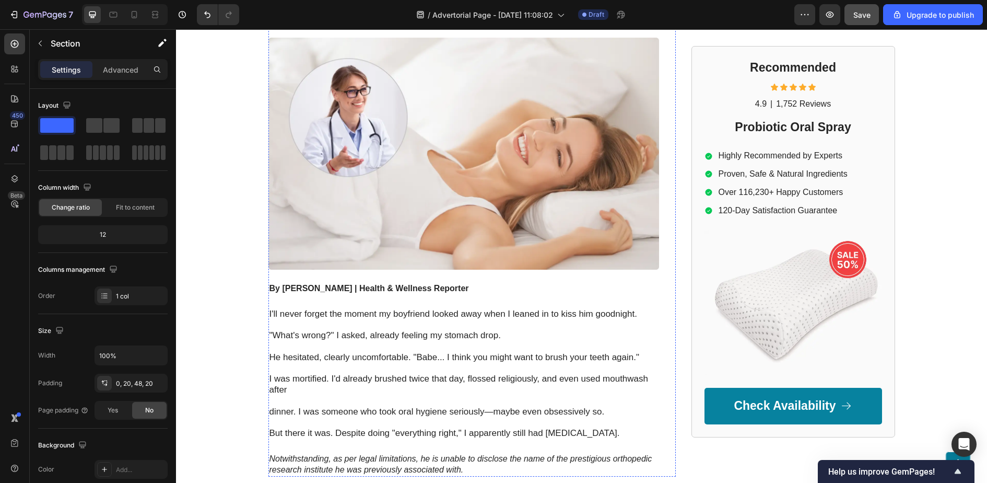
scroll to position [215, 0]
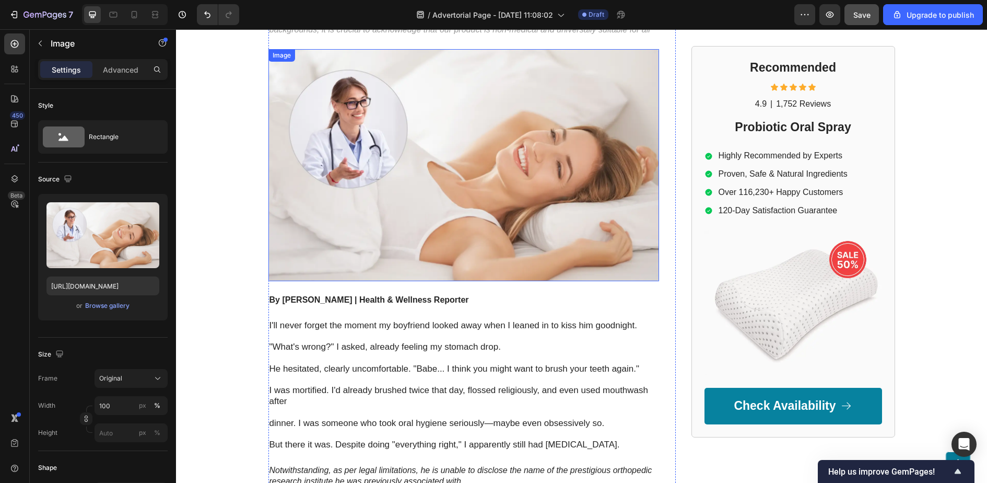
click at [463, 194] on img at bounding box center [464, 165] width 391 height 232
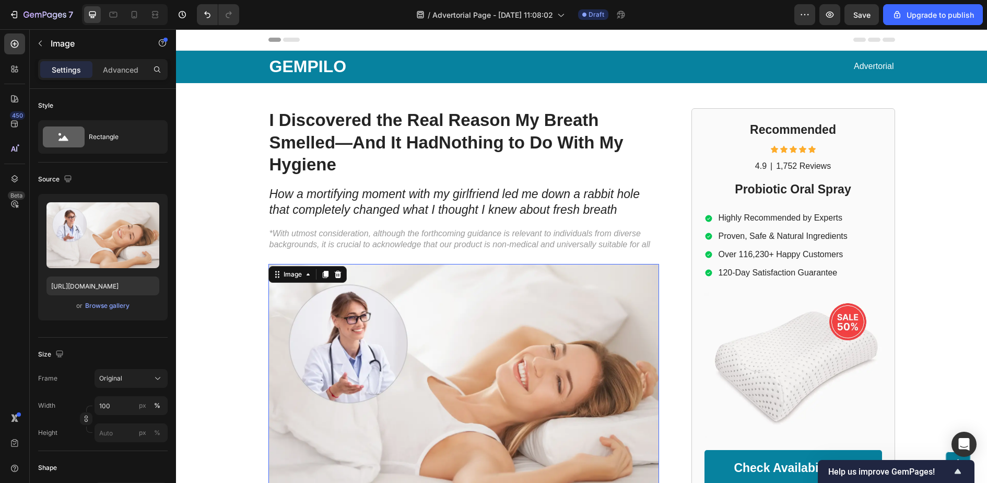
scroll to position [215, 0]
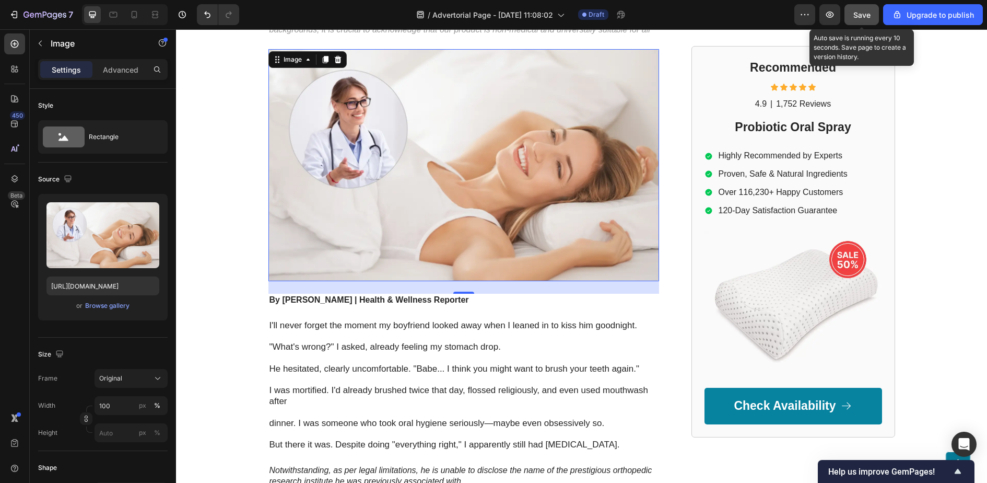
click at [869, 18] on span "Save" at bounding box center [862, 14] width 17 height 9
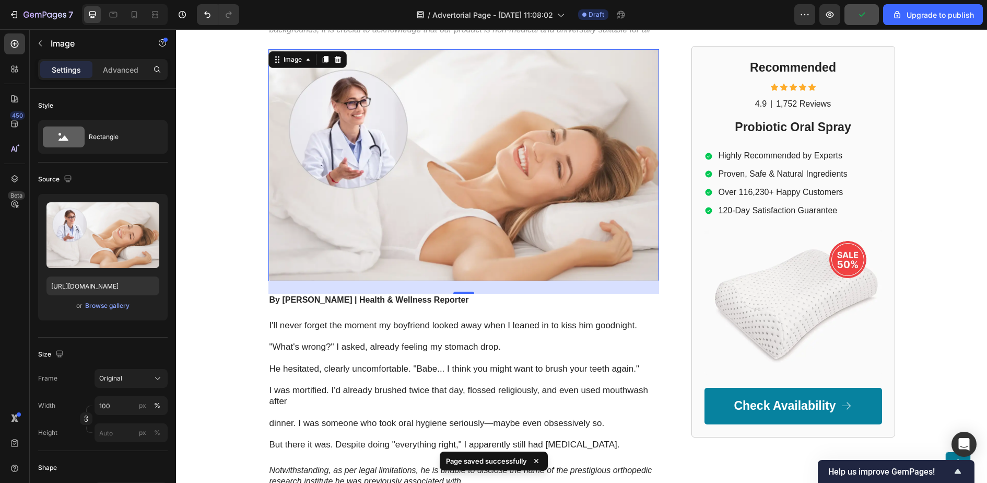
click at [481, 176] on img at bounding box center [464, 165] width 391 height 232
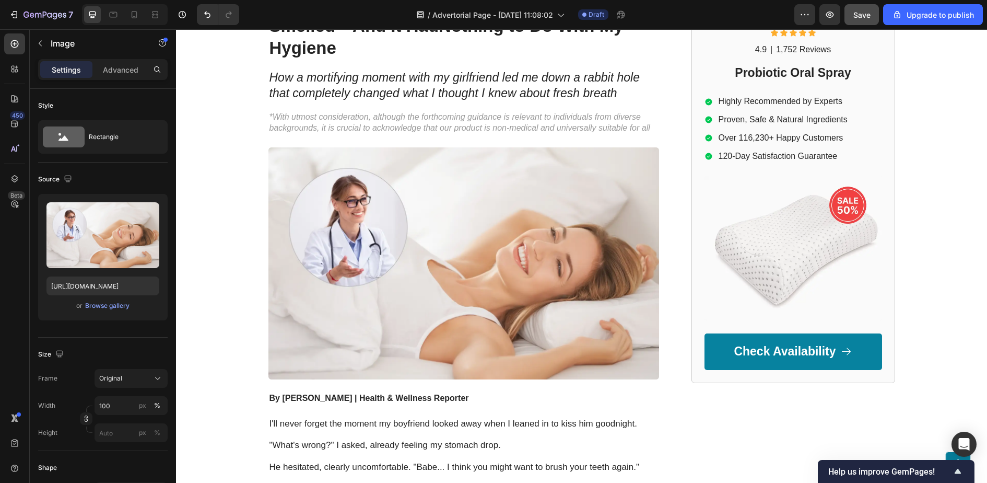
scroll to position [0, 0]
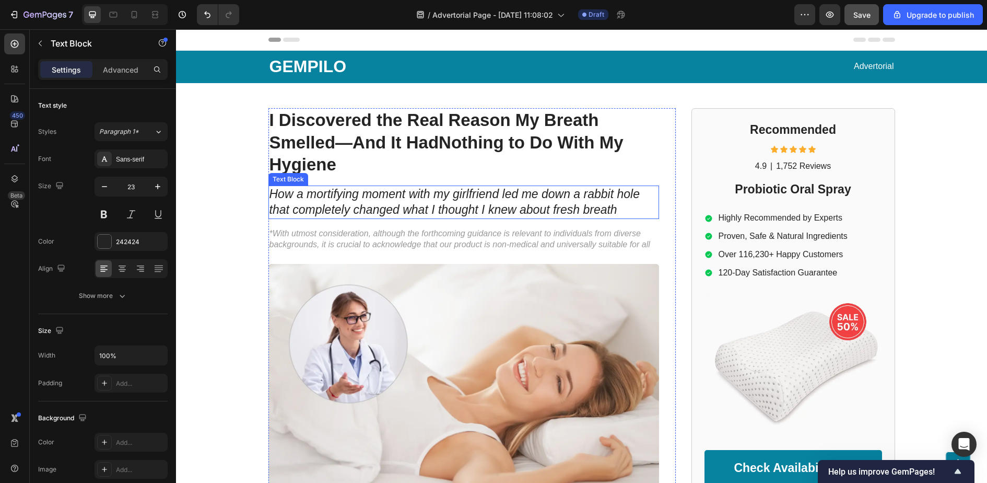
click at [480, 195] on icon "How a mortifying moment with my girlfriend led me down a rabbit hole that compl…" at bounding box center [455, 201] width 370 height 29
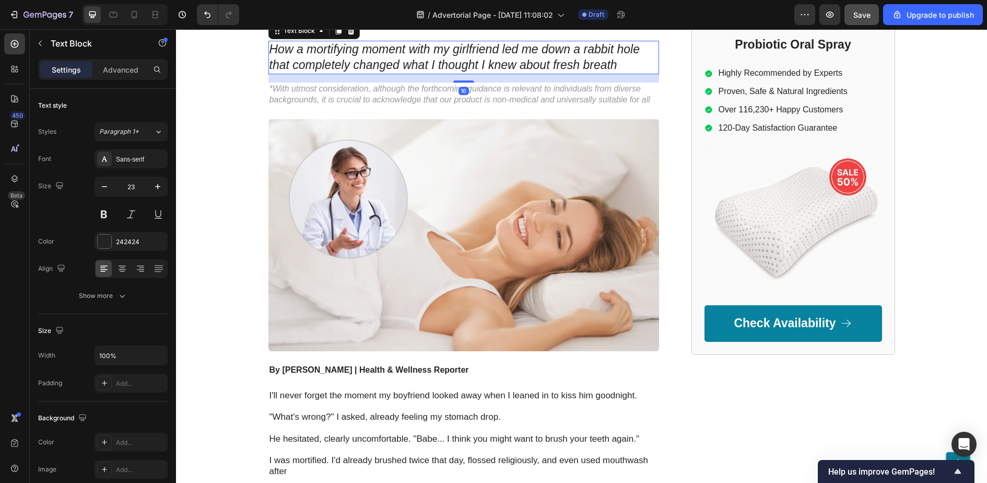
scroll to position [150, 0]
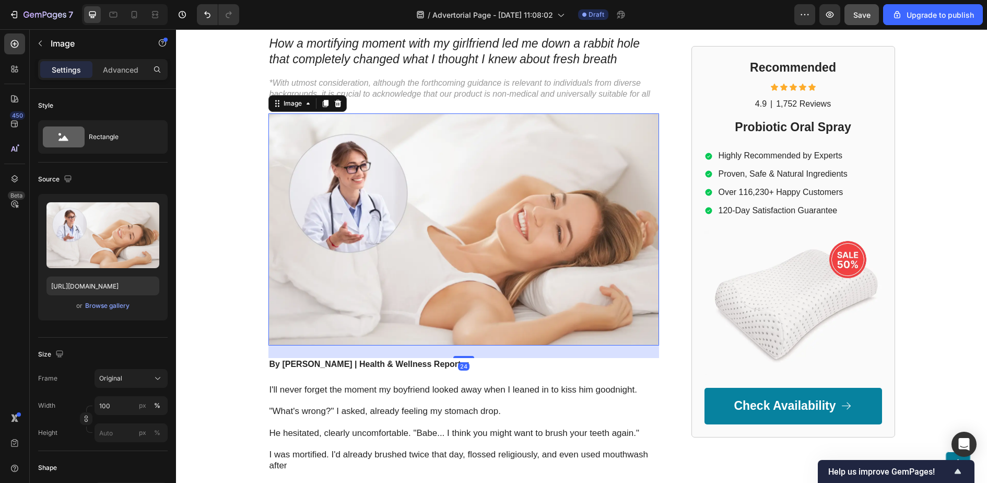
click at [480, 195] on img at bounding box center [464, 229] width 391 height 232
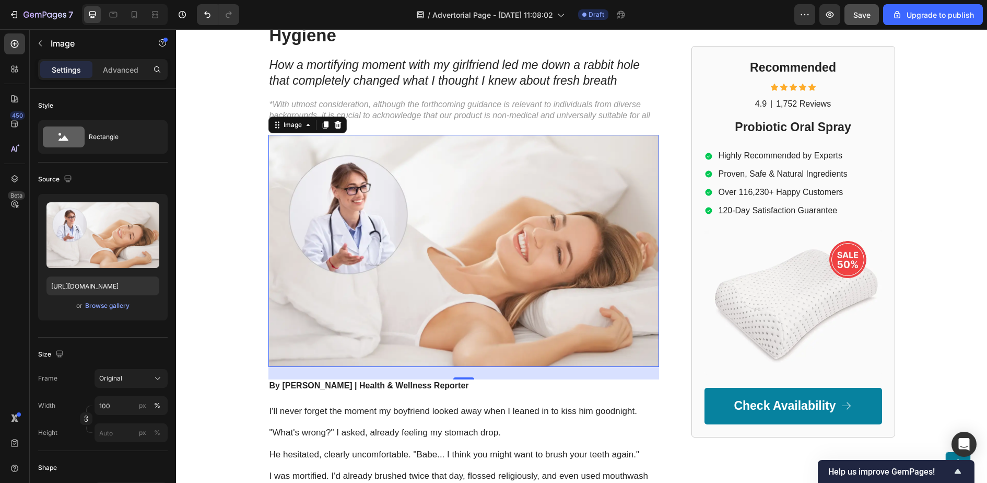
scroll to position [116, 0]
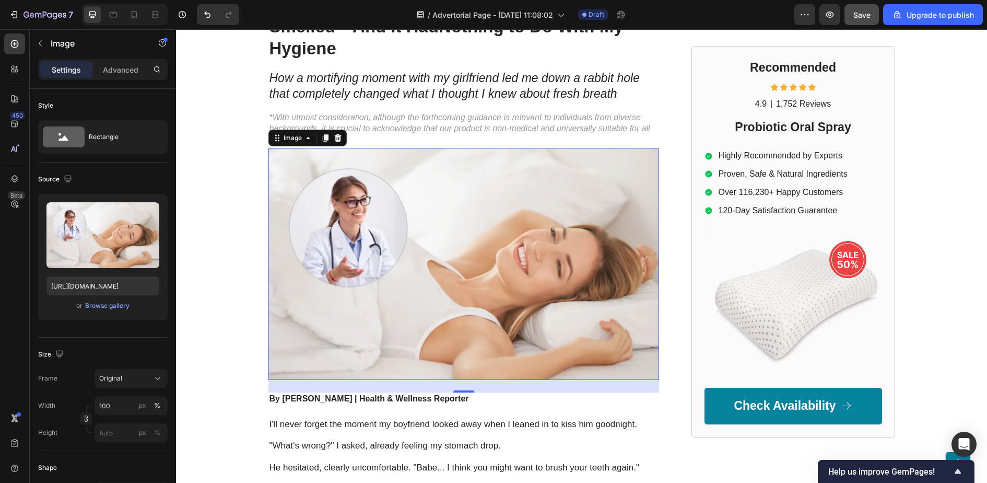
click at [468, 203] on img at bounding box center [464, 264] width 391 height 232
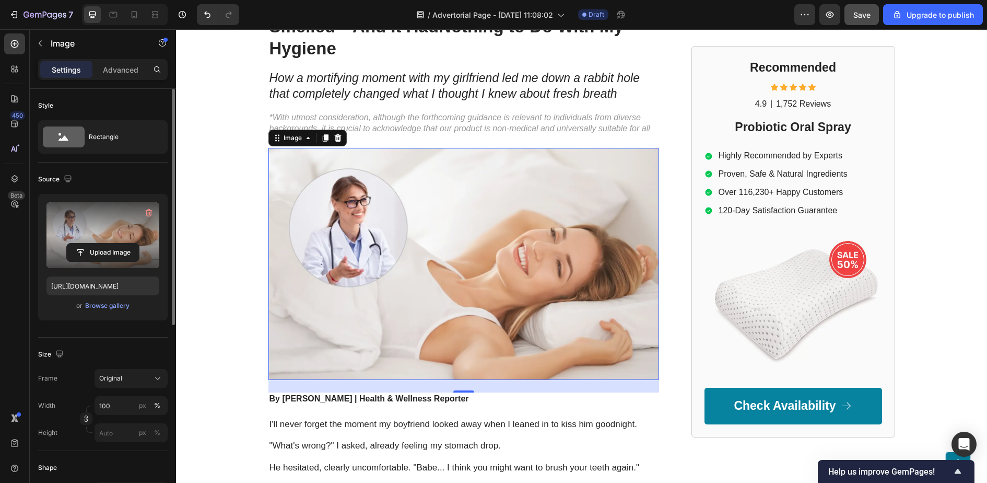
click at [129, 234] on label at bounding box center [102, 235] width 113 height 66
click at [129, 243] on input "file" at bounding box center [103, 252] width 72 height 18
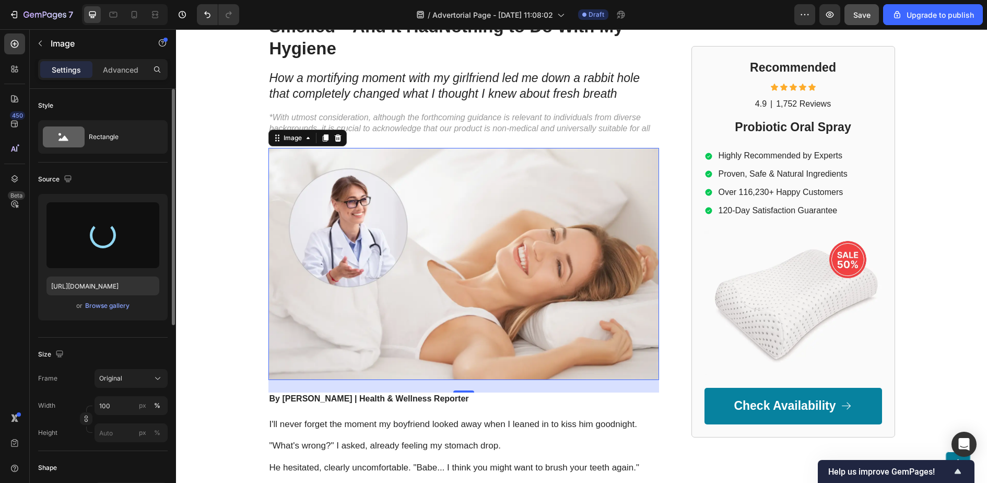
type input "[URL][DOMAIN_NAME]"
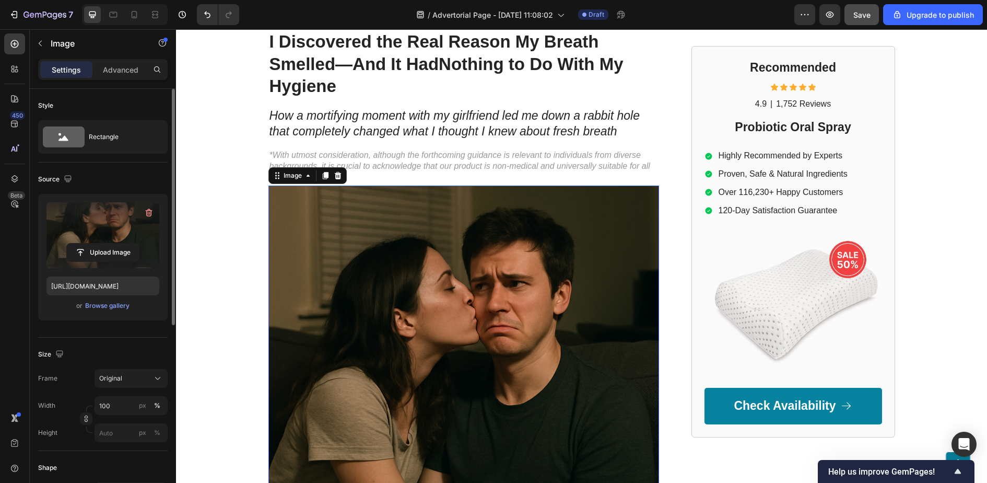
scroll to position [0, 0]
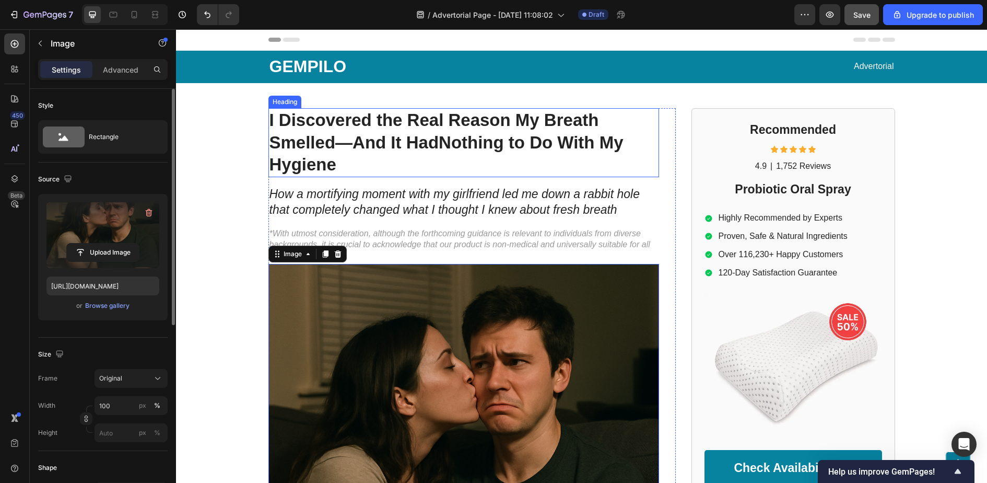
click at [435, 134] on strong "I Discovered the Real Reason My Breath Smelled—And It Had" at bounding box center [435, 131] width 330 height 42
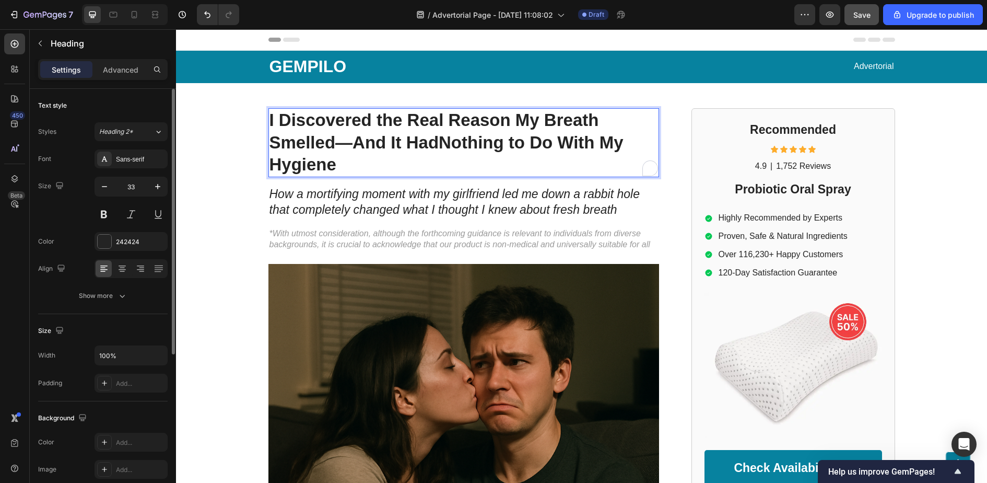
click at [440, 143] on strong "I Discovered the Real Reason My Breath Smelled—And It HadNothing to Do With My …" at bounding box center [447, 142] width 354 height 64
click at [387, 158] on p "I Discovered the Real Reason My Breath Smelled—And It Had Nothing to Do With My…" at bounding box center [464, 142] width 389 height 67
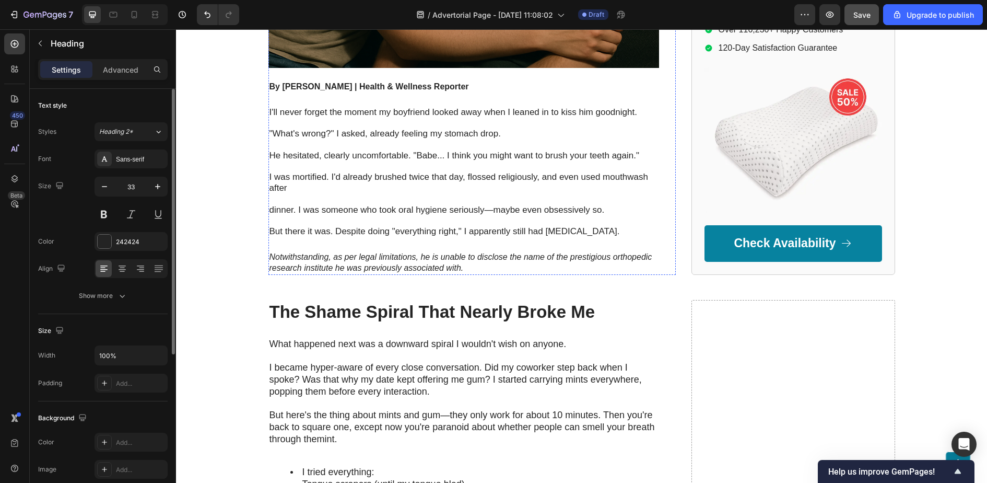
scroll to position [593, 0]
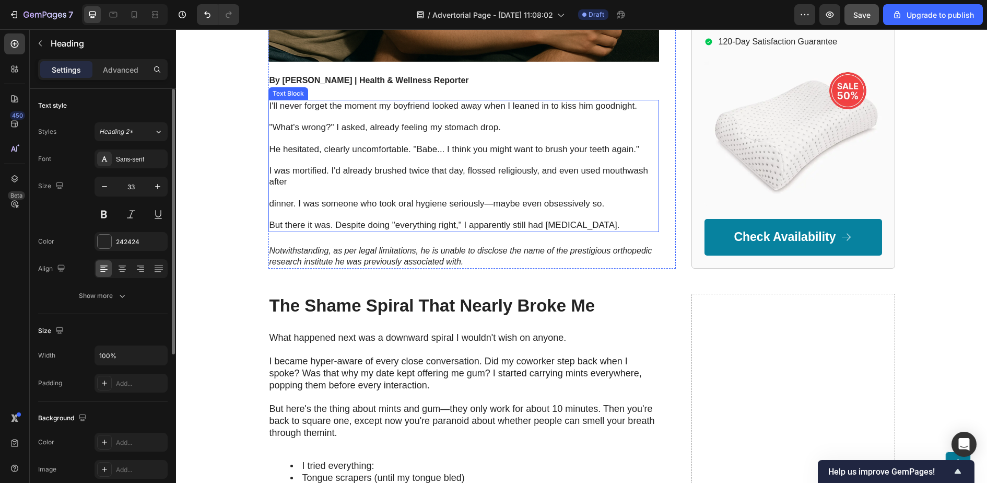
click at [404, 121] on p at bounding box center [464, 116] width 389 height 11
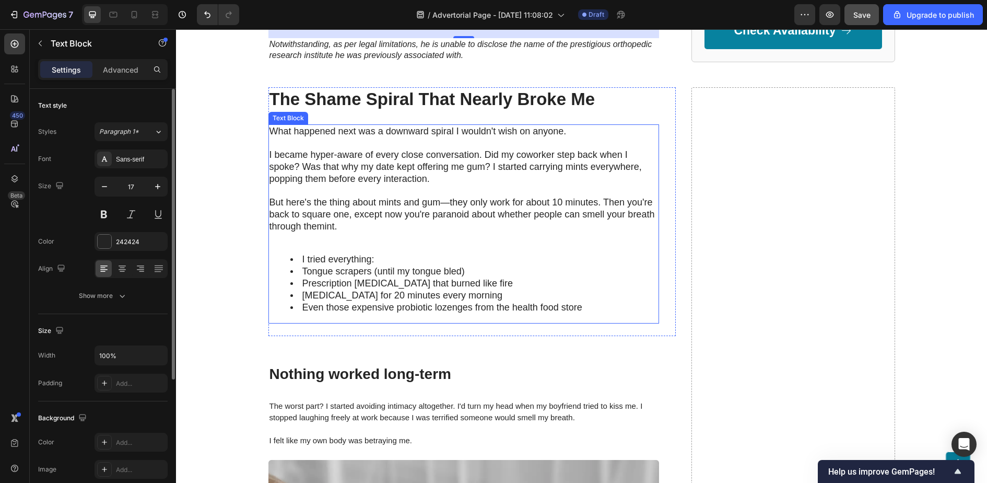
click at [400, 224] on p "through themint." at bounding box center [464, 226] width 389 height 12
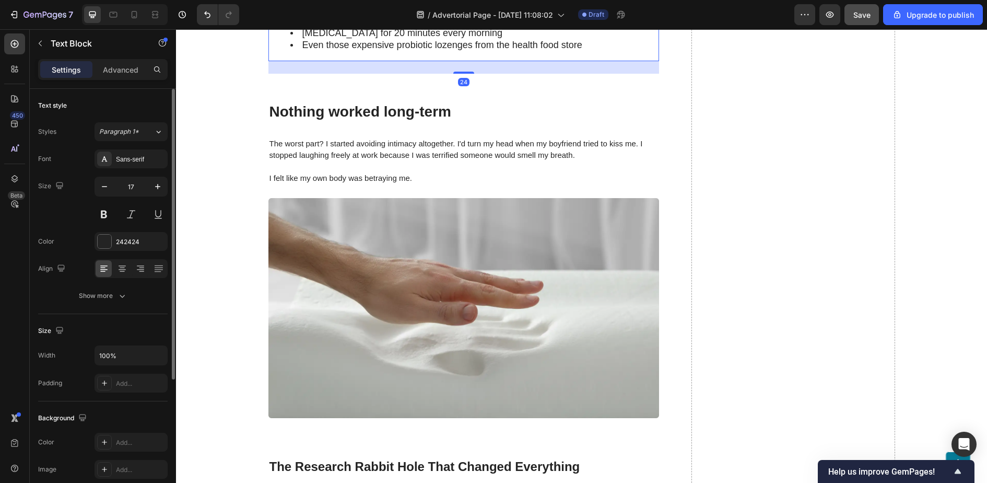
scroll to position [1082, 0]
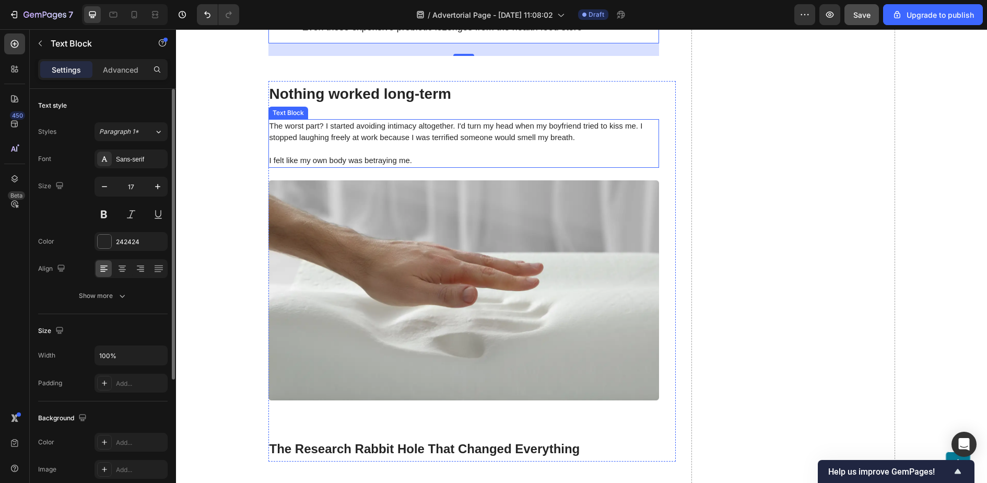
click at [401, 133] on span "The worst part? I started avoiding intimacy altogether. I'd turn my head when m…" at bounding box center [457, 131] width 374 height 20
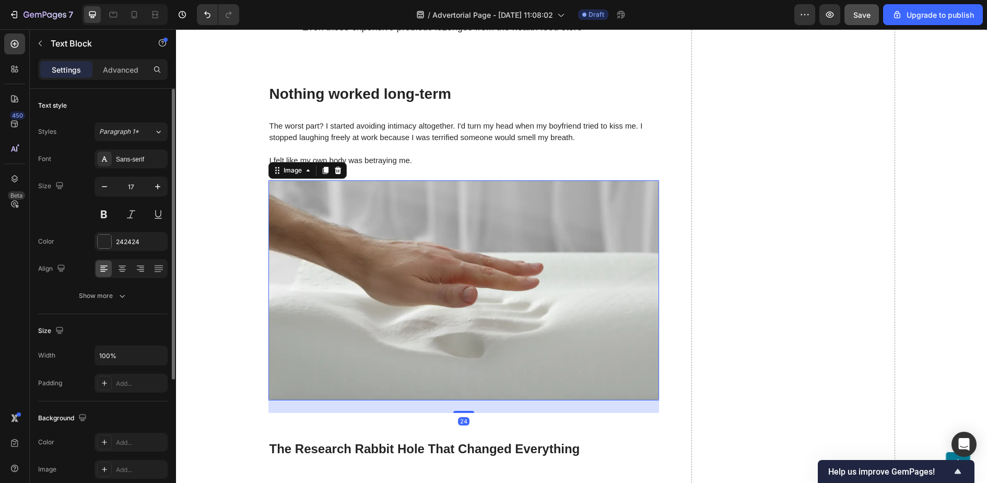
click at [429, 309] on img at bounding box center [464, 290] width 391 height 220
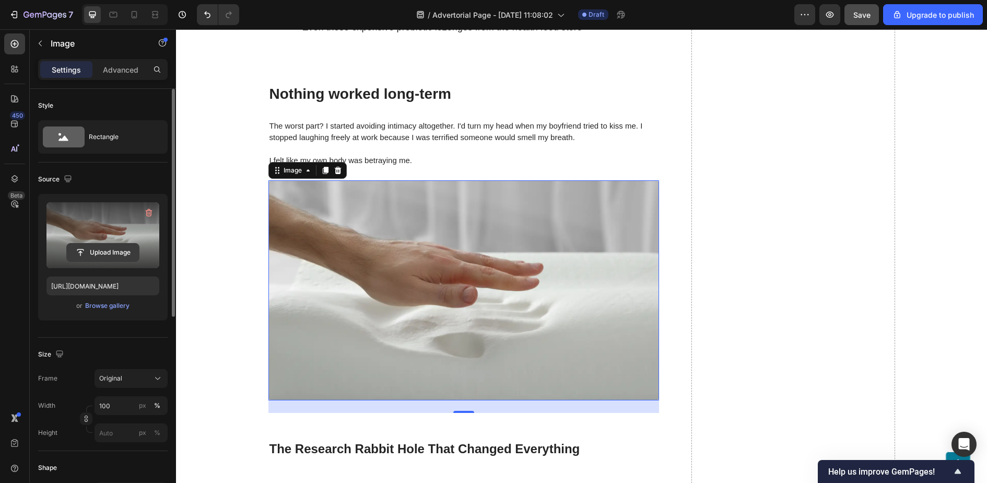
click at [100, 247] on input "file" at bounding box center [103, 252] width 72 height 18
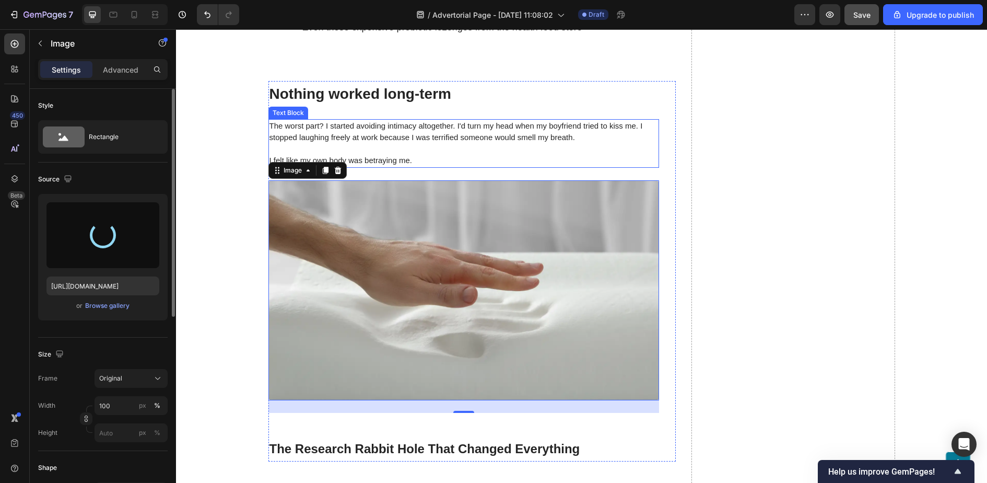
type input "https://cdn.shopify.com/s/files/1/0765/9038/3330/files/gempages_583834389721383…"
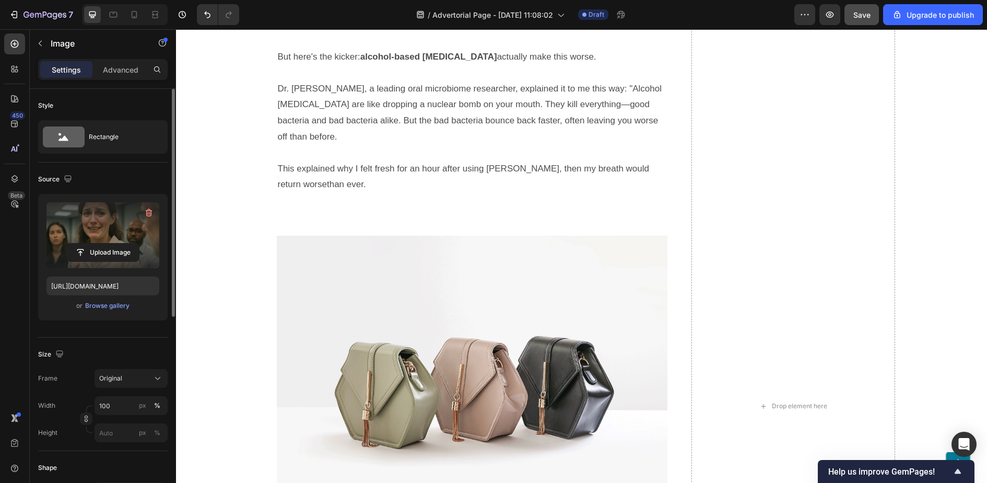
scroll to position [1861, 0]
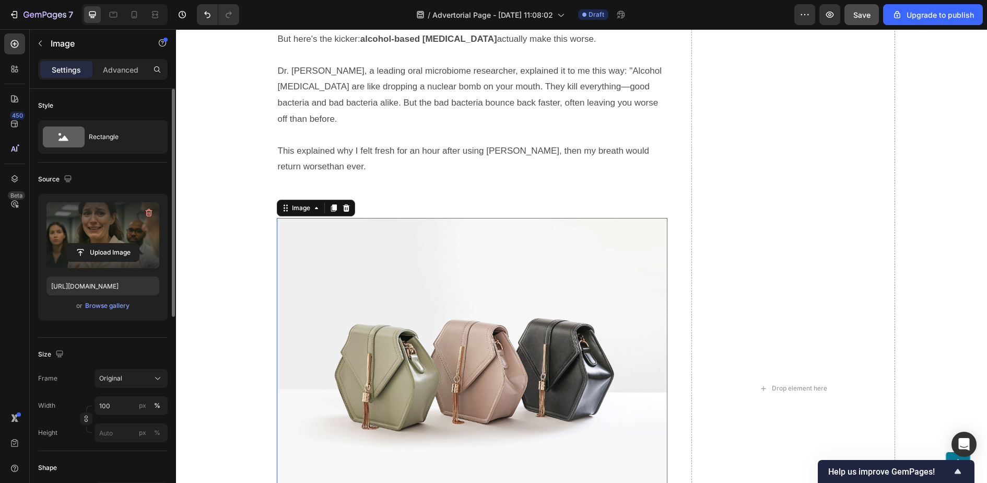
click at [461, 309] on img at bounding box center [472, 364] width 391 height 293
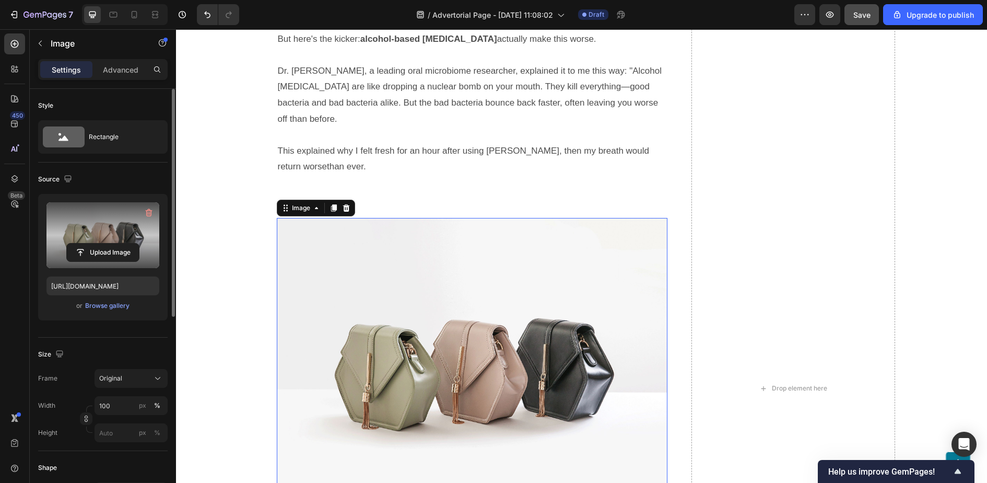
click at [123, 241] on label at bounding box center [102, 235] width 113 height 66
click at [123, 243] on input "file" at bounding box center [103, 252] width 72 height 18
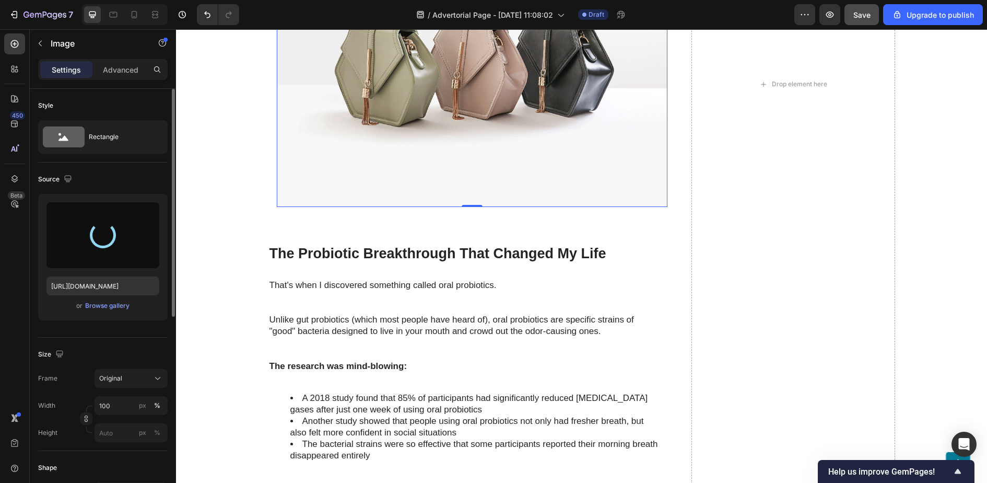
scroll to position [2166, 0]
type input "https://cdn.shopify.com/s/files/1/0765/9038/3330/files/gempages_583834389721383…"
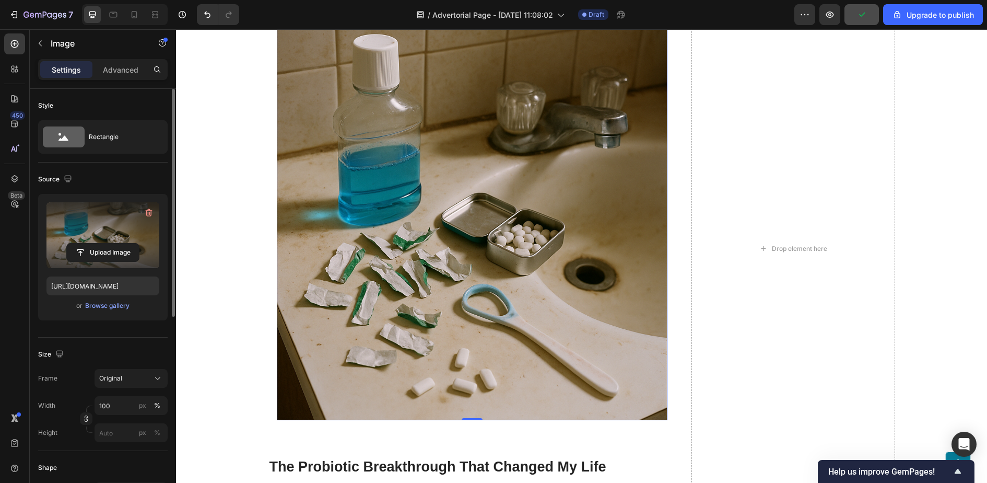
scroll to position [1950, 0]
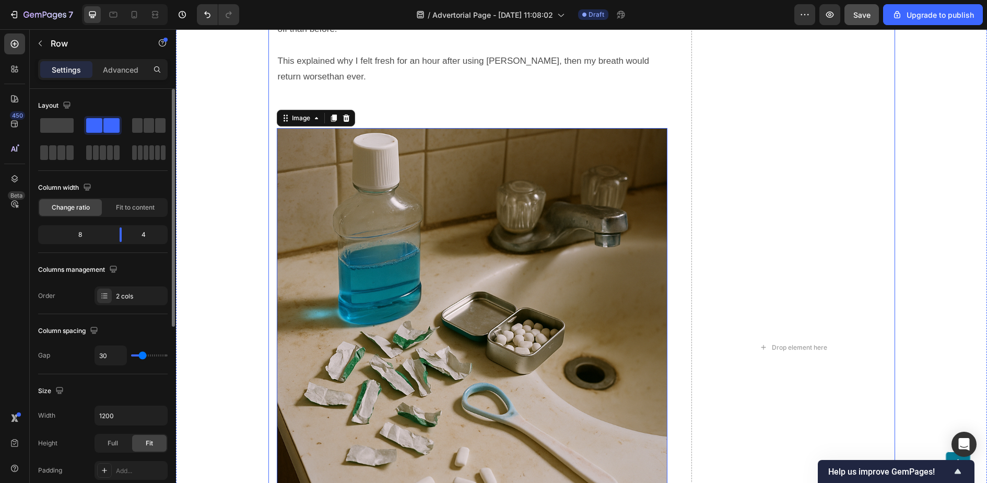
click at [685, 227] on div "The Shame Spiral That Nearly Broke Me Heading What happened next was a downward…" at bounding box center [582, 347] width 627 height 2818
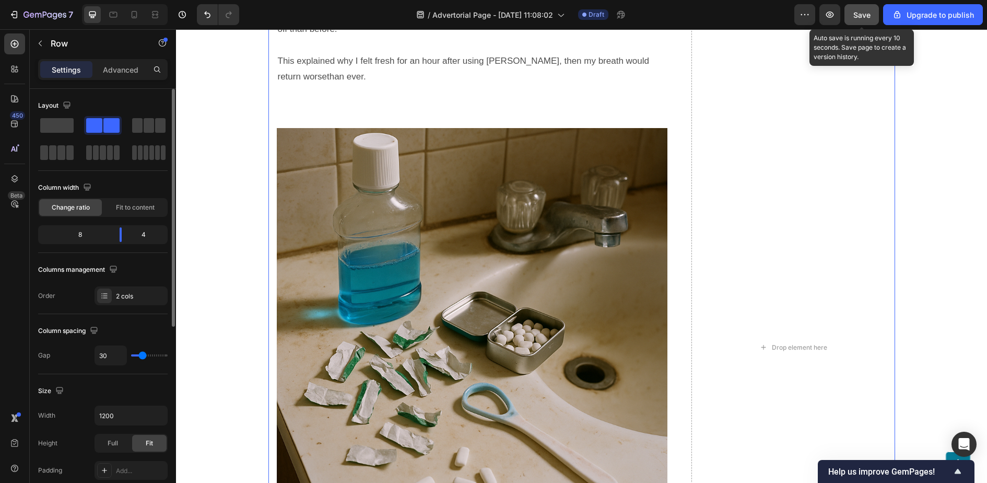
click at [860, 25] on button "Save" at bounding box center [862, 14] width 34 height 21
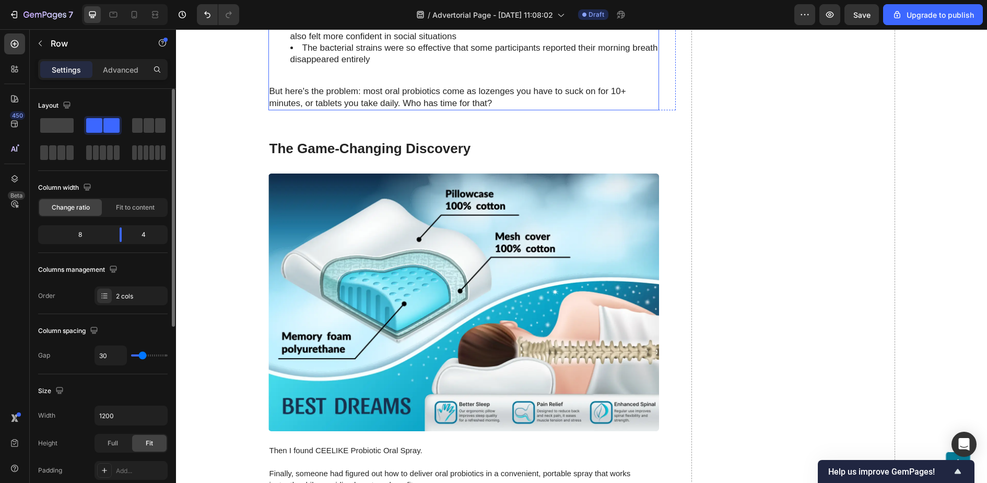
scroll to position [2660, 0]
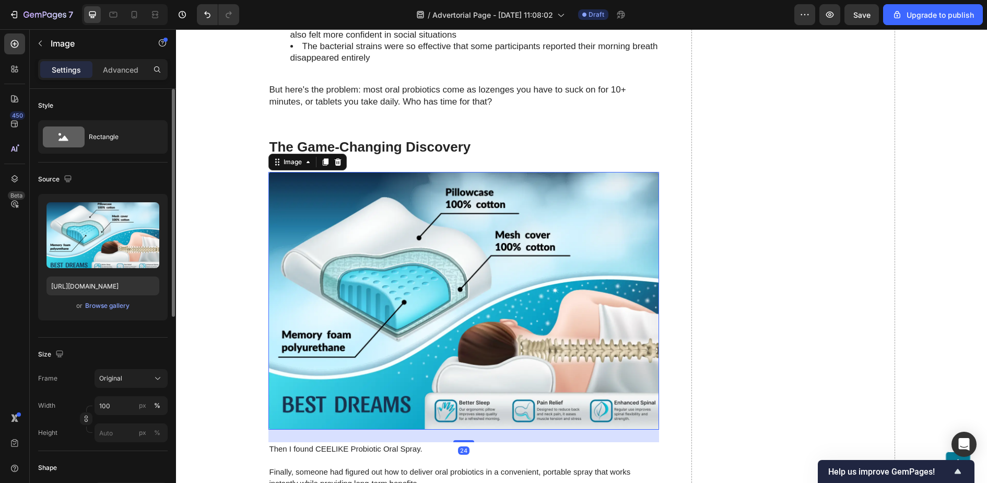
click at [486, 301] on img at bounding box center [464, 301] width 391 height 258
click at [133, 11] on icon at bounding box center [134, 14] width 10 height 10
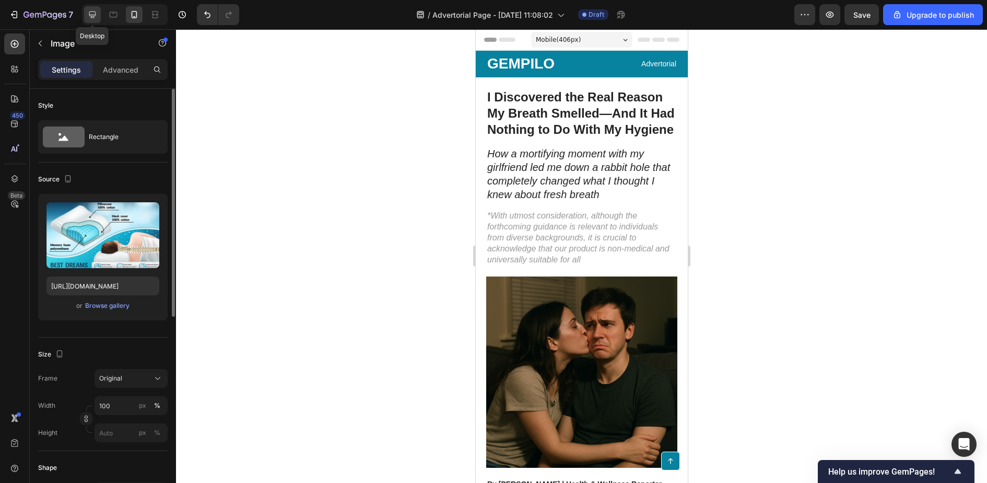
click at [92, 15] on icon at bounding box center [92, 14] width 7 height 7
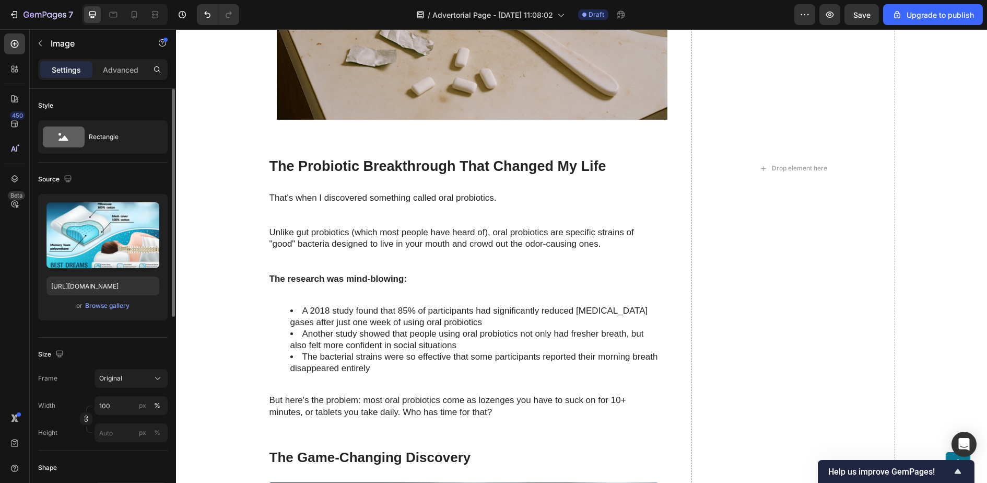
scroll to position [2355, 0]
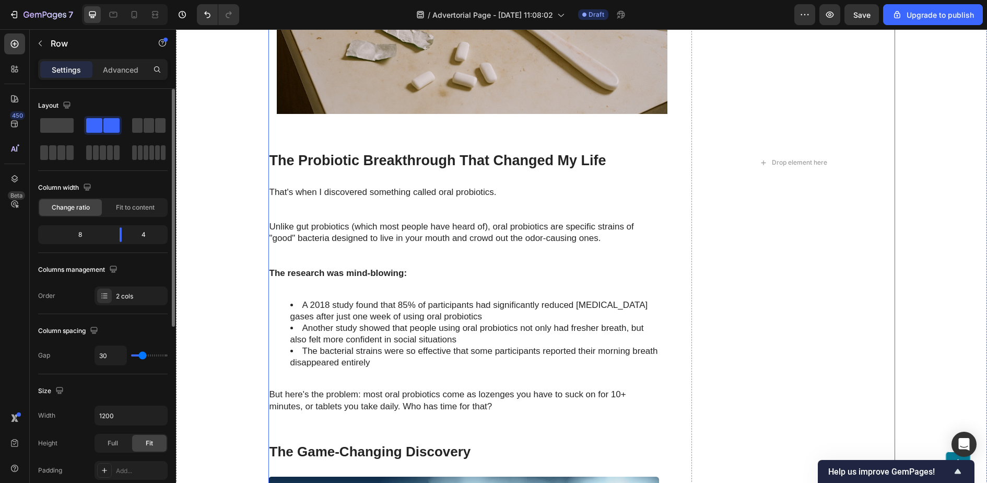
click at [431, 130] on div "The Shame Spiral That Nearly Broke Me Heading What happened next was a downward…" at bounding box center [473, 162] width 408 height 3258
click at [435, 131] on div "The Shame Spiral That Nearly Broke Me Heading What happened next was a downward…" at bounding box center [473, 162] width 408 height 3258
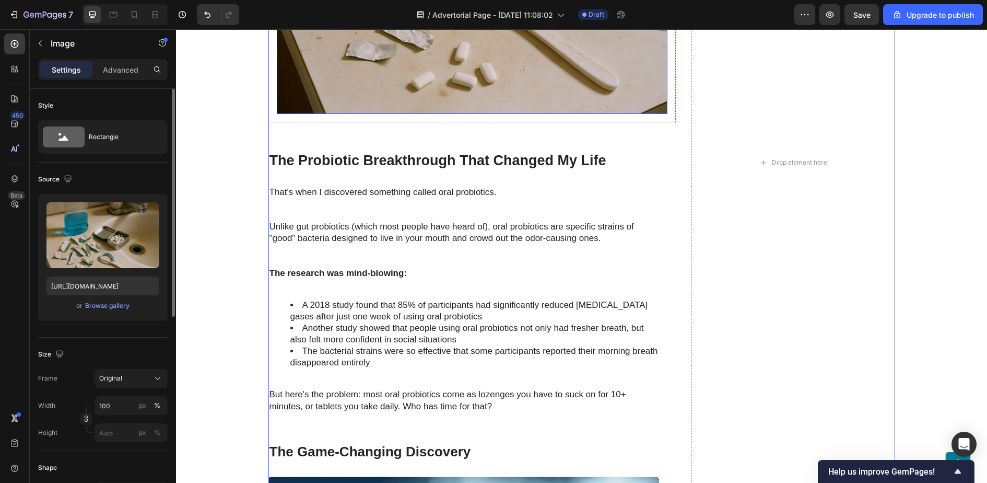
click at [473, 139] on div "The Shame Spiral That Nearly Broke Me Heading What happened next was a downward…" at bounding box center [473, 162] width 408 height 3258
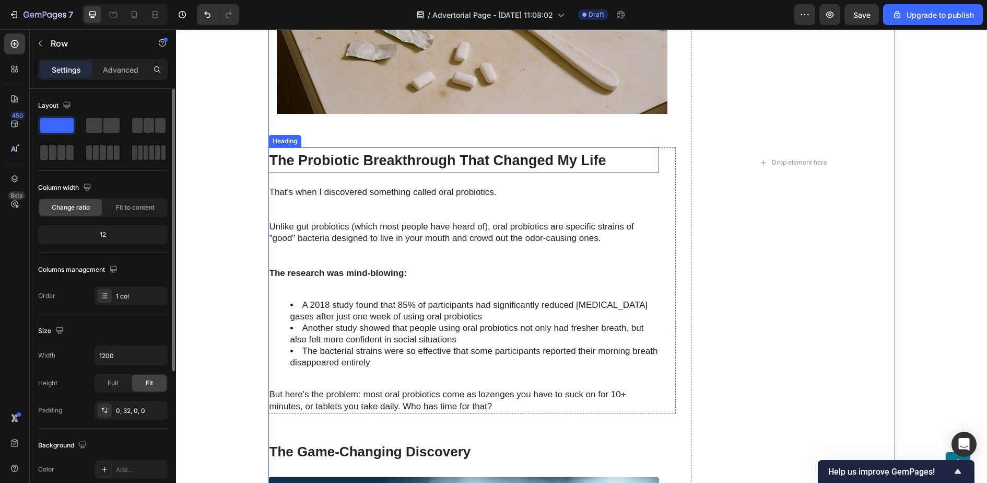
click at [473, 172] on div "The Probiotic Breakthrough That Changed My Life Heading That's when I discovere…" at bounding box center [464, 280] width 391 height 266
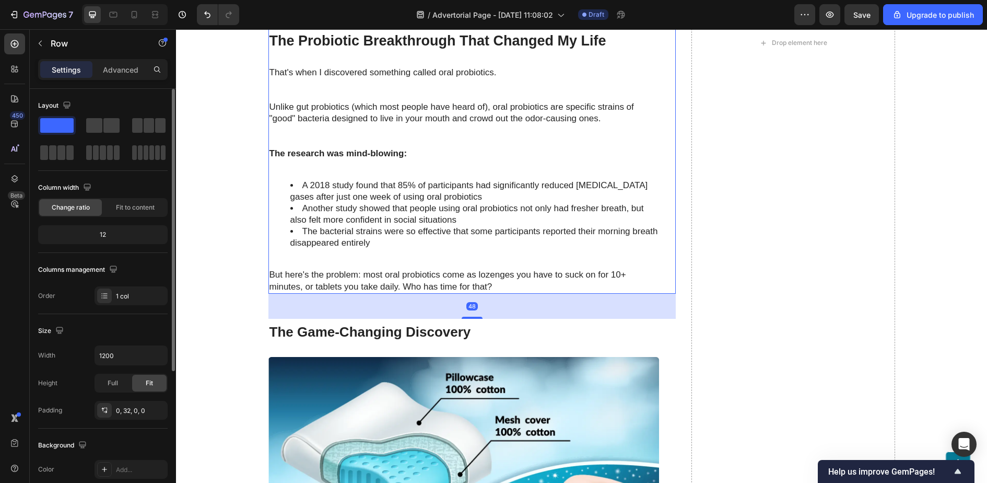
scroll to position [2491, 0]
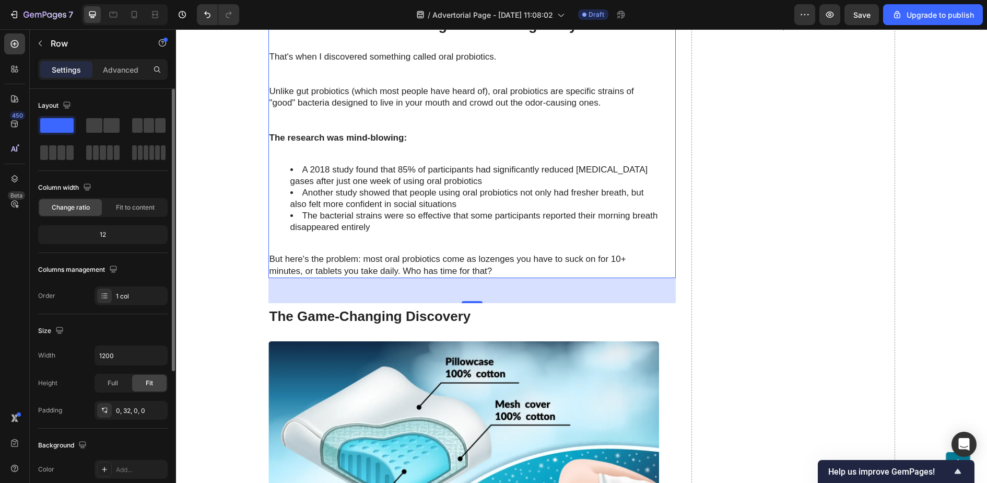
drag, startPoint x: 470, startPoint y: 295, endPoint x: 472, endPoint y: 281, distance: 14.8
click at [472, 281] on div "48" at bounding box center [473, 290] width 408 height 25
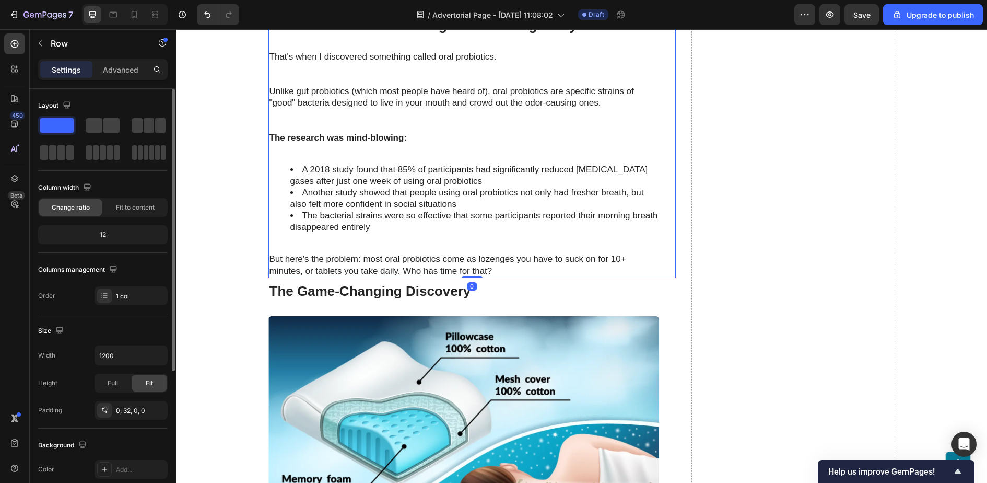
drag, startPoint x: 473, startPoint y: 297, endPoint x: 473, endPoint y: 264, distance: 32.9
click at [473, 264] on div "The Probiotic Breakthrough That Changed My Life Heading That's when I discovere…" at bounding box center [473, 145] width 408 height 266
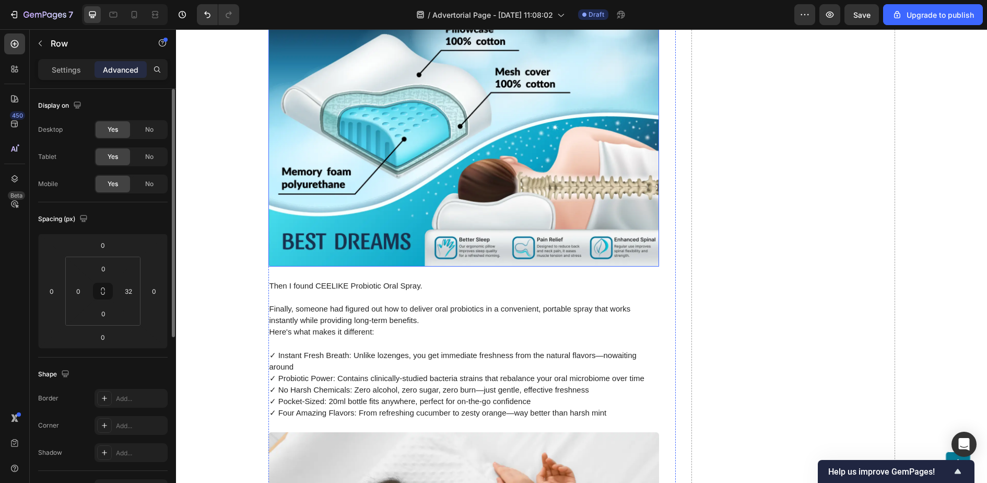
scroll to position [2807, 0]
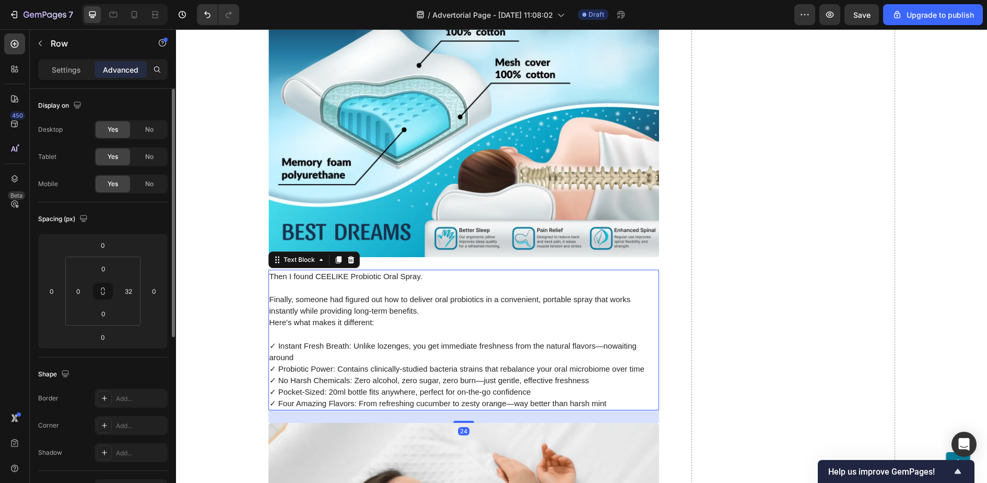
click at [390, 371] on span "✓ Probiotic Power: Contains clinically-studied bacteria strains that rebalance …" at bounding box center [457, 368] width 375 height 9
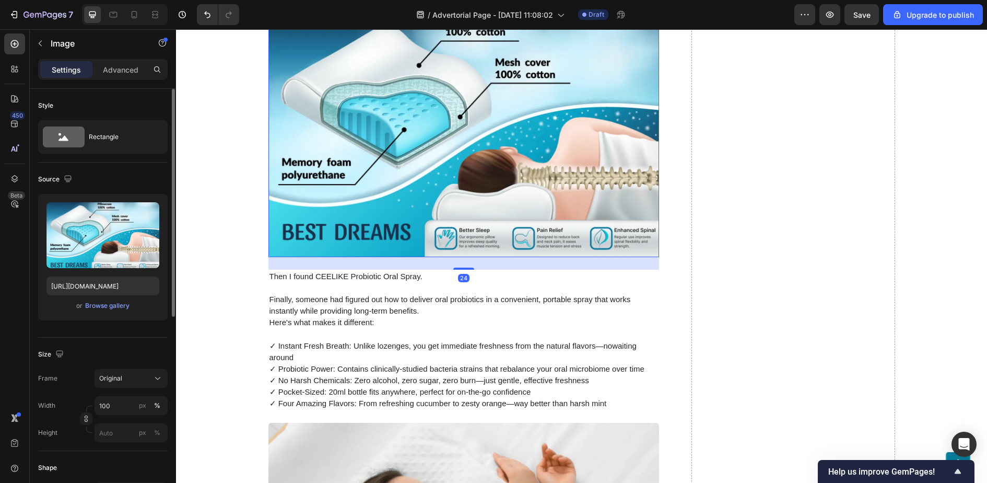
click at [397, 204] on img at bounding box center [464, 128] width 391 height 258
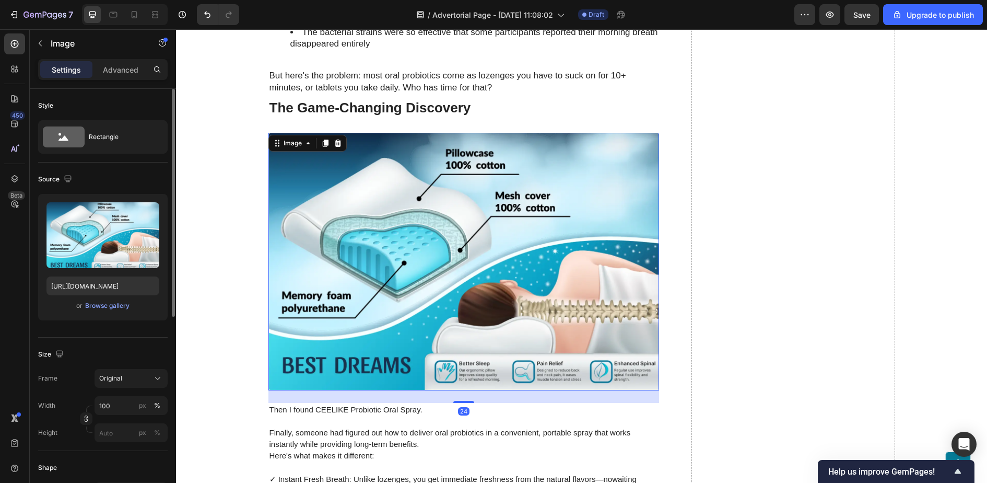
scroll to position [2659, 0]
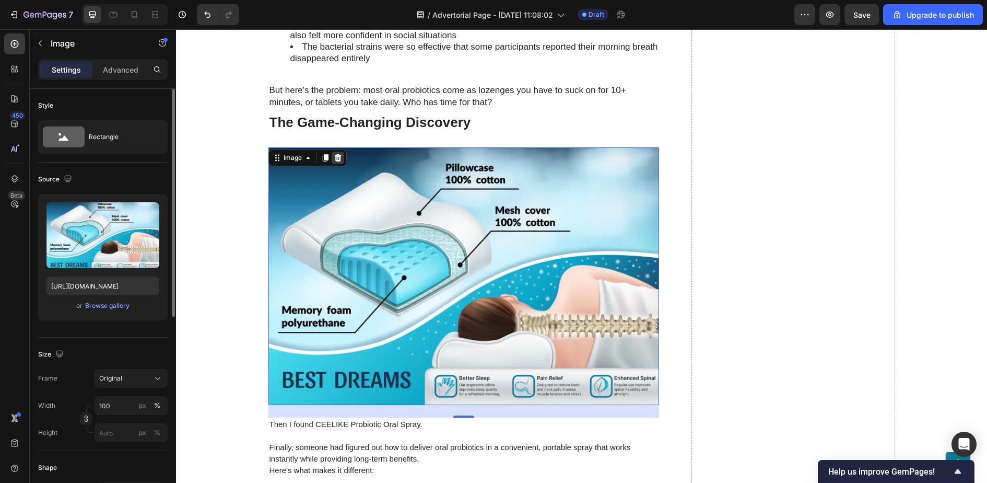
click at [339, 154] on icon at bounding box center [337, 157] width 7 height 7
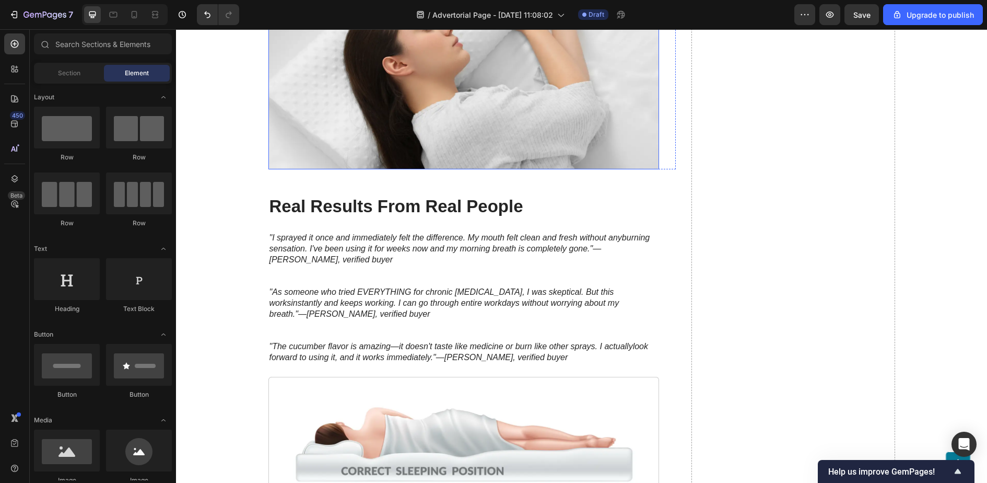
scroll to position [3017, 0]
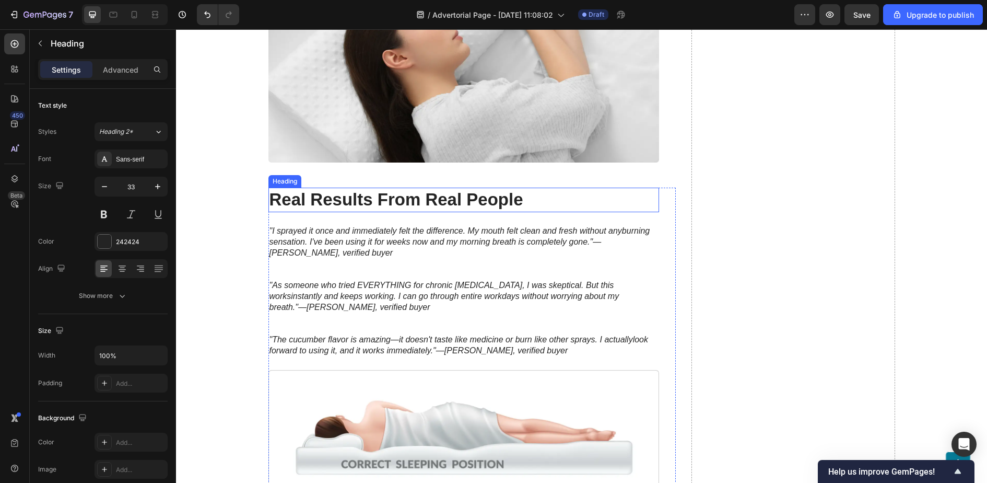
click at [374, 206] on strong "Real Results From Real People" at bounding box center [397, 199] width 254 height 19
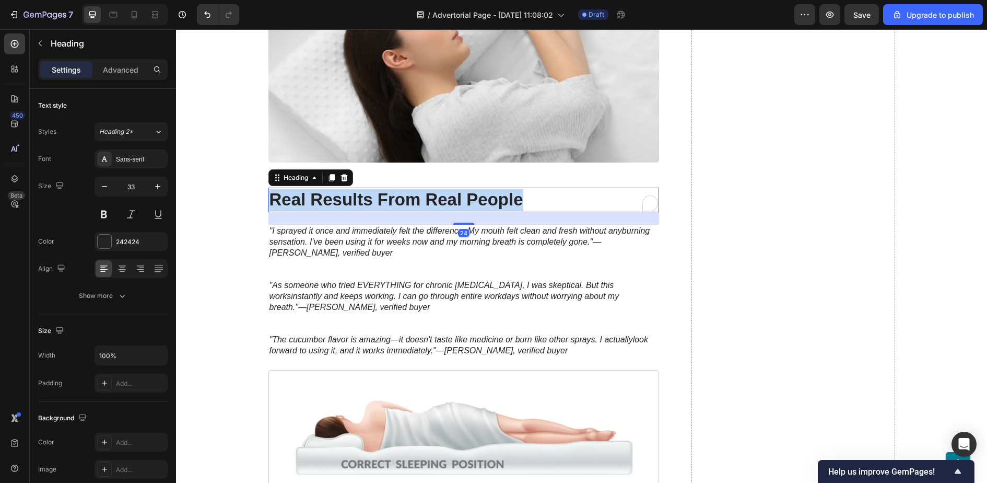
click at [374, 206] on strong "Real Results From Real People" at bounding box center [397, 199] width 254 height 19
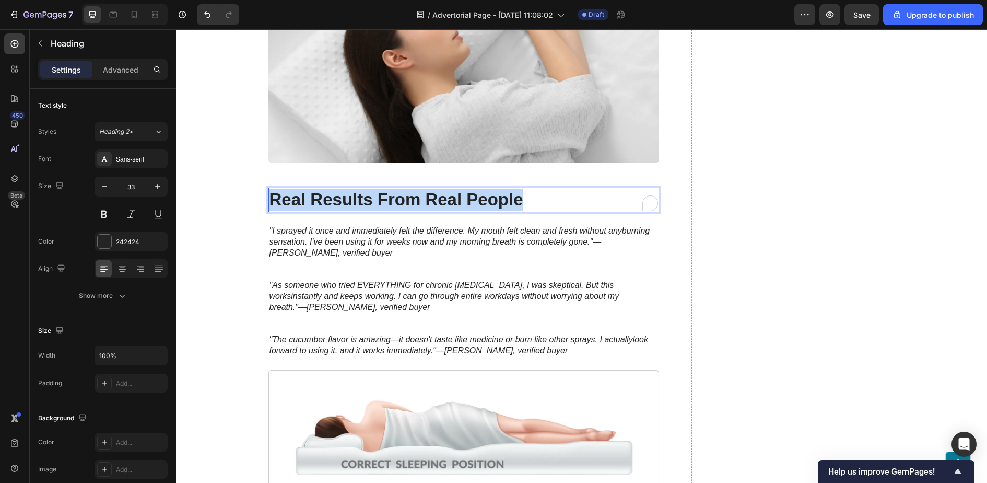
click at [374, 206] on strong "Real Results From Real People" at bounding box center [397, 199] width 254 height 19
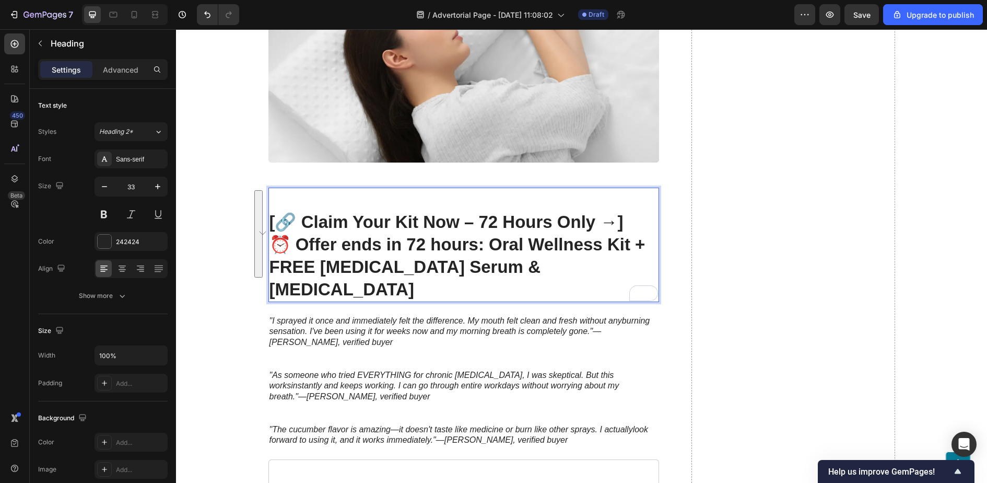
drag, startPoint x: 363, startPoint y: 286, endPoint x: 266, endPoint y: 216, distance: 119.5
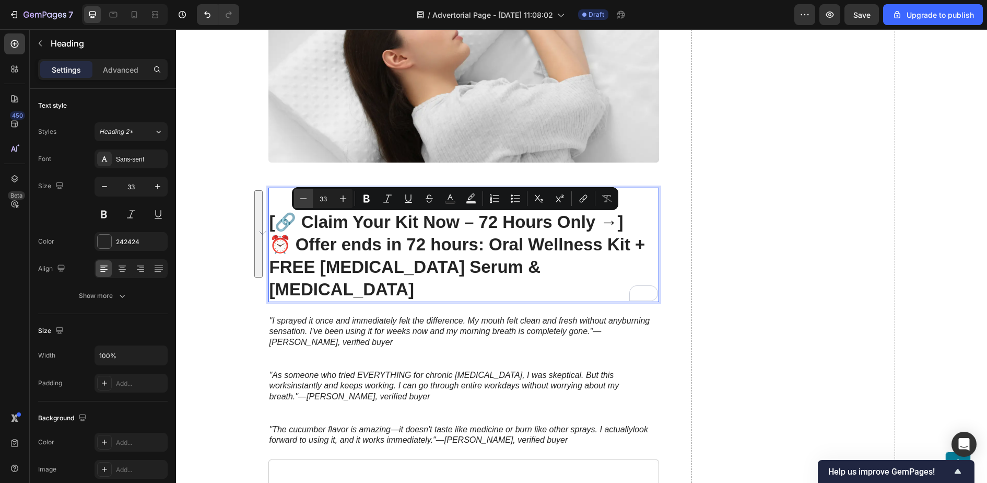
click at [299, 199] on icon "Editor contextual toolbar" at bounding box center [303, 198] width 10 height 10
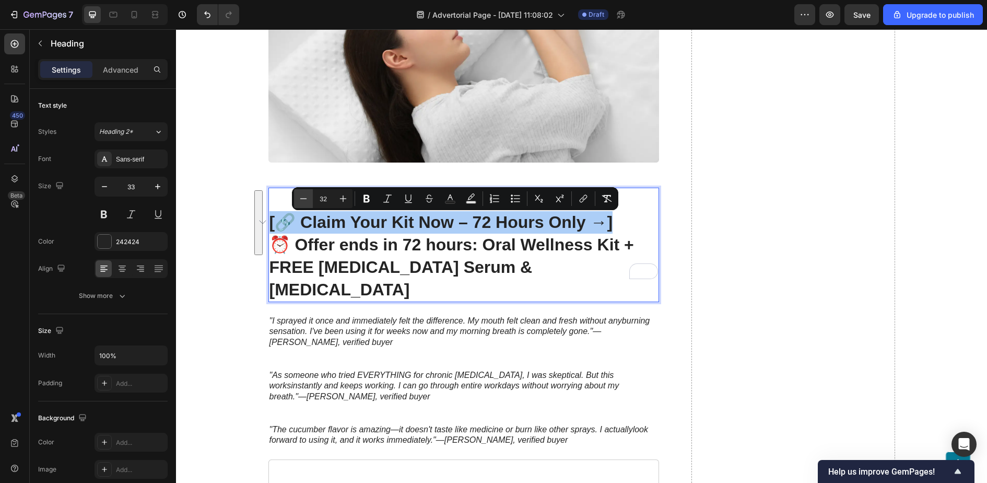
click at [299, 199] on icon "Editor contextual toolbar" at bounding box center [303, 198] width 10 height 10
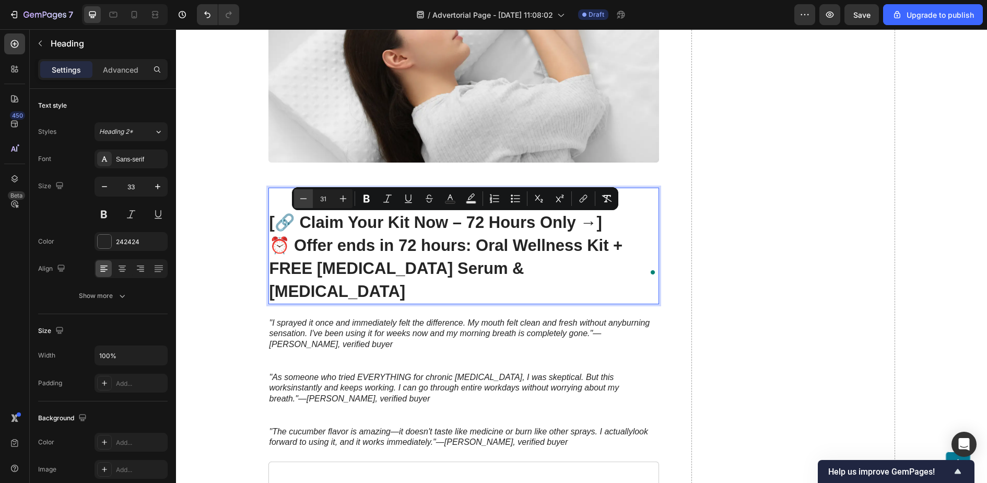
click at [311, 197] on button "Minus" at bounding box center [303, 198] width 19 height 19
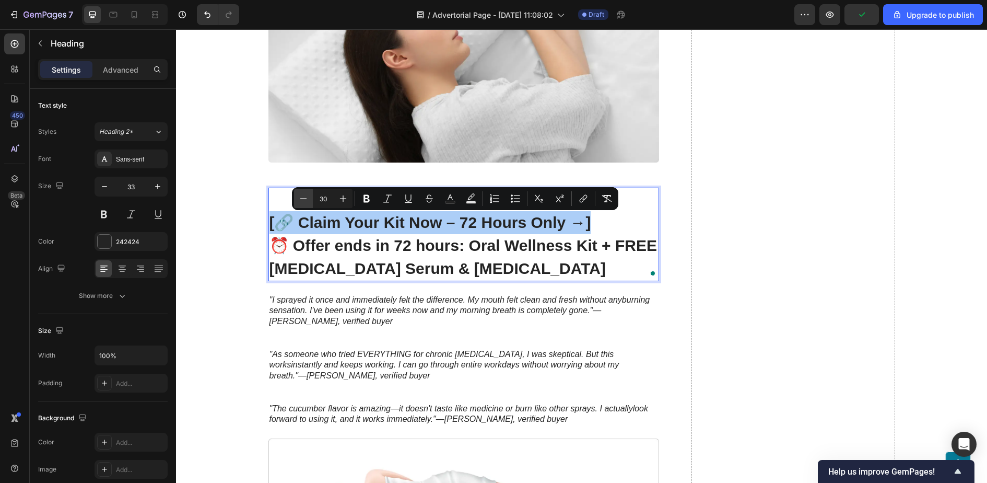
click at [311, 197] on button "Minus" at bounding box center [303, 198] width 19 height 19
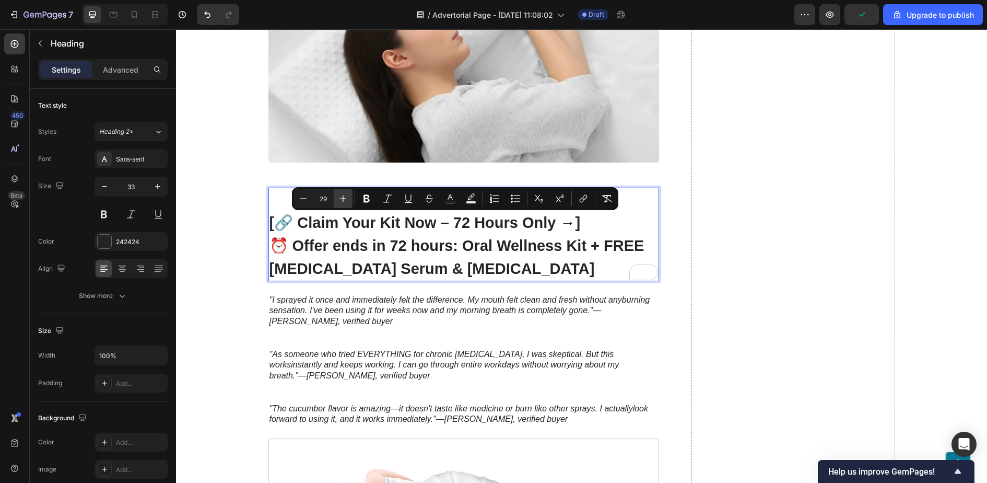
click at [347, 195] on icon "Editor contextual toolbar" at bounding box center [343, 198] width 10 height 10
type input "30"
click at [472, 254] on span "⏰ Offer ends in 72 hours: Oral Wellness Kit + FREE [MEDICAL_DATA] Serum & [MEDI…" at bounding box center [464, 257] width 388 height 40
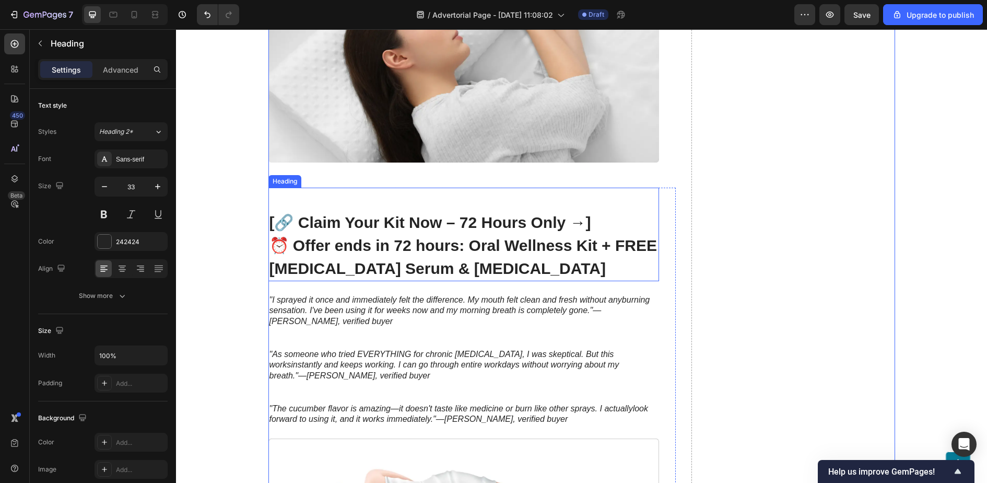
click at [548, 230] on span "[🔗 Claim Your Kit Now – 72 Hours Only →]" at bounding box center [431, 222] width 322 height 17
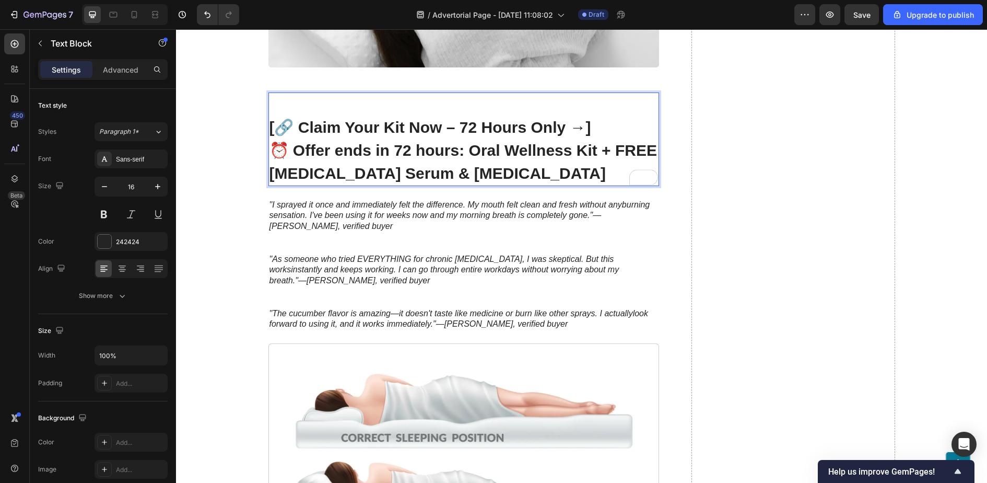
click at [331, 235] on p at bounding box center [464, 237] width 389 height 11
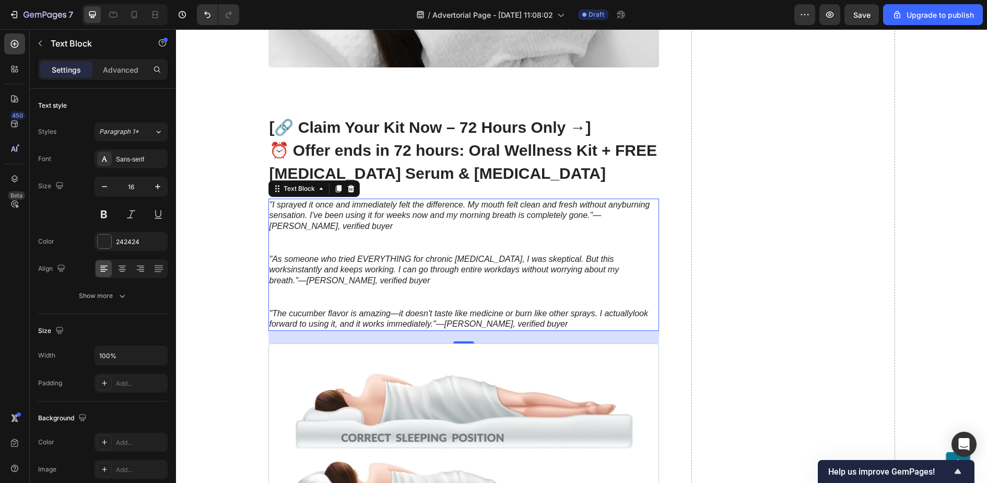
click at [415, 297] on p at bounding box center [464, 291] width 389 height 11
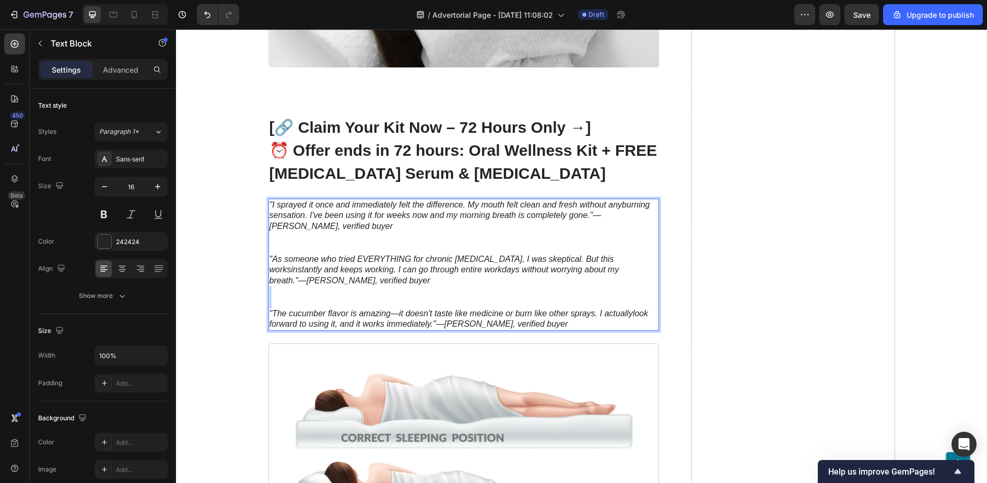
click at [415, 297] on p "To enrich screen reader interactions, please activate Accessibility in Grammarl…" at bounding box center [464, 291] width 389 height 11
click at [415, 297] on p "Rich Text Editor. Editing area: main" at bounding box center [464, 291] width 389 height 11
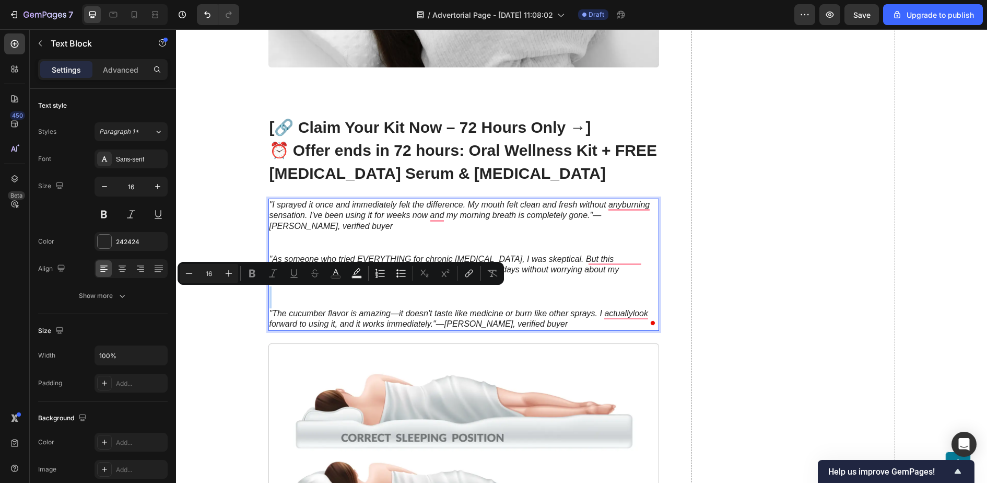
click at [446, 300] on p "Rich Text Editor. Editing area: main" at bounding box center [464, 302] width 389 height 11
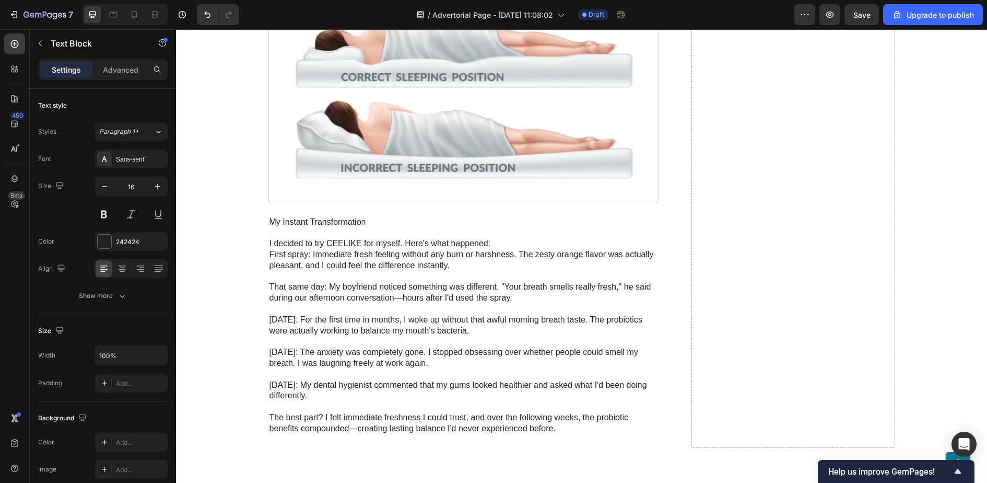
scroll to position [3543, 0]
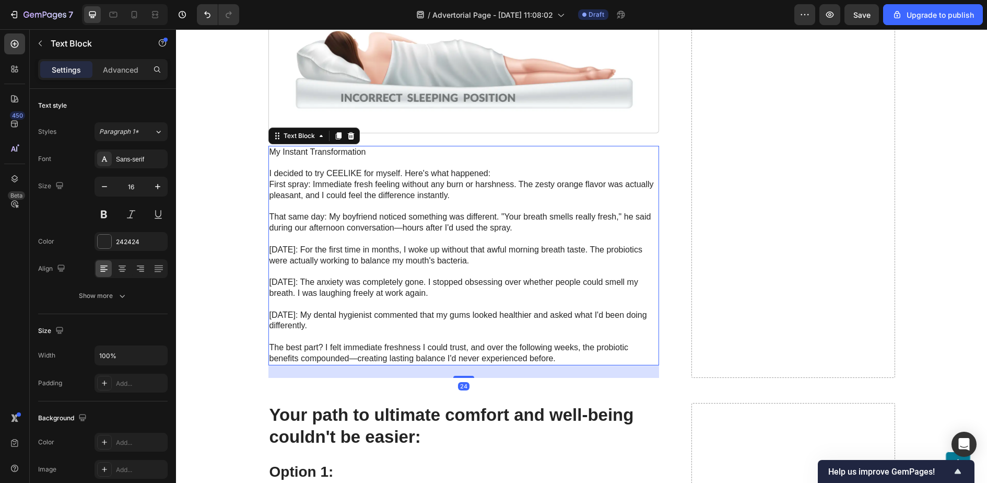
click at [402, 263] on p "[DATE]: For the first time in months, I woke up without that awful morning brea…" at bounding box center [464, 256] width 389 height 22
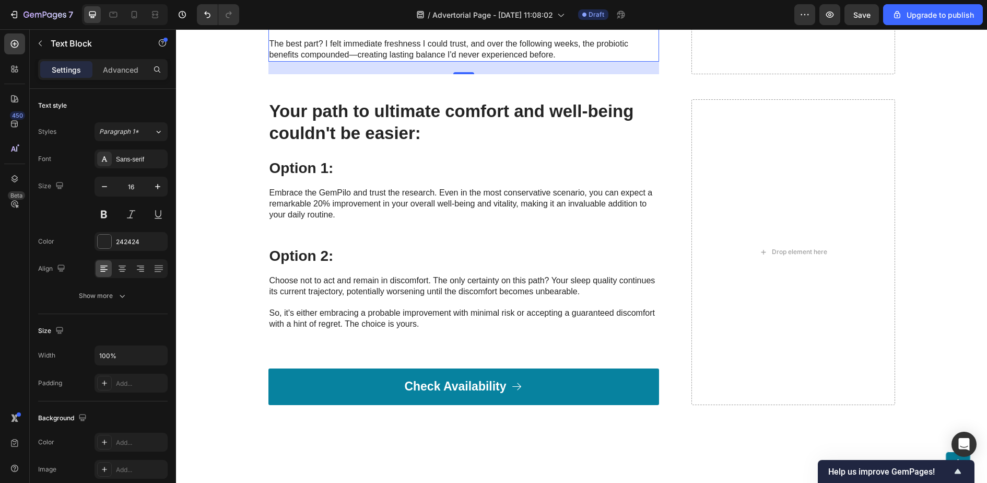
scroll to position [3852, 0]
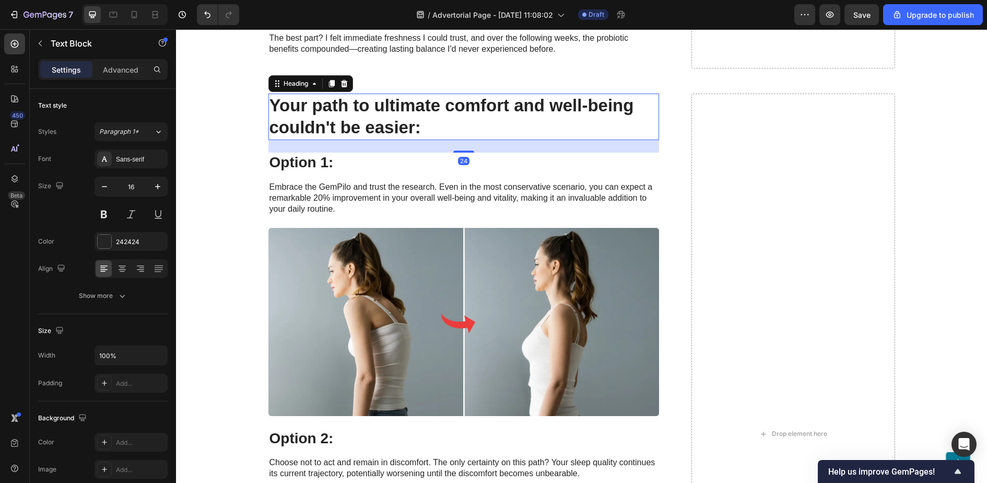
click at [370, 134] on h2 "Your path to ultimate comfort and well-being couldn't be easier:" at bounding box center [464, 117] width 391 height 47
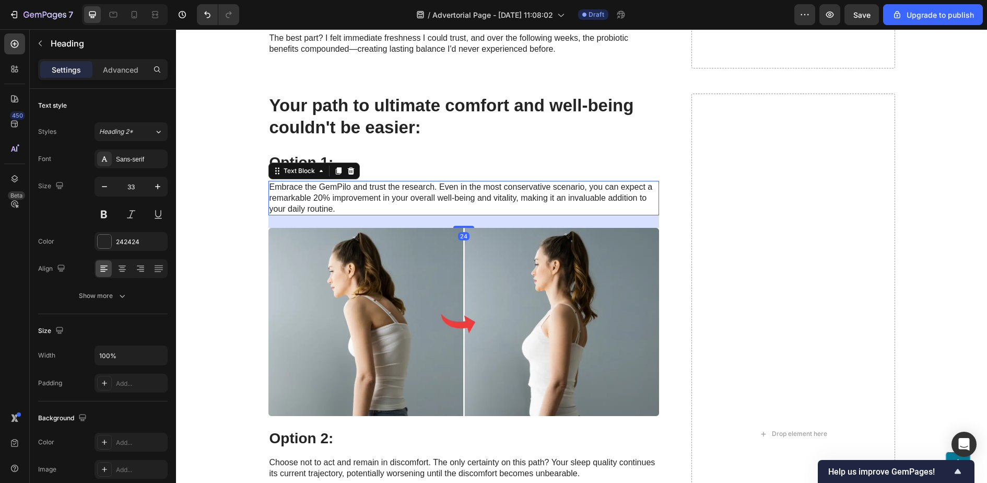
click at [354, 201] on p "Embrace the GemPilo and trust the research. Even in the most conservative scena…" at bounding box center [464, 198] width 389 height 32
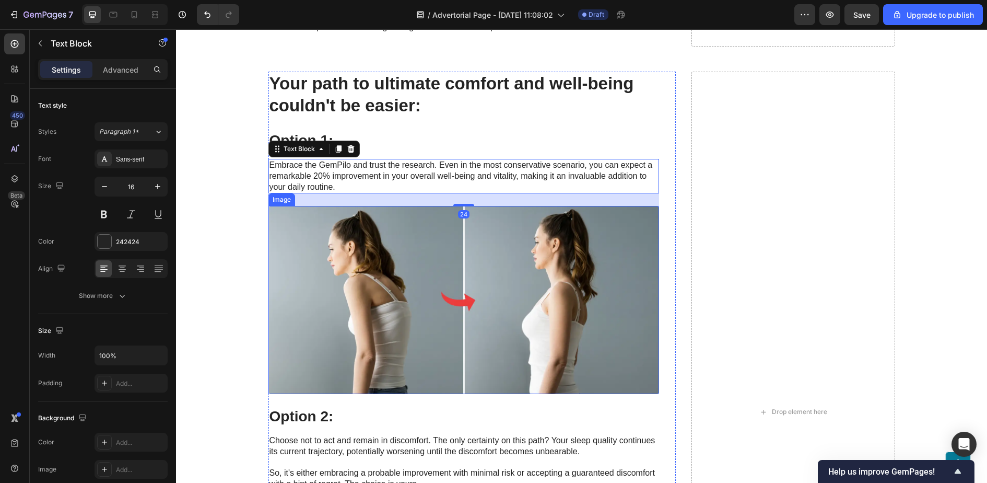
scroll to position [3877, 0]
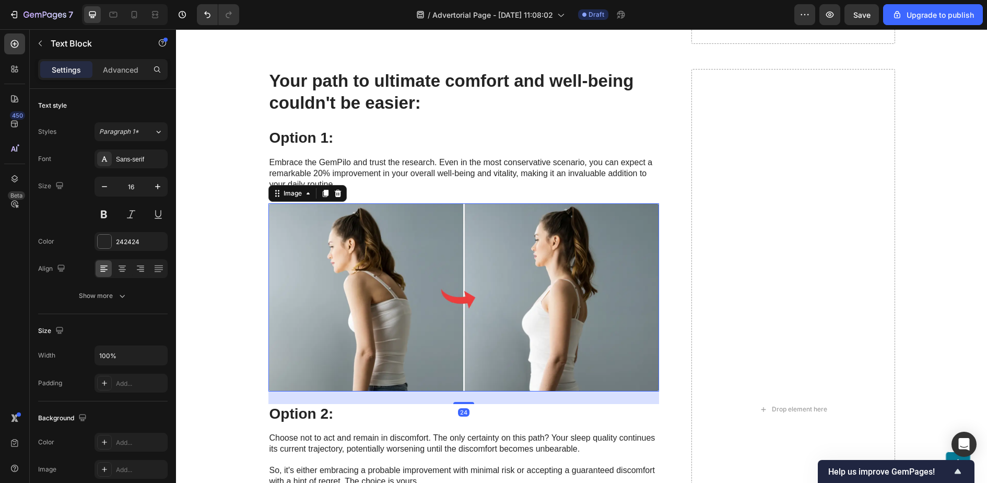
click at [380, 296] on img at bounding box center [464, 297] width 391 height 188
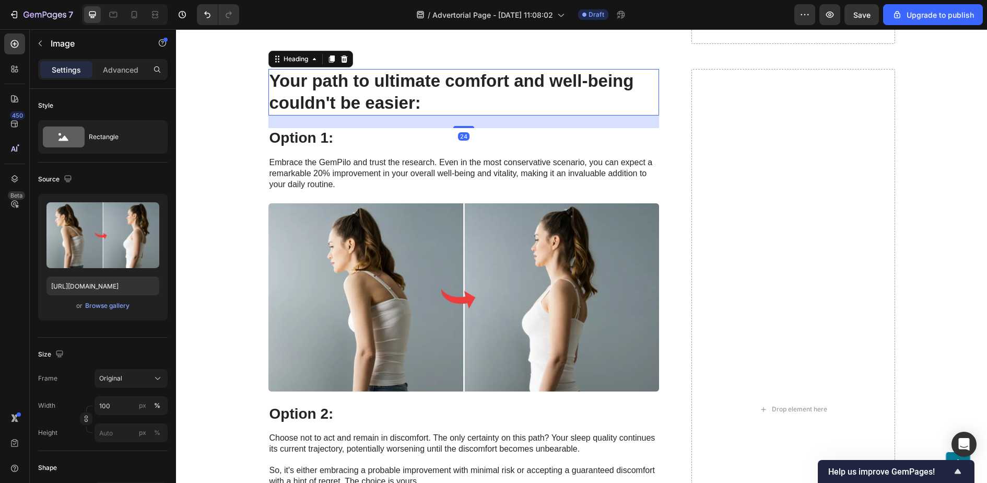
click at [318, 100] on h2 "Your path to ultimate comfort and well-being couldn't be easier:" at bounding box center [464, 92] width 391 height 47
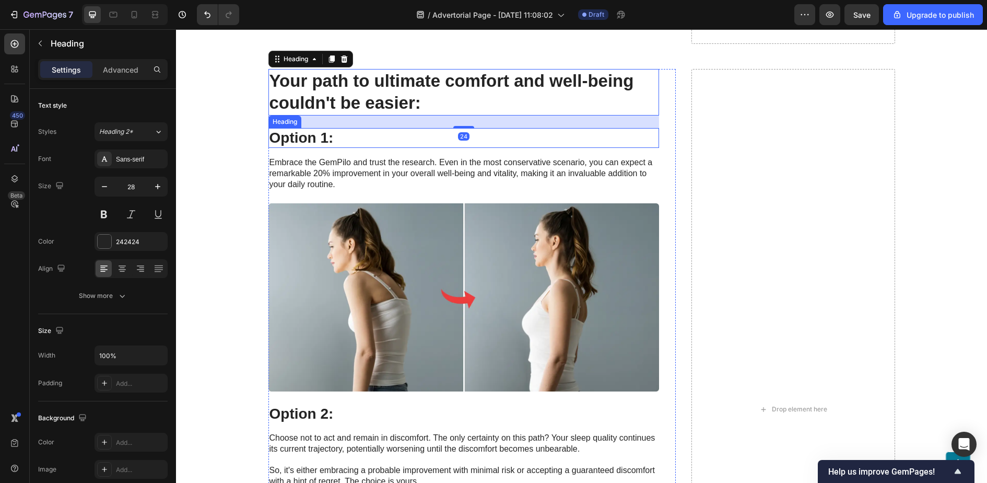
click at [318, 142] on h3 "Option 1:" at bounding box center [464, 138] width 391 height 20
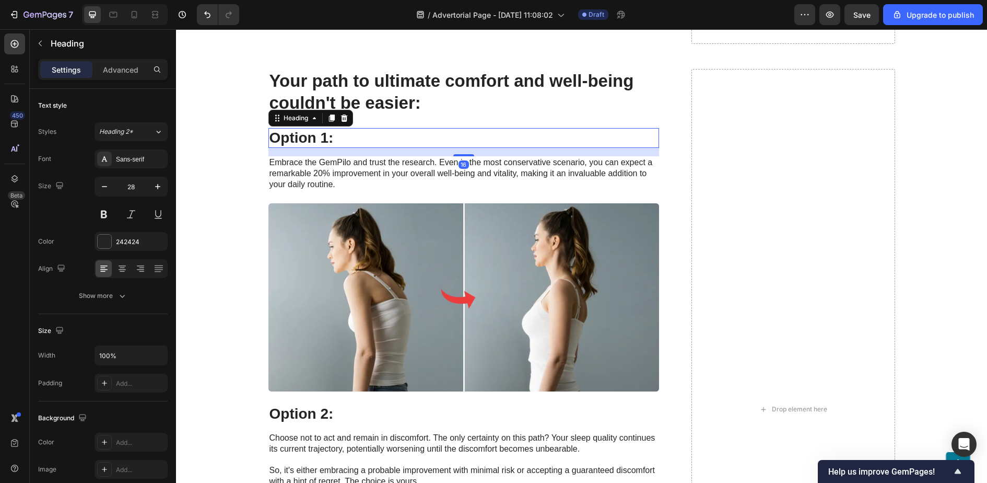
click at [318, 142] on h3 "Option 1:" at bounding box center [464, 138] width 391 height 20
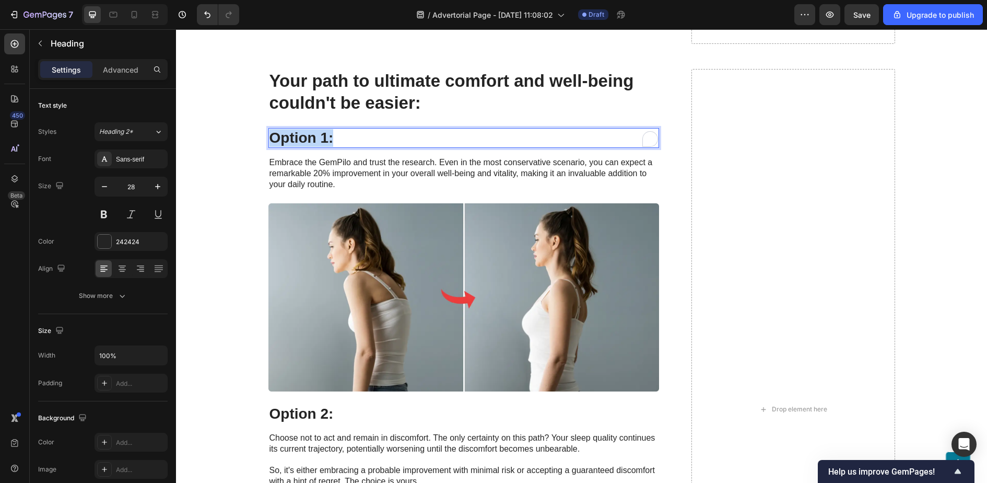
click at [318, 142] on p "Option 1:" at bounding box center [464, 138] width 389 height 18
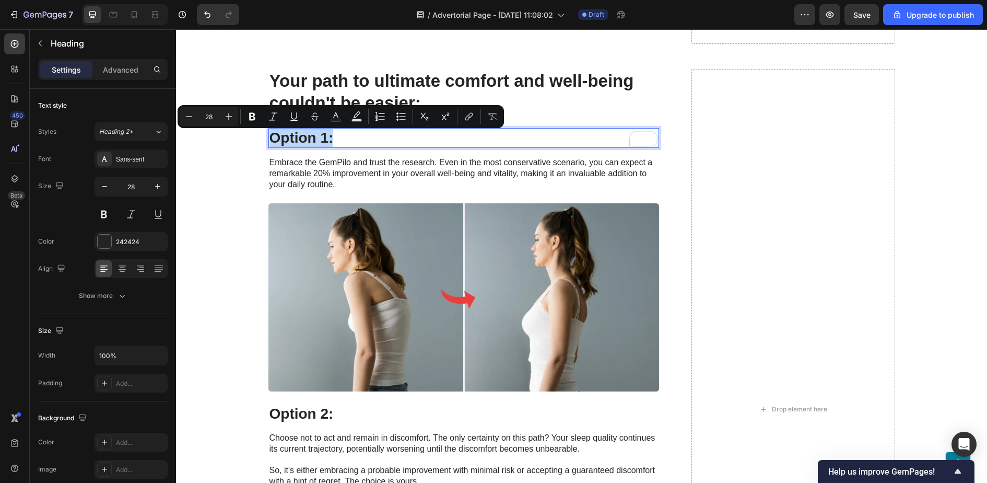
click at [415, 150] on div "Your path to ultimate comfort and well-being couldn't be easier: Heading Option…" at bounding box center [464, 409] width 391 height 681
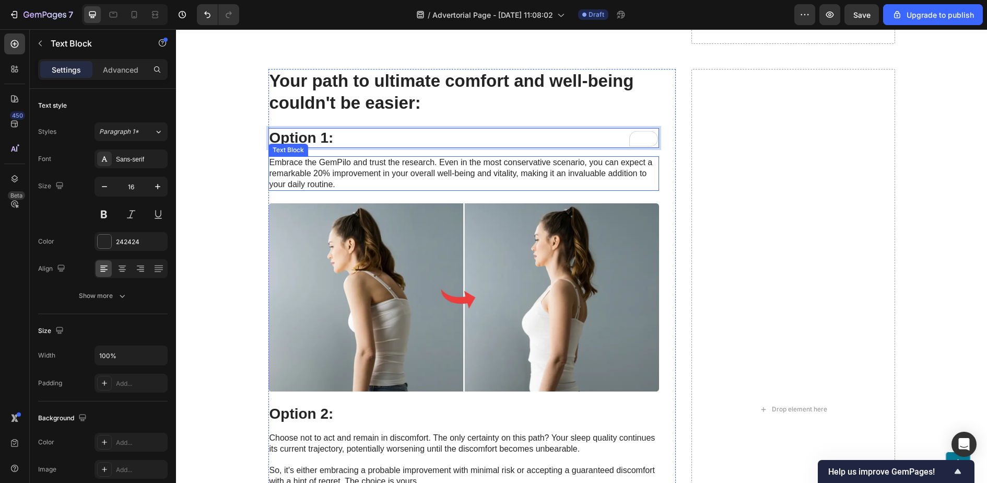
click at [417, 189] on p "Embrace the GemPilo and trust the research. Even in the most conservative scena…" at bounding box center [464, 173] width 389 height 32
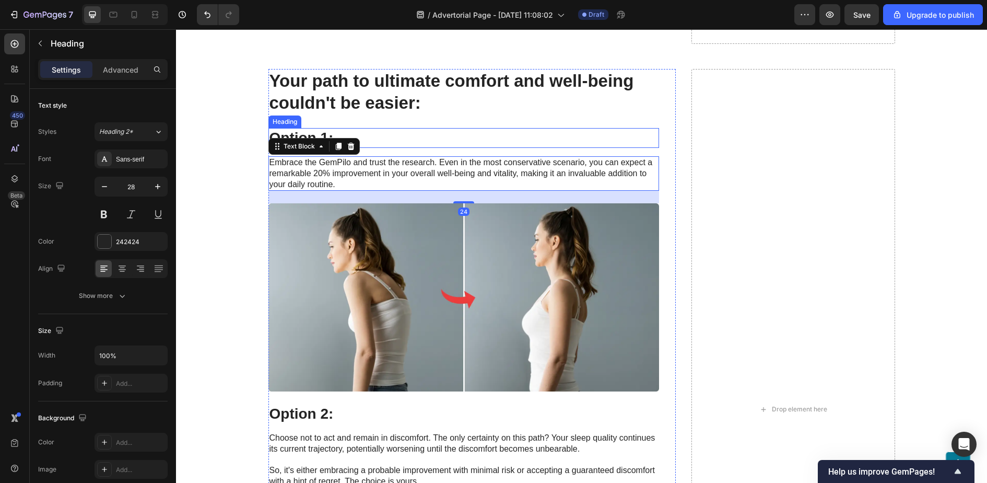
click at [412, 137] on p "Option 1:" at bounding box center [464, 138] width 389 height 18
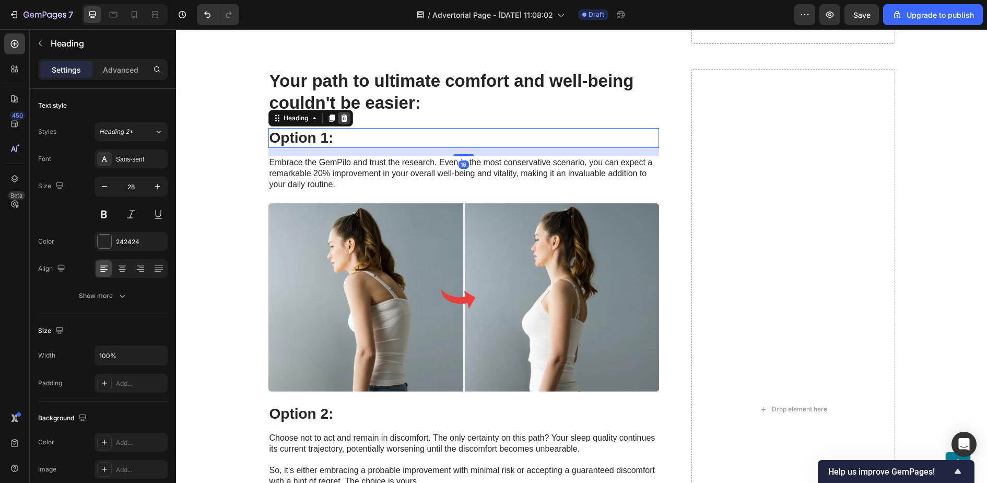
click at [343, 122] on icon at bounding box center [344, 118] width 8 height 8
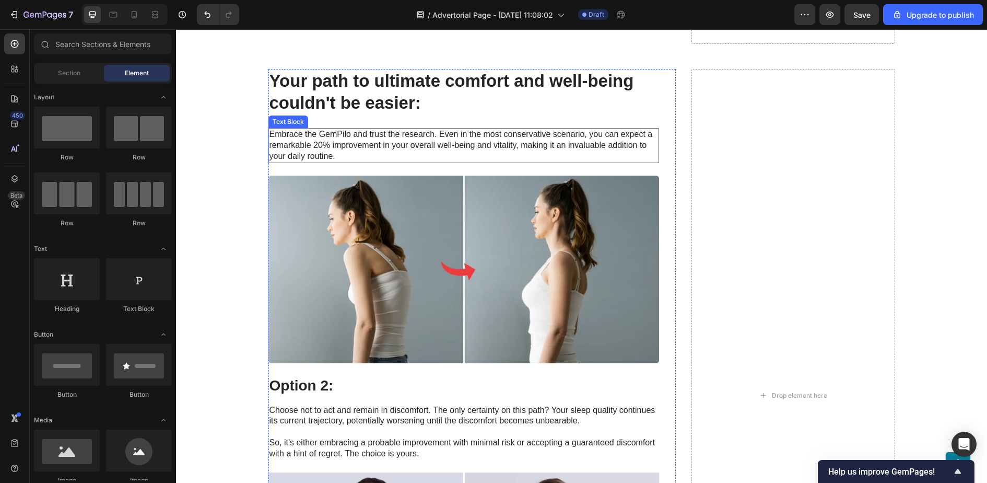
click at [343, 153] on p "Embrace the GemPilo and trust the research. Even in the most conservative scena…" at bounding box center [464, 145] width 389 height 32
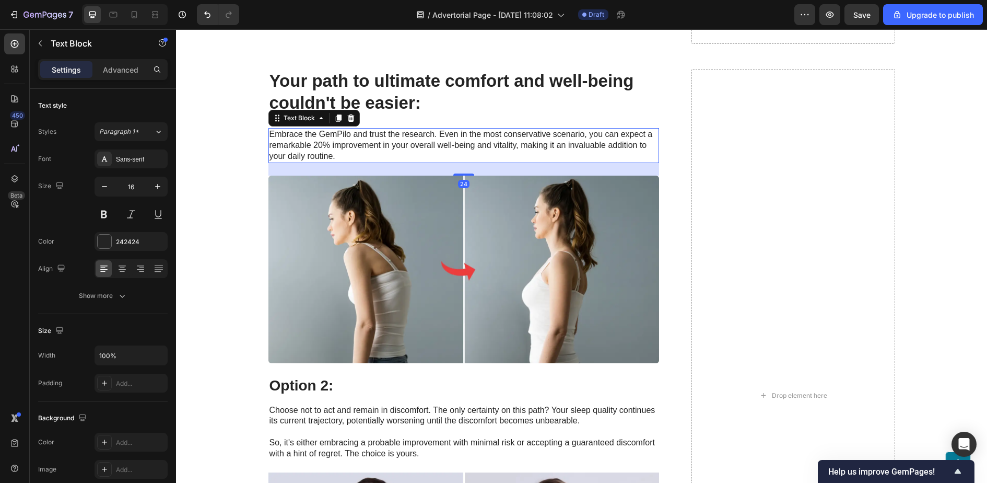
click at [343, 153] on p "Embrace the GemPilo and trust the research. Even in the most conservative scena…" at bounding box center [464, 145] width 389 height 32
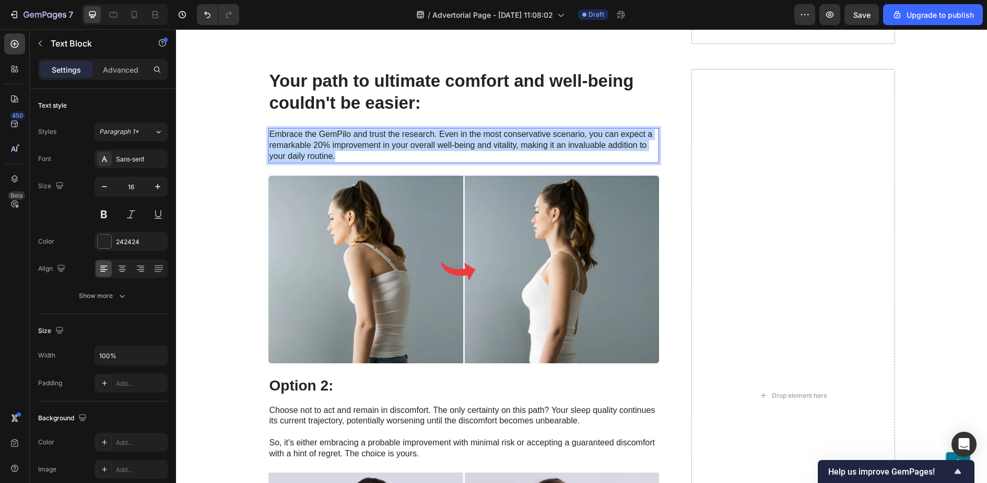
click at [343, 153] on p "Embrace the GemPilo and trust the research. Even in the most conservative scena…" at bounding box center [464, 145] width 389 height 32
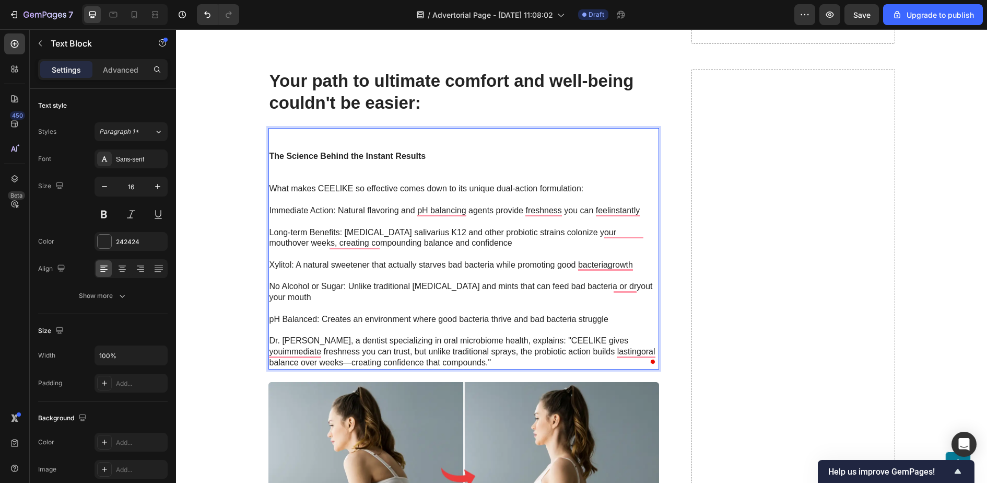
click at [294, 144] on p "Rich Text Editor. Editing area: main" at bounding box center [464, 140] width 389 height 22
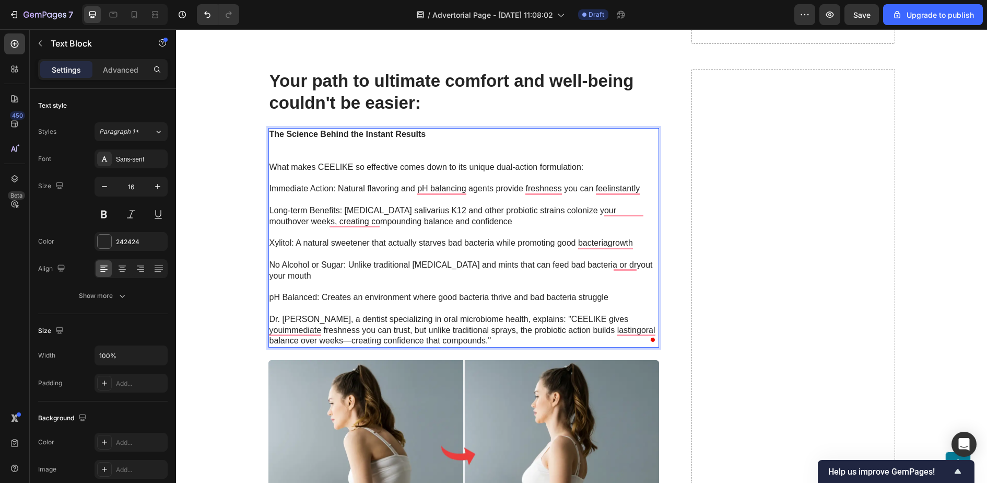
click at [342, 194] on p "Immediate Action: Natural flavoring and pH balancing agents provide freshness y…" at bounding box center [464, 188] width 389 height 11
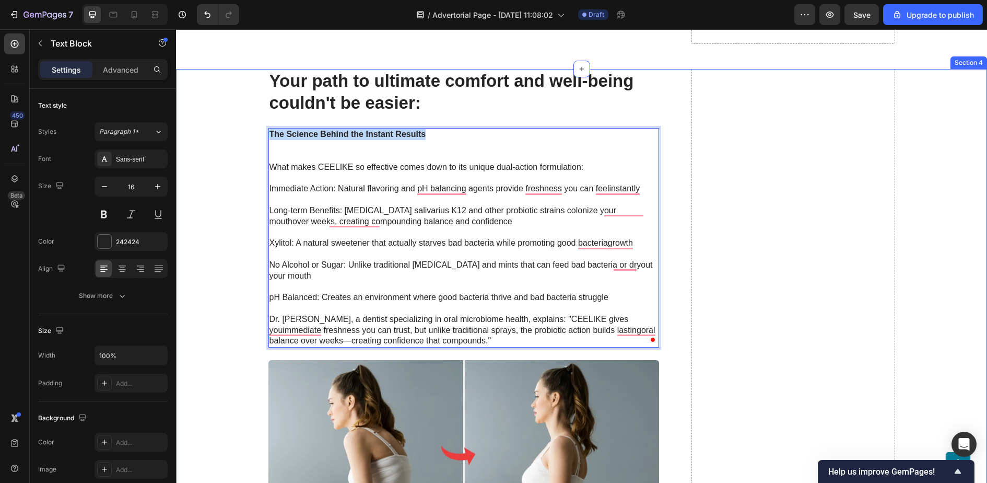
drag, startPoint x: 425, startPoint y: 142, endPoint x: 227, endPoint y: 131, distance: 198.8
click at [227, 131] on div "Your path to ultimate comfort and well-being couldn't be easier: Heading The Sc…" at bounding box center [582, 488] width 790 height 838
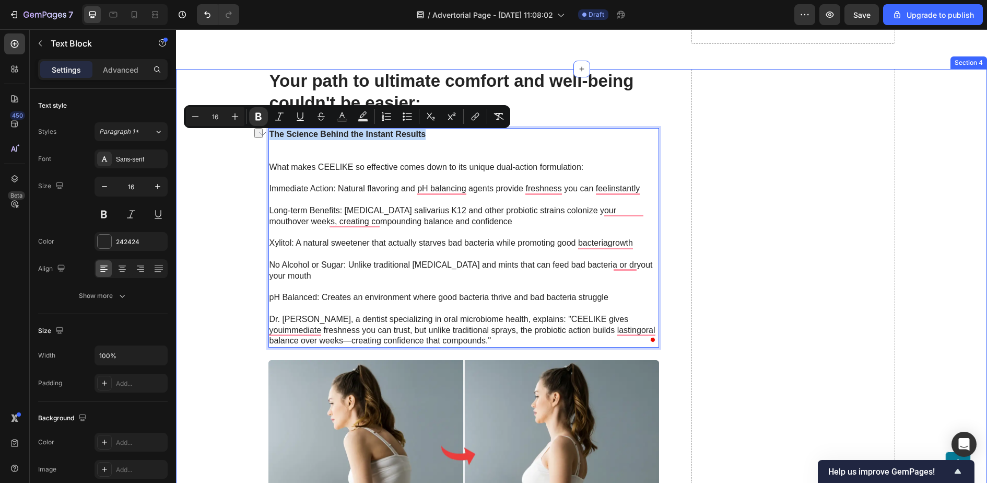
copy strong "The Science Behind the Instant Results"
click at [363, 107] on button "Text Background Color" at bounding box center [363, 116] width 19 height 19
type input "000000"
type input "77"
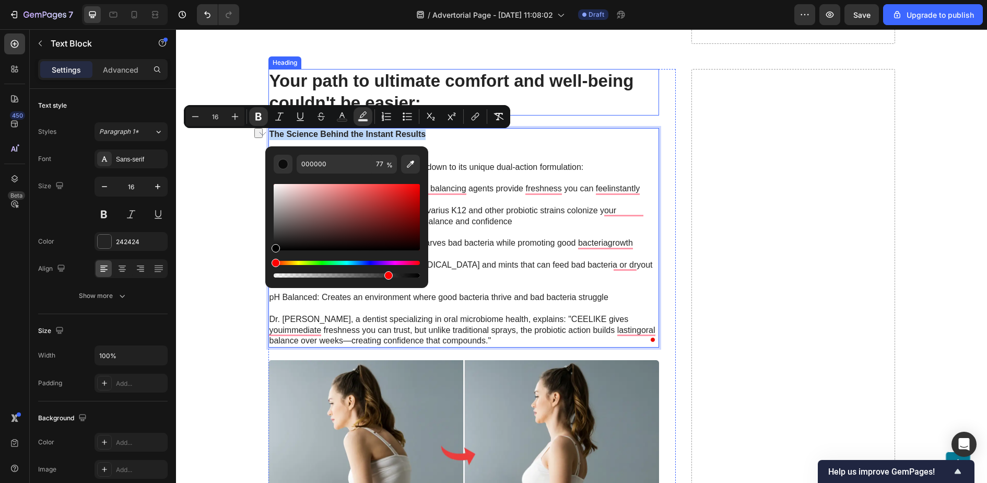
click at [364, 95] on h2 "Your path to ultimate comfort and well-being couldn't be easier:" at bounding box center [464, 92] width 391 height 47
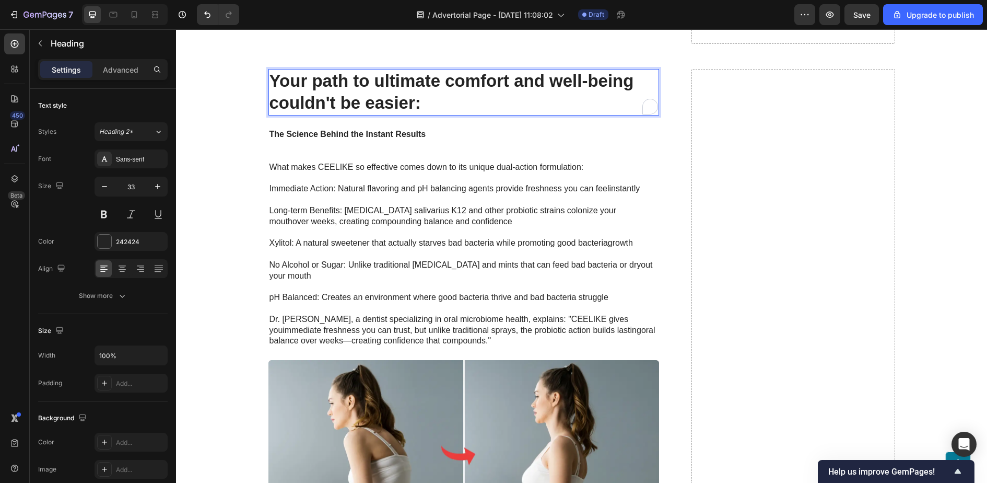
click at [364, 95] on h2 "Your path to ultimate comfort and well-being couldn't be easier:" at bounding box center [464, 92] width 391 height 47
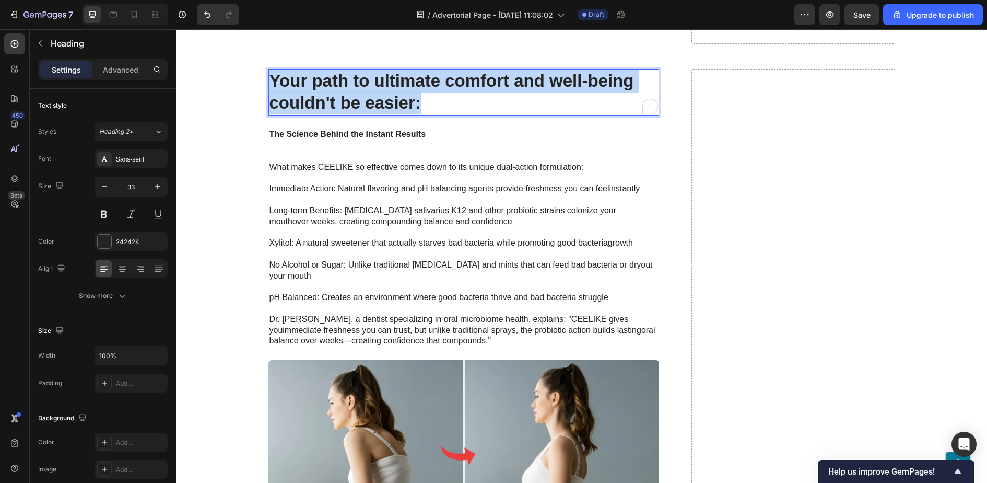
click at [364, 95] on p "Your path to ultimate comfort and well-being couldn't be easier:" at bounding box center [464, 92] width 389 height 45
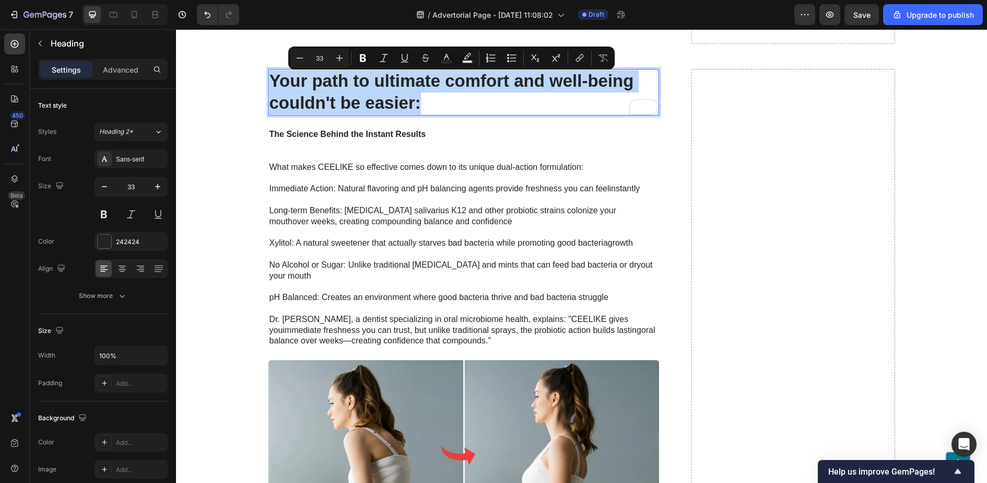
click at [382, 95] on p "Your path to ultimate comfort and well-being couldn't be easier:" at bounding box center [464, 92] width 389 height 45
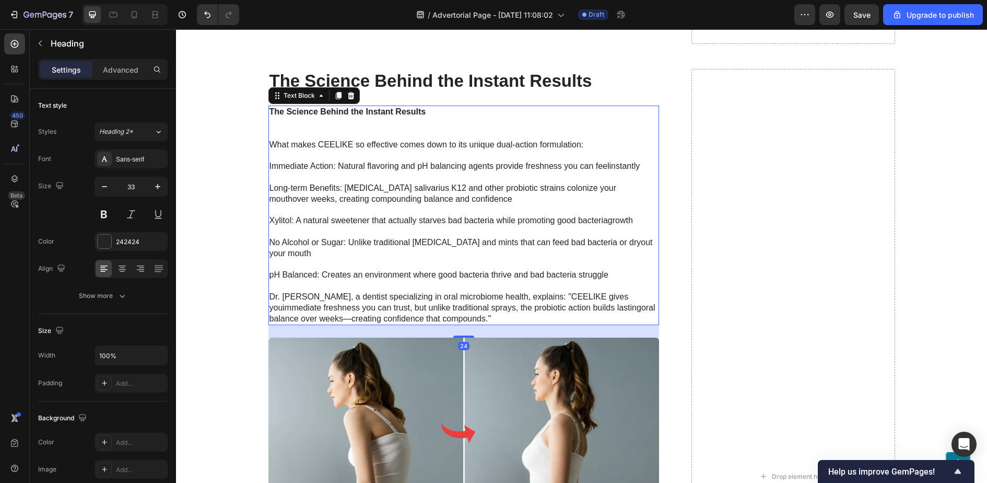
click at [411, 113] on strong "The Science Behind the Instant Results" at bounding box center [348, 111] width 157 height 9
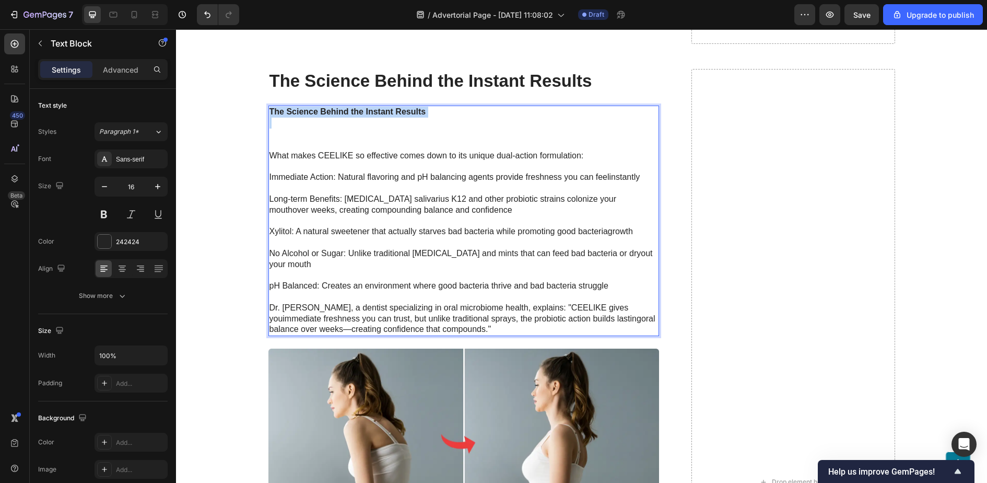
click at [411, 113] on strong "The Science Behind the Instant Results" at bounding box center [348, 111] width 157 height 9
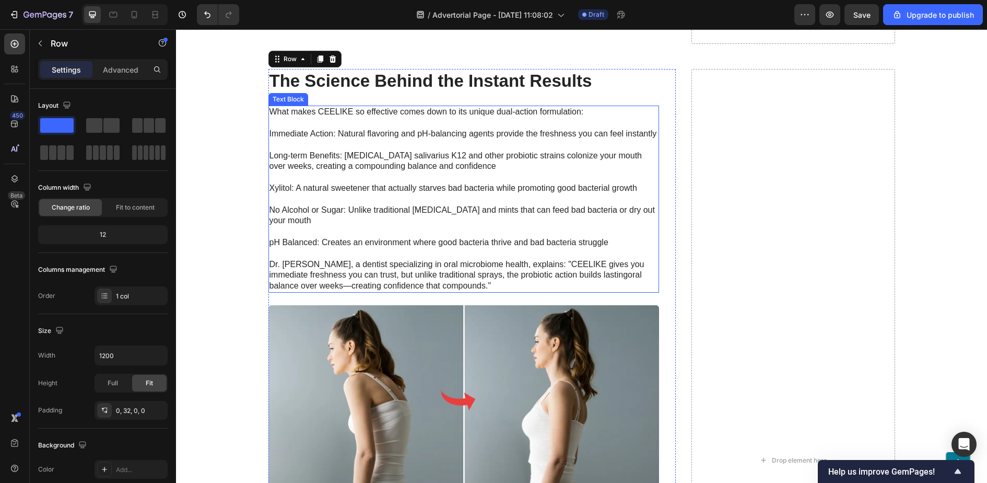
click at [622, 277] on p "Dr. Sarah Williams, a dentist specializing in oral microbiome health, explains:…" at bounding box center [464, 275] width 389 height 32
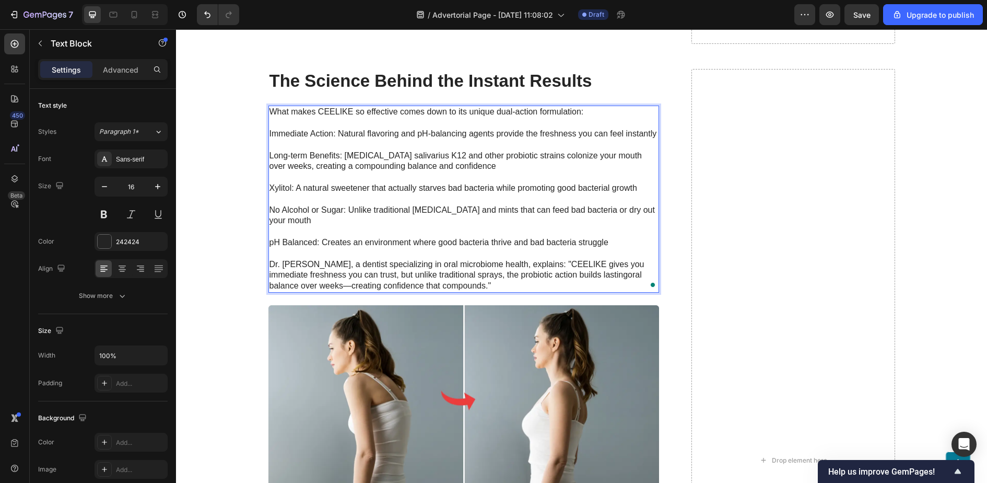
click at [627, 281] on p "Dr. Sarah Williams, a dentist specializing in oral microbiome health, explains:…" at bounding box center [464, 275] width 389 height 32
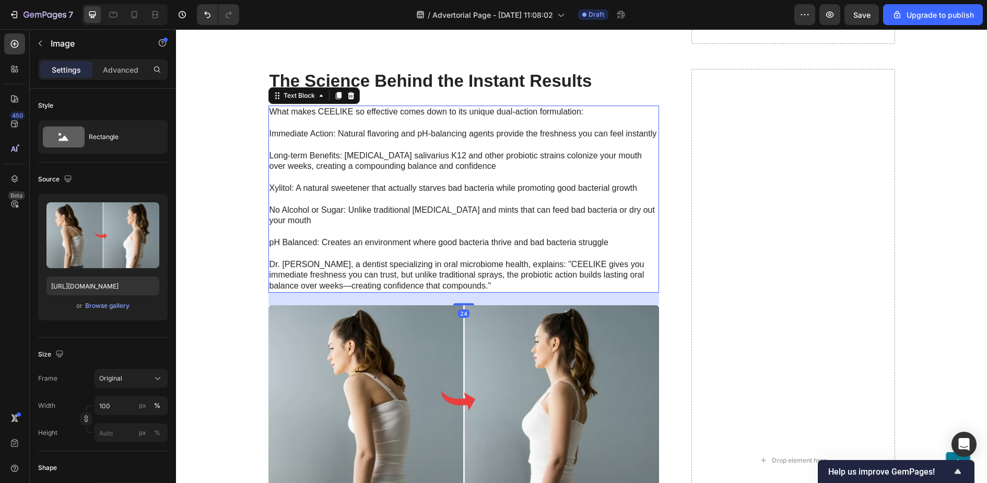
click at [485, 280] on p "Dr. [PERSON_NAME], a dentist specializing in oral microbiome health, explains: …" at bounding box center [464, 275] width 389 height 32
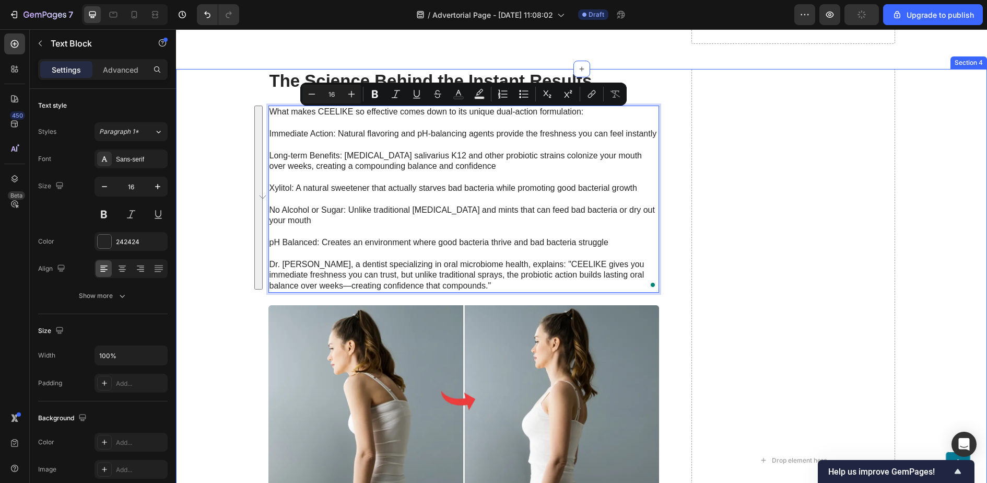
drag, startPoint x: 498, startPoint y: 287, endPoint x: 257, endPoint y: 101, distance: 305.0
click at [249, 102] on div "⁠⁠⁠⁠⁠⁠⁠ The Science Behind the Instant Results Heading What makes CEELIKE so ef…" at bounding box center [582, 460] width 790 height 783
click at [356, 92] on icon "Editor contextual toolbar" at bounding box center [351, 94] width 10 height 10
type input "17"
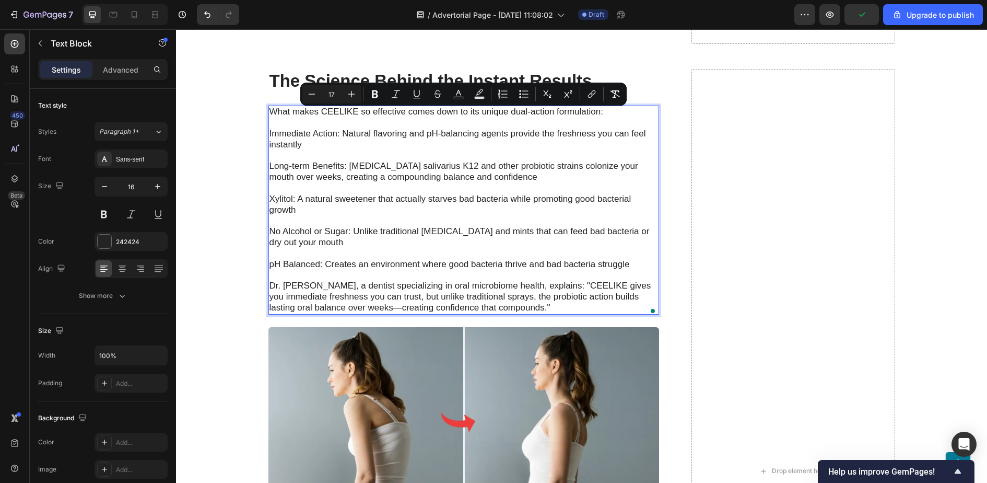
click at [408, 189] on p "To enrich screen reader interactions, please activate Accessibility in Grammarl…" at bounding box center [464, 188] width 389 height 11
click at [495, 182] on span "Long-term Benefits: [MEDICAL_DATA] salivarius K12 and other probiotic strains c…" at bounding box center [454, 171] width 369 height 21
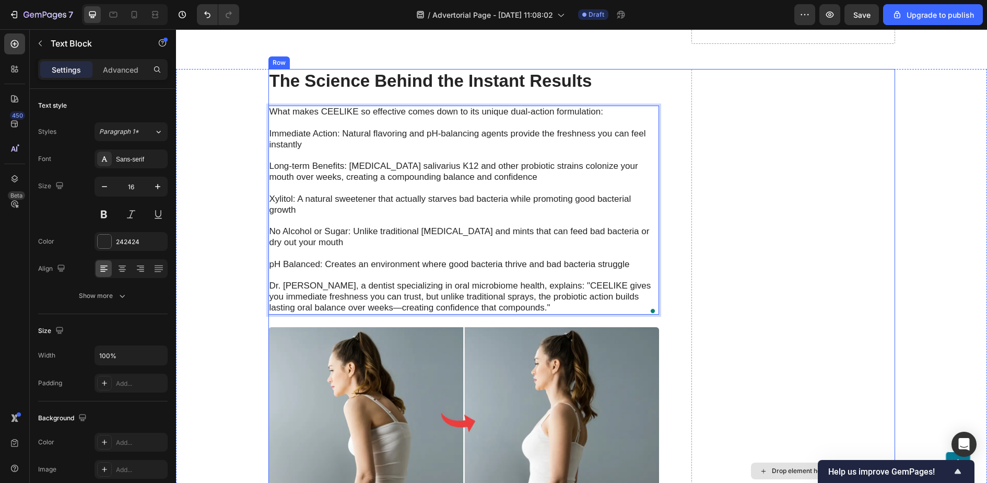
click at [708, 148] on div "Drop element here" at bounding box center [794, 471] width 204 height 805
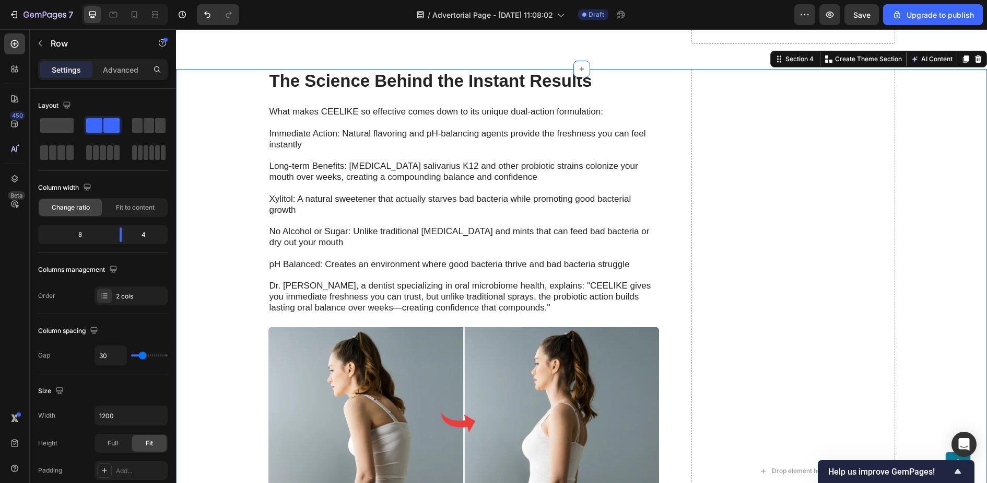
click at [943, 200] on div "⁠⁠⁠⁠⁠⁠⁠ The Science Behind the Instant Results Heading What makes CEELIKE so ef…" at bounding box center [582, 471] width 790 height 805
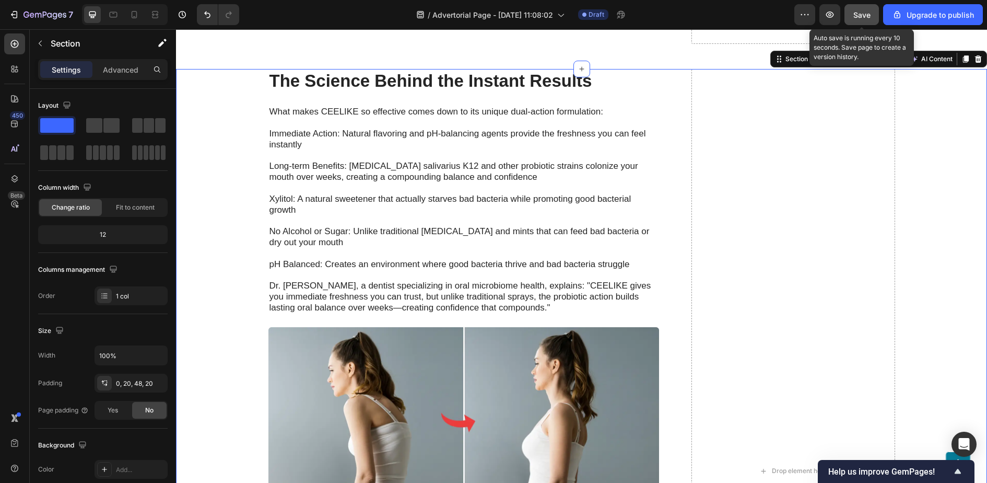
click at [853, 8] on button "Save" at bounding box center [862, 14] width 34 height 21
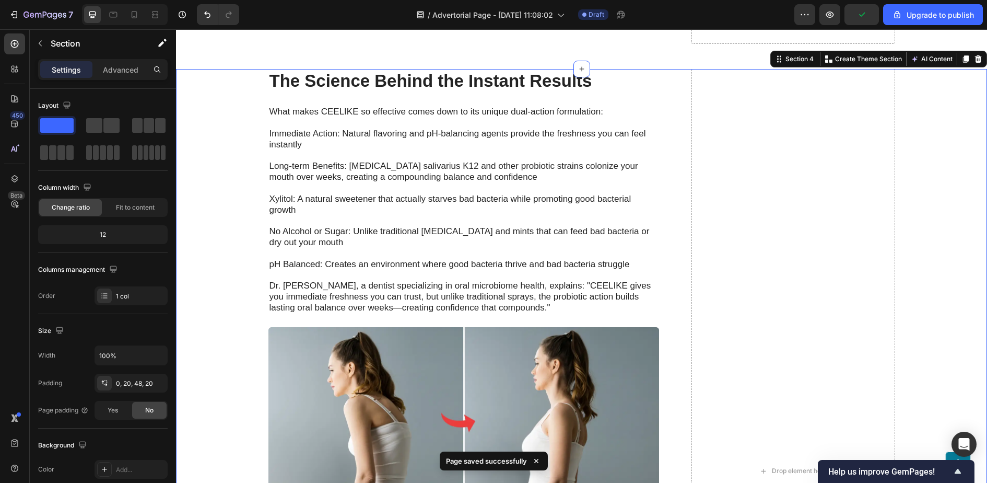
click at [196, 102] on div "⁠⁠⁠⁠⁠⁠⁠ The Science Behind the Instant Results Heading What makes CEELIKE so ef…" at bounding box center [582, 471] width 790 height 805
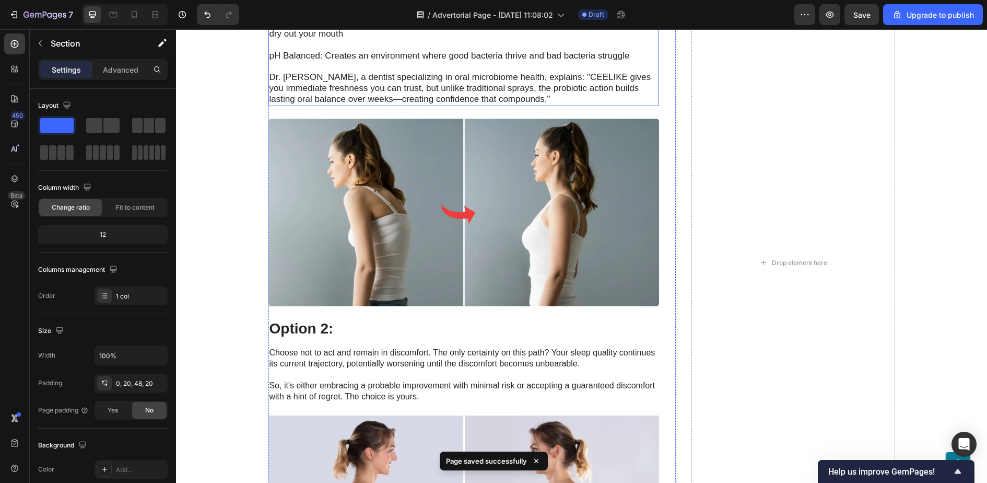
scroll to position [4105, 0]
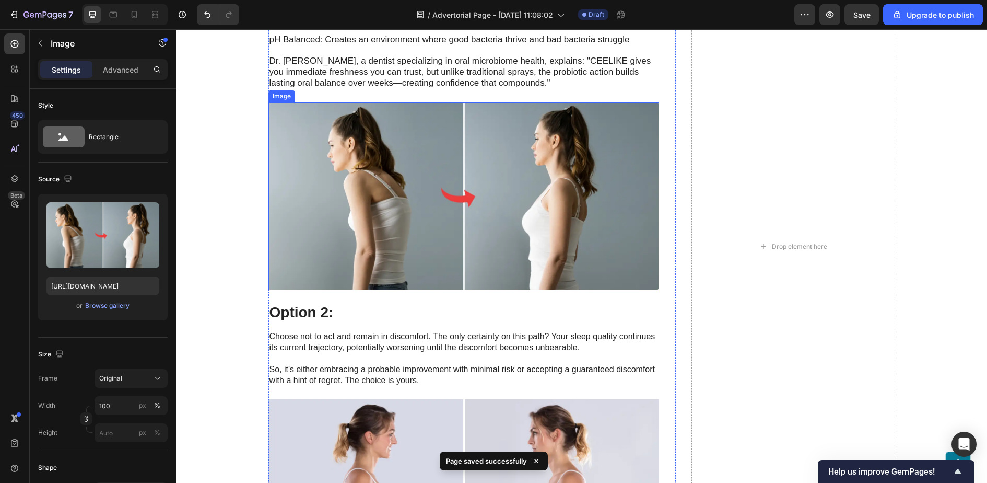
click at [396, 210] on img at bounding box center [464, 196] width 391 height 188
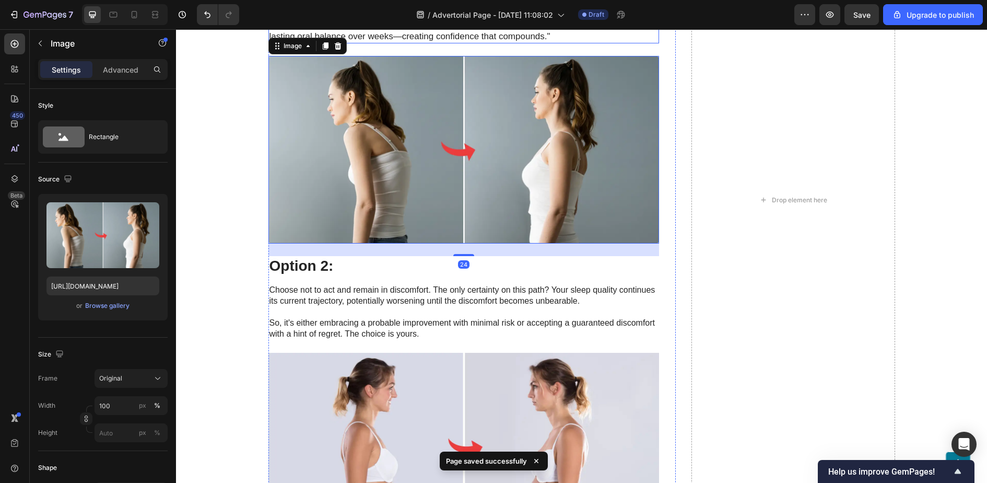
scroll to position [4195, 0]
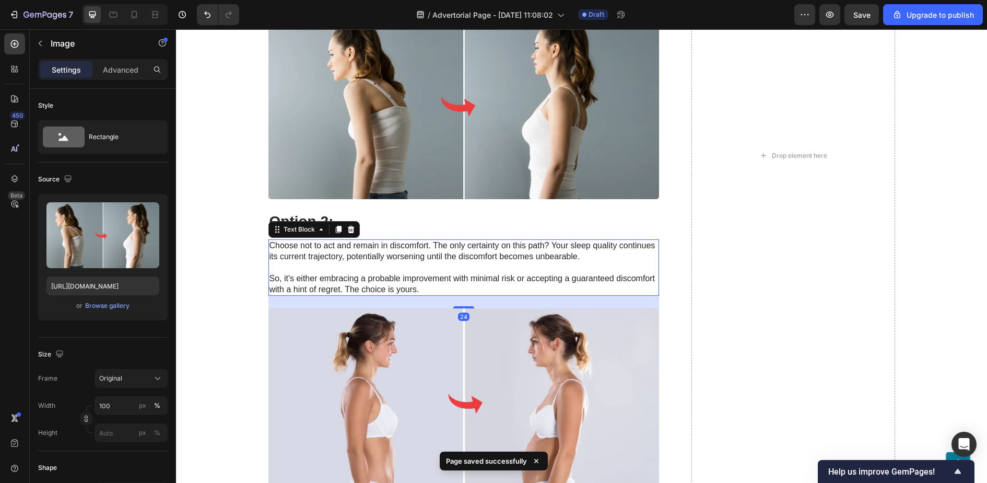
click at [406, 249] on p "Choose not to act and remain in discomfort. The only certainty on this path? Yo…" at bounding box center [464, 267] width 389 height 54
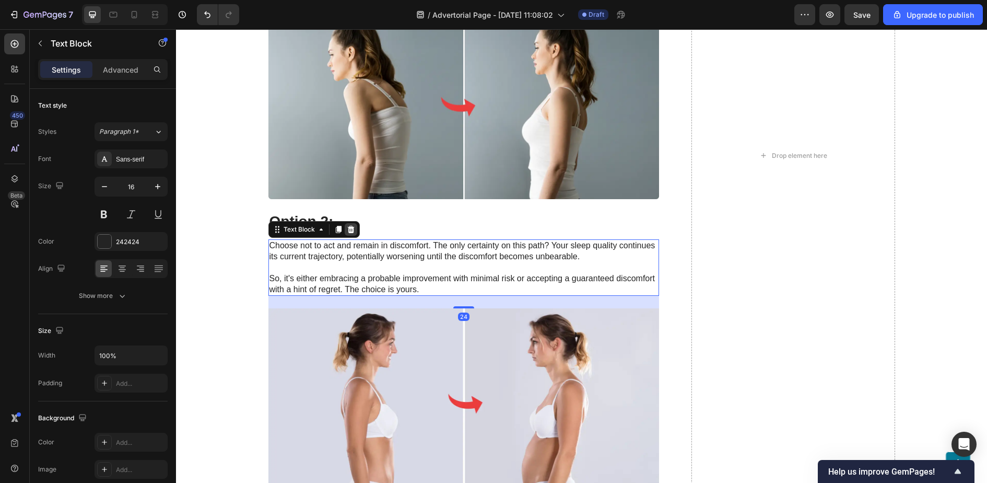
click at [348, 233] on icon at bounding box center [350, 229] width 7 height 7
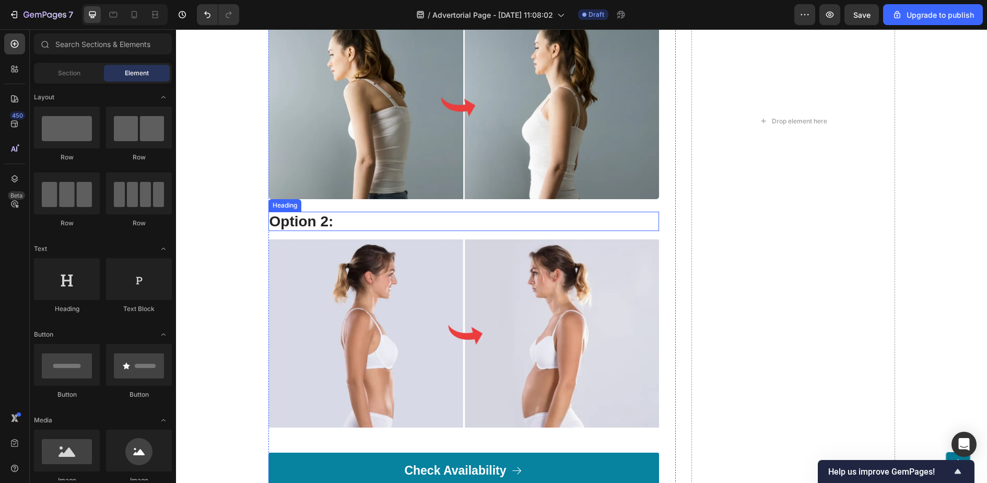
click at [328, 230] on h3 "Option 2:" at bounding box center [464, 222] width 391 height 20
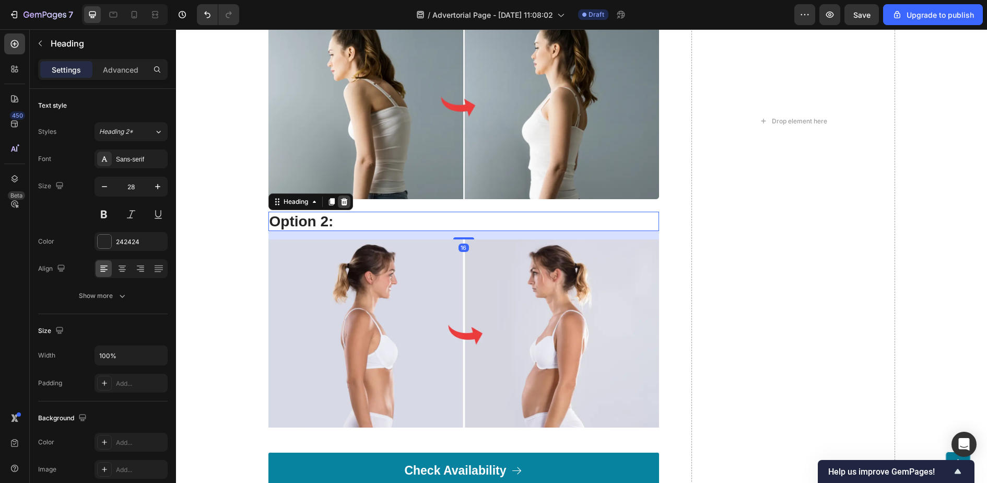
click at [344, 205] on icon at bounding box center [344, 201] width 8 height 8
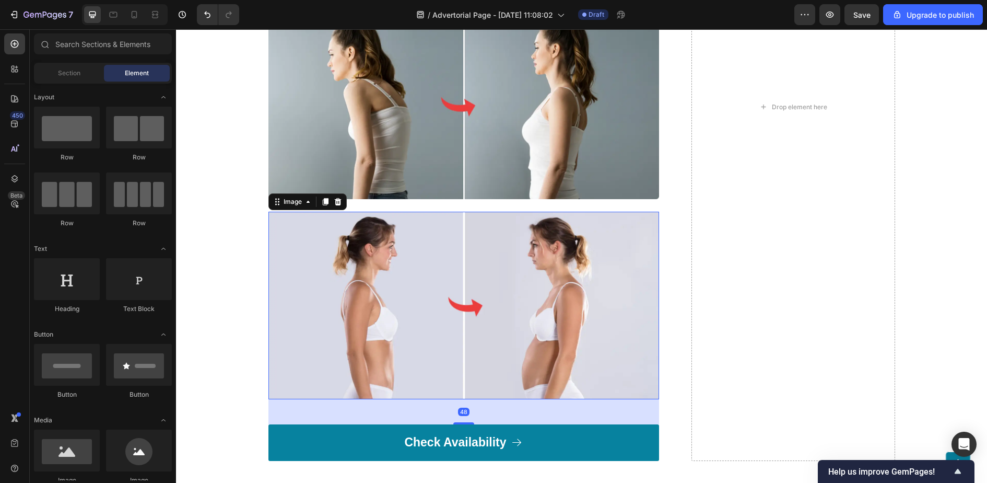
click at [372, 247] on img at bounding box center [464, 306] width 391 height 188
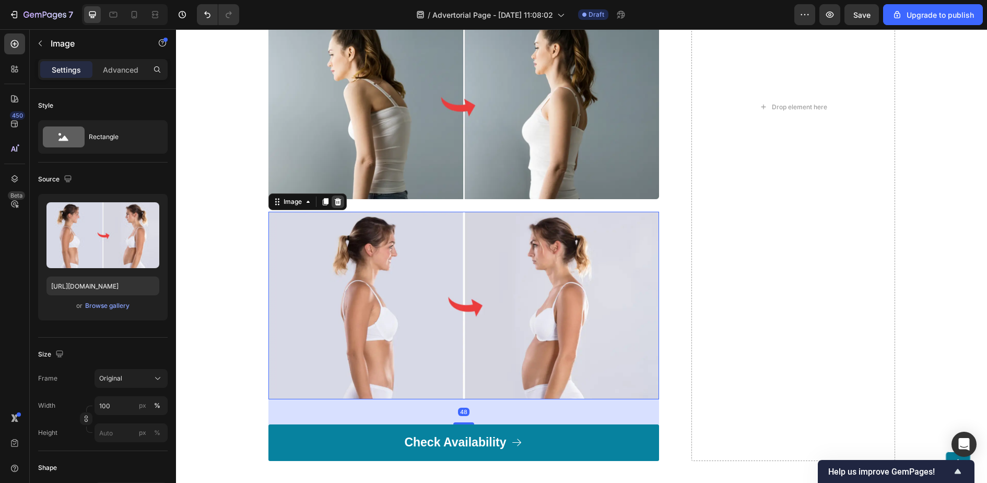
click at [338, 204] on icon at bounding box center [337, 201] width 7 height 7
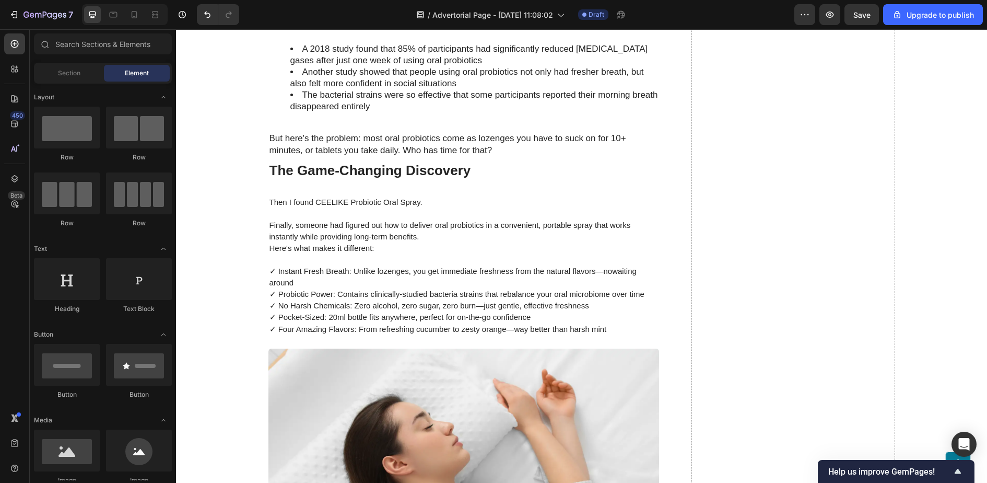
scroll to position [2606, 0]
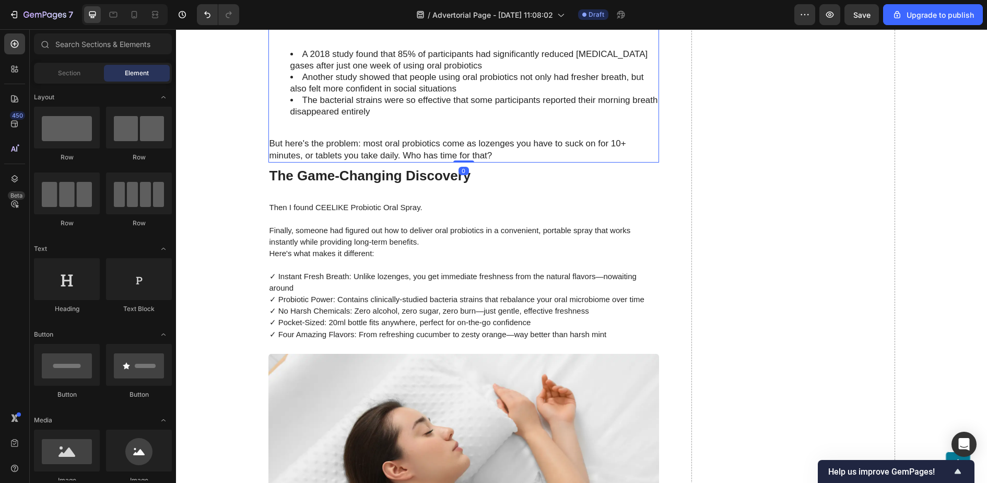
click at [392, 148] on span "But here's the problem: most oral probiotics come as lozenges you have to suck …" at bounding box center [448, 148] width 357 height 21
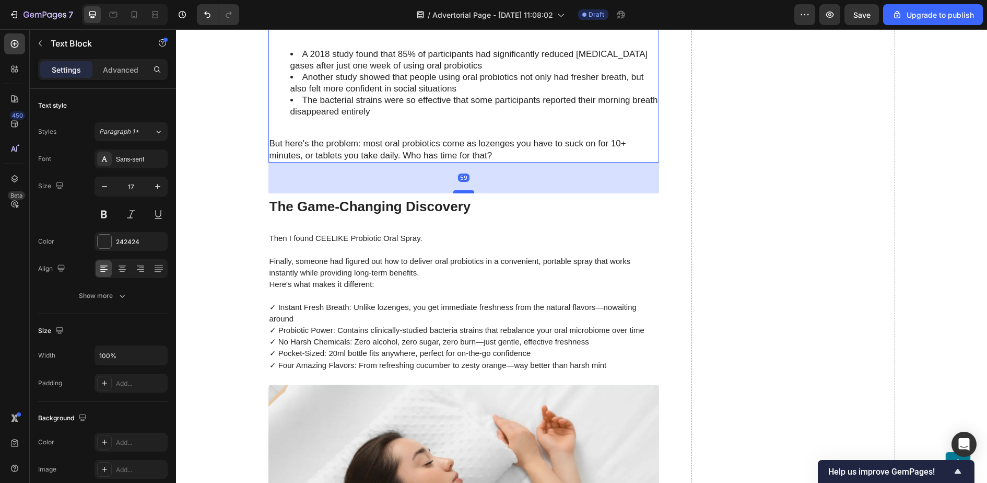
drag, startPoint x: 458, startPoint y: 156, endPoint x: 461, endPoint y: 183, distance: 27.3
click at [461, 190] on div at bounding box center [464, 191] width 21 height 3
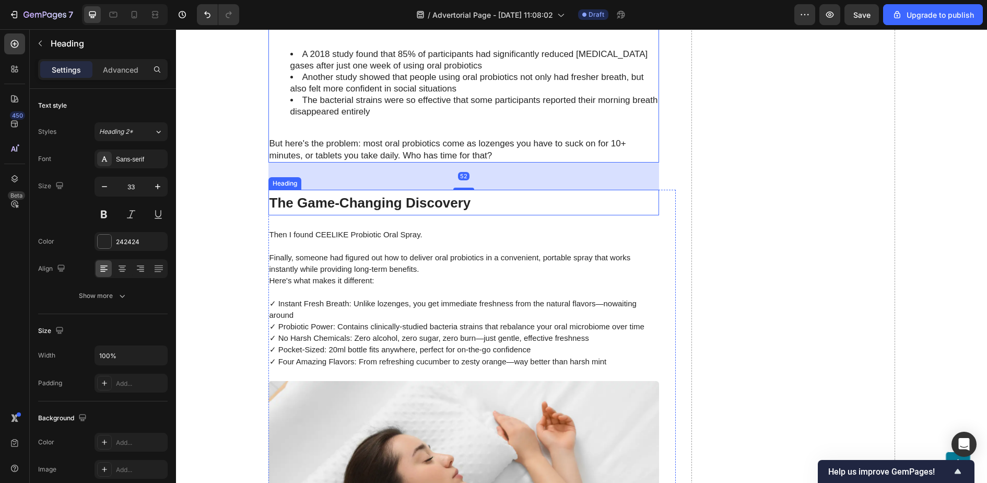
click at [615, 190] on h2 "The Game-Changing Discovery" at bounding box center [464, 203] width 391 height 26
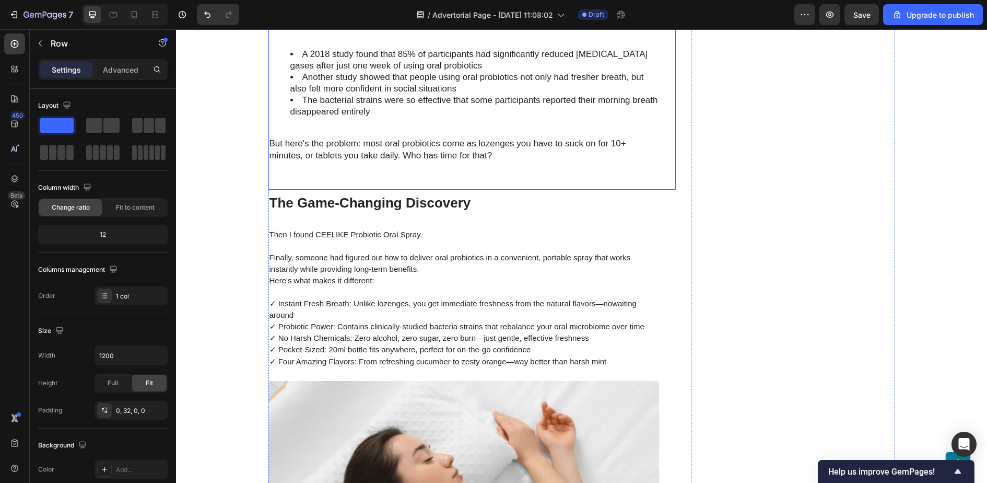
click at [467, 175] on div "The Probiotic Breakthrough That Changed My Life Heading That's when I discovere…" at bounding box center [464, 43] width 391 height 293
drag, startPoint x: 474, startPoint y: 183, endPoint x: 472, endPoint y: 171, distance: 12.1
click at [472, 171] on div "The Probiotic Breakthrough That Changed My Life Heading That's when I discovere…" at bounding box center [473, 43] width 408 height 293
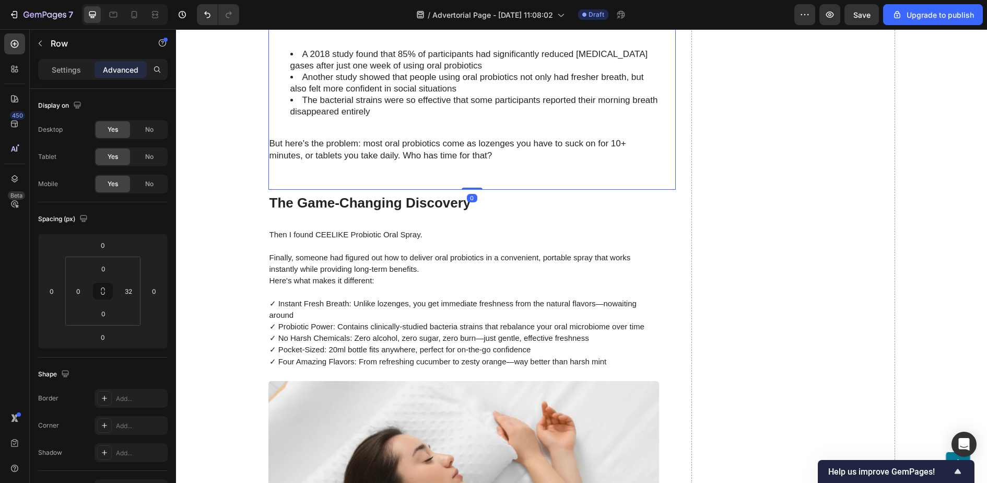
drag, startPoint x: 472, startPoint y: 182, endPoint x: 472, endPoint y: 175, distance: 7.9
click at [472, 175] on div "The Probiotic Breakthrough That Changed My Life Heading That's when I discovere…" at bounding box center [473, 43] width 408 height 293
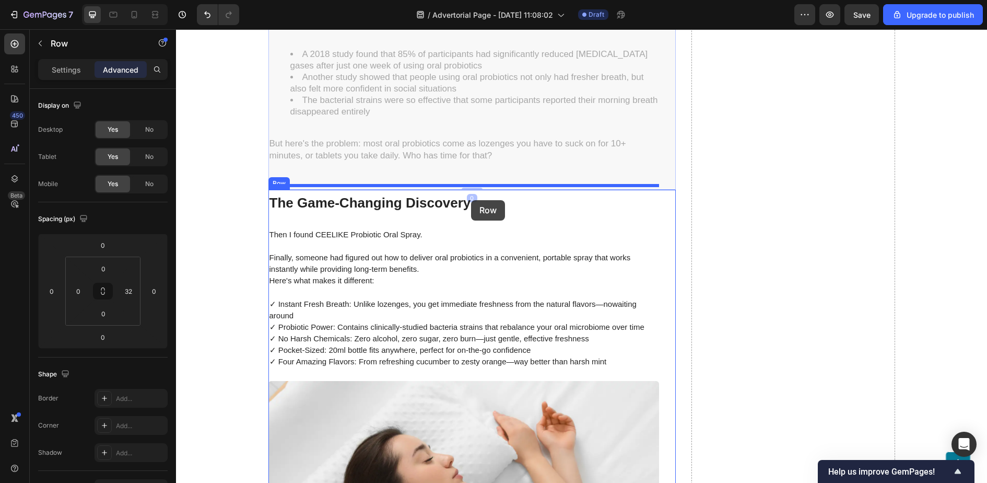
drag, startPoint x: 472, startPoint y: 181, endPoint x: 471, endPoint y: 192, distance: 11.0
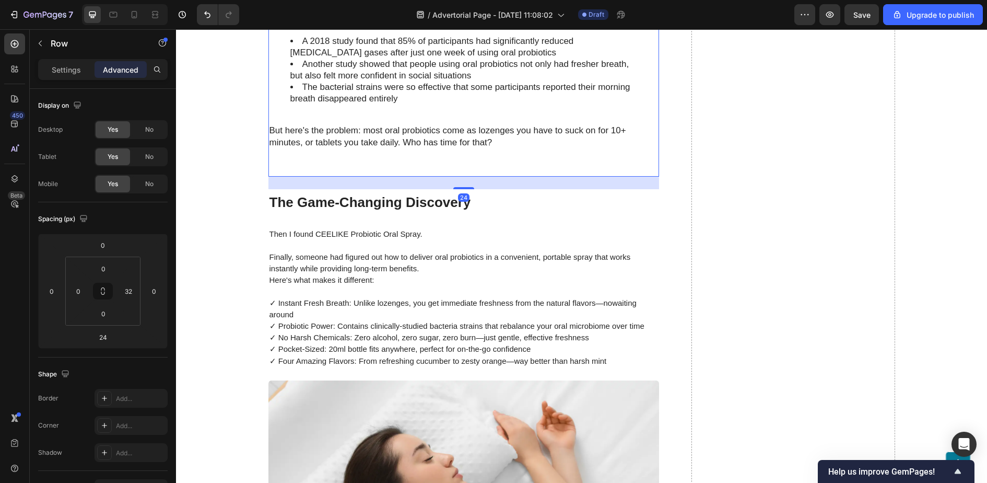
type input "0"
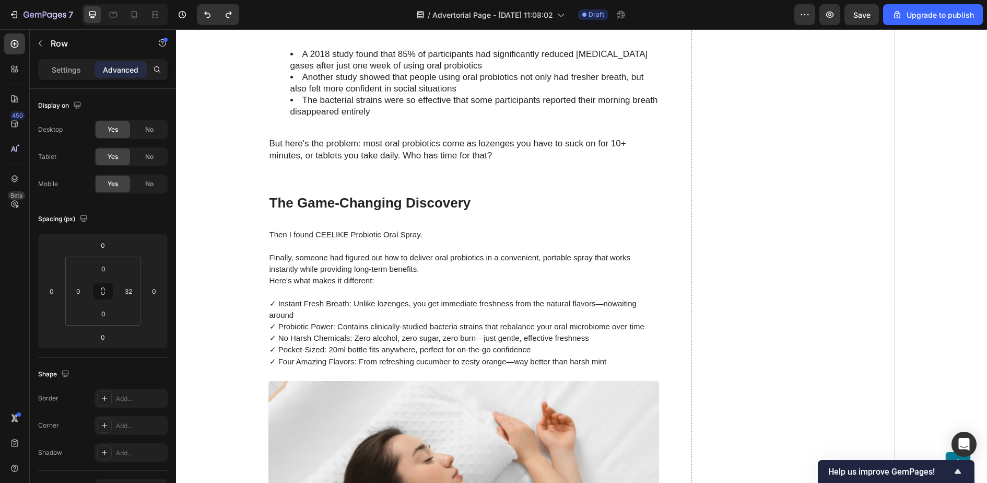
click at [473, 180] on div "The Probiotic Breakthrough That Changed My Life Heading That's when I discovere…" at bounding box center [464, 43] width 391 height 293
click at [464, 179] on div "The Probiotic Breakthrough That Changed My Life Heading That's when I discovere…" at bounding box center [464, 43] width 391 height 293
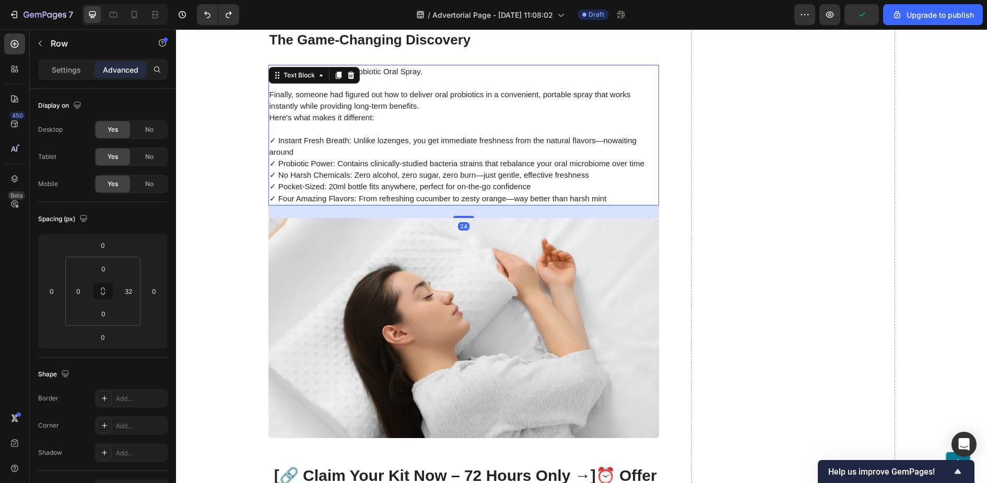
click at [403, 164] on span "✓ Probiotic Power: Contains clinically-studied bacteria strains that rebalance …" at bounding box center [457, 163] width 375 height 9
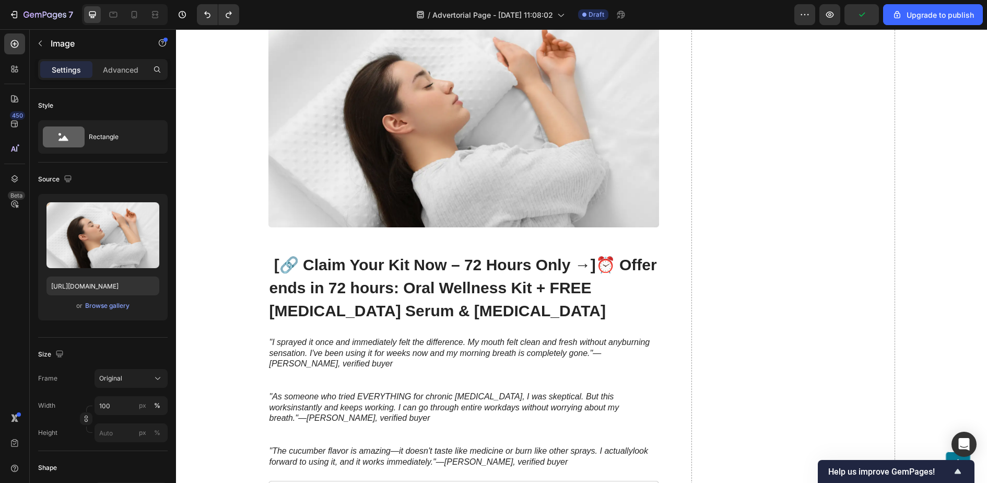
click at [403, 164] on img at bounding box center [464, 117] width 391 height 220
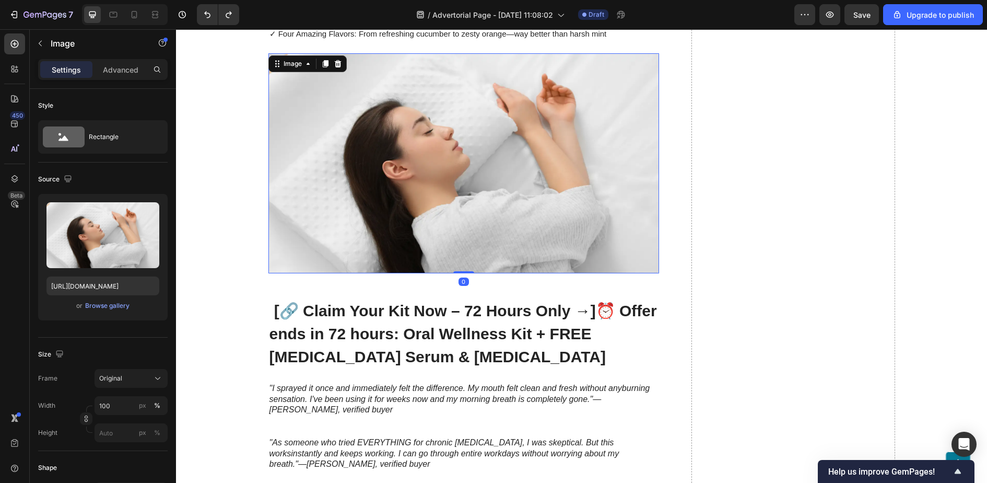
scroll to position [2858, 0]
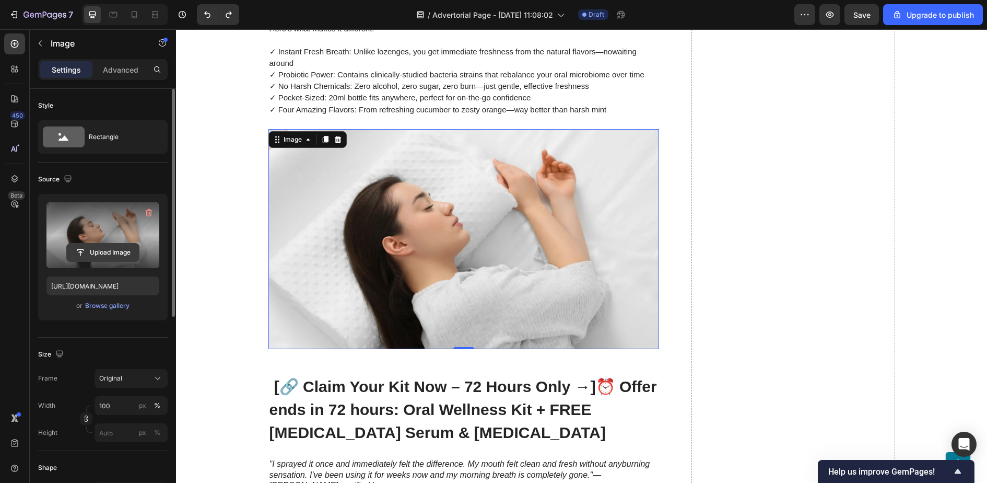
click at [102, 245] on input "file" at bounding box center [103, 252] width 72 height 18
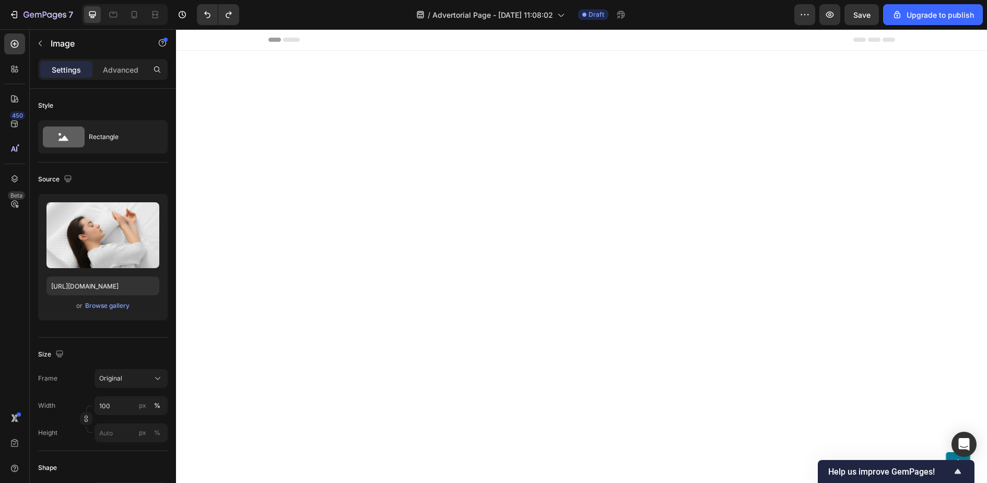
scroll to position [2858, 0]
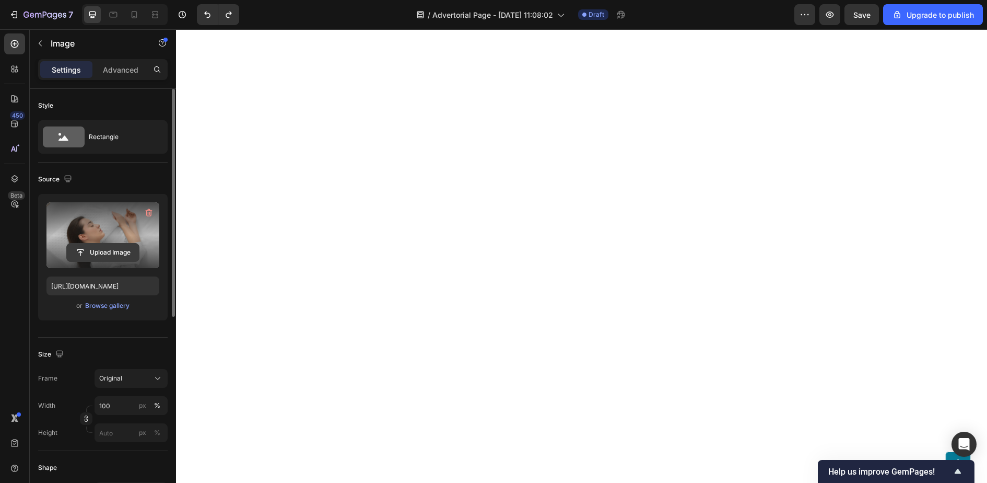
click at [109, 255] on input "file" at bounding box center [103, 252] width 72 height 18
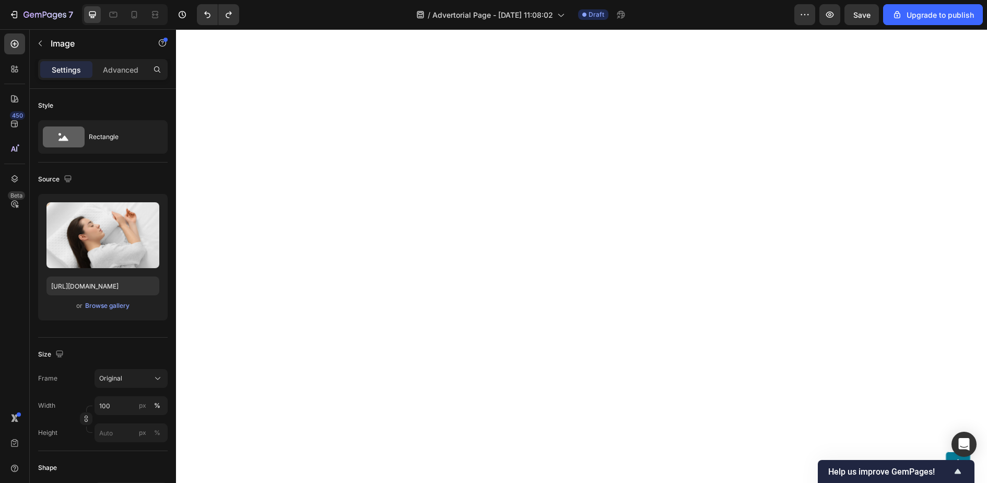
scroll to position [2888, 0]
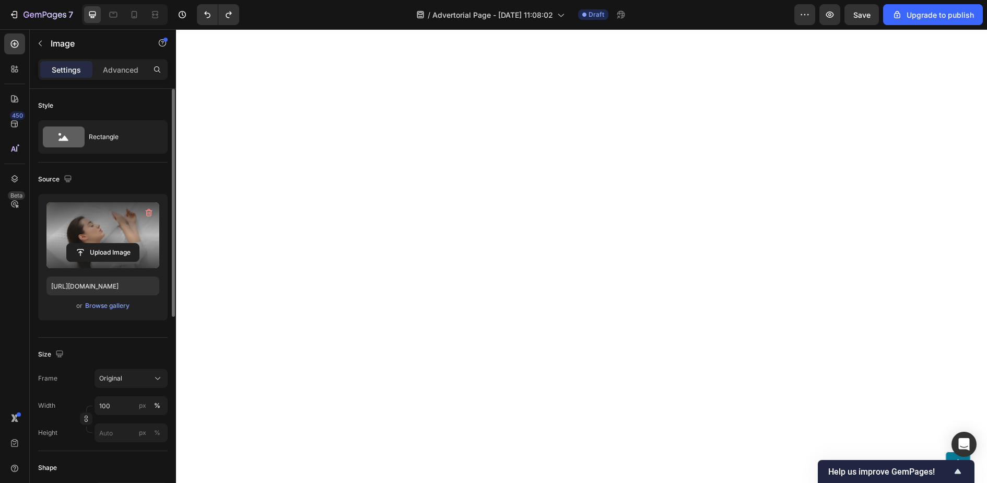
click at [102, 239] on label at bounding box center [102, 235] width 113 height 66
click at [102, 243] on input "file" at bounding box center [103, 252] width 72 height 18
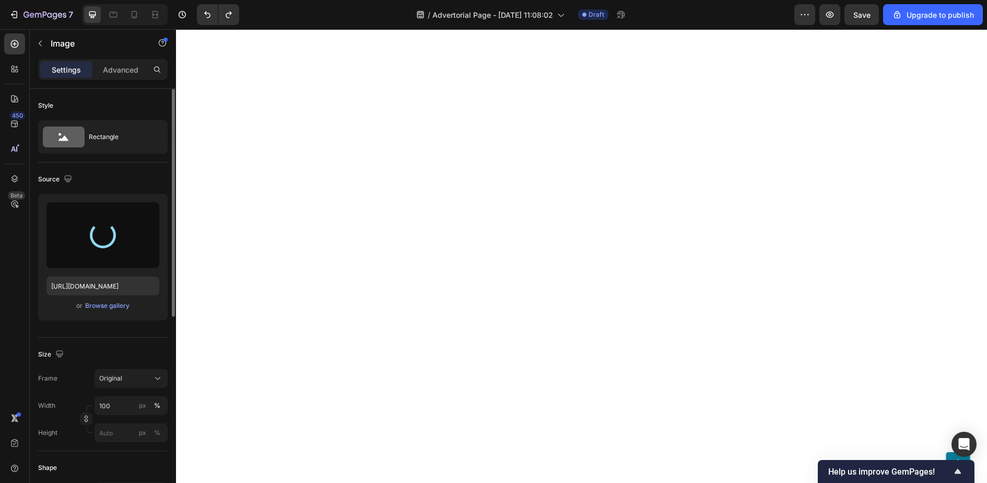
type input "[URL][DOMAIN_NAME]"
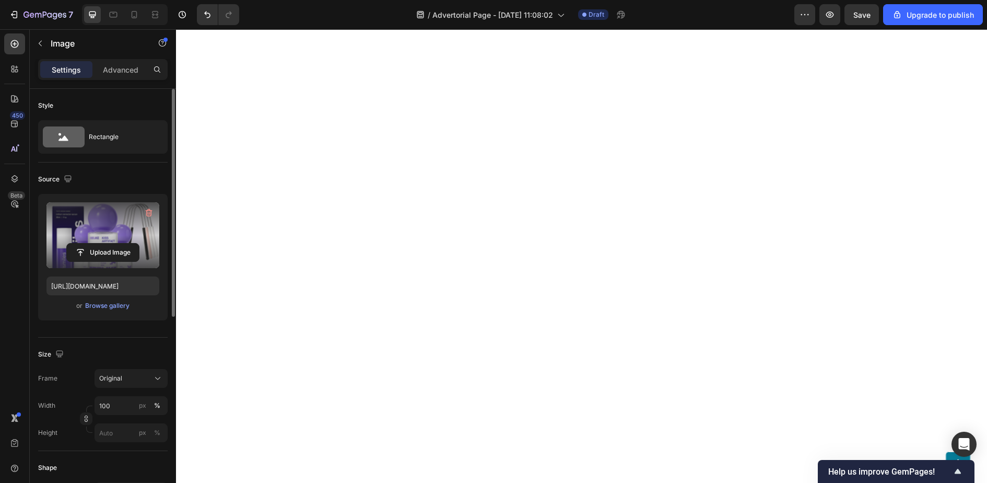
click at [854, 20] on button "Save" at bounding box center [862, 14] width 34 height 21
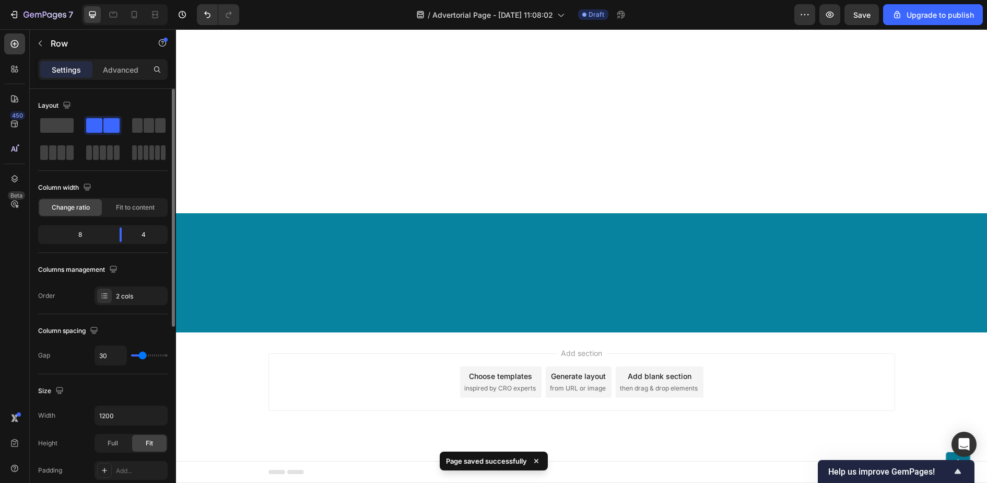
scroll to position [3474, 0]
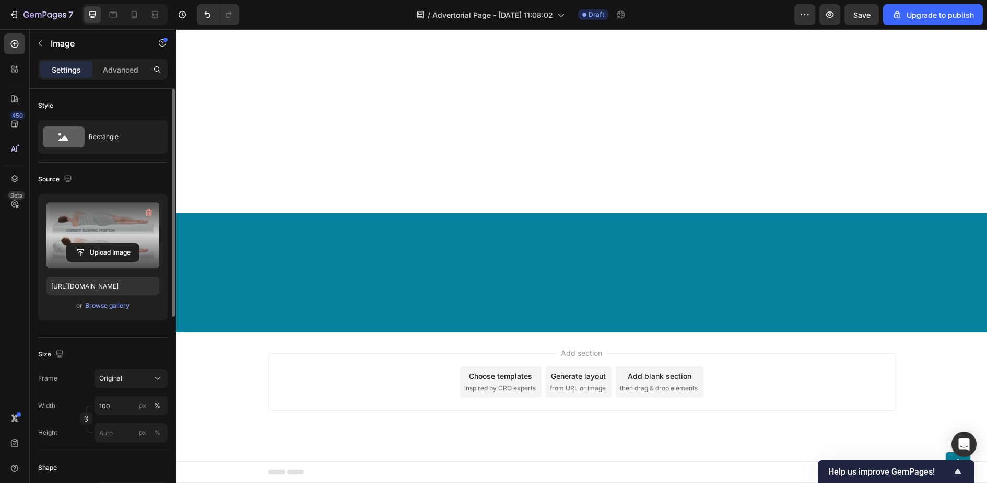
click at [104, 219] on label at bounding box center [102, 235] width 113 height 66
click at [104, 243] on input "file" at bounding box center [103, 252] width 72 height 18
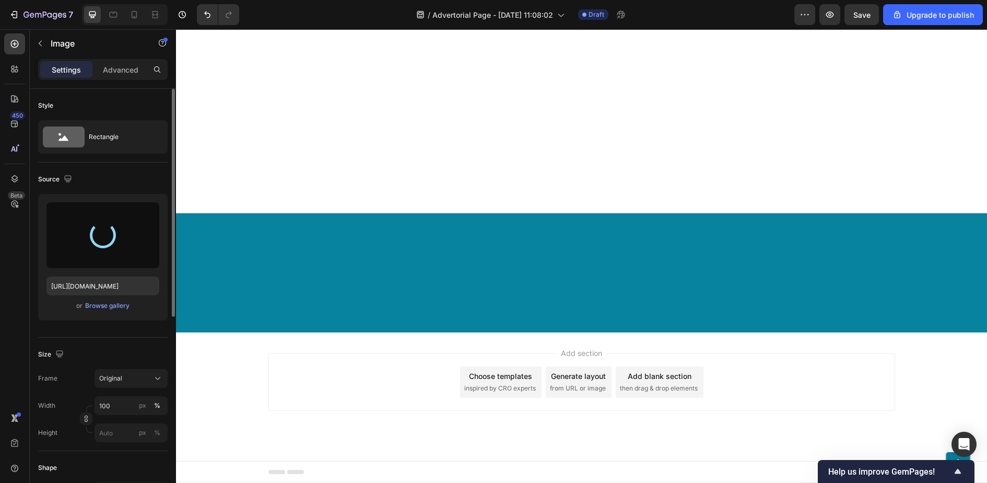
type input "[URL][DOMAIN_NAME]"
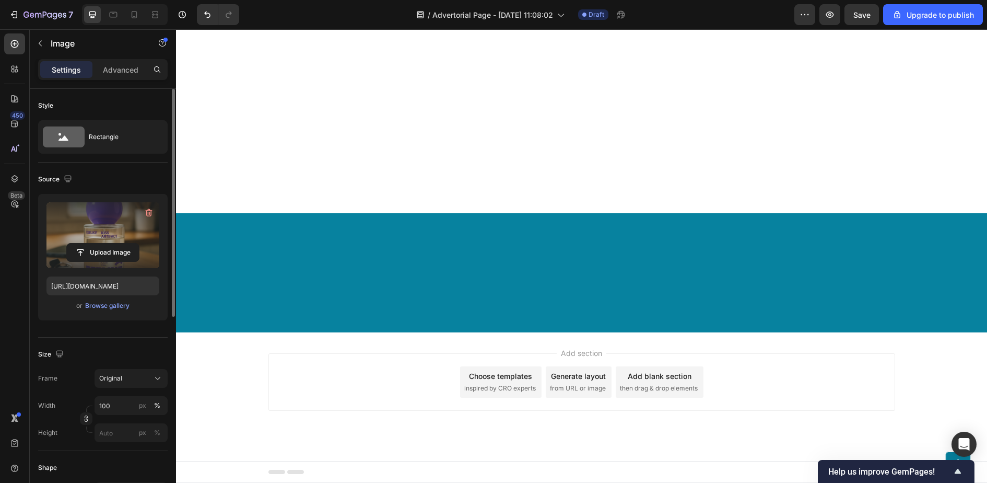
scroll to position [4060, 0]
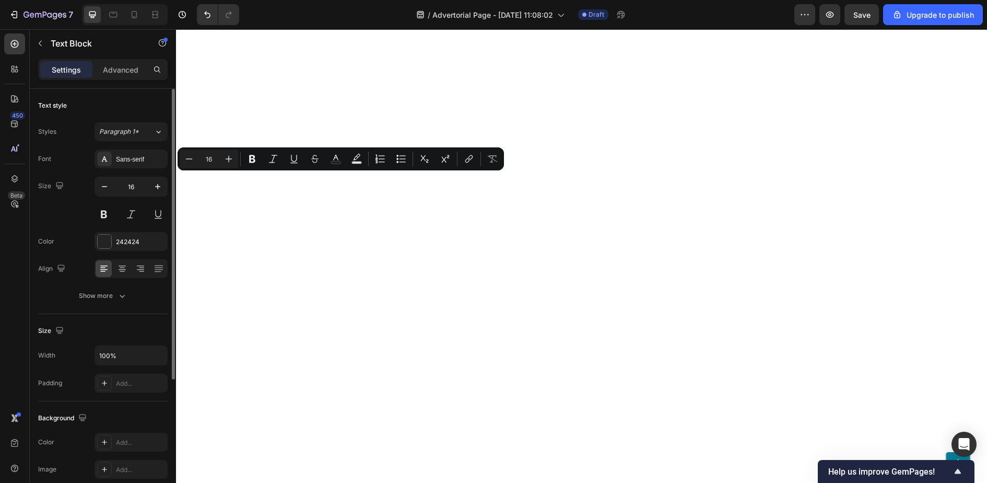
copy p "My Instant Transformation"
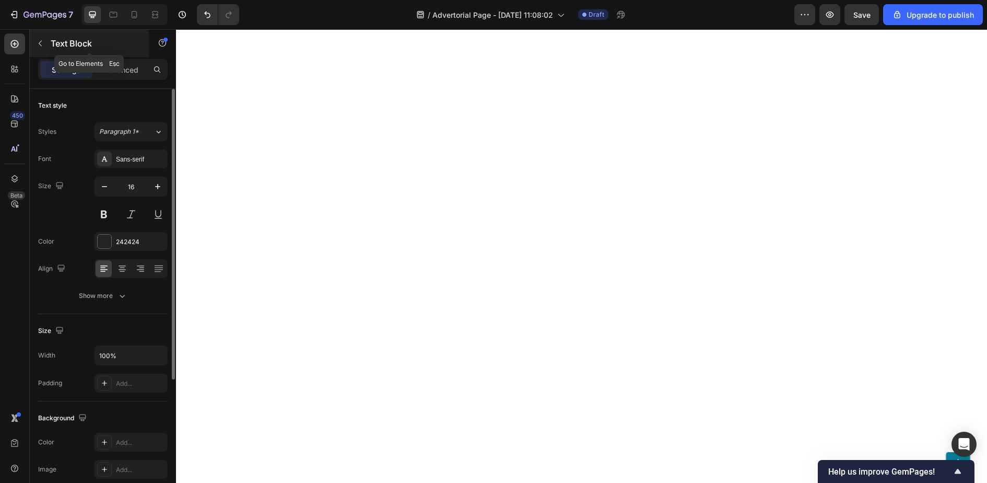
click at [41, 44] on icon "button" at bounding box center [40, 43] width 8 height 8
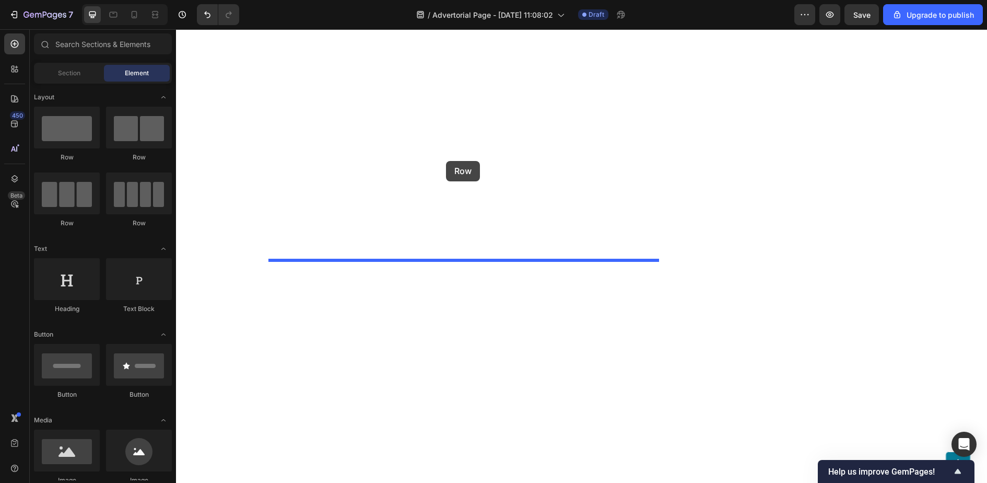
drag, startPoint x: 245, startPoint y: 162, endPoint x: 446, endPoint y: 160, distance: 200.6
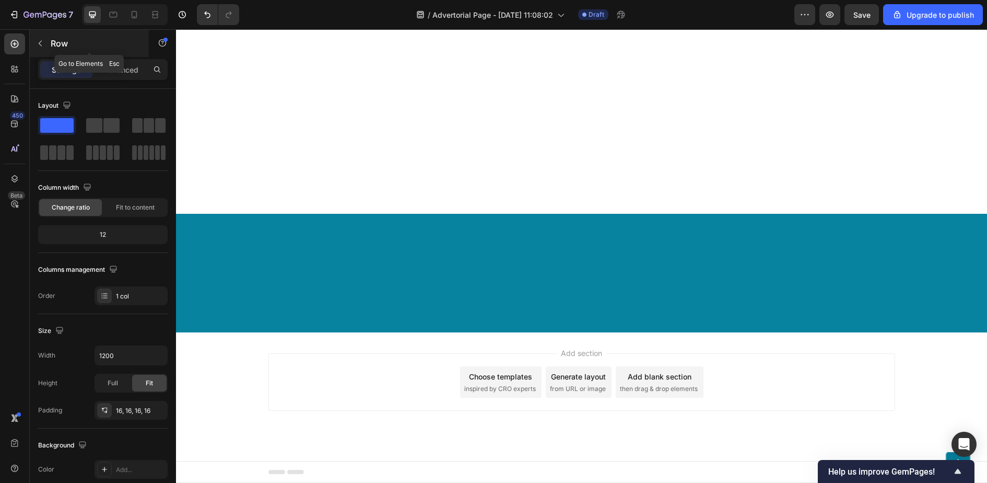
click at [46, 42] on button "button" at bounding box center [40, 43] width 17 height 17
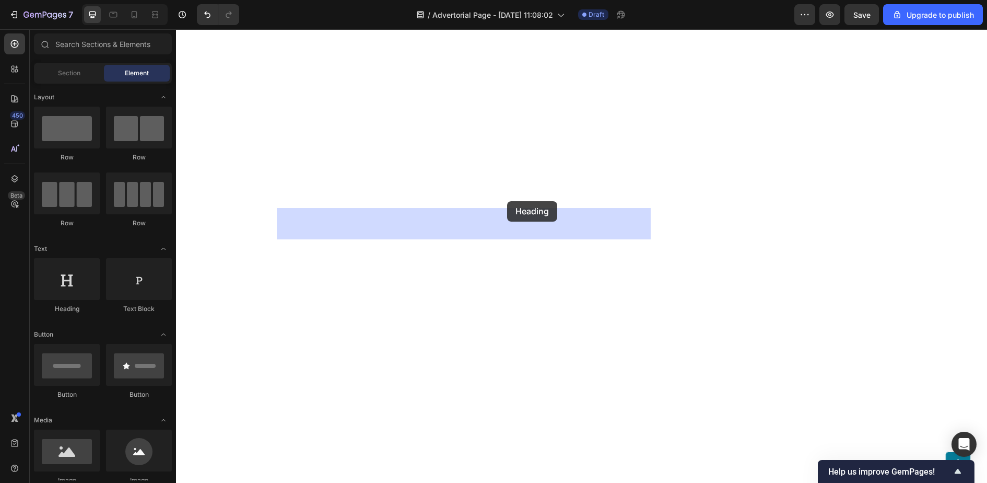
drag, startPoint x: 244, startPoint y: 311, endPoint x: 494, endPoint y: 193, distance: 276.0
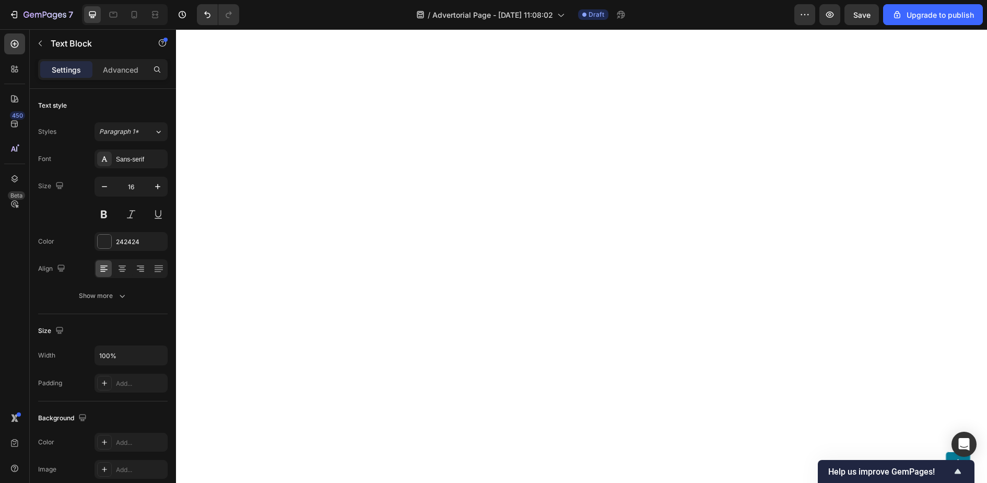
drag, startPoint x: 564, startPoint y: 441, endPoint x: 271, endPoint y: 241, distance: 354.6
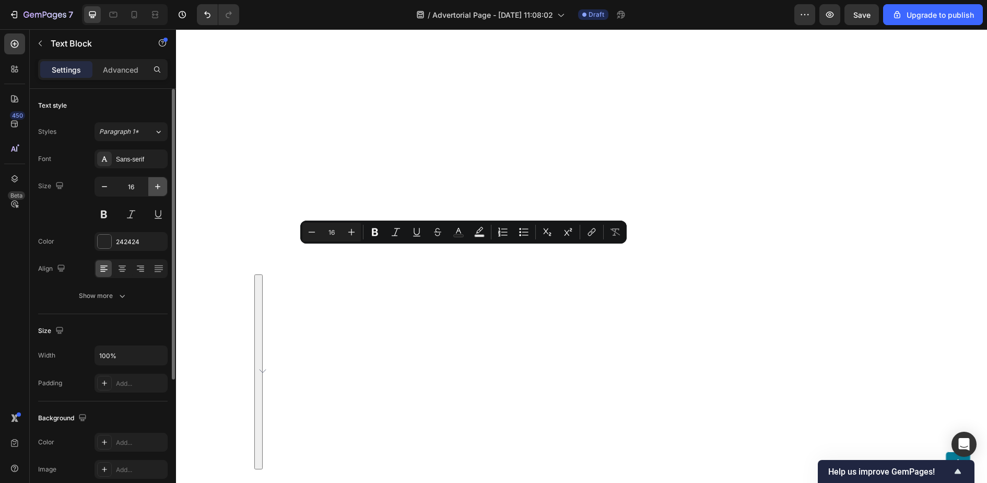
click at [154, 178] on button "button" at bounding box center [157, 186] width 19 height 19
type input "17"
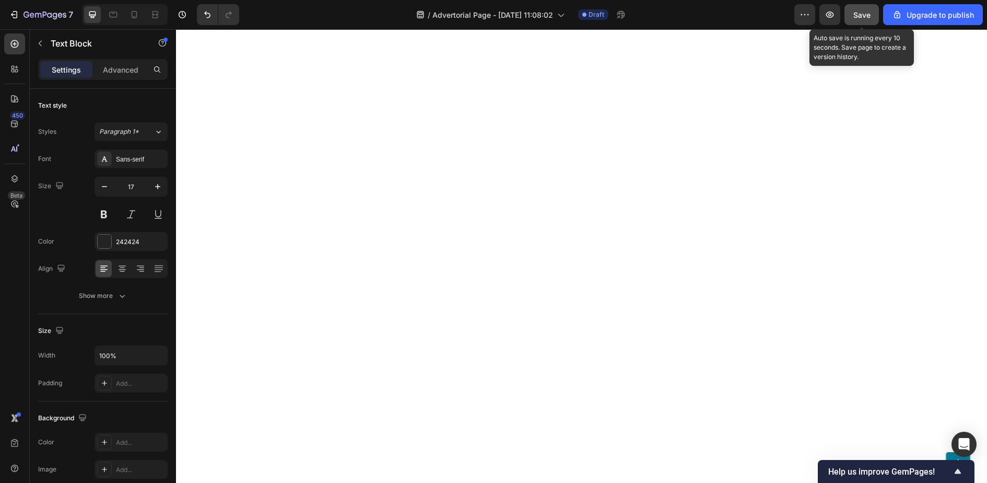
click at [871, 17] on span "Save" at bounding box center [862, 14] width 17 height 9
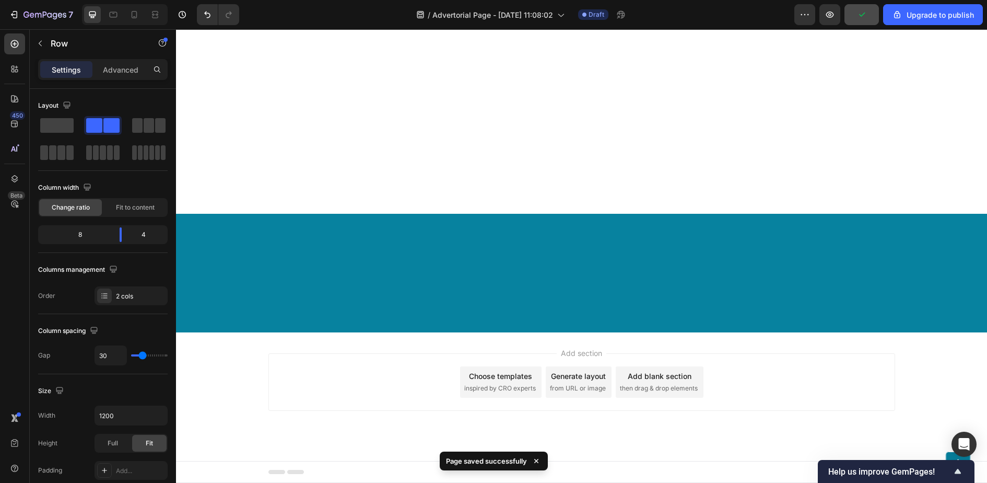
scroll to position [4396, 0]
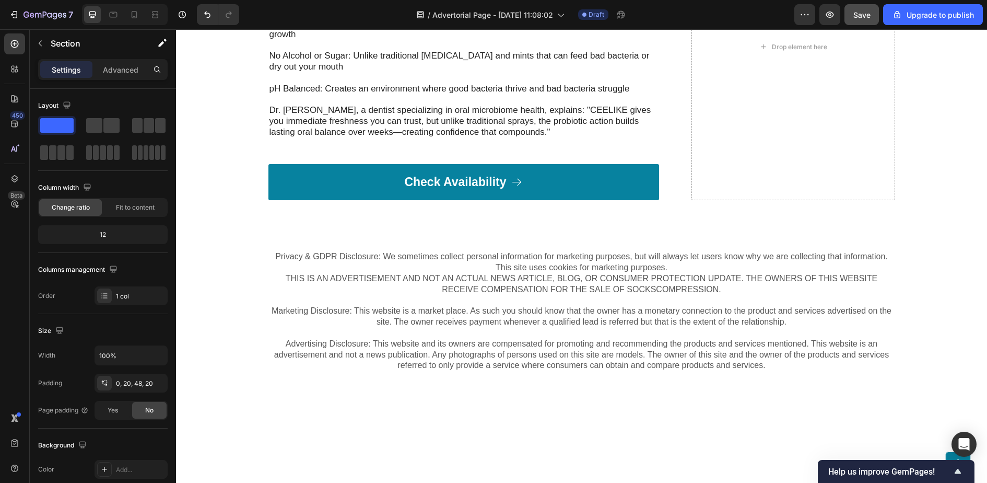
scroll to position [4634, 0]
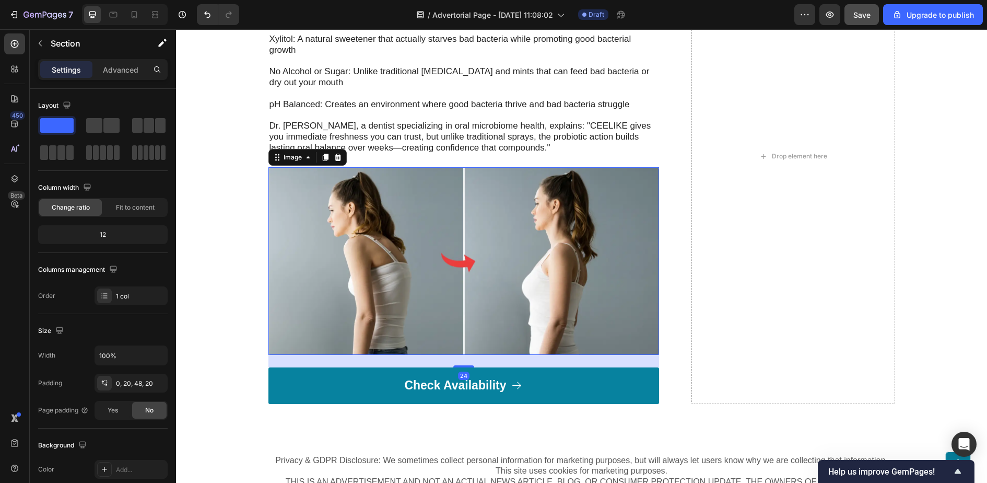
click at [428, 244] on img at bounding box center [464, 261] width 391 height 188
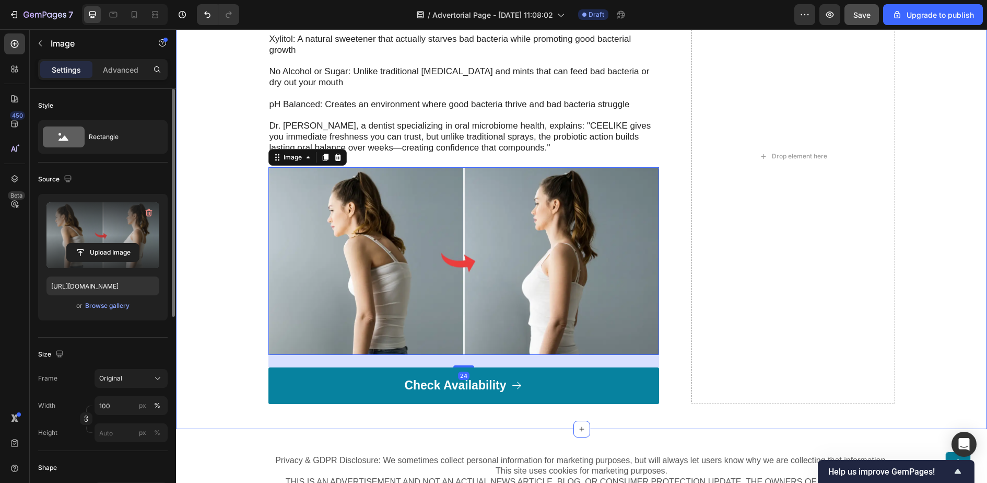
click at [144, 237] on label at bounding box center [102, 235] width 113 height 66
click at [139, 243] on input "file" at bounding box center [103, 252] width 72 height 18
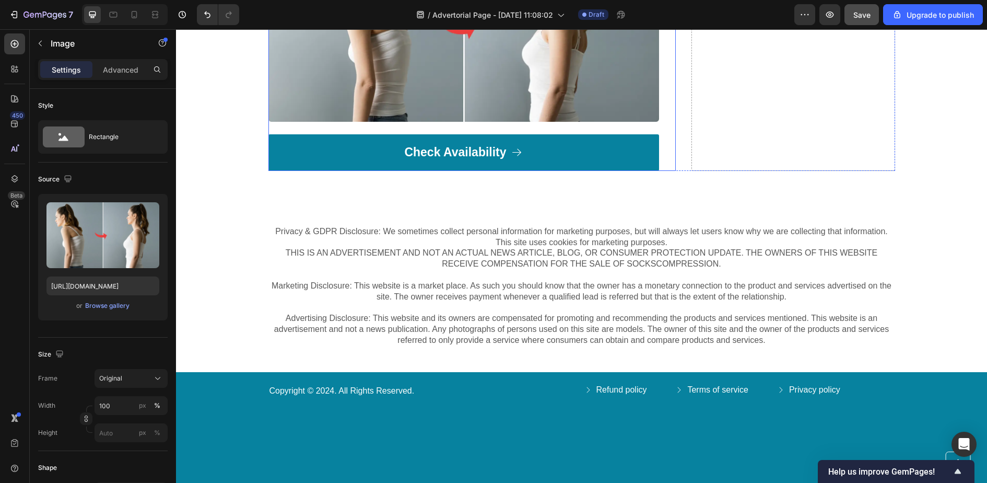
scroll to position [4873, 0]
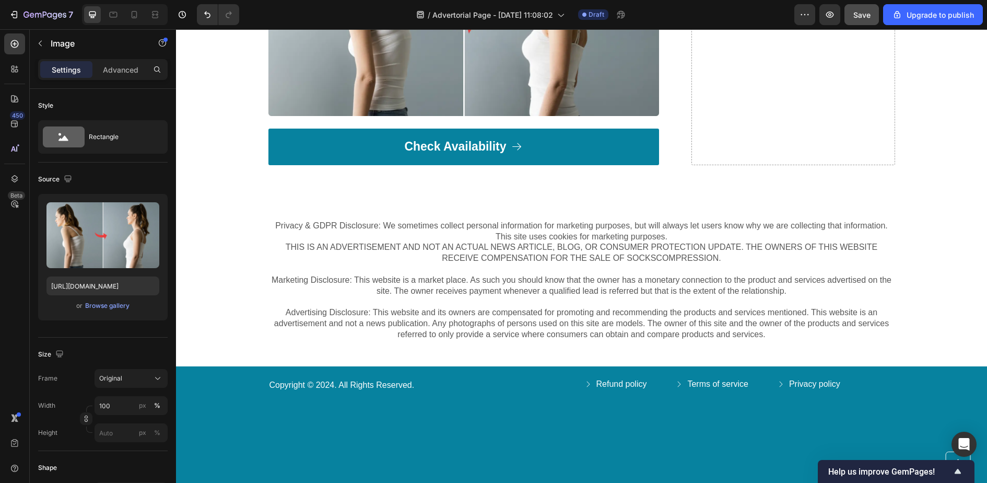
click at [468, 101] on img at bounding box center [464, 22] width 391 height 188
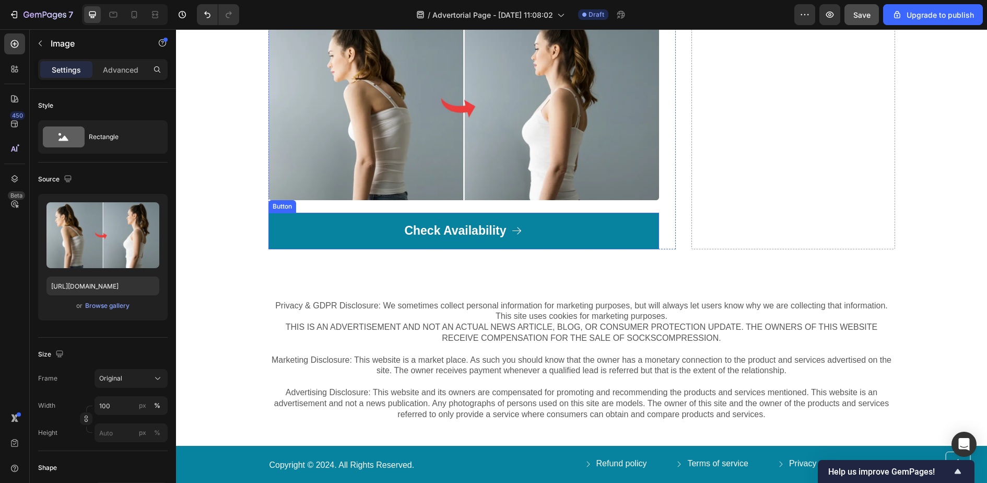
scroll to position [4757, 0]
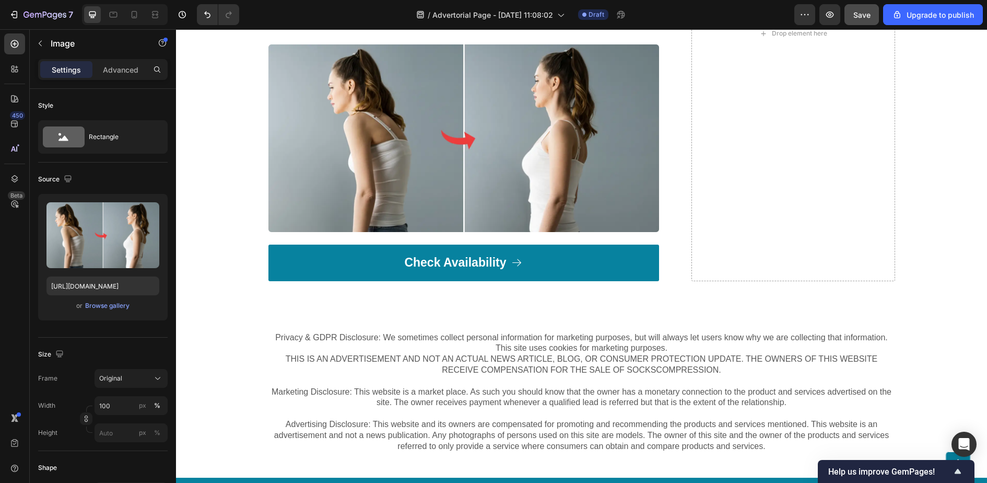
click at [442, 172] on img at bounding box center [464, 138] width 391 height 188
click at [469, 127] on img at bounding box center [464, 138] width 391 height 188
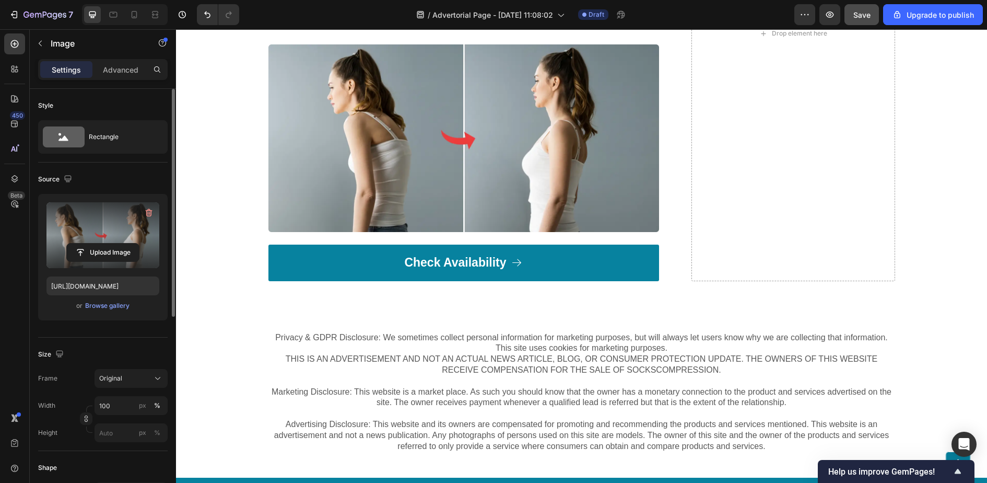
click at [122, 227] on label at bounding box center [102, 235] width 113 height 66
click at [122, 243] on input "file" at bounding box center [103, 252] width 72 height 18
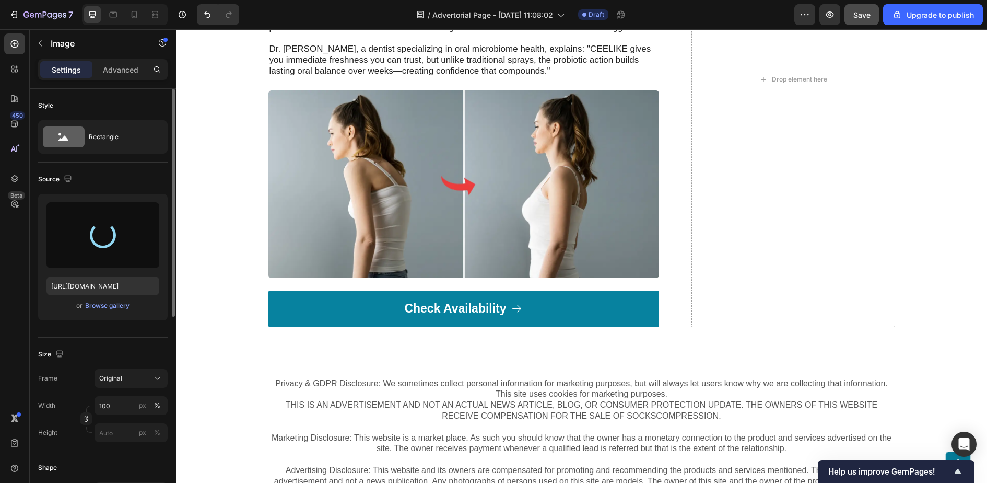
scroll to position [4712, 0]
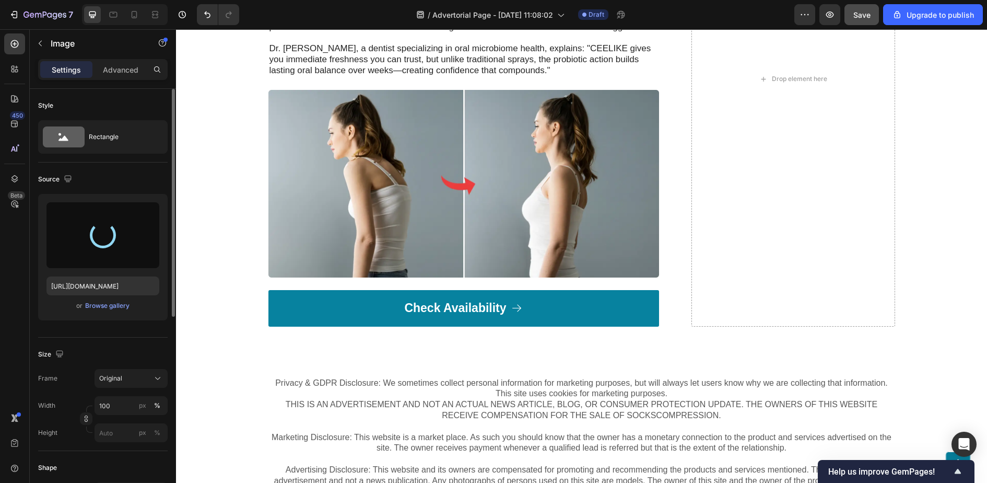
type input "[URL][DOMAIN_NAME]"
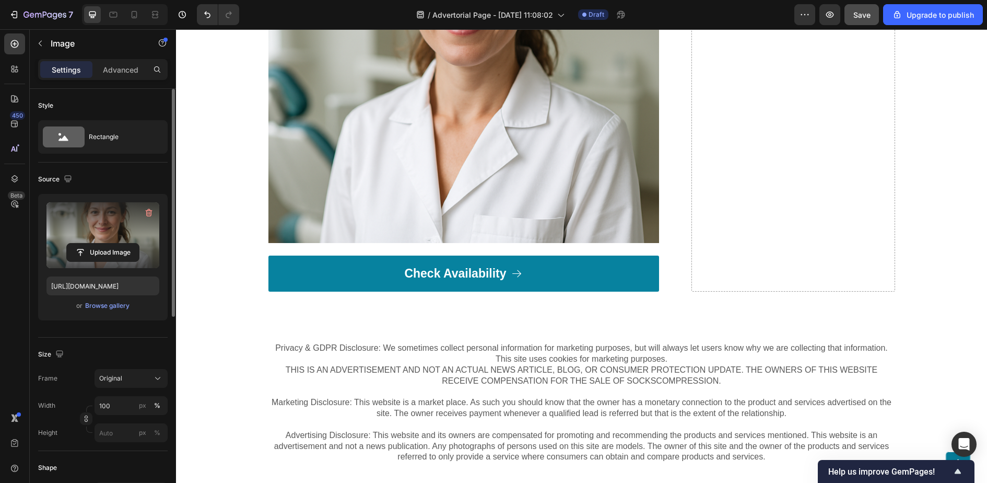
scroll to position [4977, 0]
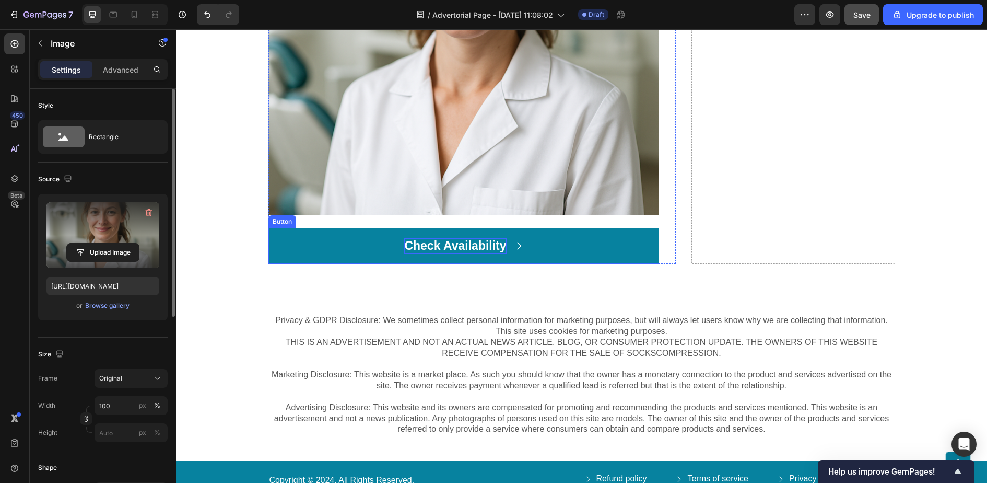
click at [484, 254] on p "Check Availability" at bounding box center [455, 246] width 102 height 16
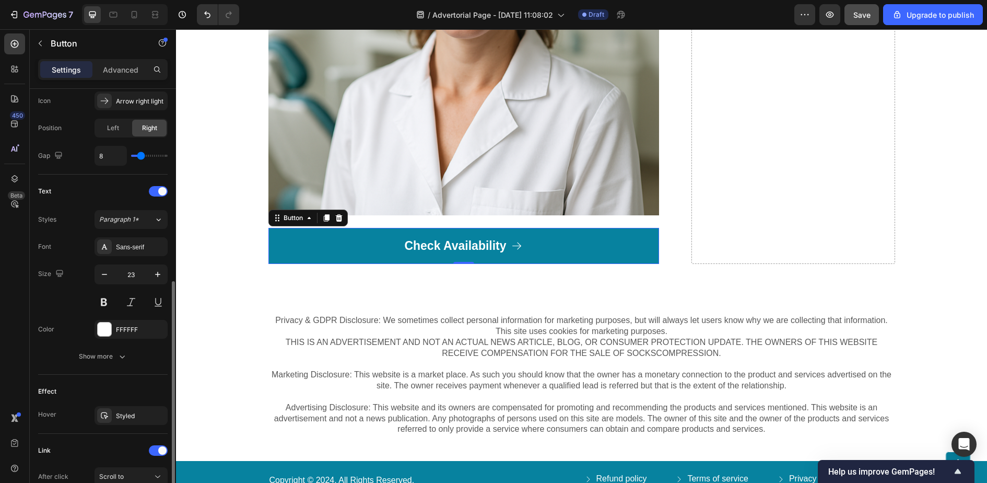
scroll to position [459, 0]
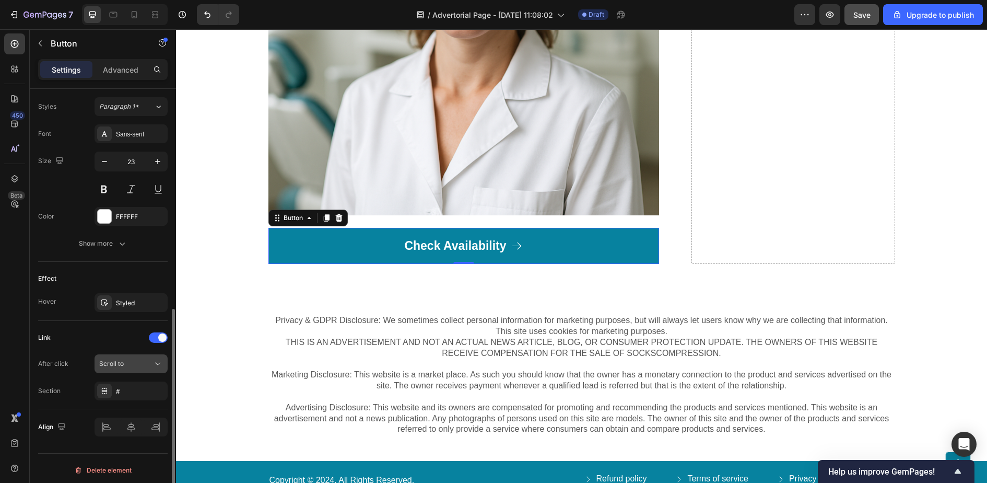
click at [123, 364] on span "Scroll to" at bounding box center [111, 363] width 25 height 9
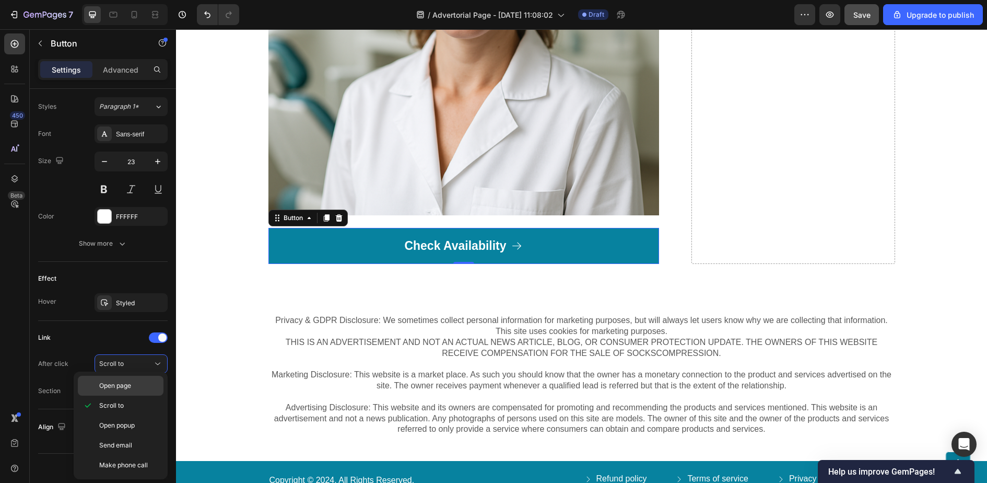
click at [126, 385] on span "Open page" at bounding box center [115, 385] width 32 height 9
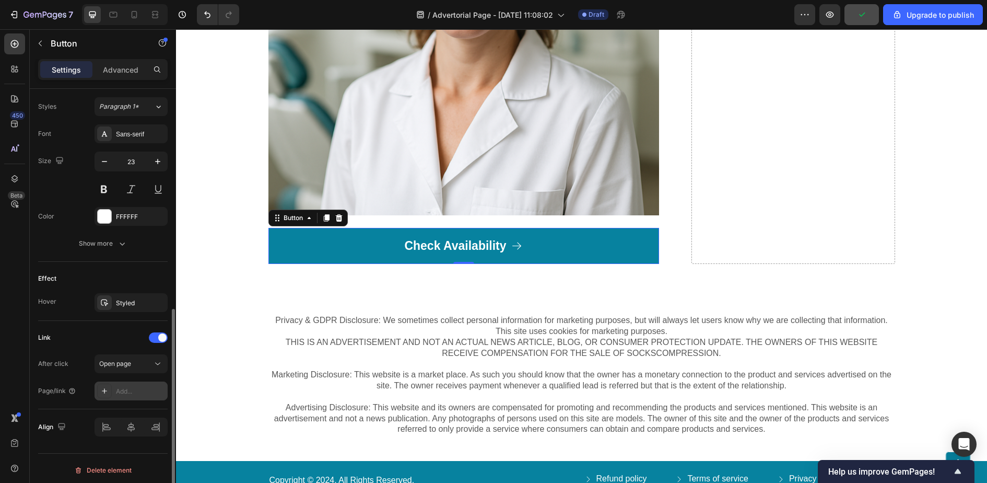
click at [136, 389] on div "Add..." at bounding box center [140, 391] width 49 height 9
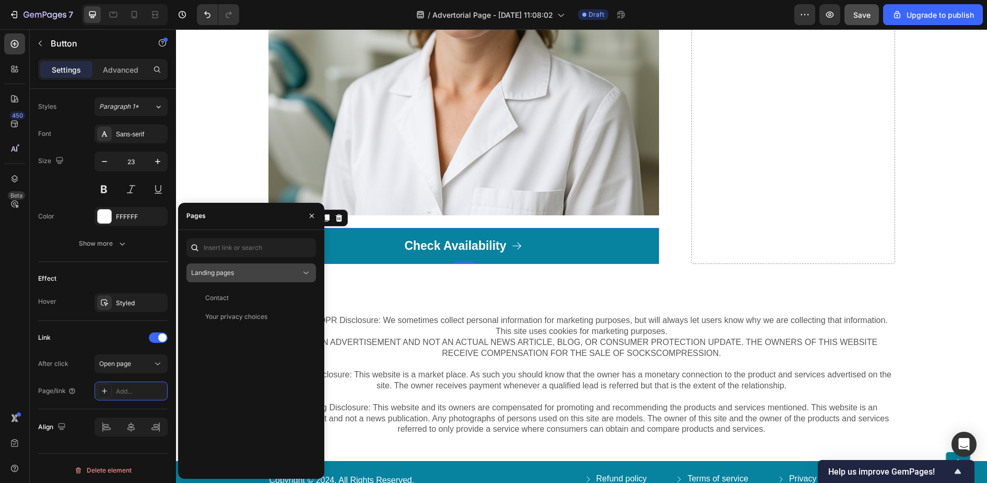
click at [297, 272] on div "Landing pages" at bounding box center [246, 272] width 110 height 9
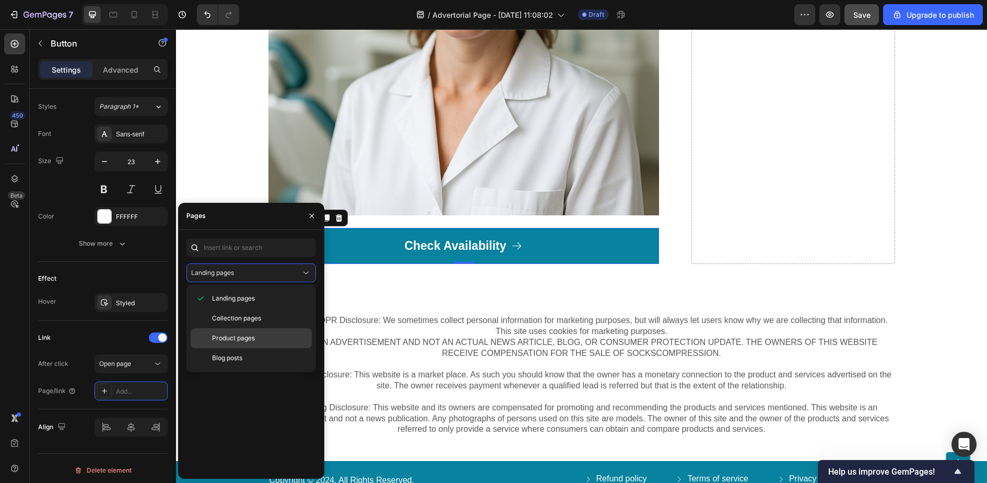
click at [252, 342] on div "Product pages" at bounding box center [251, 338] width 121 height 20
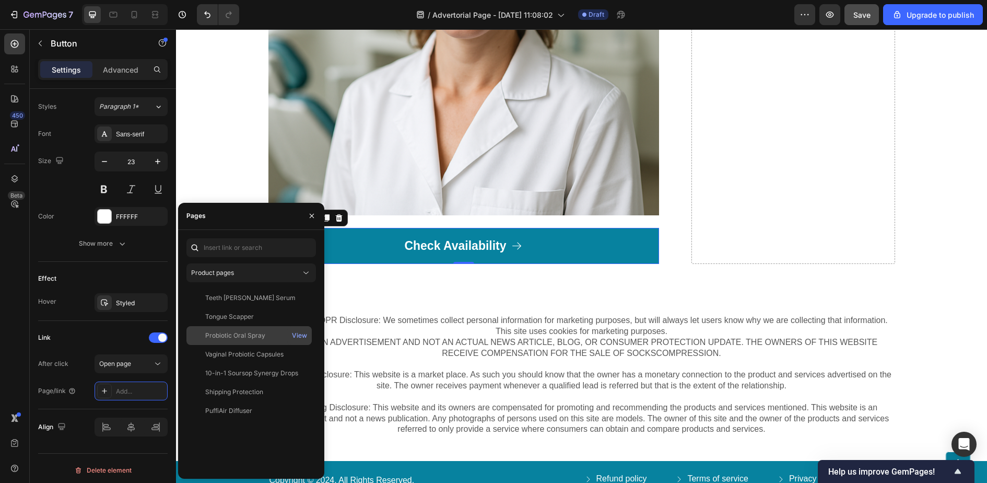
click at [248, 334] on div "Probiotic Oral Spray" at bounding box center [235, 335] width 60 height 9
click at [302, 333] on div "View" at bounding box center [299, 335] width 15 height 9
click at [232, 338] on div "Probiotic Oral Spray" at bounding box center [235, 334] width 60 height 9
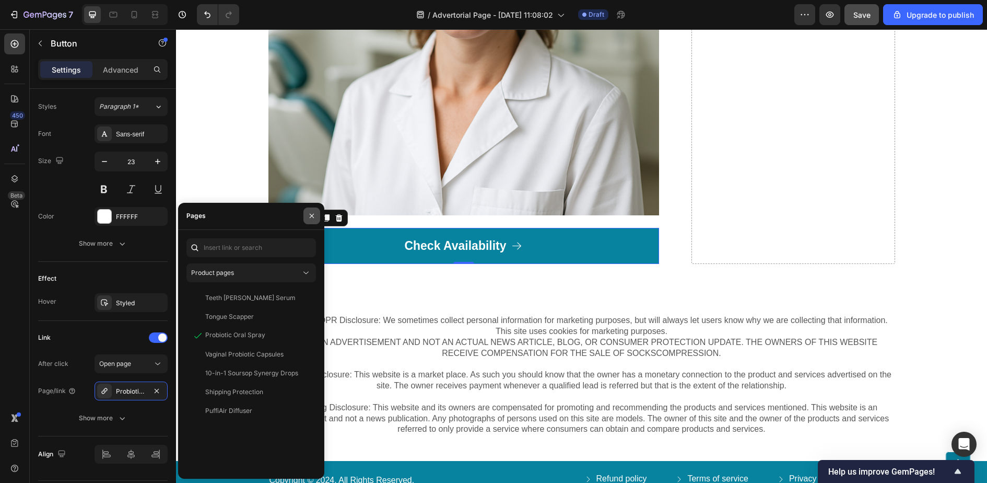
click at [310, 213] on icon "button" at bounding box center [312, 216] width 8 height 8
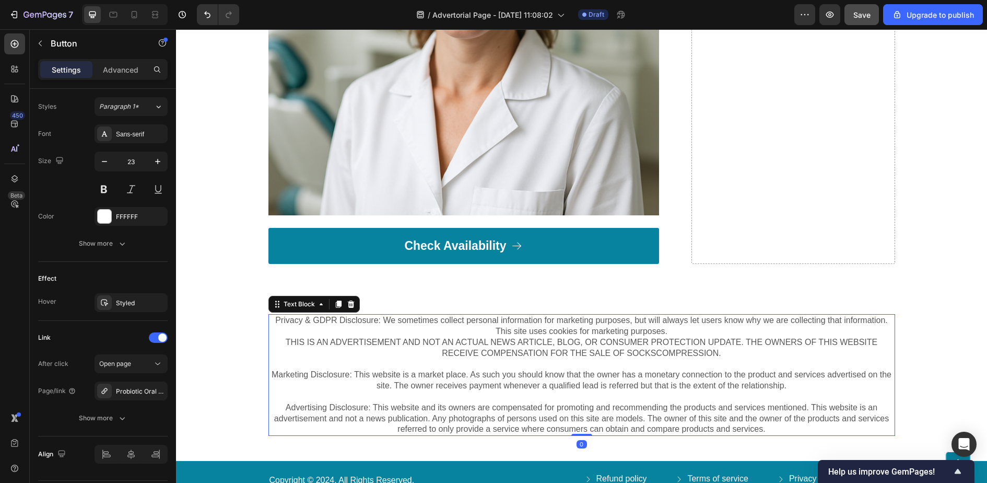
click at [283, 327] on p "Privacy & GDPR Disclosure: We sometimes collect personal information for market…" at bounding box center [582, 353] width 625 height 76
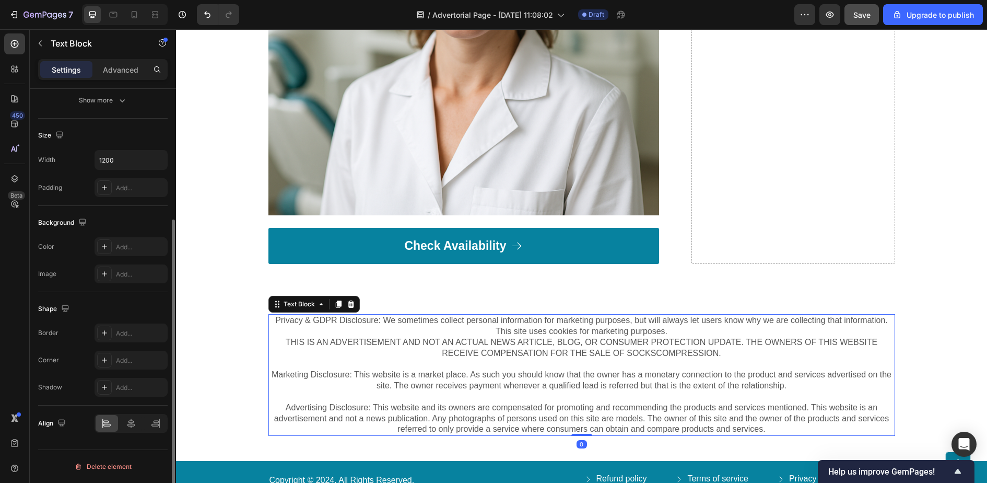
scroll to position [0, 0]
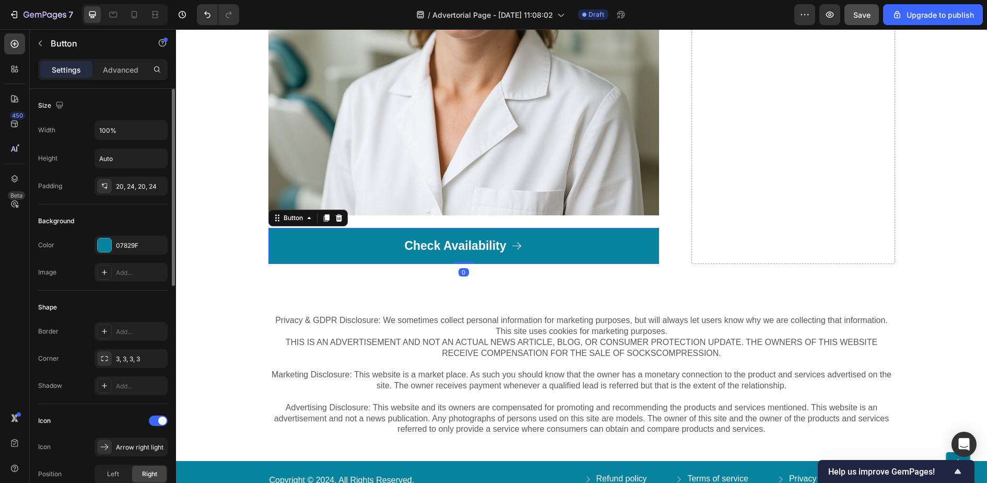
click at [298, 253] on link "Check Availability" at bounding box center [464, 246] width 391 height 37
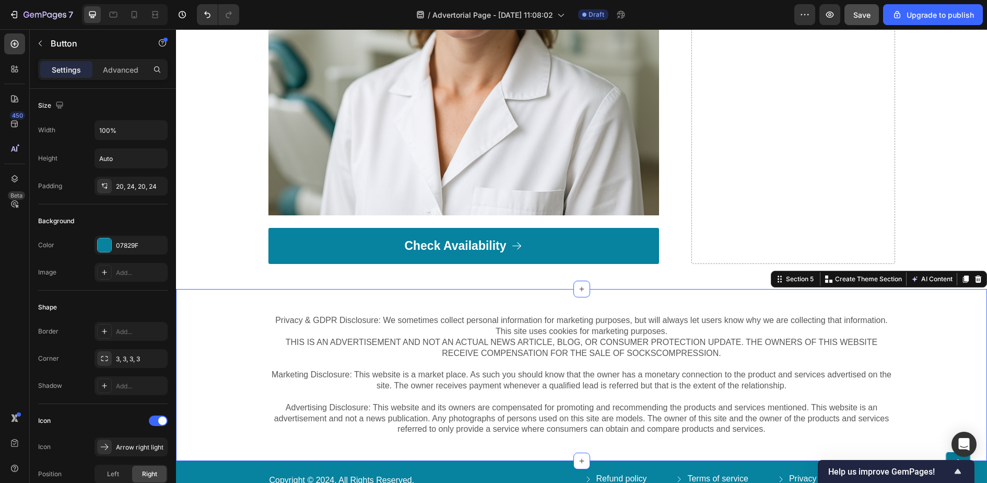
click at [255, 320] on div "Privacy & GDPR Disclosure: We sometimes collect personal information for market…" at bounding box center [582, 375] width 790 height 122
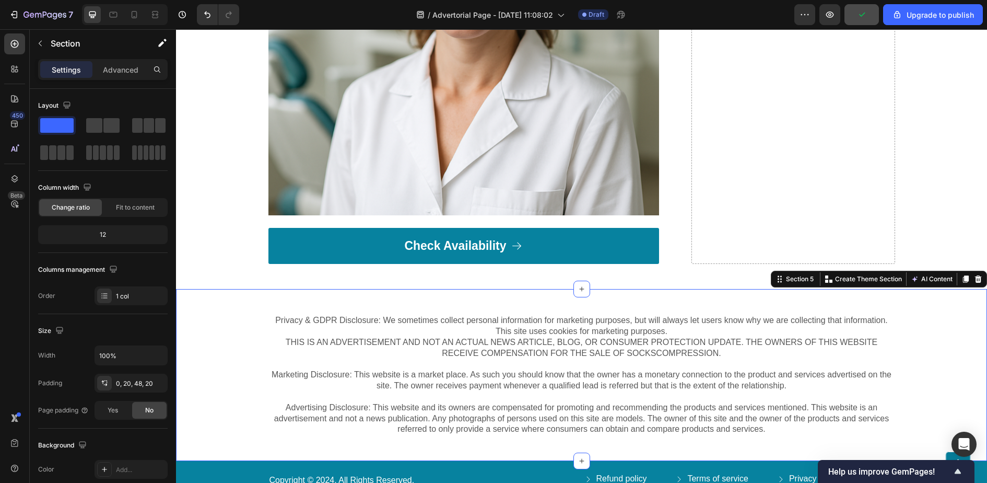
click at [245, 412] on div "Privacy & GDPR Disclosure: We sometimes collect personal information for market…" at bounding box center [582, 375] width 790 height 122
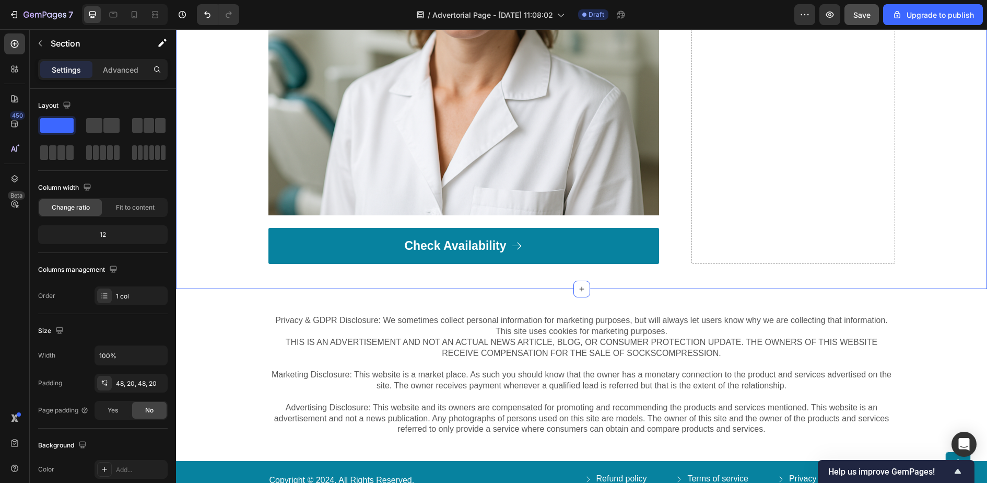
click at [229, 365] on div "Privacy & GDPR Disclosure: We sometimes collect personal information for market…" at bounding box center [582, 375] width 790 height 122
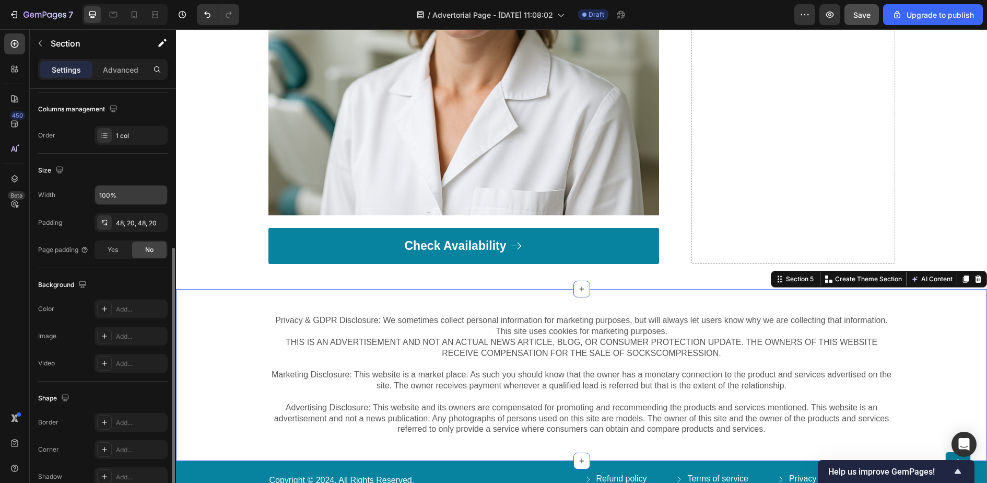
scroll to position [212, 0]
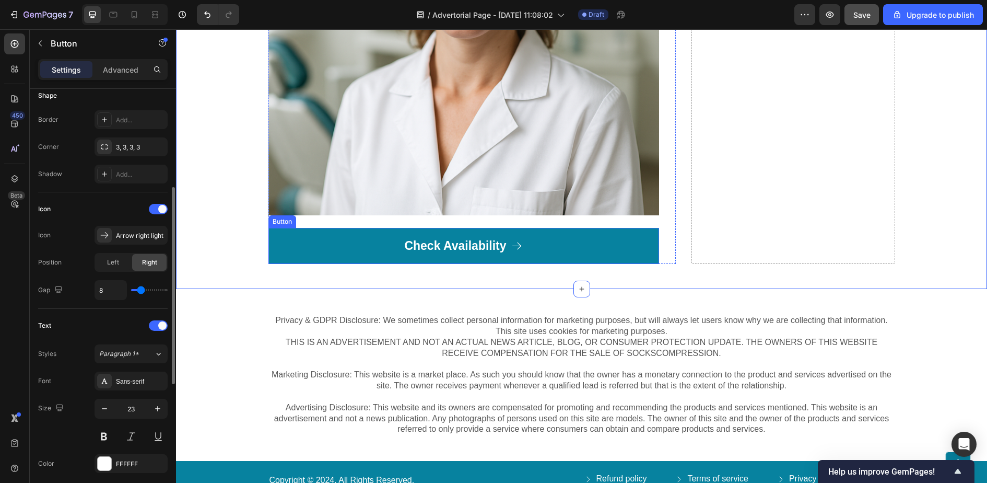
click at [285, 250] on link "Check Availability" at bounding box center [464, 246] width 391 height 37
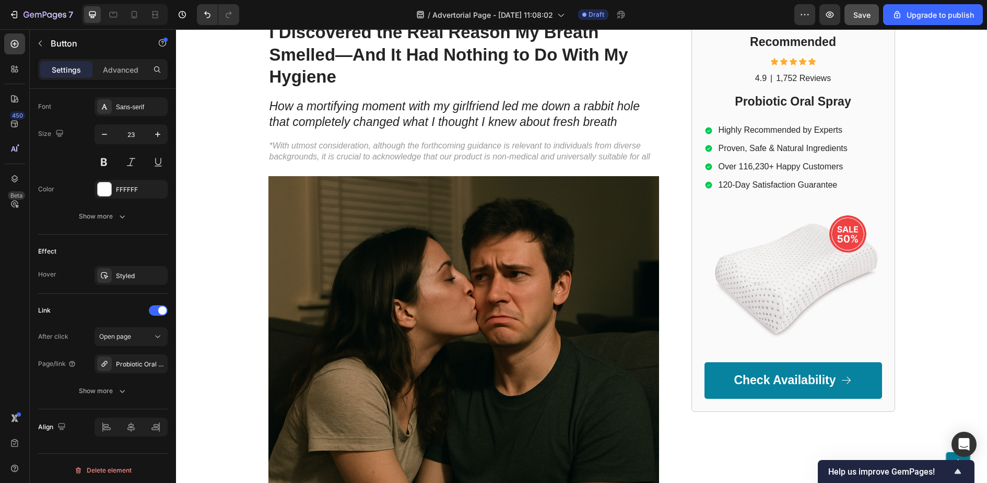
scroll to position [0, 0]
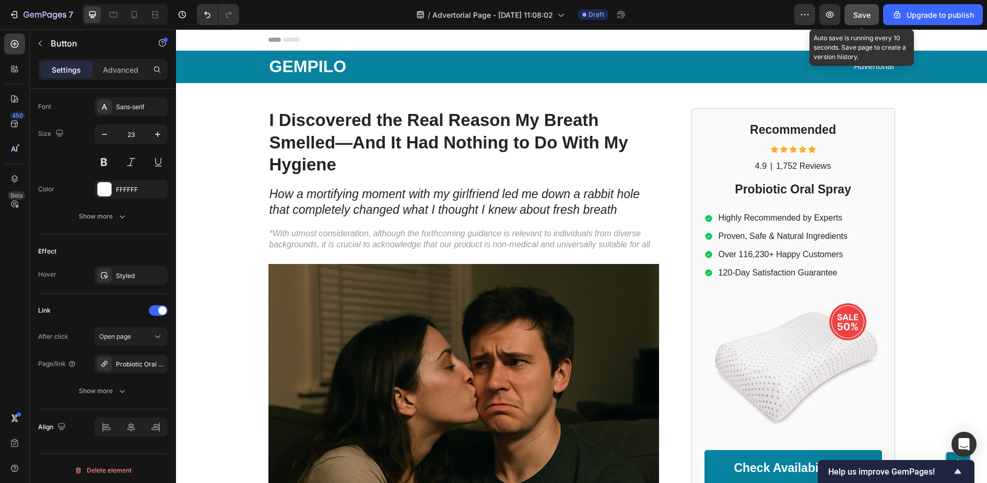
click at [867, 22] on button "Save" at bounding box center [862, 14] width 34 height 21
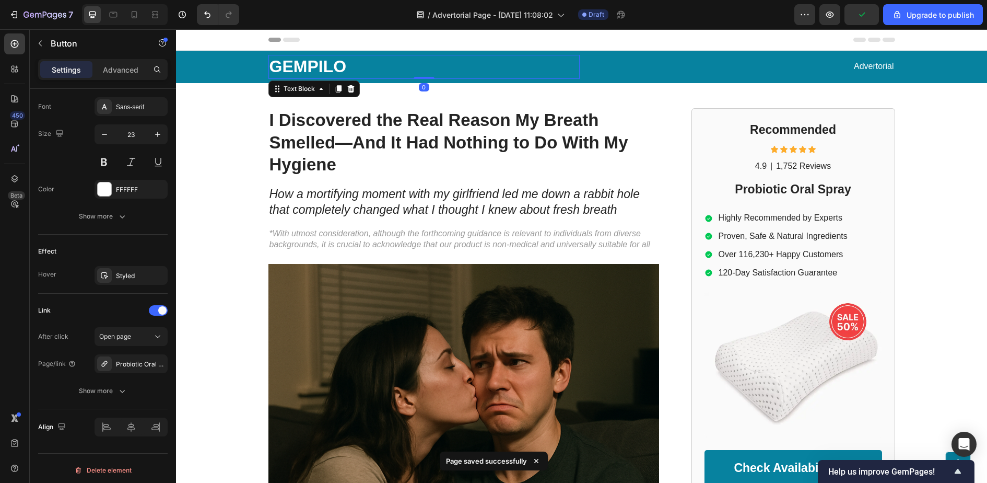
click at [308, 64] on p "GEMPILO" at bounding box center [424, 67] width 309 height 22
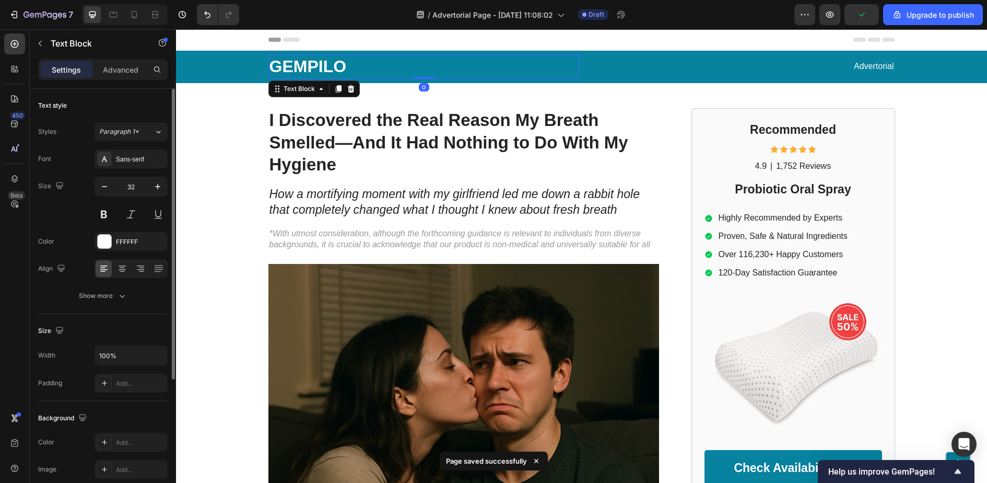
click at [312, 66] on p "GEMPILO" at bounding box center [424, 67] width 309 height 22
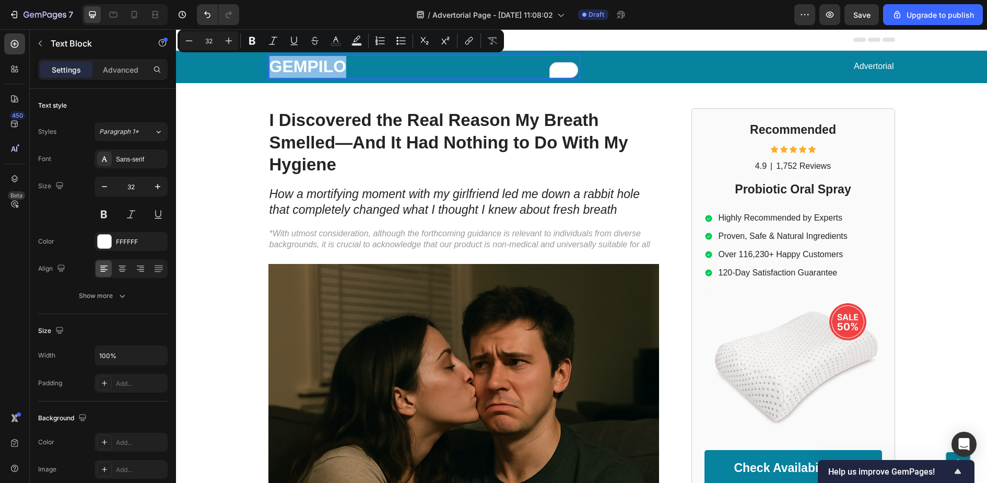
click at [305, 72] on p "GEMPILO" at bounding box center [424, 67] width 309 height 22
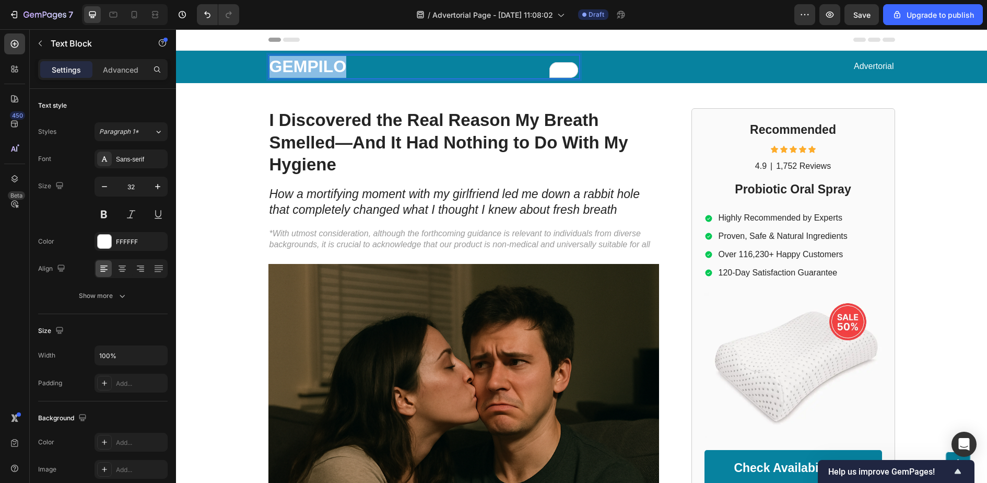
click at [305, 72] on p "GEMPILO" at bounding box center [424, 67] width 309 height 22
click at [316, 68] on p "Oral hygiene Insider" at bounding box center [424, 67] width 309 height 22
click at [447, 67] on p "Oral Hygiene Insider" at bounding box center [424, 67] width 309 height 22
click at [353, 65] on p "Oral Hygiene Insider" at bounding box center [424, 67] width 309 height 22
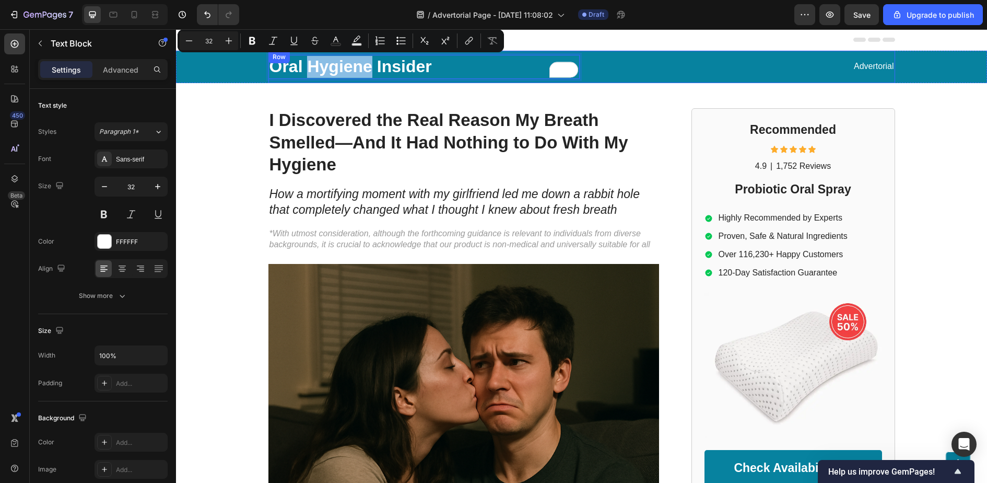
click at [380, 79] on div "Oral Hygiene Insider Text Block 0 Advertorial Text Block Row" at bounding box center [582, 67] width 627 height 32
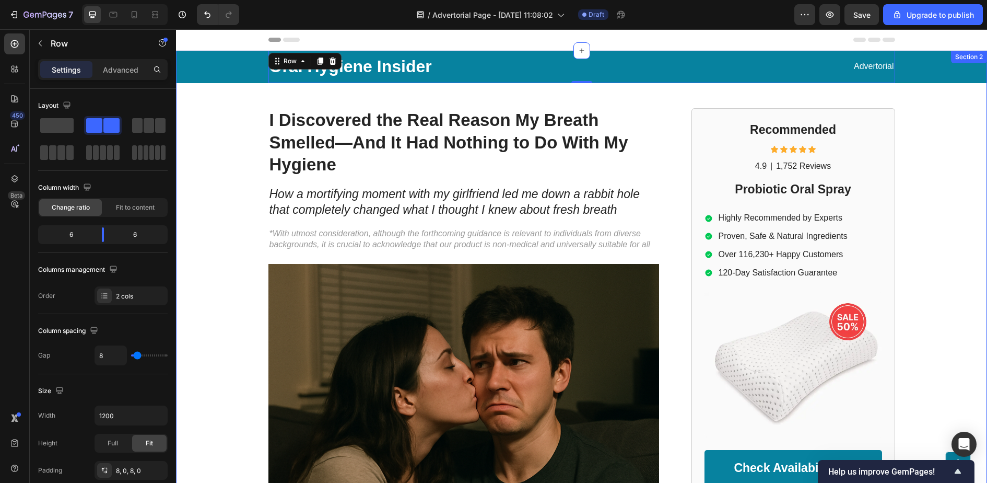
click at [555, 91] on div "Oral Hygiene Insider Text Block Advertorial Text Block Row 0 Row I Discovered t…" at bounding box center [581, 456] width 811 height 811
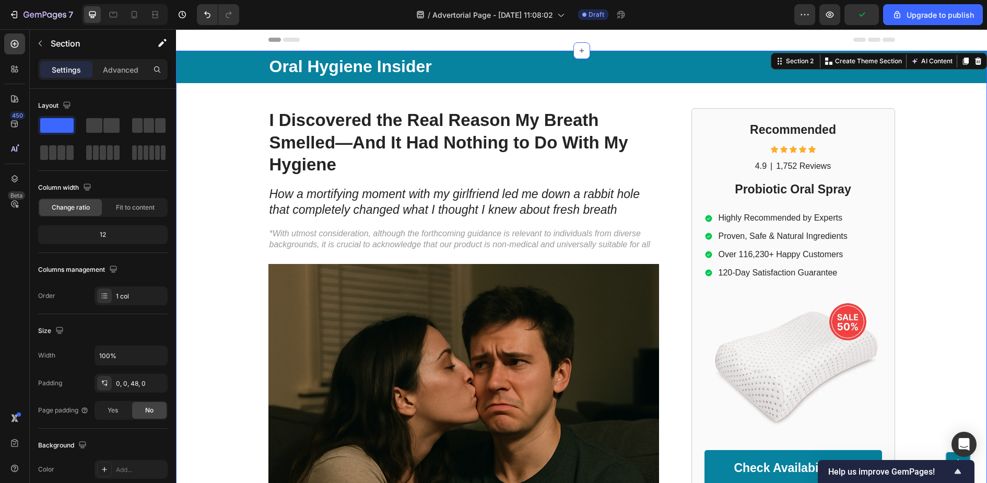
click at [587, 103] on div "Oral Hygiene Insider Text Block Advertorial Text Block Row Row I Discovered the…" at bounding box center [581, 456] width 811 height 811
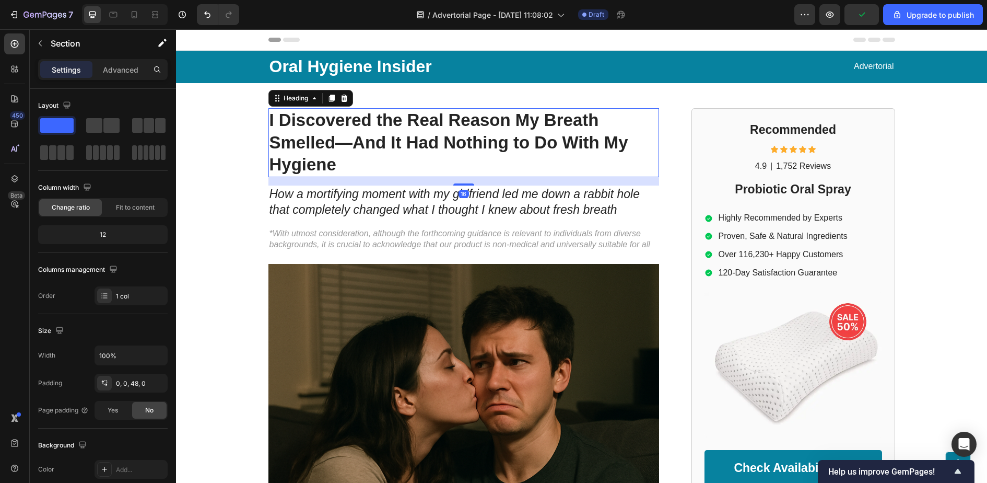
click at [523, 134] on strong "I Discovered the Real Reason My Breath Smelled—And It Had Nothing to Do With My…" at bounding box center [449, 142] width 359 height 64
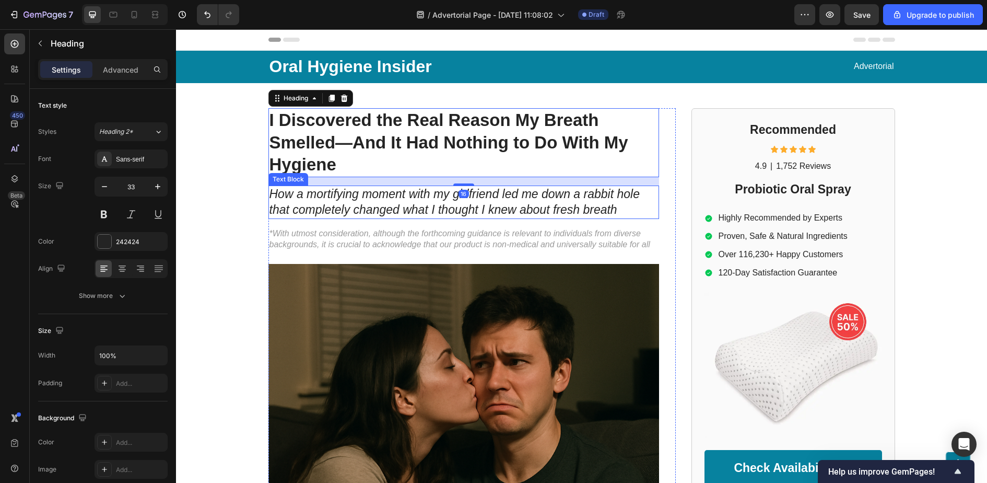
click at [627, 197] on icon "How a mortifying moment with my girlfriend led me down a rabbit hole that compl…" at bounding box center [455, 201] width 370 height 29
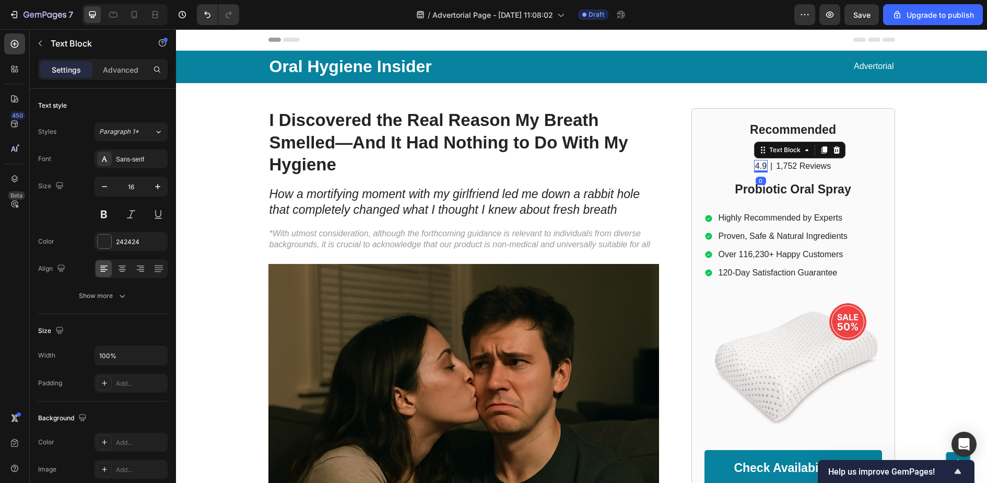
click at [758, 167] on p "4.9" at bounding box center [760, 166] width 11 height 11
click at [783, 278] on div "Recommended Heading Icon Icon Icon Icon Icon Icon List 4.9 Text Block 0 | Text …" at bounding box center [794, 303] width 178 height 365
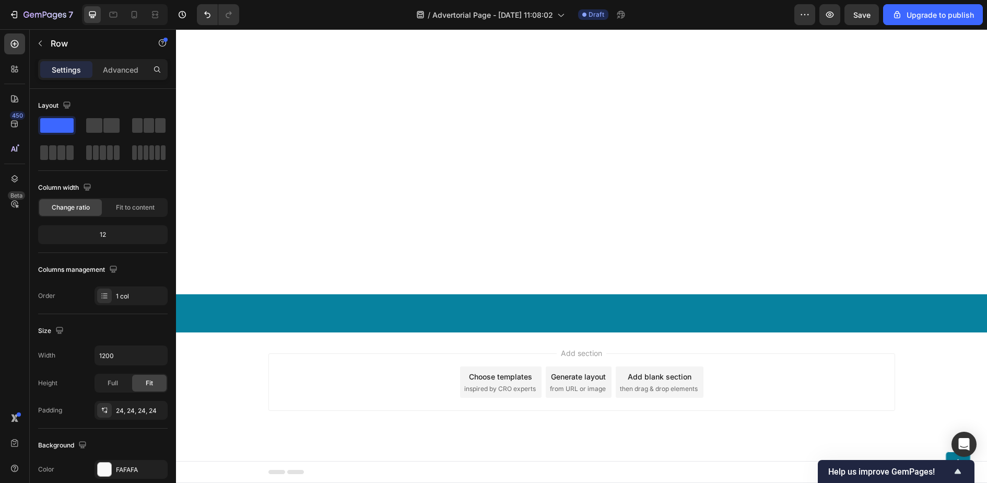
scroll to position [3730, 0]
click at [868, 14] on span "Save" at bounding box center [862, 14] width 17 height 9
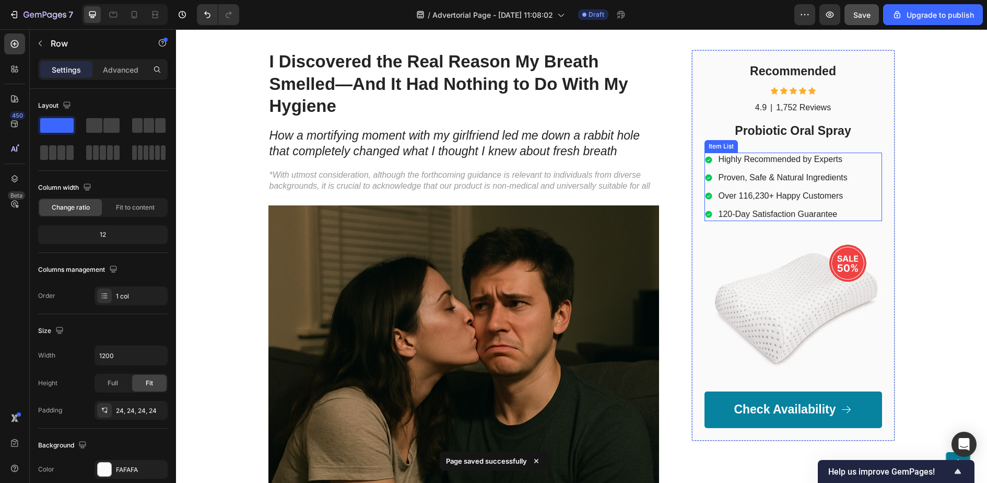
scroll to position [63, 0]
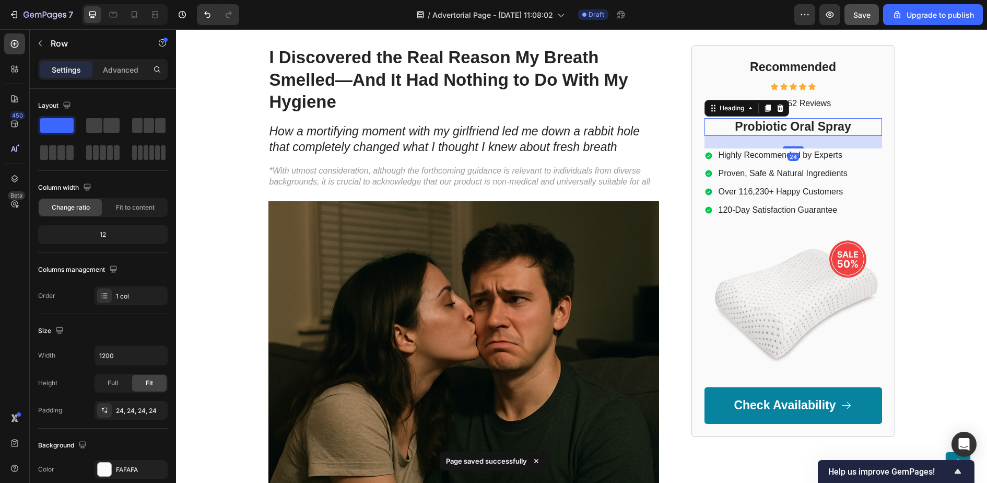
click at [788, 123] on h2 "Probiotic Oral Spray" at bounding box center [794, 127] width 178 height 18
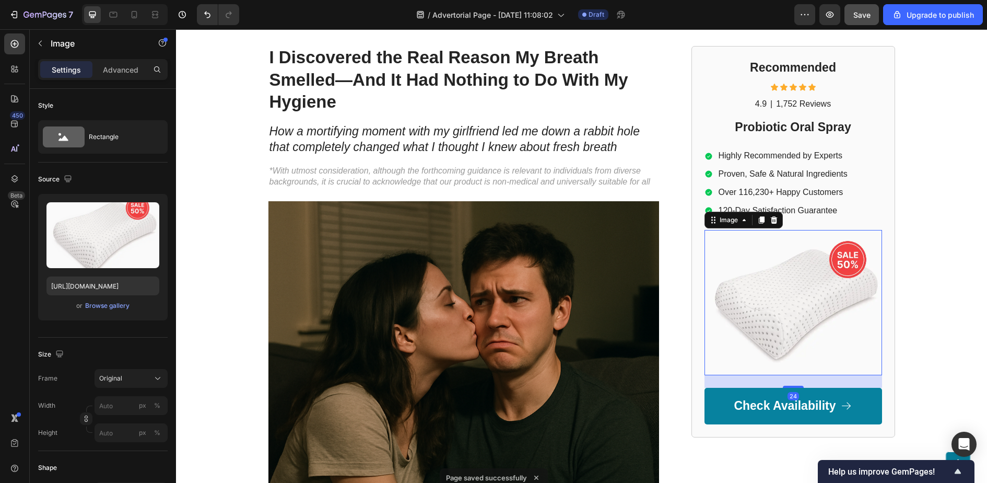
click at [824, 286] on img at bounding box center [794, 302] width 178 height 145
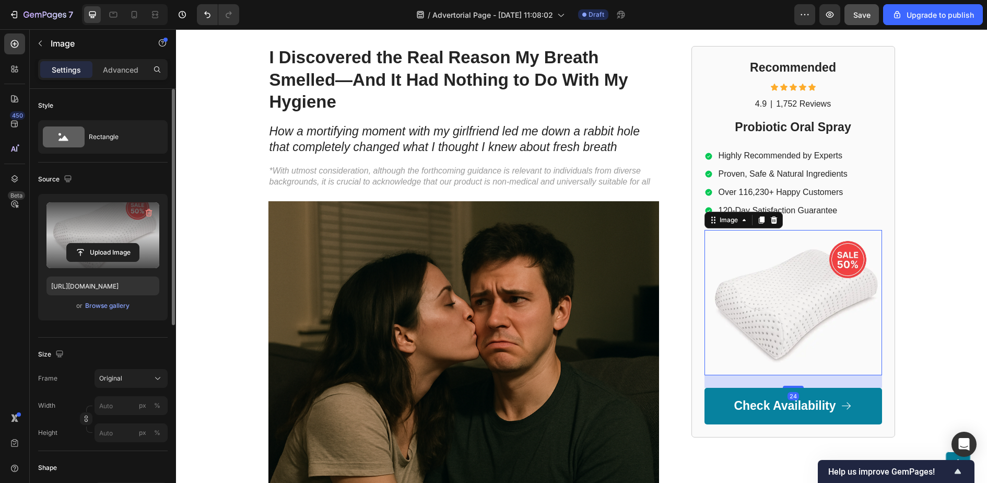
click at [63, 223] on label at bounding box center [102, 235] width 113 height 66
click at [67, 243] on input "file" at bounding box center [103, 252] width 72 height 18
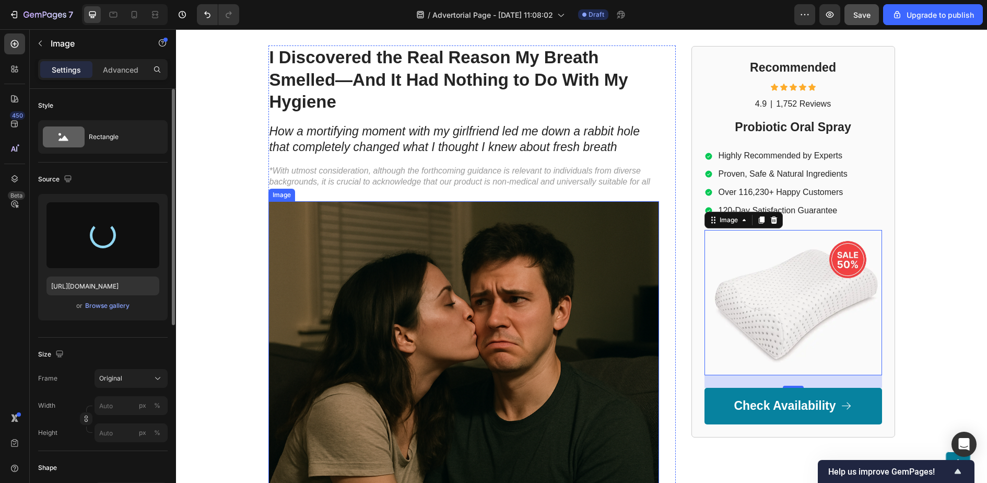
type input "https://cdn.shopify.com/s/files/1/0765/9038/3330/files/gempages_583834389721383…"
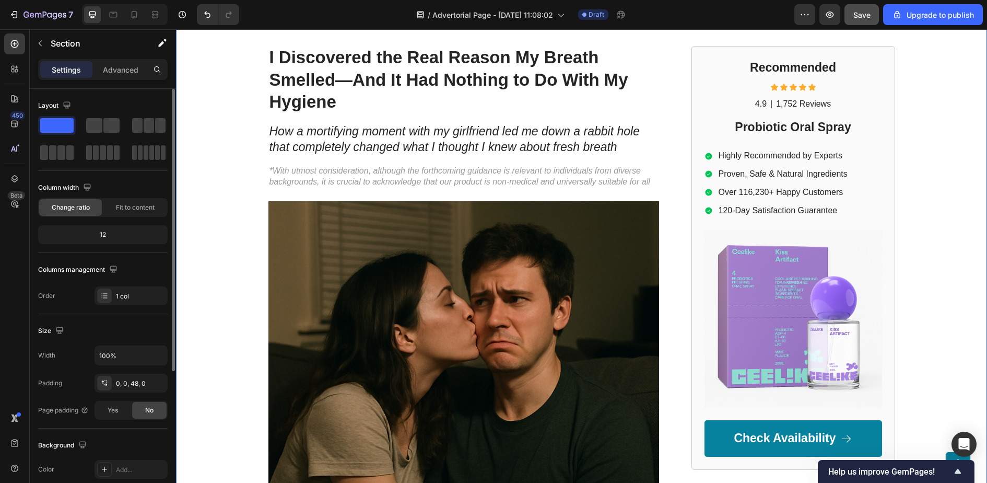
click at [917, 154] on div "Oral Hygiene Insider Text Block Advertorial Text Block Row Row I Discovered the…" at bounding box center [581, 393] width 811 height 811
click at [867, 25] on div "7 / Advertorial Page - Sep 26, 11:08:02 Draft Preview Save Upgrade to publish" at bounding box center [493, 15] width 987 height 30
click at [867, 17] on span "Save" at bounding box center [862, 14] width 17 height 9
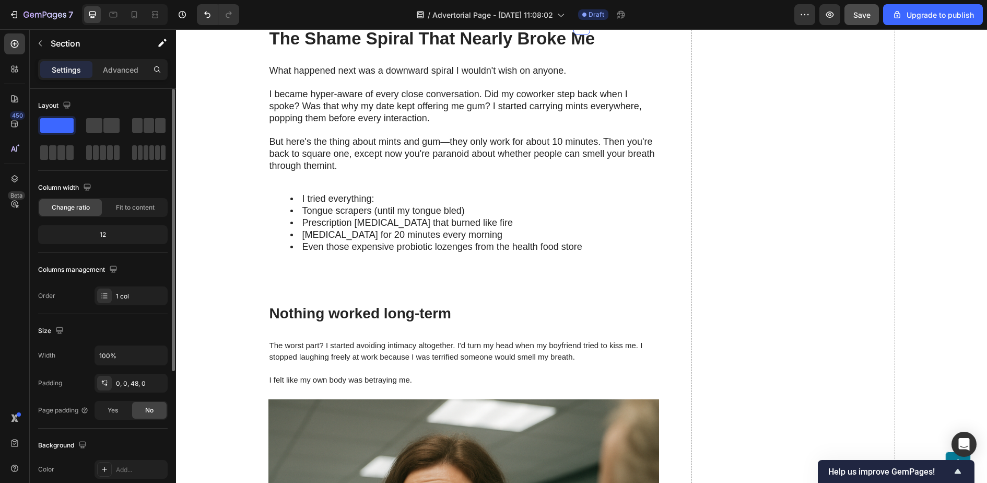
scroll to position [864, 0]
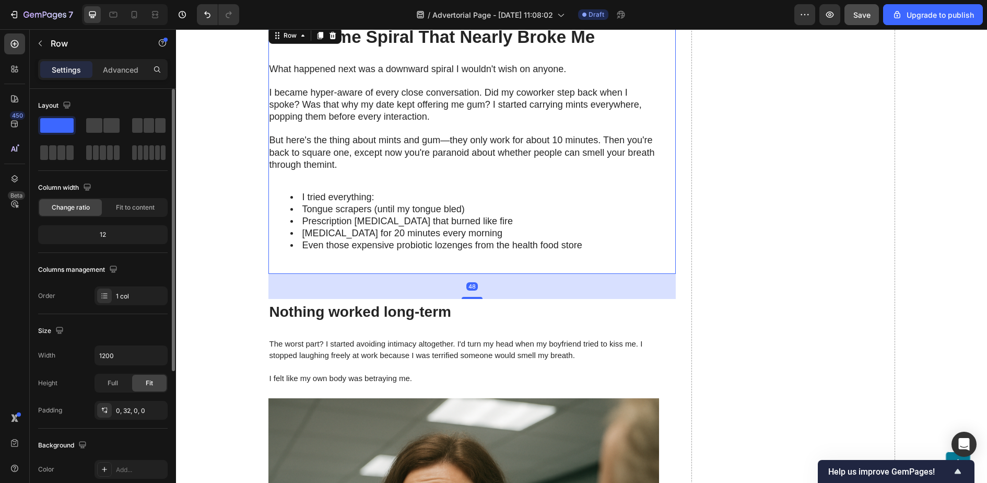
click at [306, 256] on div "The Shame Spiral That Nearly Broke Me Heading What happened next was a downward…" at bounding box center [464, 149] width 391 height 249
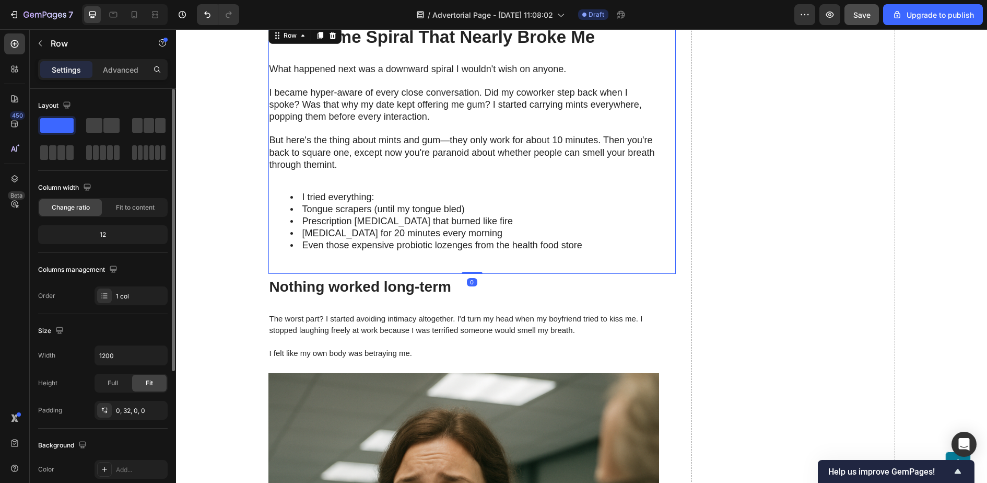
drag, startPoint x: 476, startPoint y: 292, endPoint x: 476, endPoint y: 257, distance: 34.5
click at [476, 257] on div "The Shame Spiral That Nearly Broke Me Heading What happened next was a downward…" at bounding box center [473, 149] width 408 height 249
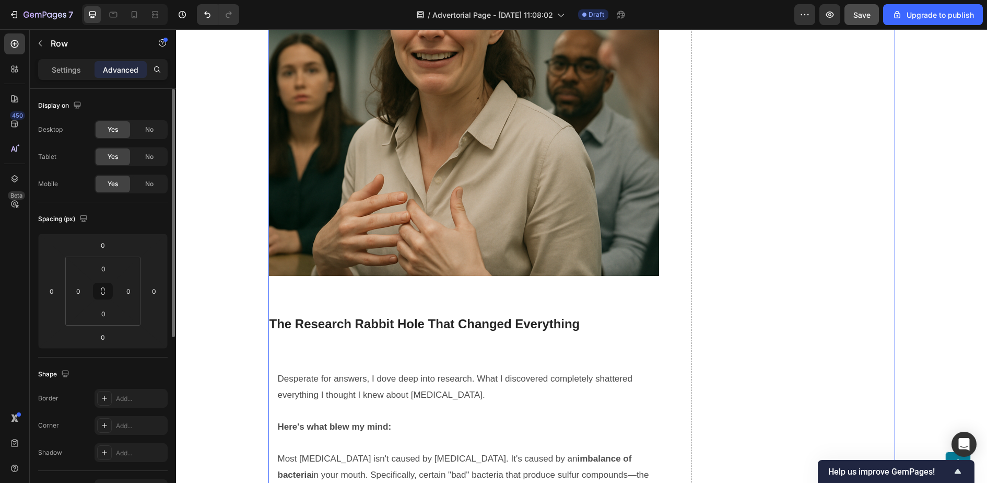
scroll to position [1356, 0]
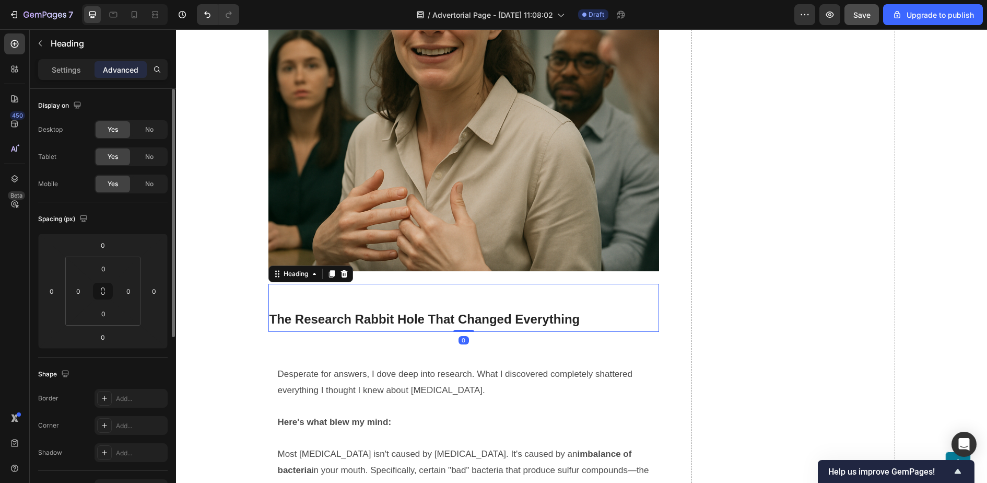
click at [430, 304] on h2 "The Research Rabbit Hole That Changed Everything" at bounding box center [464, 308] width 391 height 49
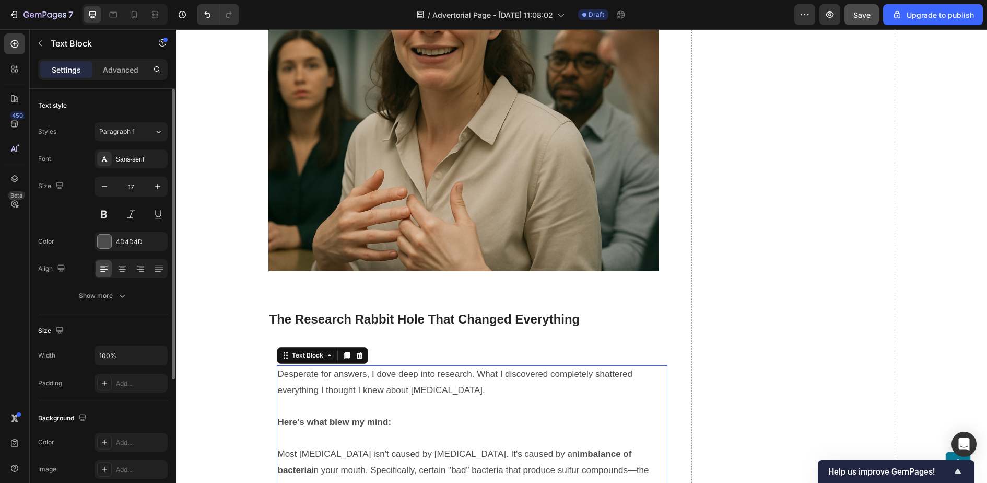
click at [352, 371] on p "Desperate for answers, I dove deep into research. What I discovered completely …" at bounding box center [472, 382] width 389 height 32
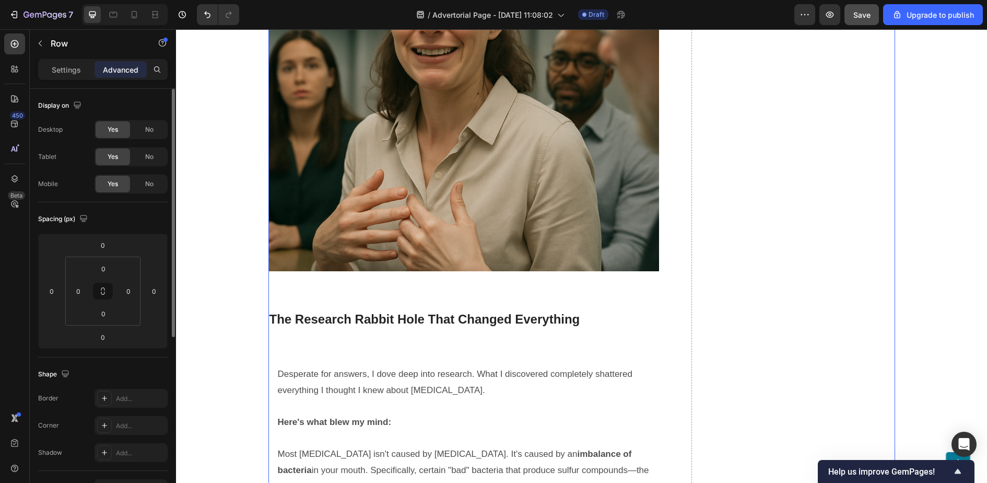
click at [442, 302] on h2 "The Research Rabbit Hole That Changed Everything" at bounding box center [464, 308] width 391 height 49
drag, startPoint x: 466, startPoint y: 325, endPoint x: 463, endPoint y: 287, distance: 37.7
click at [463, 287] on div "The Research Rabbit Hole That Changed Everything Heading 0" at bounding box center [464, 308] width 391 height 49
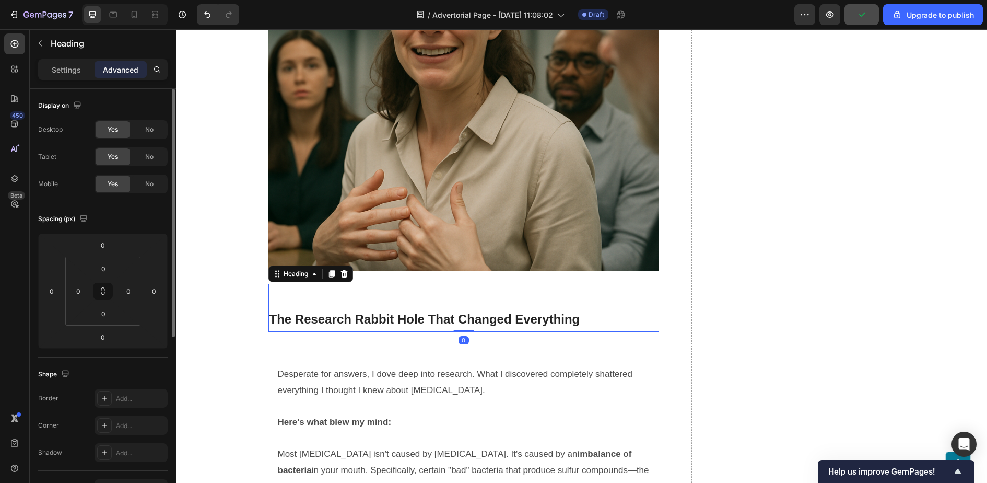
click at [460, 274] on div "Nothing worked long-term Heading The worst part? I started avoiding intimacy al…" at bounding box center [464, 56] width 391 height 551
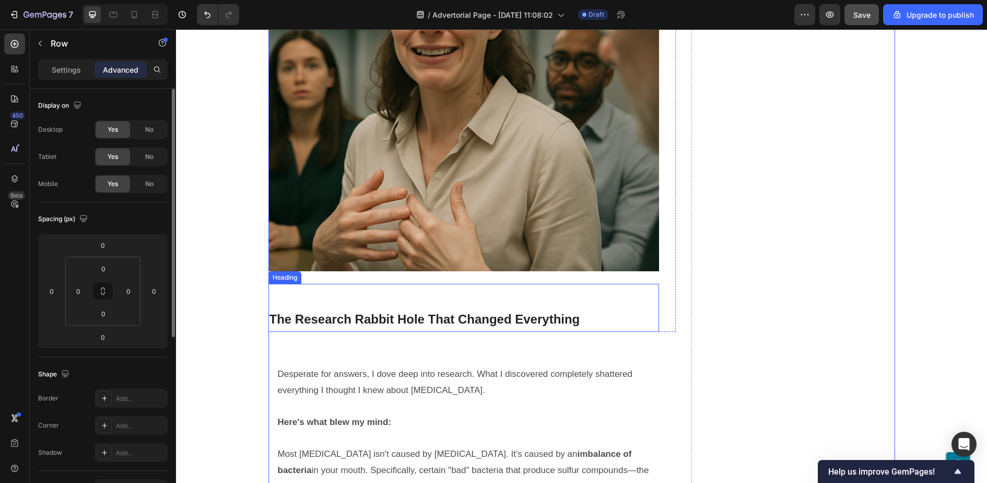
click at [476, 305] on h2 "The Research Rabbit Hole That Changed Everything" at bounding box center [464, 308] width 391 height 49
click at [480, 275] on div "Nothing worked long-term Heading The worst part? I started avoiding intimacy al…" at bounding box center [464, 56] width 391 height 551
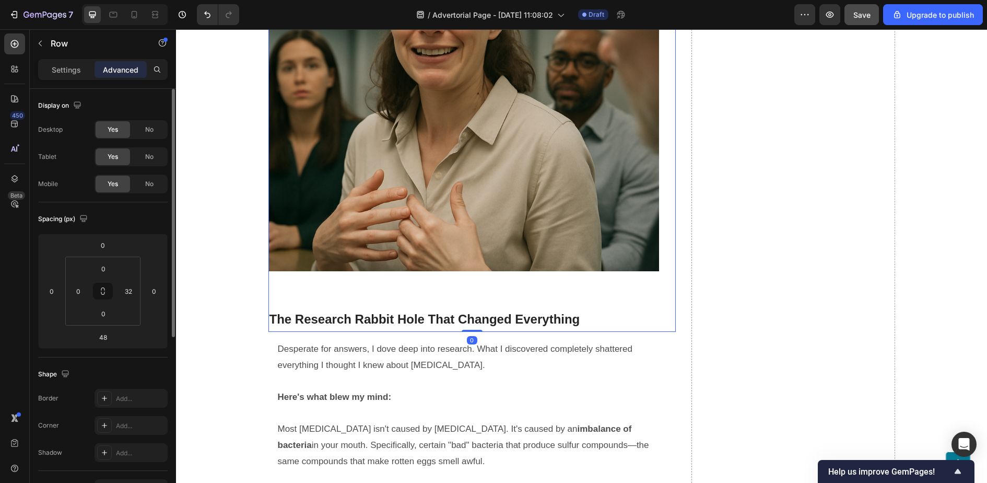
drag, startPoint x: 469, startPoint y: 351, endPoint x: 467, endPoint y: 315, distance: 35.6
click at [467, 315] on div "Nothing worked long-term Heading The worst part? I started avoiding intimacy al…" at bounding box center [473, 56] width 408 height 551
type input "0"
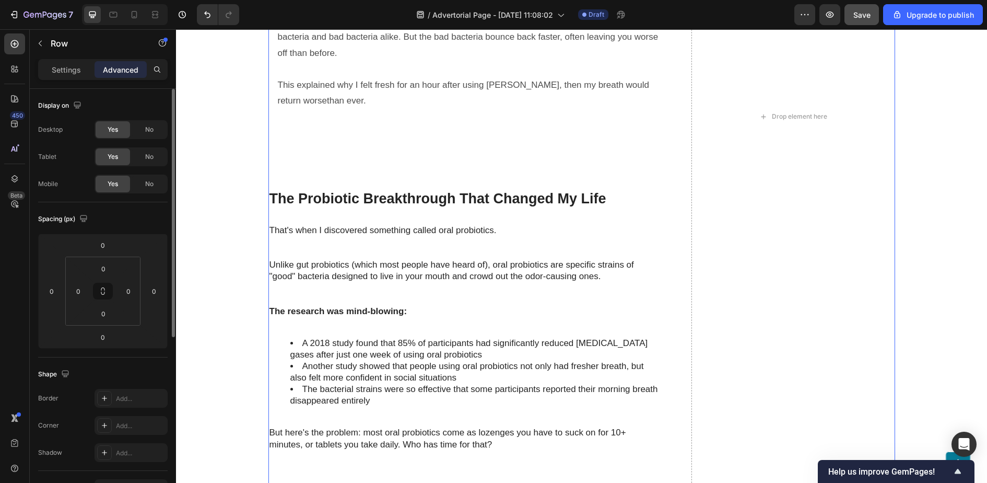
scroll to position [1879, 0]
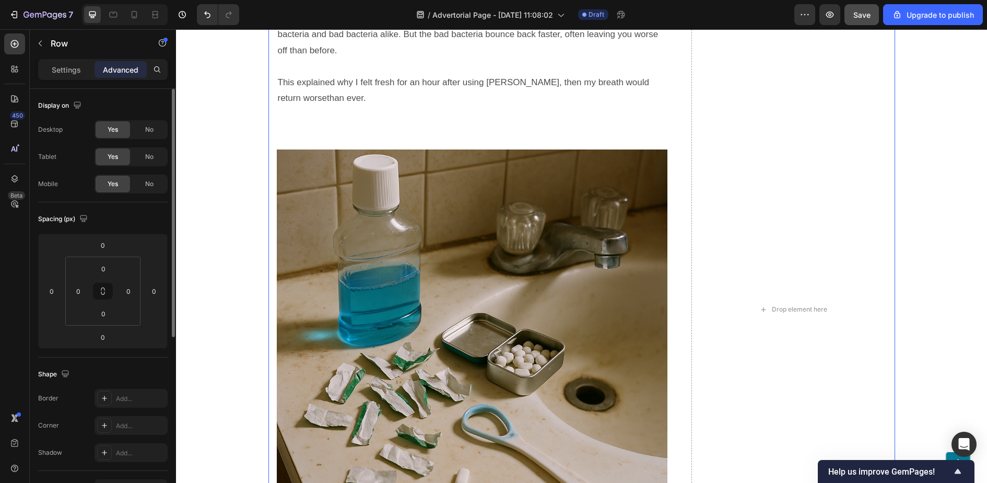
click at [410, 132] on div "The Shame Spiral That Nearly Broke Me Heading What happened next was a downward…" at bounding box center [473, 309] width 408 height 2599
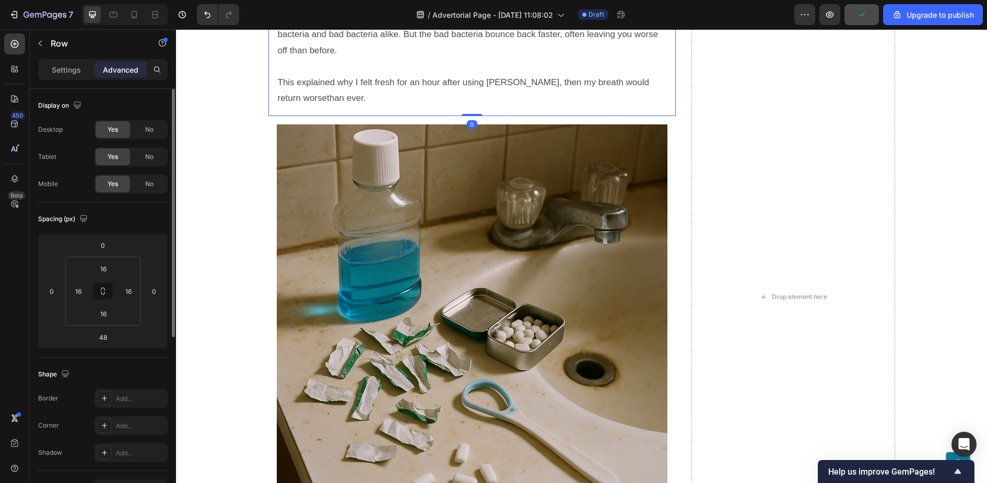
drag, startPoint x: 474, startPoint y: 134, endPoint x: 474, endPoint y: 97, distance: 37.1
type input "0"
click at [726, 117] on div "Drop element here" at bounding box center [794, 297] width 204 height 2574
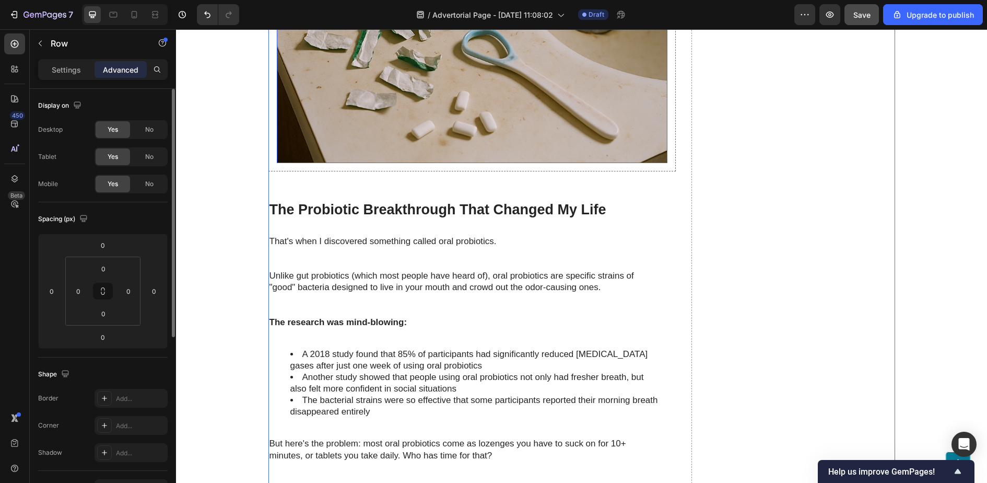
scroll to position [2248, 0]
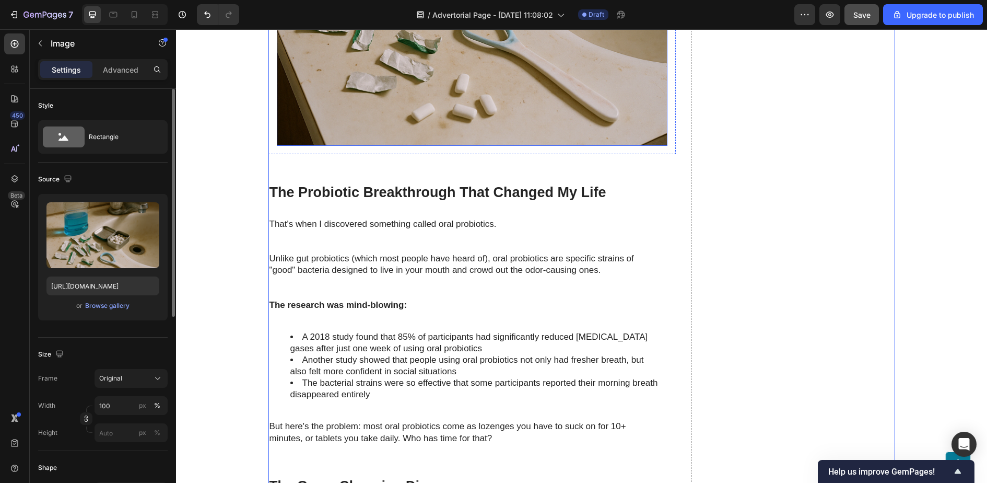
click at [468, 179] on h2 "The Probiotic Breakthrough That Changed My Life" at bounding box center [464, 192] width 391 height 26
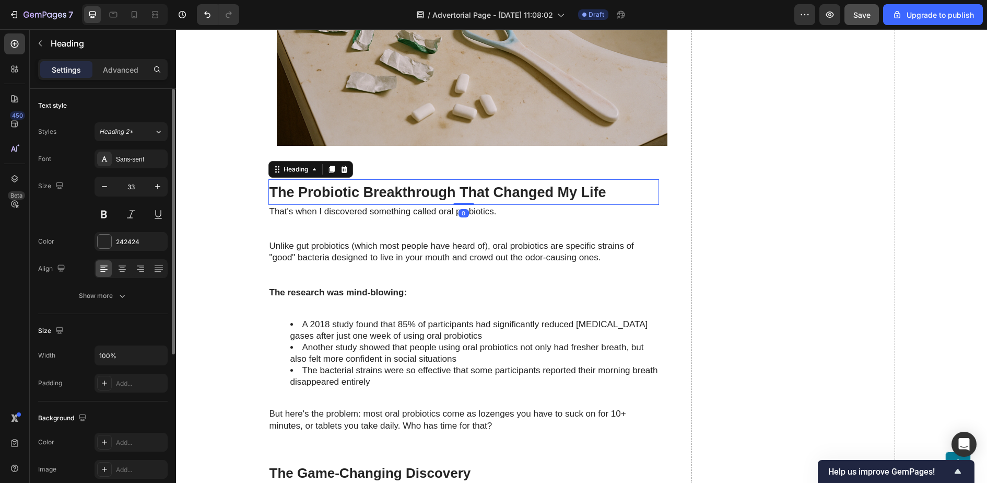
drag, startPoint x: 468, startPoint y: 211, endPoint x: 468, endPoint y: 187, distance: 23.5
click at [468, 187] on div "The Probiotic Breakthrough That Changed My Life Heading 0" at bounding box center [464, 192] width 391 height 26
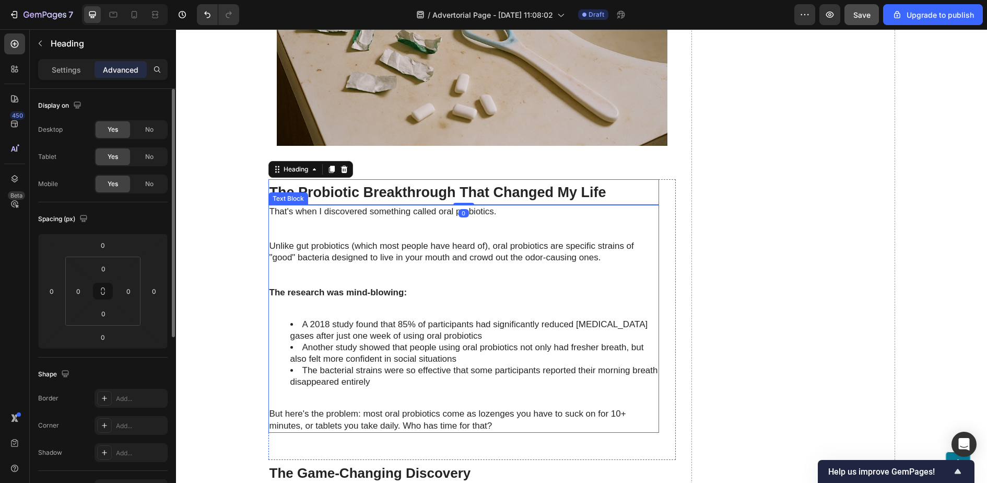
click at [485, 241] on span "Unlike gut probiotics (which most people have heard of), oral probiotics are sp…" at bounding box center [452, 251] width 365 height 21
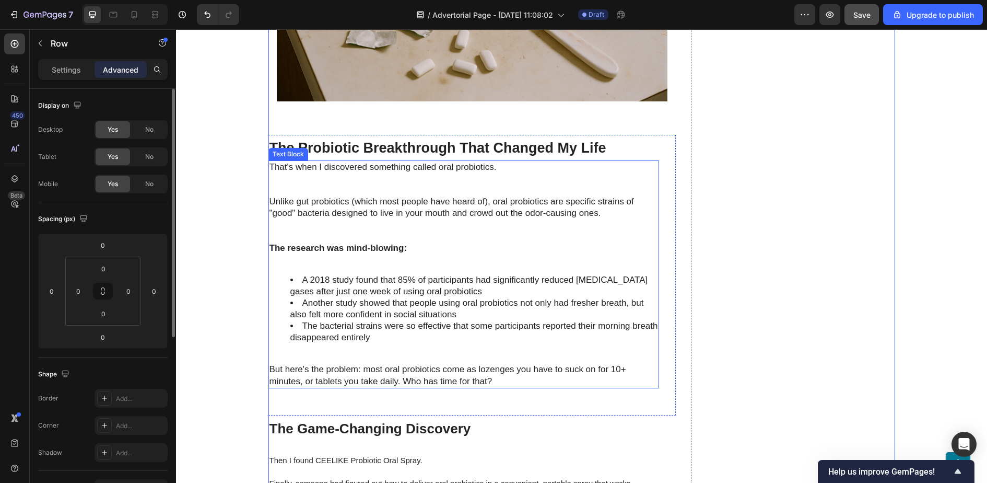
scroll to position [2315, 0]
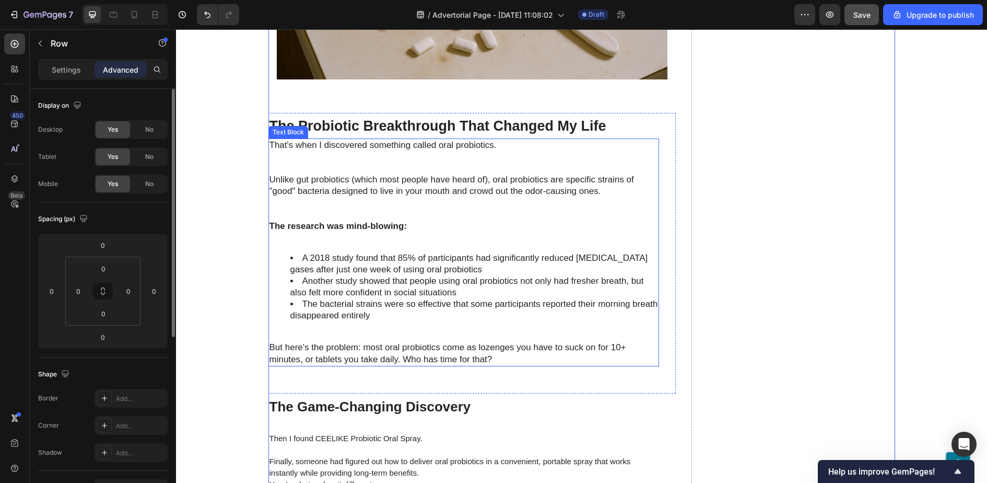
click at [437, 360] on p "But here's the problem: most oral probiotics come as lozenges you have to suck …" at bounding box center [464, 353] width 389 height 23
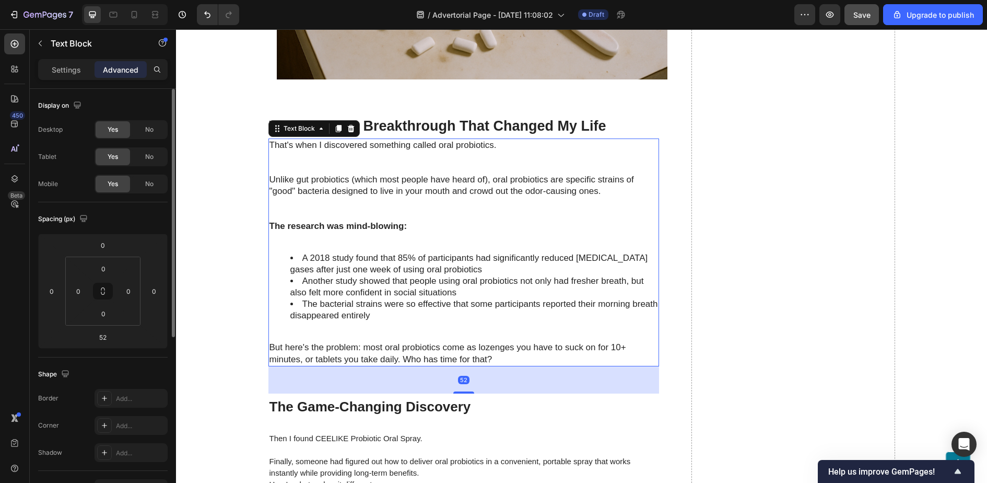
click at [460, 377] on div "52" at bounding box center [464, 379] width 391 height 27
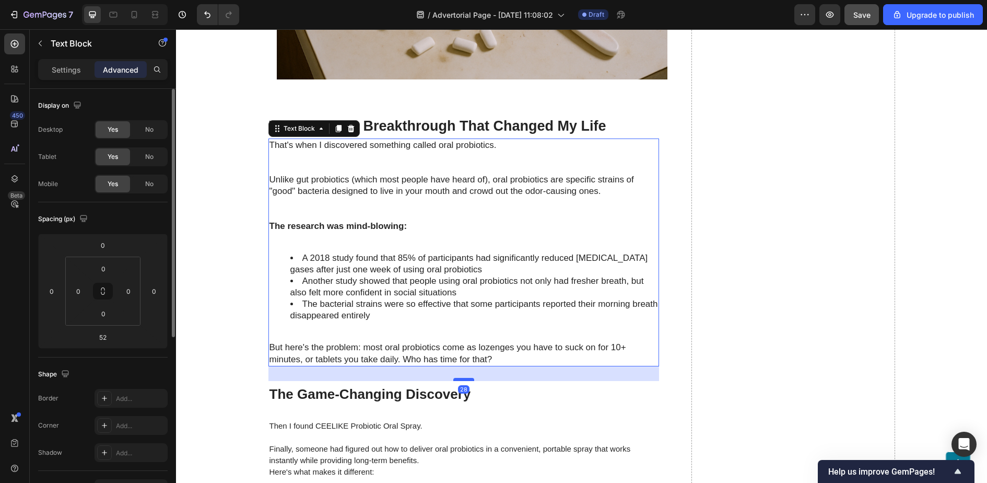
drag, startPoint x: 466, startPoint y: 387, endPoint x: 465, endPoint y: 371, distance: 15.7
click at [465, 378] on div at bounding box center [464, 379] width 21 height 3
type input "22"
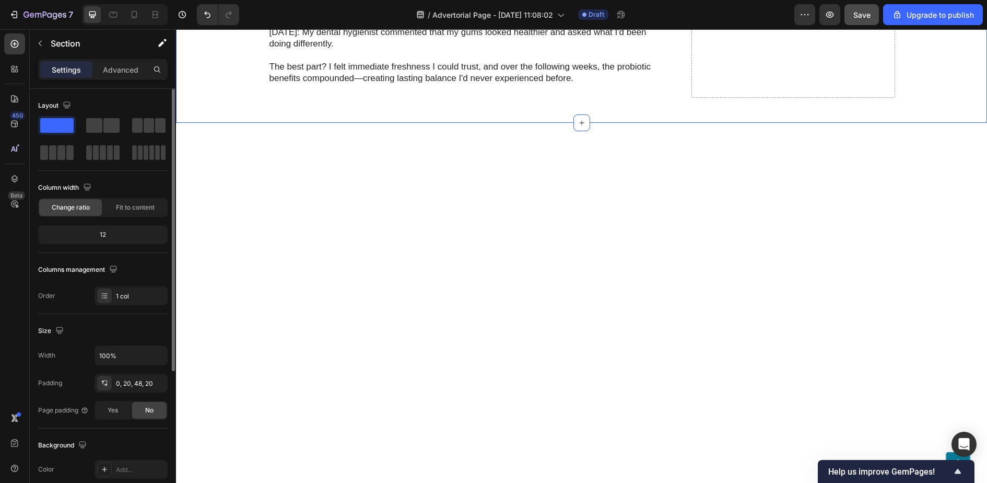
scroll to position [3334, 0]
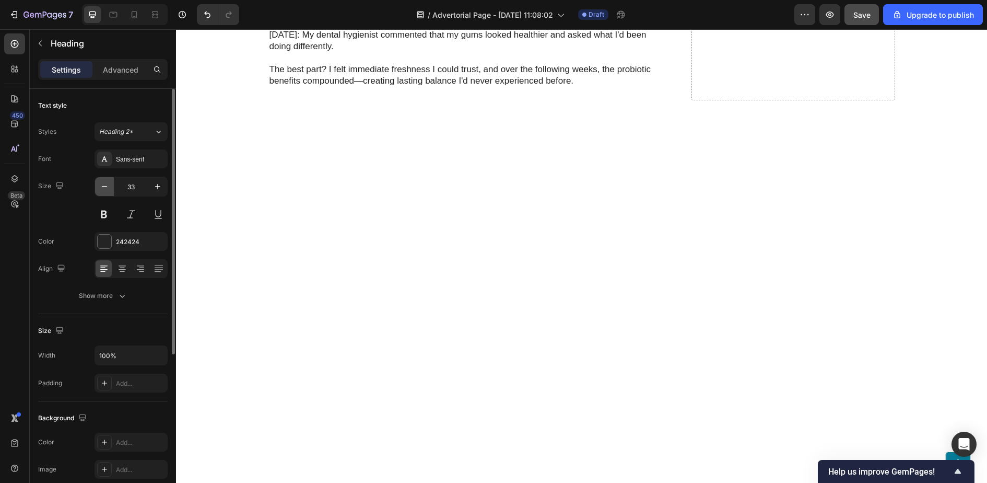
click at [97, 188] on button "button" at bounding box center [104, 186] width 19 height 19
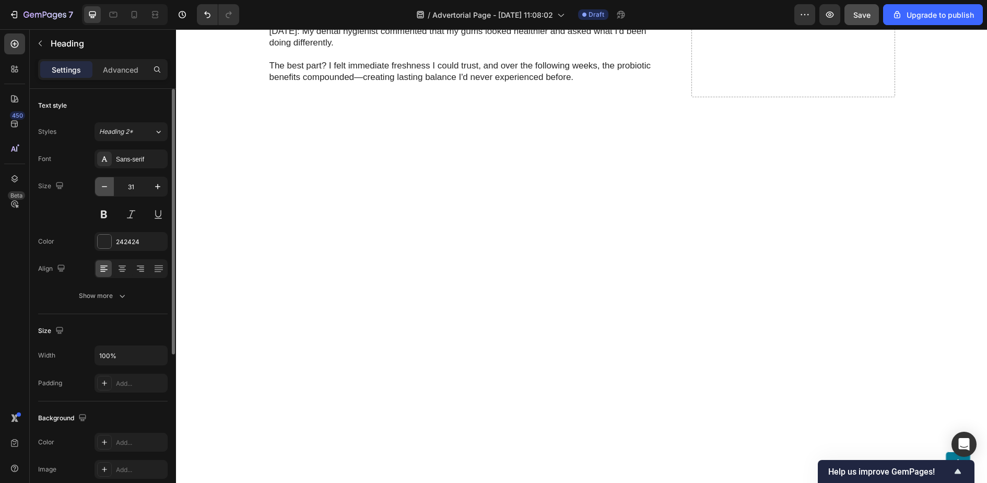
click at [97, 188] on button "button" at bounding box center [104, 186] width 19 height 19
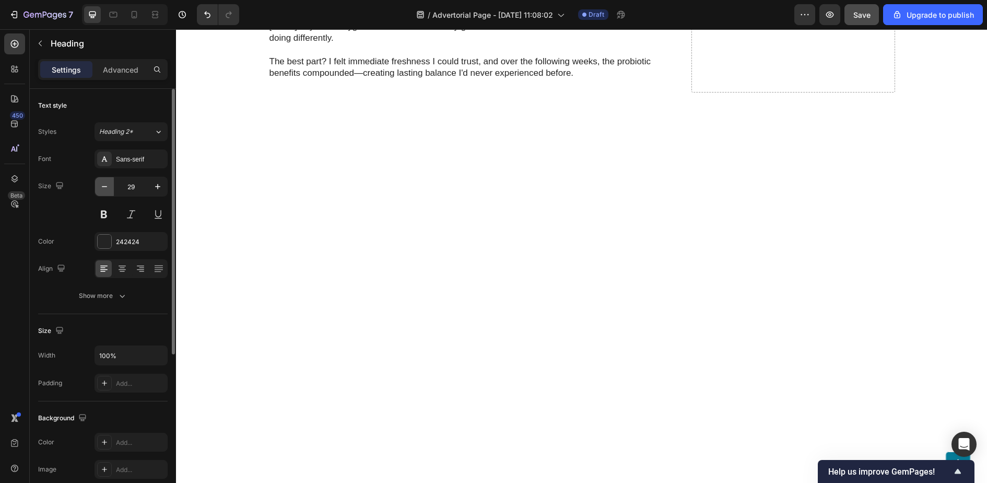
click at [97, 188] on button "button" at bounding box center [104, 186] width 19 height 19
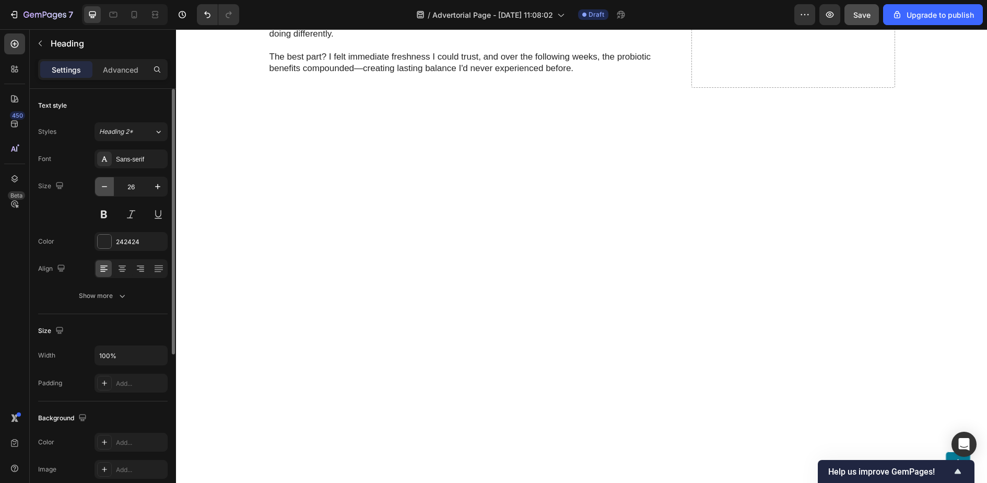
click at [97, 188] on button "button" at bounding box center [104, 186] width 19 height 19
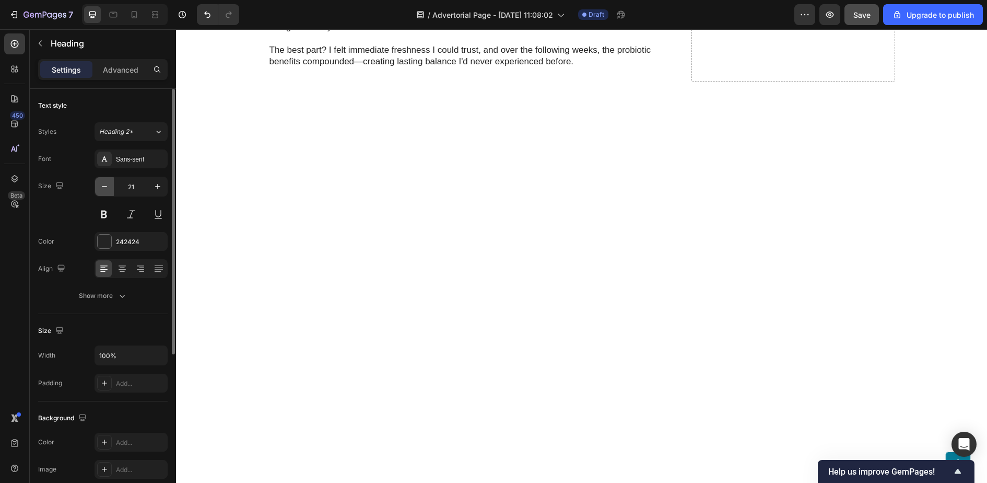
click at [97, 188] on button "button" at bounding box center [104, 186] width 19 height 19
type input "19"
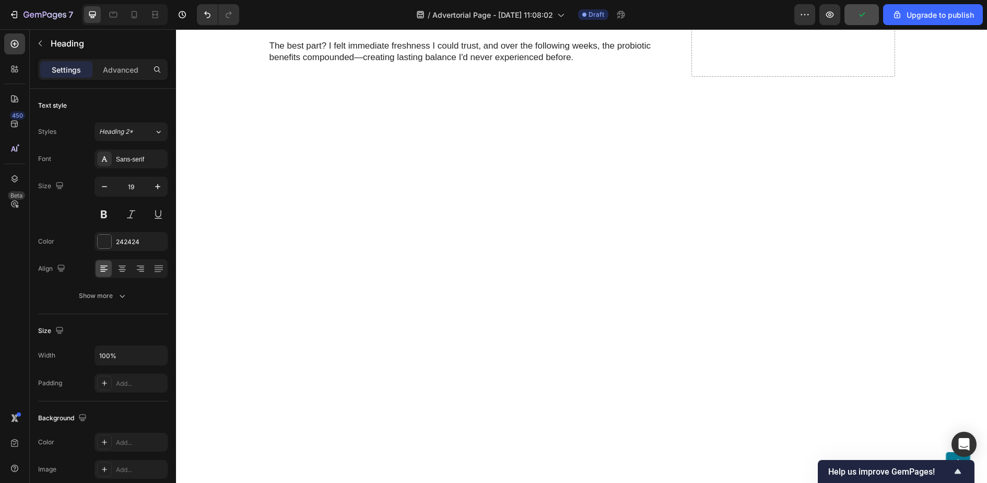
click at [861, 14] on span "Save" at bounding box center [862, 14] width 17 height 9
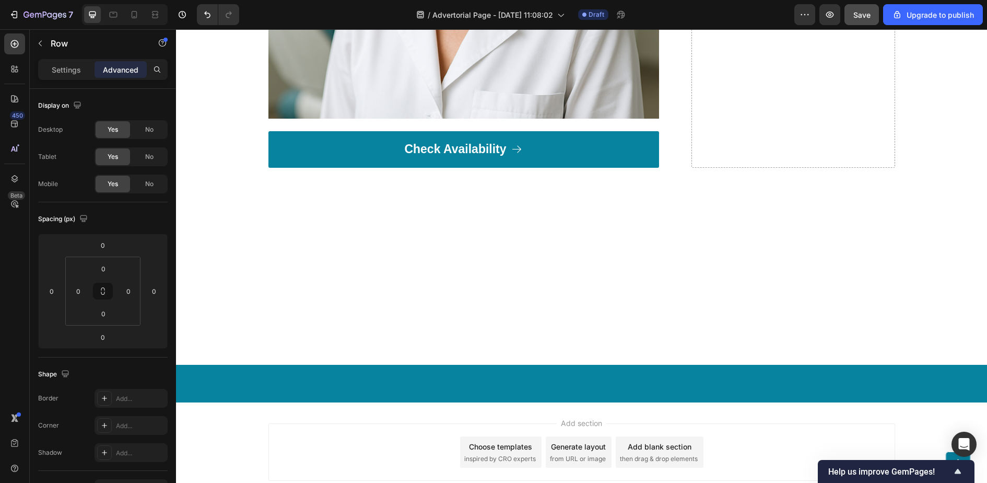
scroll to position [4008, 0]
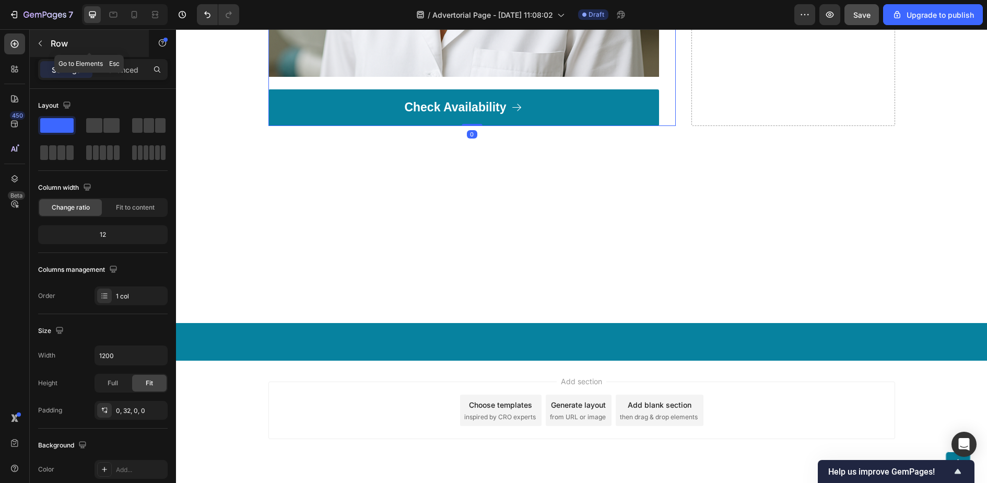
click at [32, 43] on button "button" at bounding box center [40, 43] width 17 height 17
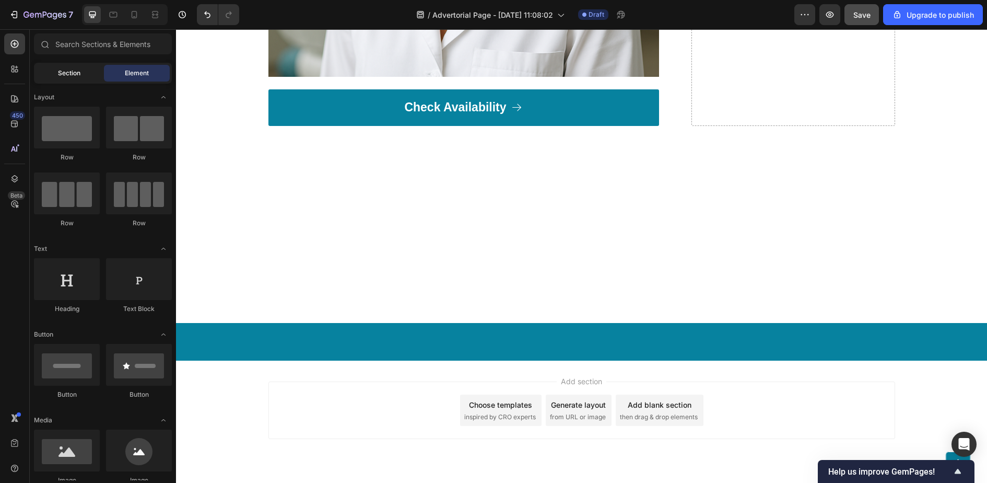
click at [59, 66] on div "Section" at bounding box center [69, 73] width 66 height 17
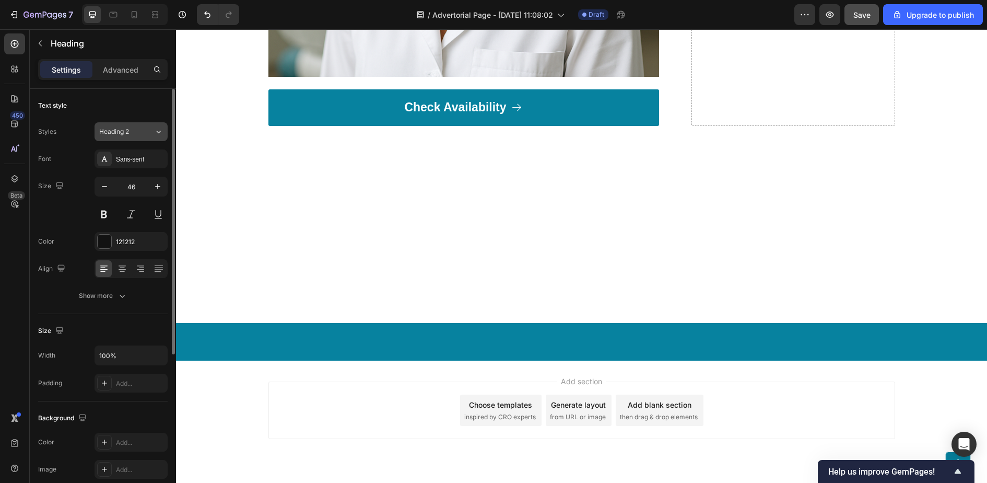
click at [156, 125] on button "Heading 2" at bounding box center [131, 131] width 73 height 19
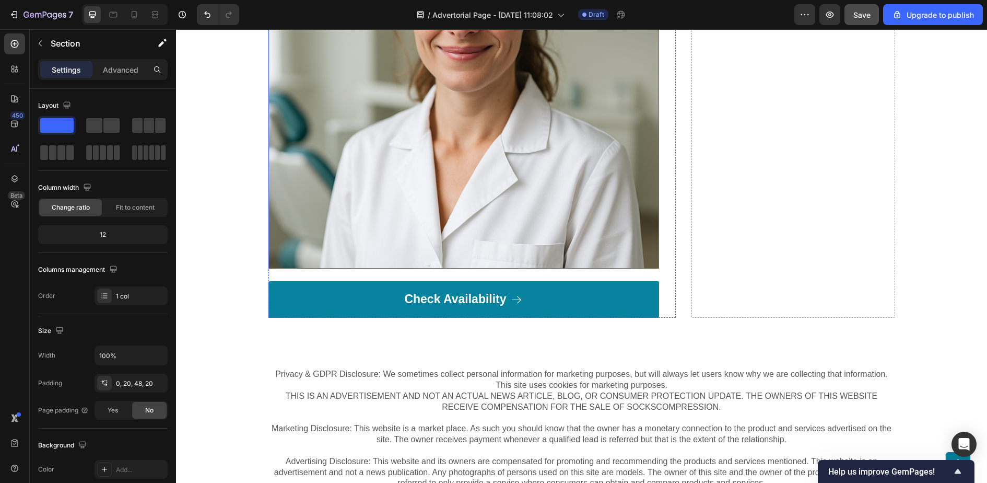
scroll to position [4802, 0]
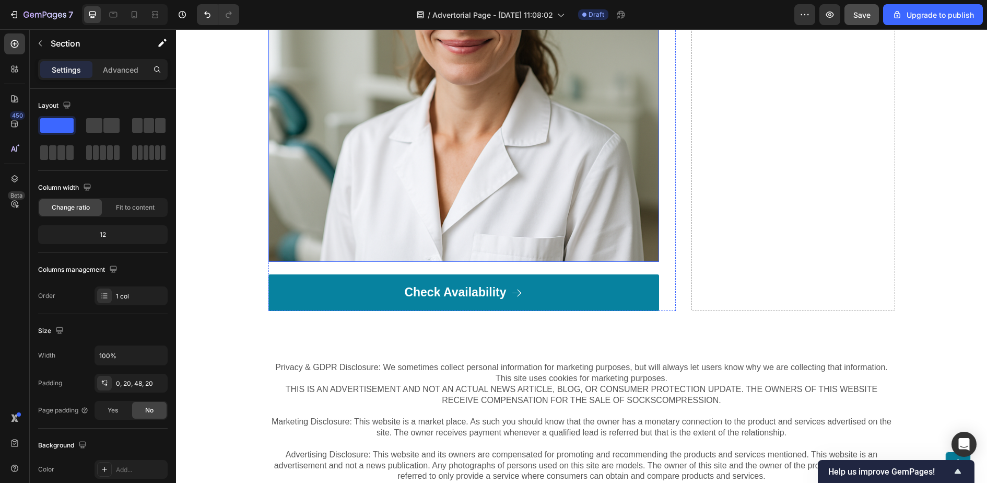
drag, startPoint x: 230, startPoint y: 157, endPoint x: 195, endPoint y: 183, distance: 44.0
click at [38, 40] on icon "button" at bounding box center [40, 43] width 8 height 8
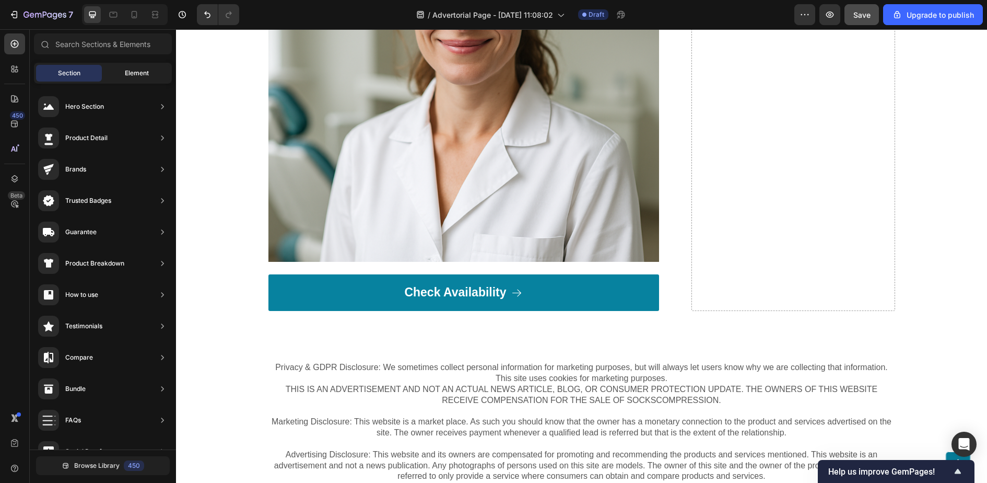
click at [122, 77] on div "Element" at bounding box center [137, 73] width 66 height 17
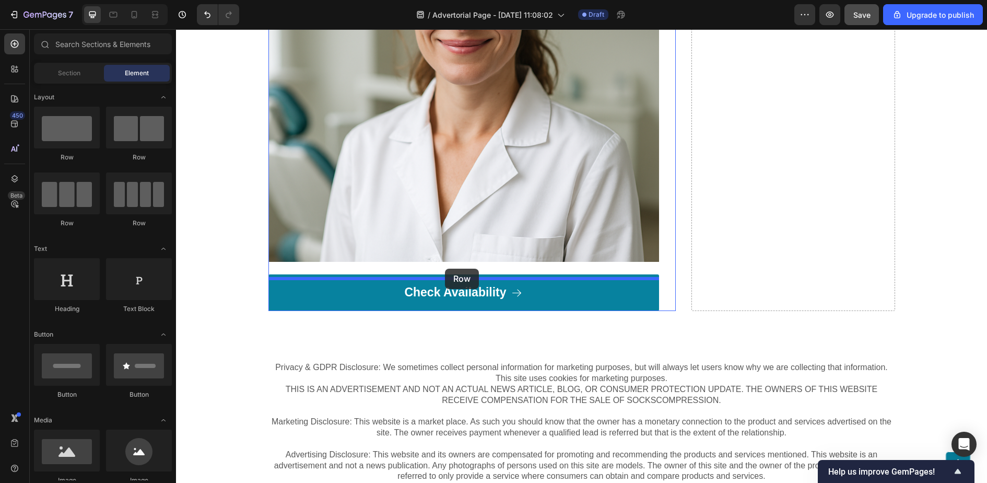
drag, startPoint x: 234, startPoint y: 159, endPoint x: 445, endPoint y: 269, distance: 238.1
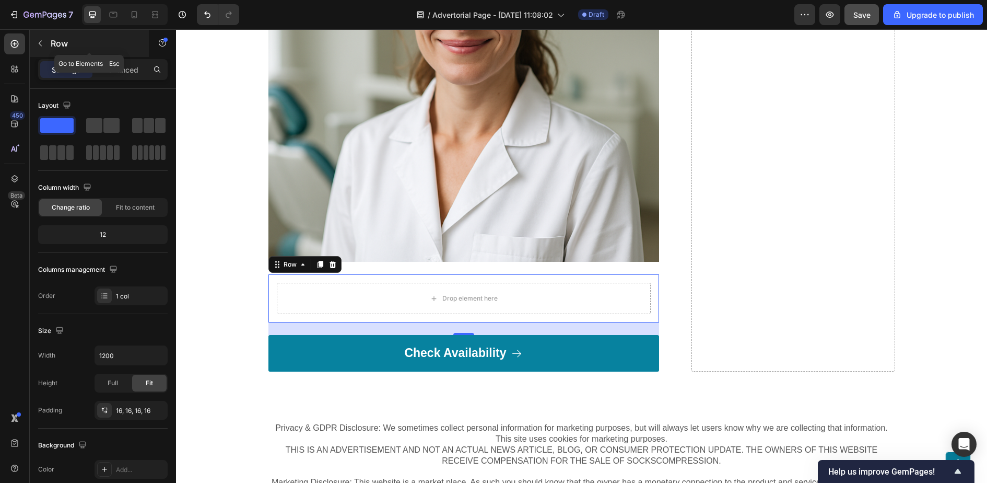
click at [40, 38] on button "button" at bounding box center [40, 43] width 17 height 17
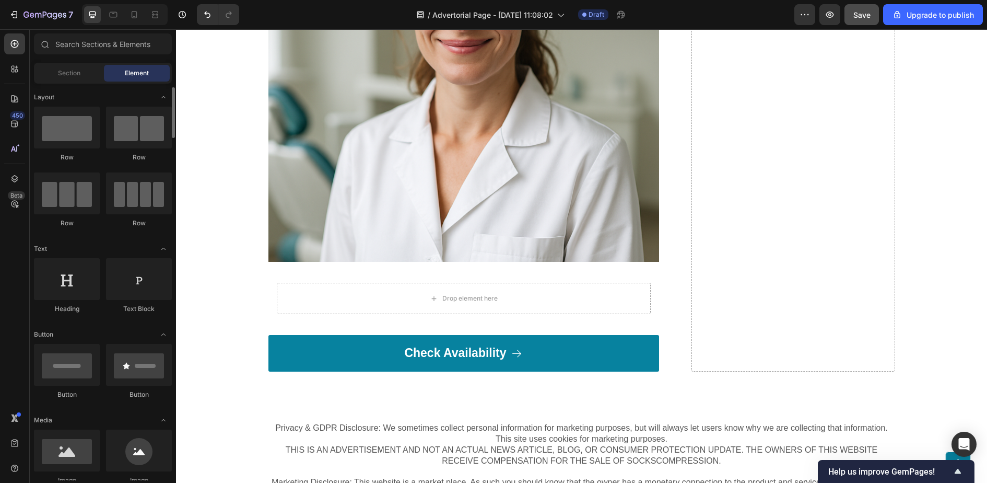
scroll to position [31, 0]
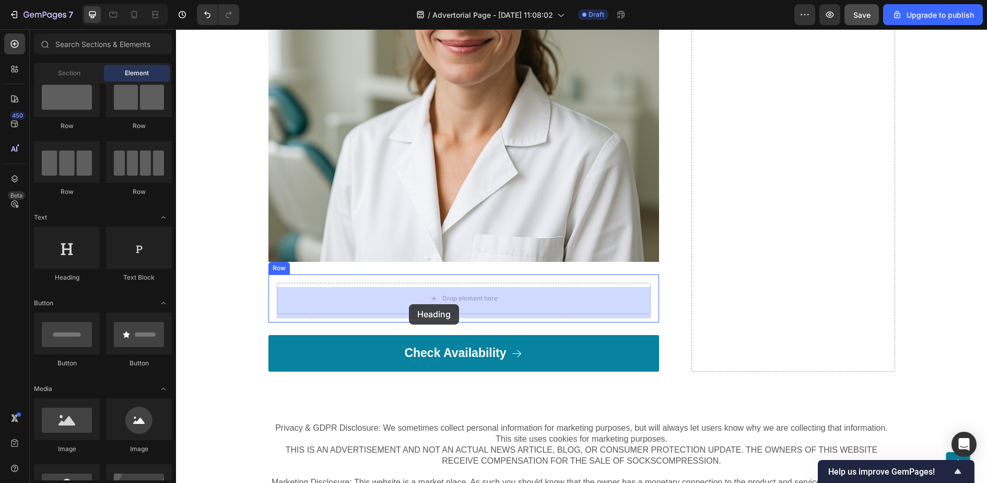
drag, startPoint x: 242, startPoint y: 282, endPoint x: 410, endPoint y: 304, distance: 168.6
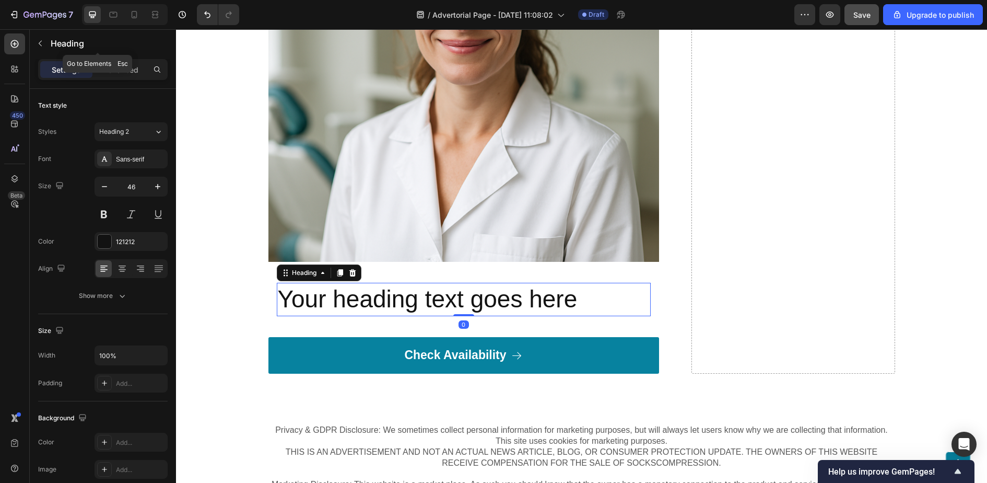
drag, startPoint x: 33, startPoint y: 37, endPoint x: 40, endPoint y: 42, distance: 8.2
click at [33, 37] on button "button" at bounding box center [40, 43] width 17 height 17
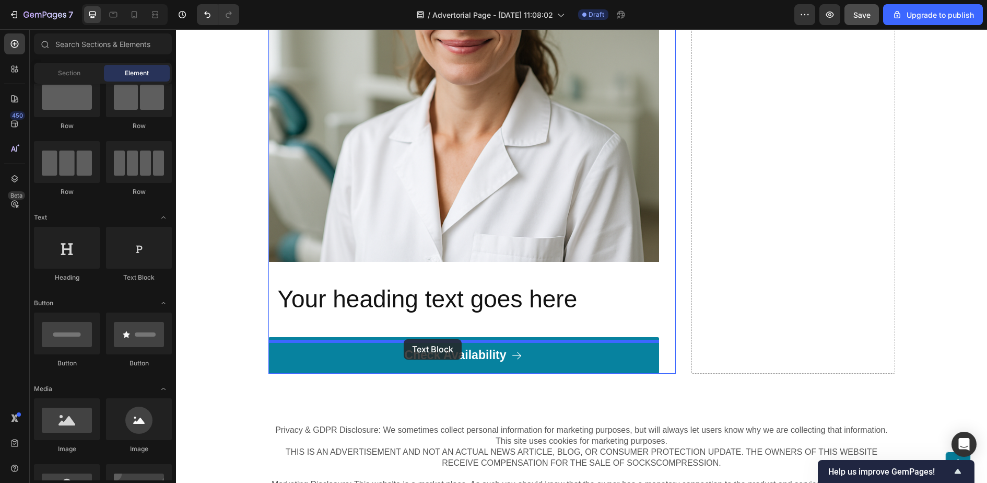
drag, startPoint x: 301, startPoint y: 301, endPoint x: 404, endPoint y: 339, distance: 108.9
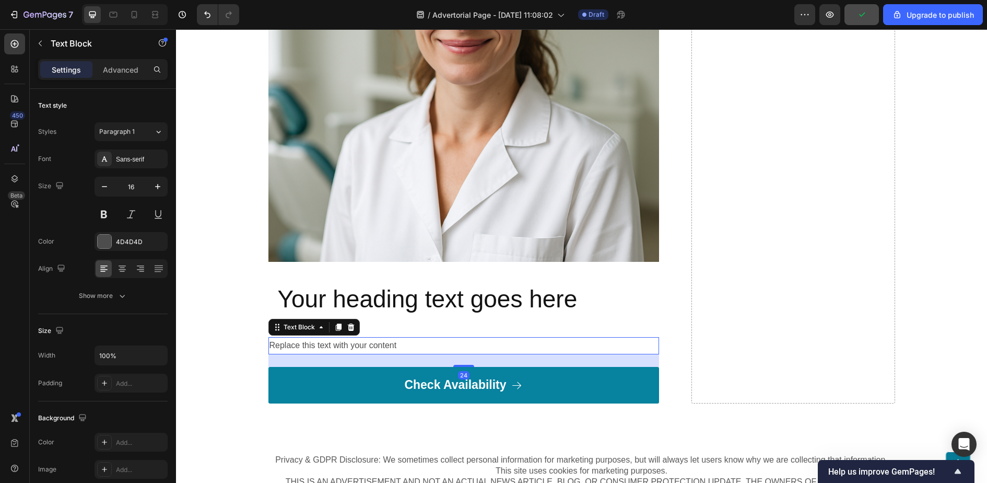
click at [370, 354] on div "Replace this text with your content" at bounding box center [464, 345] width 391 height 17
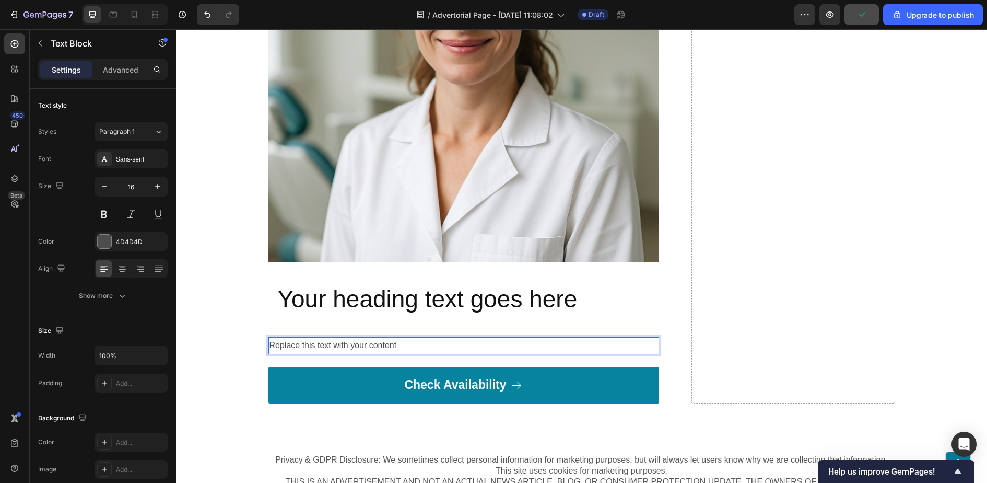
click at [370, 351] on p "Replace this text with your content" at bounding box center [464, 345] width 389 height 15
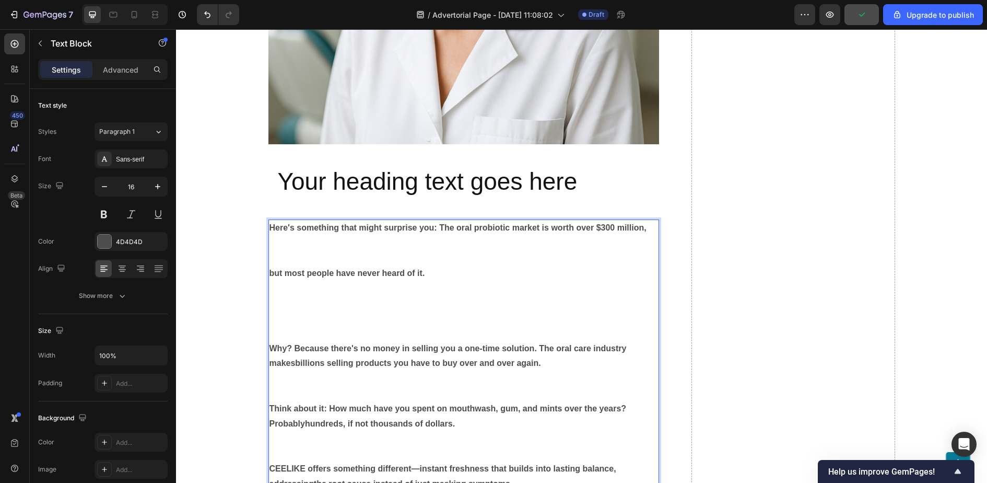
scroll to position [4940, 0]
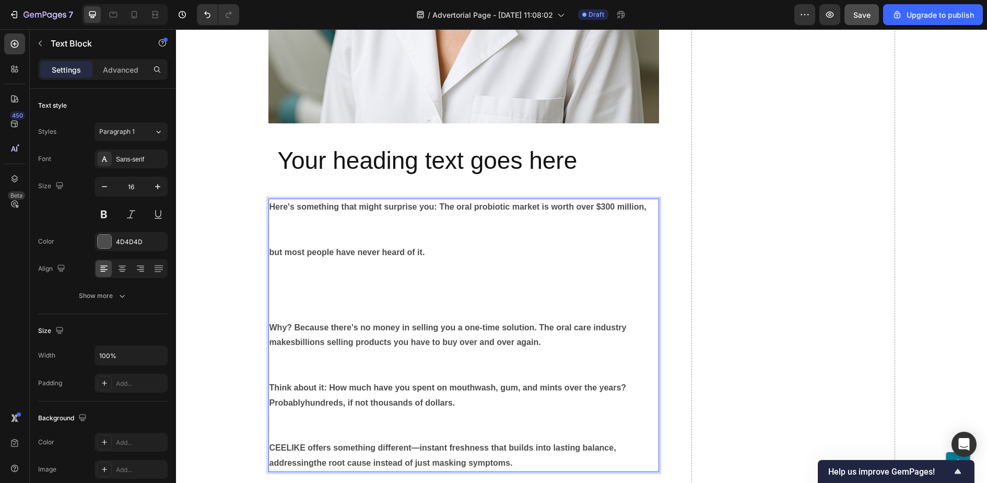
click at [309, 283] on p "Rich Text Editor. Editing area: main" at bounding box center [464, 275] width 389 height 30
click at [280, 304] on p "Rich Text Editor. Editing area: main" at bounding box center [464, 305] width 389 height 30
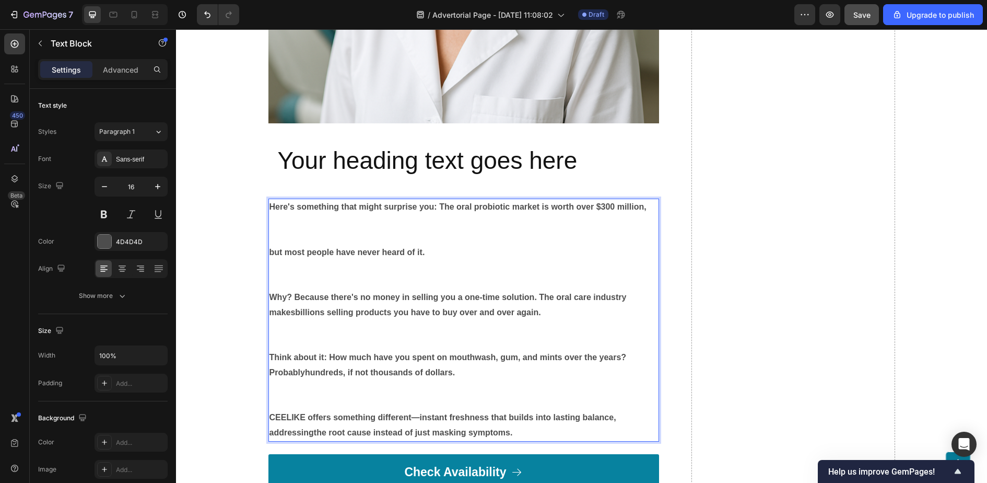
click at [308, 377] on strong "Think about it: How much have you spent on mouthwash, gum, and mints over the y…" at bounding box center [448, 365] width 357 height 24
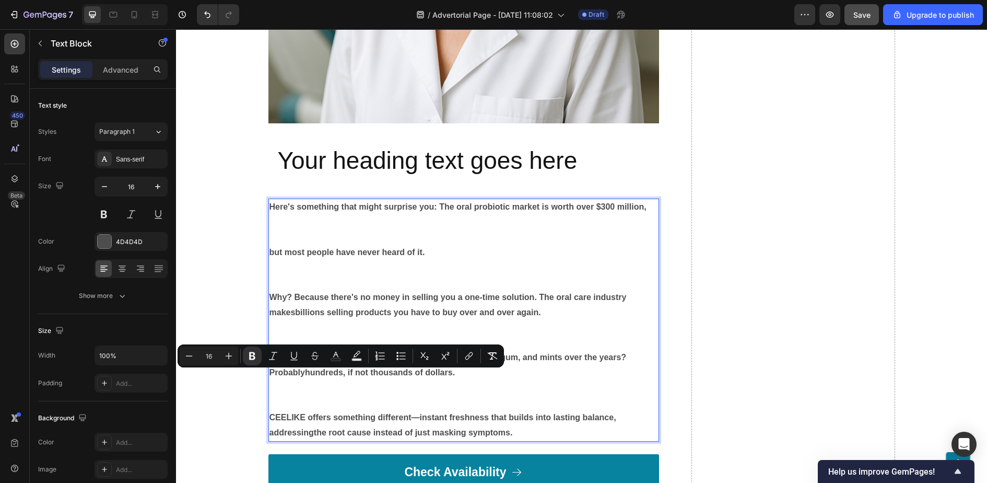
click at [313, 388] on p "Rich Text Editor. Editing area: main" at bounding box center [464, 395] width 389 height 30
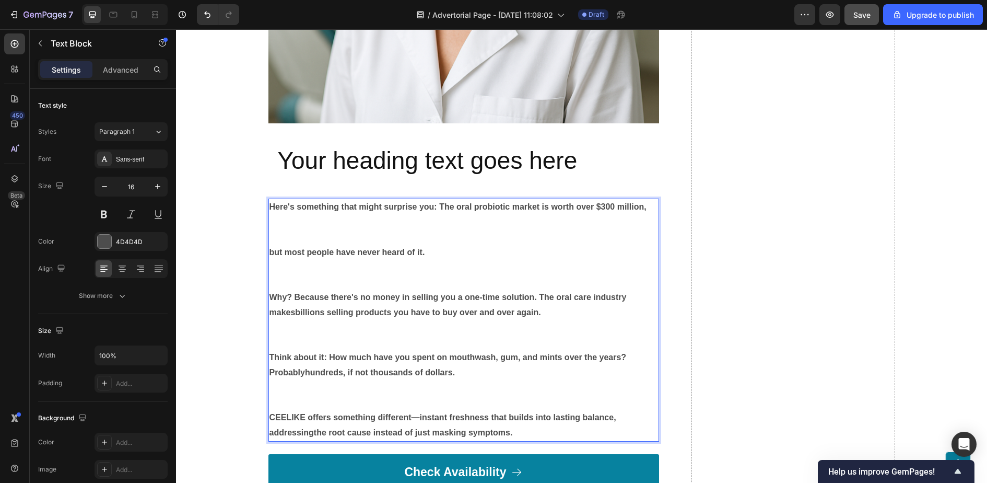
click at [294, 311] on strong "Why? Because there's no money in selling you a one-time solution. The oral care…" at bounding box center [448, 305] width 357 height 24
click at [298, 317] on strong "Why? Because there's no money in selling you a one-time solution. The oral care…" at bounding box center [448, 305] width 357 height 24
click at [292, 317] on strong "Why? Because there's no money in selling you a one-time solution. The oral care…" at bounding box center [448, 305] width 357 height 24
click at [295, 317] on strong "Why? Because there's no money in selling you a one-time solution. The oral care…" at bounding box center [448, 305] width 357 height 24
click at [306, 377] on strong "Think about it: How much have you spent on mouthwash, gum, and mints over the y…" at bounding box center [448, 365] width 357 height 24
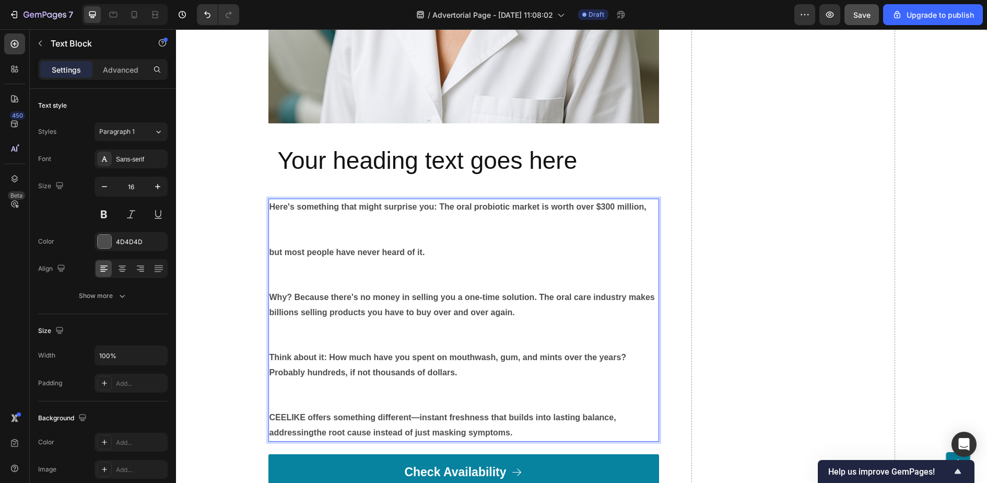
click at [314, 437] on strong "CEELIKE offers something different—instant freshness that builds into lasting b…" at bounding box center [443, 425] width 347 height 24
click at [285, 408] on p "Rich Text Editor. Editing area: main" at bounding box center [464, 395] width 389 height 30
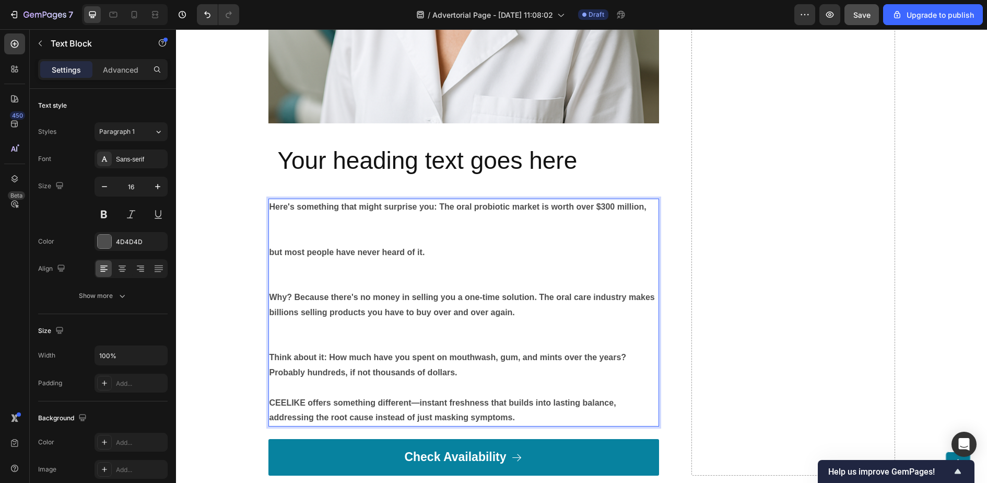
click at [272, 349] on p "Rich Text Editor. Editing area: main" at bounding box center [464, 335] width 389 height 30
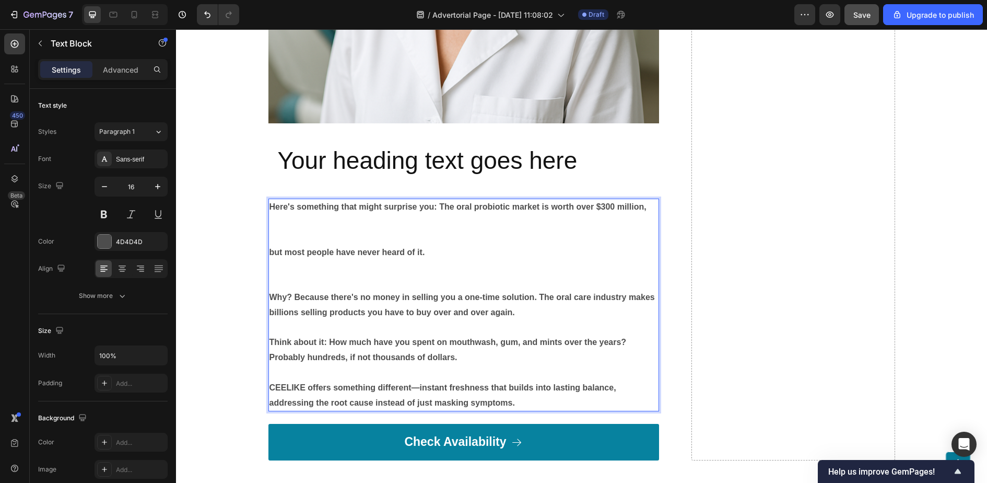
click at [277, 282] on p "Rich Text Editor. Editing area: main" at bounding box center [464, 275] width 389 height 30
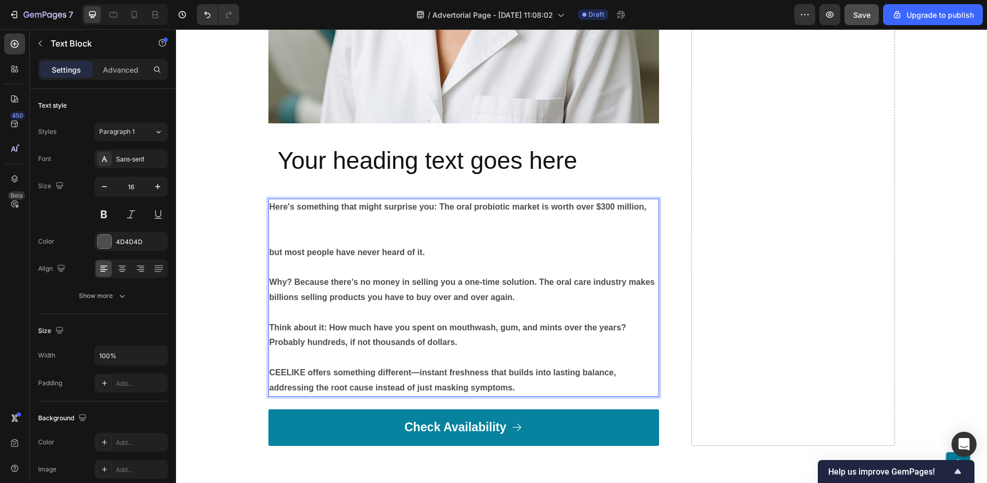
click at [277, 245] on p "Rich Text Editor. Editing area: main" at bounding box center [464, 230] width 389 height 30
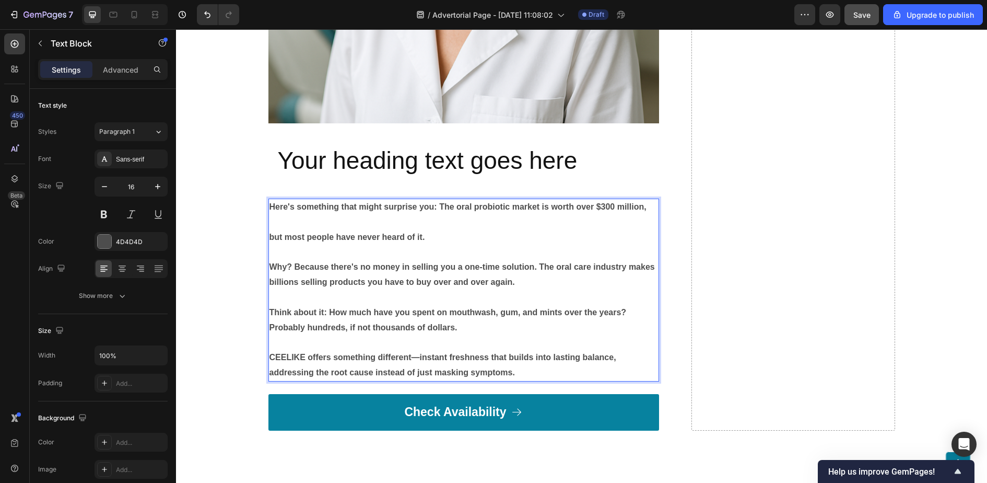
click at [530, 365] on strong "CEELIKE offers something different—instant freshness that builds into lasting b…" at bounding box center [443, 365] width 347 height 24
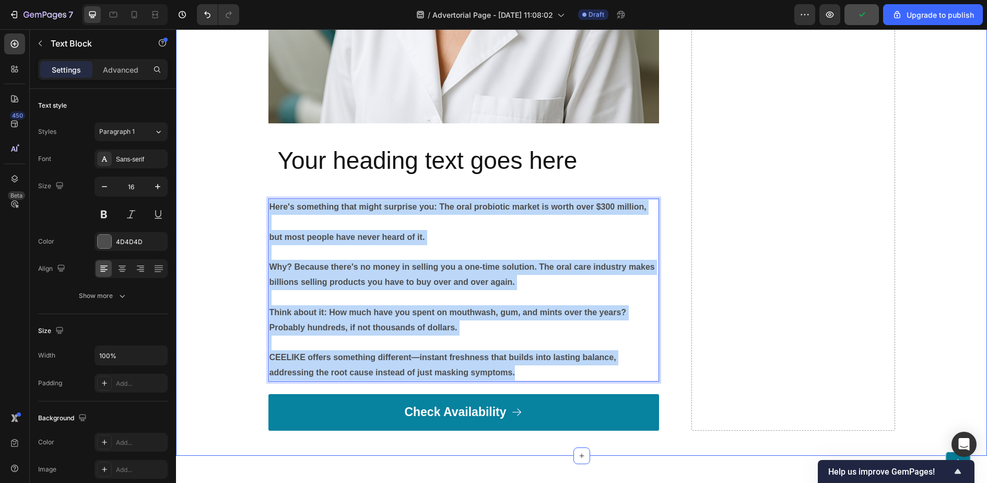
drag, startPoint x: 530, startPoint y: 376, endPoint x: 260, endPoint y: 192, distance: 326.3
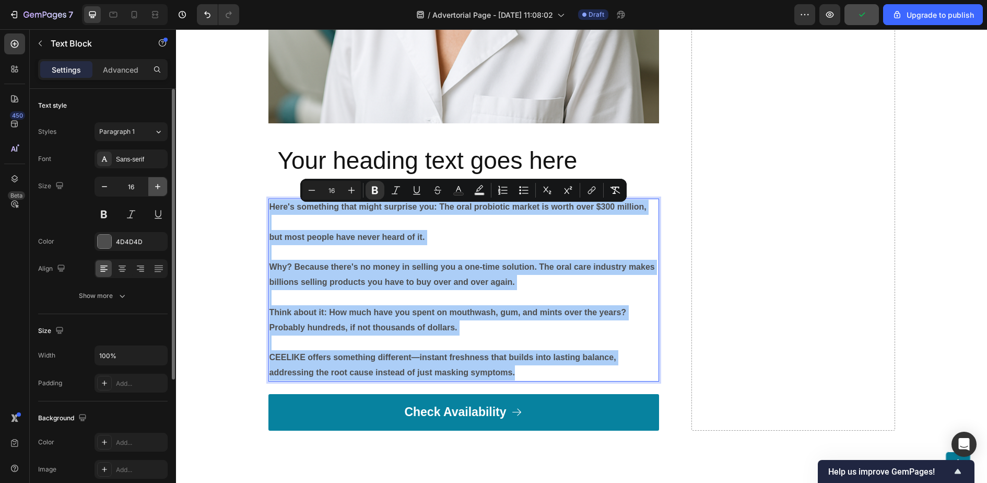
click at [155, 187] on icon "button" at bounding box center [158, 186] width 10 height 10
type input "17"
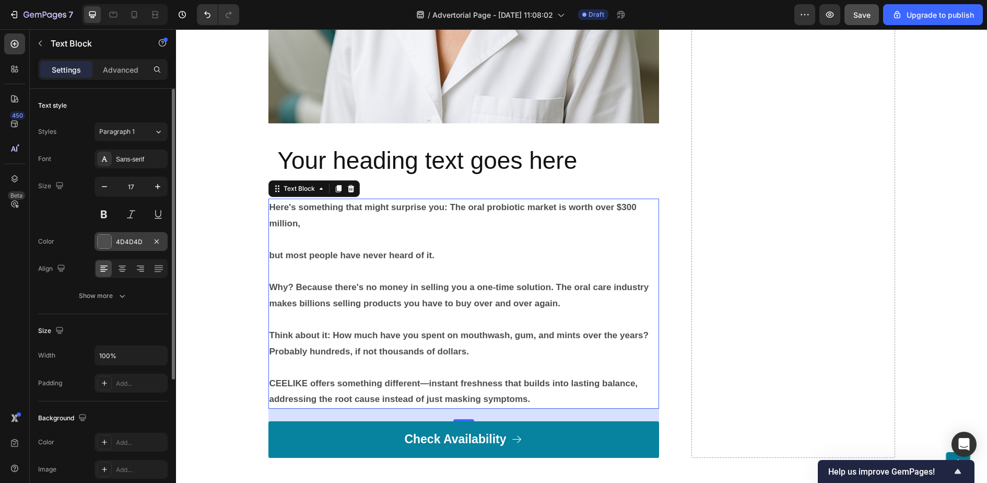
click at [109, 239] on div at bounding box center [105, 242] width 14 height 14
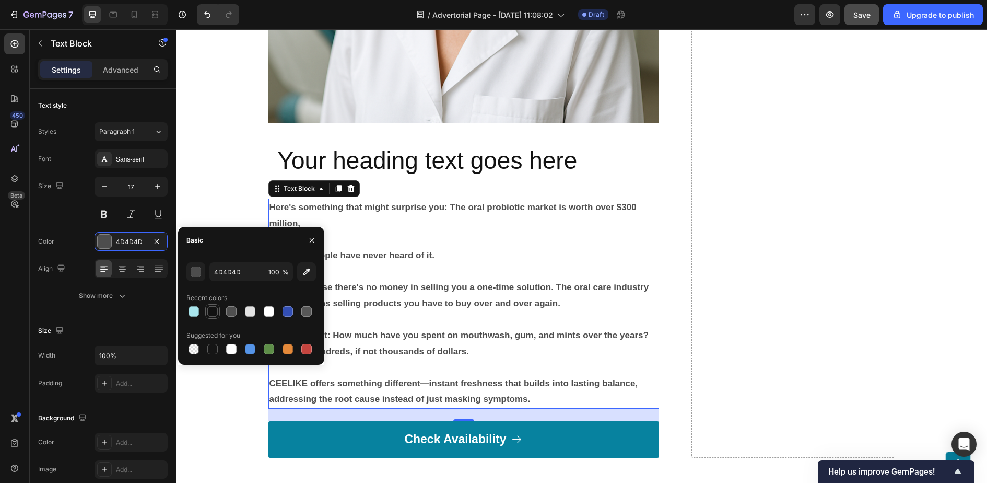
click at [212, 309] on div at bounding box center [212, 311] width 10 height 10
type input "121212"
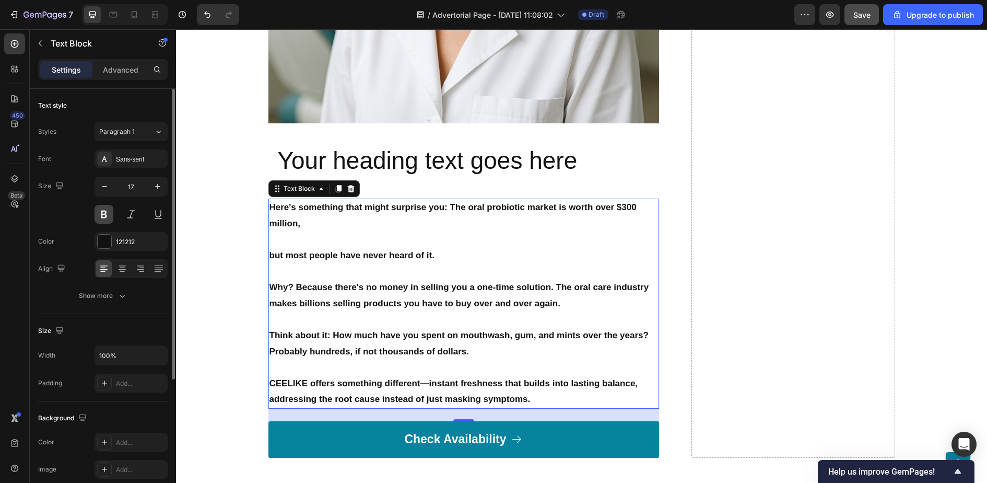
click at [109, 210] on button at bounding box center [104, 214] width 19 height 19
click at [109, 214] on button at bounding box center [104, 214] width 19 height 19
click at [146, 129] on div "Paragraph 1" at bounding box center [126, 131] width 55 height 9
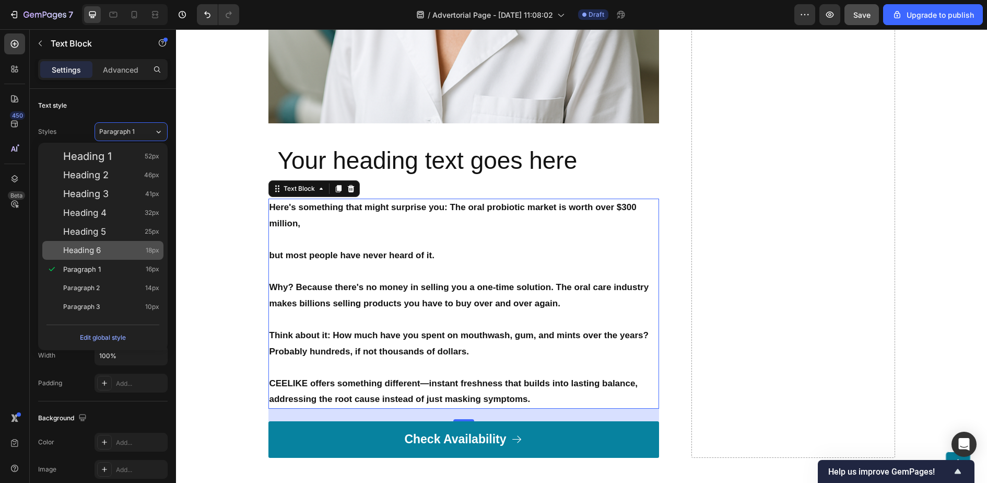
click at [120, 254] on div "Heading 6 18px" at bounding box center [111, 250] width 96 height 10
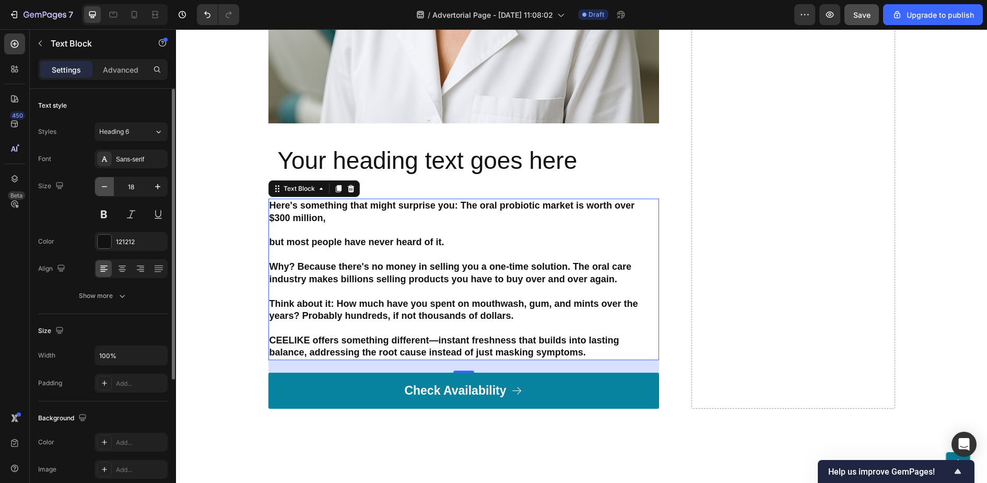
click at [100, 188] on icon "button" at bounding box center [104, 186] width 10 height 10
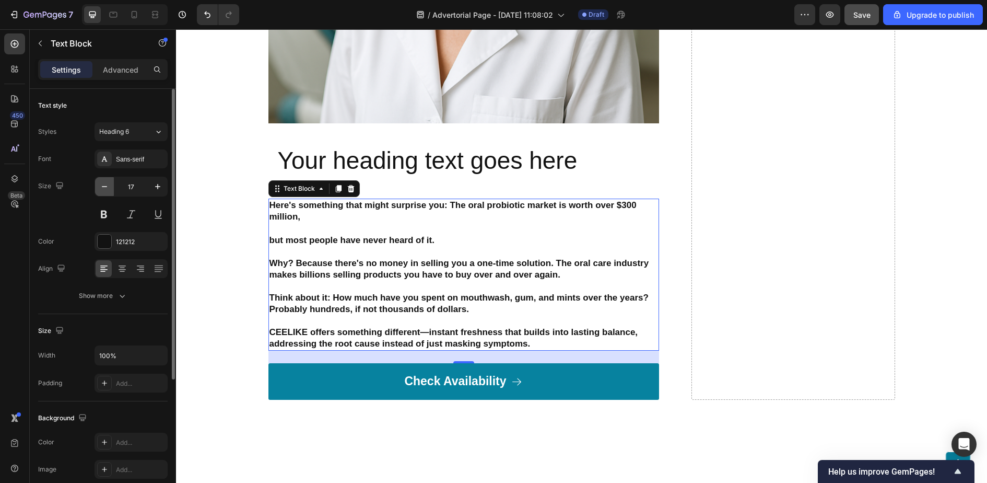
click at [101, 188] on icon "button" at bounding box center [104, 186] width 10 height 10
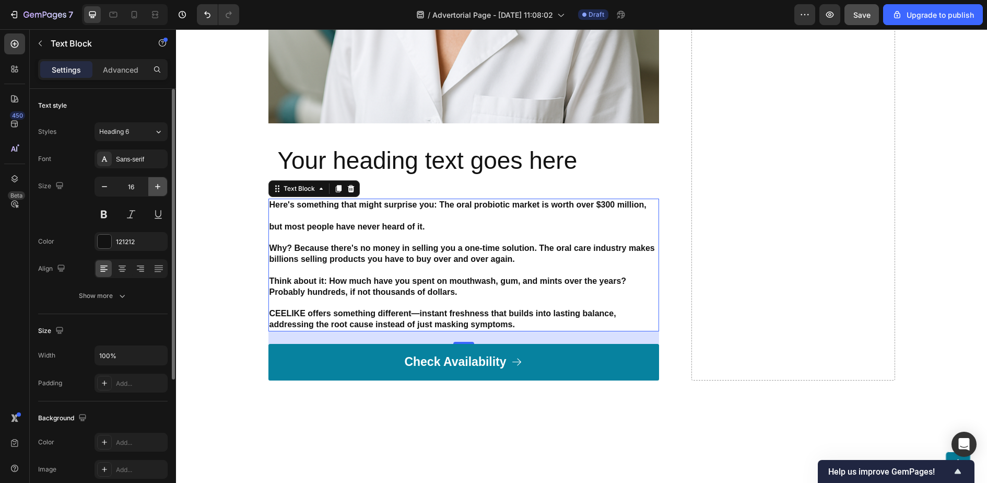
click at [158, 188] on icon "button" at bounding box center [157, 186] width 5 height 5
type input "17"
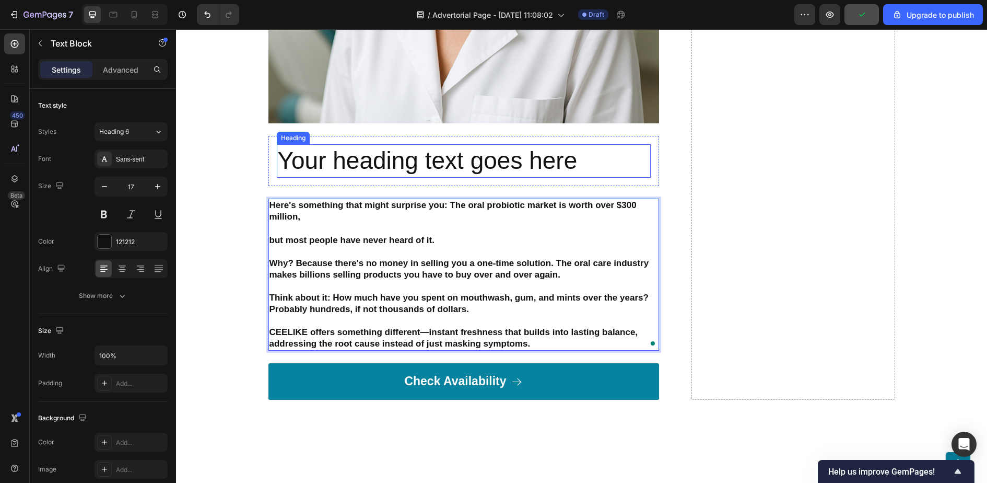
click at [363, 163] on h2 "Your heading text goes here" at bounding box center [464, 160] width 374 height 33
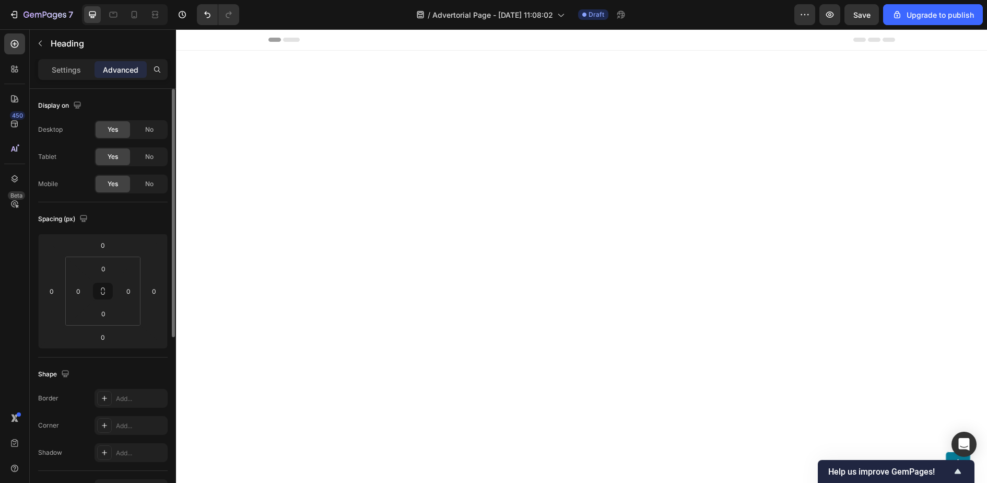
scroll to position [1488, 0]
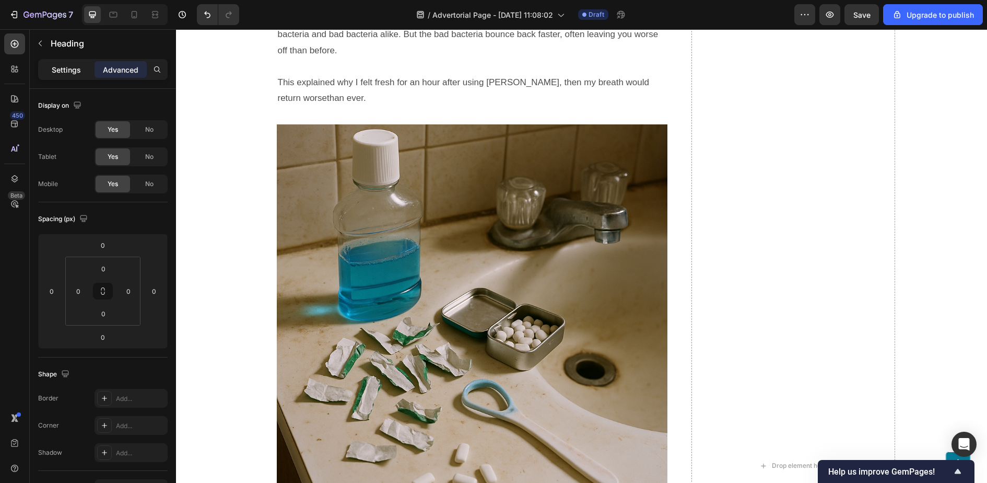
click at [57, 62] on div "Settings" at bounding box center [66, 69] width 52 height 17
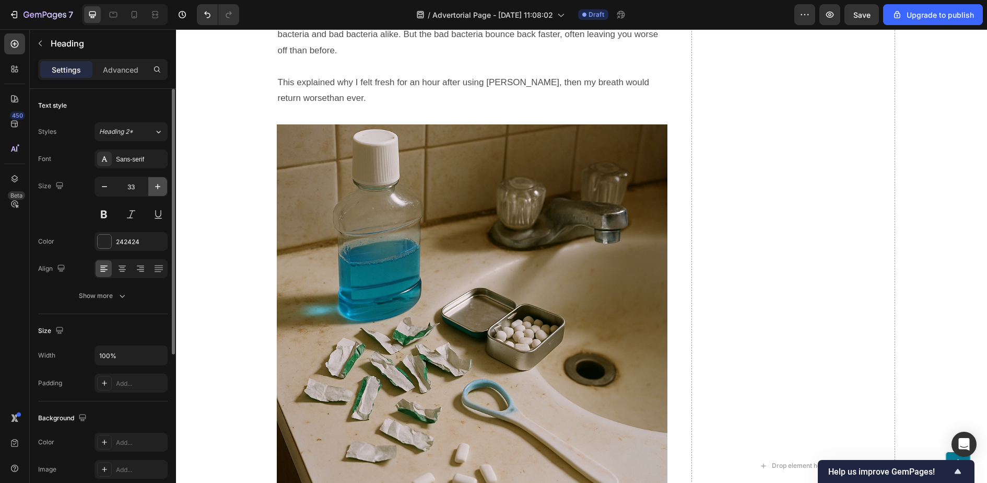
click at [155, 183] on icon "button" at bounding box center [158, 186] width 10 height 10
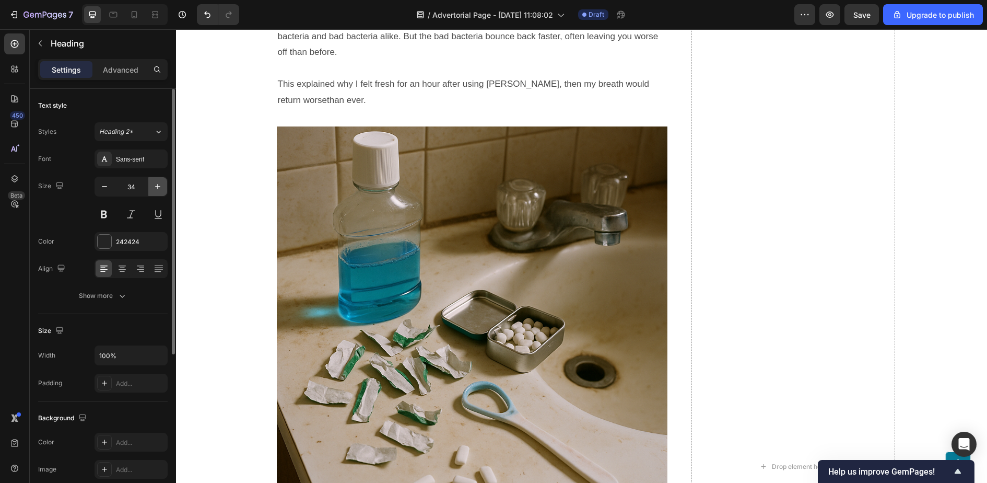
click at [155, 183] on icon "button" at bounding box center [158, 186] width 10 height 10
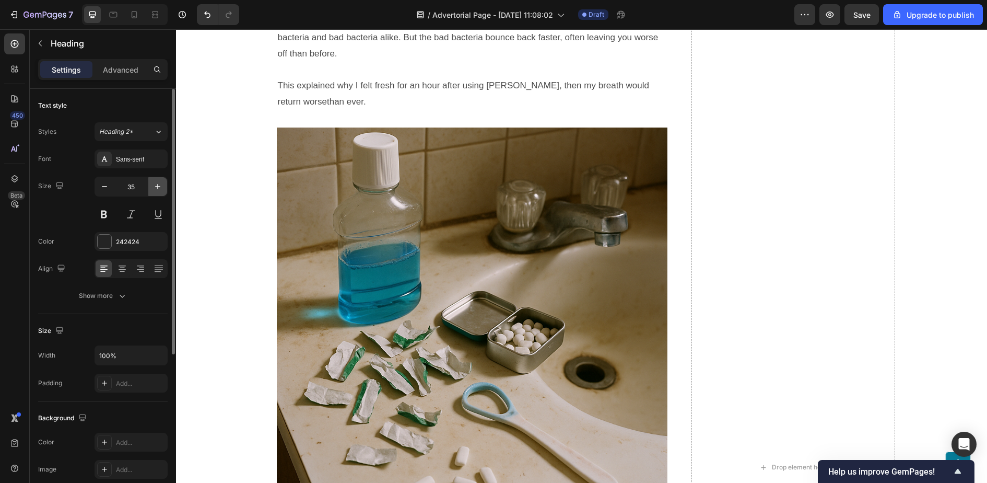
click at [155, 183] on icon "button" at bounding box center [158, 186] width 10 height 10
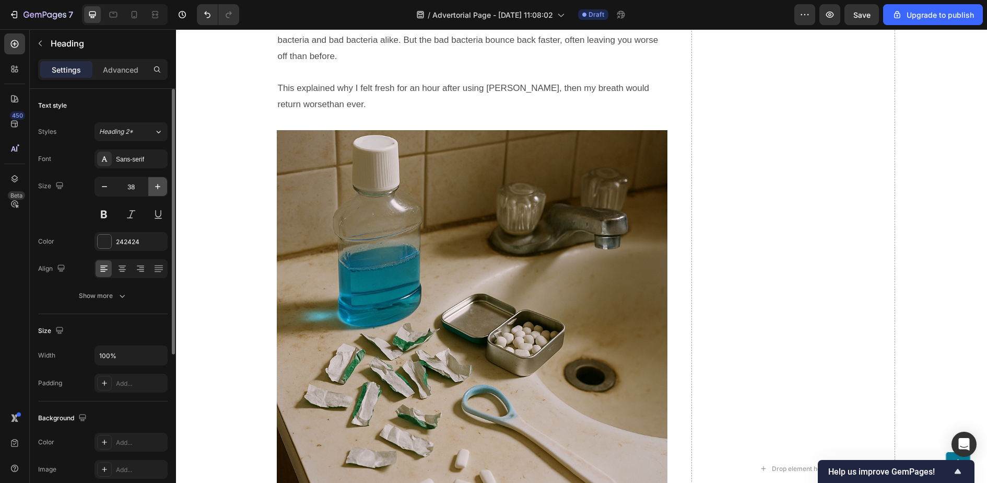
click at [155, 183] on icon "button" at bounding box center [158, 186] width 10 height 10
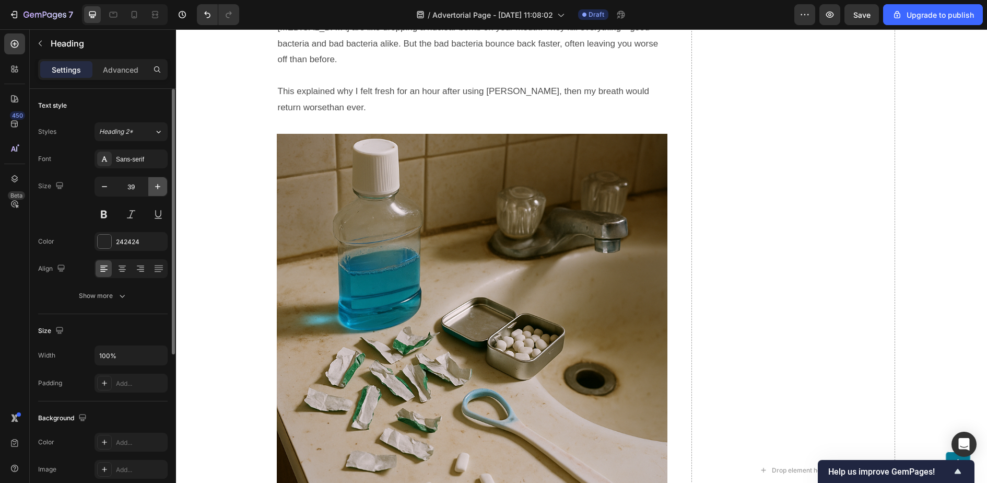
click at [155, 183] on icon "button" at bounding box center [158, 186] width 10 height 10
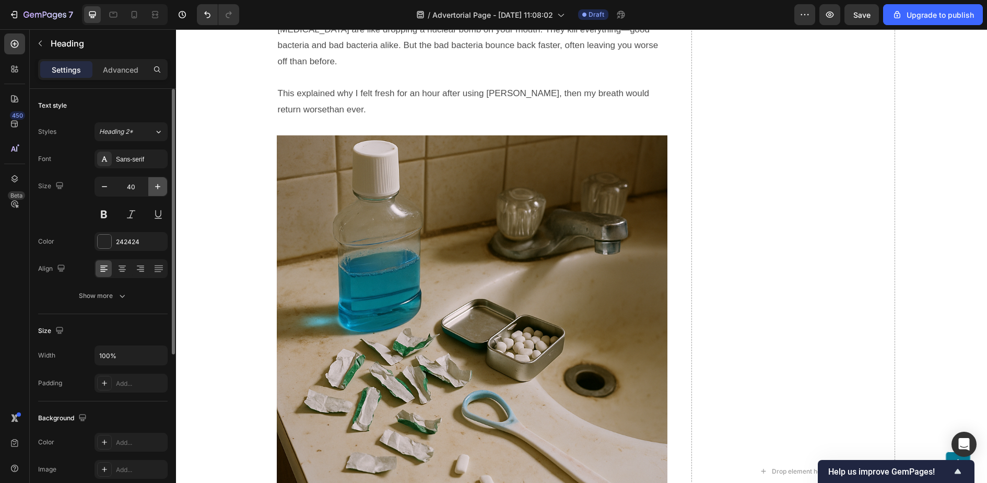
click at [155, 183] on icon "button" at bounding box center [158, 186] width 10 height 10
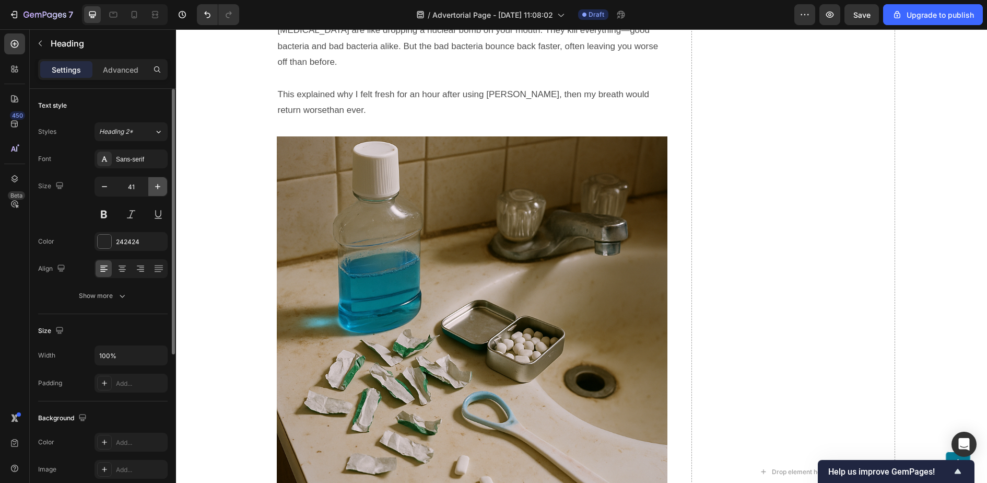
click at [155, 183] on icon "button" at bounding box center [158, 186] width 10 height 10
type input "42"
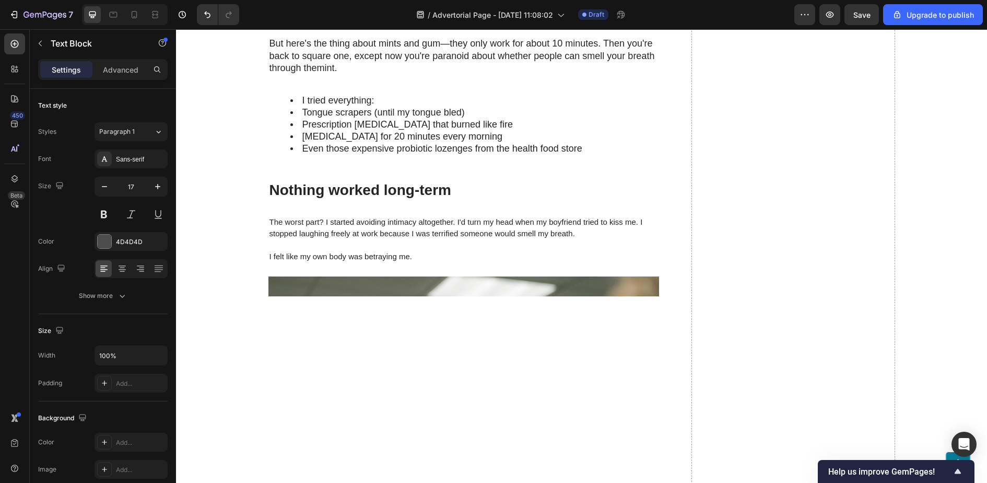
scroll to position [957, 0]
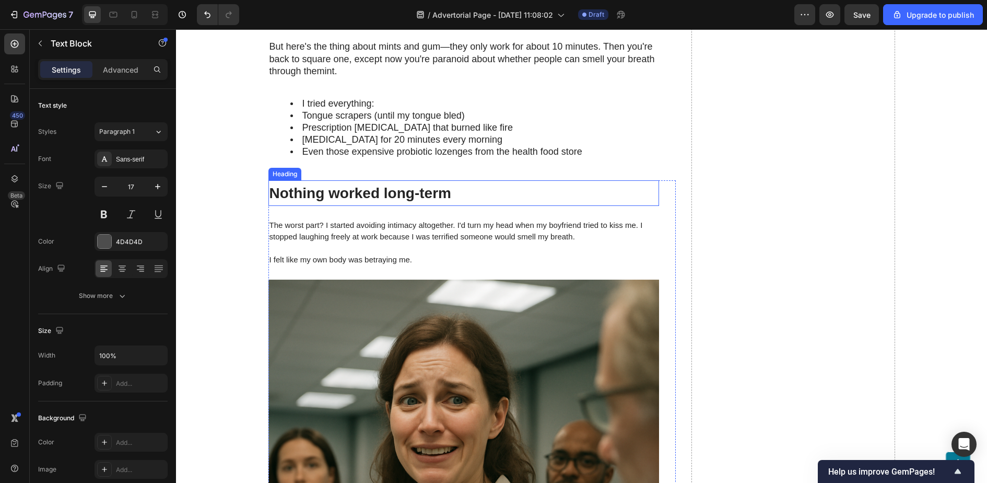
click at [398, 185] on span "Nothing worked long-term" at bounding box center [361, 193] width 182 height 16
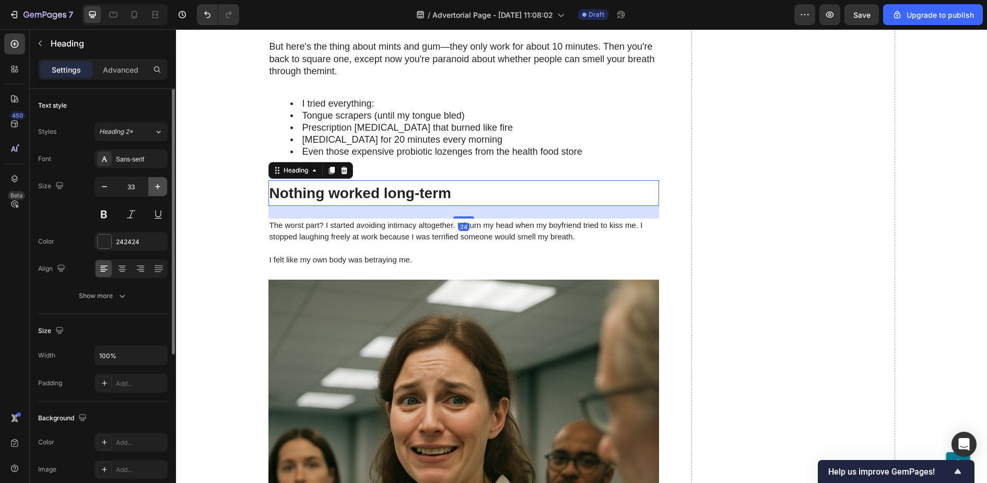
click at [157, 185] on icon "button" at bounding box center [158, 186] width 10 height 10
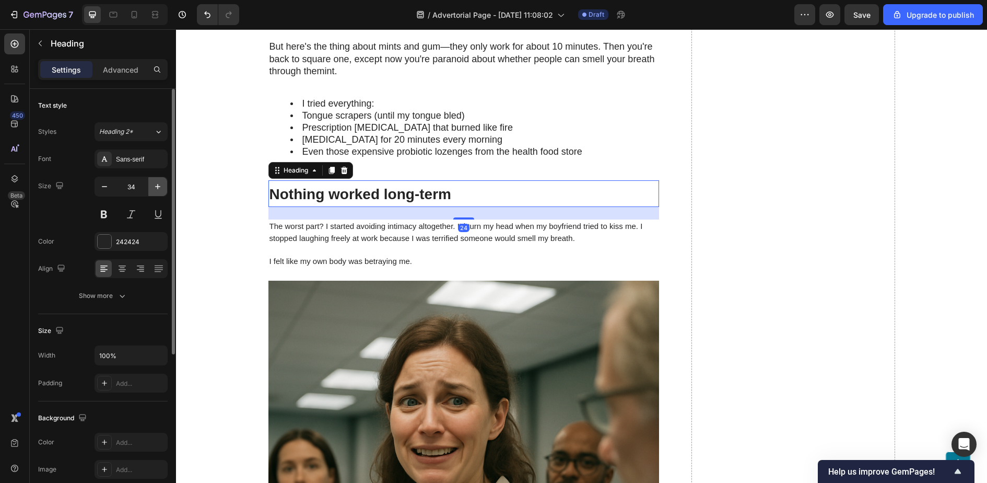
click at [157, 185] on icon "button" at bounding box center [158, 186] width 10 height 10
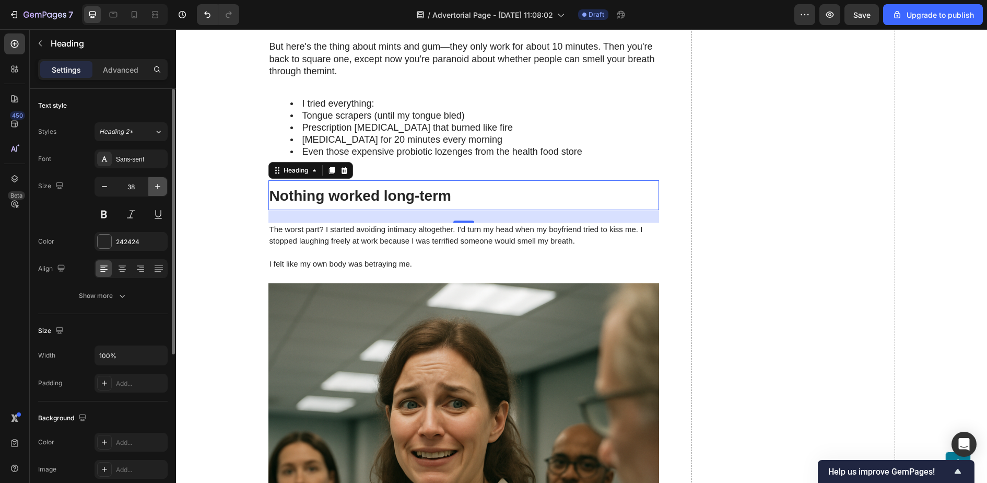
click at [157, 185] on icon "button" at bounding box center [158, 186] width 10 height 10
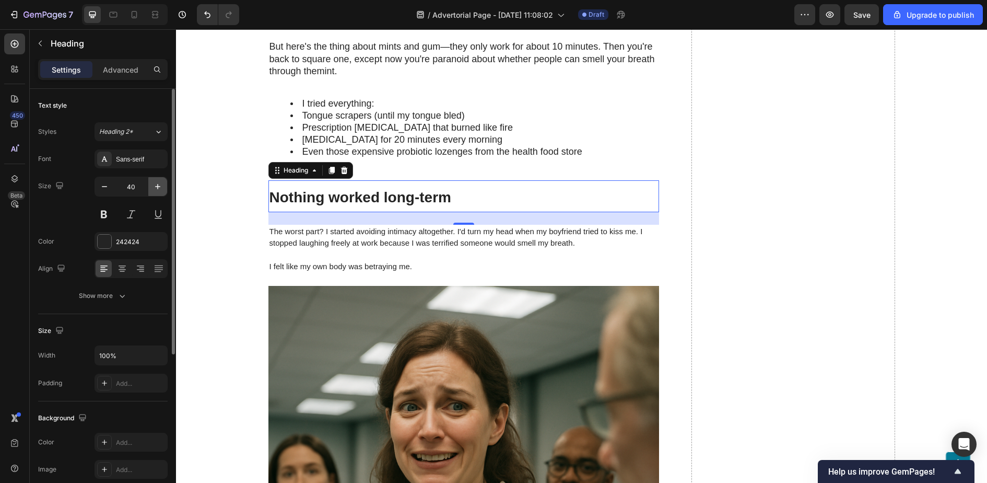
click at [157, 185] on icon "button" at bounding box center [158, 186] width 10 height 10
click at [159, 184] on icon "button" at bounding box center [158, 186] width 10 height 10
type input "42"
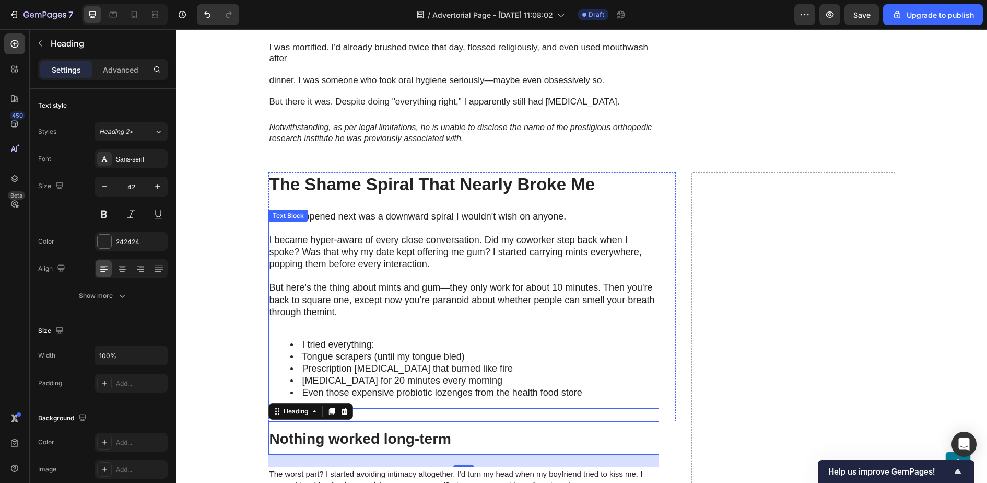
scroll to position [707, 0]
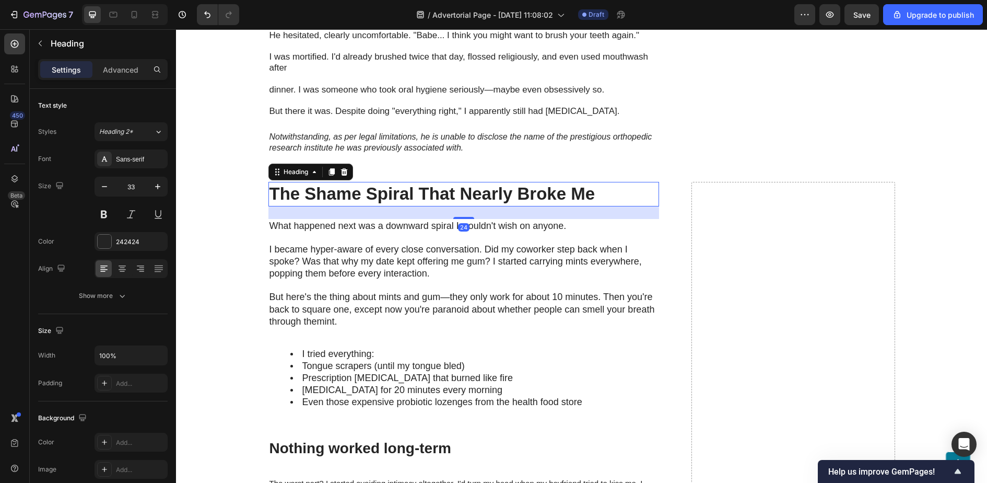
click at [377, 186] on h2 "The Shame Spiral That Nearly Broke Me" at bounding box center [464, 194] width 391 height 25
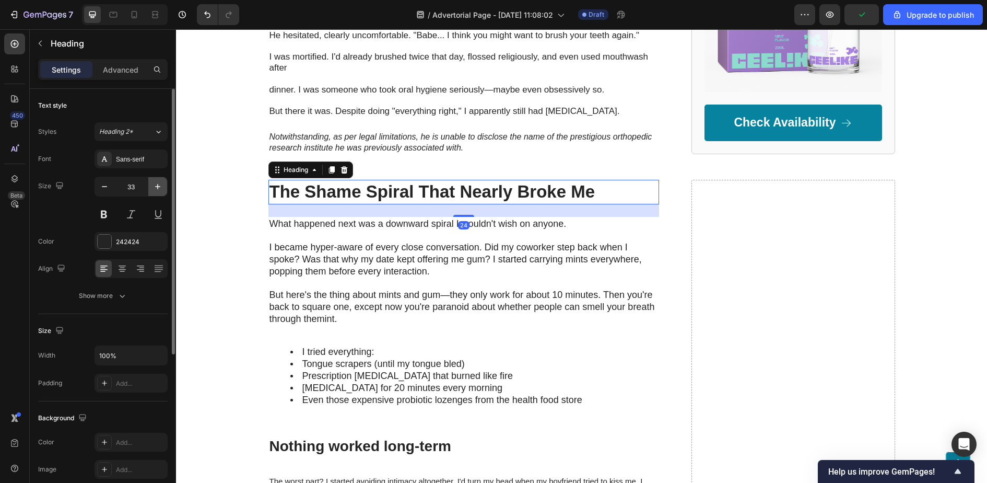
click at [162, 185] on icon "button" at bounding box center [158, 186] width 10 height 10
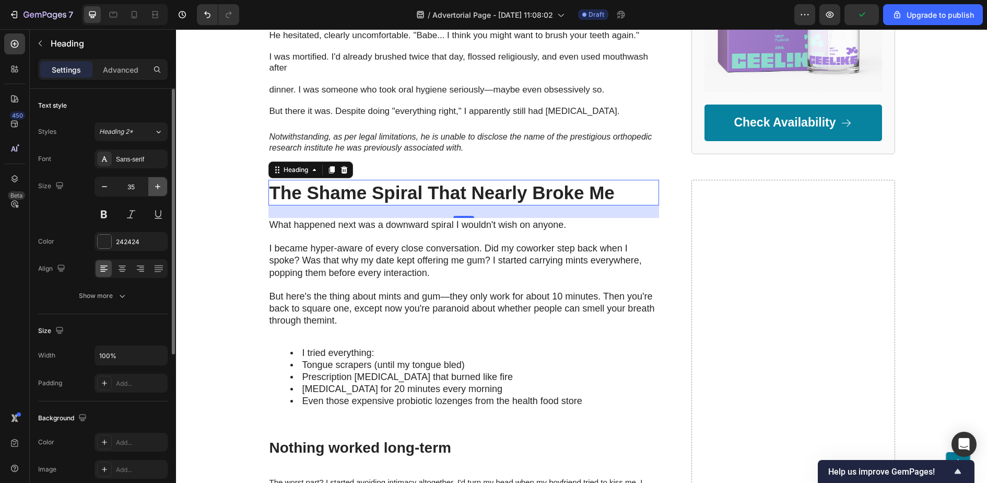
click at [162, 185] on icon "button" at bounding box center [158, 186] width 10 height 10
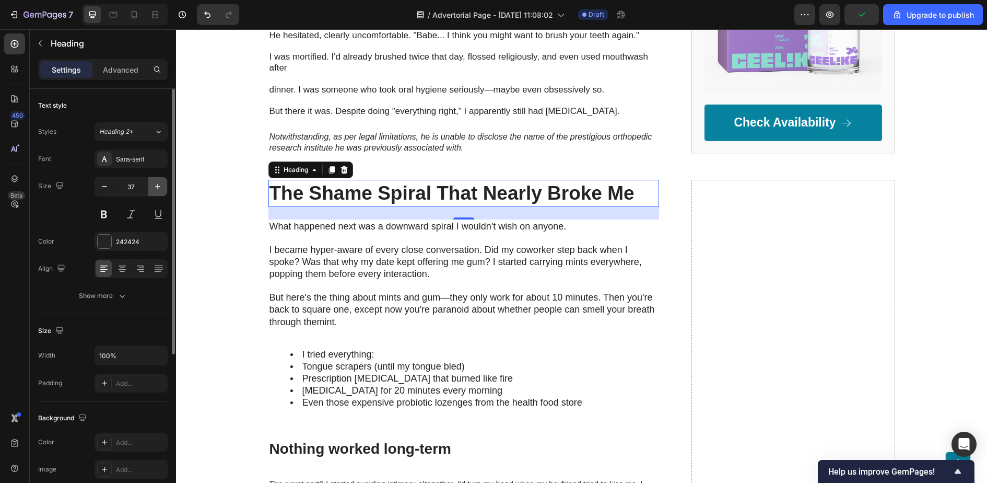
click at [162, 185] on icon "button" at bounding box center [158, 186] width 10 height 10
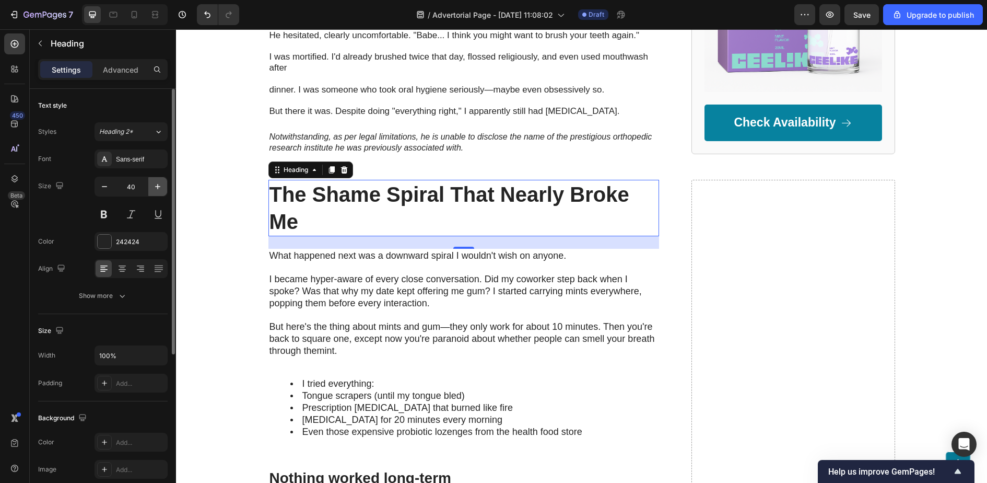
click at [162, 185] on icon "button" at bounding box center [158, 186] width 10 height 10
type input "42"
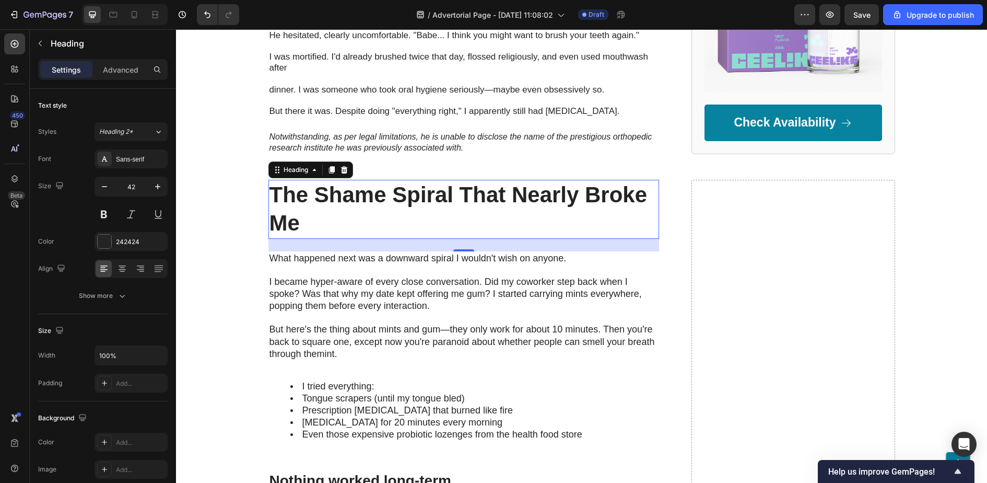
click at [324, 198] on h2 "The Shame Spiral That Nearly Broke Me" at bounding box center [464, 209] width 391 height 59
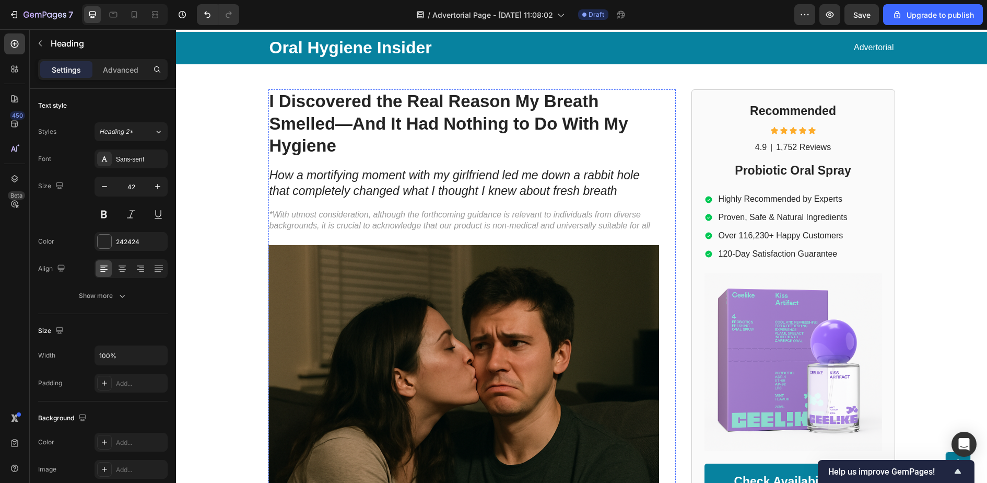
scroll to position [0, 0]
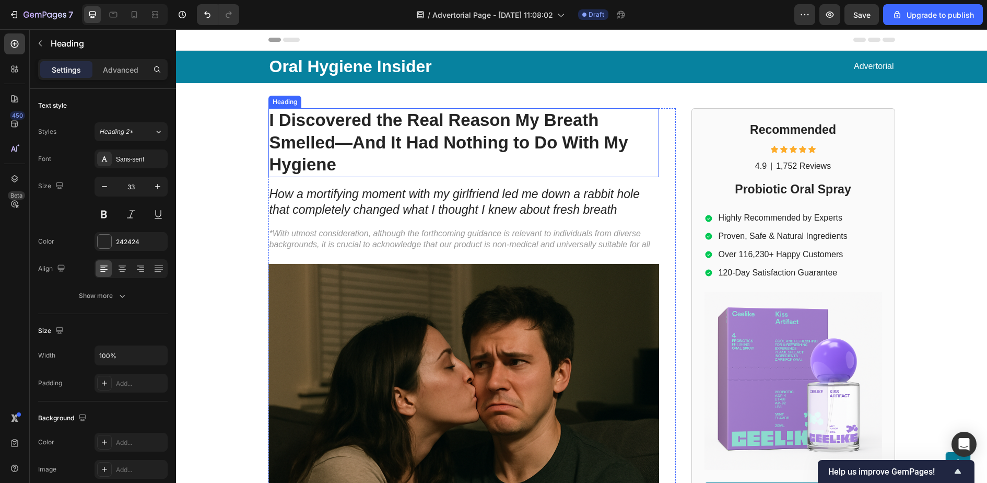
click at [370, 126] on strong "I Discovered the Real Reason My Breath Smelled—And It Had Nothing to Do With My…" at bounding box center [449, 142] width 359 height 64
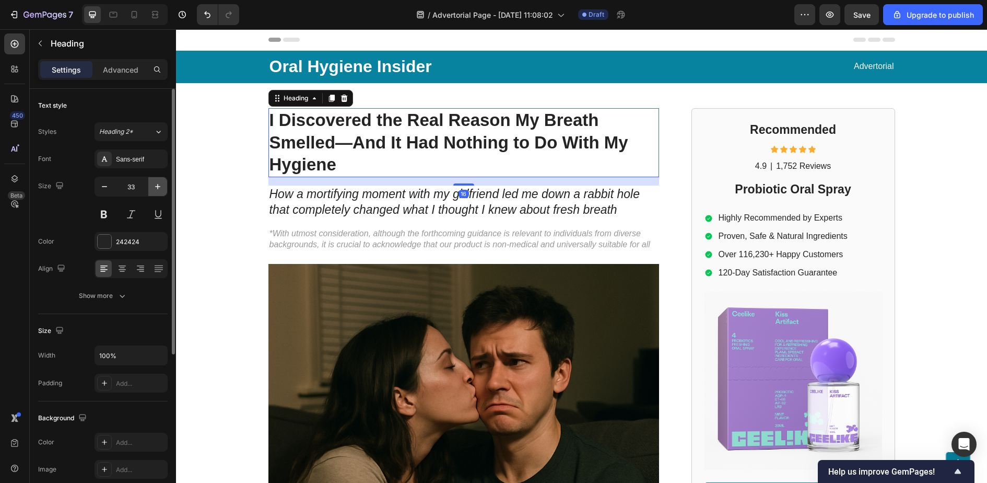
click at [165, 181] on button "button" at bounding box center [157, 186] width 19 height 19
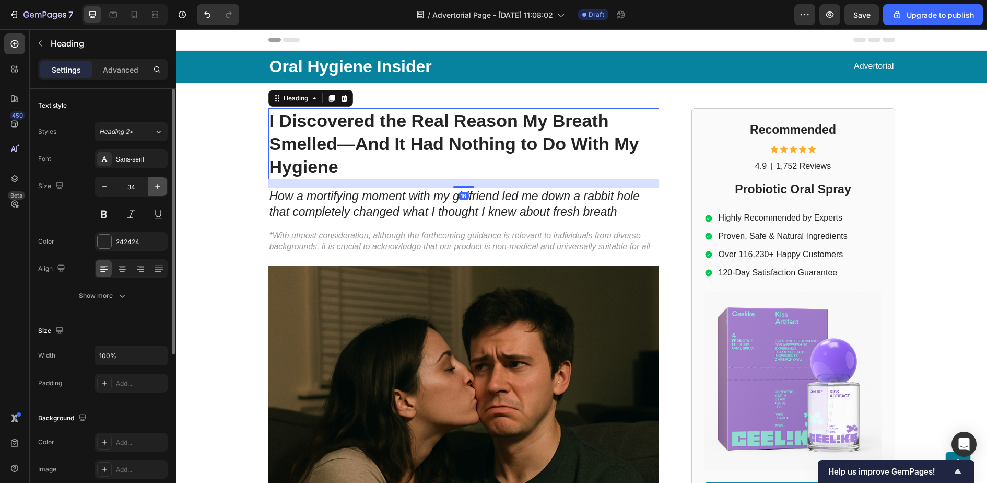
click at [165, 181] on button "button" at bounding box center [157, 186] width 19 height 19
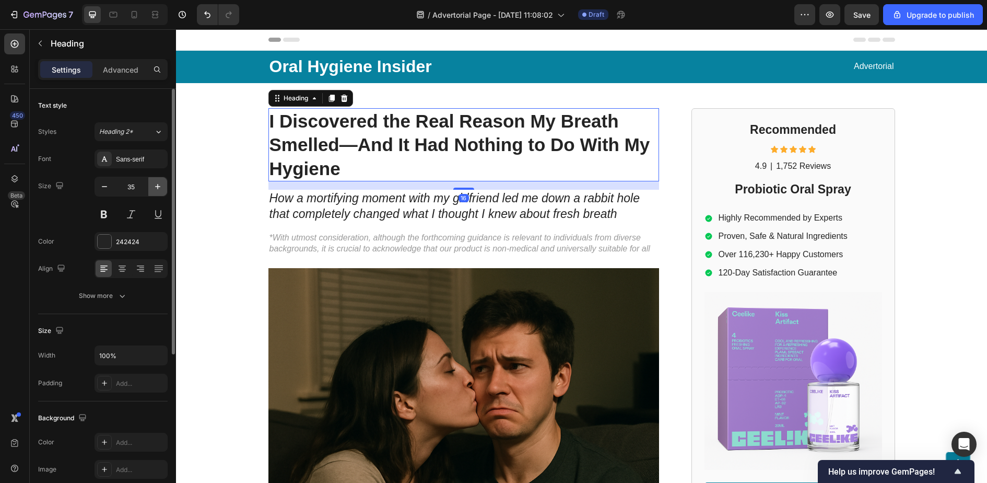
click at [165, 181] on button "button" at bounding box center [157, 186] width 19 height 19
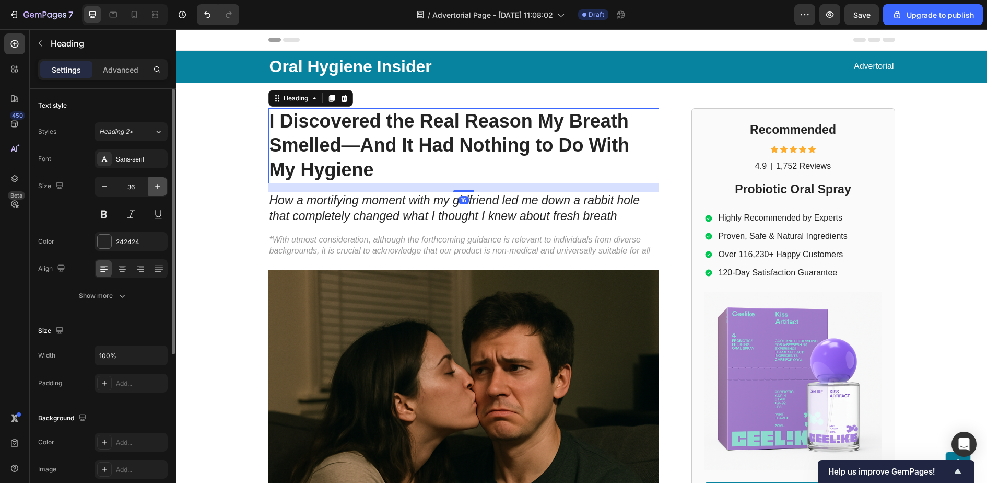
click at [165, 181] on button "button" at bounding box center [157, 186] width 19 height 19
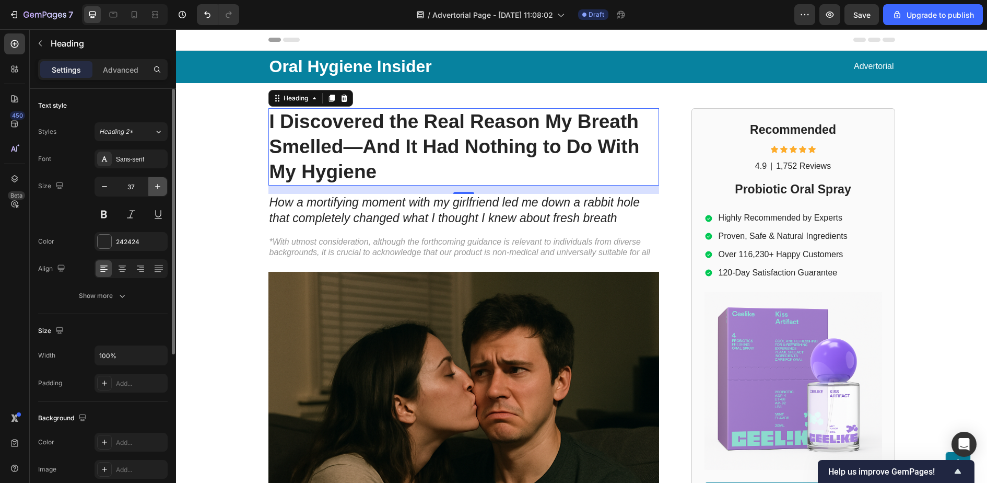
click at [165, 181] on button "button" at bounding box center [157, 186] width 19 height 19
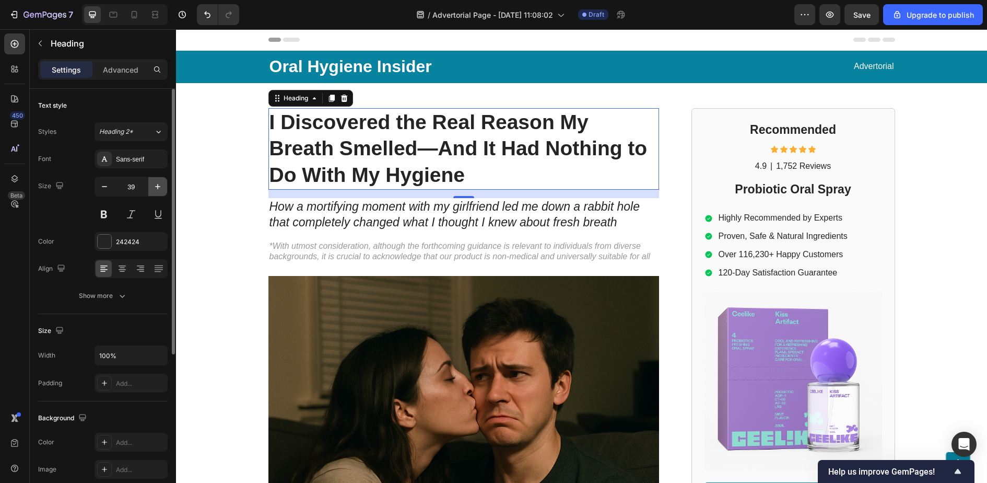
click at [165, 181] on button "button" at bounding box center [157, 186] width 19 height 19
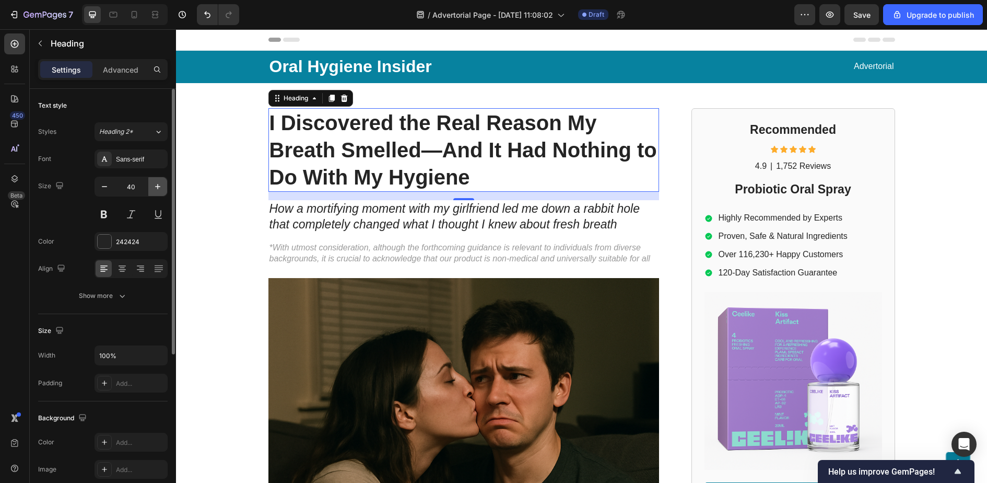
click at [165, 181] on button "button" at bounding box center [157, 186] width 19 height 19
type input "41"
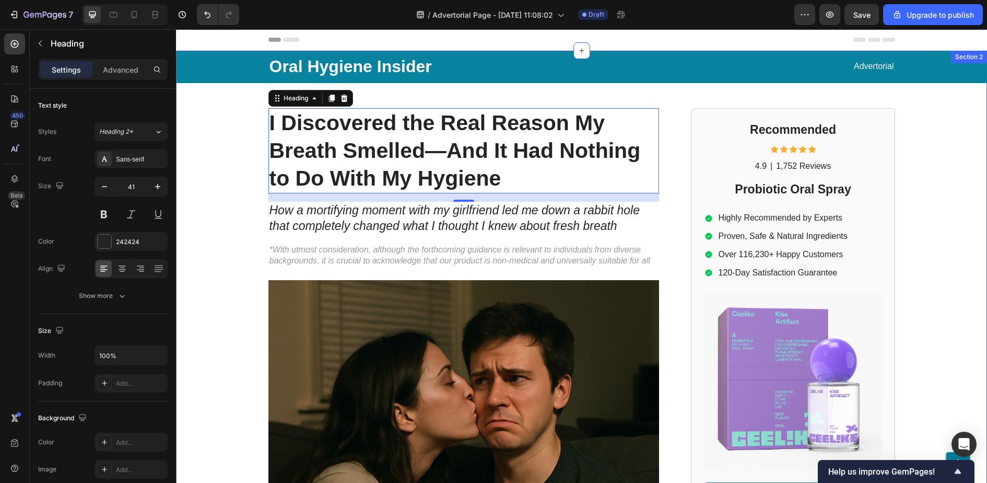
click at [655, 102] on div "Oral Hygiene Insider Text Block Advertorial Text Block Row Row I Discovered the…" at bounding box center [581, 464] width 811 height 827
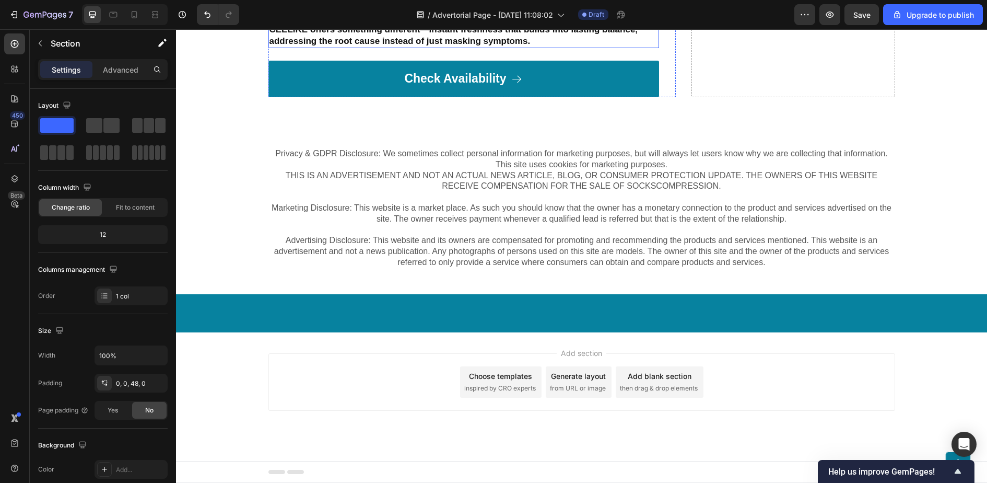
scroll to position [5074, 0]
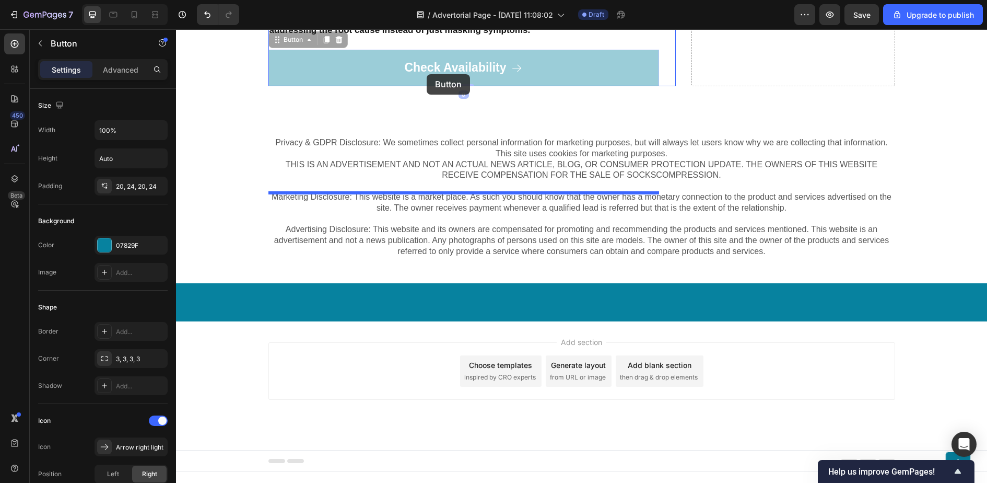
drag, startPoint x: 454, startPoint y: 356, endPoint x: 427, endPoint y: 74, distance: 283.4
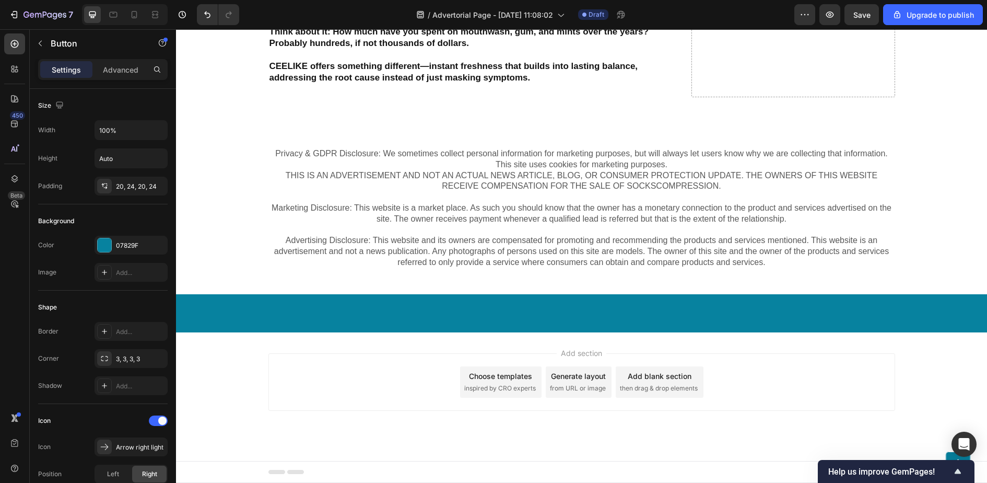
scroll to position [4999, 0]
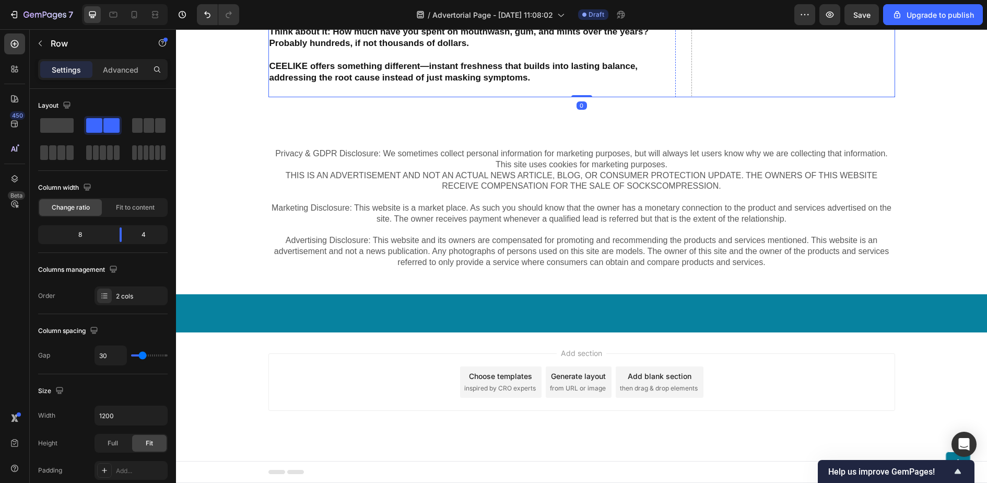
scroll to position [5169, 0]
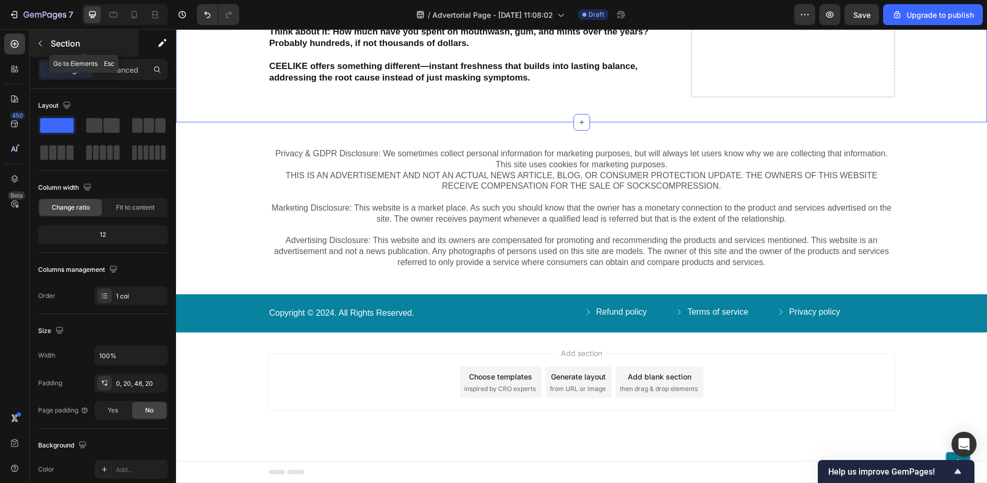
click at [42, 46] on icon "button" at bounding box center [40, 43] width 8 height 8
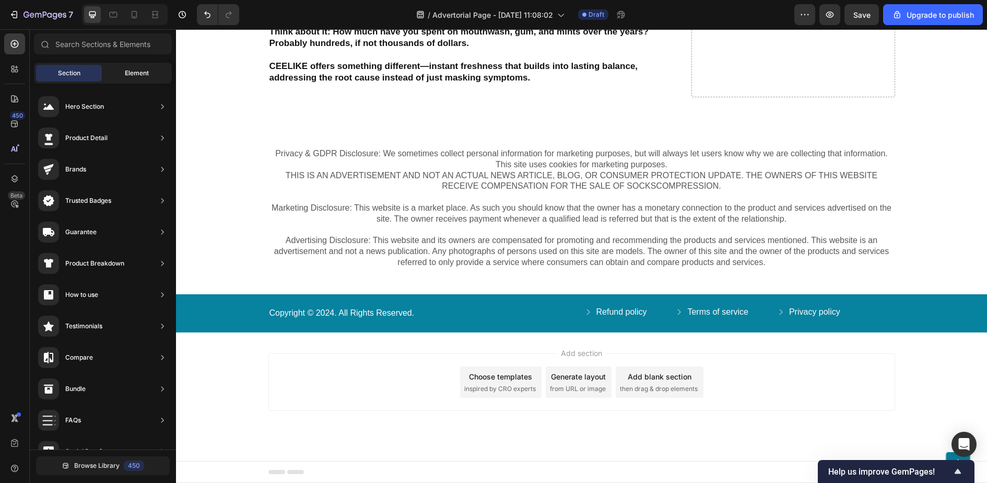
click at [128, 73] on span "Element" at bounding box center [137, 72] width 24 height 9
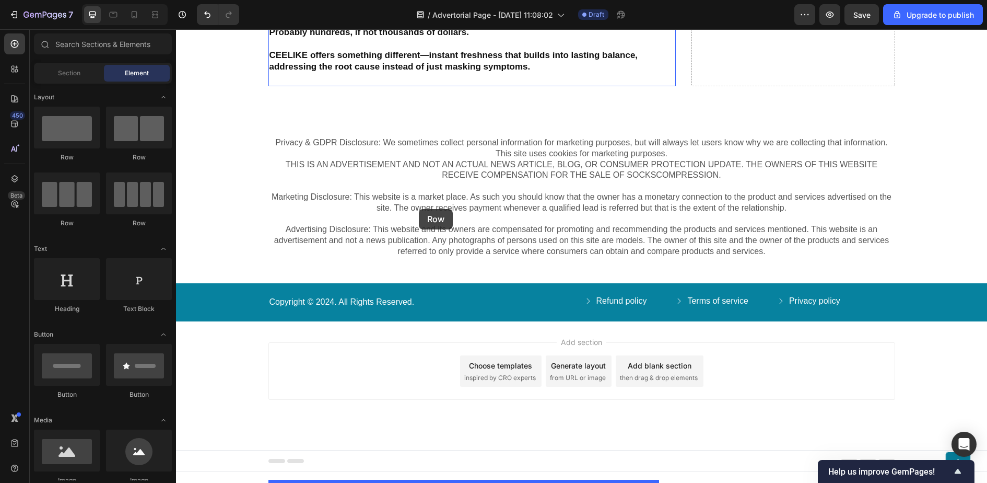
drag, startPoint x: 246, startPoint y: 147, endPoint x: 419, endPoint y: 209, distance: 184.1
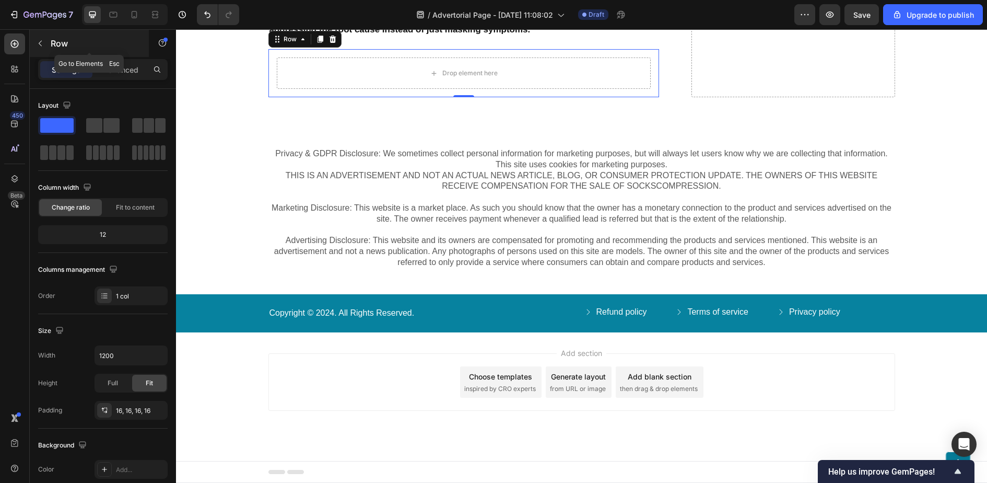
click at [38, 43] on icon "button" at bounding box center [40, 43] width 8 height 8
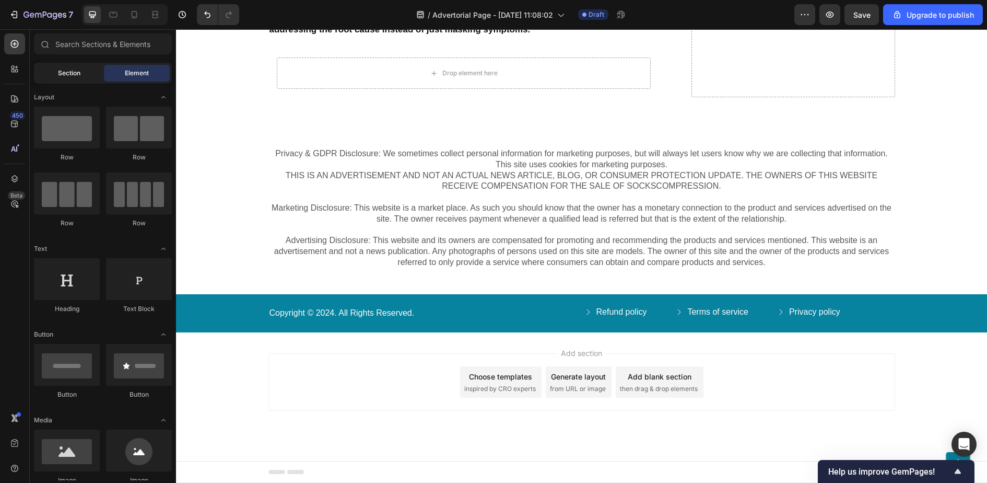
click at [83, 73] on div "Section" at bounding box center [69, 73] width 66 height 17
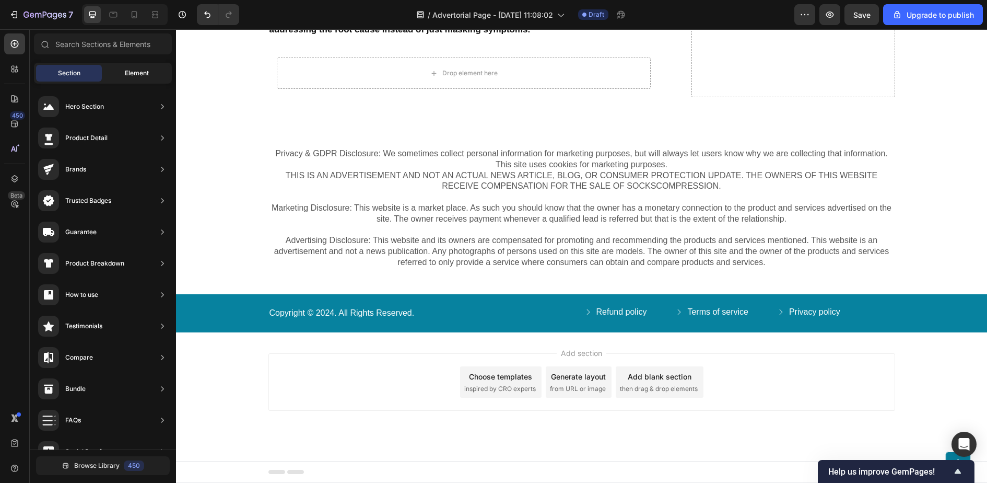
click at [116, 73] on div "Element" at bounding box center [137, 73] width 66 height 17
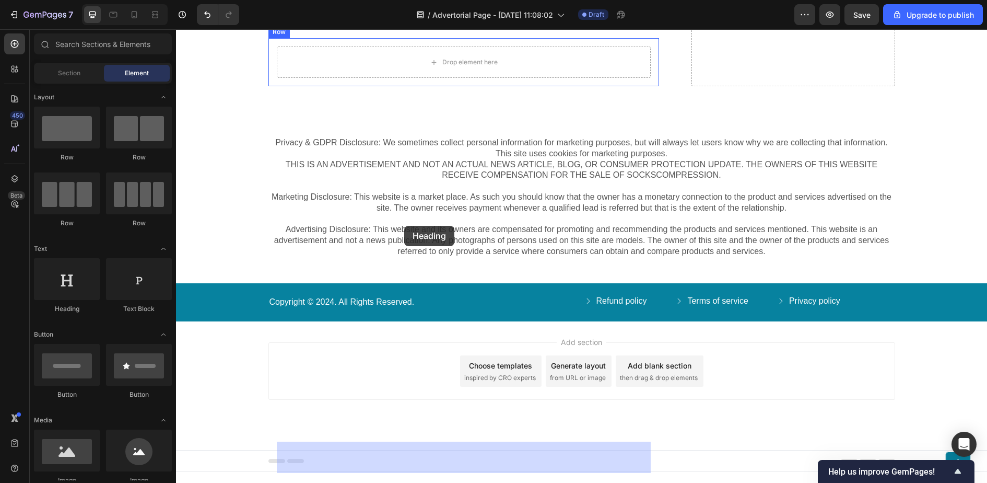
drag, startPoint x: 242, startPoint y: 282, endPoint x: 404, endPoint y: 226, distance: 171.5
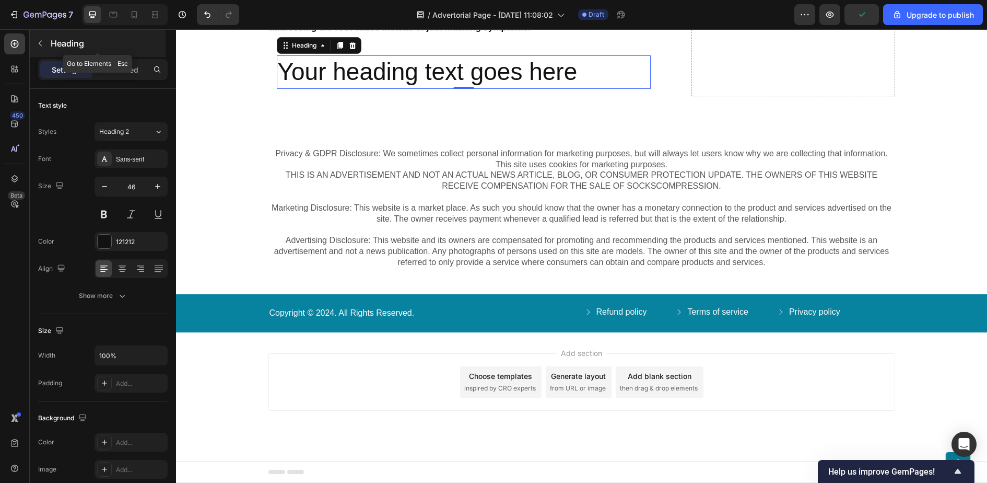
click at [38, 47] on button "button" at bounding box center [40, 43] width 17 height 17
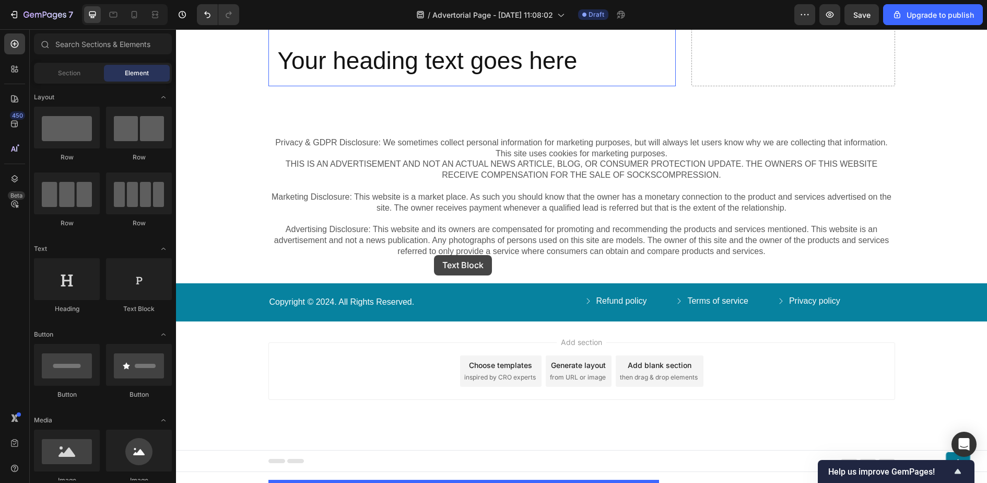
drag, startPoint x: 311, startPoint y: 294, endPoint x: 434, endPoint y: 255, distance: 128.7
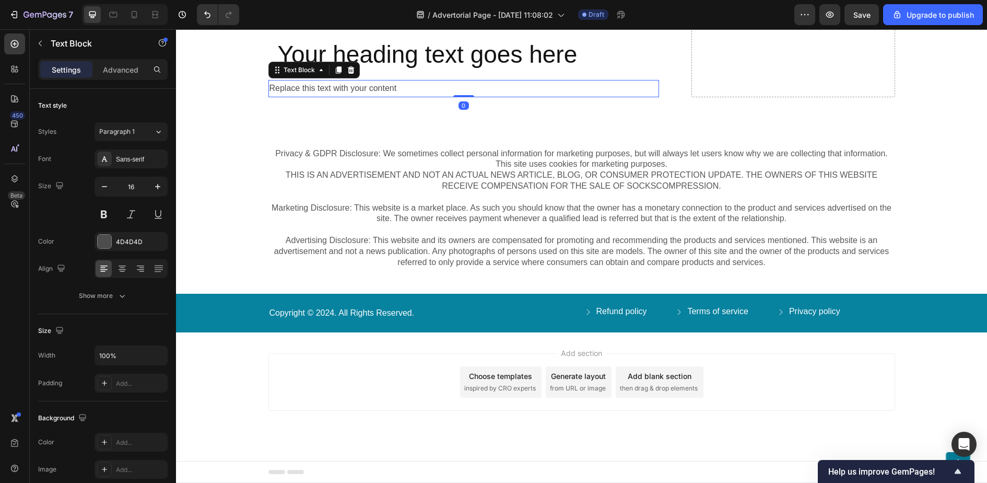
click at [383, 97] on div "Replace this text with your content" at bounding box center [464, 88] width 391 height 17
click at [352, 96] on p "Replace this text with your content" at bounding box center [464, 88] width 389 height 15
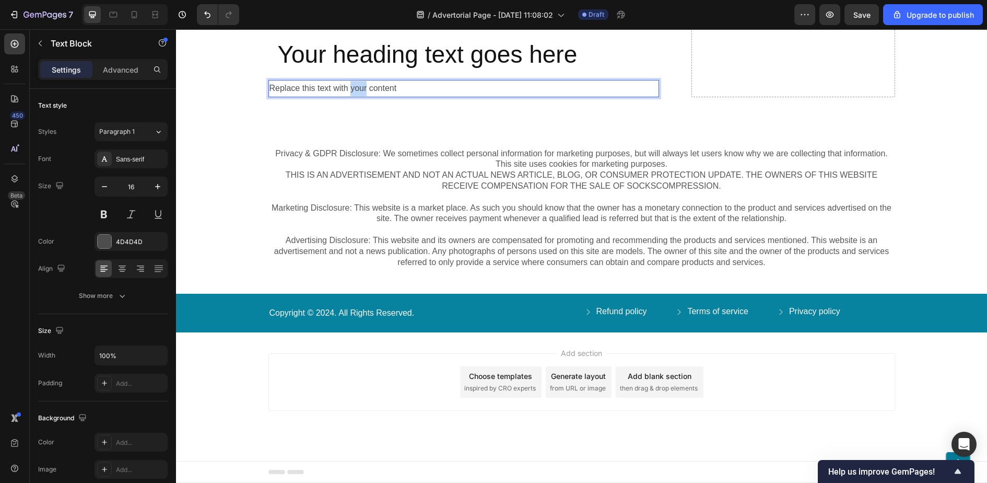
click at [352, 96] on p "Replace this text with your content" at bounding box center [464, 88] width 389 height 15
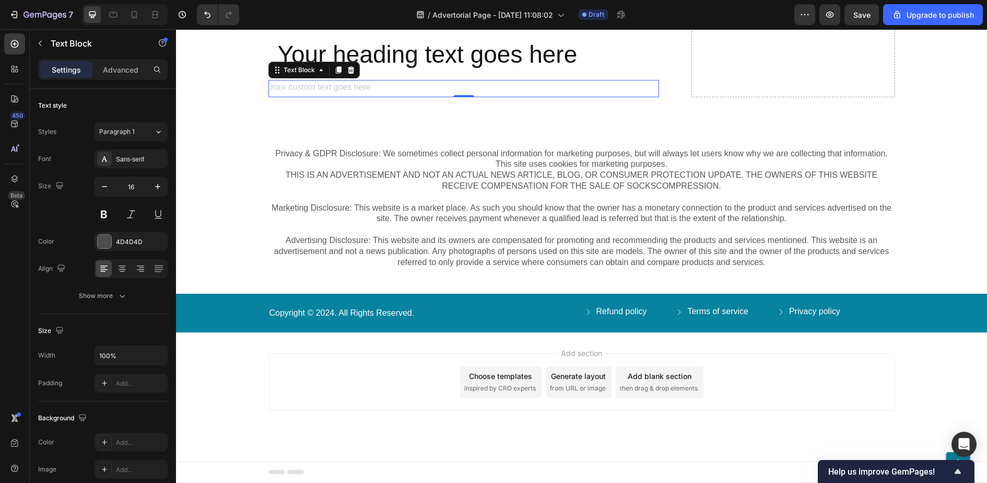
click at [331, 97] on div "Rich Text Editor. Editing area: main" at bounding box center [464, 88] width 391 height 17
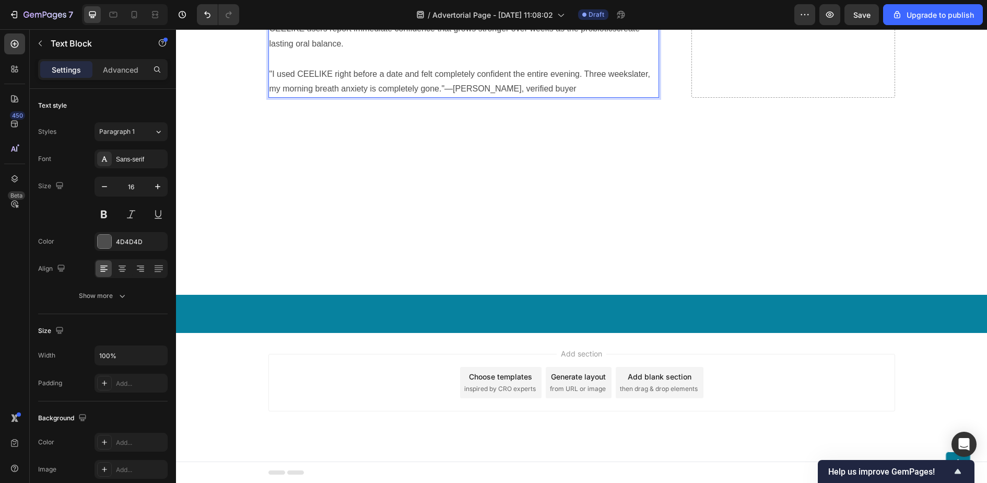
scroll to position [5439, 0]
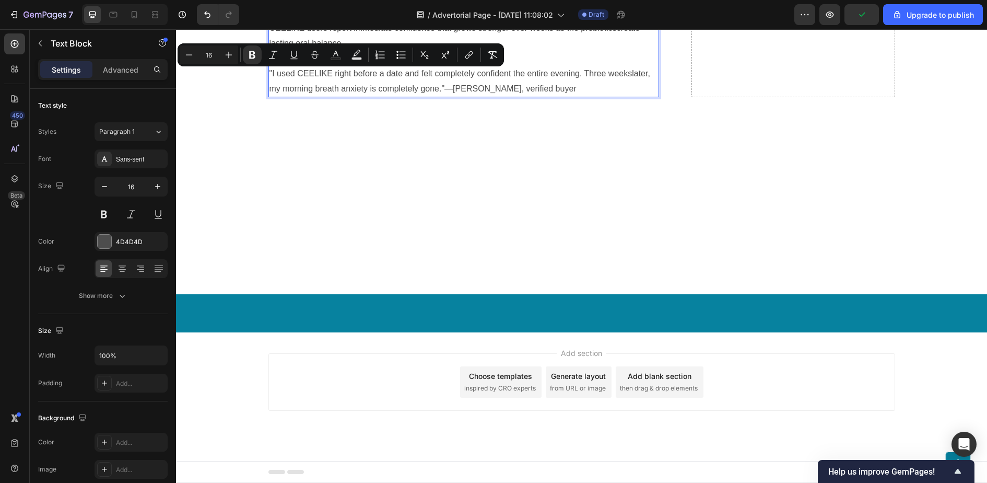
drag, startPoint x: 380, startPoint y: 85, endPoint x: 263, endPoint y: 64, distance: 118.4
copy strong "The Confidence Revolution"
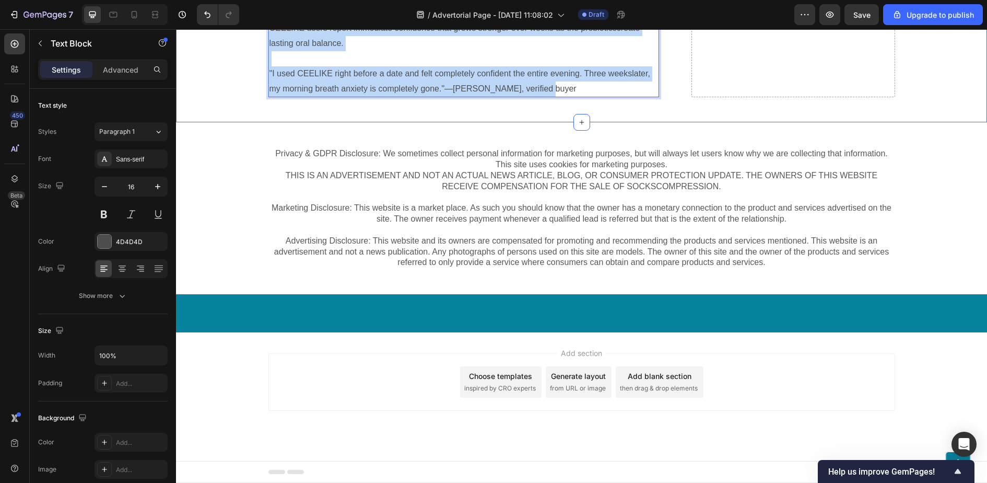
drag, startPoint x: 538, startPoint y: 379, endPoint x: 262, endPoint y: 187, distance: 336.6
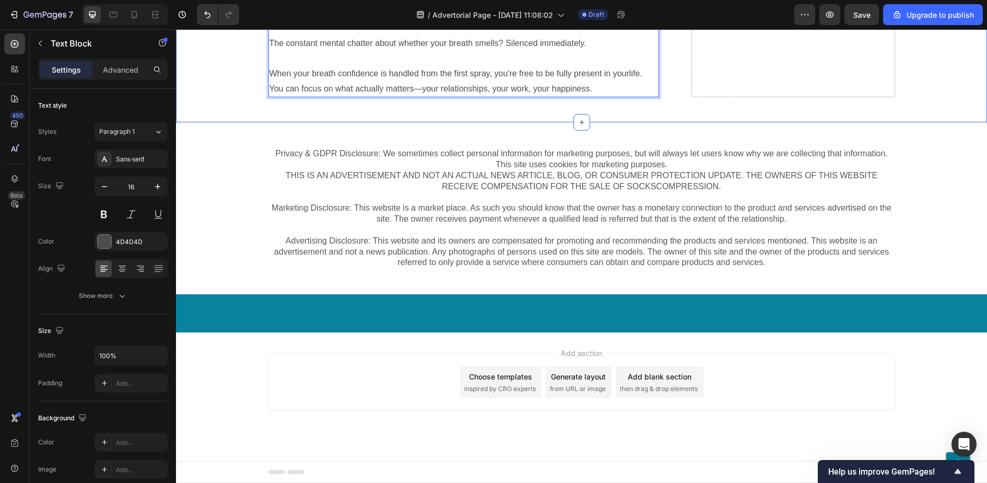
scroll to position [5352, 0]
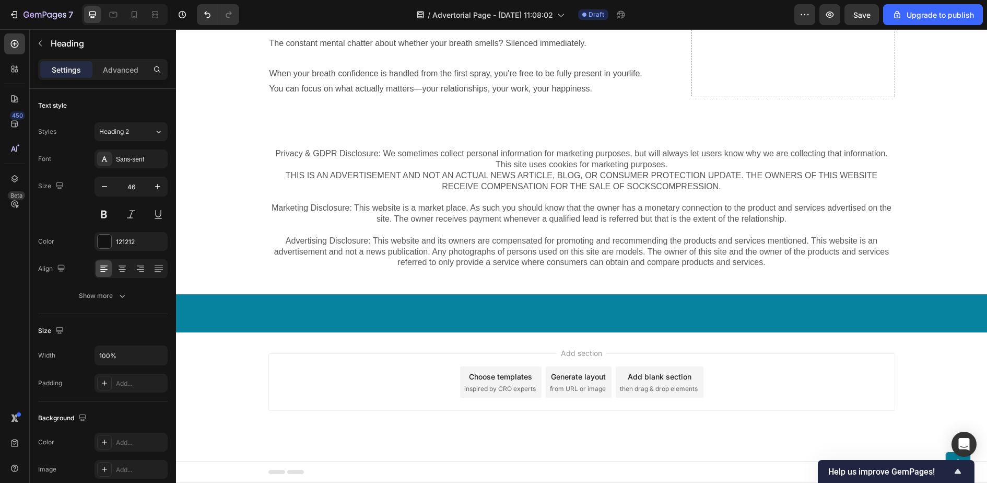
click at [107, 188] on icon "button" at bounding box center [104, 186] width 10 height 10
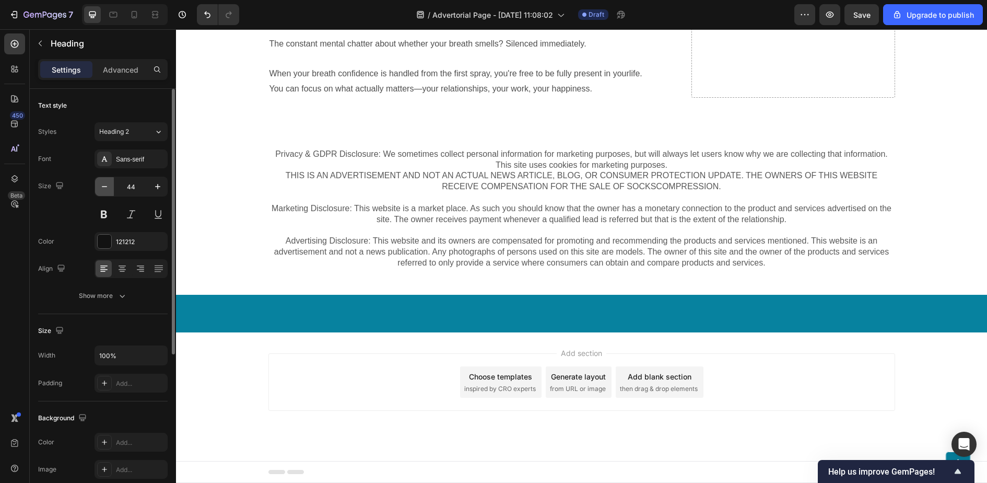
click at [107, 188] on icon "button" at bounding box center [104, 186] width 10 height 10
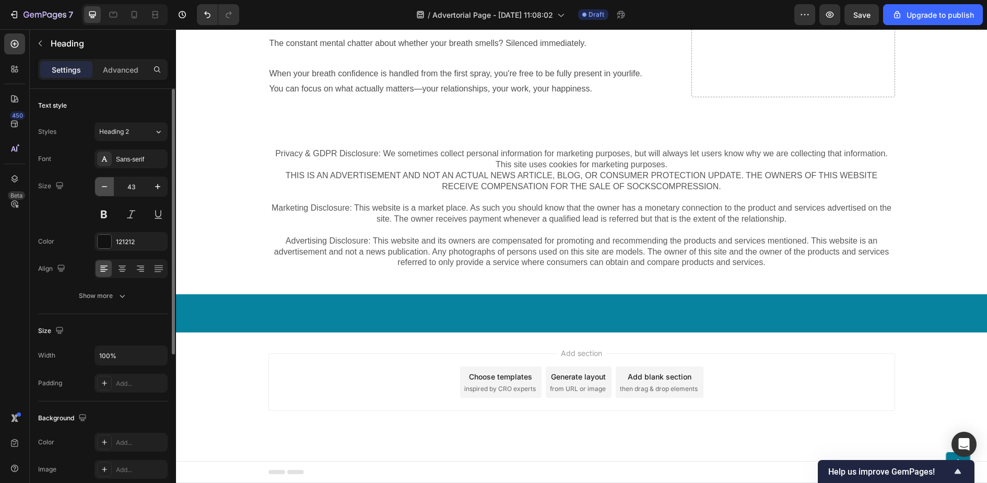
click at [107, 188] on icon "button" at bounding box center [104, 186] width 10 height 10
type input "42"
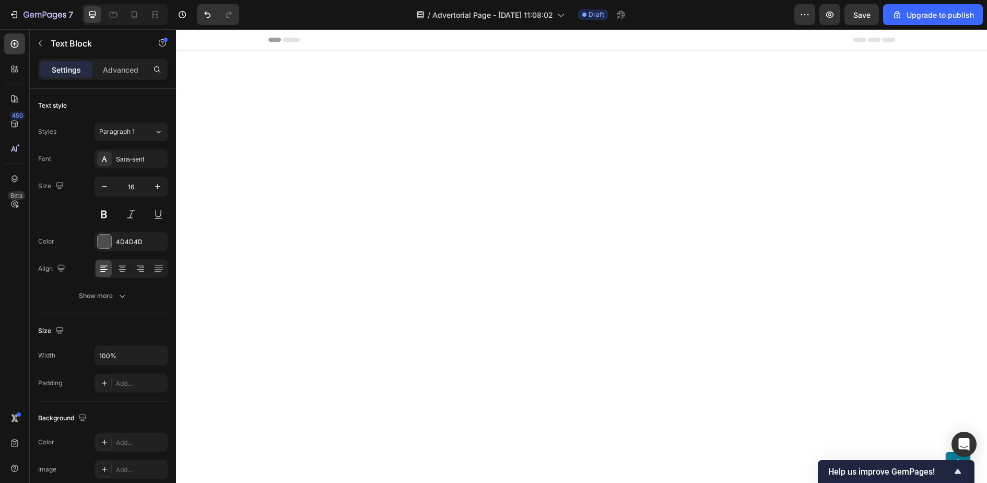
scroll to position [5444, 0]
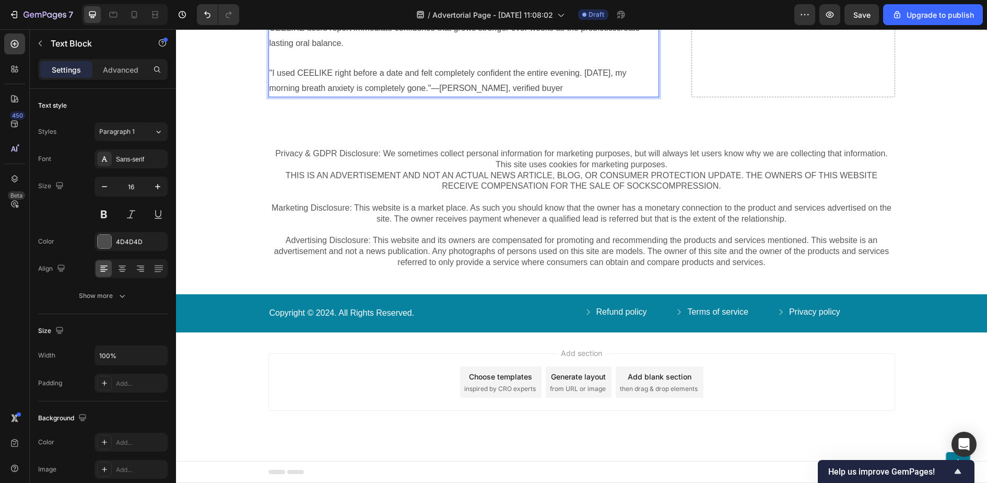
click at [617, 51] on p "CEELIKE users report immediate confidence that grows stronger over weeks as the…" at bounding box center [464, 36] width 389 height 30
click at [853, 19] on button "Save" at bounding box center [862, 14] width 34 height 21
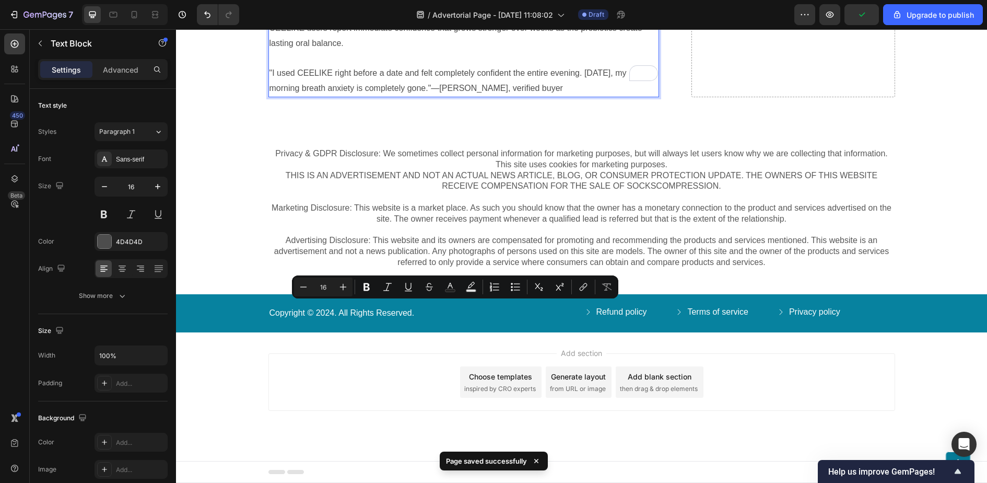
click at [445, 51] on p "CEELIKE users report immediate confidence that grows stronger over weeks as the…" at bounding box center [464, 36] width 389 height 30
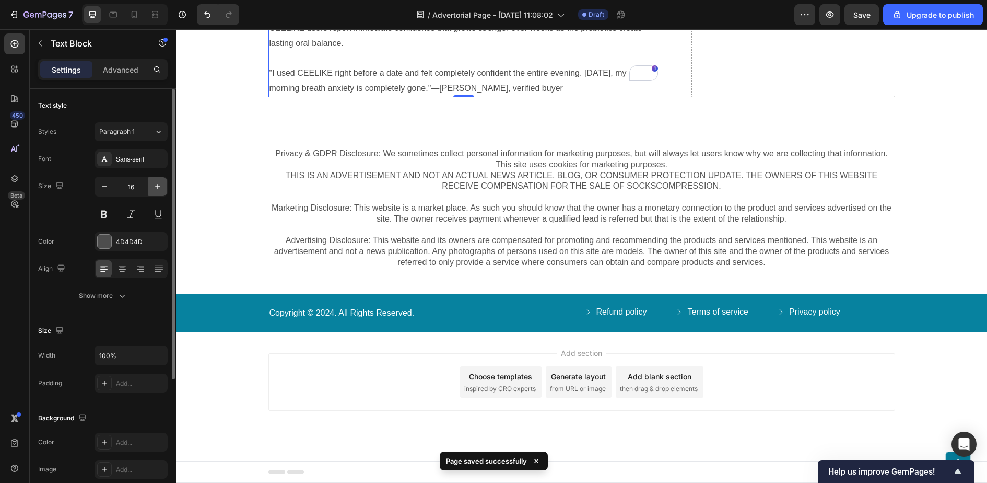
click at [157, 186] on icon "button" at bounding box center [157, 186] width 5 height 5
type input "17"
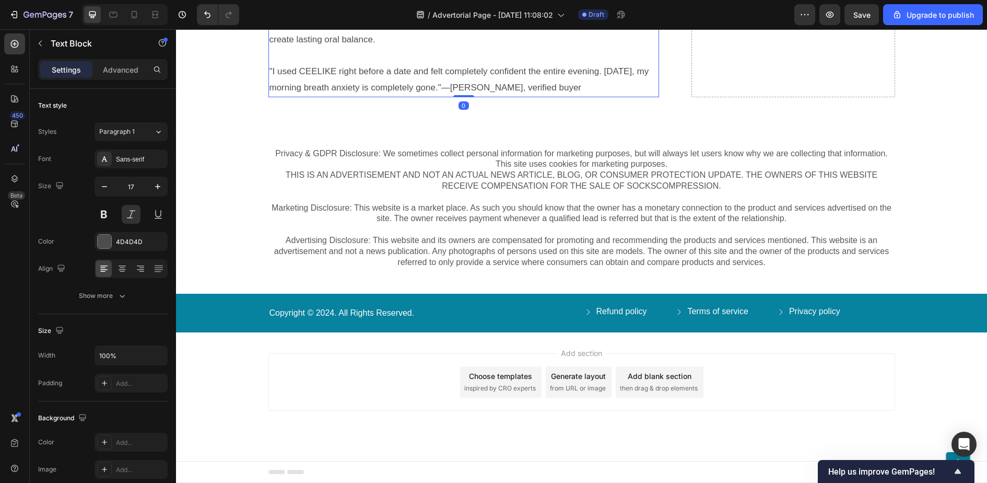
click at [333, 16] on p "Rich Text Editor. Editing area: main" at bounding box center [464, 8] width 389 height 16
click at [125, 208] on button at bounding box center [131, 214] width 19 height 19
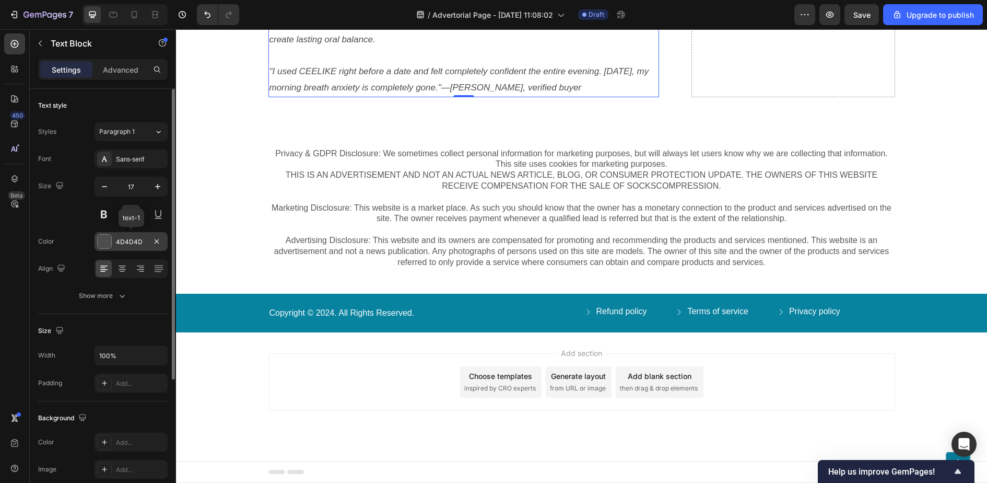
click at [138, 240] on div "4D4D4D" at bounding box center [131, 241] width 30 height 9
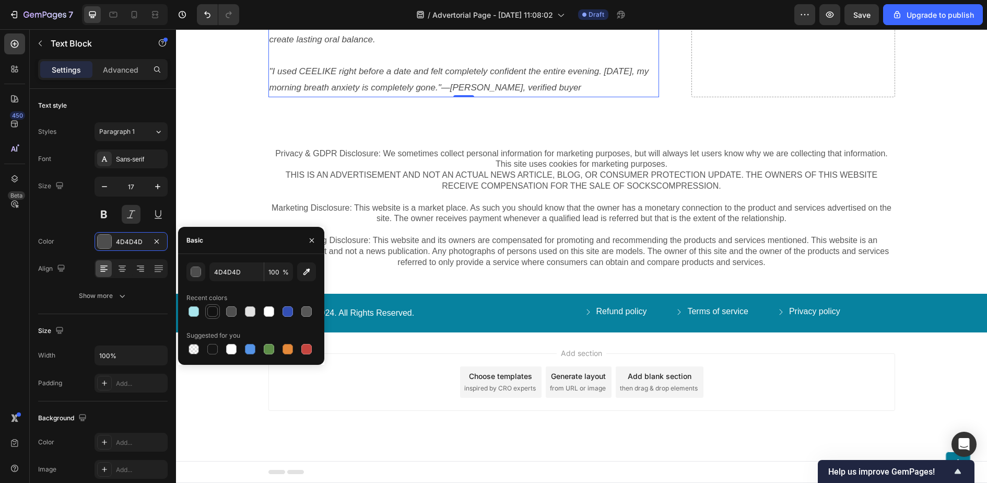
click at [216, 307] on div at bounding box center [212, 311] width 10 height 10
type input "121212"
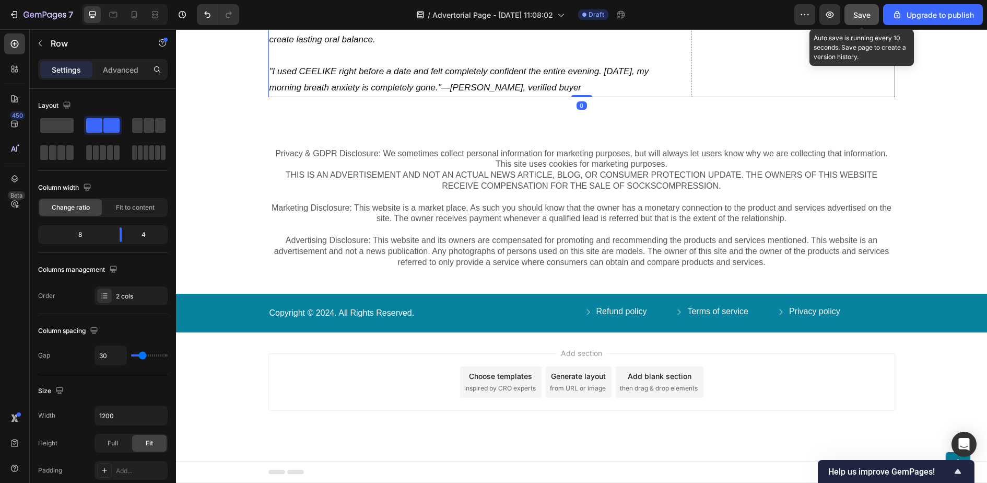
click at [865, 17] on span "Save" at bounding box center [862, 14] width 17 height 9
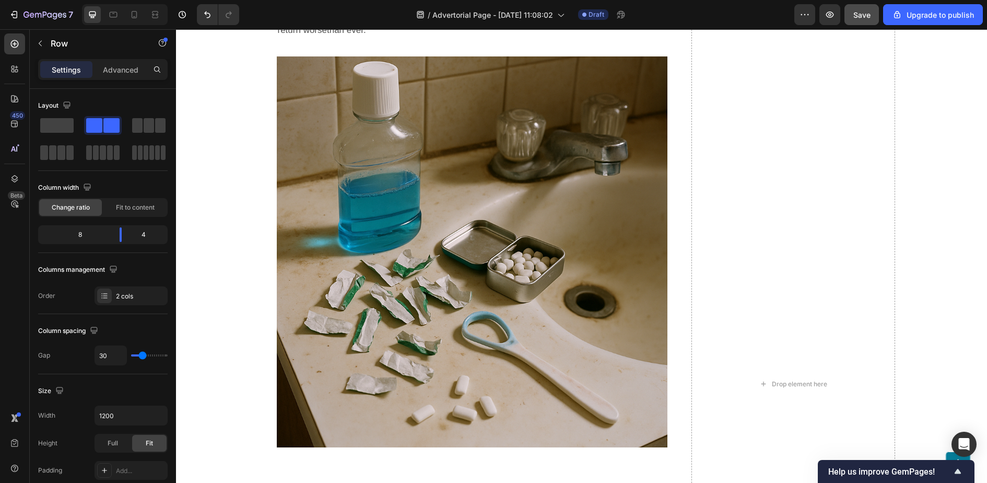
scroll to position [1597, 0]
